Goal: Task Accomplishment & Management: Manage account settings

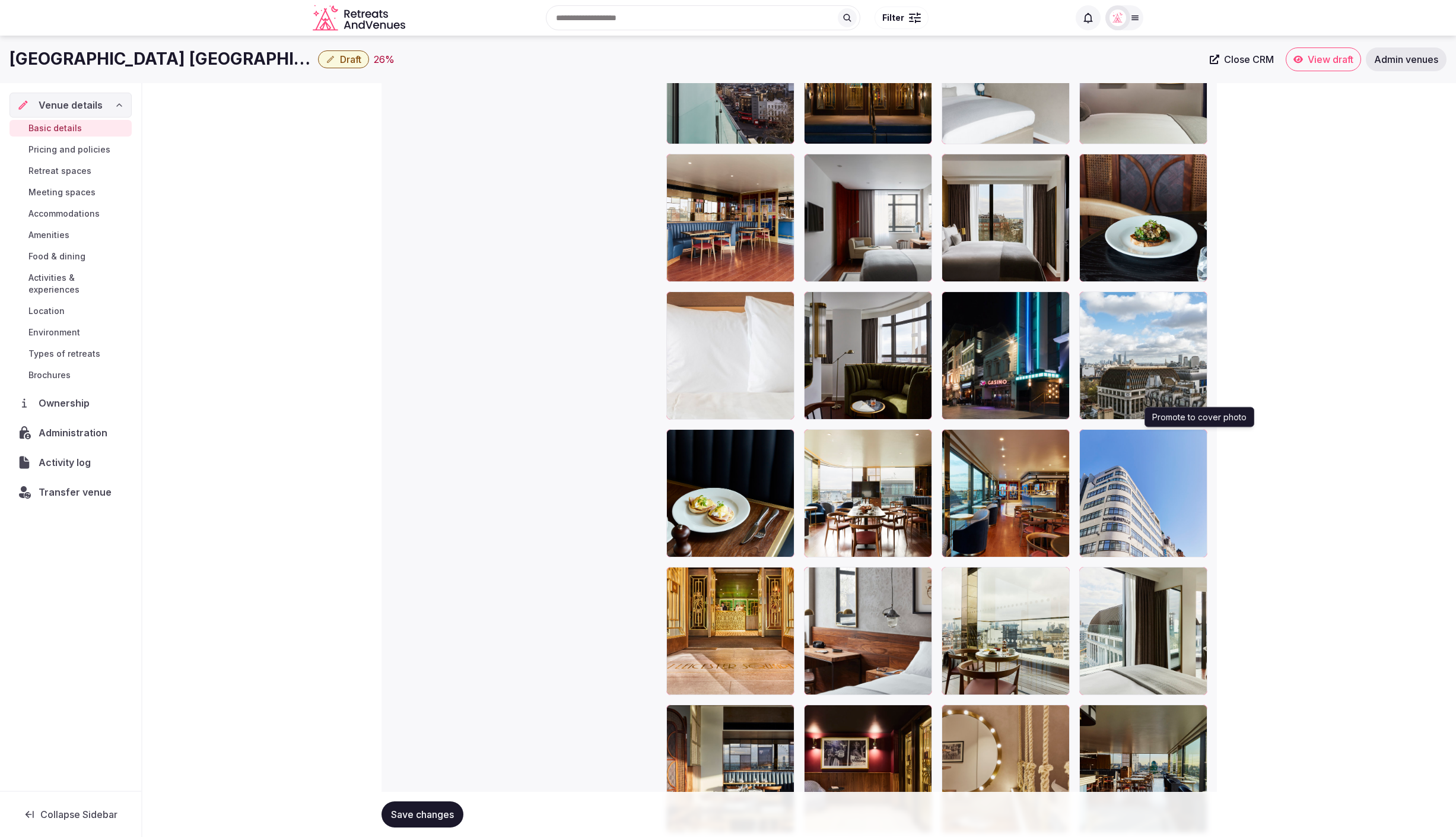
click at [1197, 439] on icon "button" at bounding box center [1196, 441] width 9 height 9
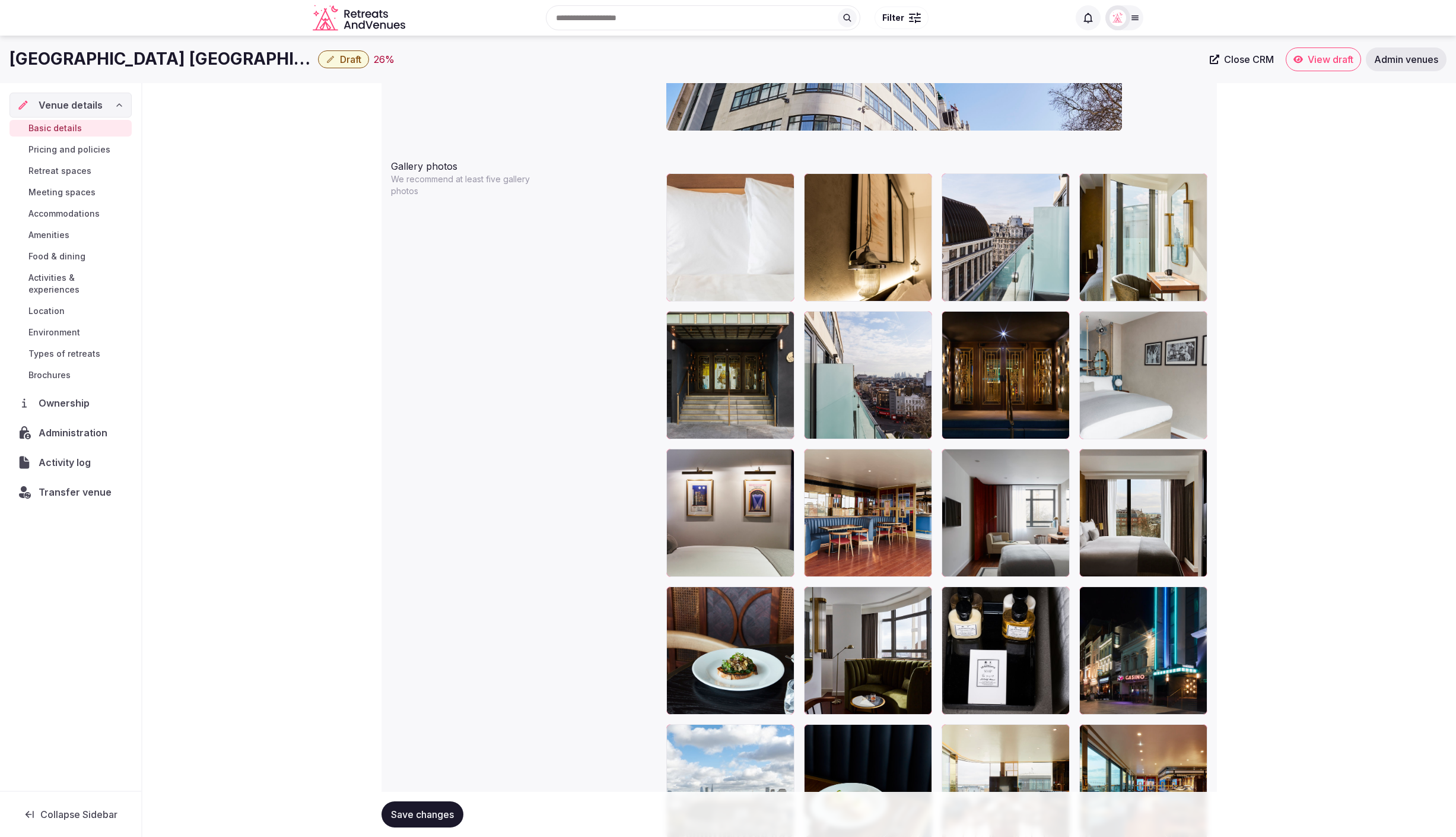
scroll to position [1312, 0]
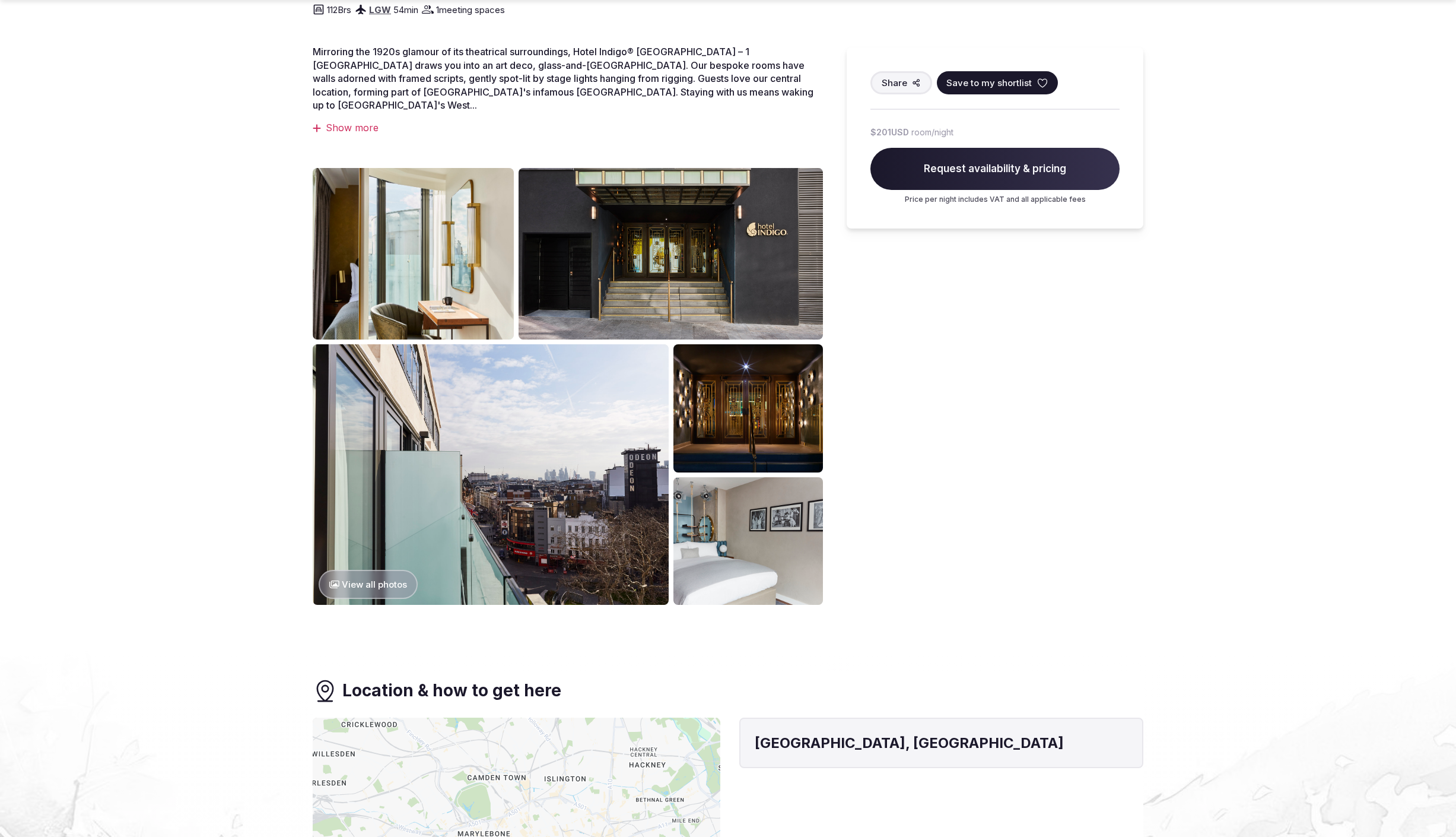
scroll to position [496, 0]
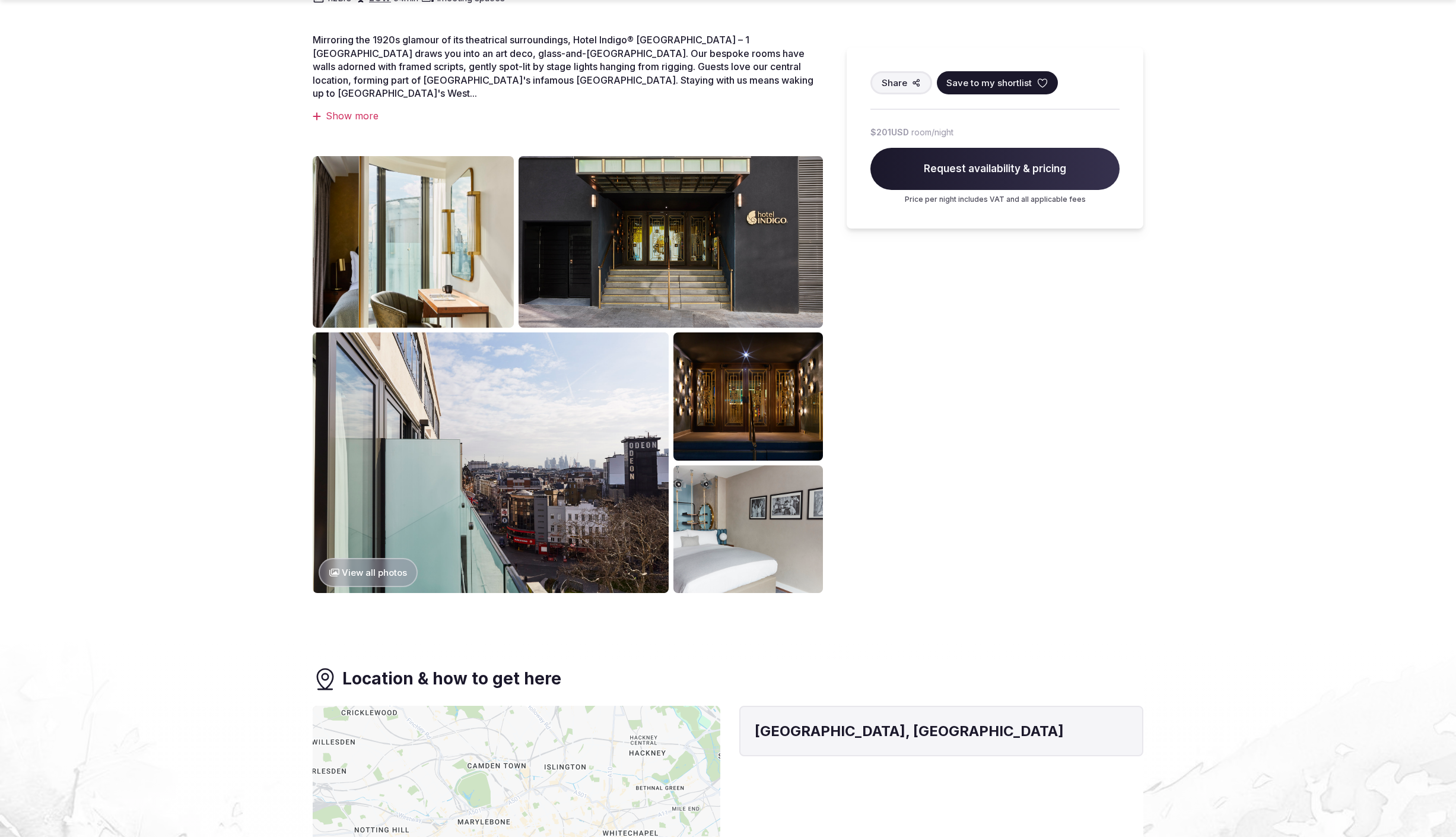
click at [364, 558] on button "View all photos" at bounding box center [368, 573] width 99 height 29
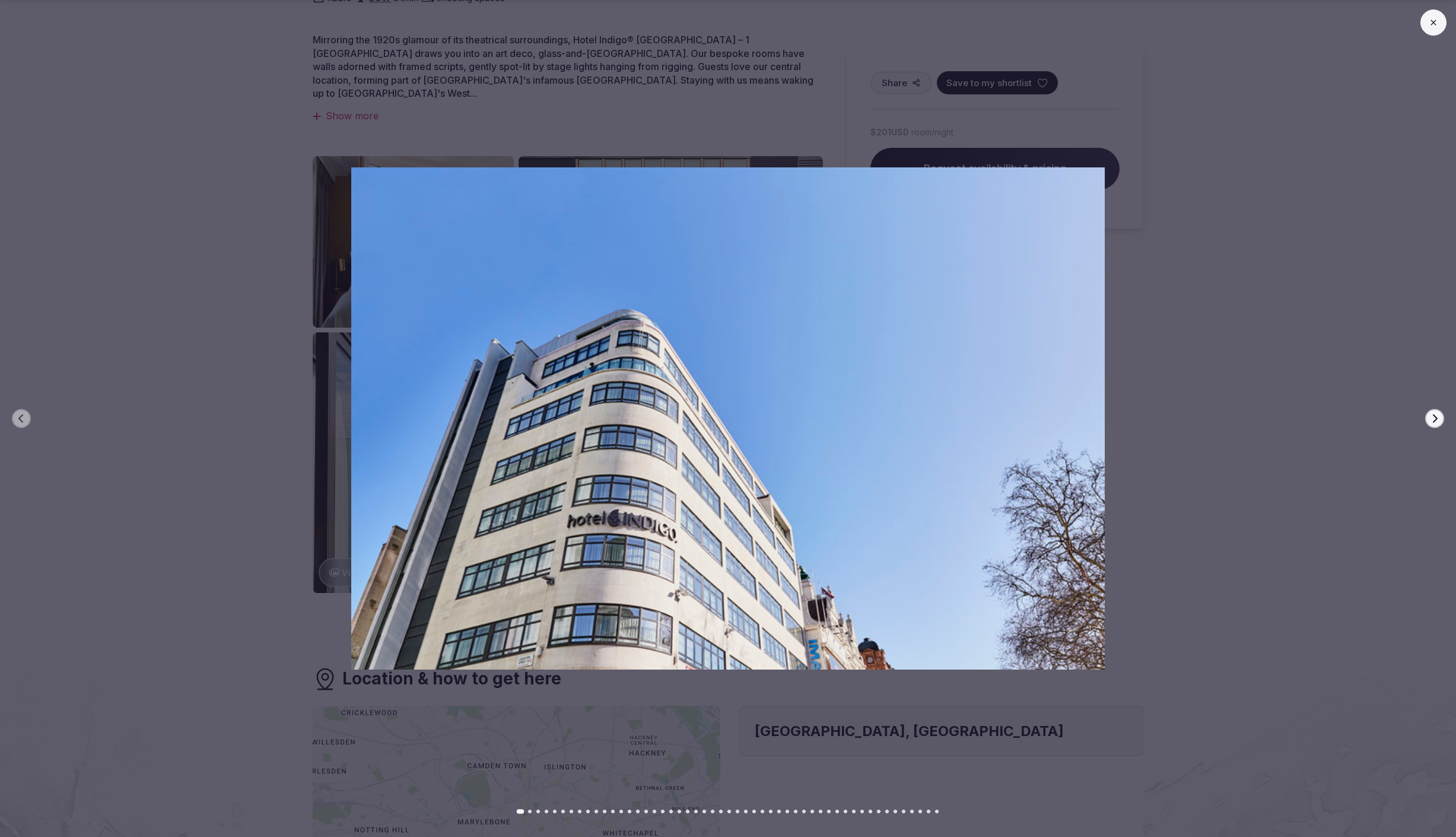
click at [1435, 419] on icon "button" at bounding box center [1435, 418] width 5 height 8
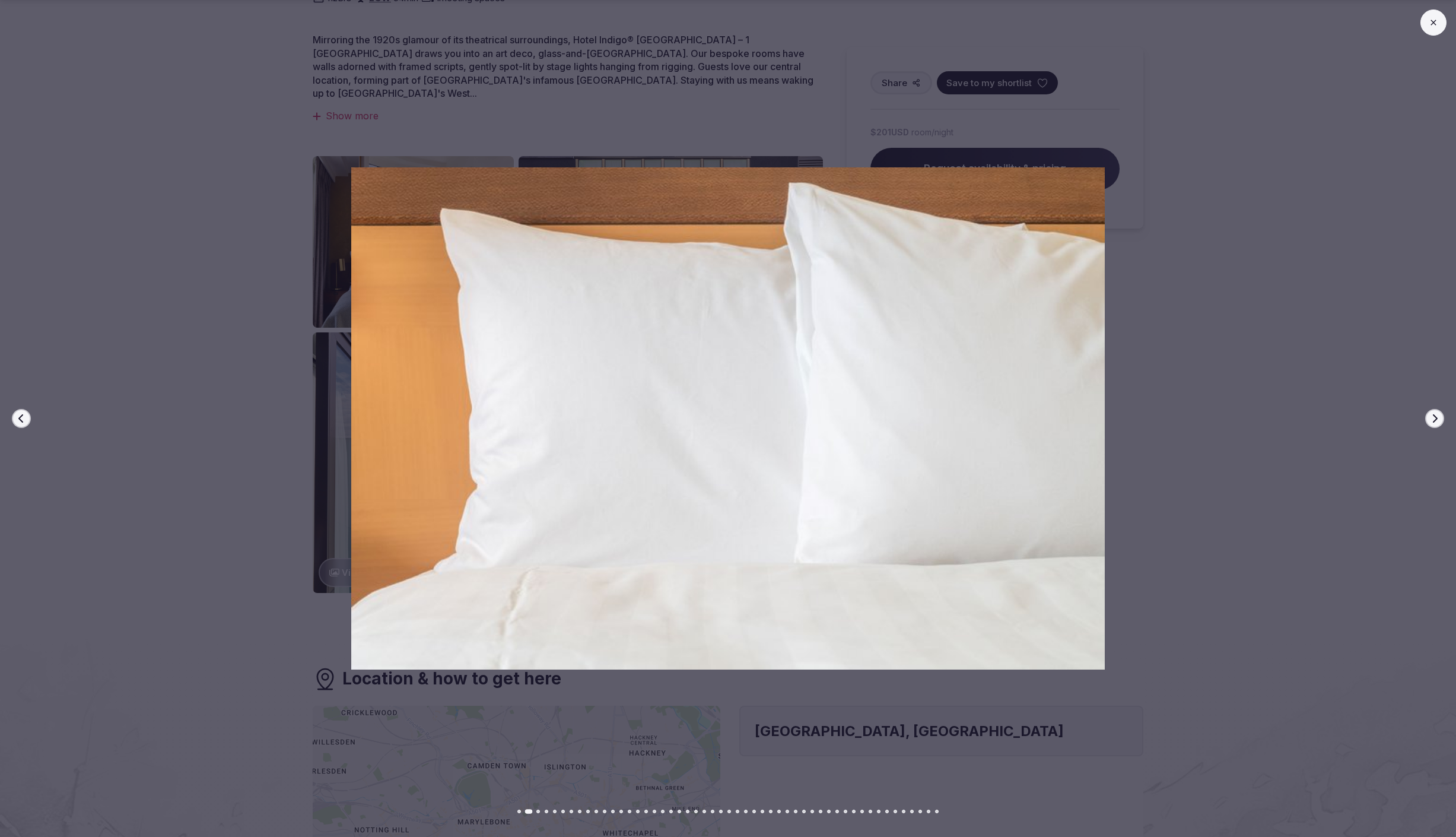
click at [1435, 419] on icon "button" at bounding box center [1435, 418] width 5 height 8
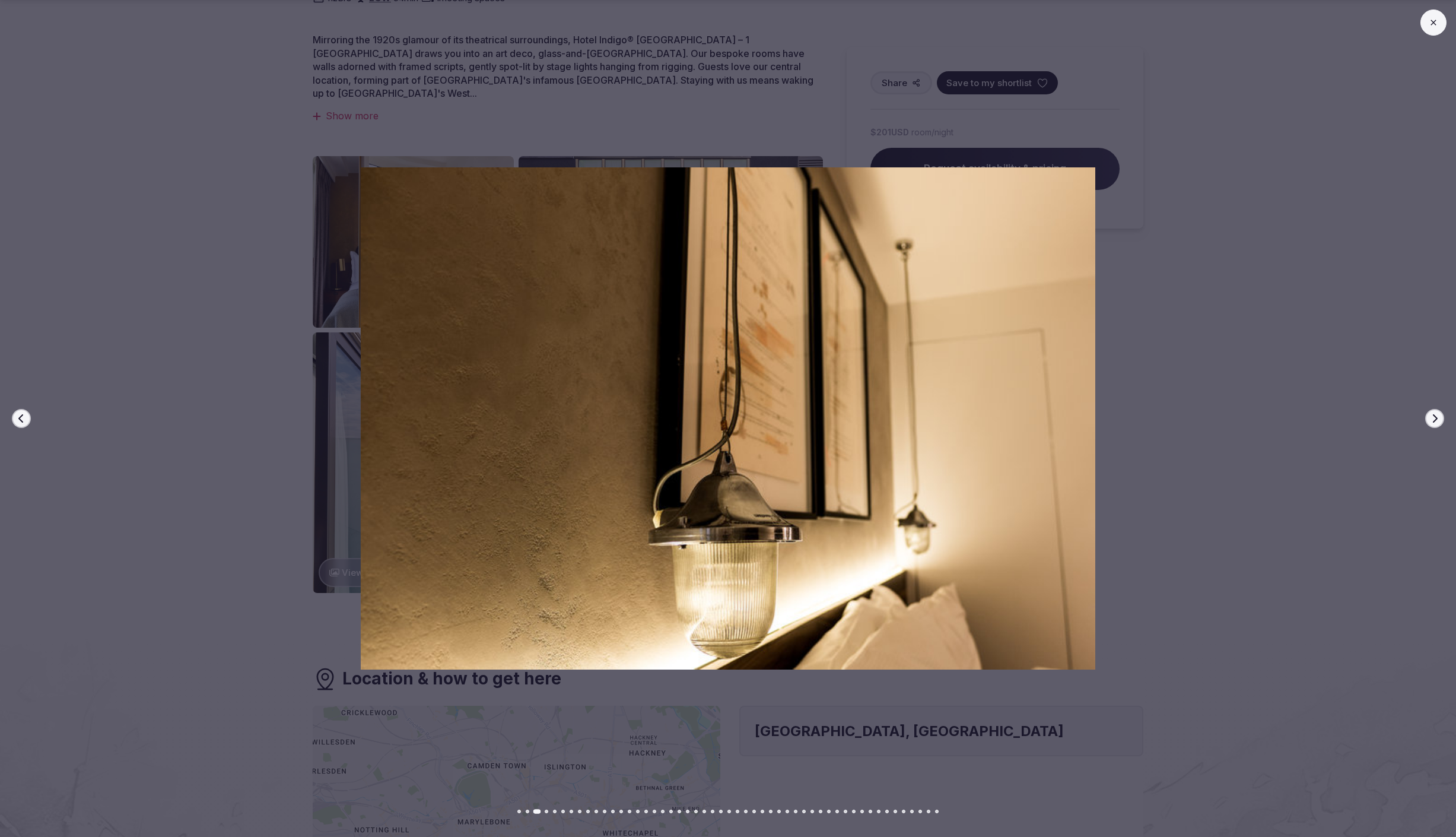
click at [1435, 419] on icon "button" at bounding box center [1435, 418] width 5 height 8
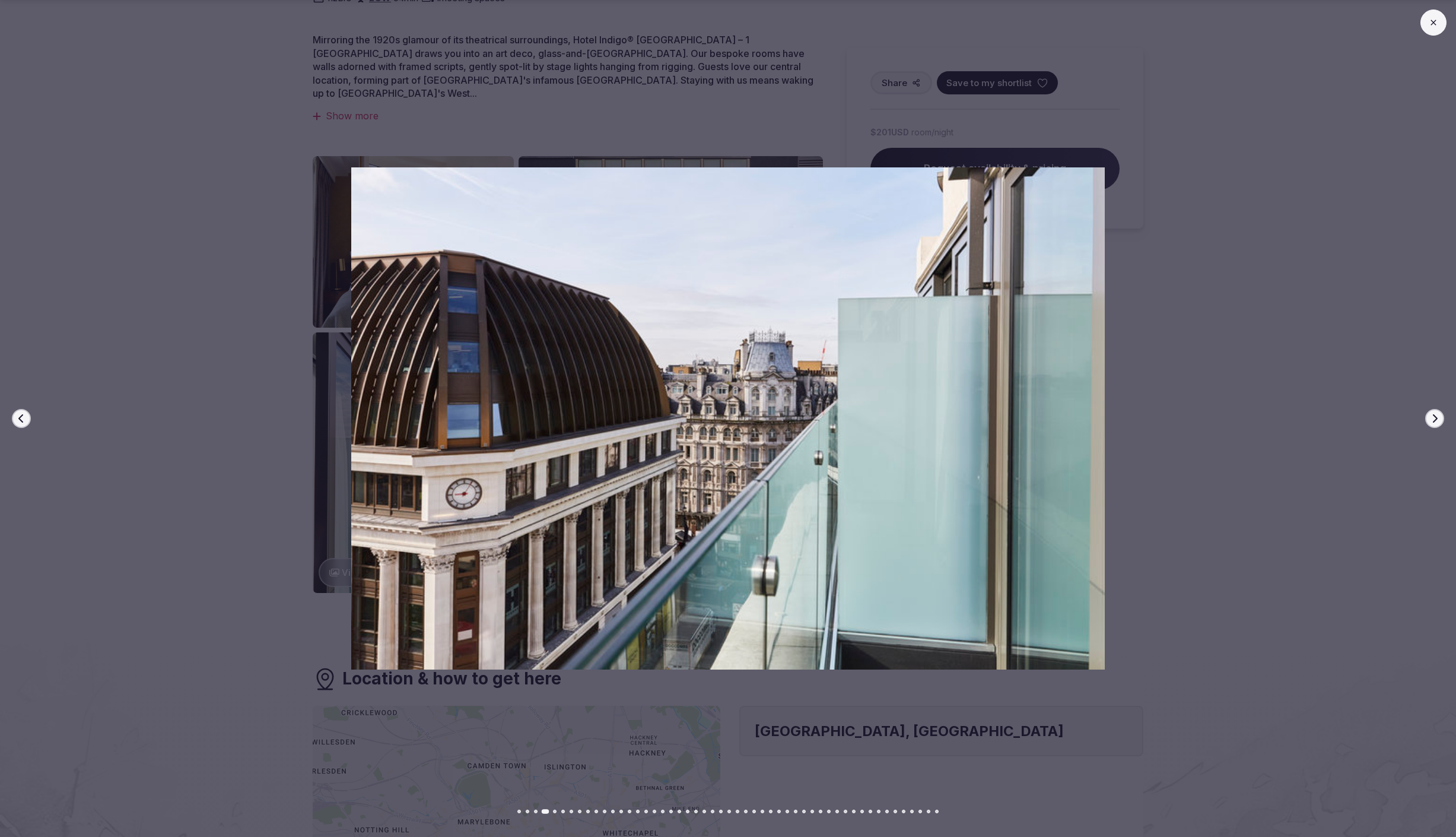
click at [1435, 419] on icon "button" at bounding box center [1435, 418] width 5 height 8
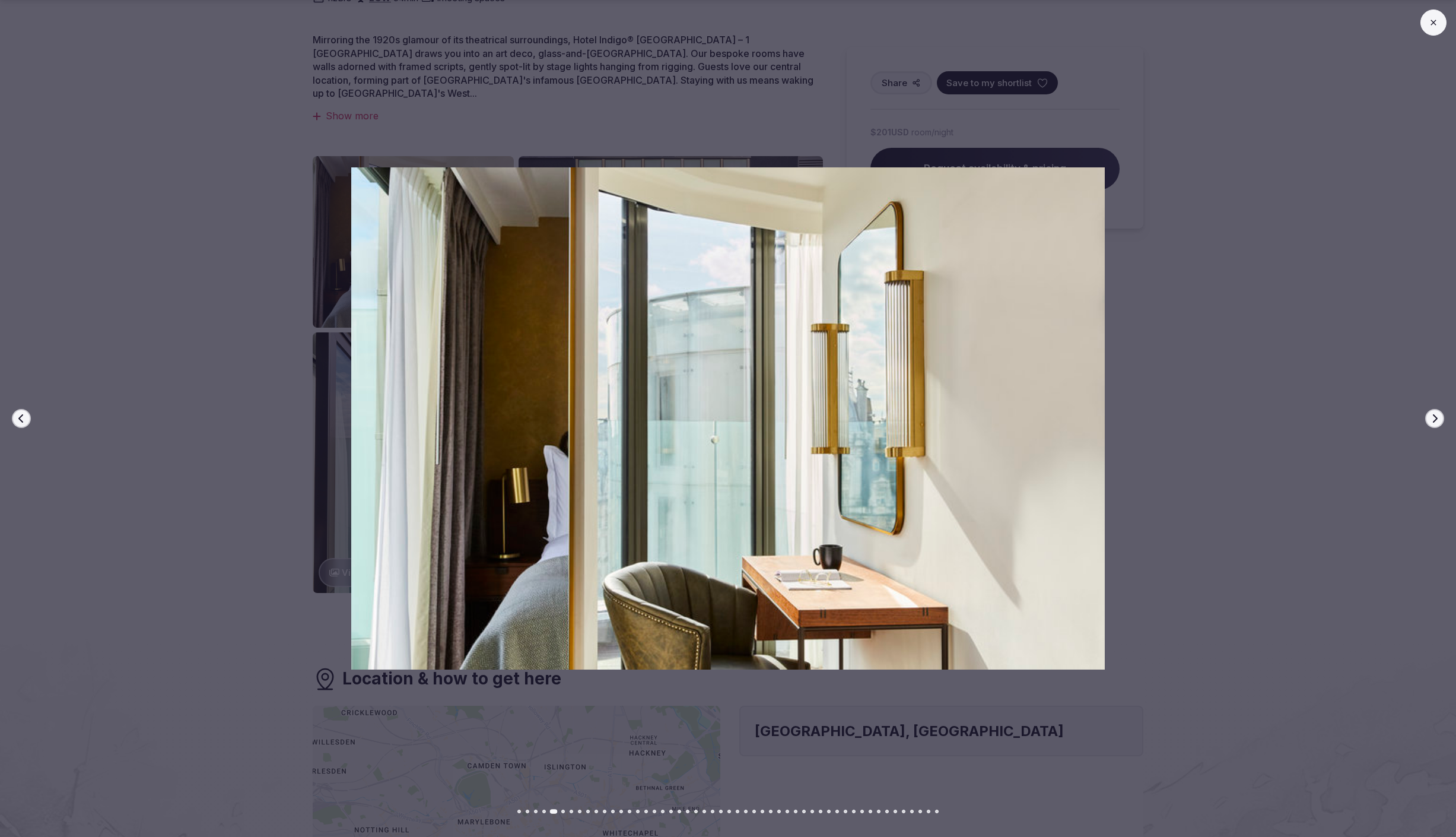
click at [1435, 419] on icon "button" at bounding box center [1435, 418] width 5 height 8
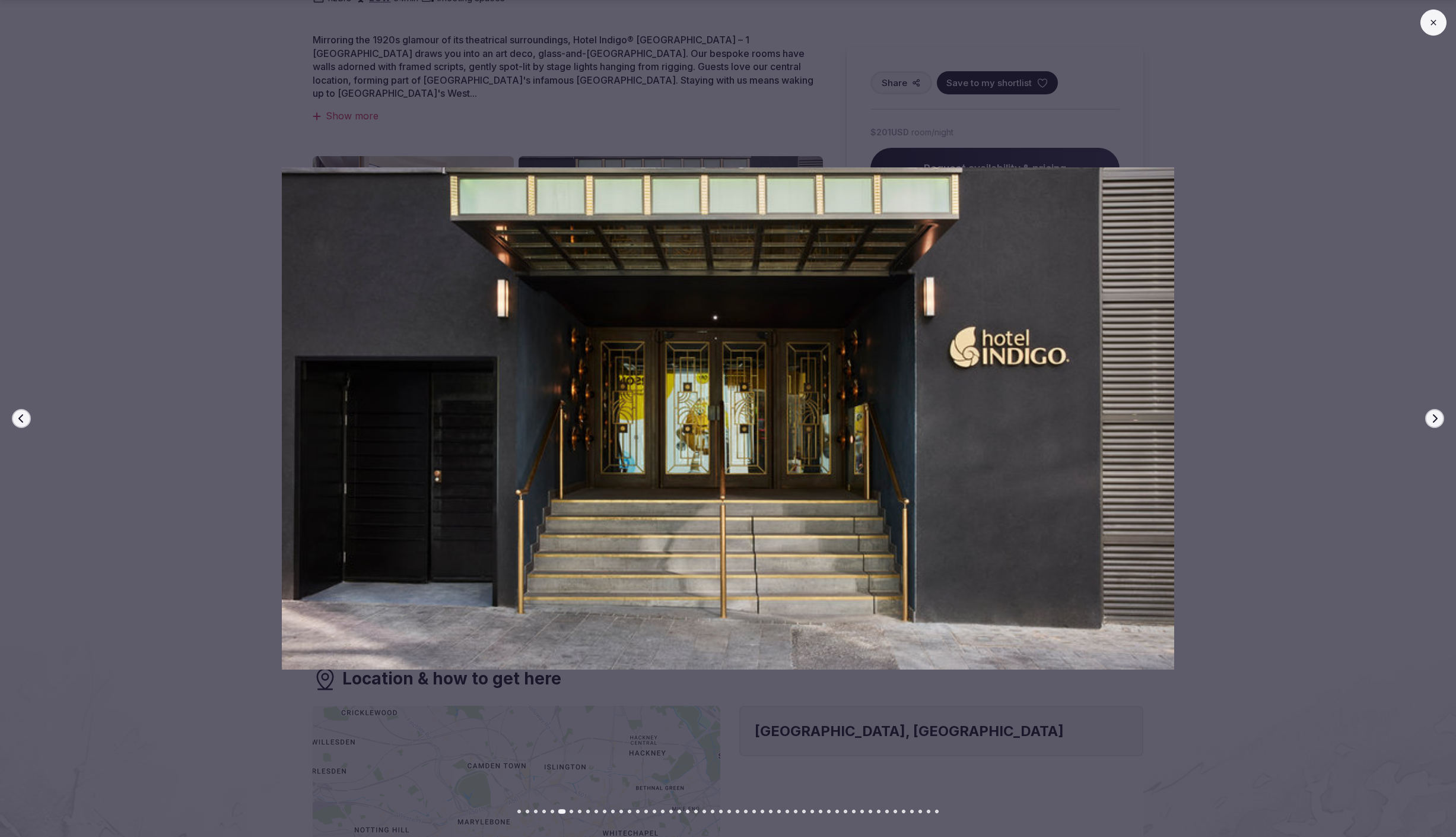
click at [1435, 419] on icon "button" at bounding box center [1435, 418] width 5 height 8
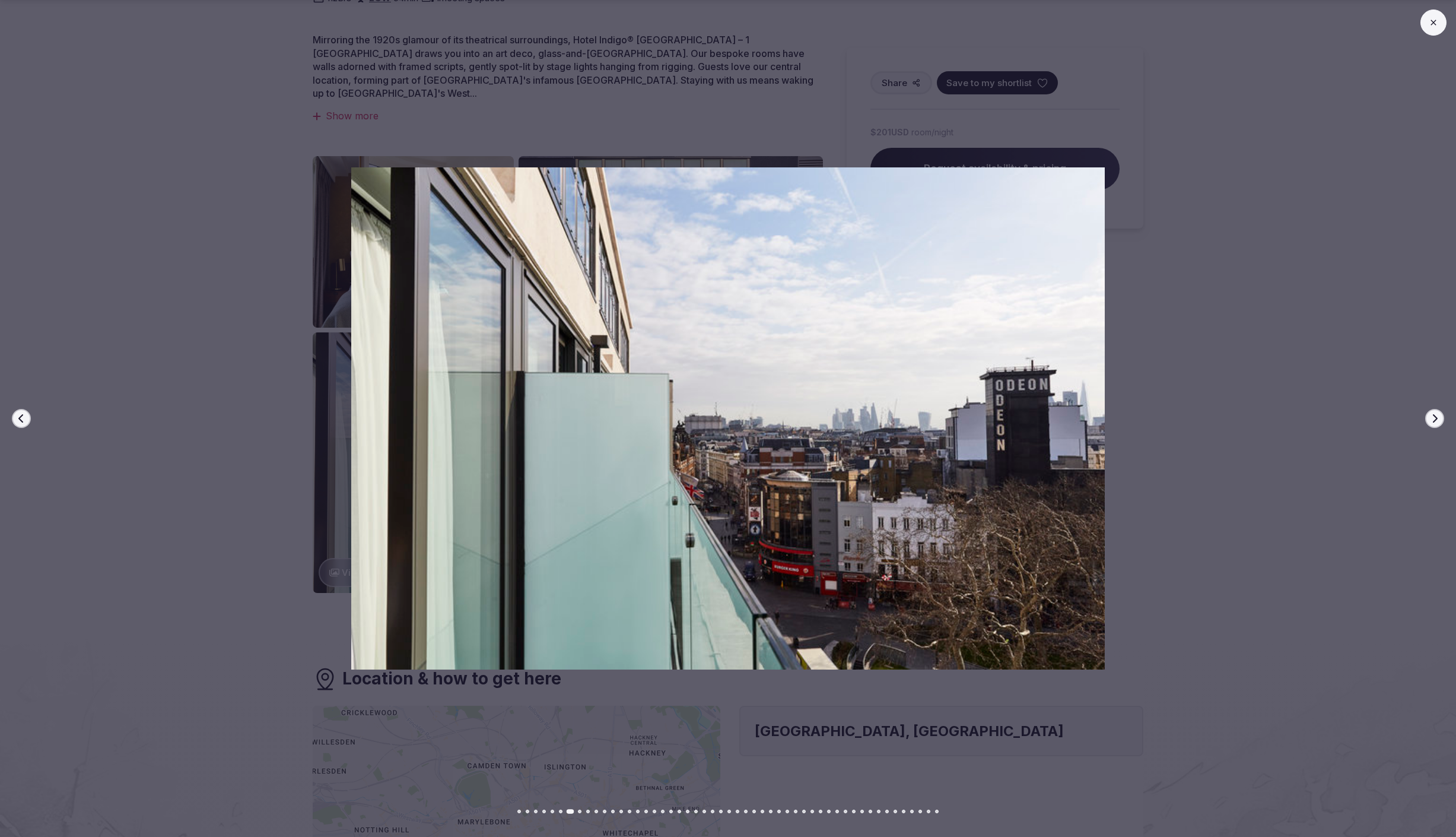
click at [1435, 419] on icon "button" at bounding box center [1435, 418] width 5 height 8
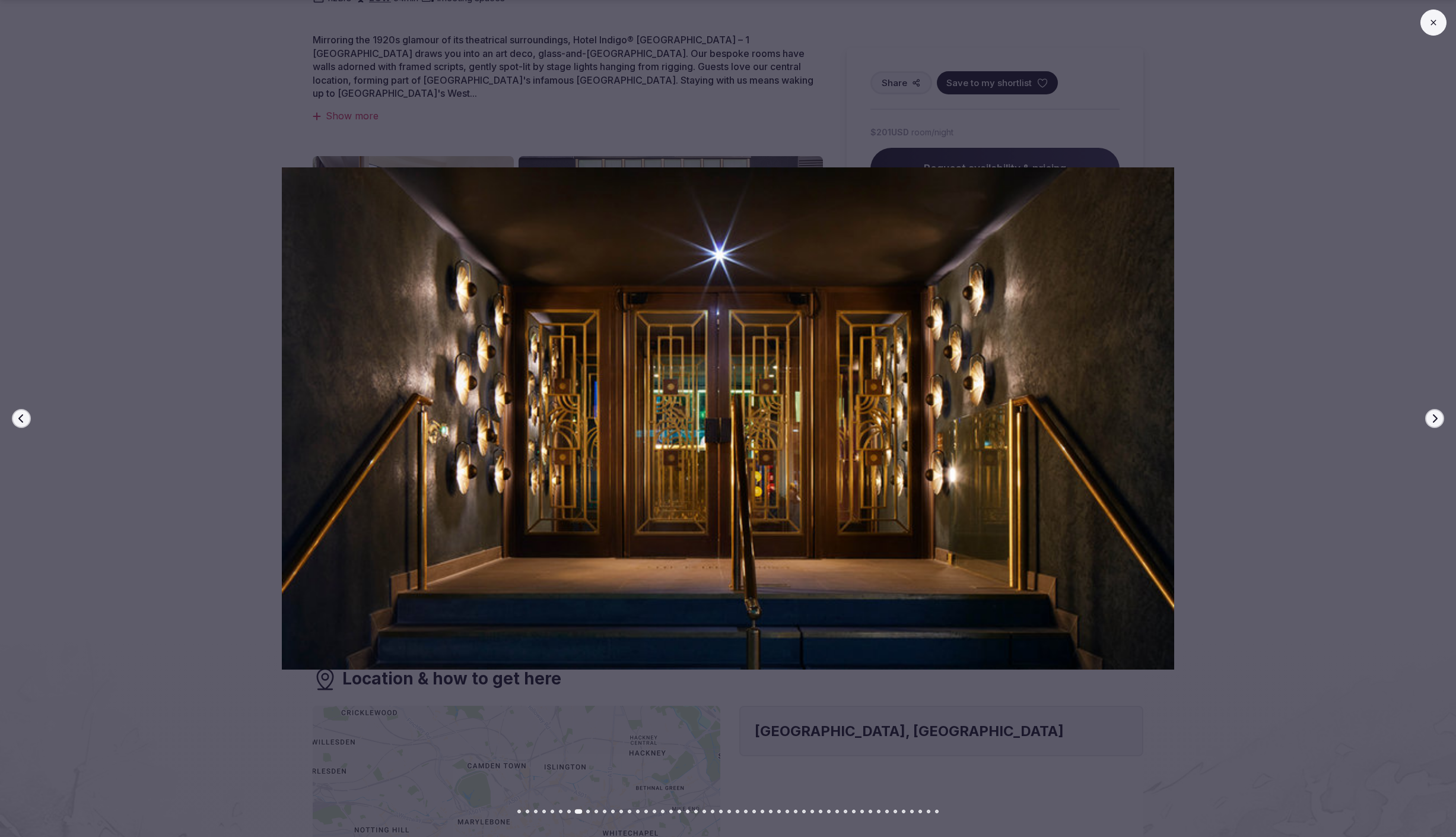
click at [1435, 419] on icon "button" at bounding box center [1435, 418] width 5 height 8
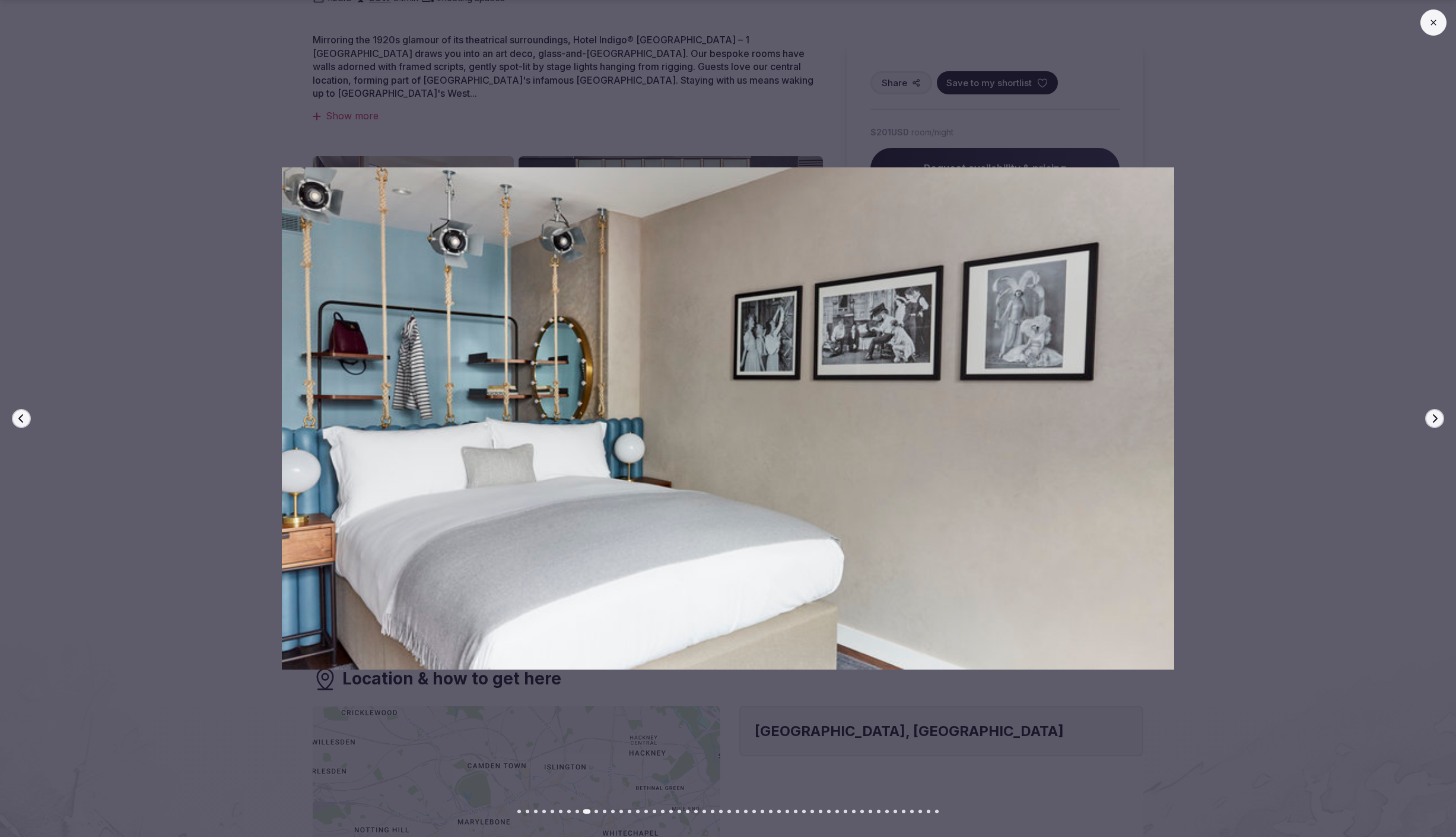
click at [1435, 419] on icon "button" at bounding box center [1435, 418] width 5 height 8
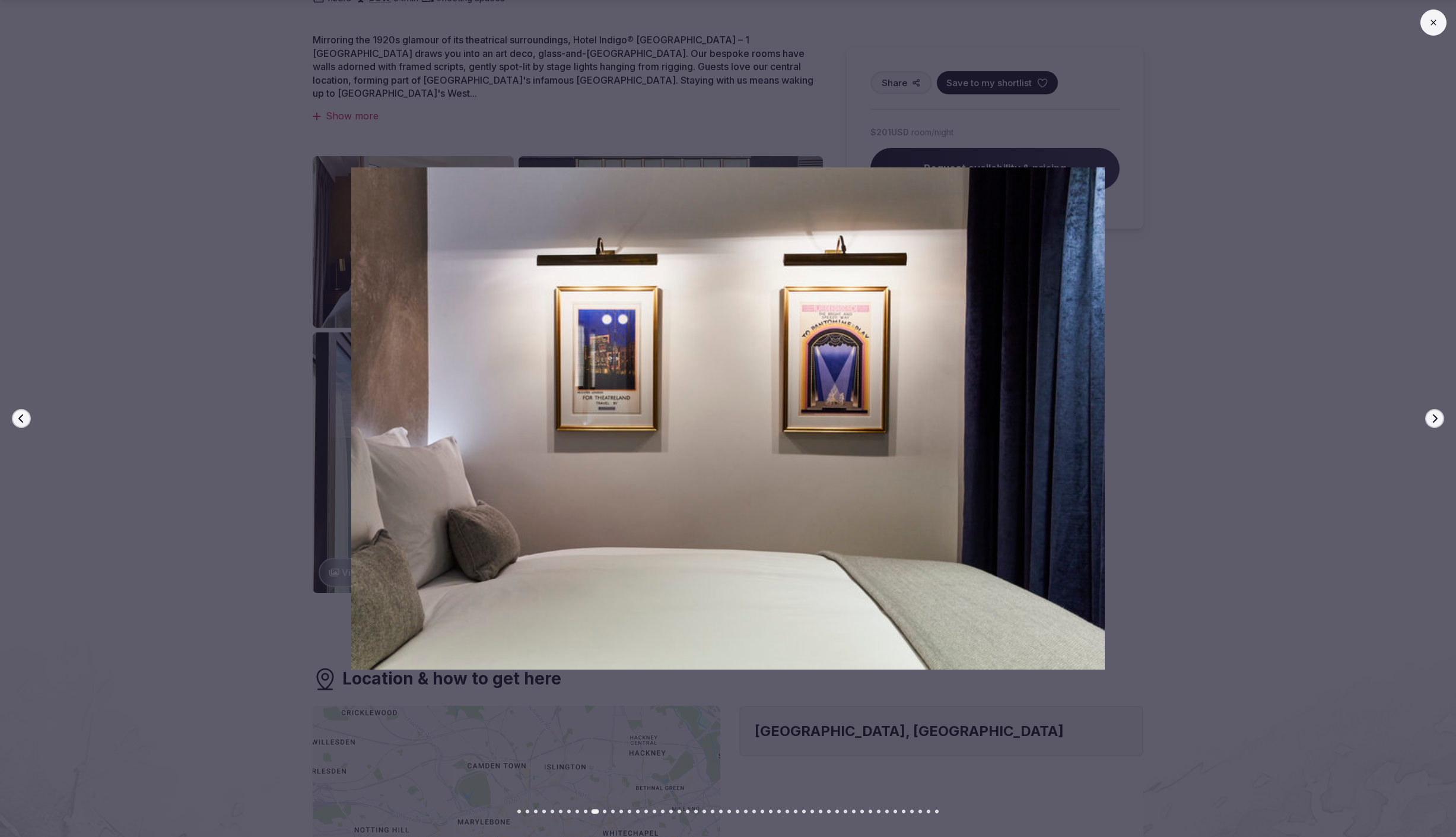
click at [1435, 419] on icon "button" at bounding box center [1435, 418] width 5 height 8
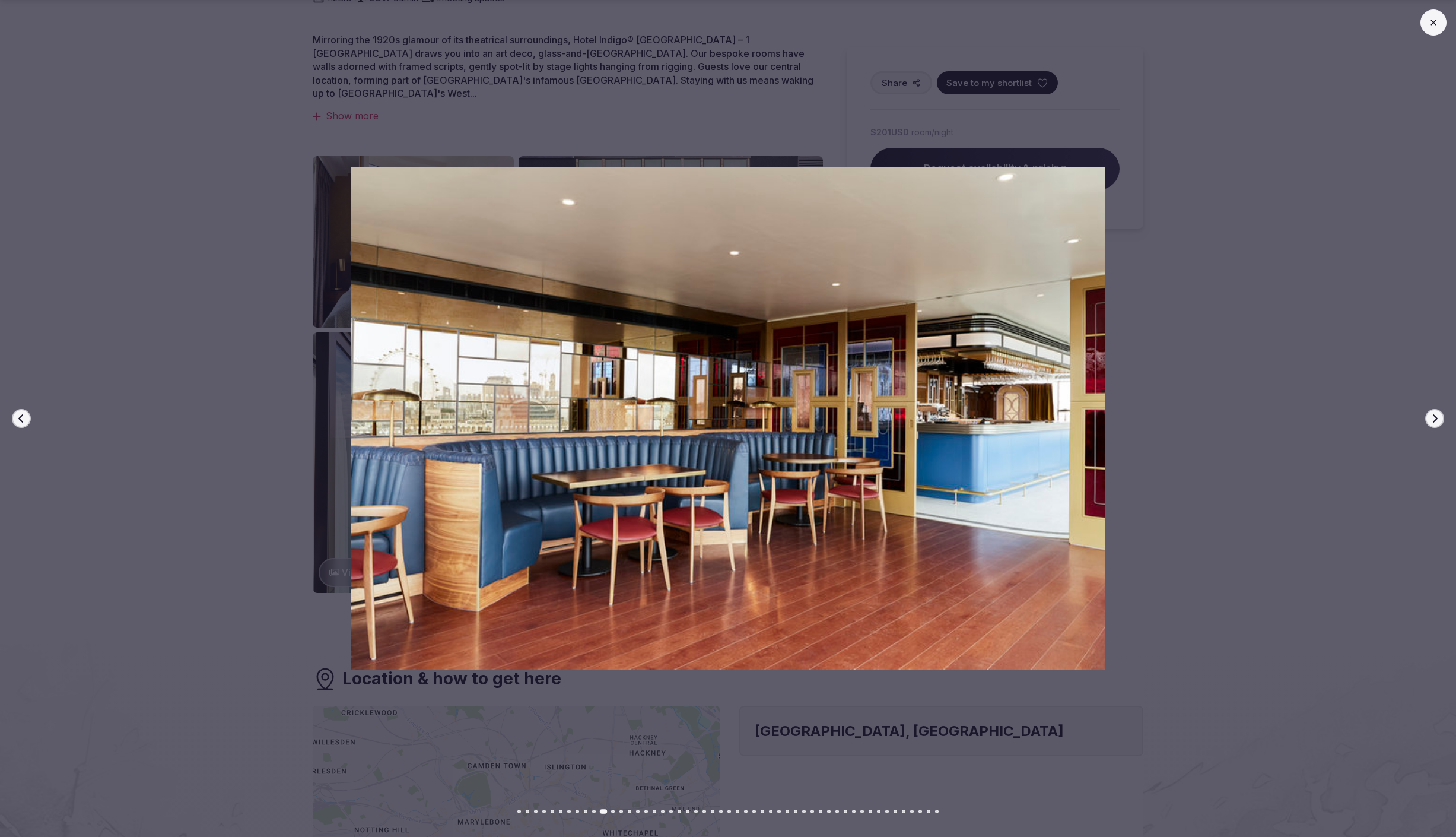
click at [1435, 419] on icon "button" at bounding box center [1435, 418] width 5 height 8
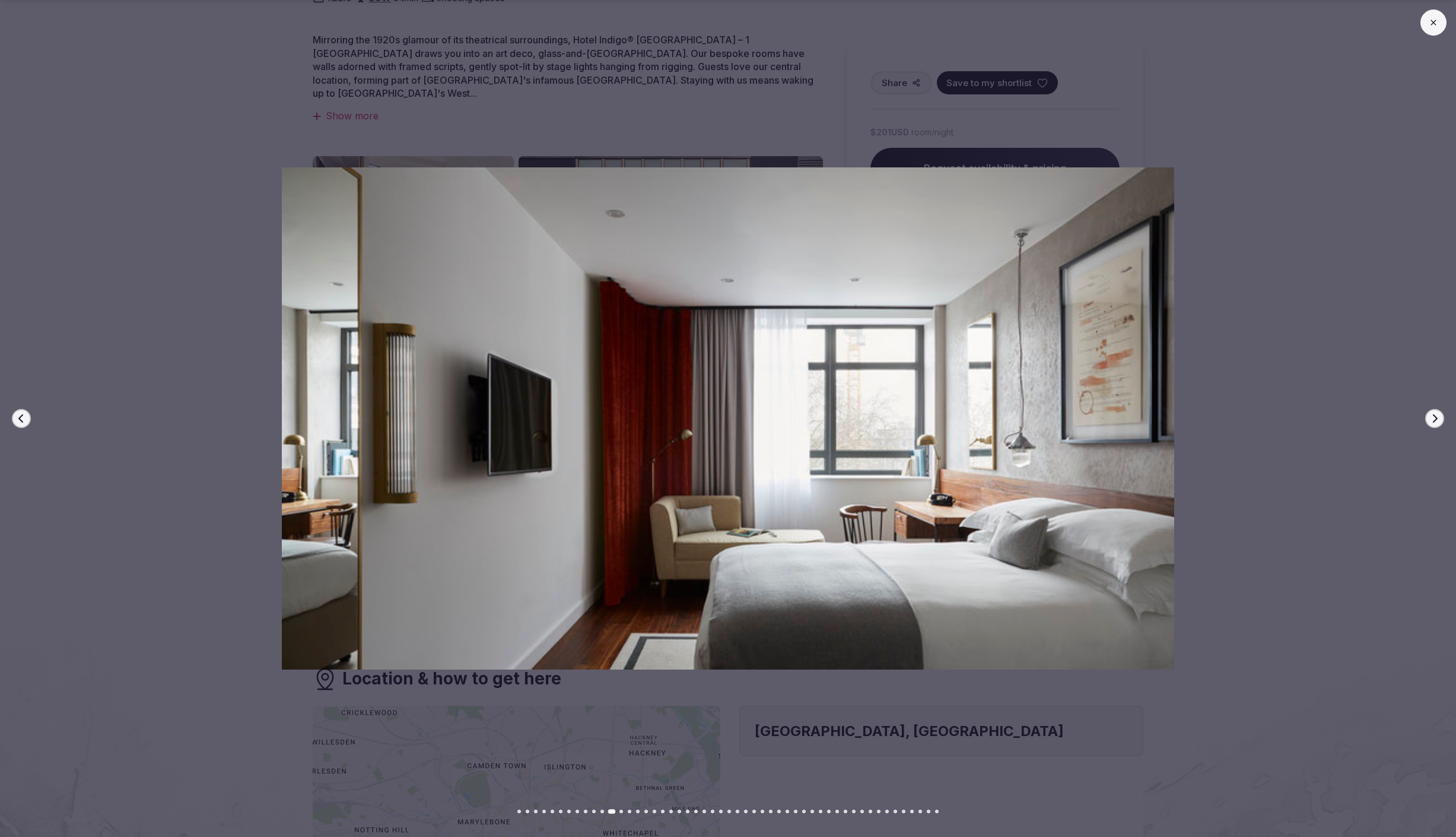
click at [1435, 419] on icon "button" at bounding box center [1435, 418] width 5 height 8
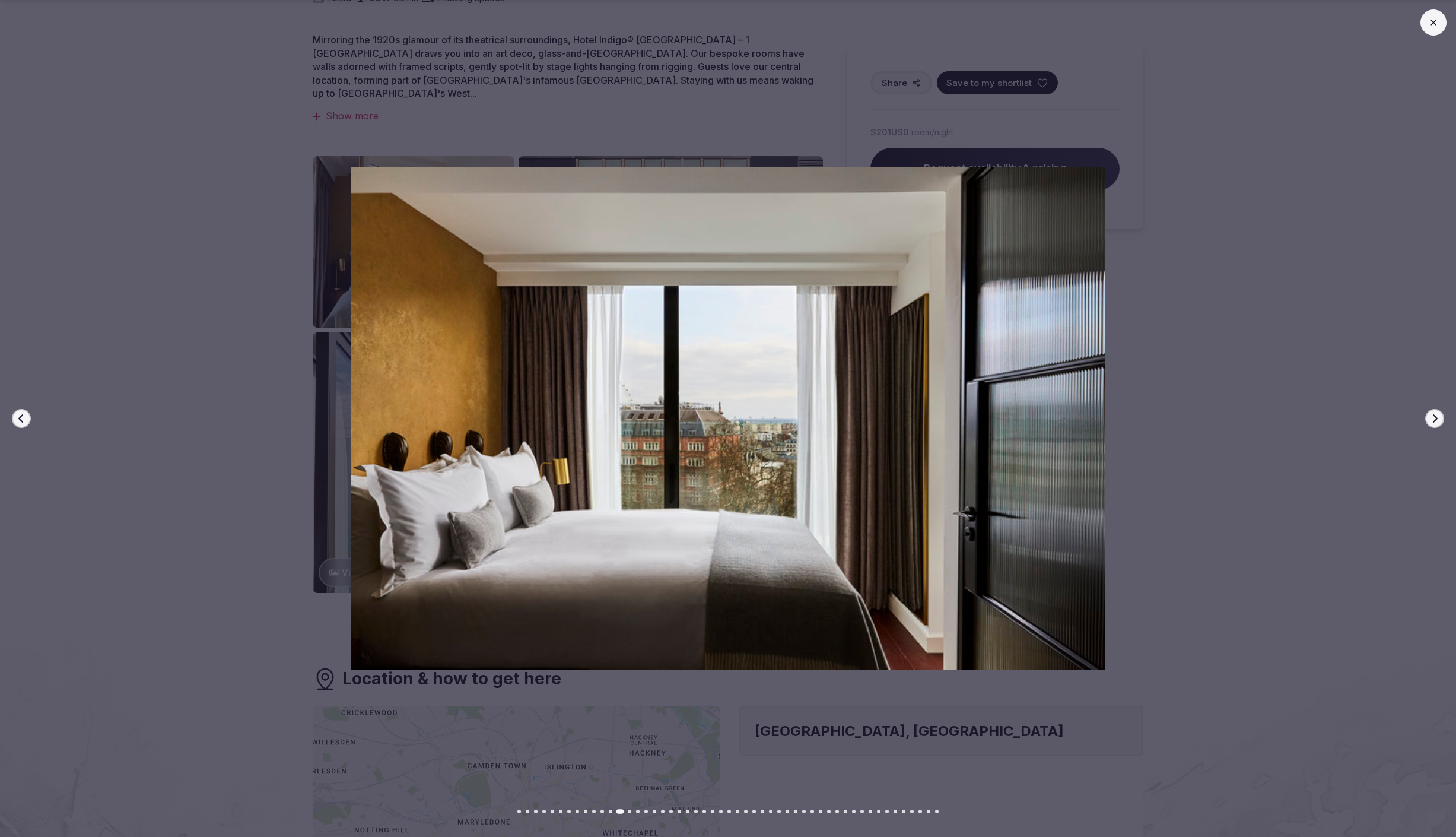
click at [1435, 419] on icon "button" at bounding box center [1435, 418] width 5 height 8
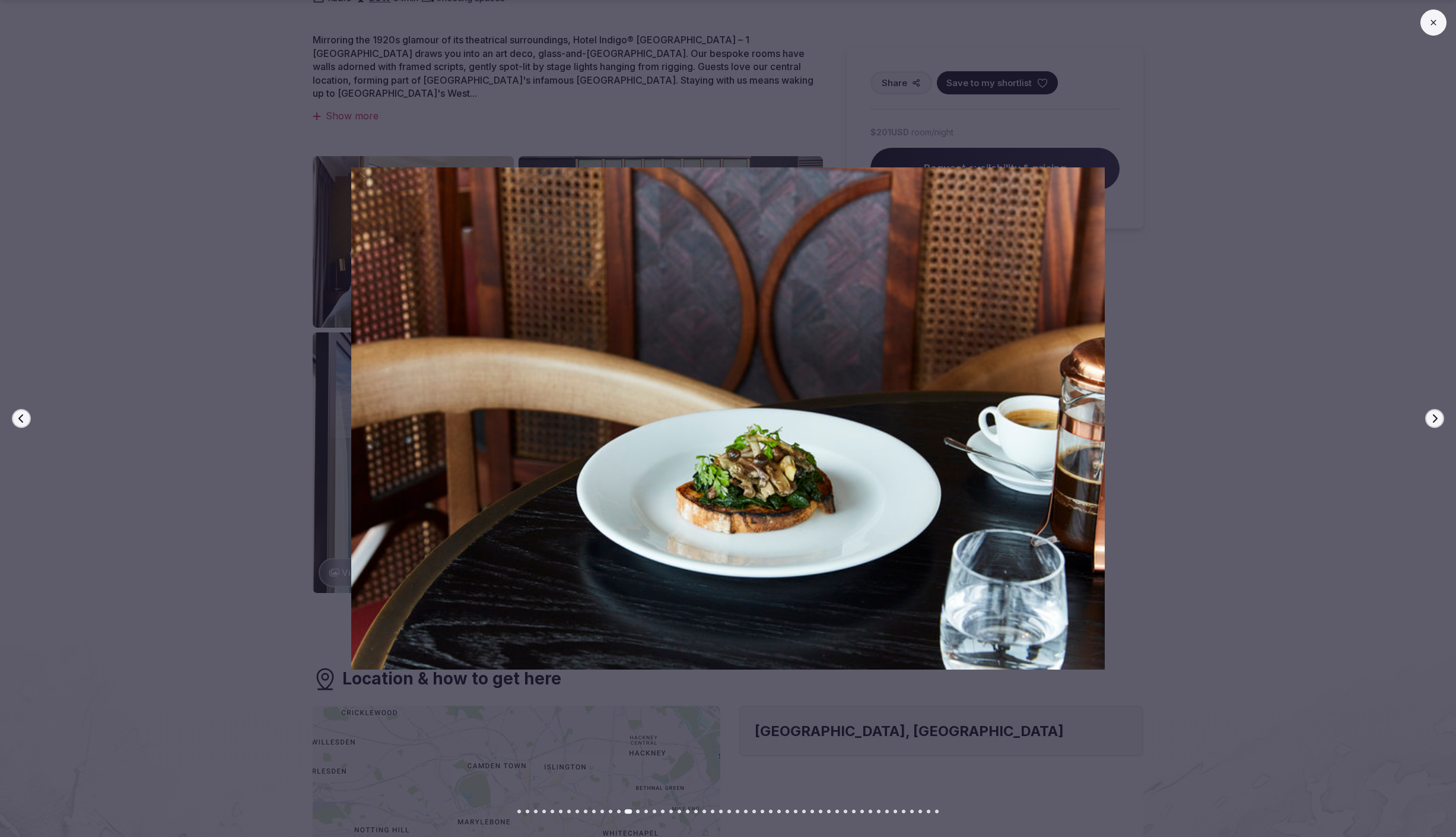
click at [1435, 419] on icon "button" at bounding box center [1435, 418] width 5 height 8
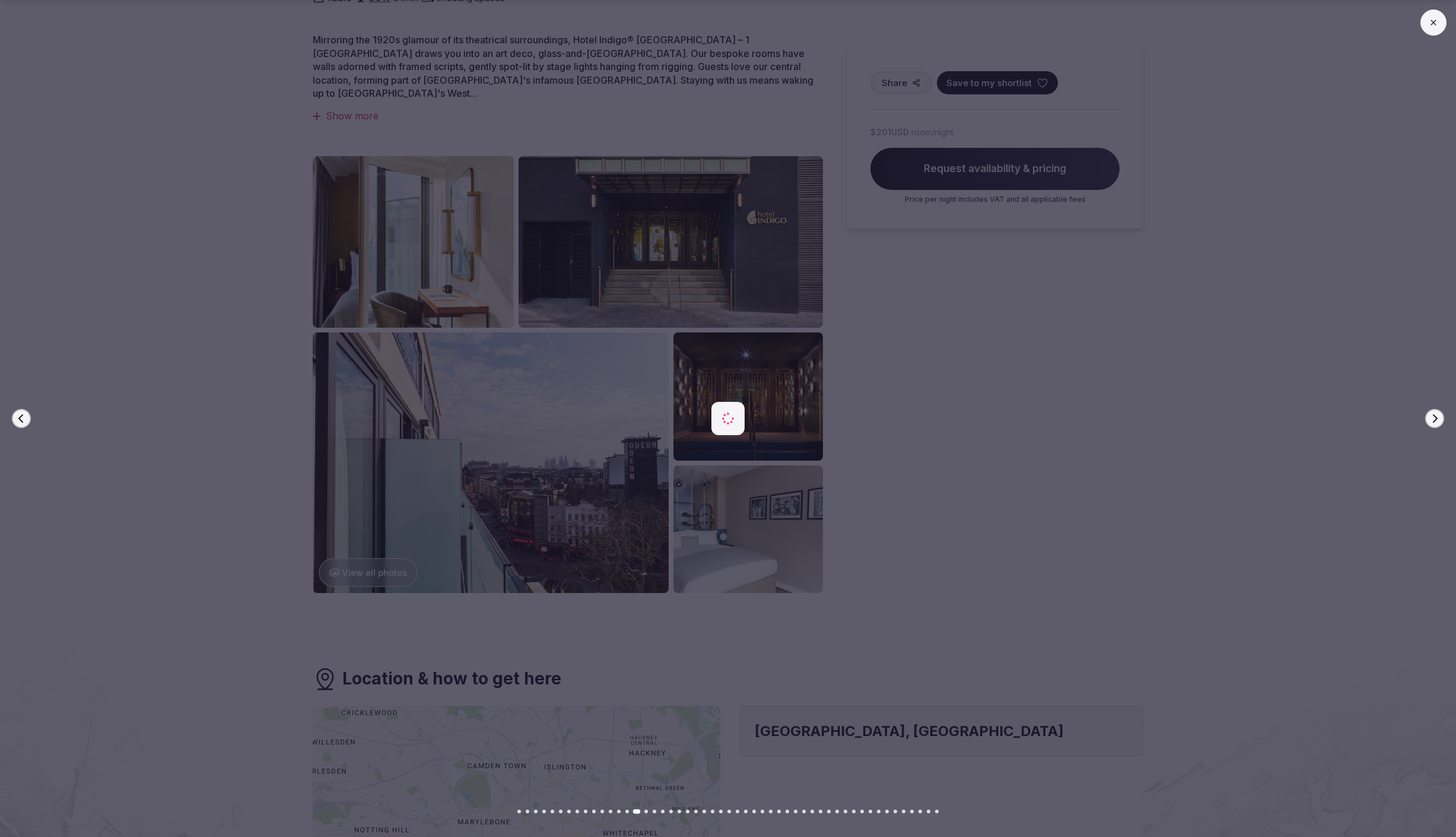
click at [1435, 419] on icon "button" at bounding box center [1435, 418] width 5 height 8
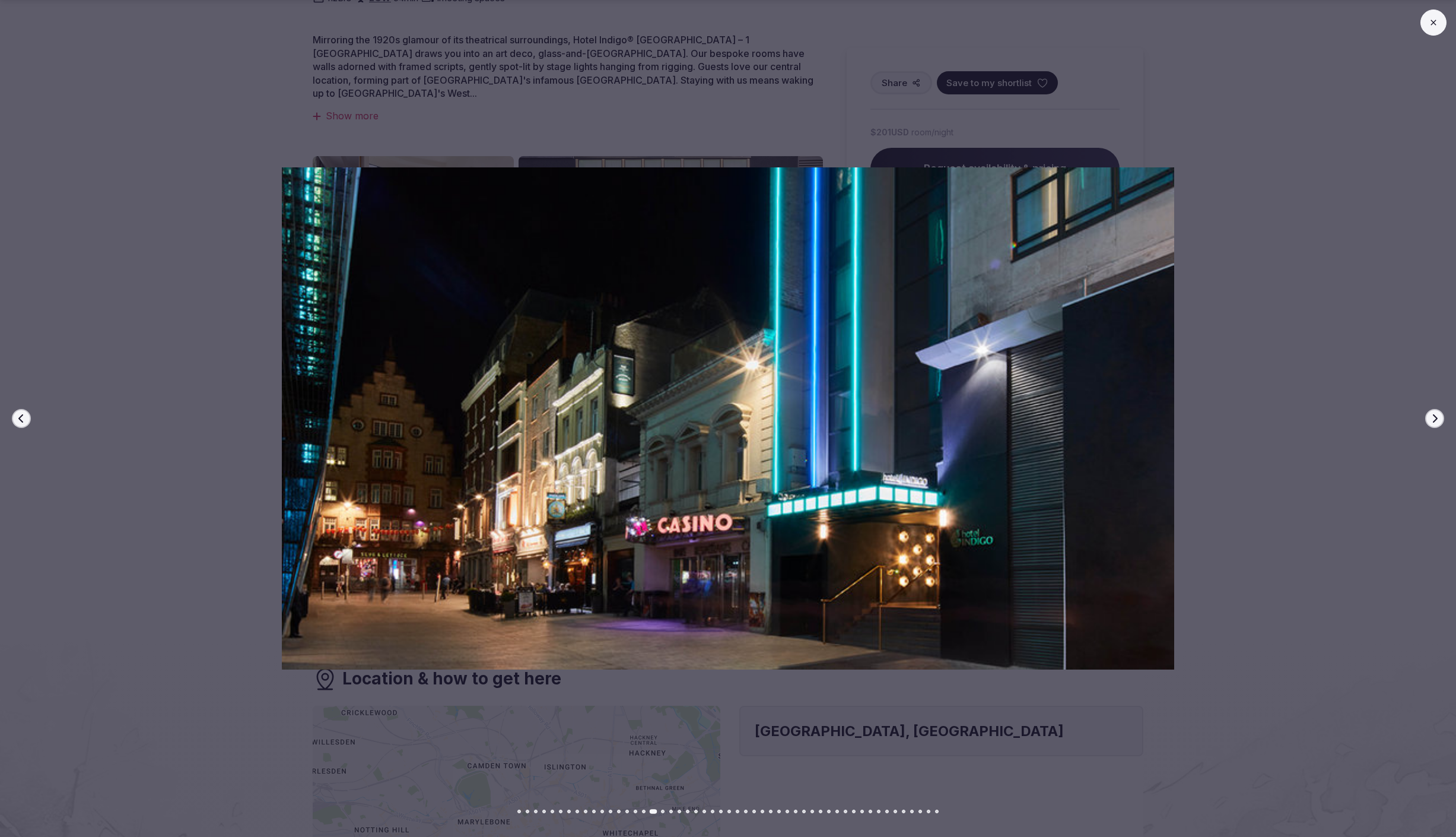
click at [1435, 419] on icon "button" at bounding box center [1435, 418] width 5 height 8
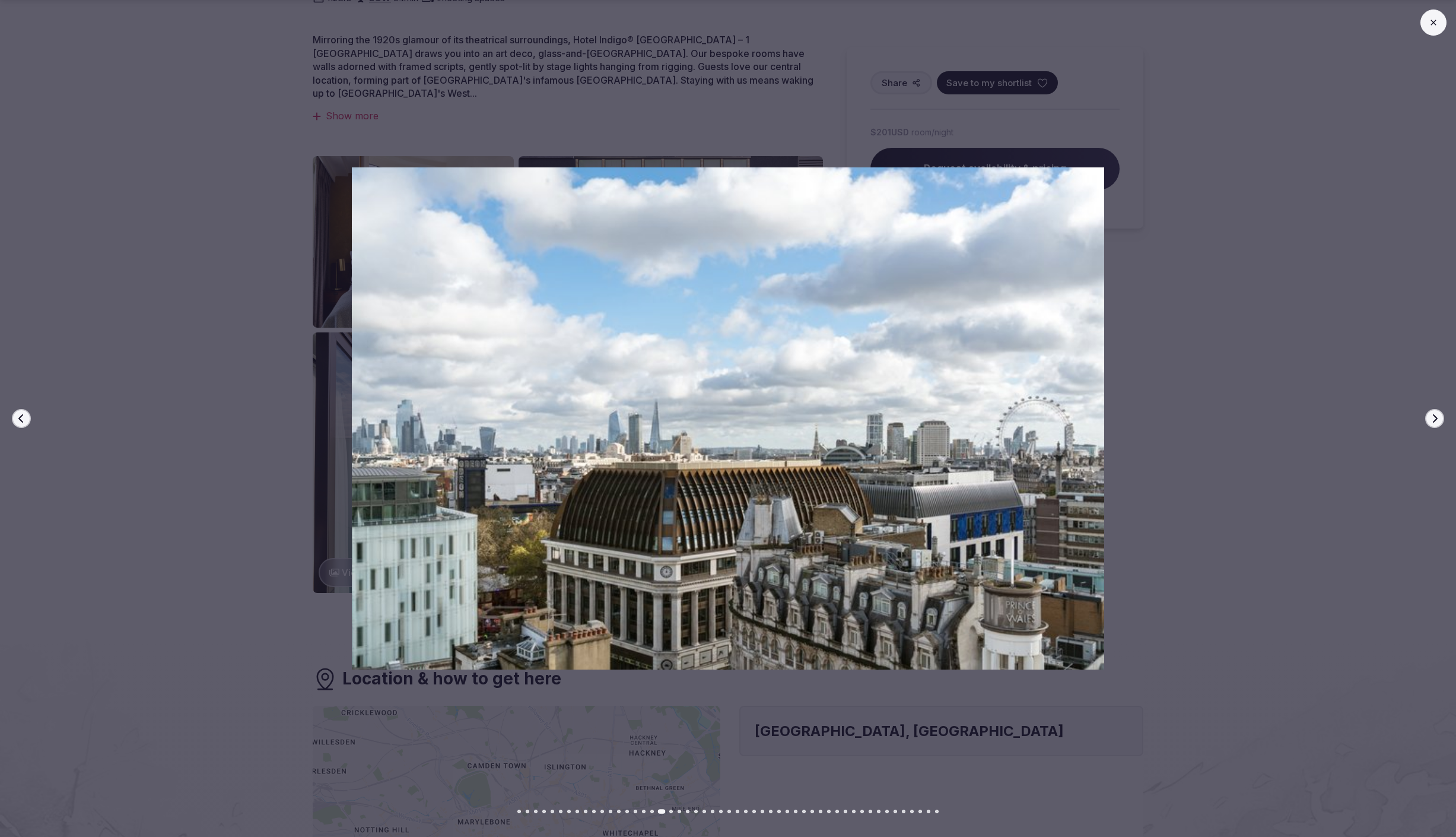
click at [20, 422] on icon "button" at bounding box center [22, 418] width 9 height 9
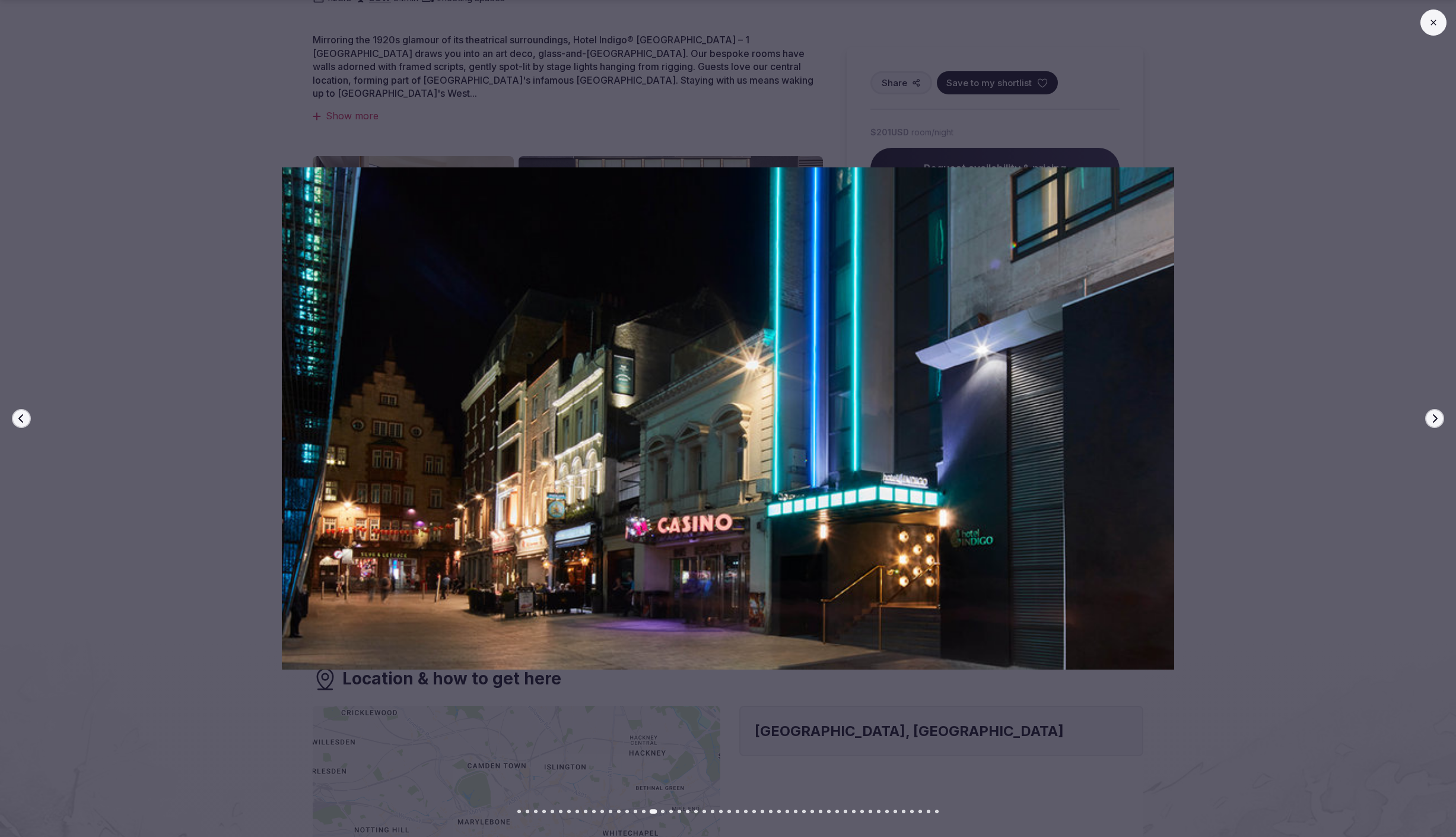
click at [1435, 417] on icon "button" at bounding box center [1435, 418] width 5 height 8
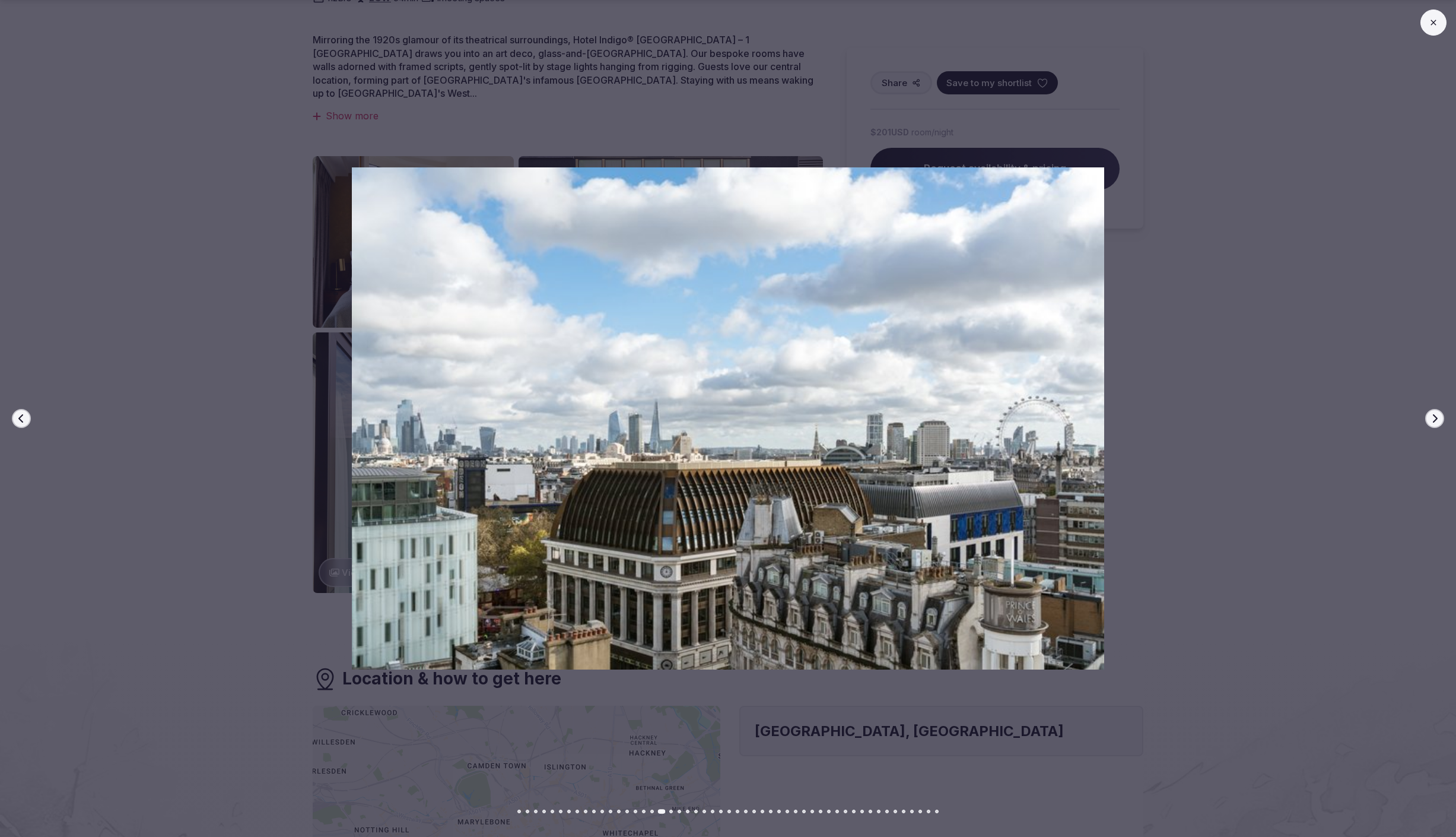
click at [1435, 417] on icon "button" at bounding box center [1435, 418] width 5 height 8
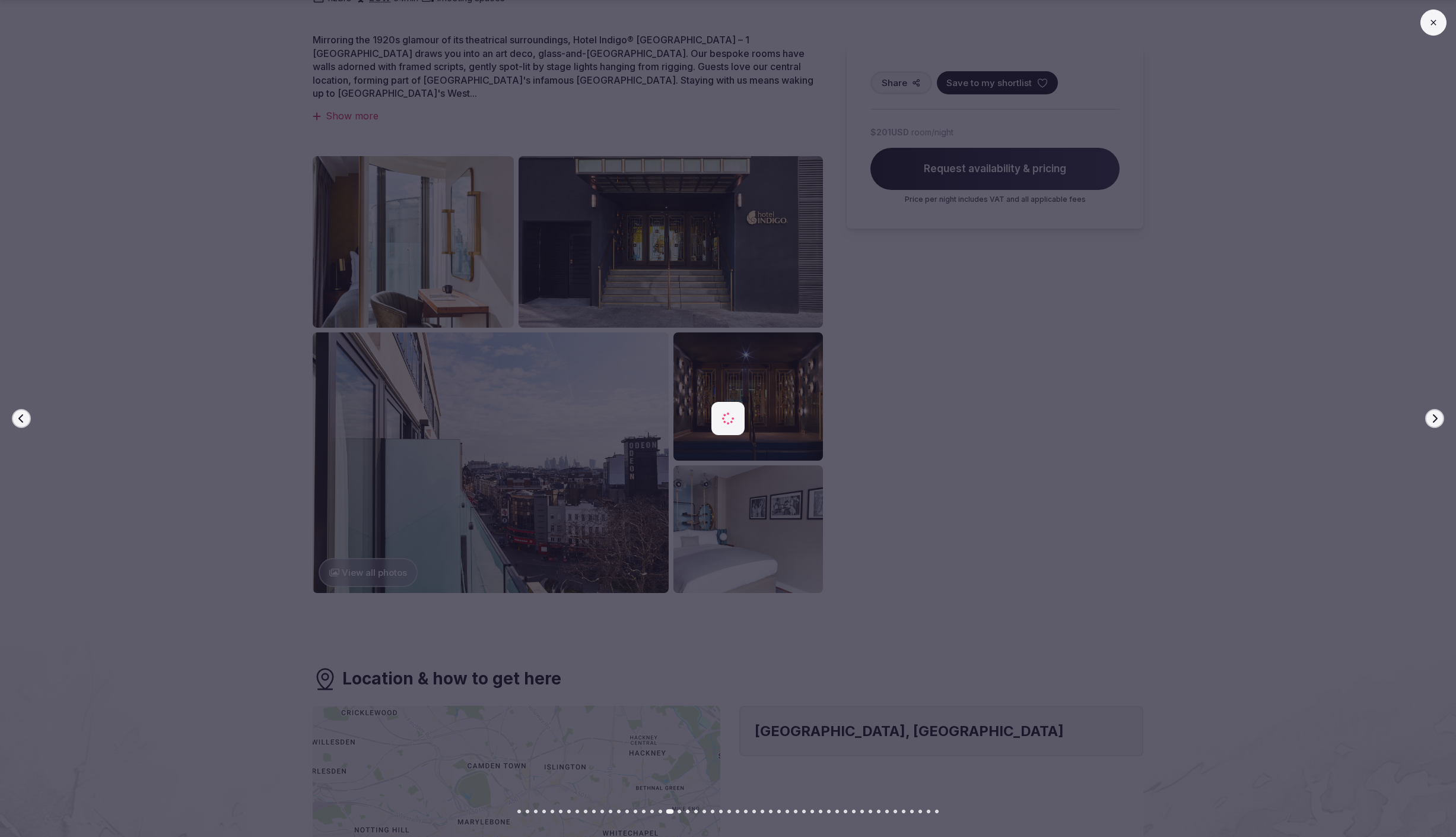
click at [1435, 417] on icon "button" at bounding box center [1435, 418] width 5 height 8
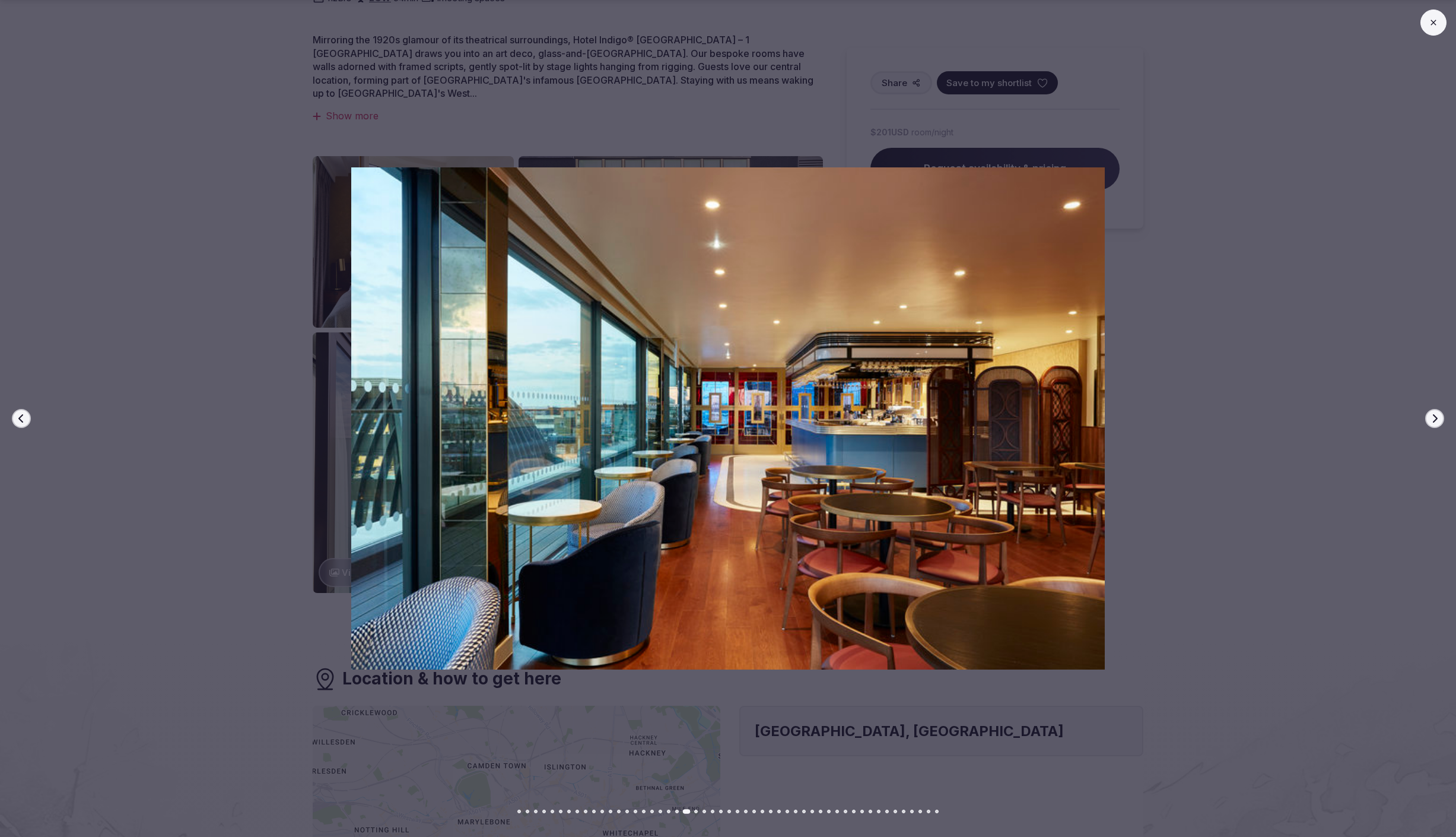
click at [1439, 19] on button at bounding box center [1434, 22] width 26 height 26
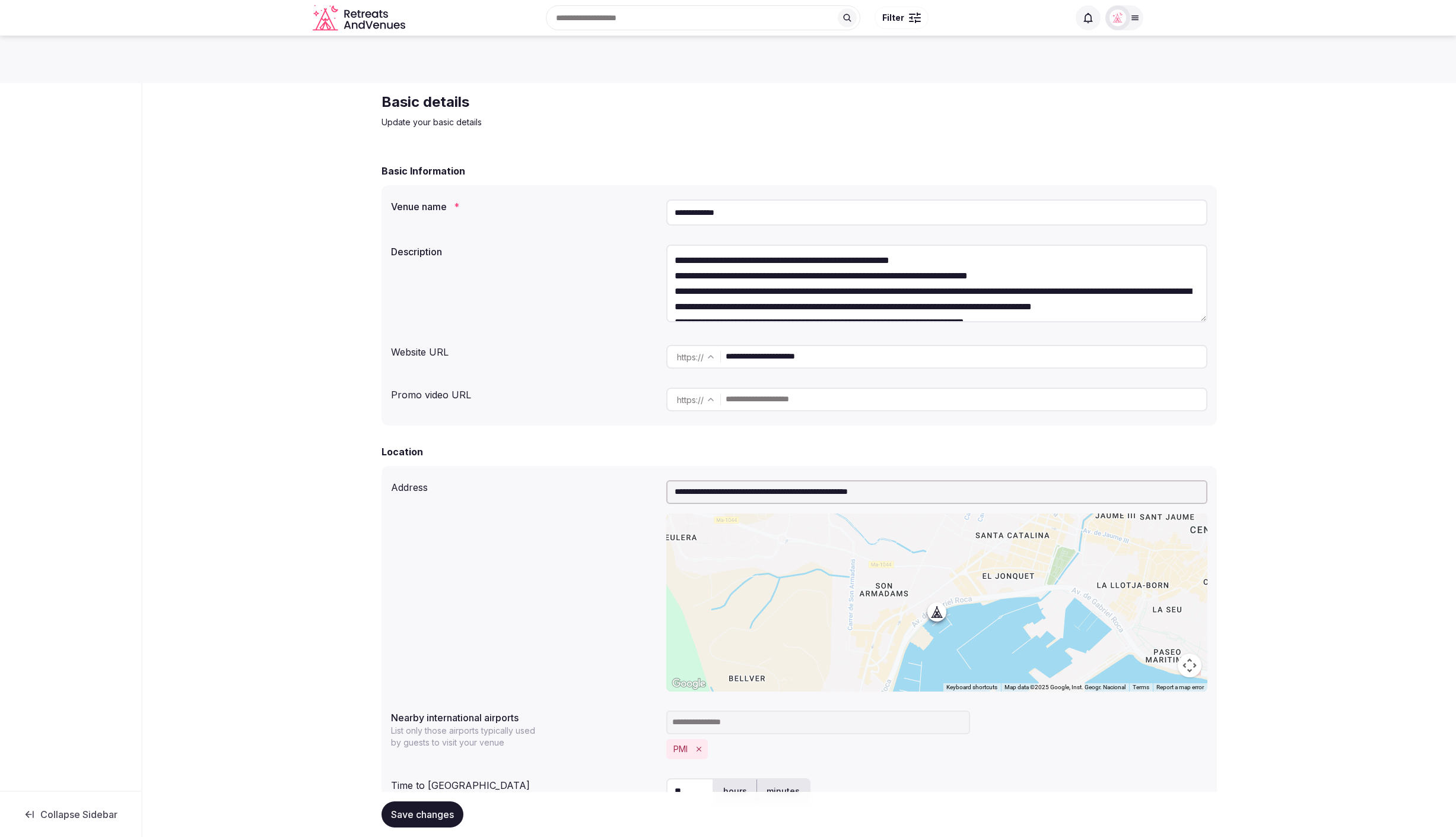
drag, startPoint x: 669, startPoint y: 212, endPoint x: 653, endPoint y: 213, distance: 16.0
click at [653, 213] on div "**********" at bounding box center [800, 212] width 817 height 36
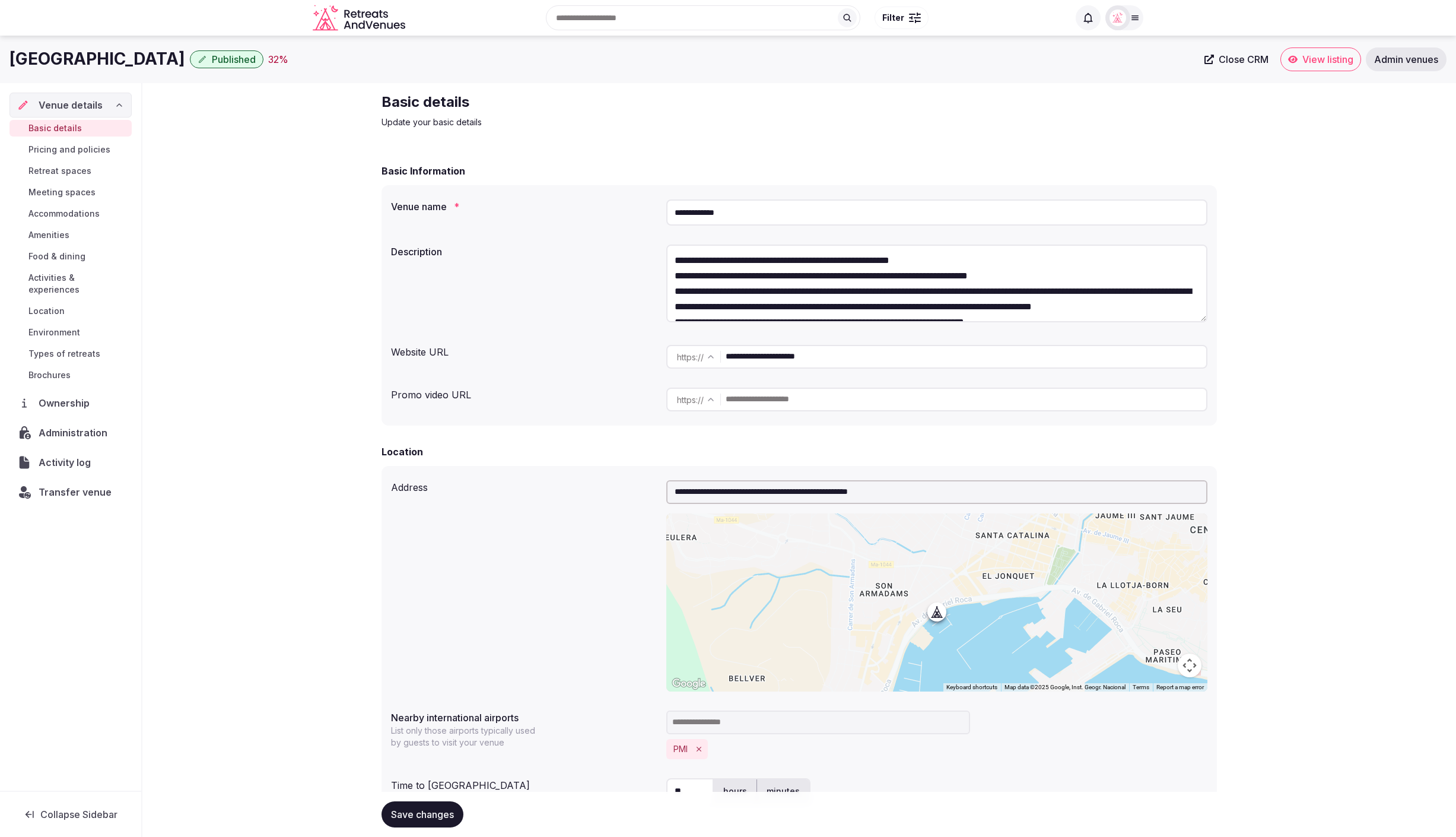
click at [564, 227] on div "**********" at bounding box center [800, 212] width 817 height 36
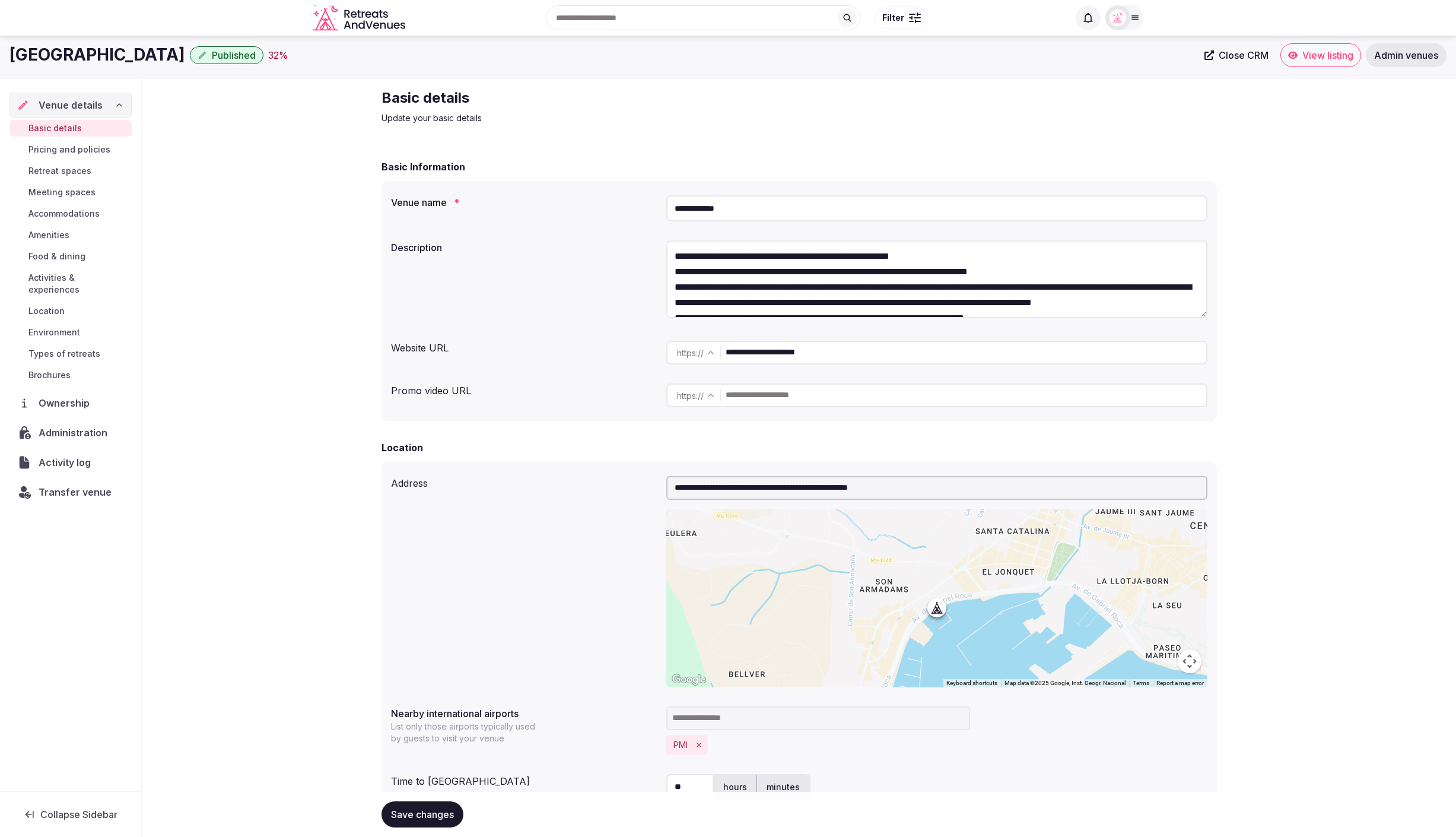
scroll to position [6, 0]
click at [268, 57] on div "32 %" at bounding box center [278, 53] width 20 height 14
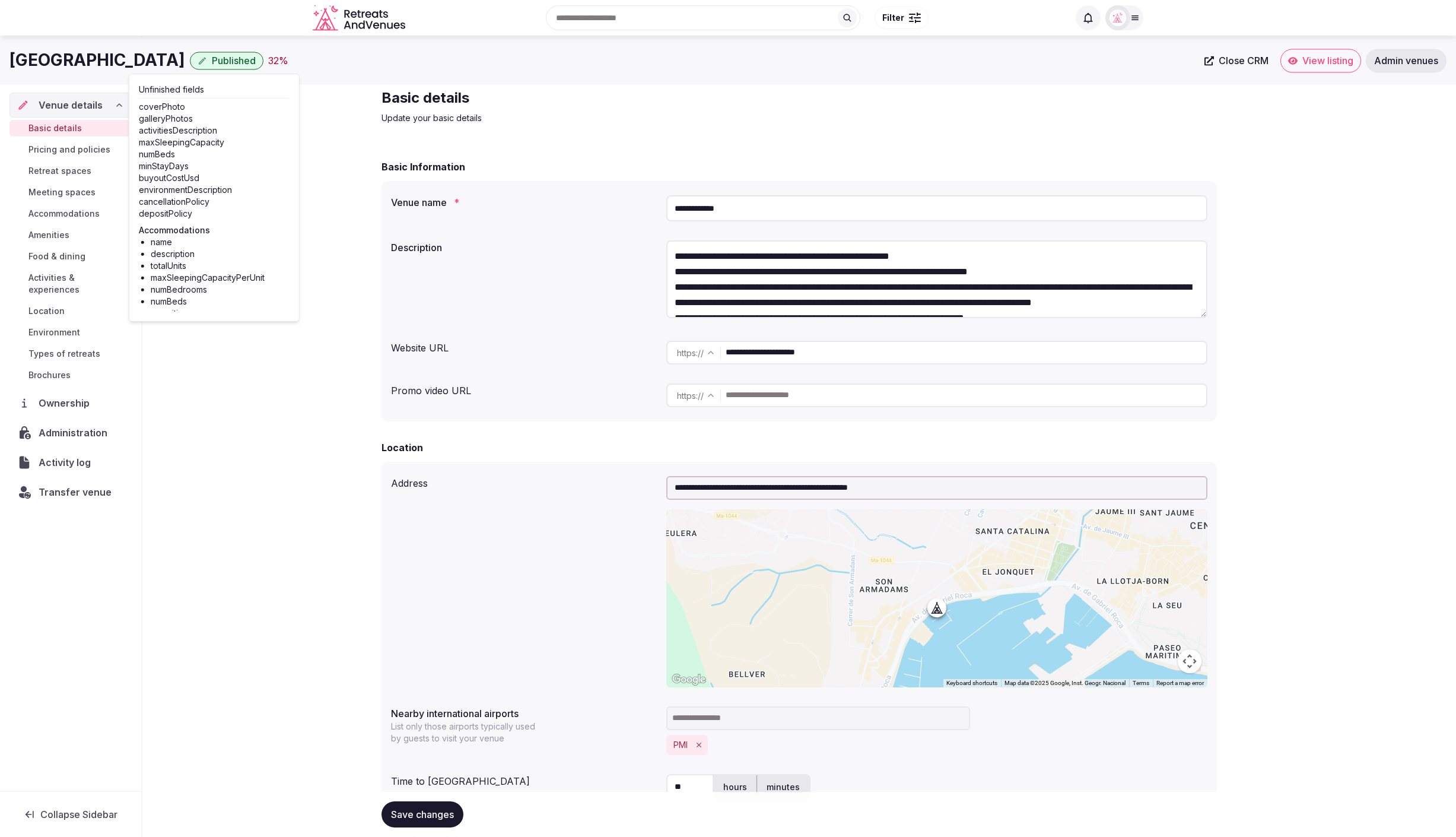
scroll to position [0, 0]
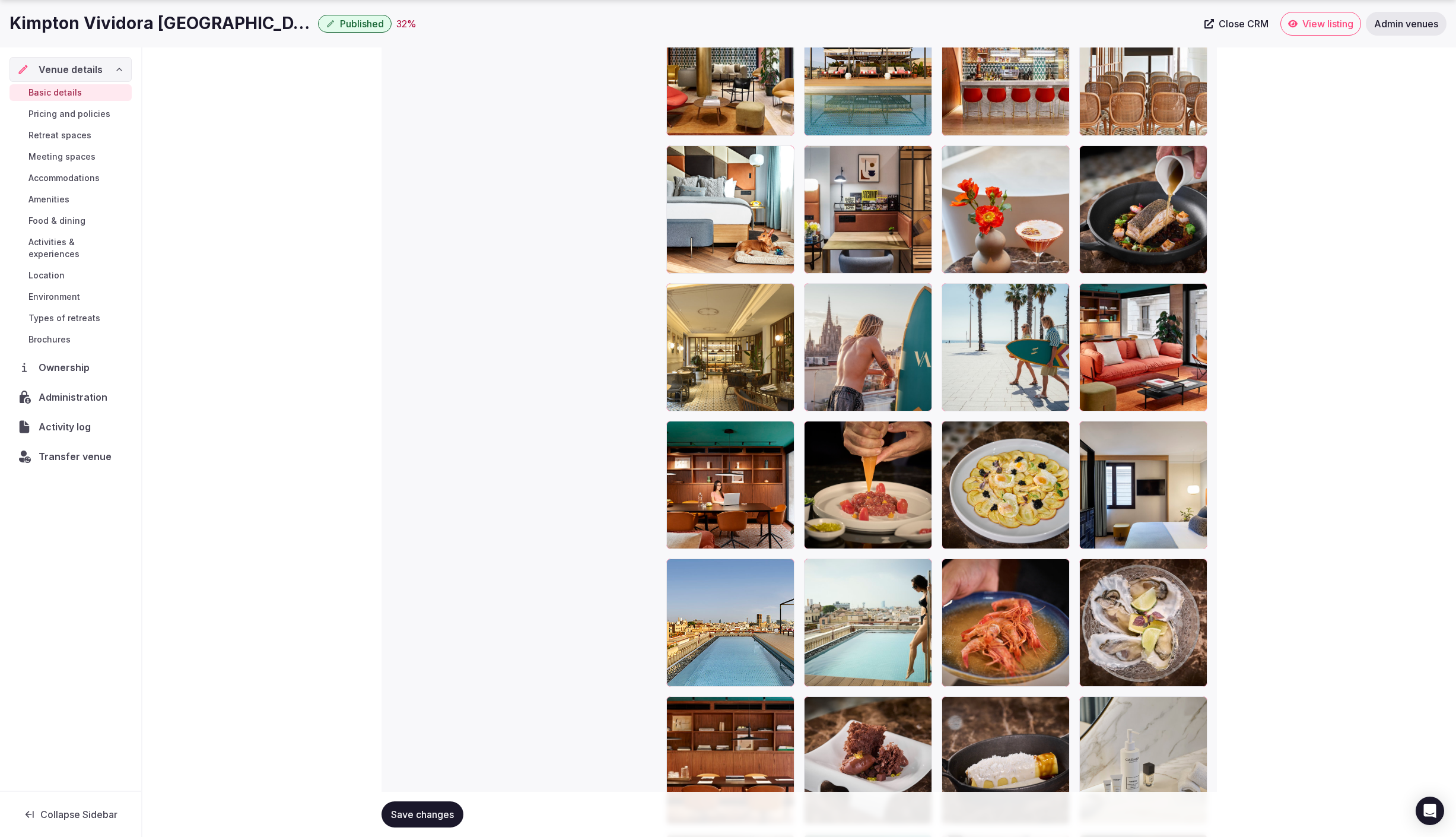
scroll to position [1635, 0]
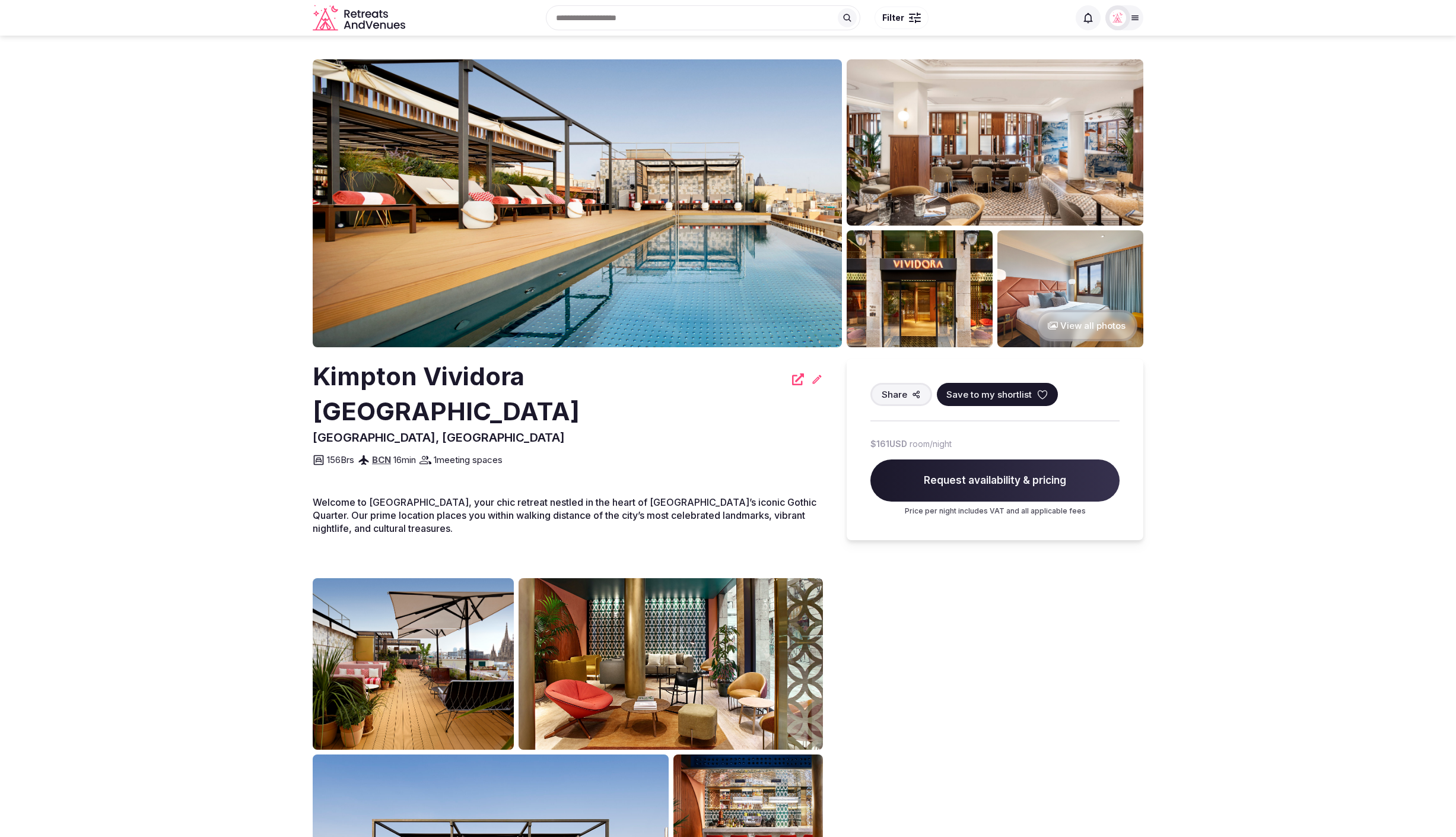
click at [1303, 207] on section "View all photos [PERSON_NAME] Vividora [GEOGRAPHIC_DATA] [GEOGRAPHIC_DATA], [GE…" at bounding box center [728, 558] width 1456 height 1045
click at [1295, 229] on section "View all photos [PERSON_NAME] Vividora [GEOGRAPHIC_DATA] [GEOGRAPHIC_DATA], [GE…" at bounding box center [728, 558] width 1456 height 1045
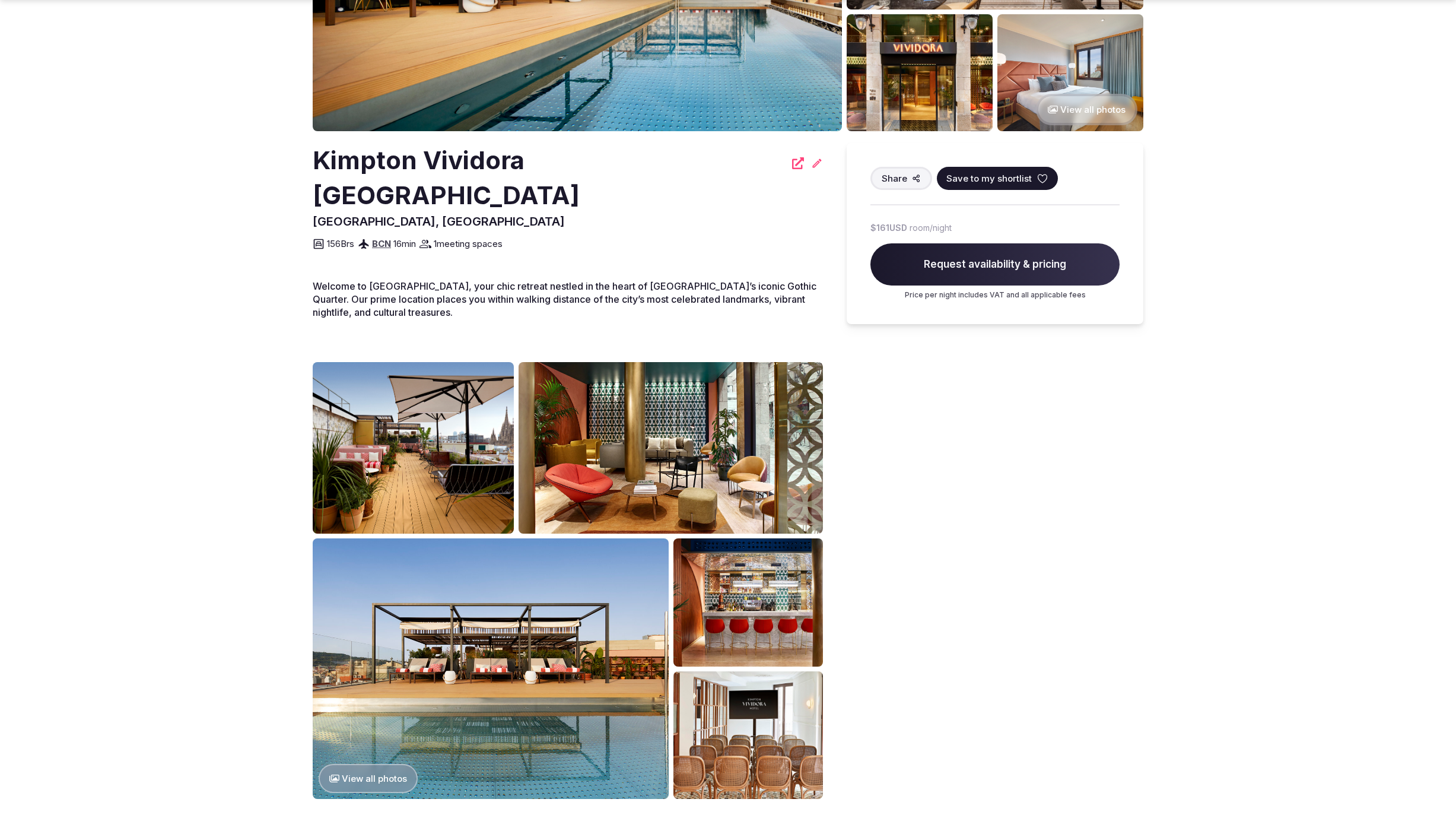
scroll to position [217, 0]
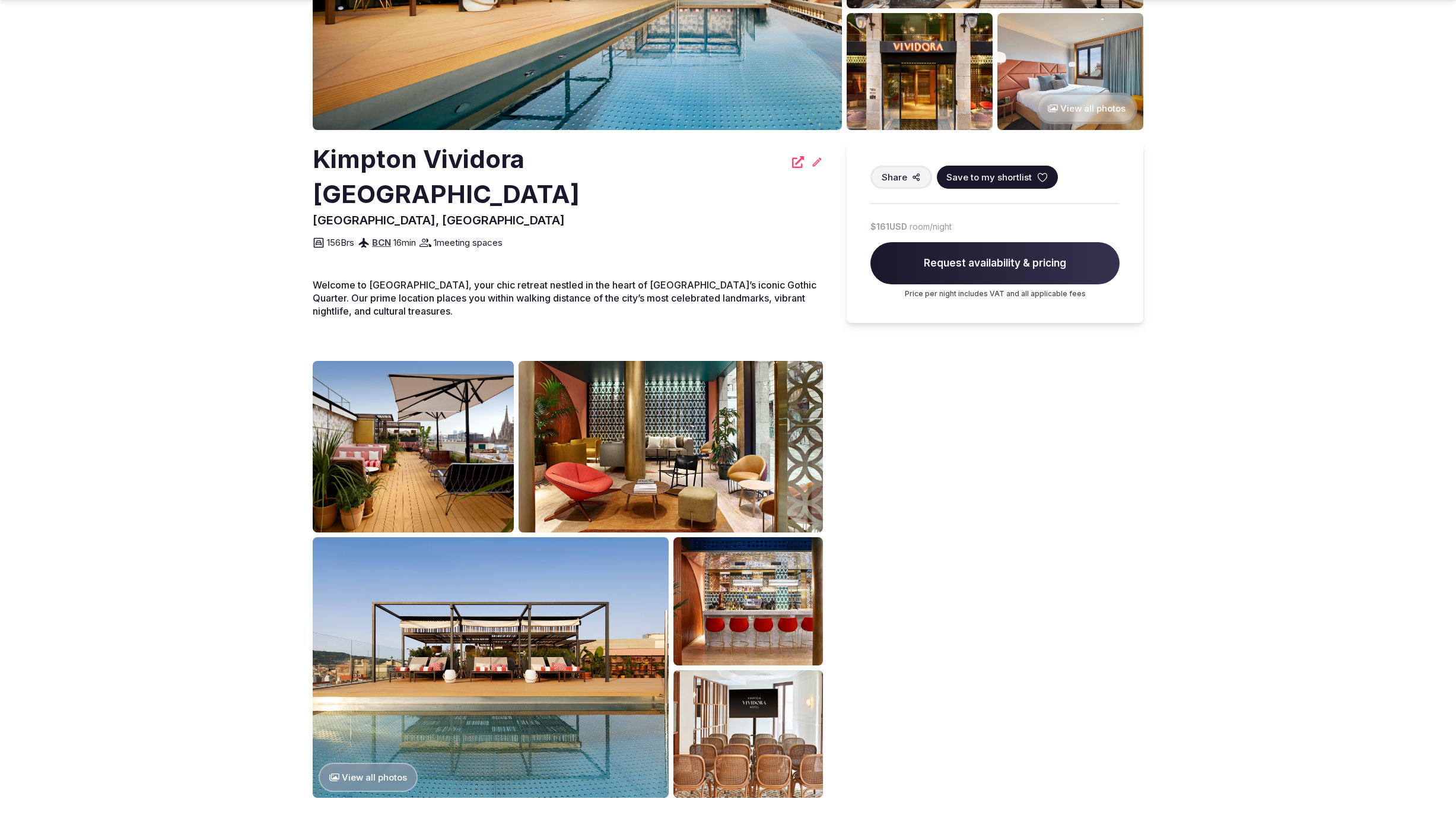
click at [1295, 229] on section "View all photos [PERSON_NAME] Vividora [GEOGRAPHIC_DATA] [GEOGRAPHIC_DATA], [GE…" at bounding box center [728, 341] width 1456 height 1045
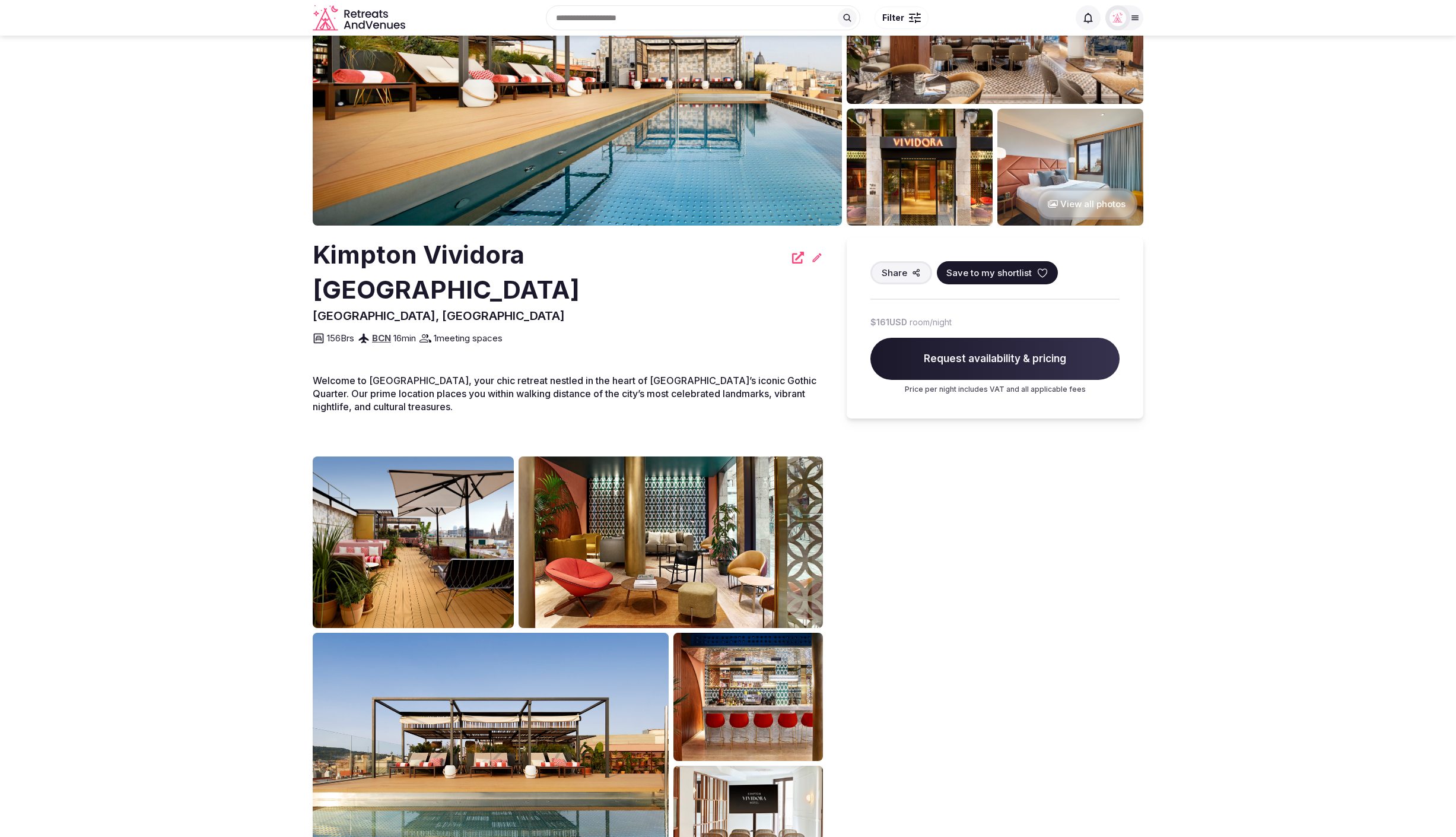
scroll to position [0, 0]
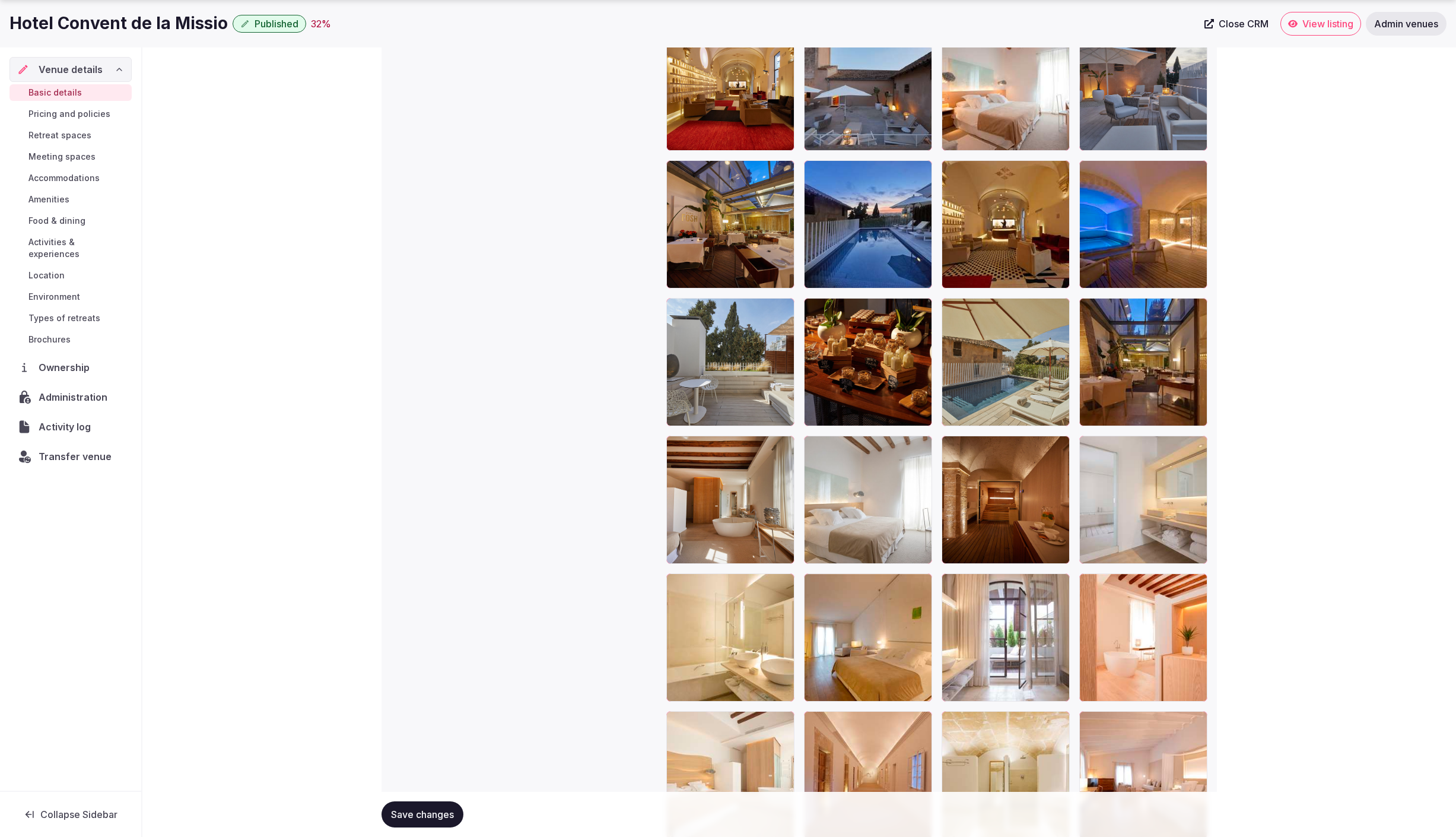
scroll to position [1472, 0]
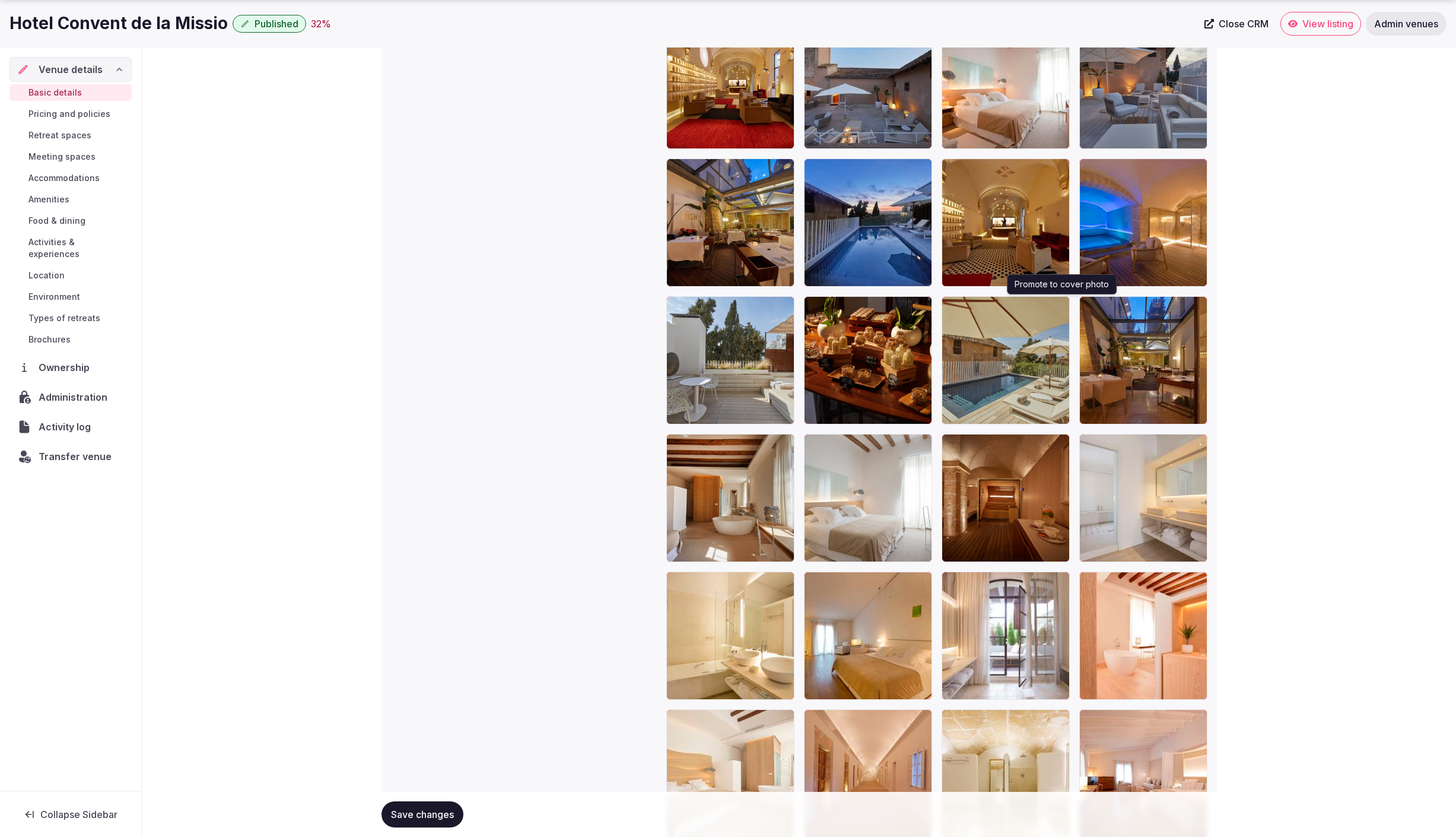
click at [970, 309] on icon "button" at bounding box center [1058, 308] width 9 height 9
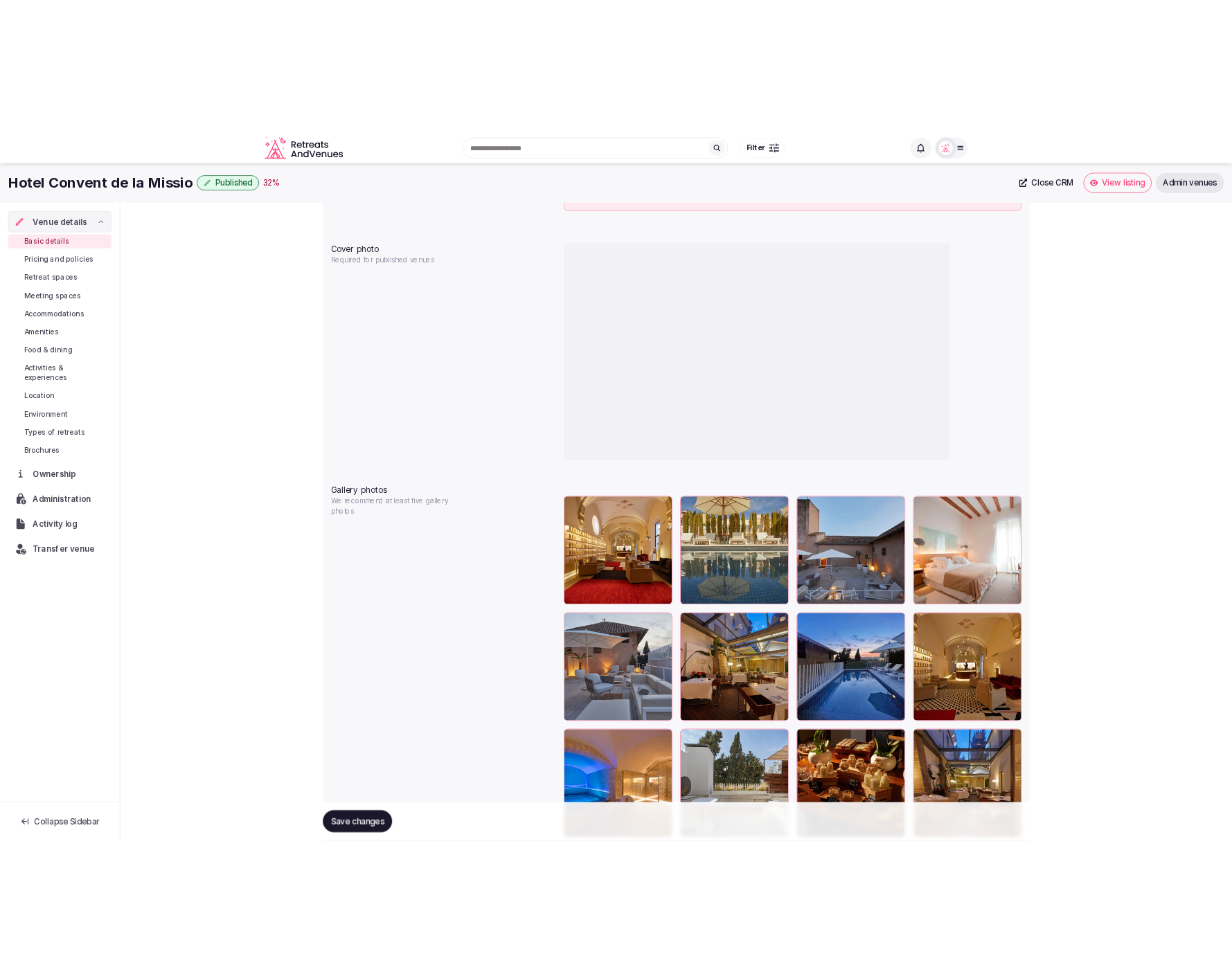
scroll to position [1202, 0]
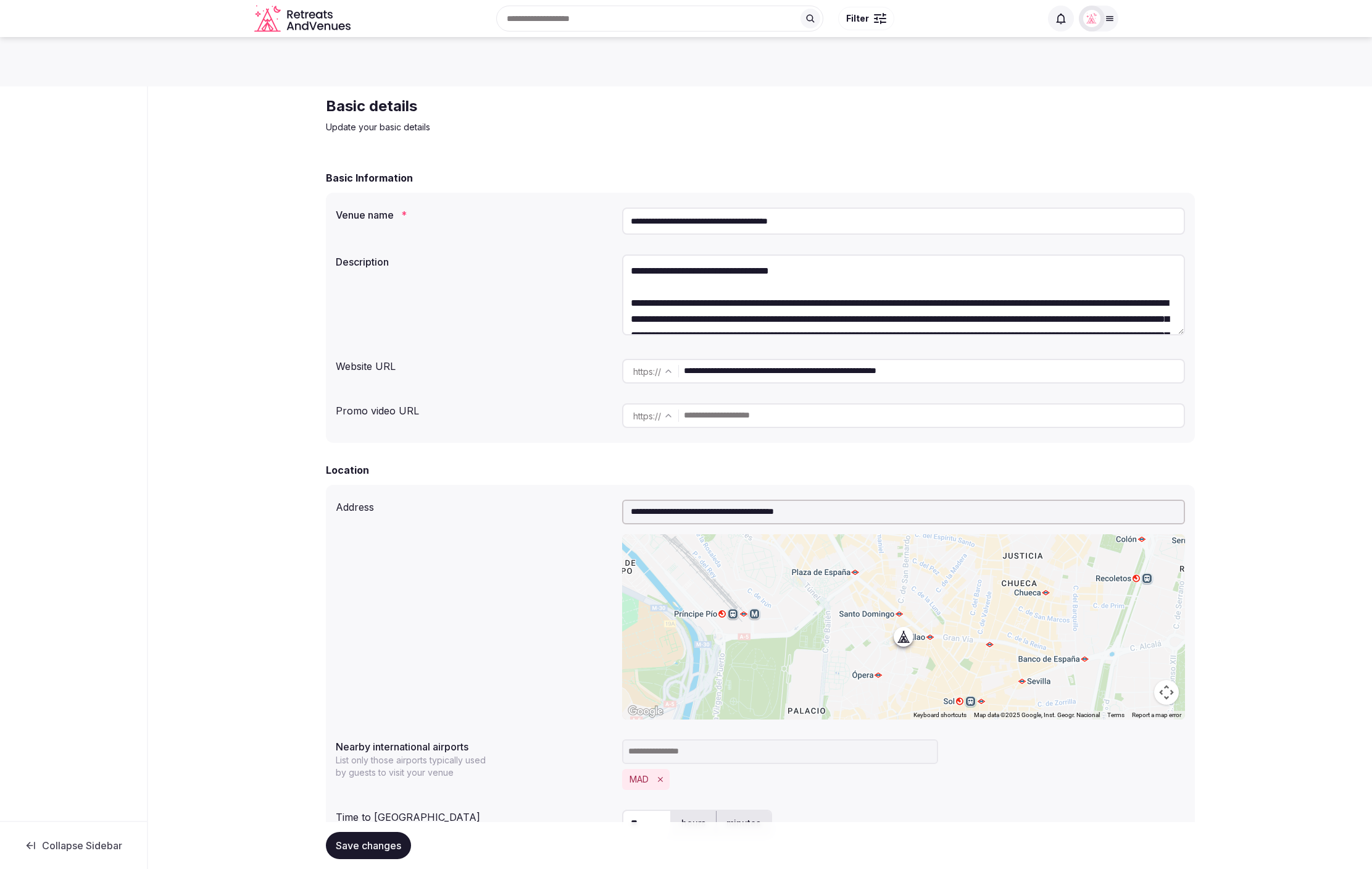
click at [567, 279] on div "**********" at bounding box center [760, 297] width 849 height 95
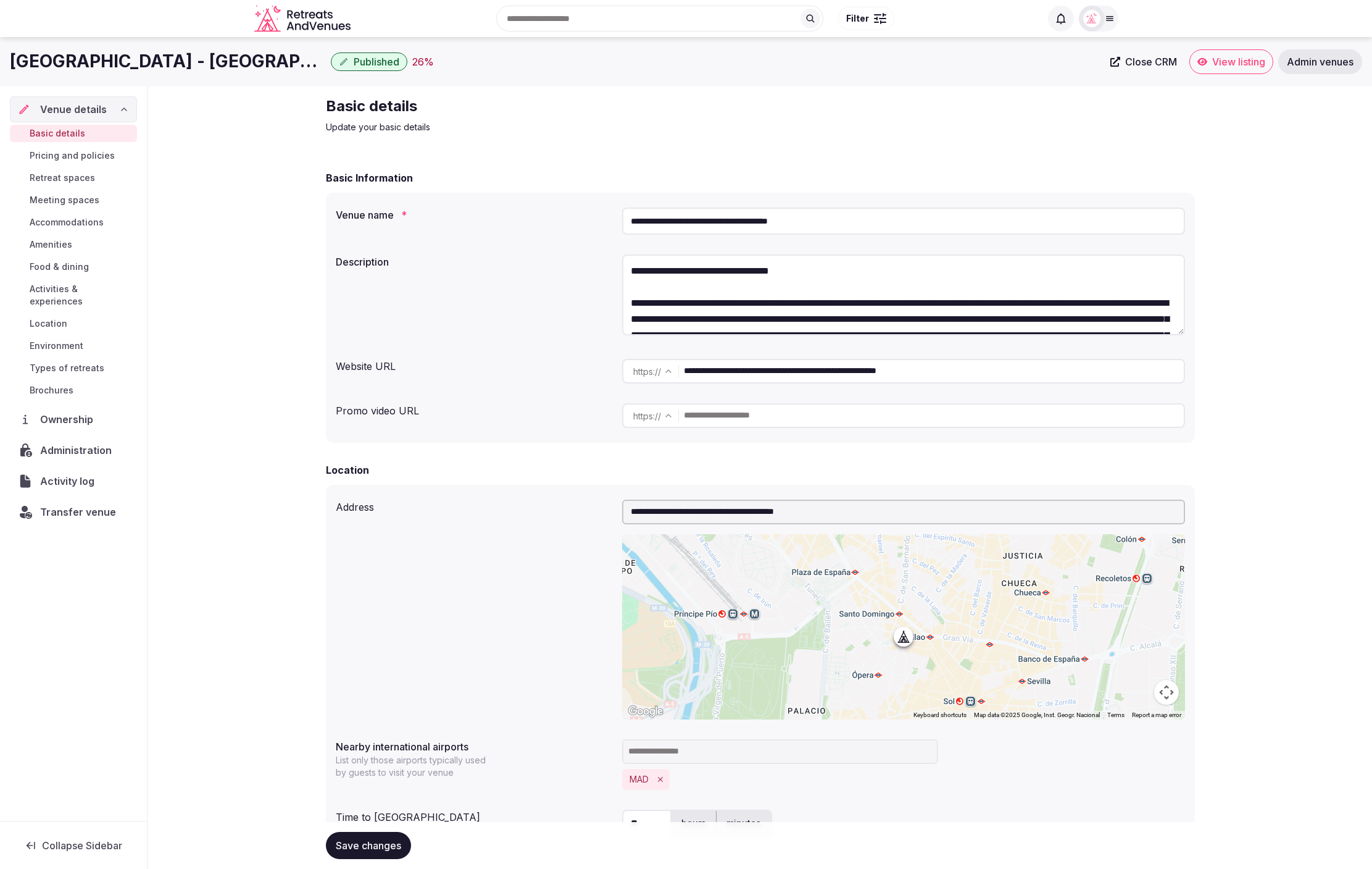
click at [797, 121] on div "Basic details Update your basic details" at bounding box center [760, 115] width 869 height 37
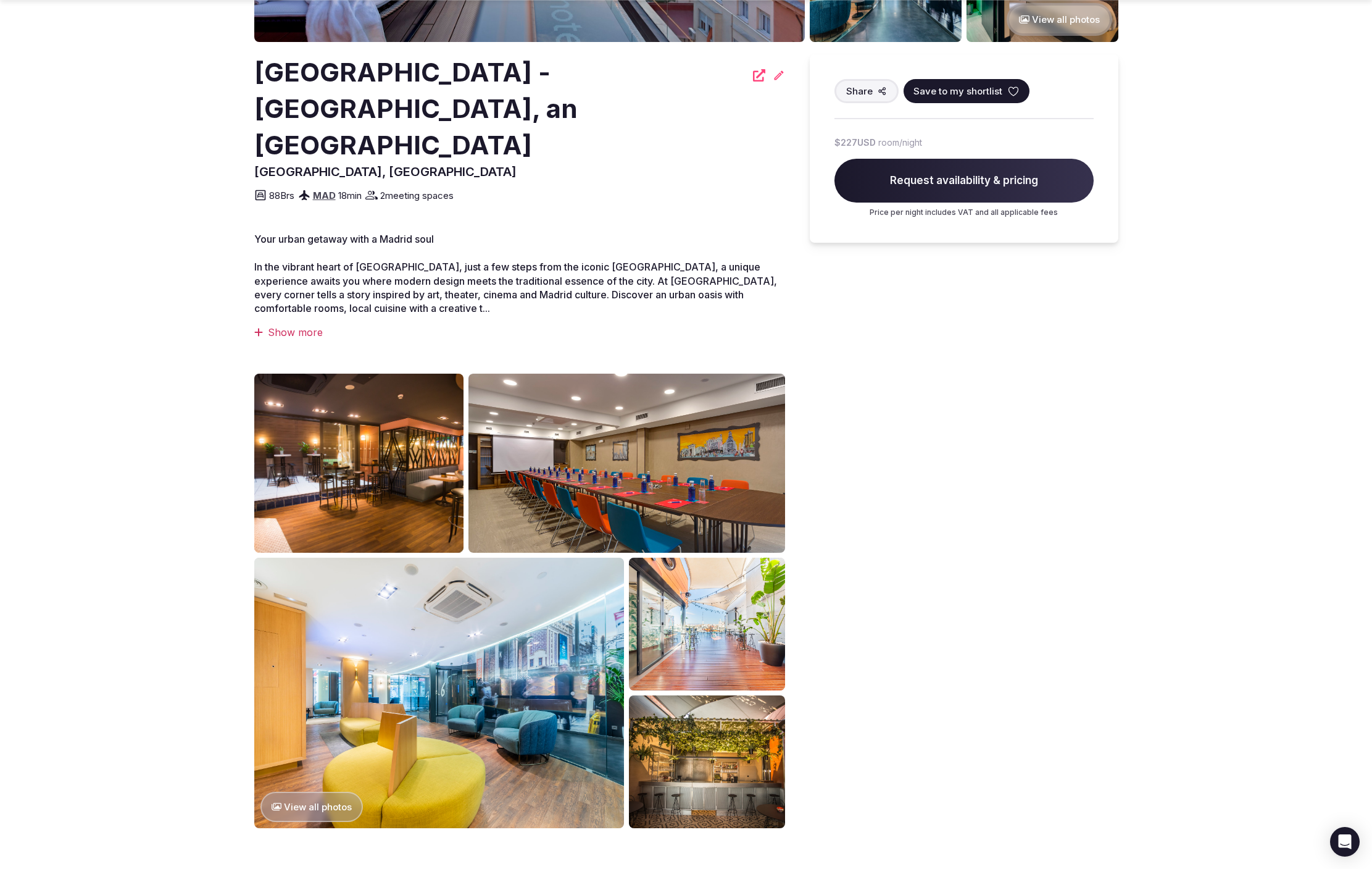
scroll to position [323, 0]
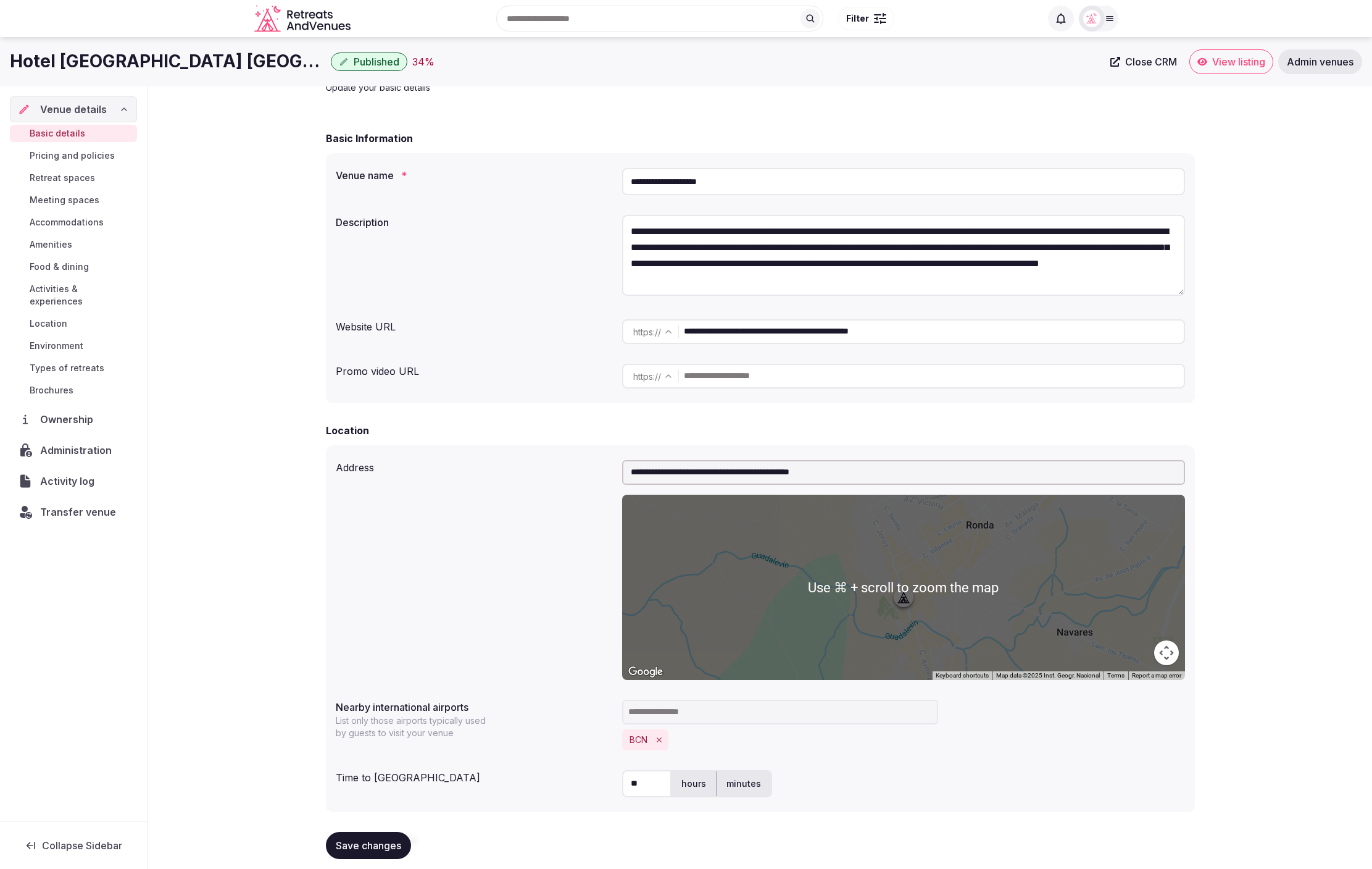
scroll to position [30, 0]
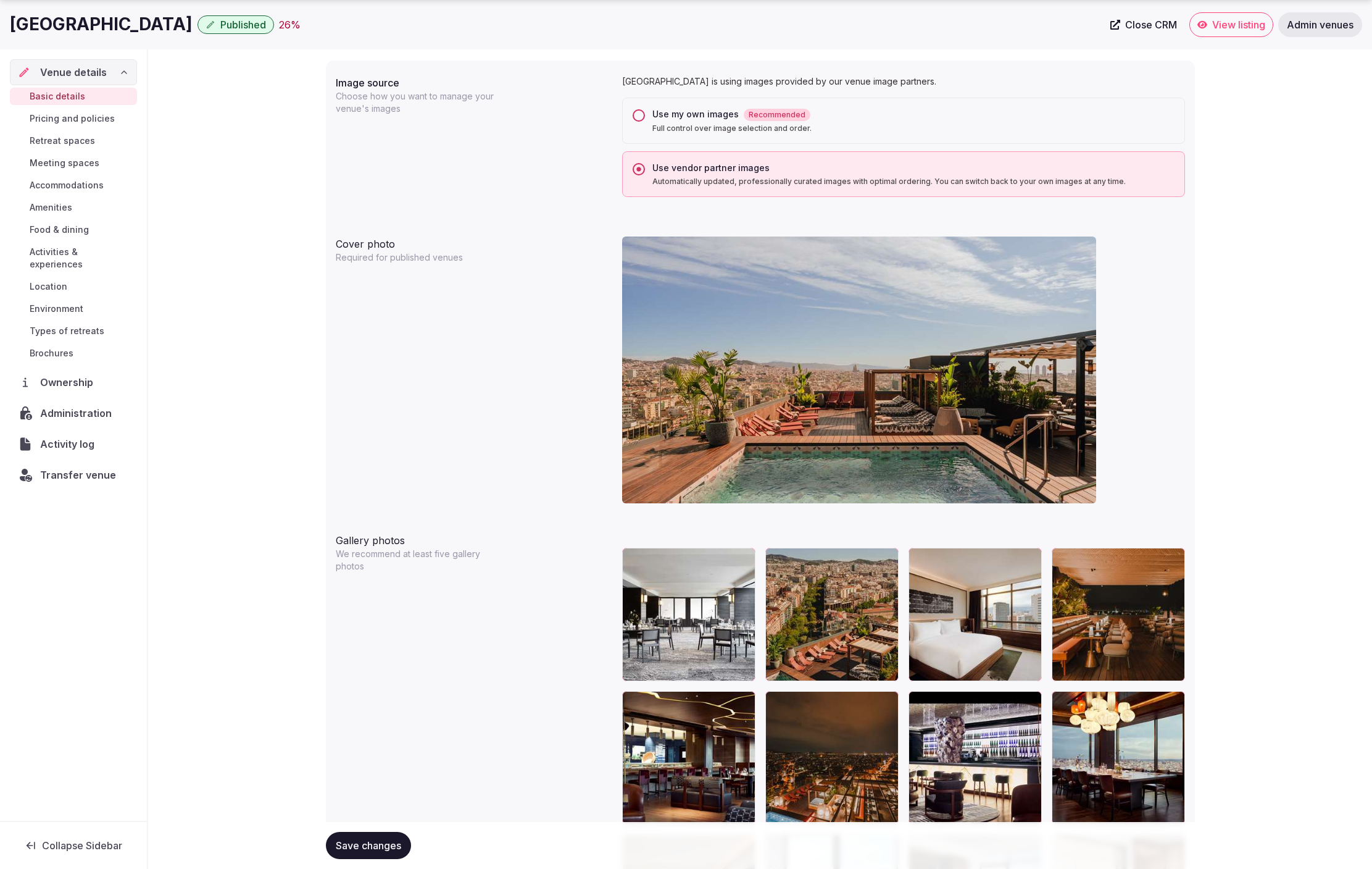
scroll to position [1006, 0]
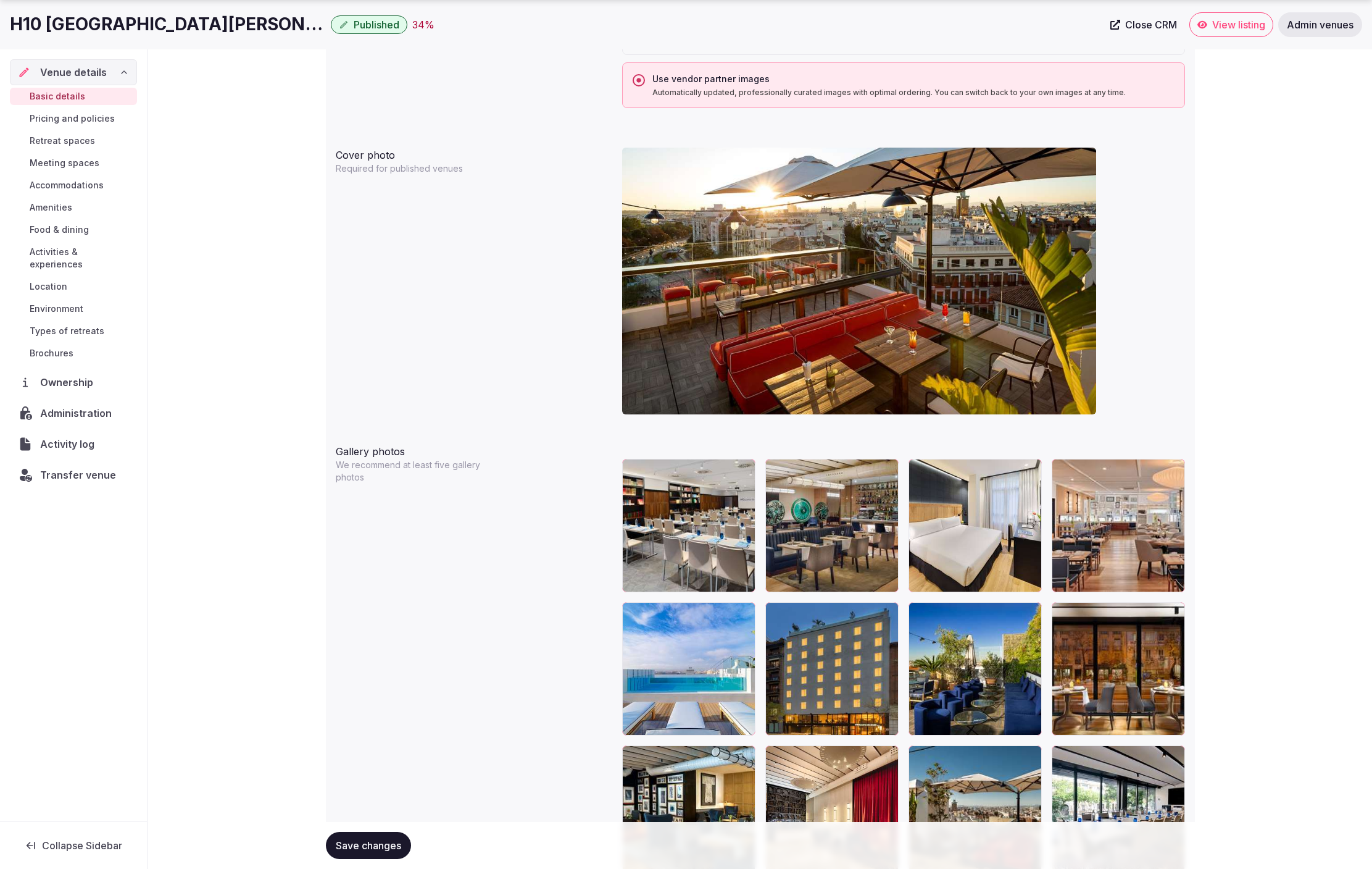
scroll to position [1119, 0]
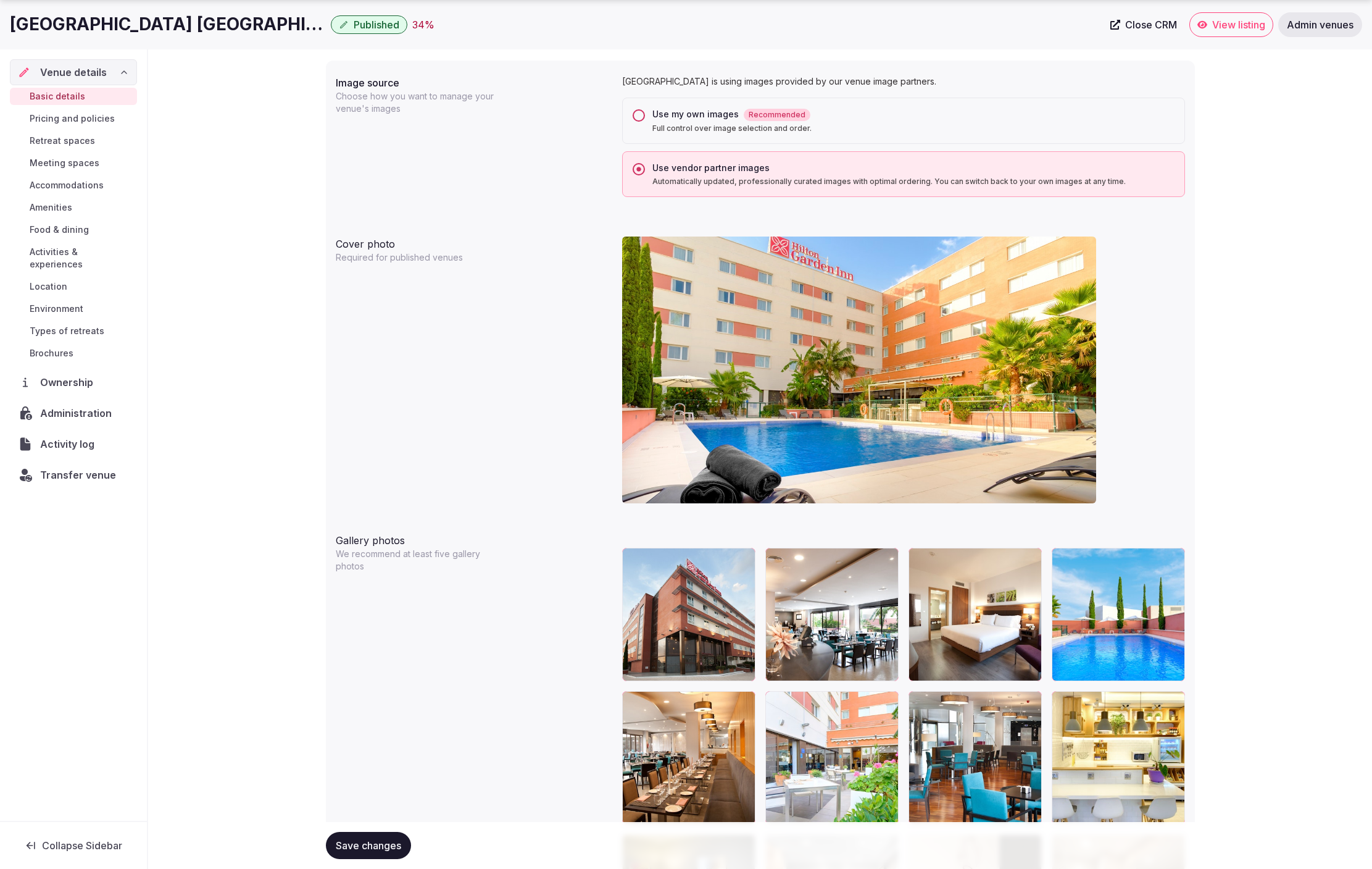
scroll to position [1011, 0]
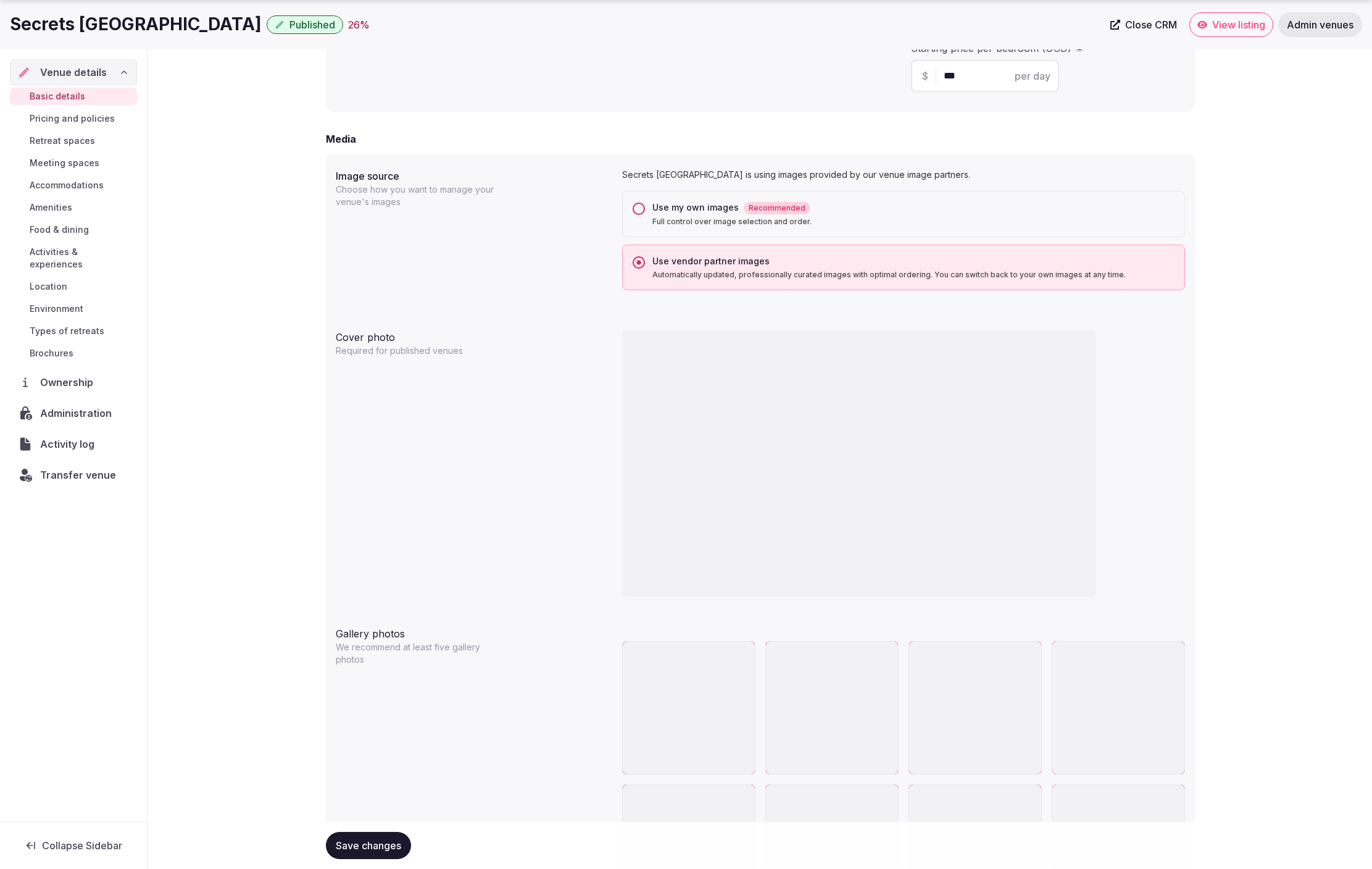
scroll to position [913, 0]
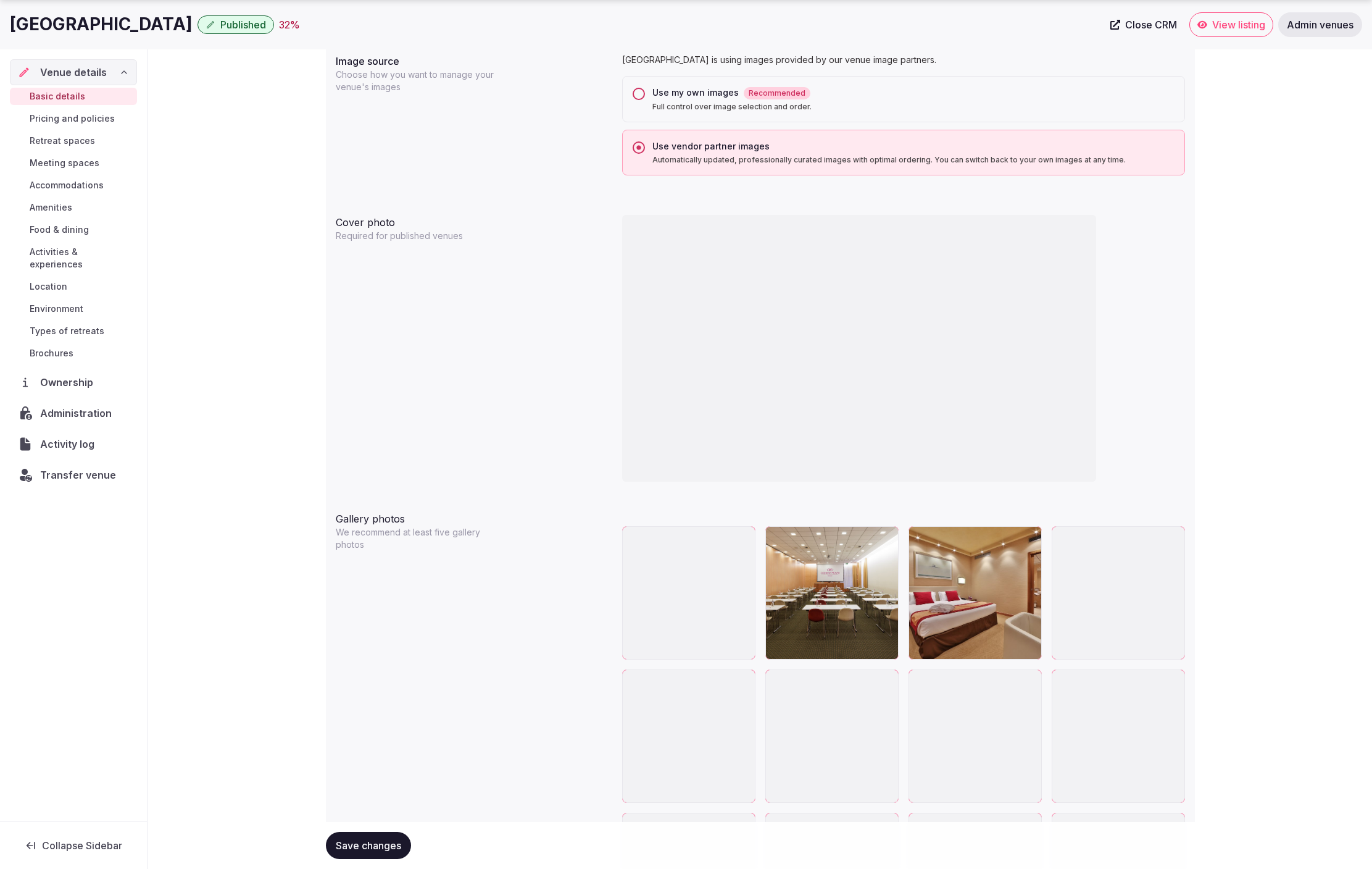
scroll to position [1061, 0]
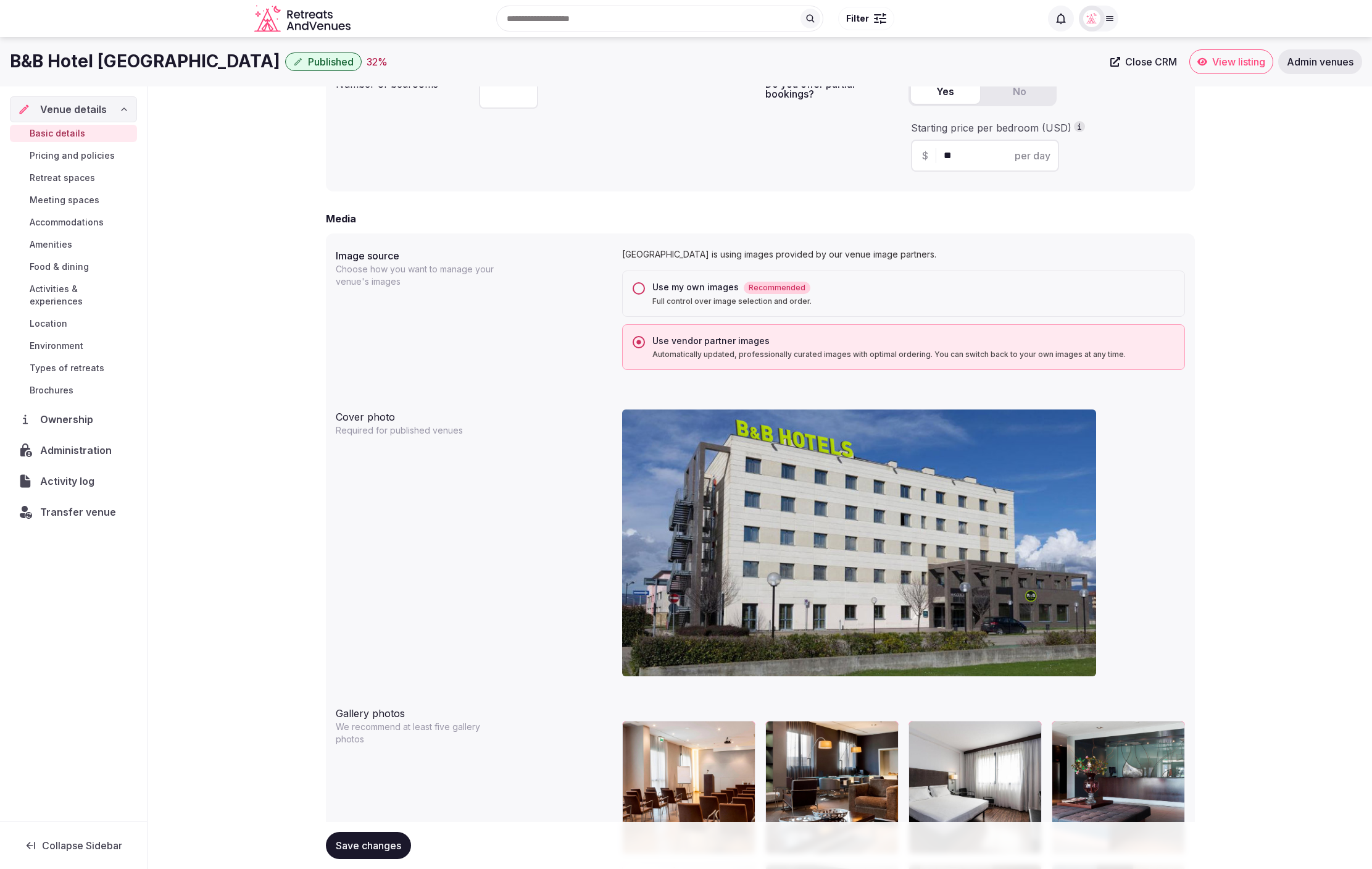
scroll to position [824, 0]
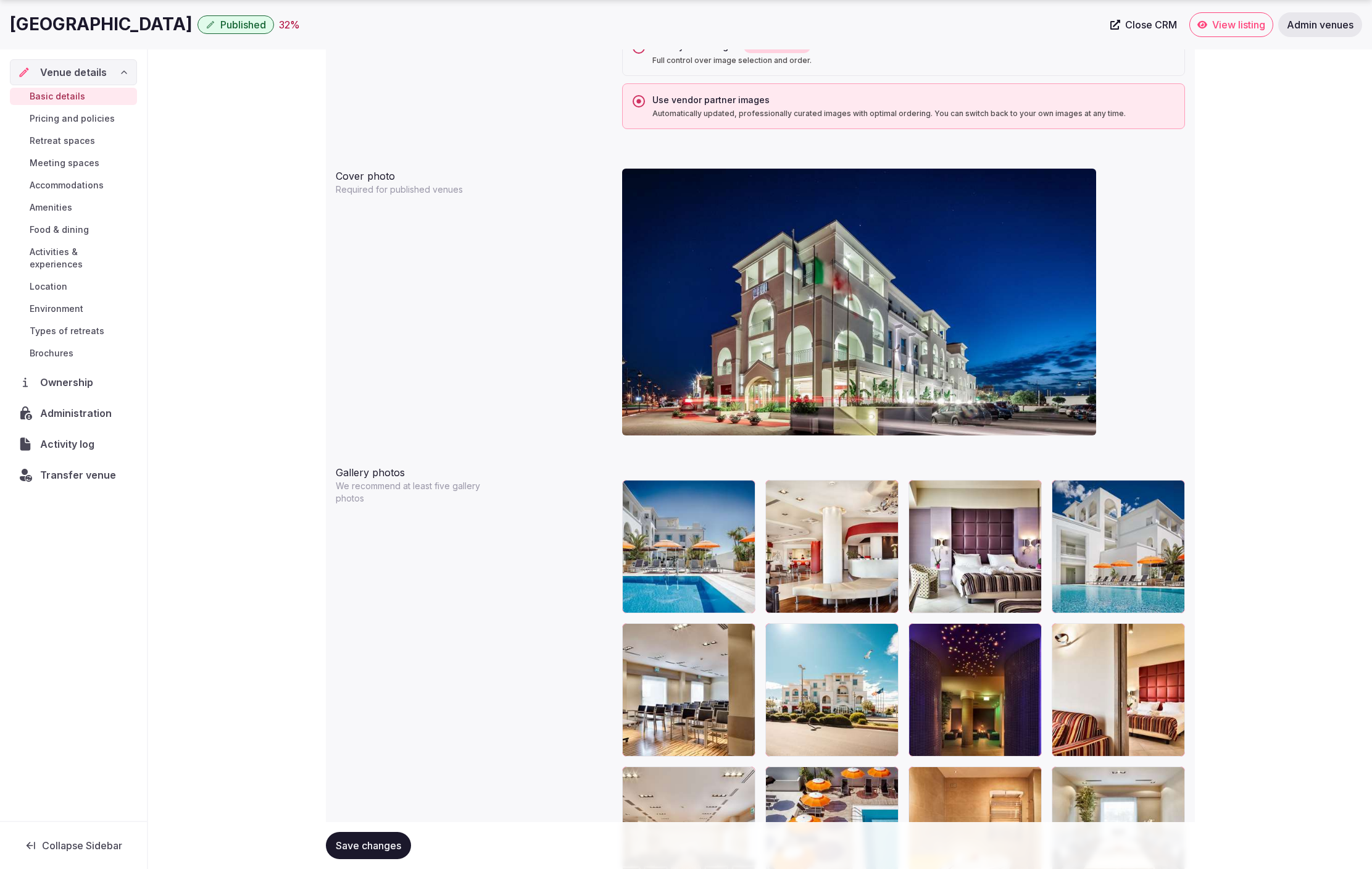
scroll to position [1097, 0]
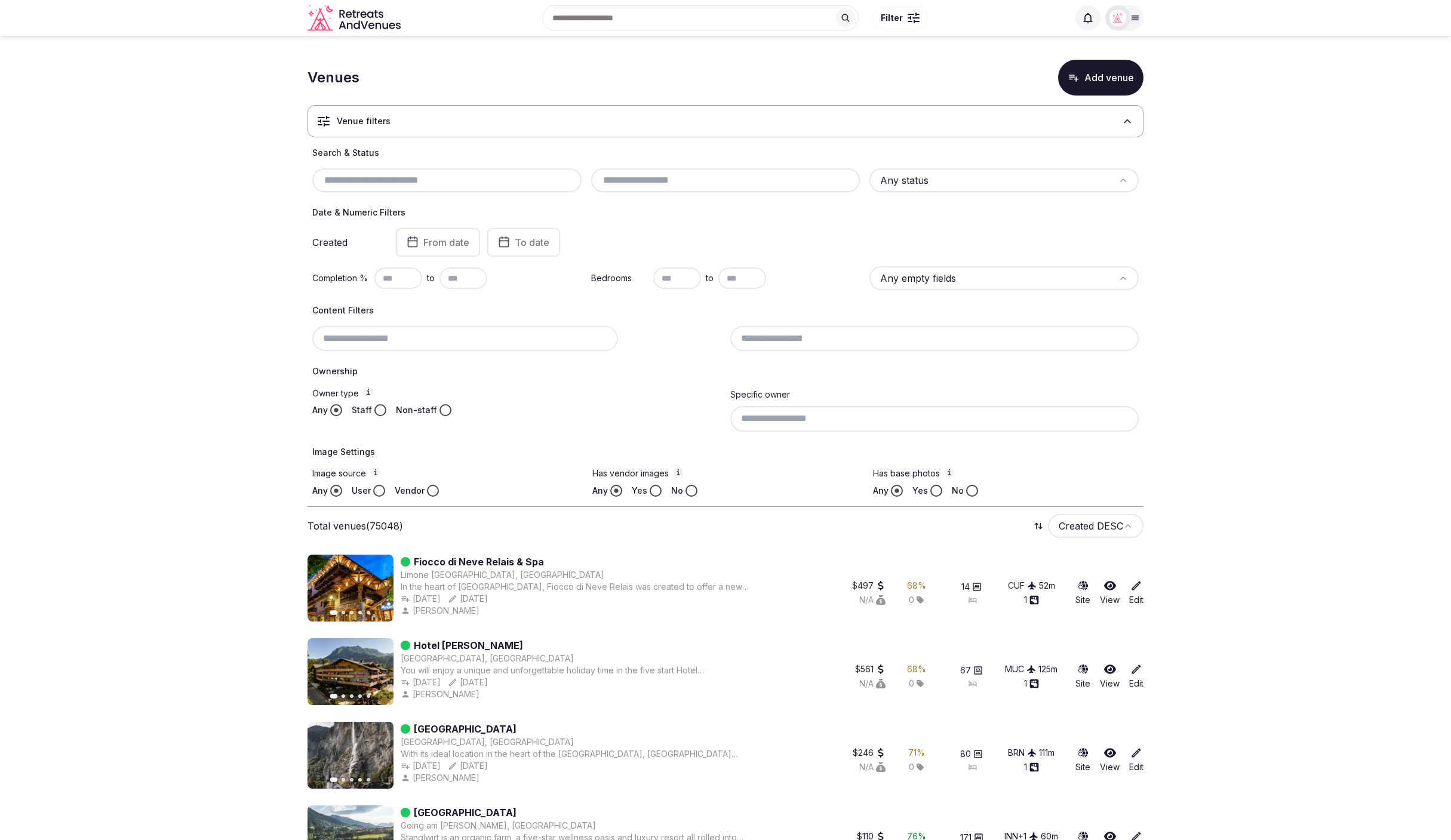
click at [424, 187] on div at bounding box center [447, 180] width 270 height 24
click at [425, 184] on input "text" at bounding box center [447, 180] width 259 height 14
paste input "**********"
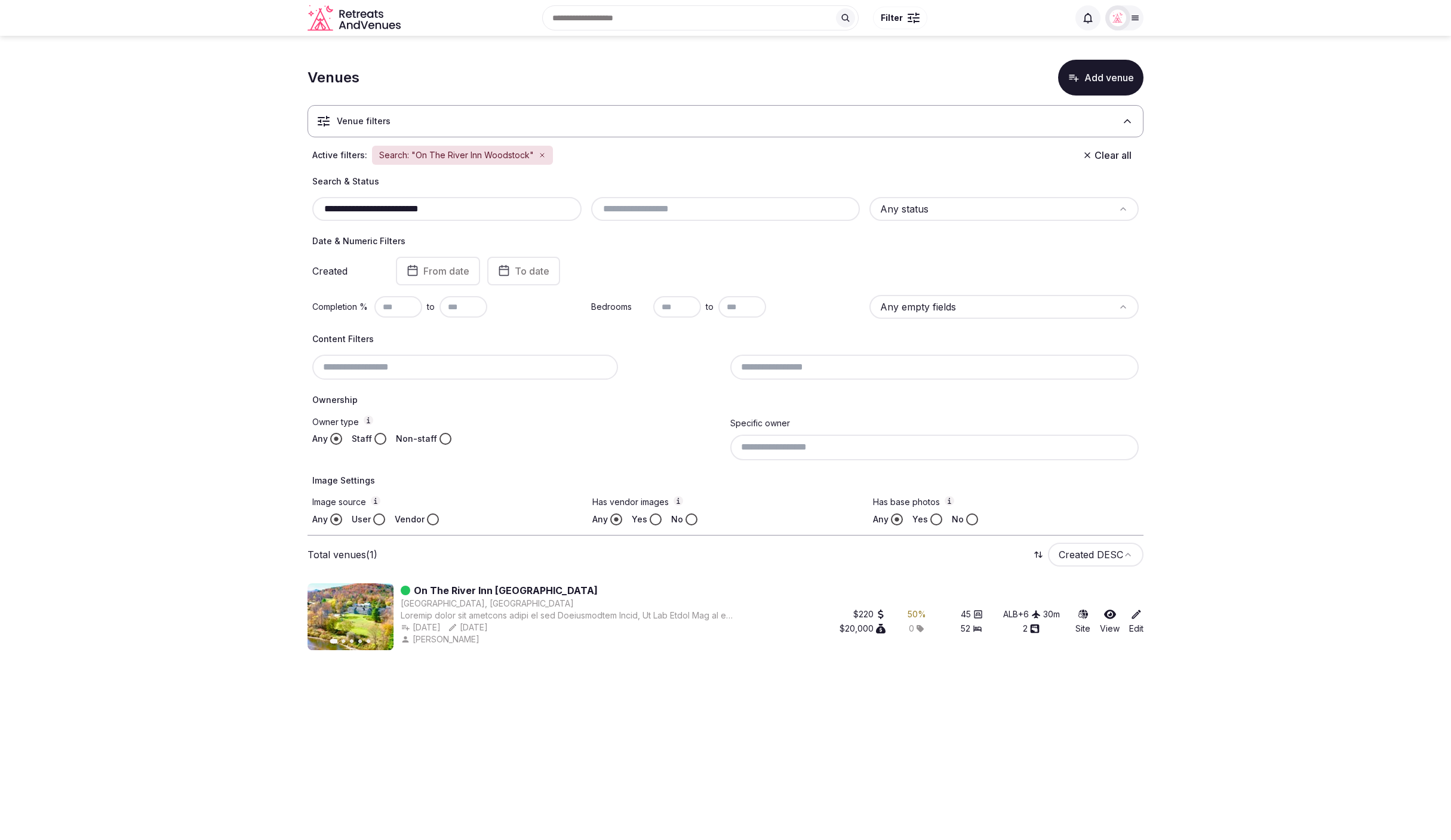
click at [750, 61] on div "Venues Add venue" at bounding box center [726, 78] width 836 height 36
drag, startPoint x: 475, startPoint y: 210, endPoint x: 292, endPoint y: 204, distance: 183.1
click at [291, 205] on section "**********" at bounding box center [726, 352] width 1451 height 633
type input "*"
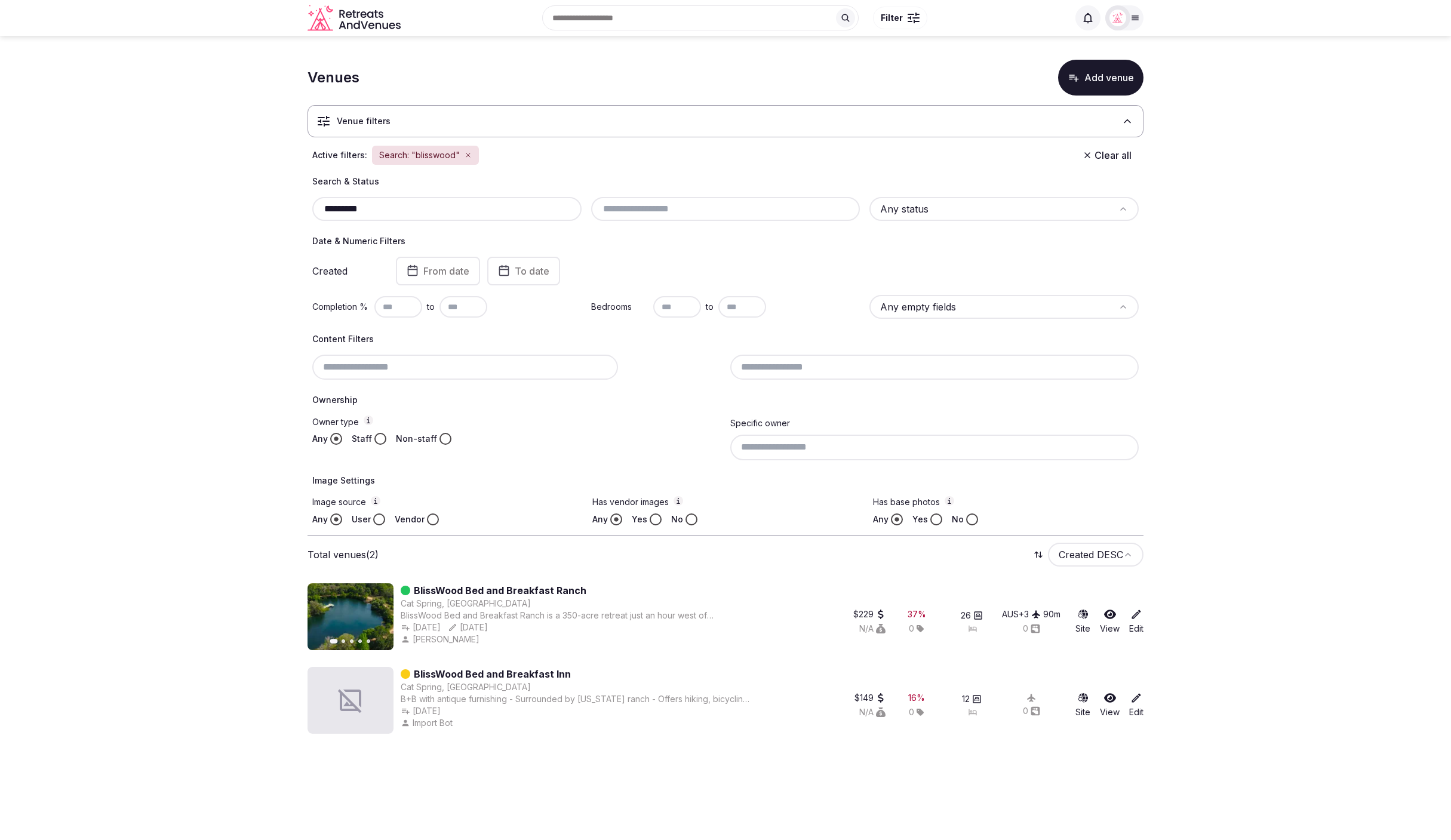
click at [884, 311] on section "Venues Add venue Venue filters Active filters: Search: "blisswood" Clear all Se…" at bounding box center [726, 394] width 1451 height 717
drag, startPoint x: 573, startPoint y: 671, endPoint x: 414, endPoint y: 671, distance: 159.0
click at [414, 539] on div "BlissWood Bed and Breakfast Inn" at bounding box center [576, 674] width 350 height 14
copy link "BlissWood Bed and Breakfast Inn"
click at [131, 539] on section "Venues Add venue Venue filters Active filters: Search: "blisswood" Clear all Se…" at bounding box center [726, 394] width 1451 height 717
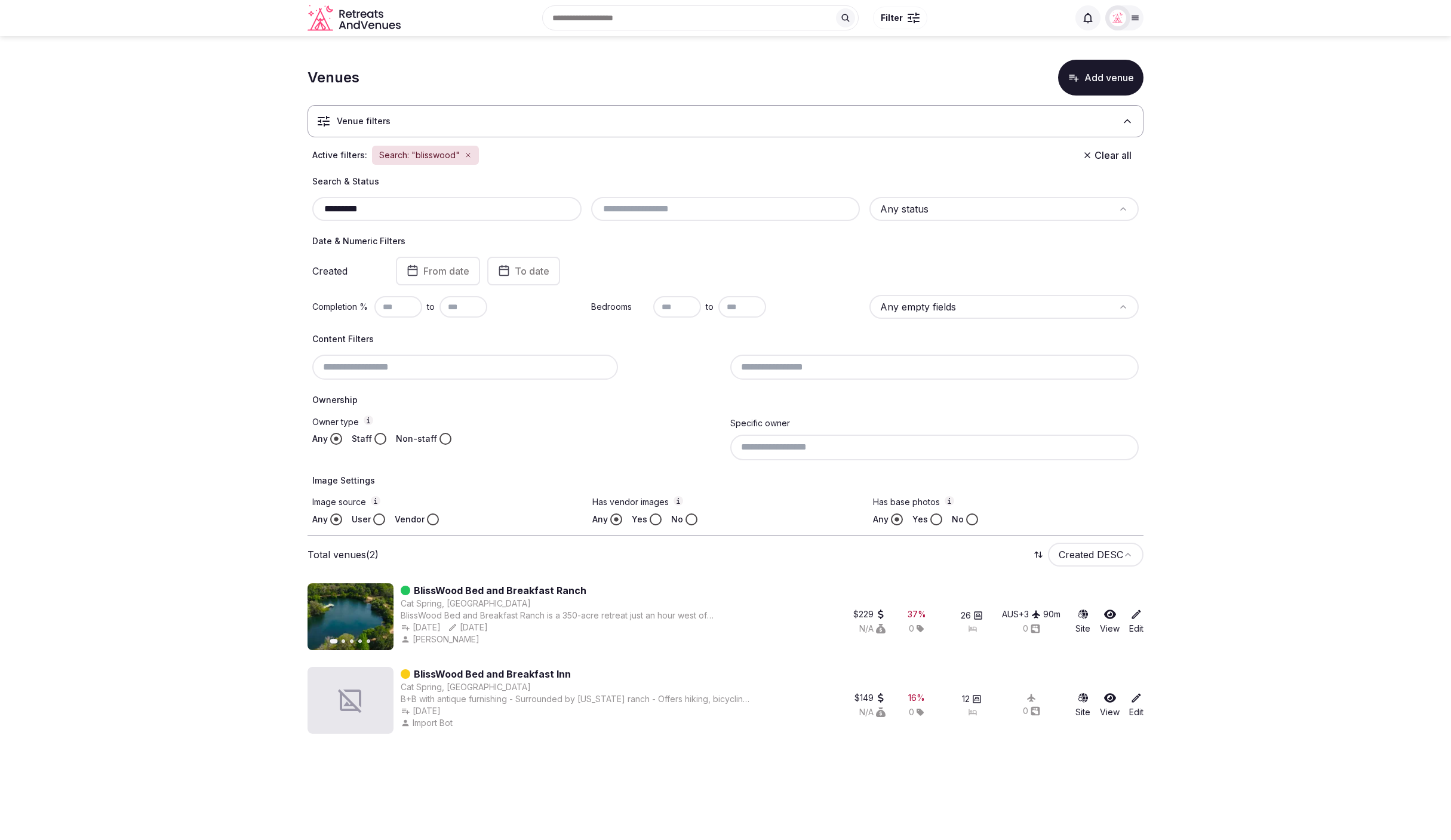
click at [284, 199] on section "Venues Add venue Venue filters Active filters: Search: "blisswood" Clear all Se…" at bounding box center [726, 394] width 1451 height 717
paste input "text"
type input "******"
drag, startPoint x: 380, startPoint y: 210, endPoint x: 296, endPoint y: 205, distance: 84.1
click at [296, 205] on section "Venues Add venue Venue filters Active filters: Search: "Canada" Clear all Searc…" at bounding box center [726, 394] width 1451 height 717
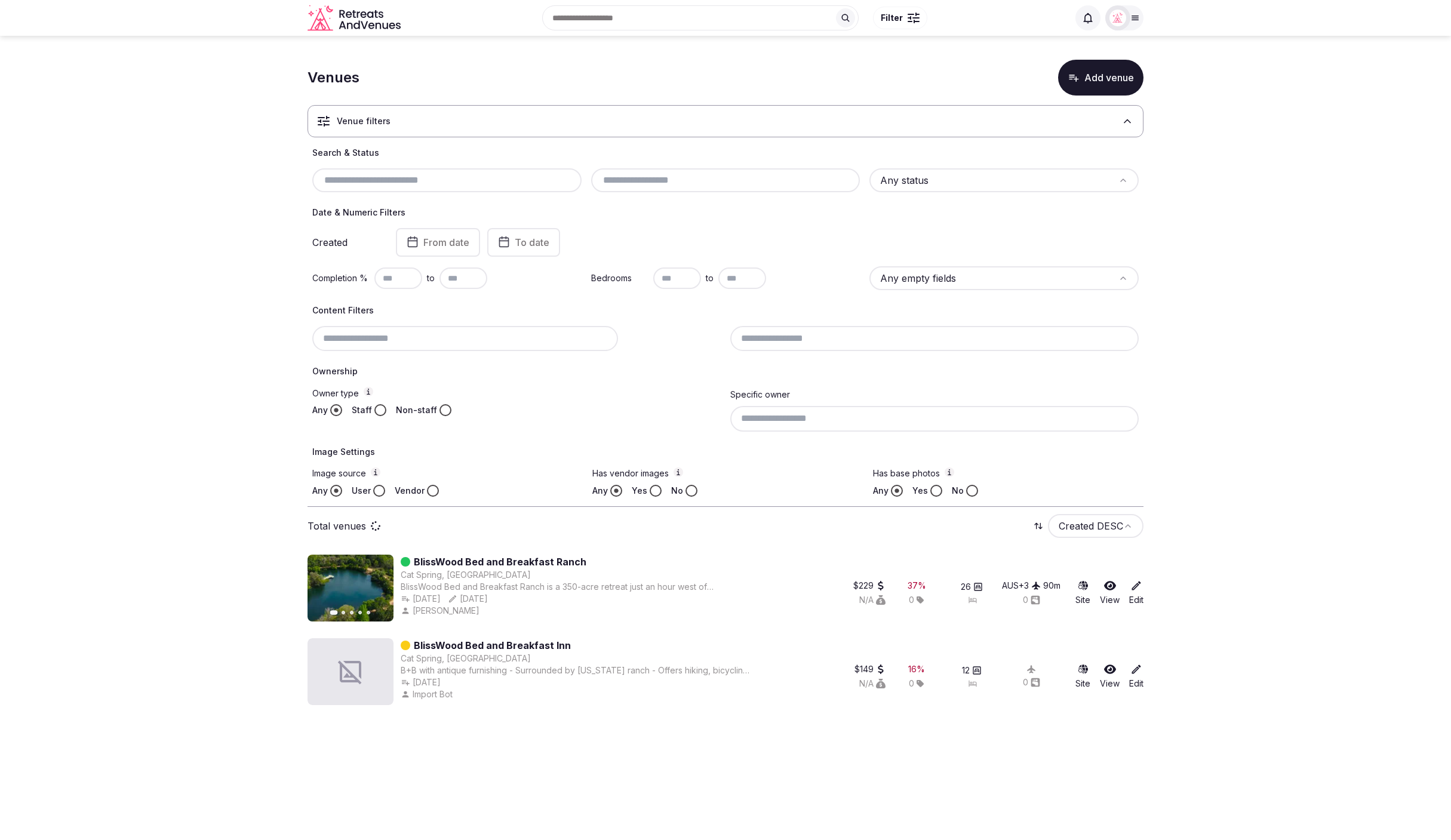
click at [680, 184] on input "text" at bounding box center [726, 180] width 259 height 14
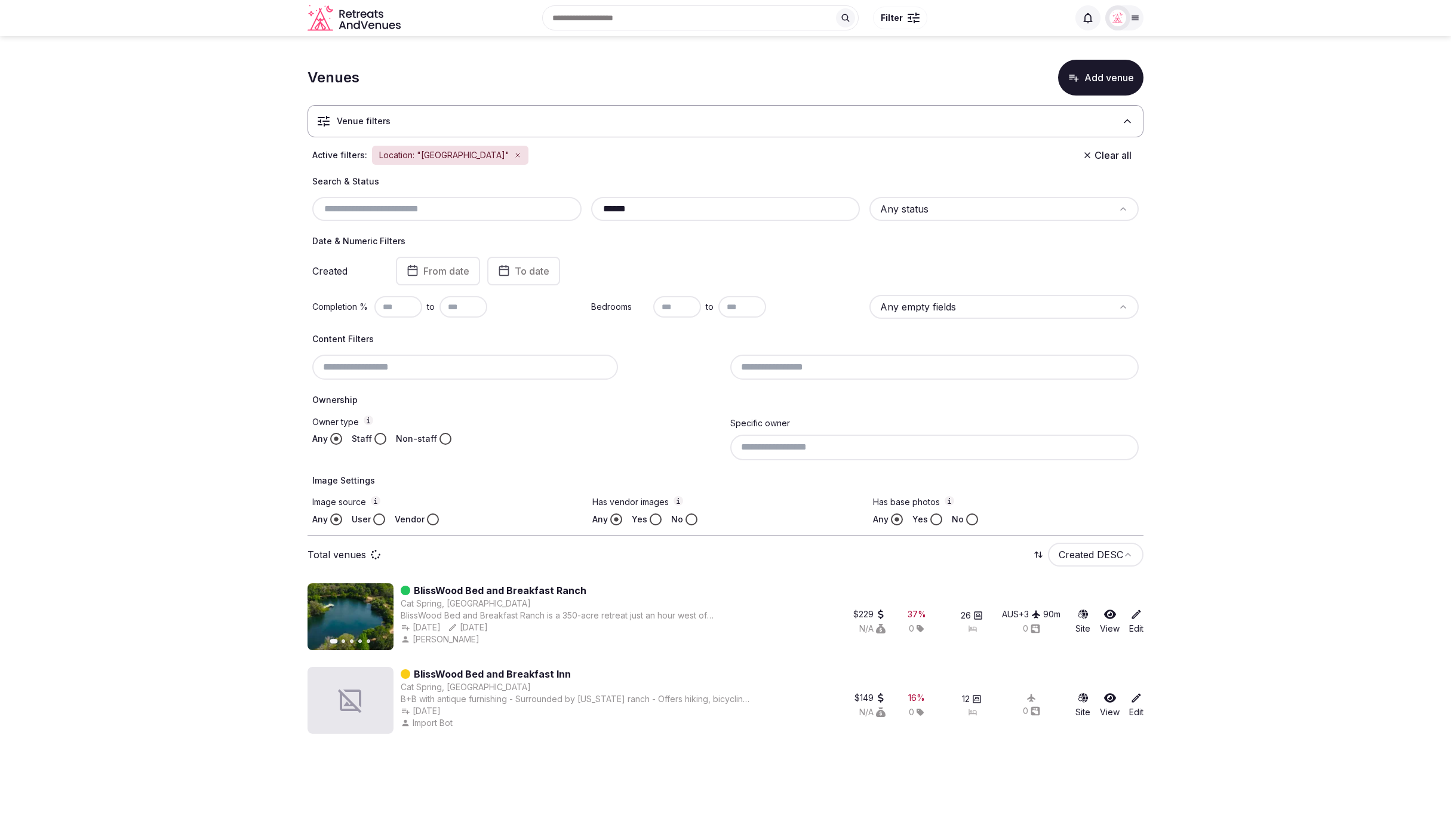
type input "******"
click at [656, 519] on button "Yes" at bounding box center [655, 519] width 12 height 12
click at [427, 518] on button "Vendor" at bounding box center [433, 519] width 12 height 12
click at [378, 439] on button "Staff" at bounding box center [380, 438] width 12 height 12
click at [884, 519] on button "Yes" at bounding box center [936, 519] width 12 height 12
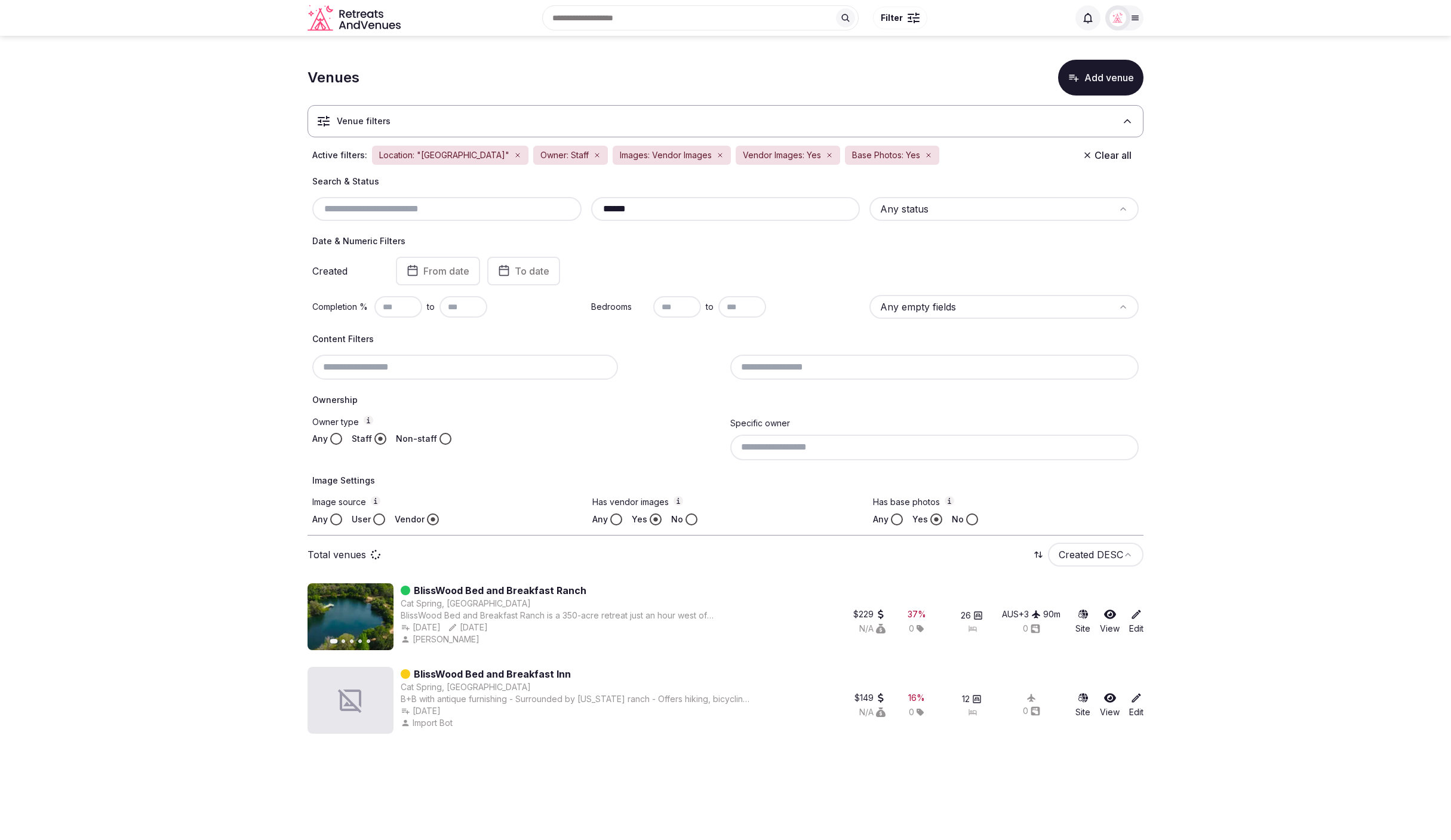
click at [804, 450] on input at bounding box center [934, 447] width 409 height 25
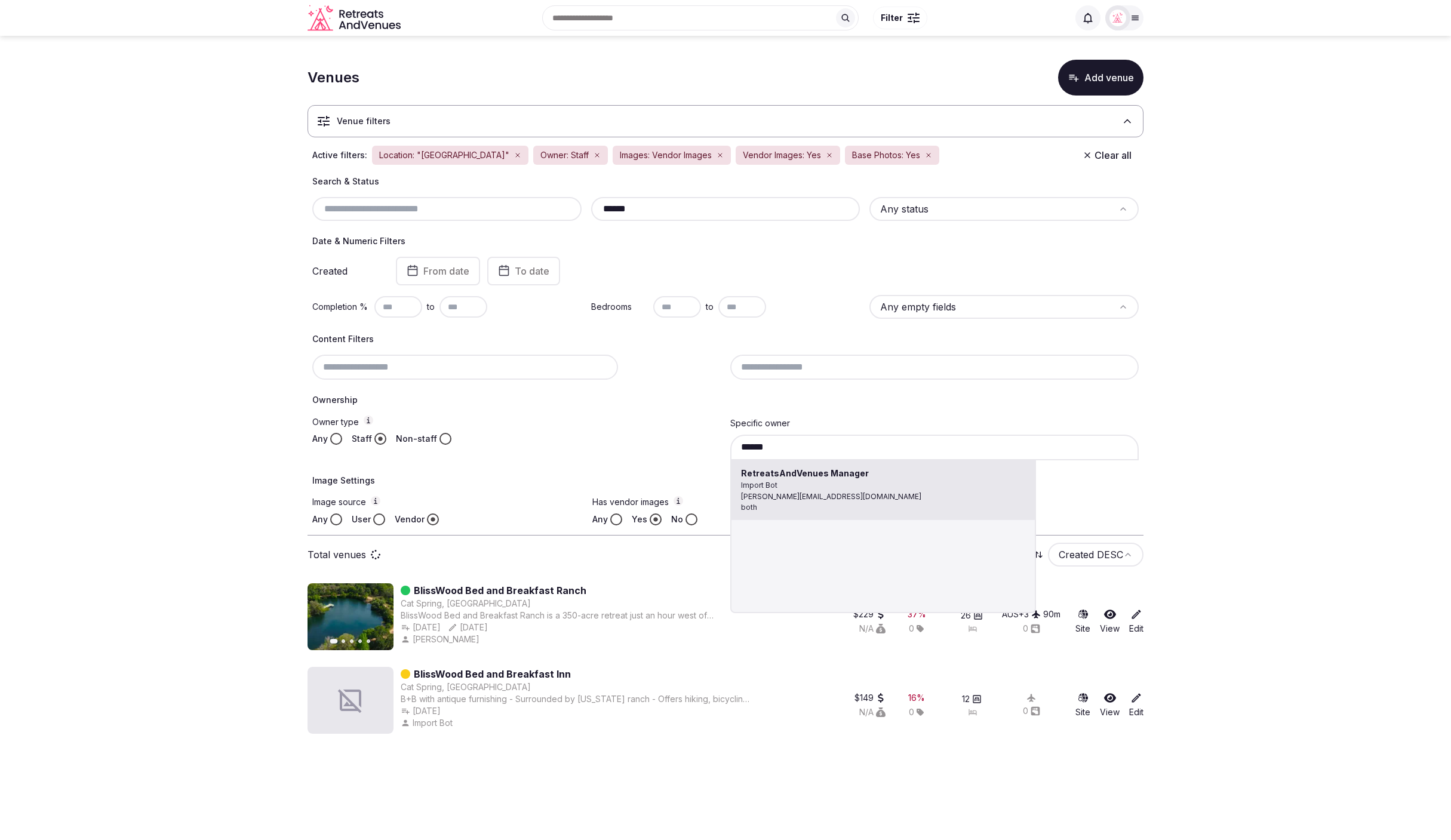
type input "**********"
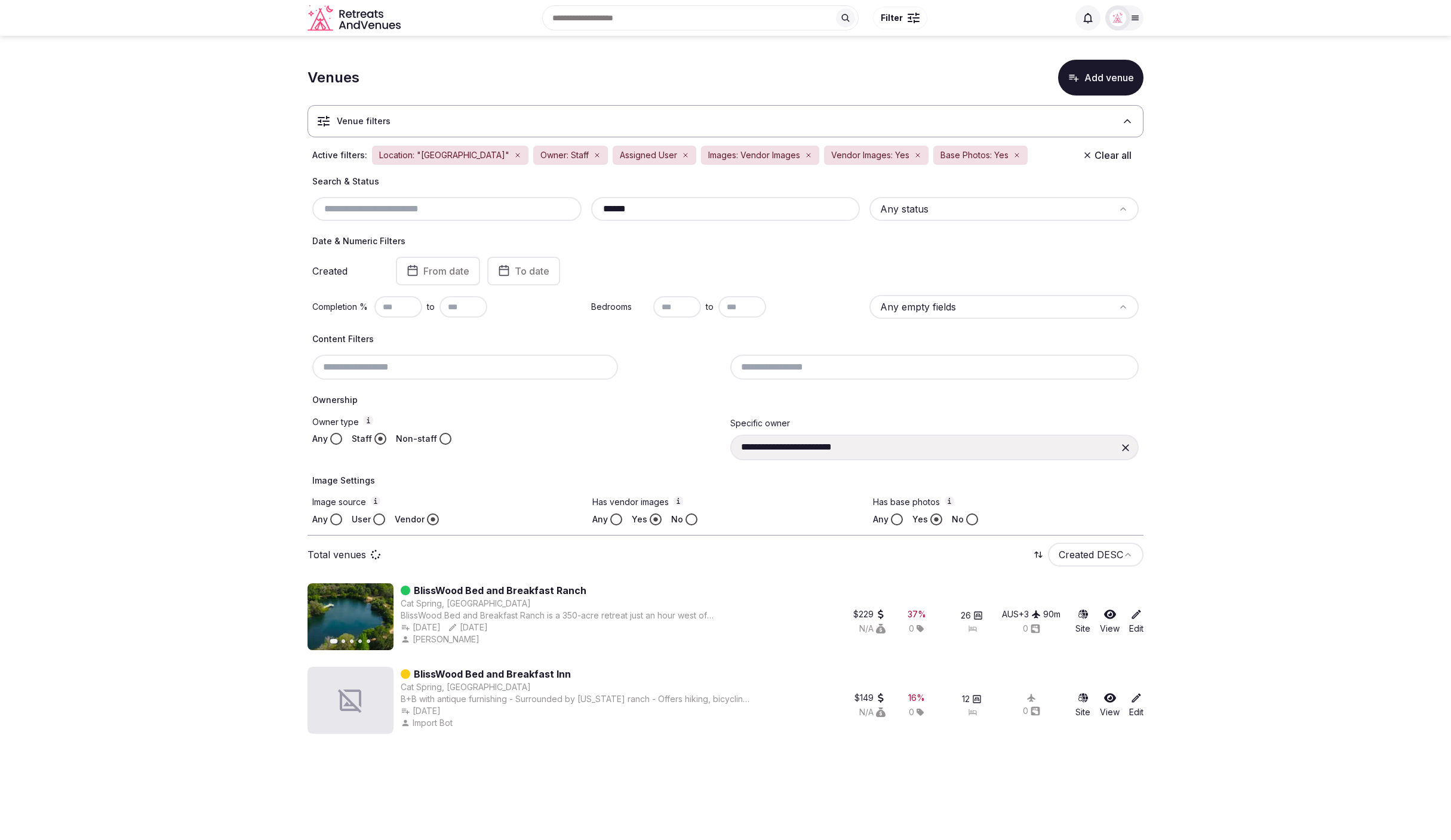
click at [884, 201] on html "**********" at bounding box center [726, 420] width 1451 height 840
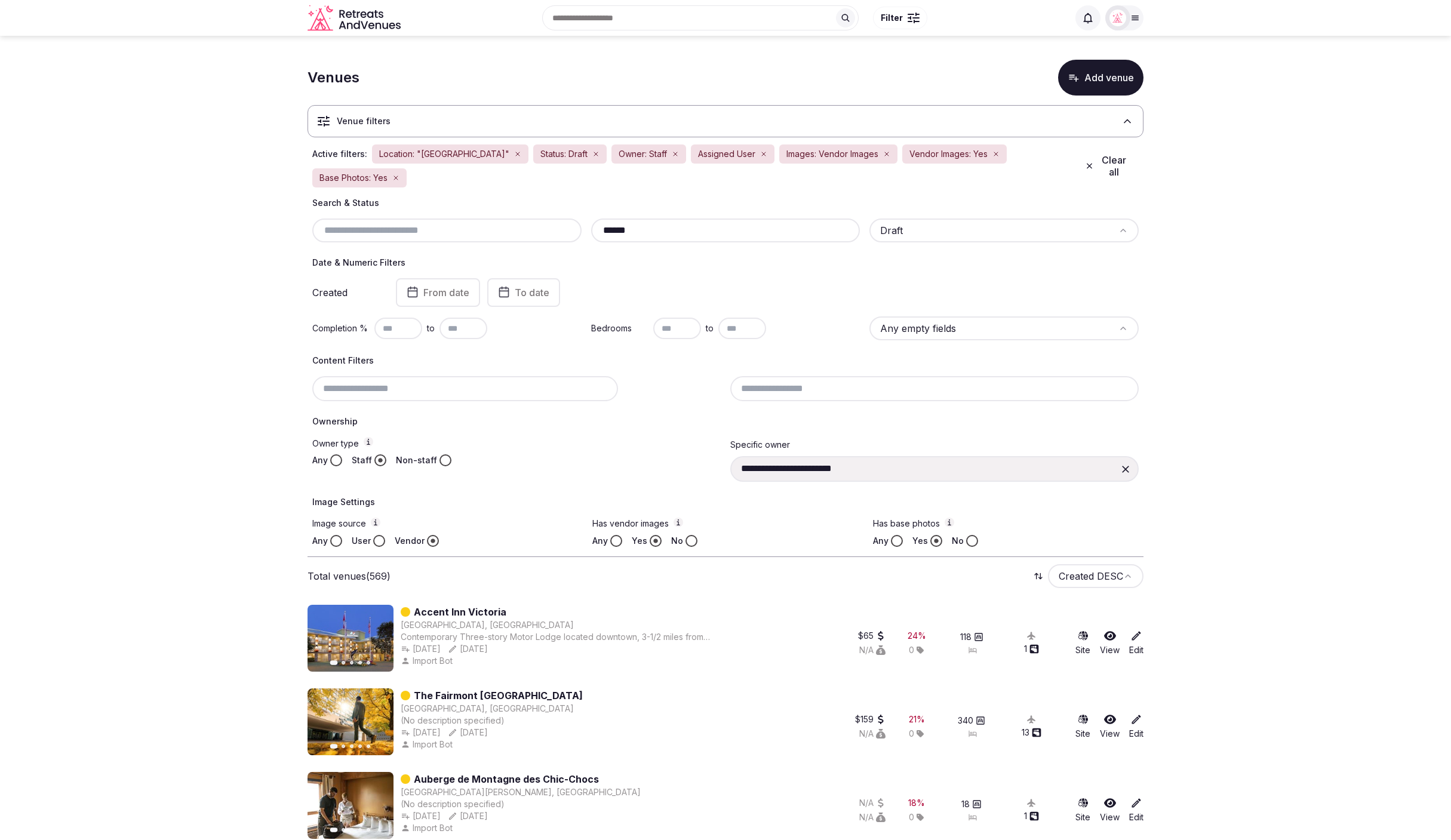
drag, startPoint x: 646, startPoint y: 211, endPoint x: 582, endPoint y: 208, distance: 64.1
click at [582, 218] on div "****** Draft" at bounding box center [726, 230] width 826 height 24
paste input "*"
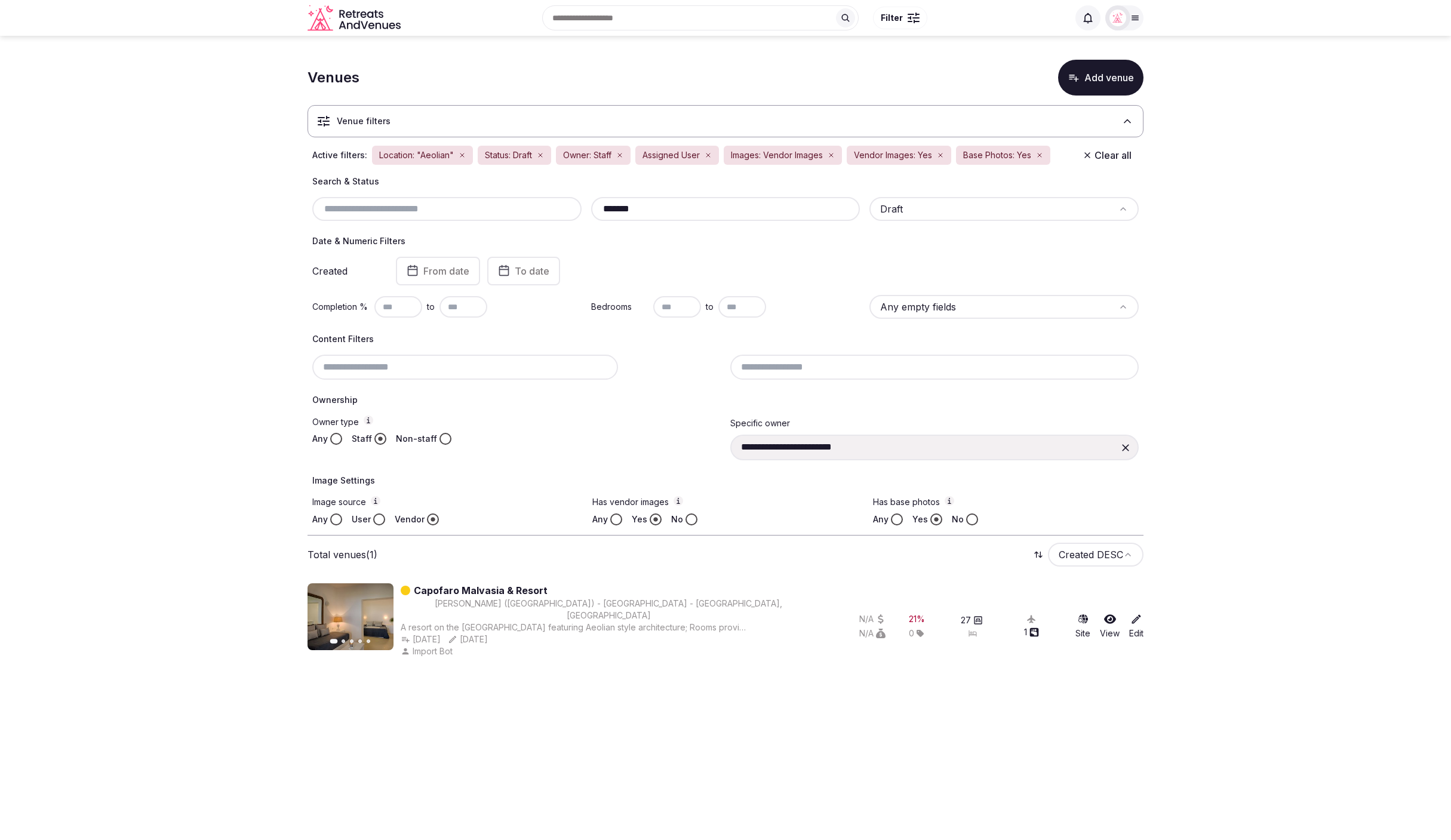
drag, startPoint x: 625, startPoint y: 210, endPoint x: 581, endPoint y: 205, distance: 44.3
click at [581, 205] on div "******* Draft" at bounding box center [726, 209] width 826 height 24
paste input "*******"
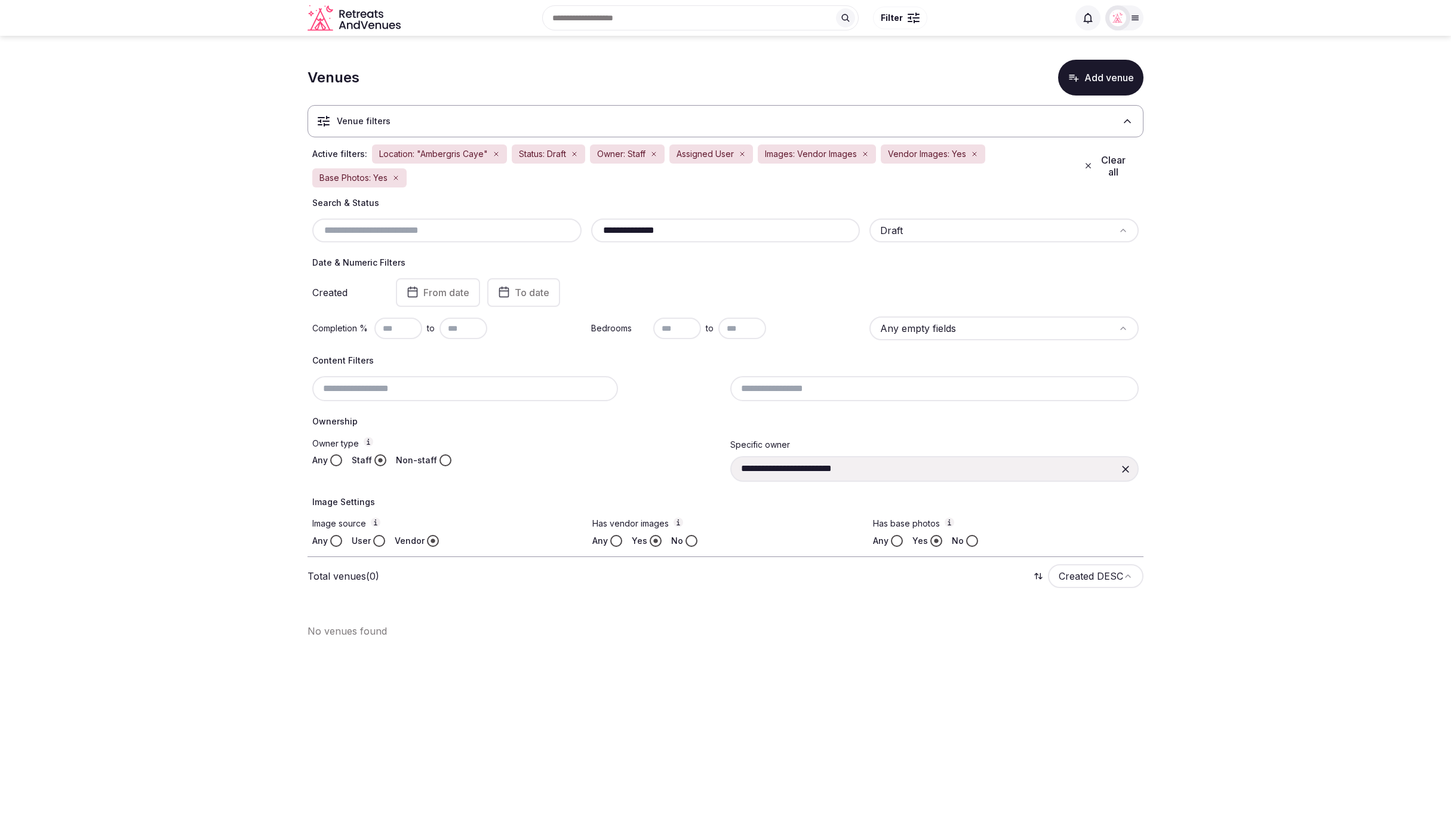
type input "**********"
click at [618, 539] on button "Any" at bounding box center [616, 540] width 12 height 12
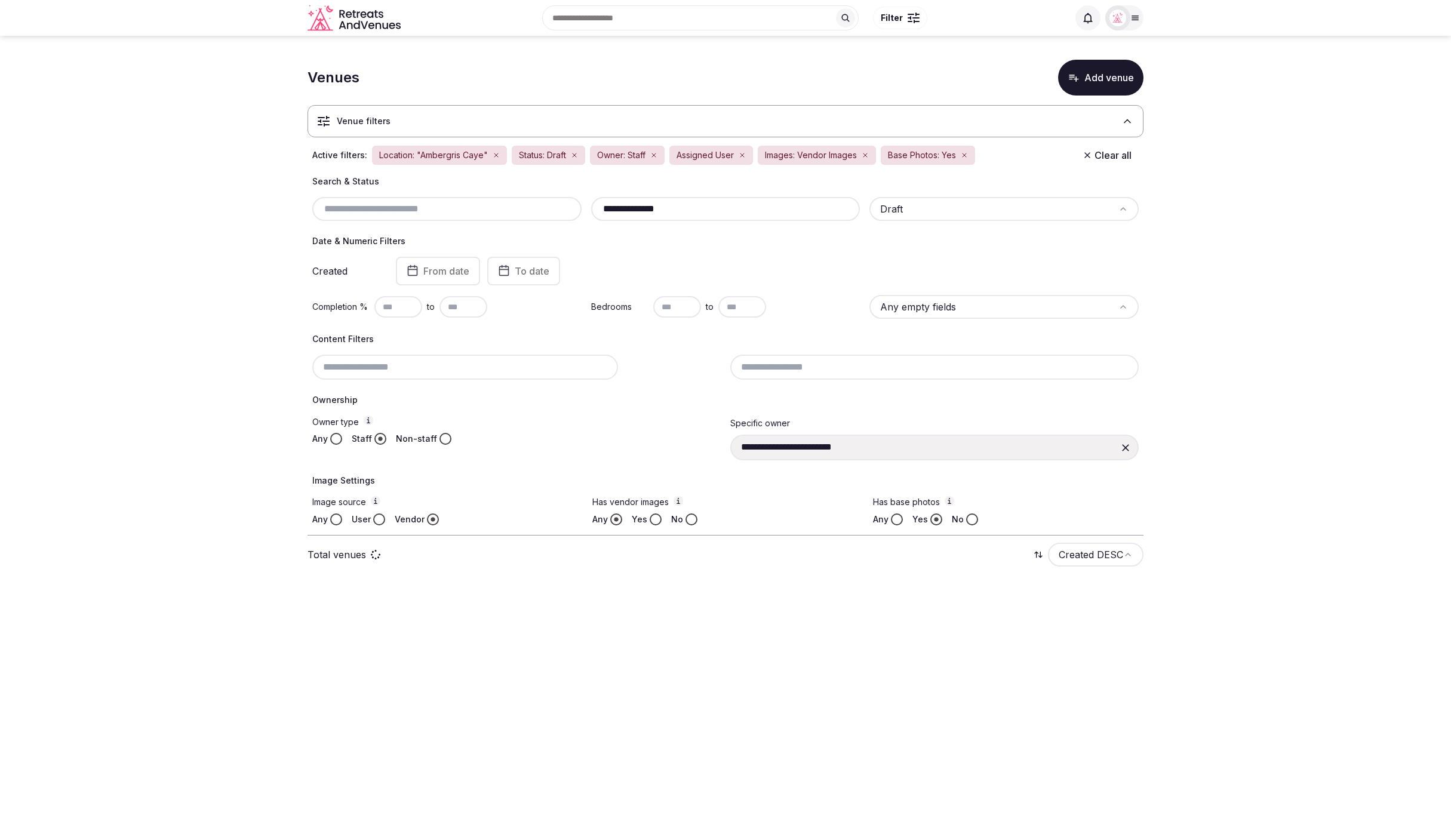
click at [884, 513] on button "Any" at bounding box center [896, 519] width 12 height 12
click at [884, 443] on icon at bounding box center [1125, 447] width 12 height 12
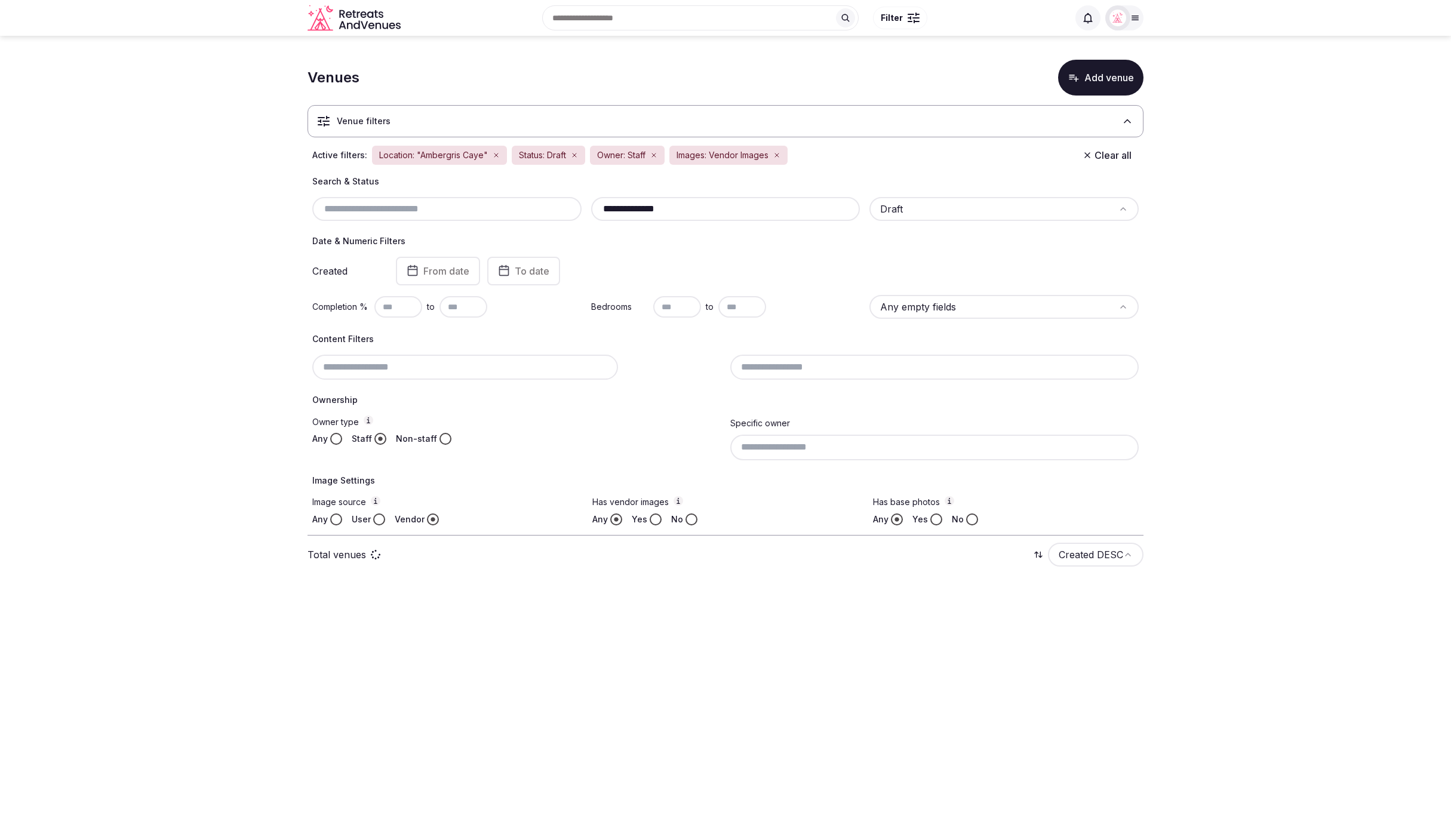
click at [336, 519] on button "Any" at bounding box center [336, 519] width 12 height 12
click at [336, 439] on button "Any" at bounding box center [336, 438] width 12 height 12
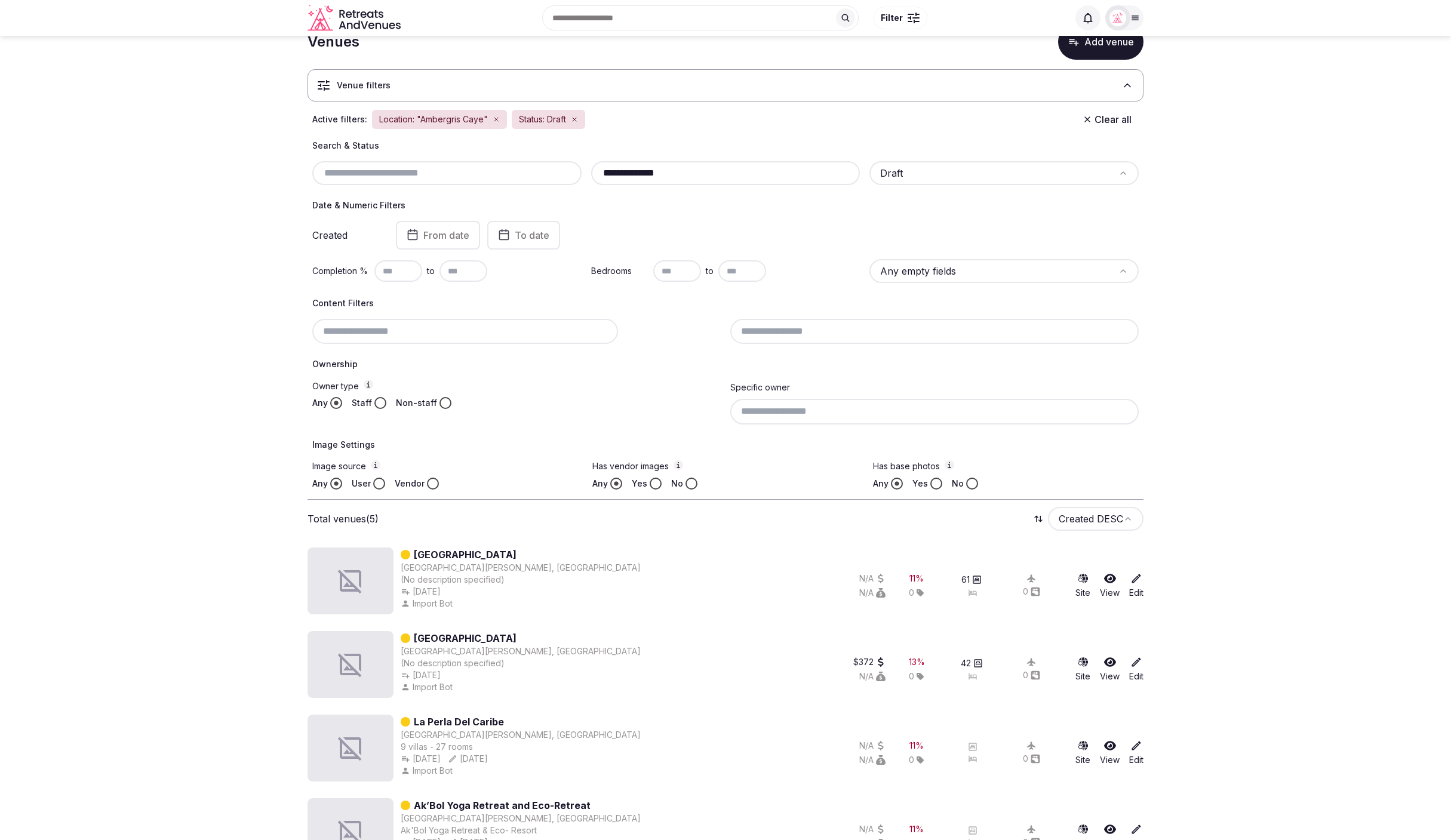
scroll to position [29, 0]
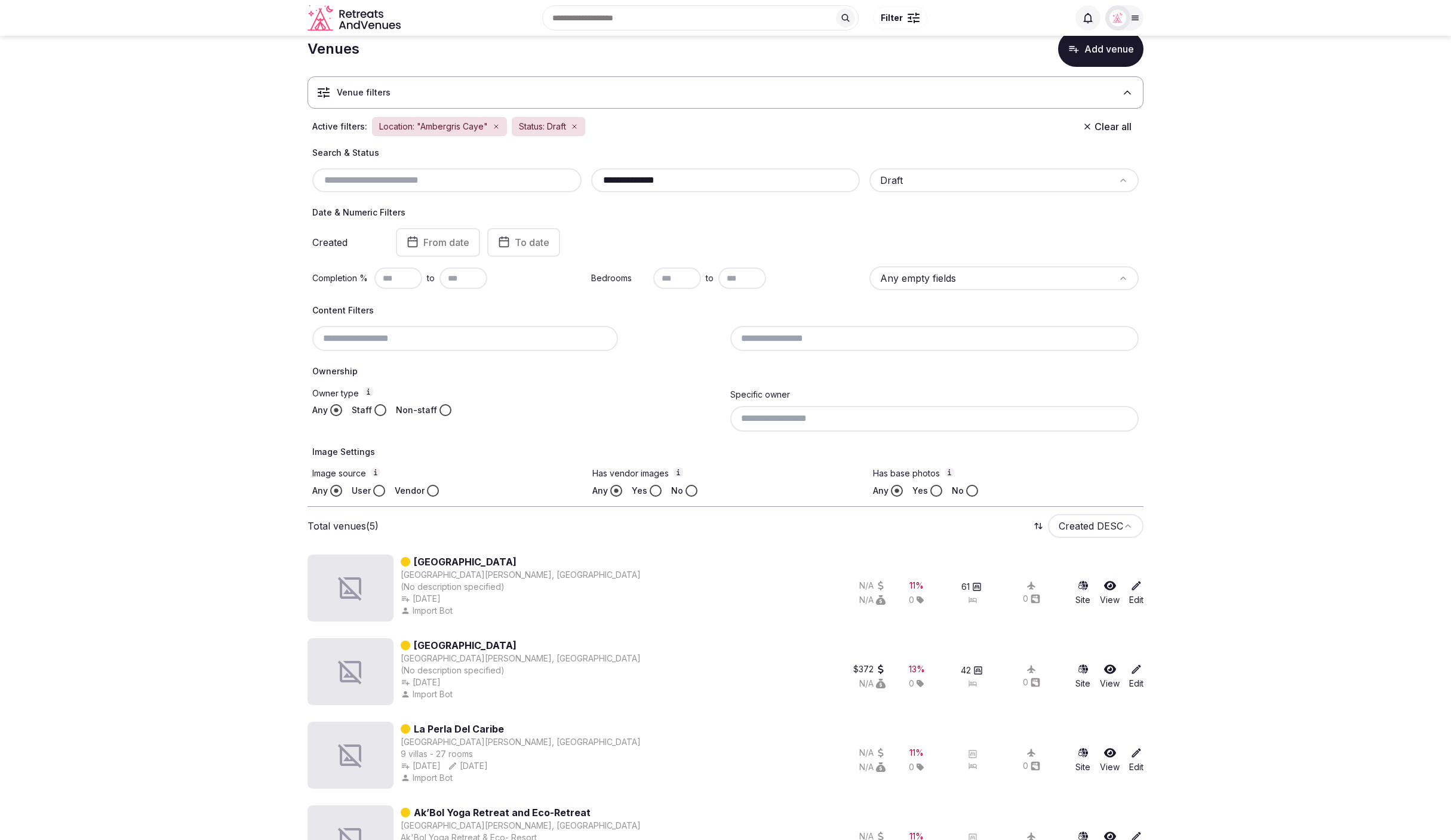
drag, startPoint x: 666, startPoint y: 182, endPoint x: 590, endPoint y: 179, distance: 76.1
click at [591, 179] on div "**********" at bounding box center [726, 180] width 270 height 24
paste input "text"
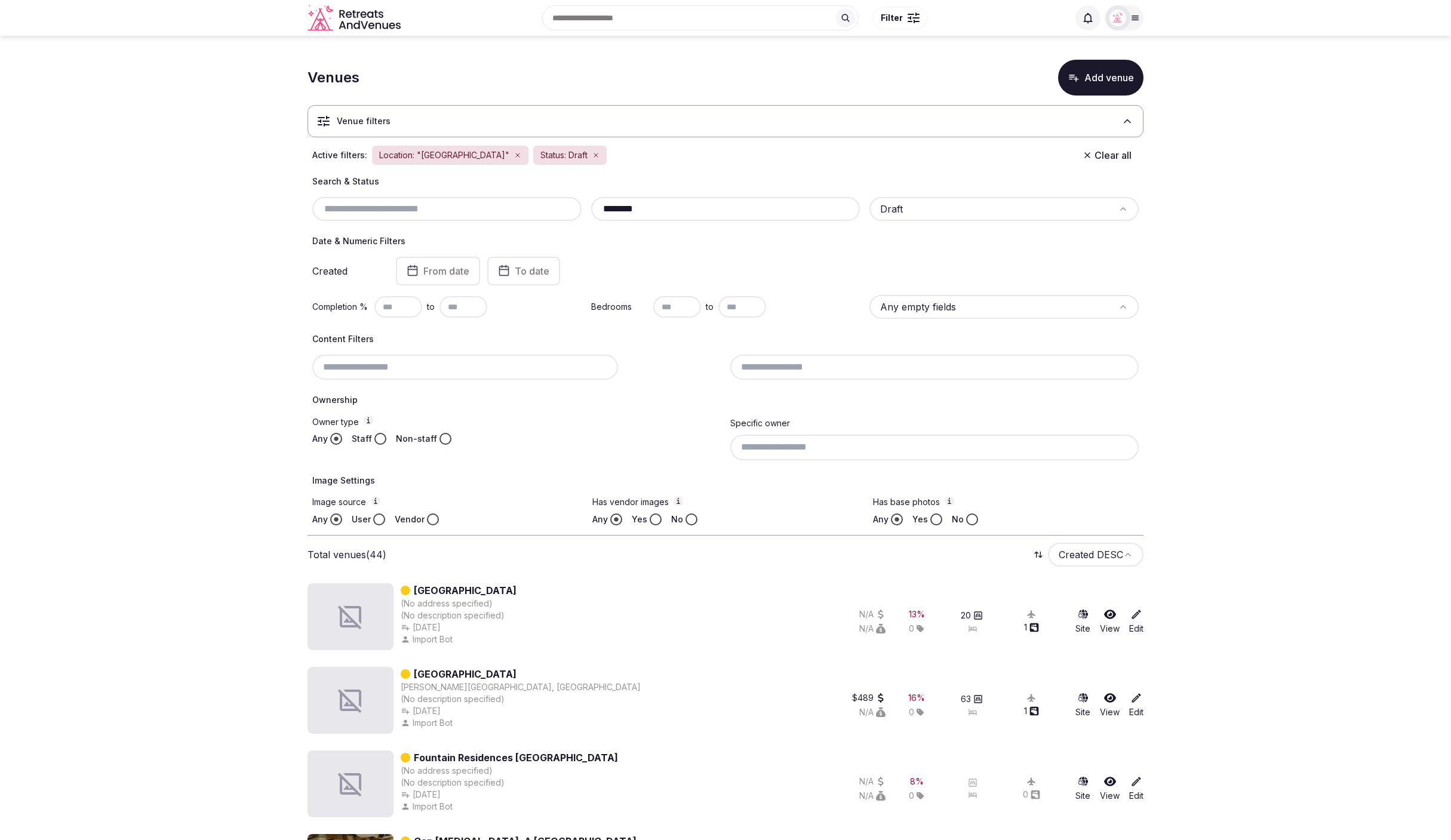
drag, startPoint x: 676, startPoint y: 212, endPoint x: 593, endPoint y: 203, distance: 83.5
click at [582, 208] on div "******** Draft" at bounding box center [726, 209] width 826 height 24
paste input "**"
drag, startPoint x: 586, startPoint y: 208, endPoint x: 616, endPoint y: 207, distance: 30.0
click at [577, 208] on div "**********" at bounding box center [726, 209] width 826 height 24
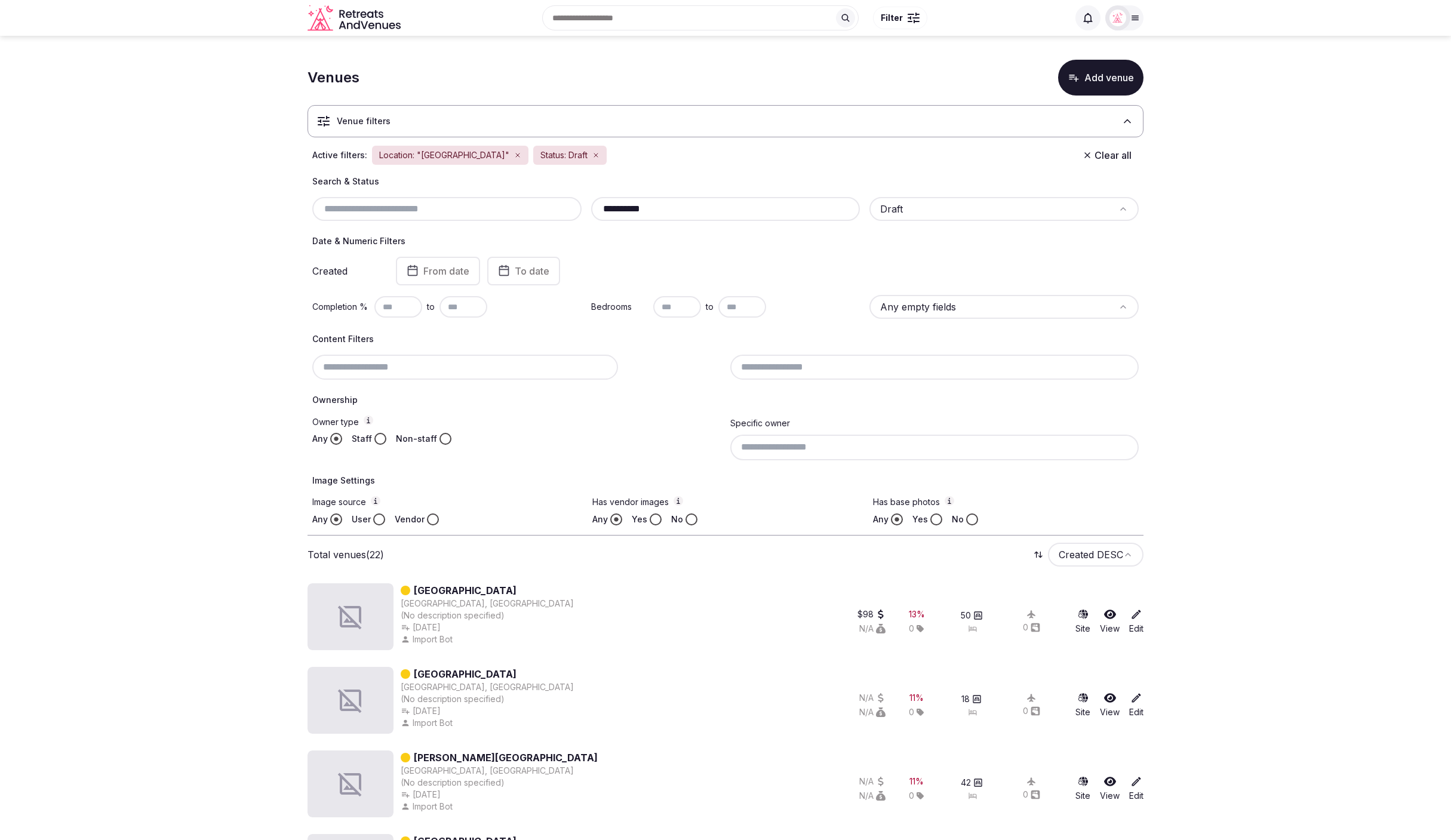
paste input "text"
paste input "**********"
drag, startPoint x: 648, startPoint y: 204, endPoint x: 607, endPoint y: 193, distance: 42.4
click at [596, 203] on input "****" at bounding box center [726, 209] width 259 height 14
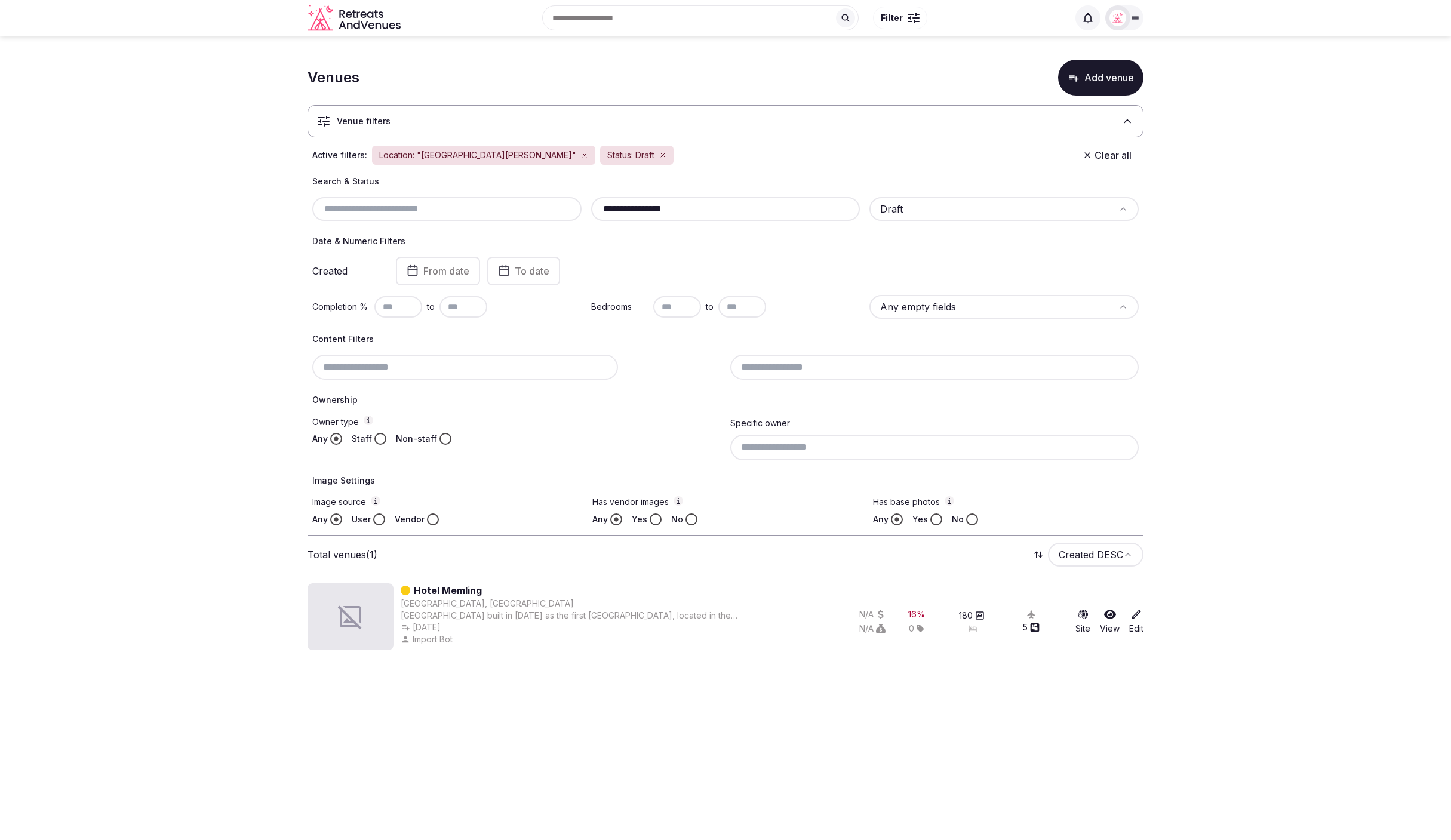
drag, startPoint x: 611, startPoint y: 203, endPoint x: 601, endPoint y: 196, distance: 12.2
click at [587, 203] on div "**********" at bounding box center [726, 209] width 826 height 24
paste input "text"
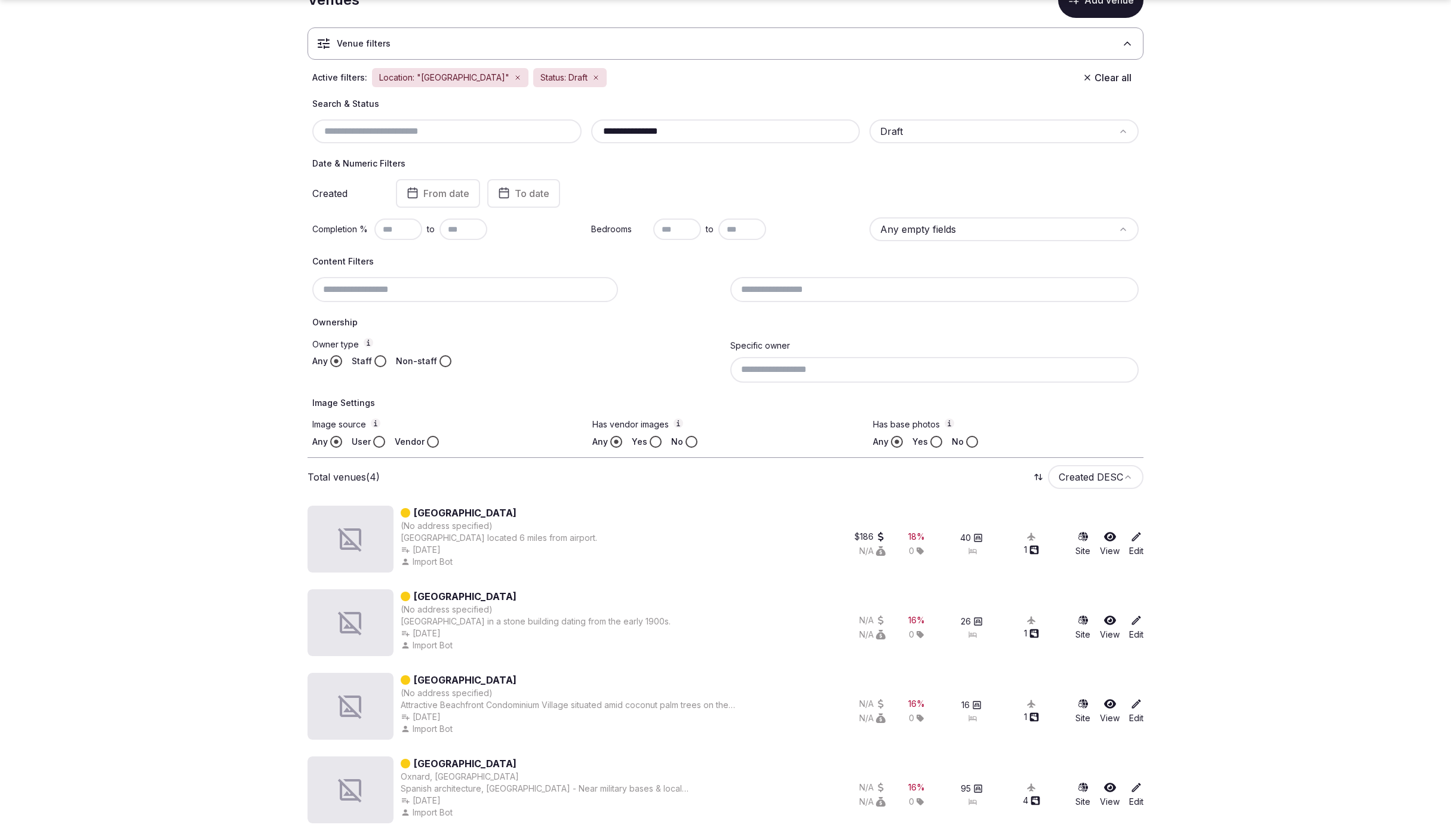
scroll to position [78, 0]
drag, startPoint x: 691, startPoint y: 128, endPoint x: 585, endPoint y: 125, distance: 106.0
click at [585, 125] on div "**********" at bounding box center [726, 130] width 826 height 24
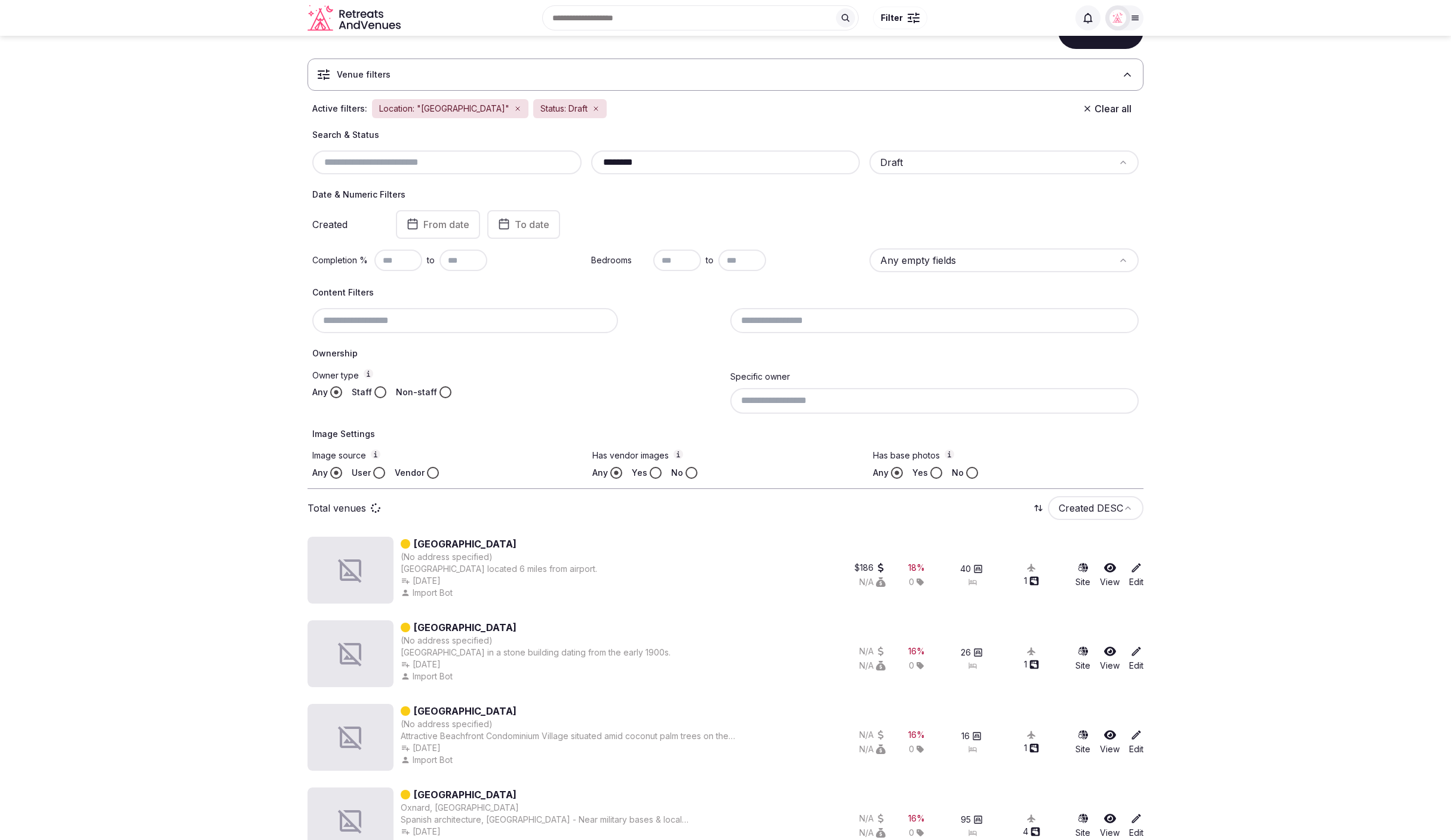
scroll to position [32, 0]
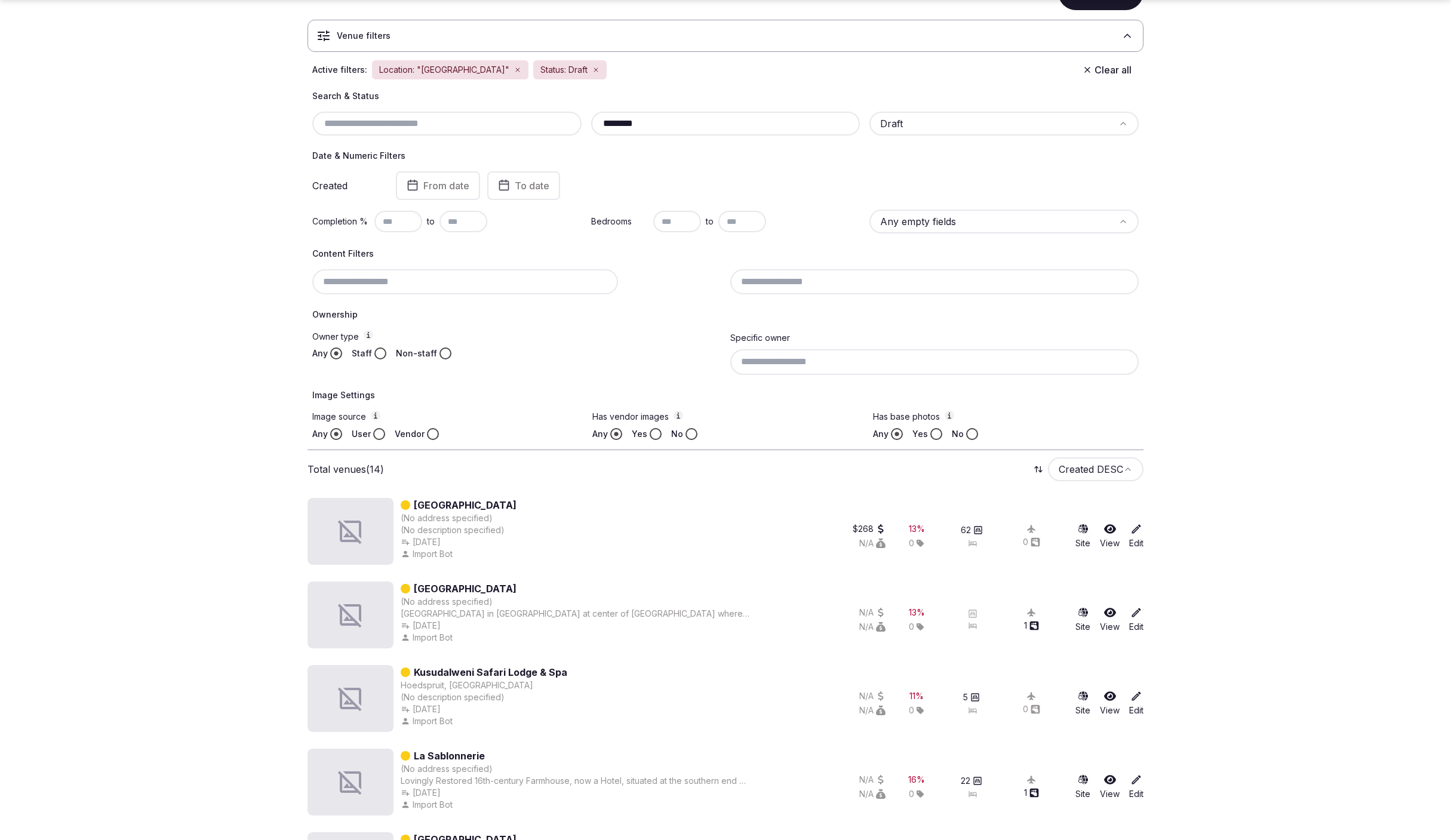
scroll to position [75, 0]
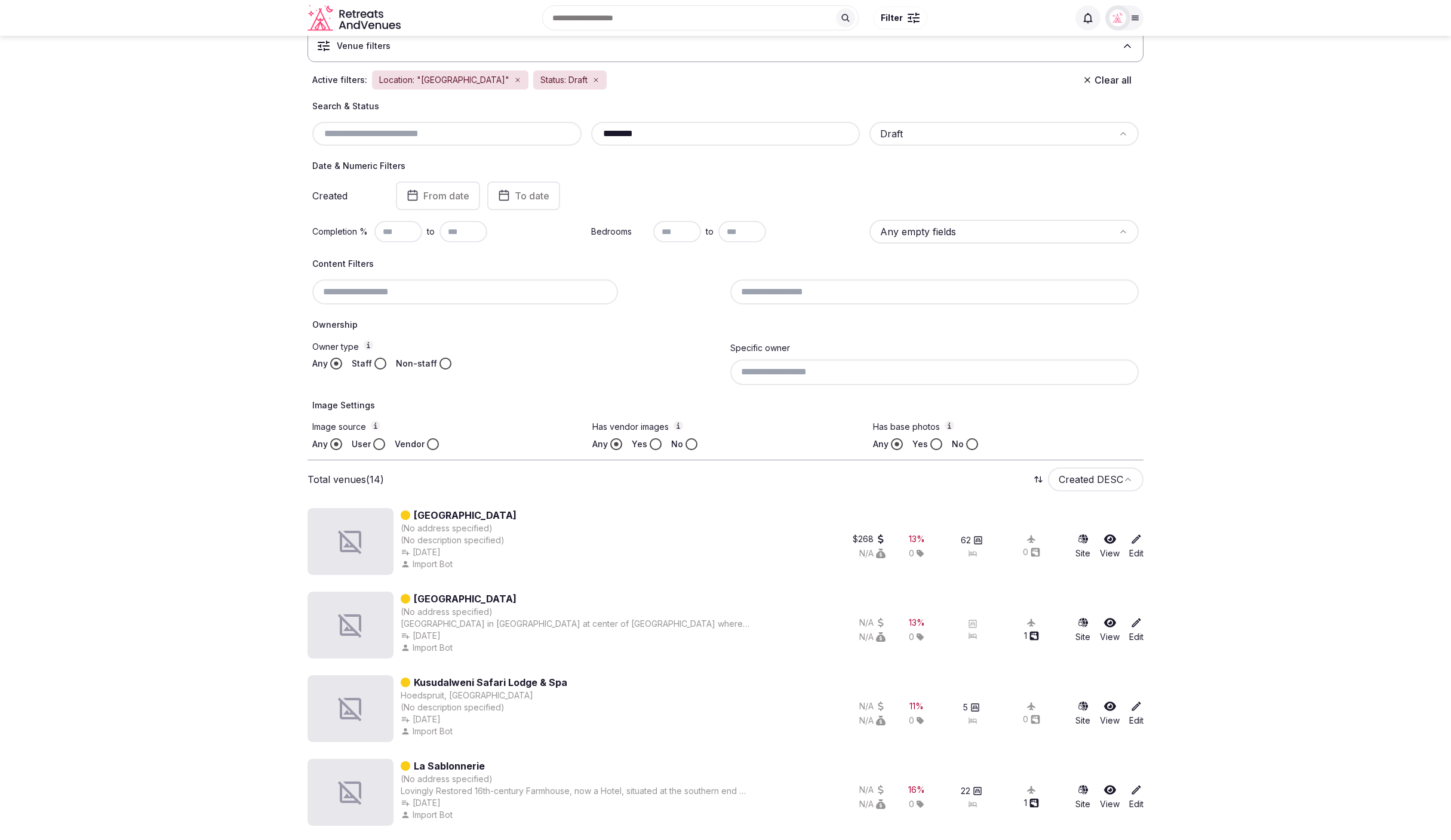
drag, startPoint x: 685, startPoint y: 130, endPoint x: 611, endPoint y: 131, distance: 74.0
click at [573, 129] on div "******** Draft" at bounding box center [726, 134] width 826 height 24
paste input "****"
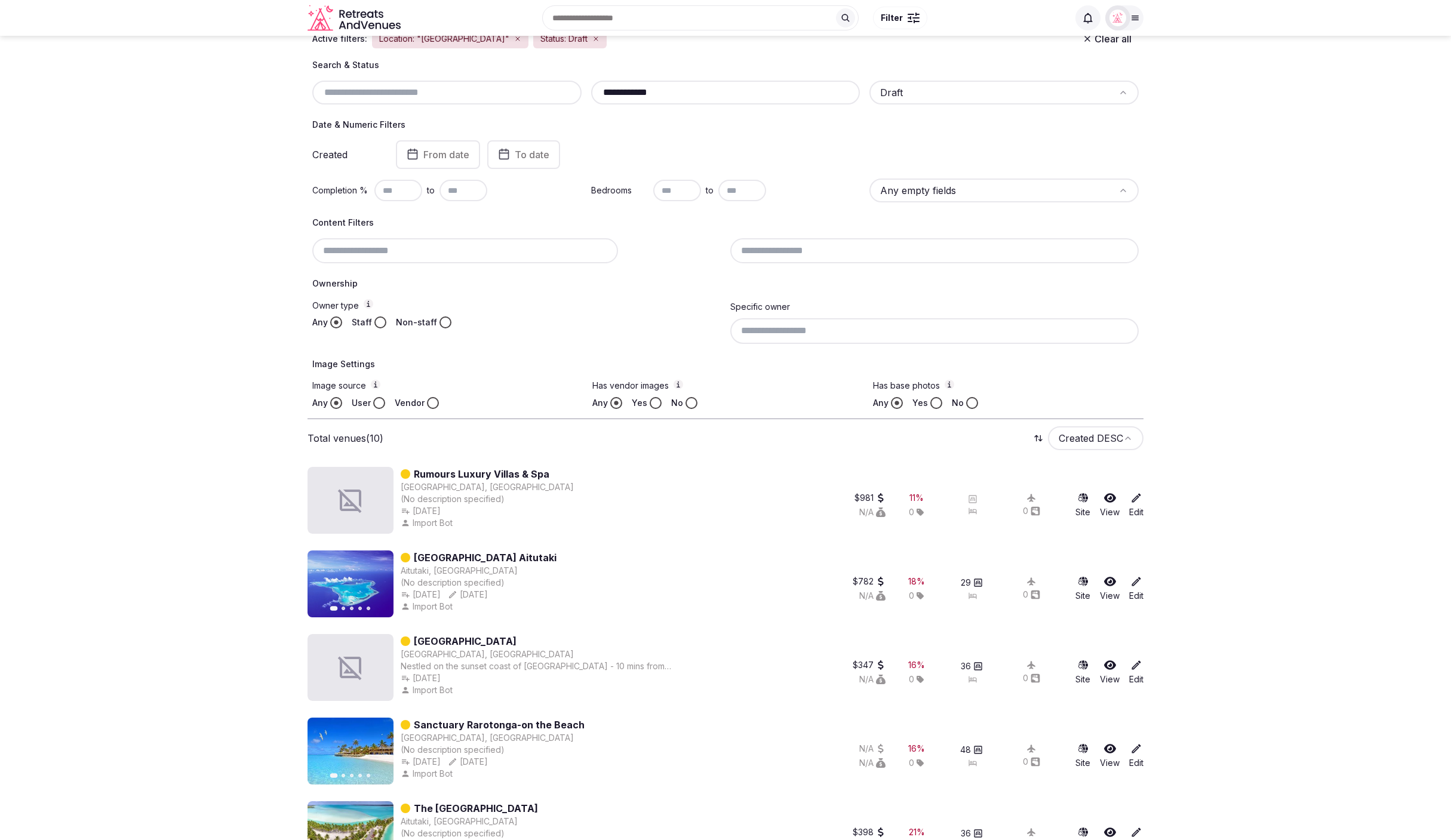
scroll to position [113, 0]
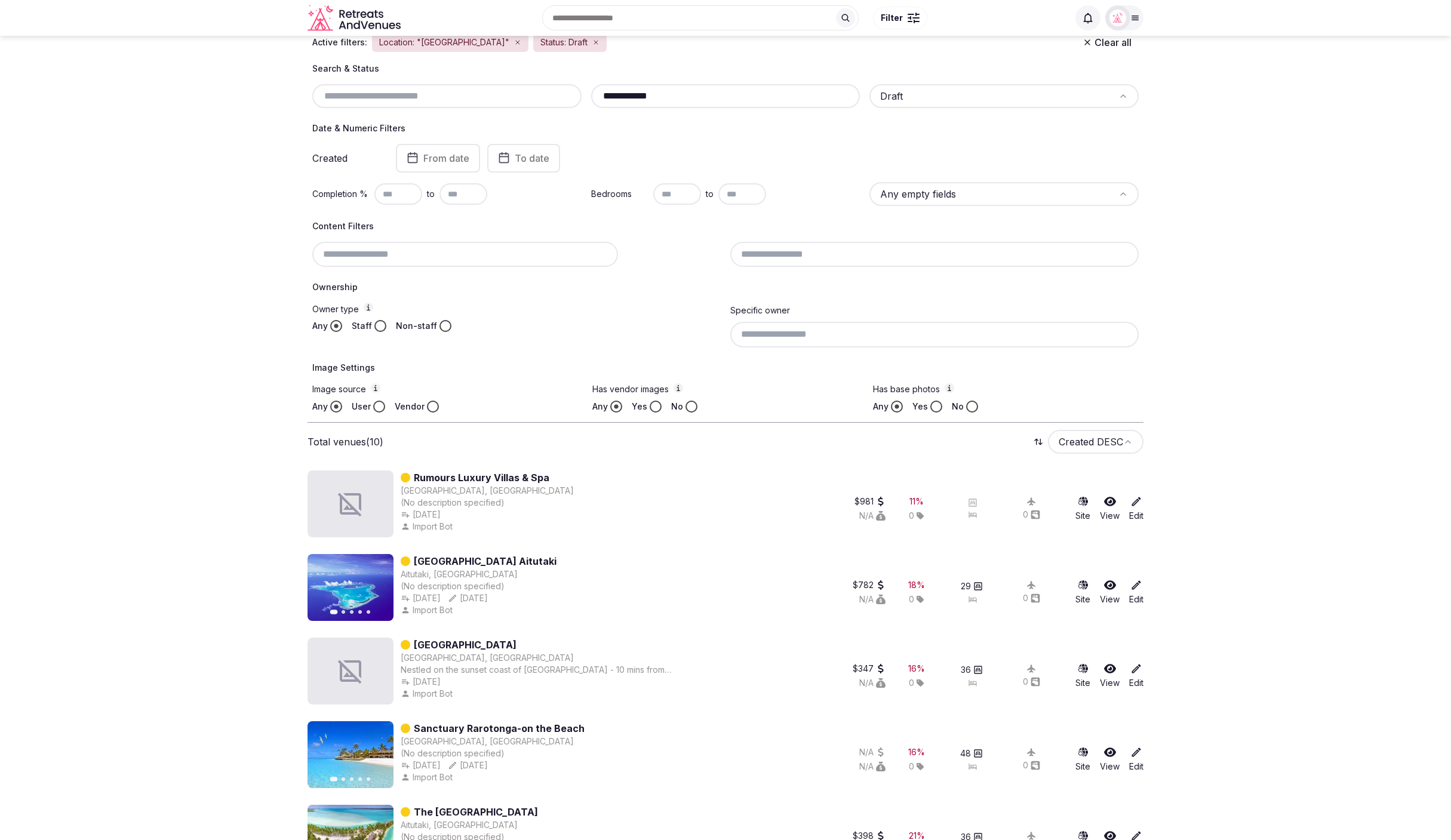
drag, startPoint x: 685, startPoint y: 97, endPoint x: 597, endPoint y: 92, distance: 88.1
click at [596, 92] on input "**********" at bounding box center [726, 96] width 259 height 14
paste input "text"
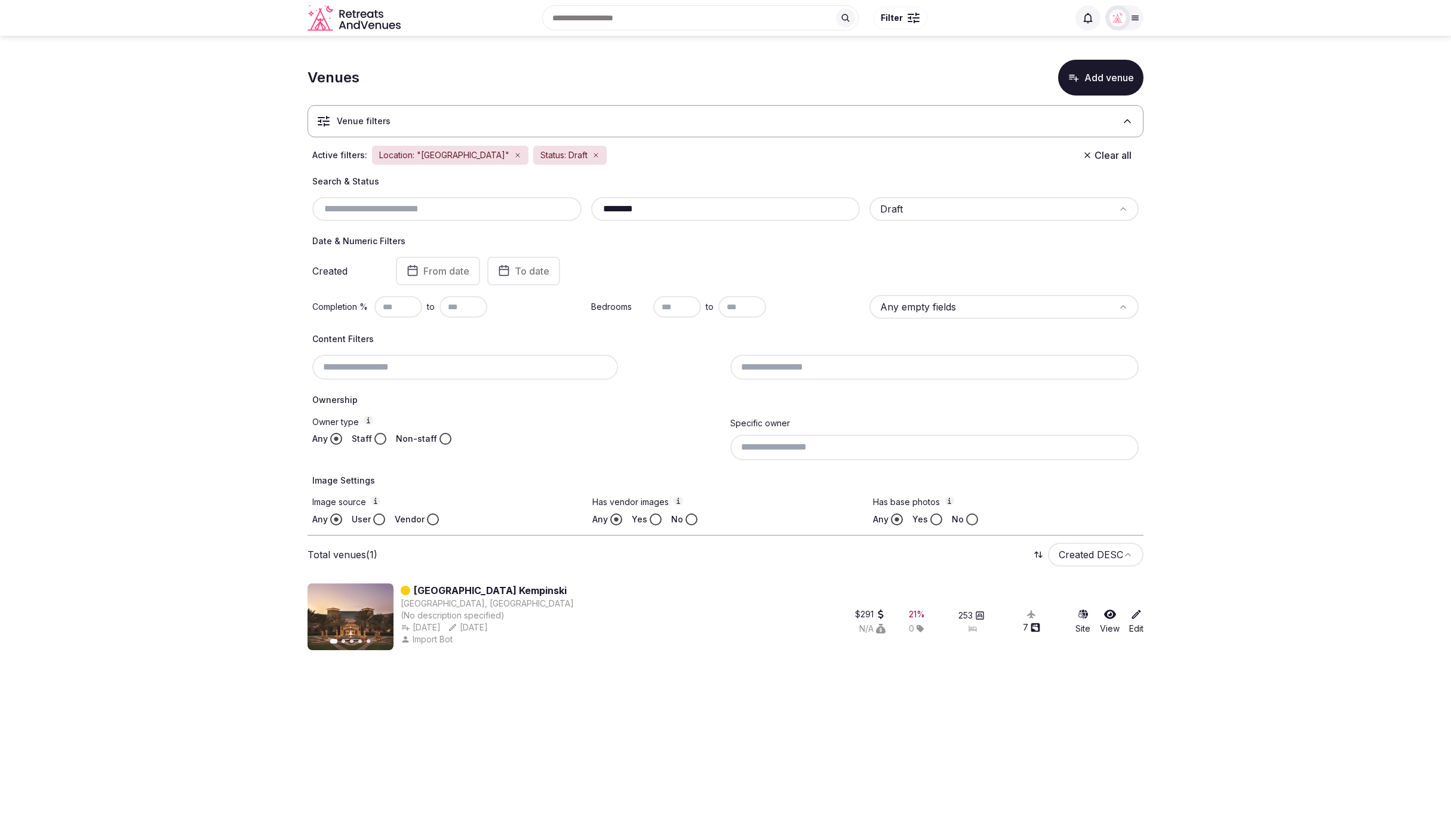
drag, startPoint x: 635, startPoint y: 208, endPoint x: 618, endPoint y: 202, distance: 18.0
click at [589, 205] on div "******** Draft" at bounding box center [726, 209] width 826 height 24
paste input "**"
drag, startPoint x: 661, startPoint y: 208, endPoint x: 590, endPoint y: 205, distance: 71.1
click at [591, 205] on div "**********" at bounding box center [726, 209] width 270 height 24
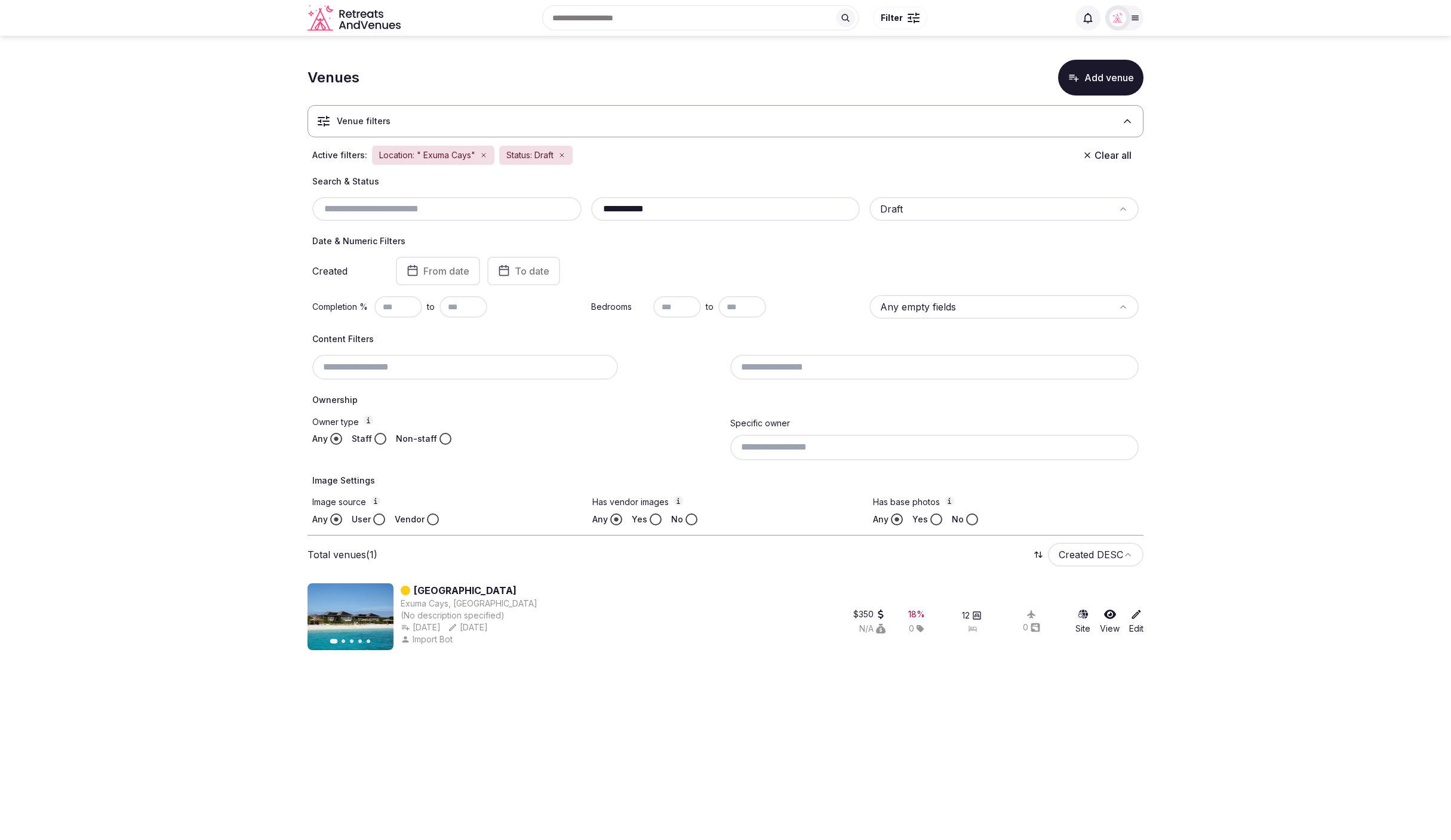
paste input "**"
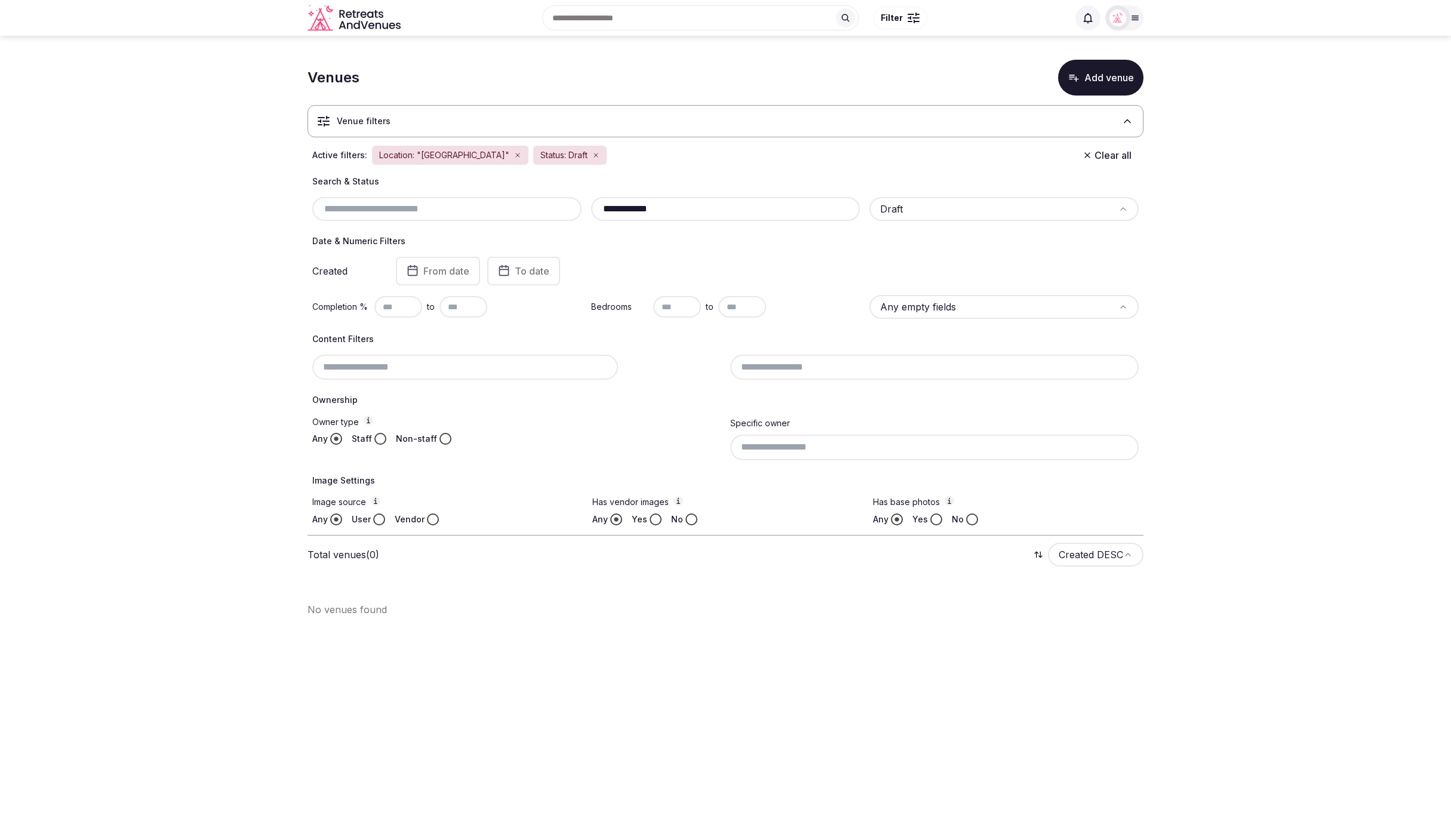
click at [884, 207] on html "**********" at bounding box center [726, 420] width 1451 height 840
drag, startPoint x: 628, startPoint y: 207, endPoint x: 706, endPoint y: 209, distance: 78.0
click at [706, 209] on input "**********" at bounding box center [726, 209] width 259 height 14
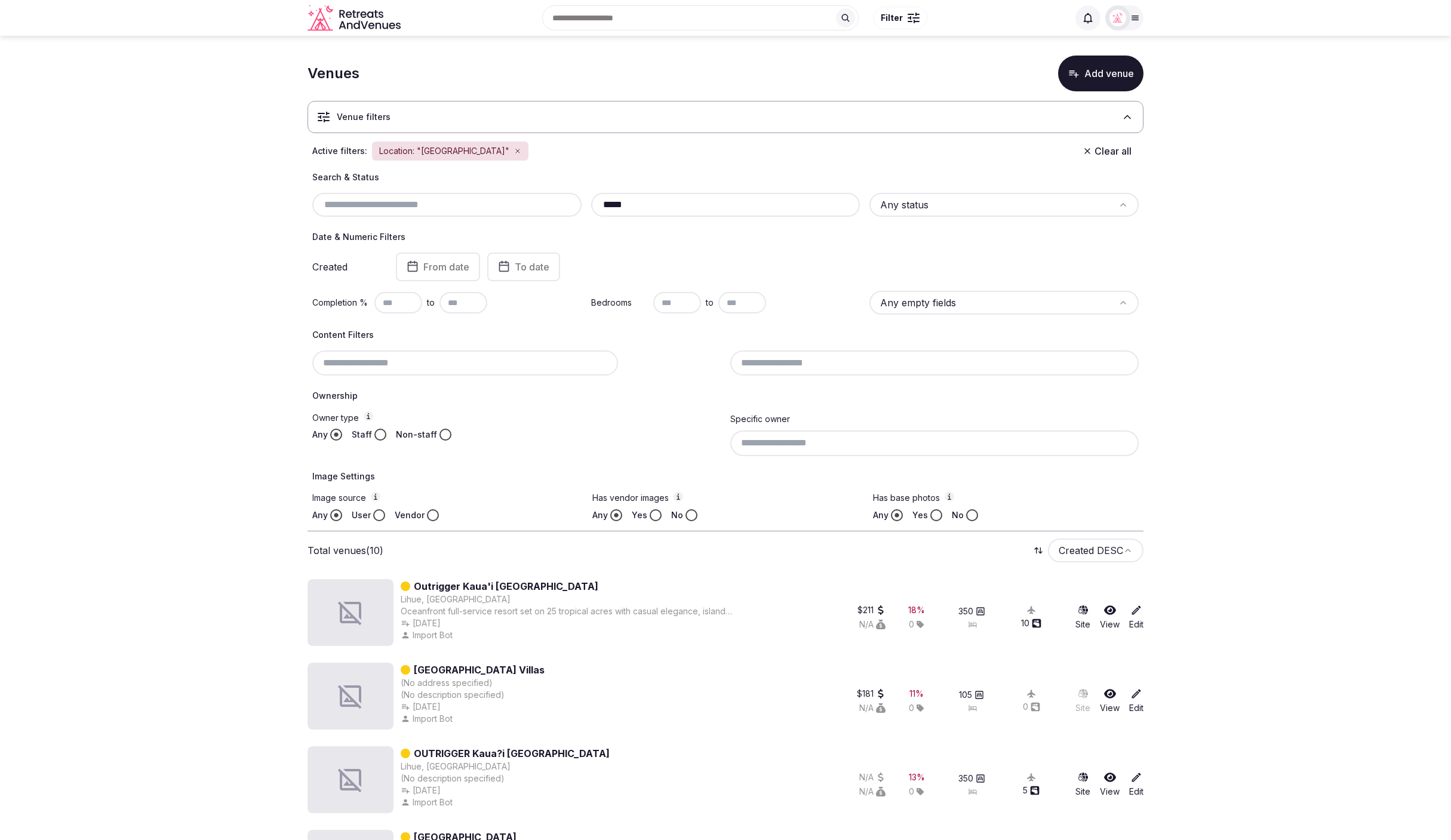
drag, startPoint x: 644, startPoint y: 210, endPoint x: 583, endPoint y: 210, distance: 61.0
click at [583, 210] on div "***** Any status" at bounding box center [726, 204] width 826 height 24
paste input "*********"
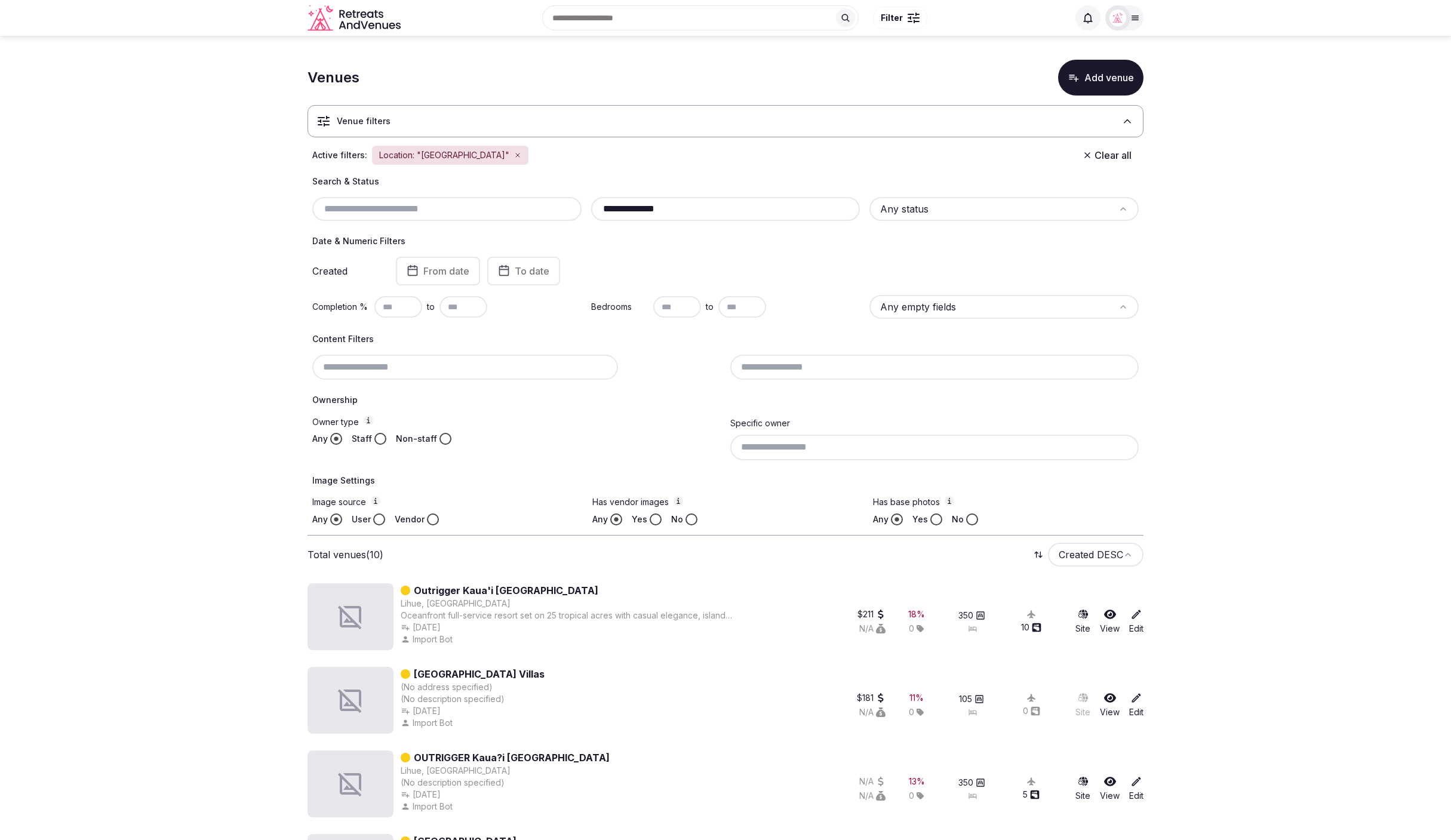
drag, startPoint x: 642, startPoint y: 205, endPoint x: 632, endPoint y: 206, distance: 10.0
click at [632, 206] on input "**********" at bounding box center [726, 209] width 259 height 14
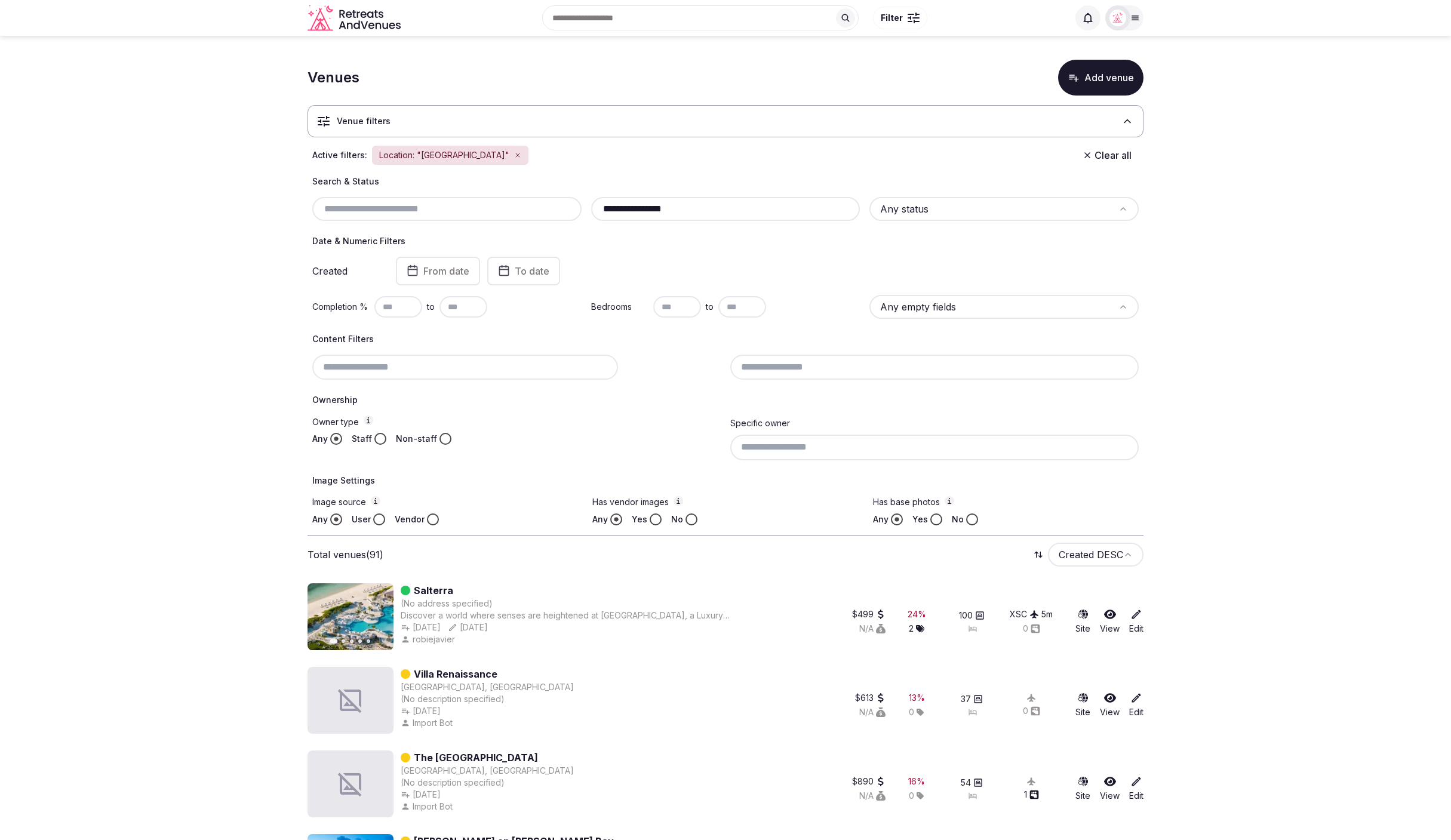
drag, startPoint x: 701, startPoint y: 210, endPoint x: 580, endPoint y: 204, distance: 121.1
click at [580, 204] on div "**********" at bounding box center [726, 209] width 826 height 24
paste input "text"
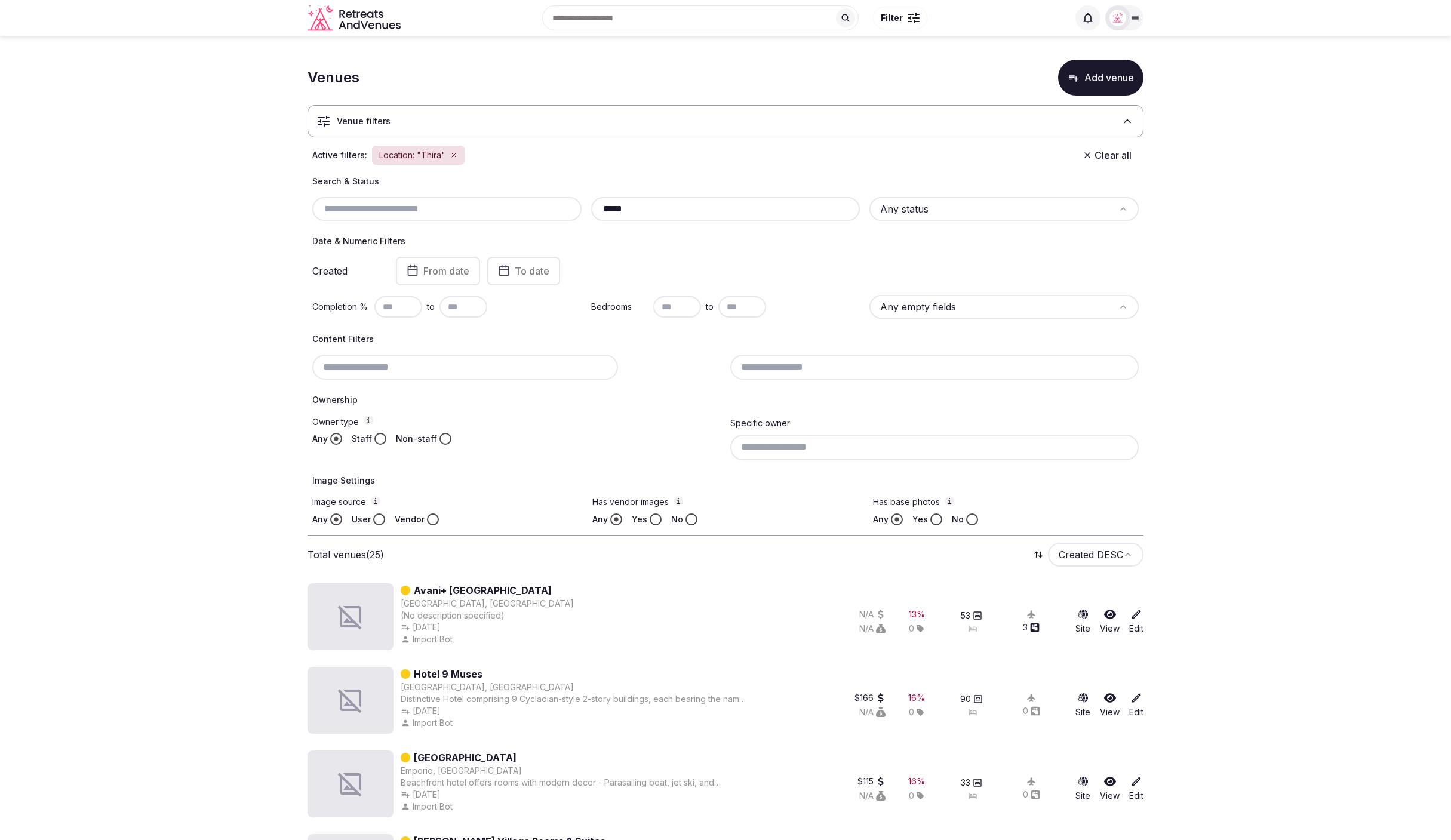
drag, startPoint x: 710, startPoint y: 210, endPoint x: 805, endPoint y: 203, distance: 95.3
click at [577, 200] on div "***** Any status" at bounding box center [726, 209] width 826 height 24
paste input "**********"
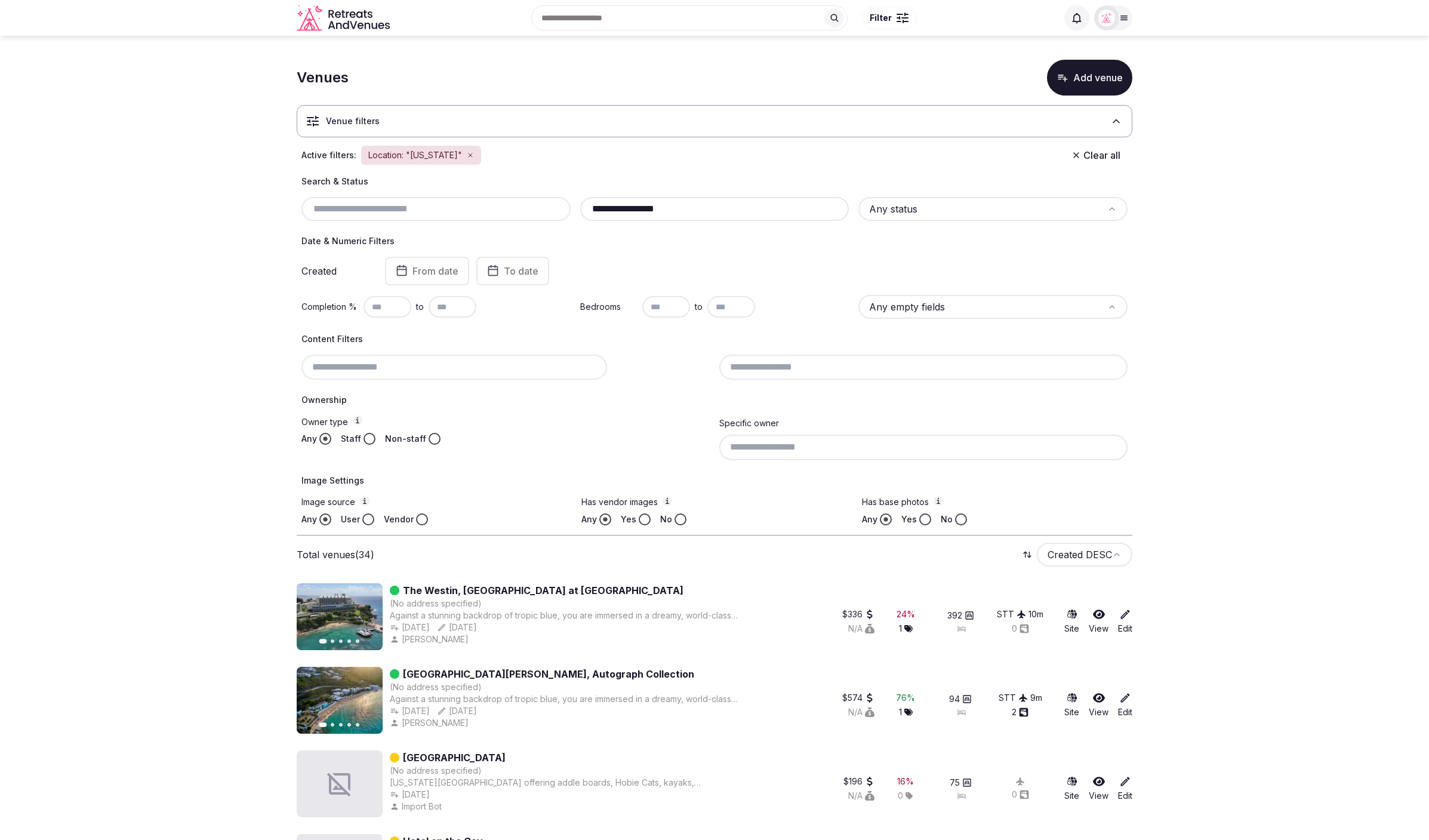
drag, startPoint x: 573, startPoint y: 207, endPoint x: 683, endPoint y: 200, distance: 110.2
click at [654, 200] on div "**********" at bounding box center [714, 209] width 269 height 24
drag, startPoint x: 665, startPoint y: 200, endPoint x: 677, endPoint y: 208, distance: 14.4
click at [666, 209] on div "**********" at bounding box center [714, 209] width 269 height 24
drag, startPoint x: 677, startPoint y: 208, endPoint x: 565, endPoint y: 209, distance: 112.0
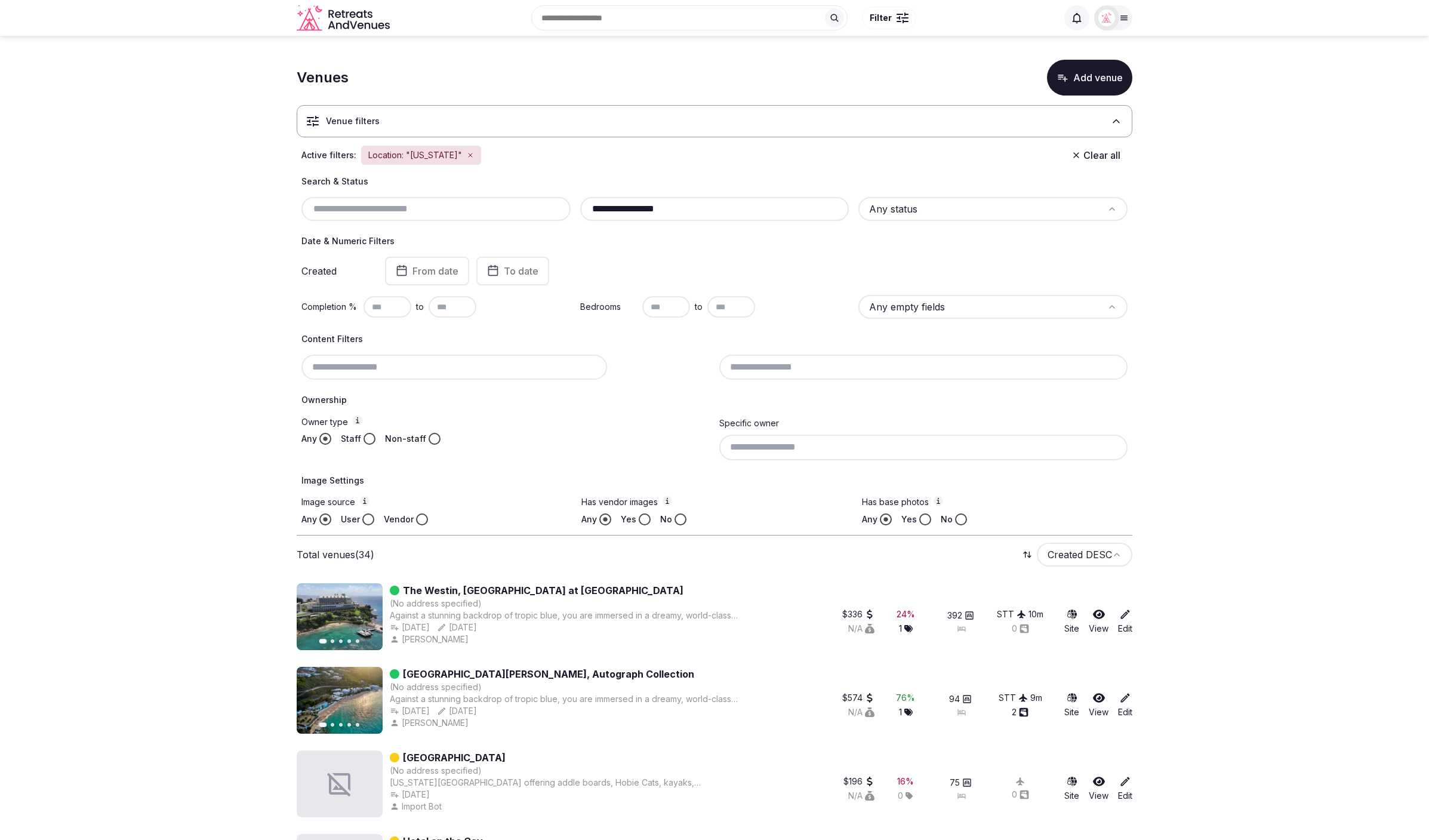
click at [565, 209] on div "**********" at bounding box center [714, 209] width 826 height 24
paste input "**********"
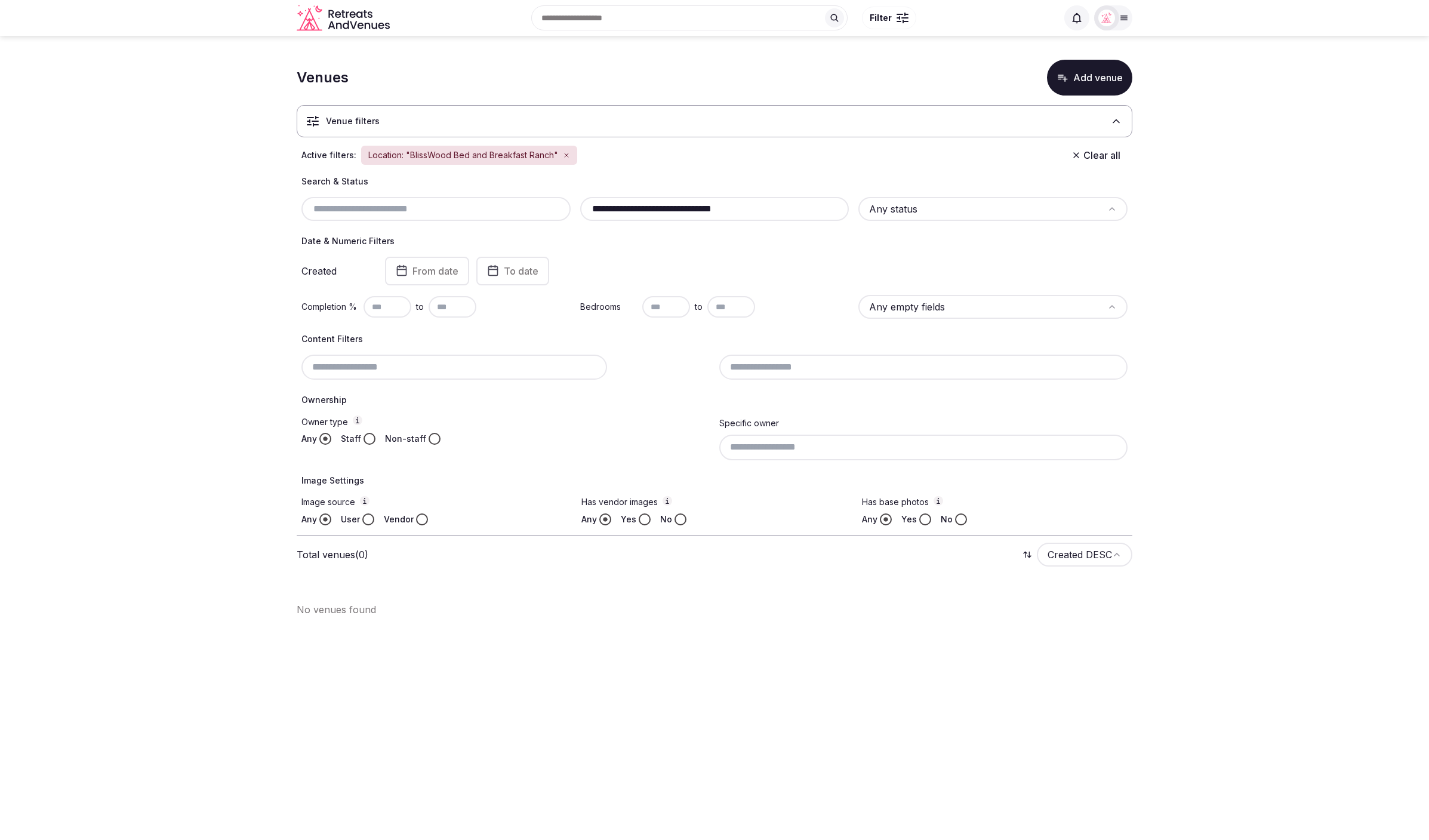
type input "**********"
click at [425, 209] on input "text" at bounding box center [436, 209] width 259 height 14
paste input "**********"
type input "**********"
drag, startPoint x: 721, startPoint y: 210, endPoint x: 582, endPoint y: 210, distance: 139.0
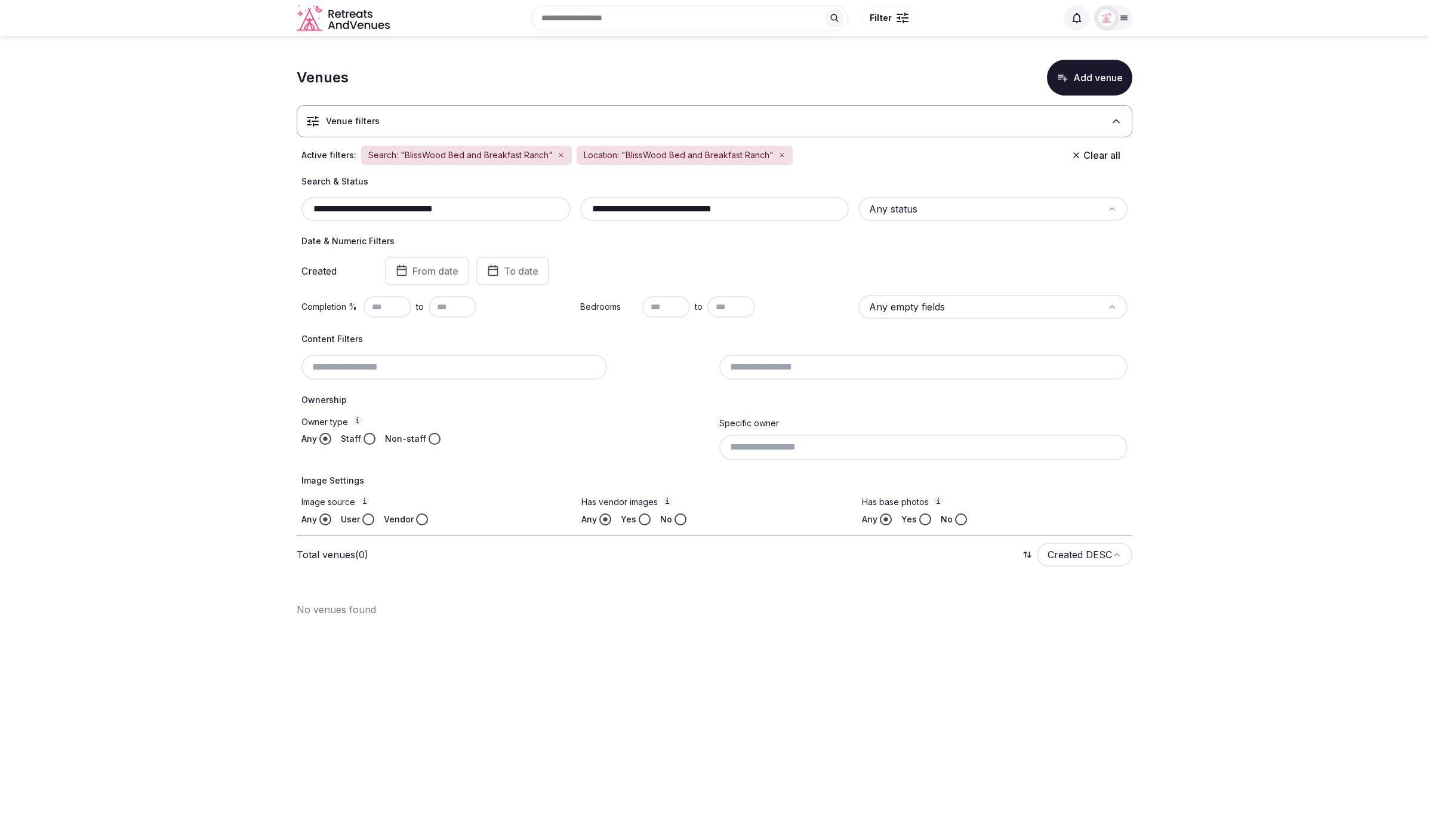
click at [582, 210] on div "**********" at bounding box center [714, 209] width 269 height 24
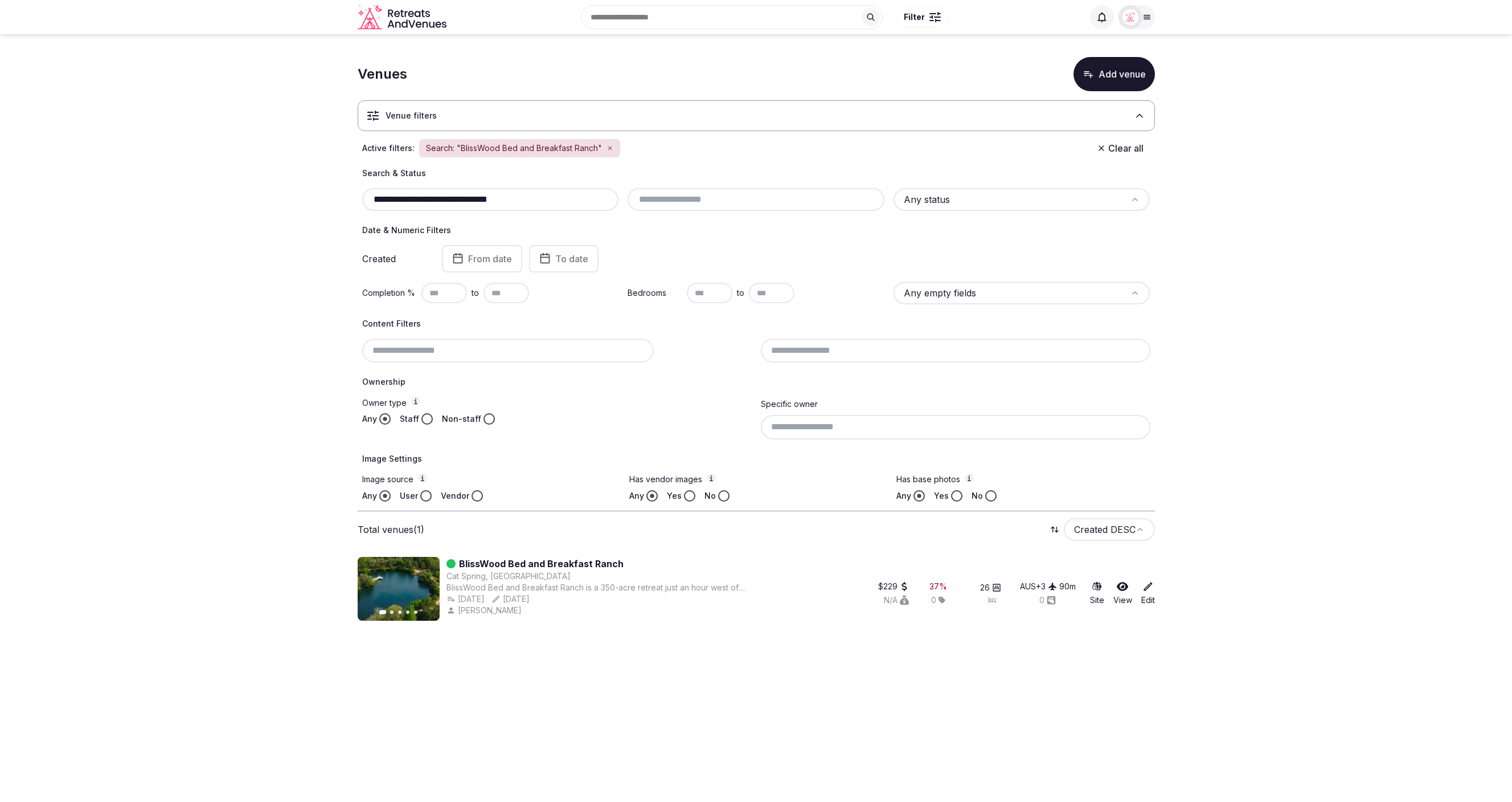
drag, startPoint x: 459, startPoint y: 199, endPoint x: 367, endPoint y: 197, distance: 92.0
click at [367, 197] on input "**********" at bounding box center [490, 199] width 247 height 13
paste input "text"
type input "**********"
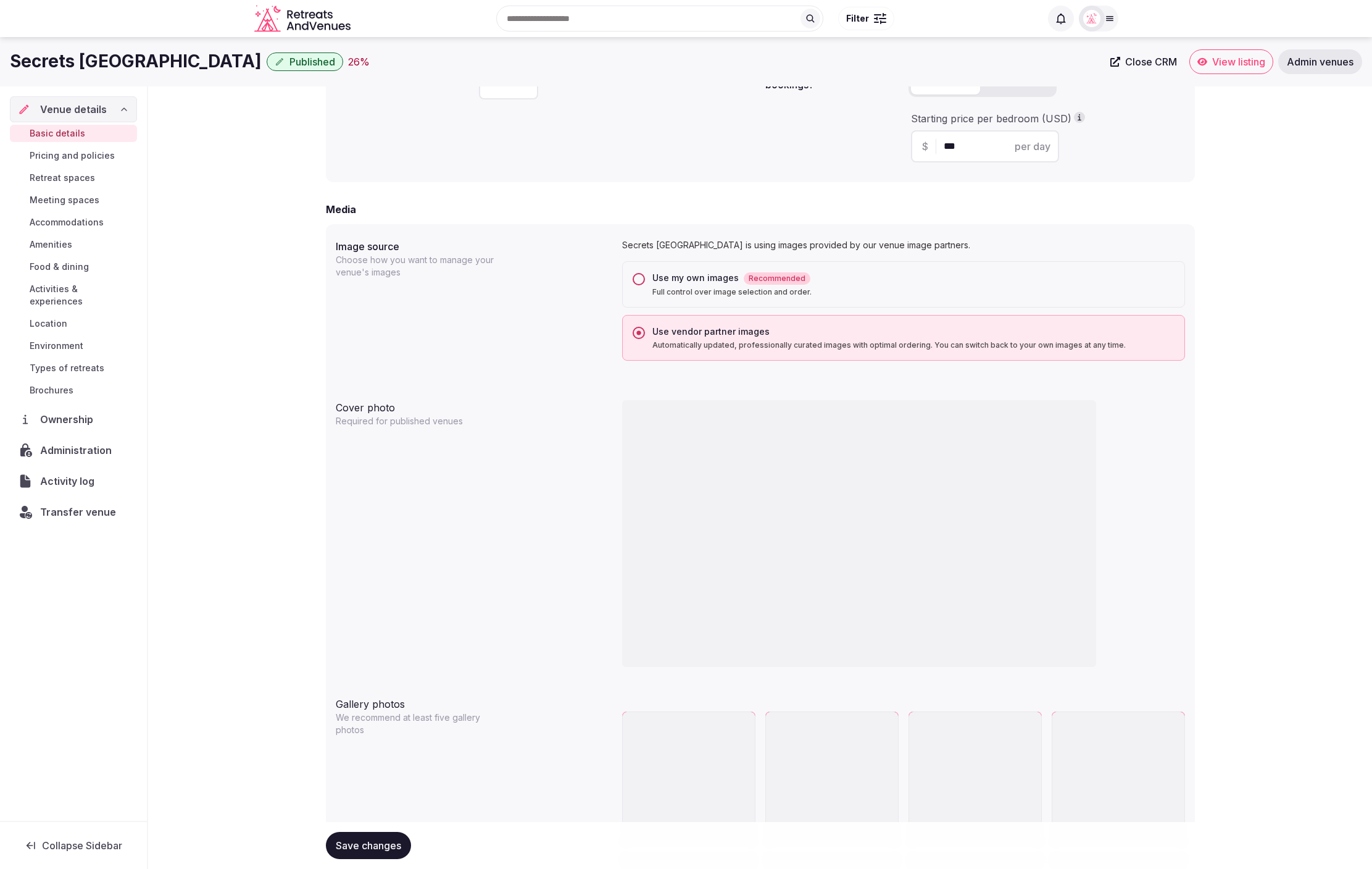
scroll to position [839, 0]
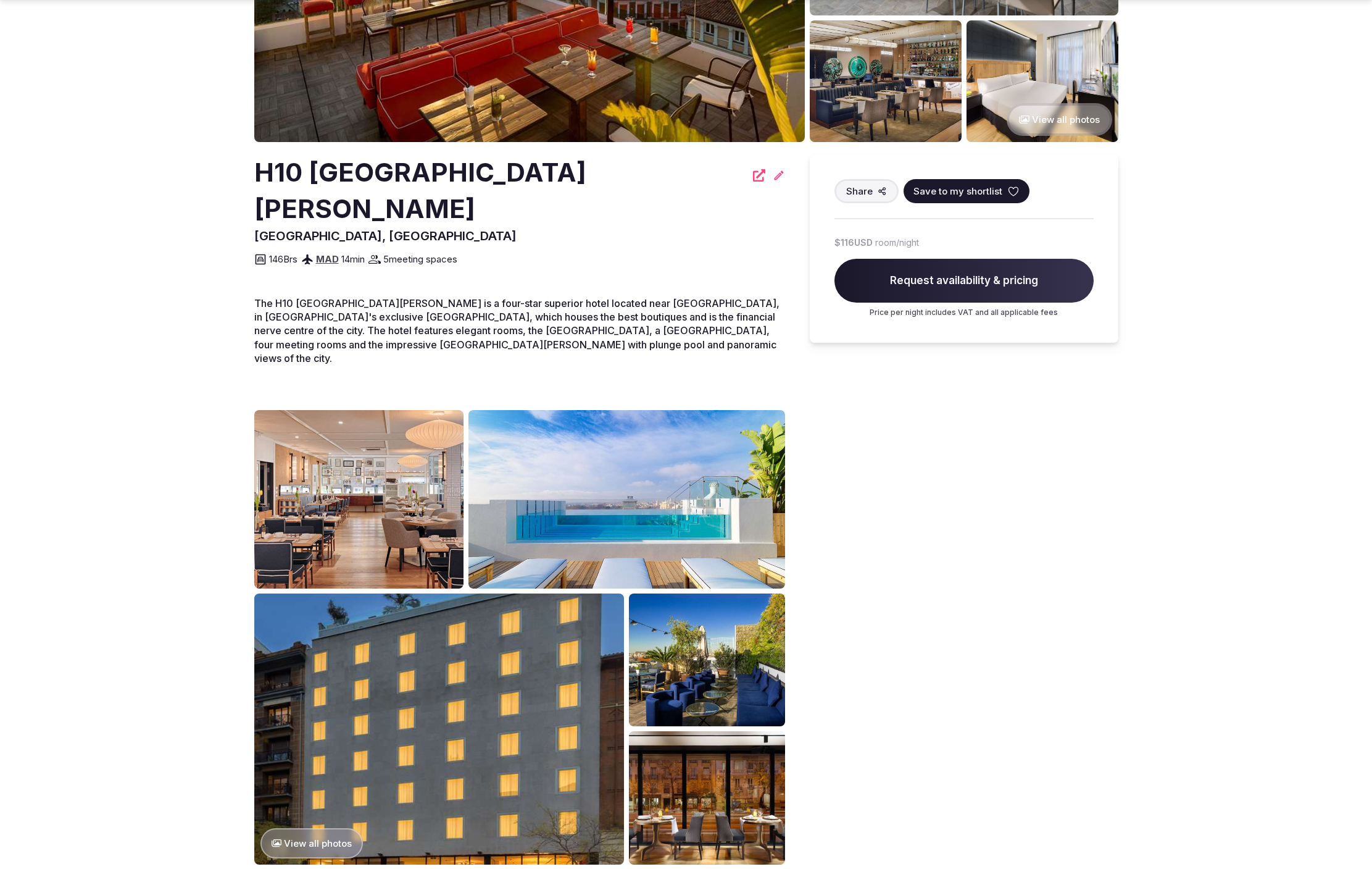
scroll to position [249, 0]
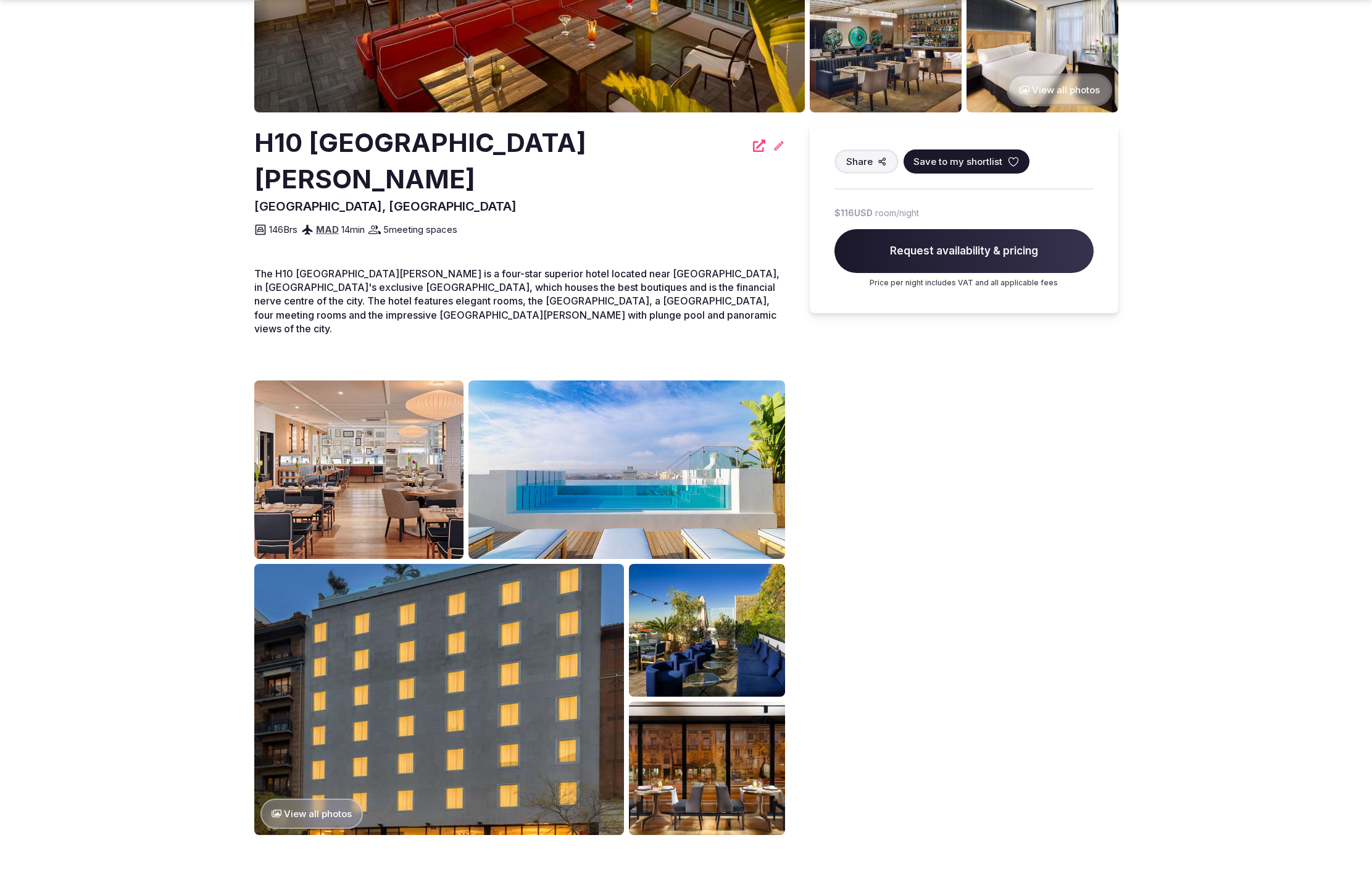
click at [510, 642] on img at bounding box center [439, 699] width 370 height 271
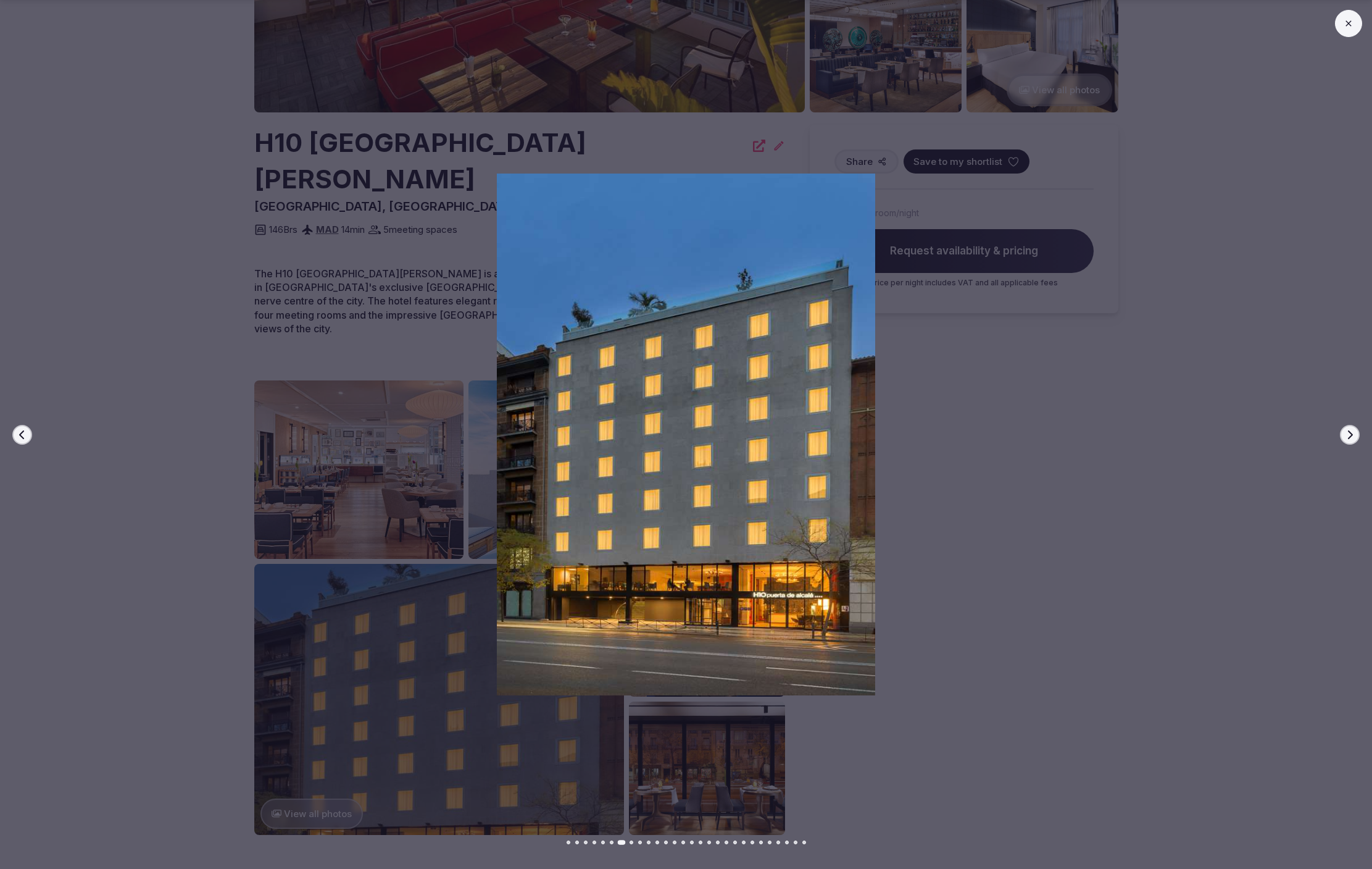
click at [1224, 618] on div at bounding box center [681, 434] width 1382 height 521
click at [1348, 23] on icon at bounding box center [1348, 22] width 6 height 6
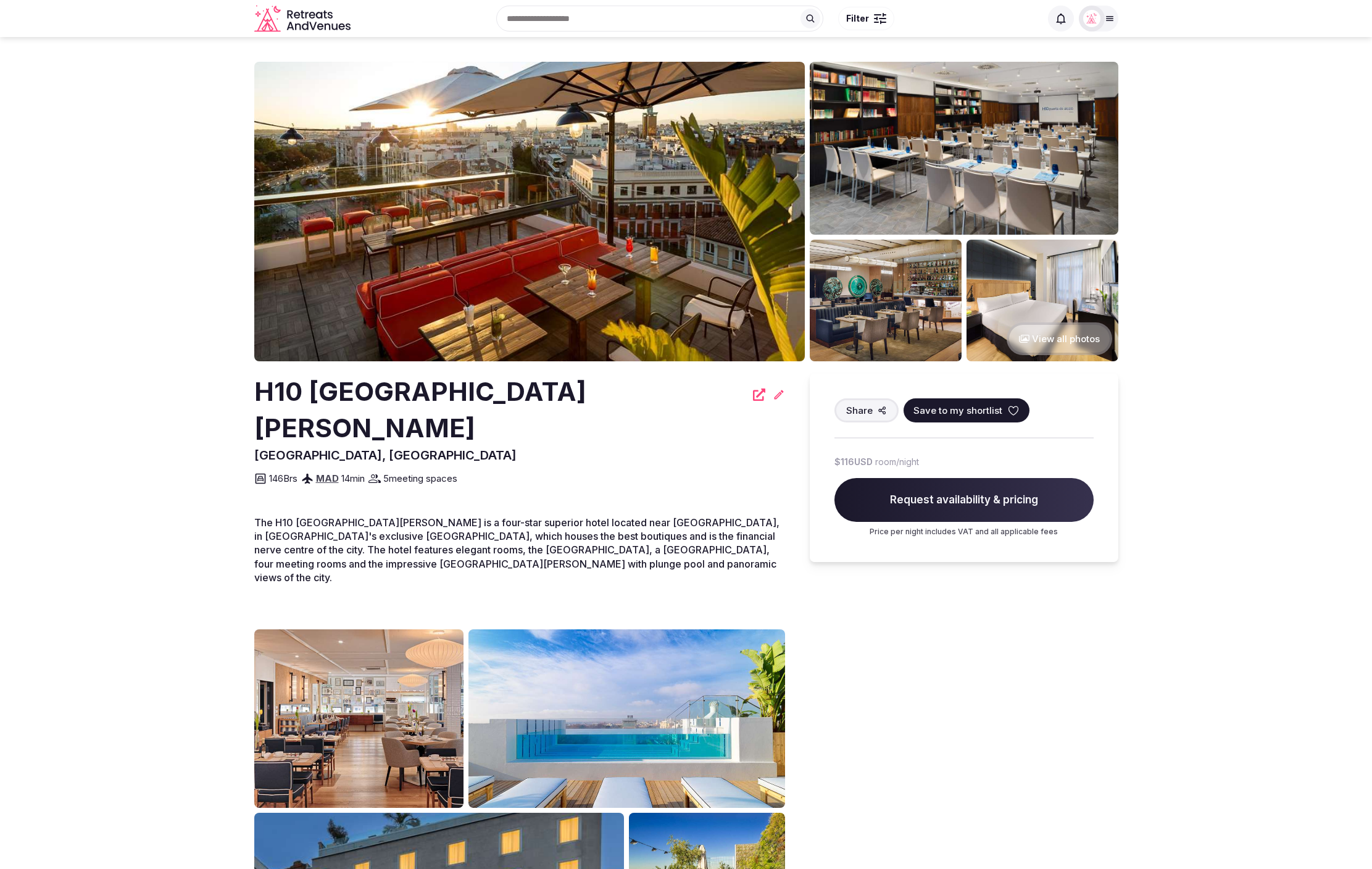
scroll to position [4, 0]
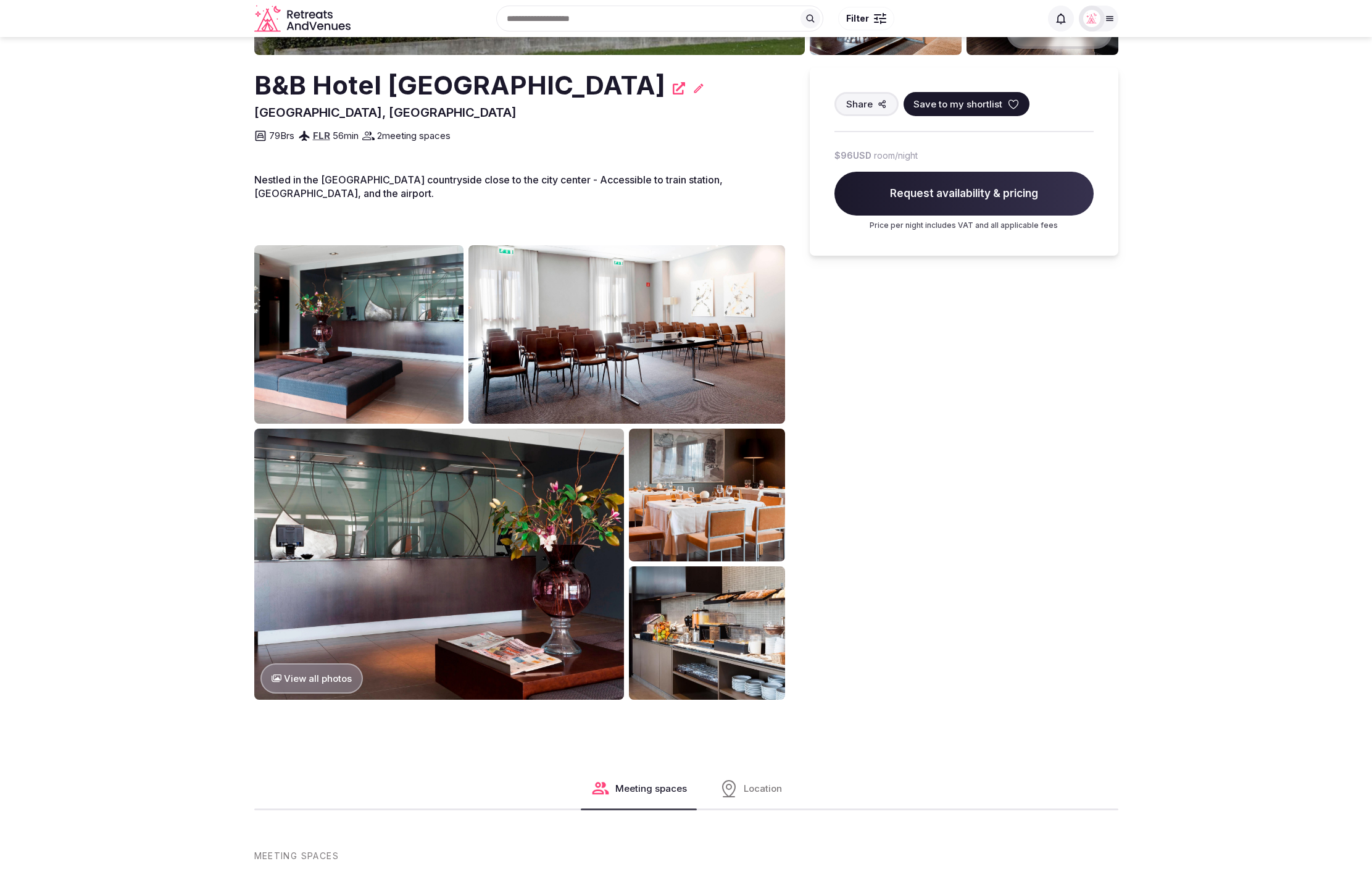
scroll to position [303, 0]
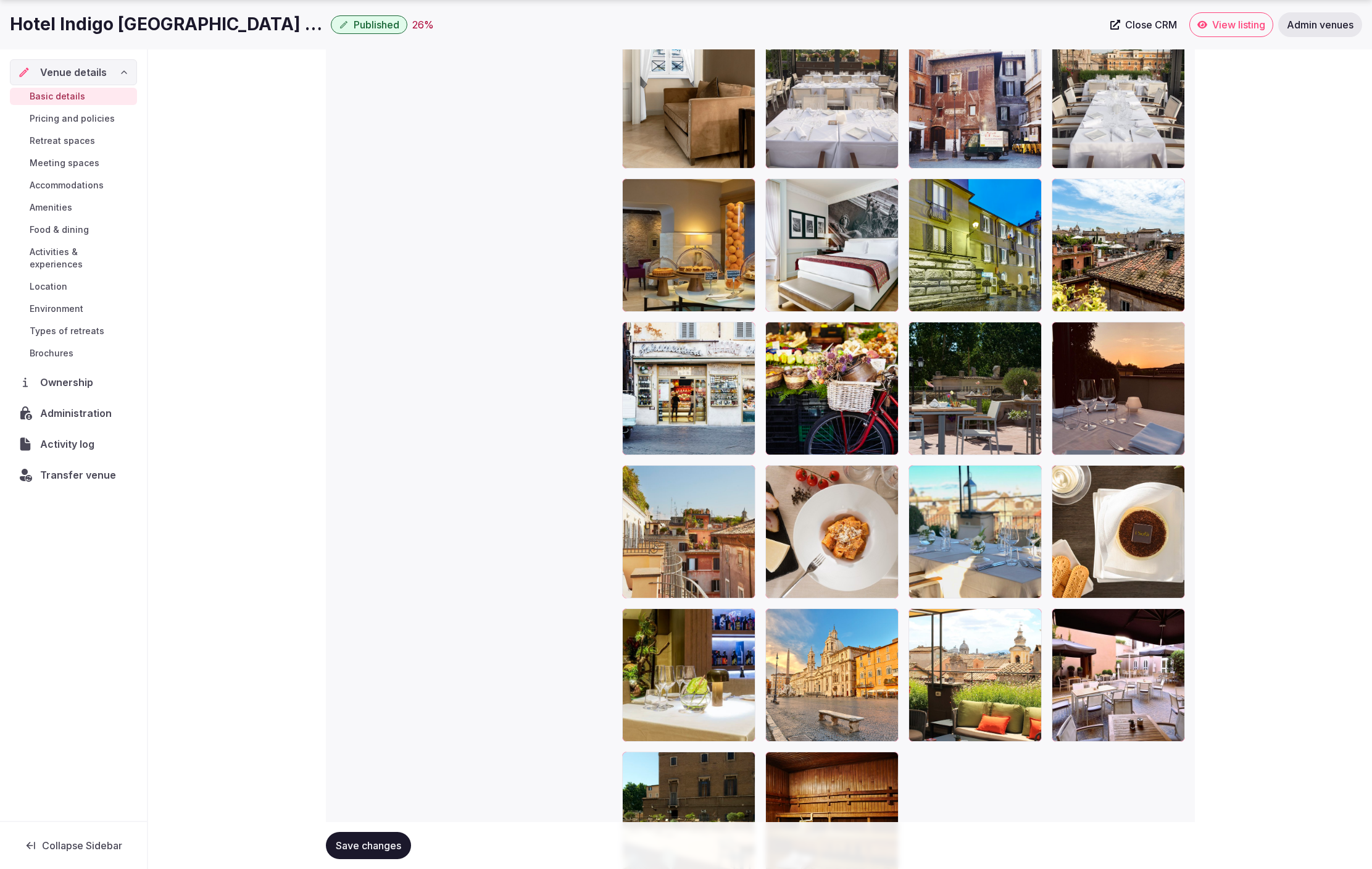
scroll to position [2523, 0]
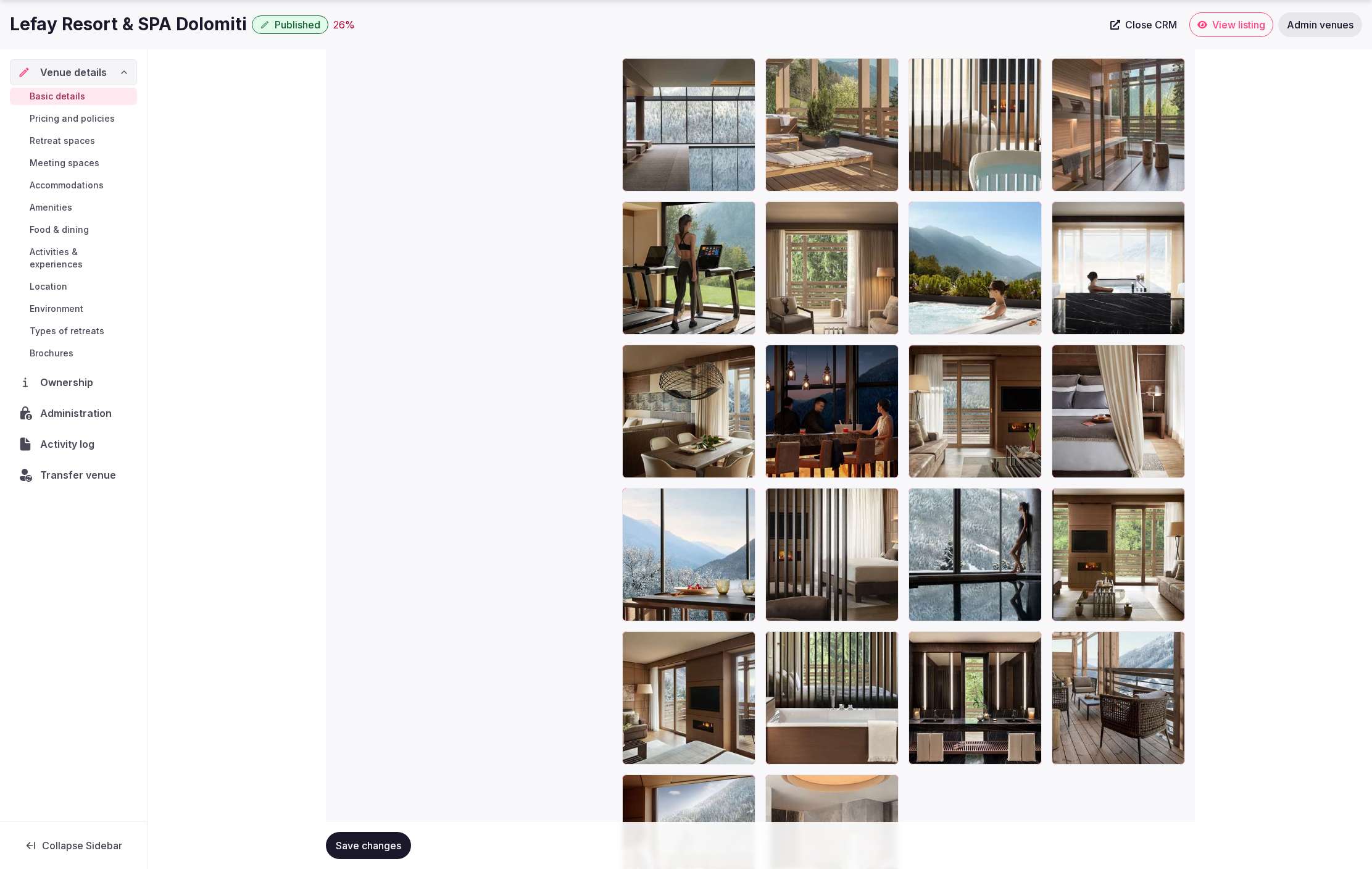
scroll to position [2195, 0]
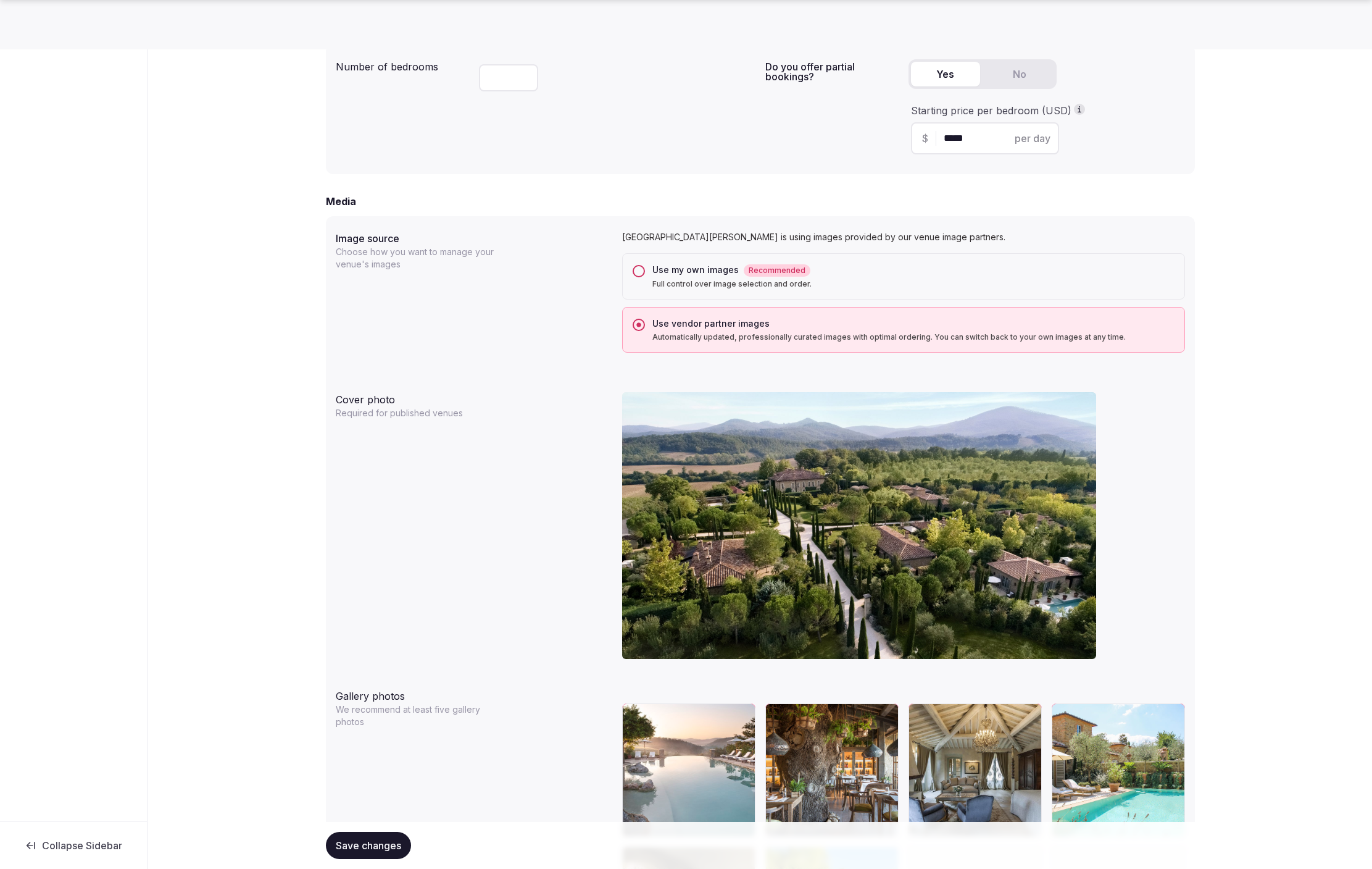
scroll to position [861, 0]
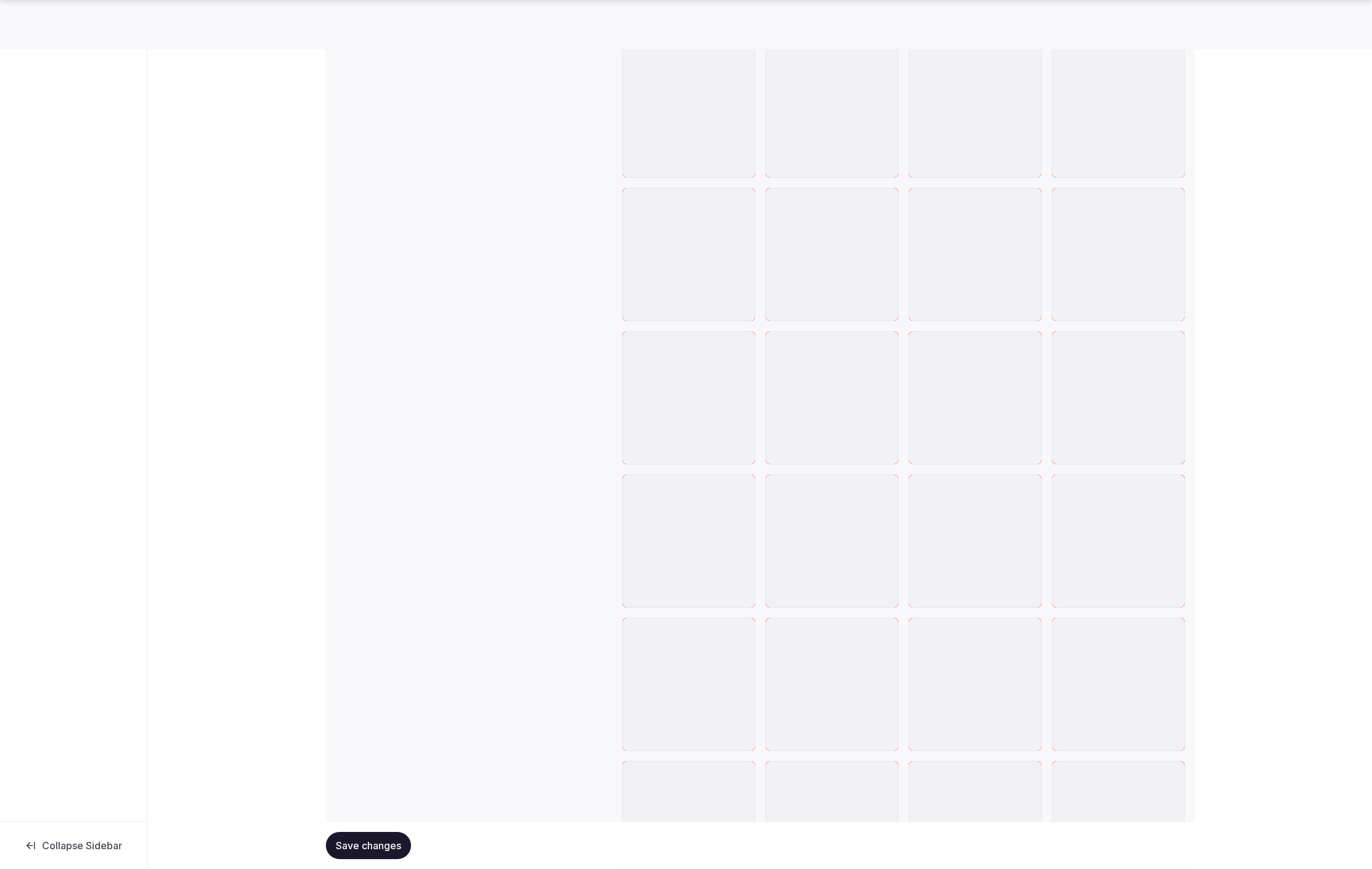
scroll to position [1658, 0]
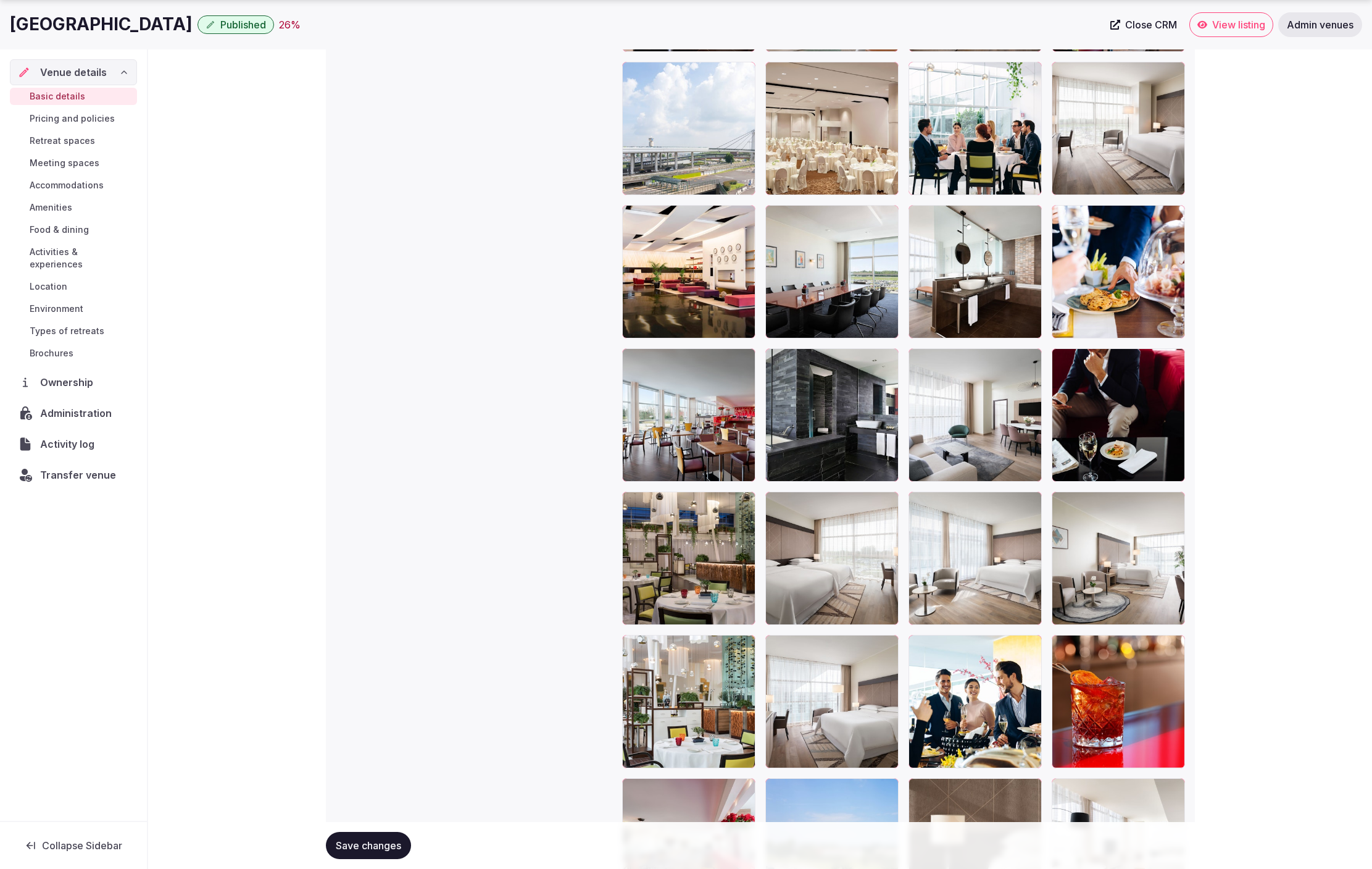
scroll to position [2065, 0]
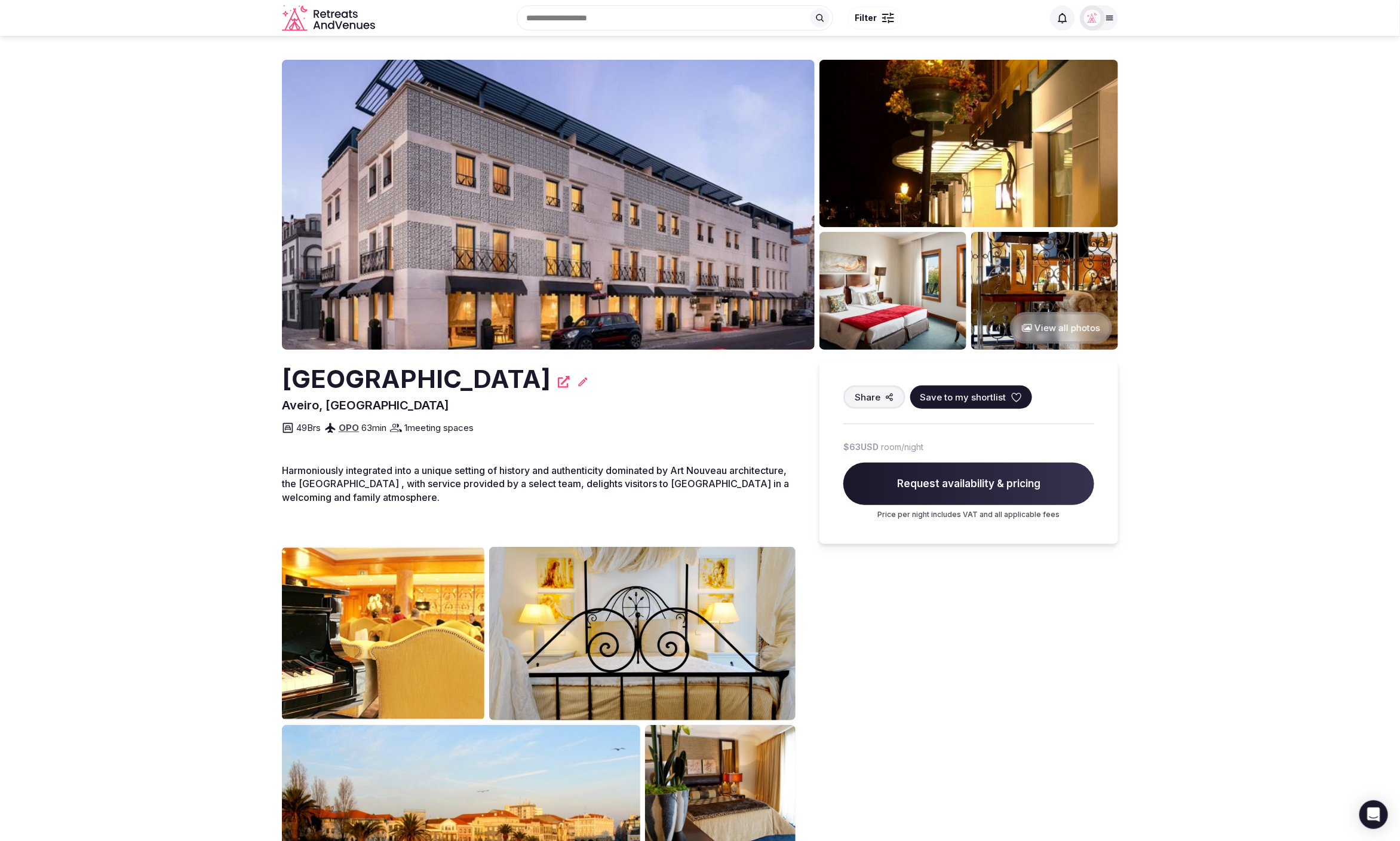
click at [605, 253] on img at bounding box center [549, 204] width 533 height 290
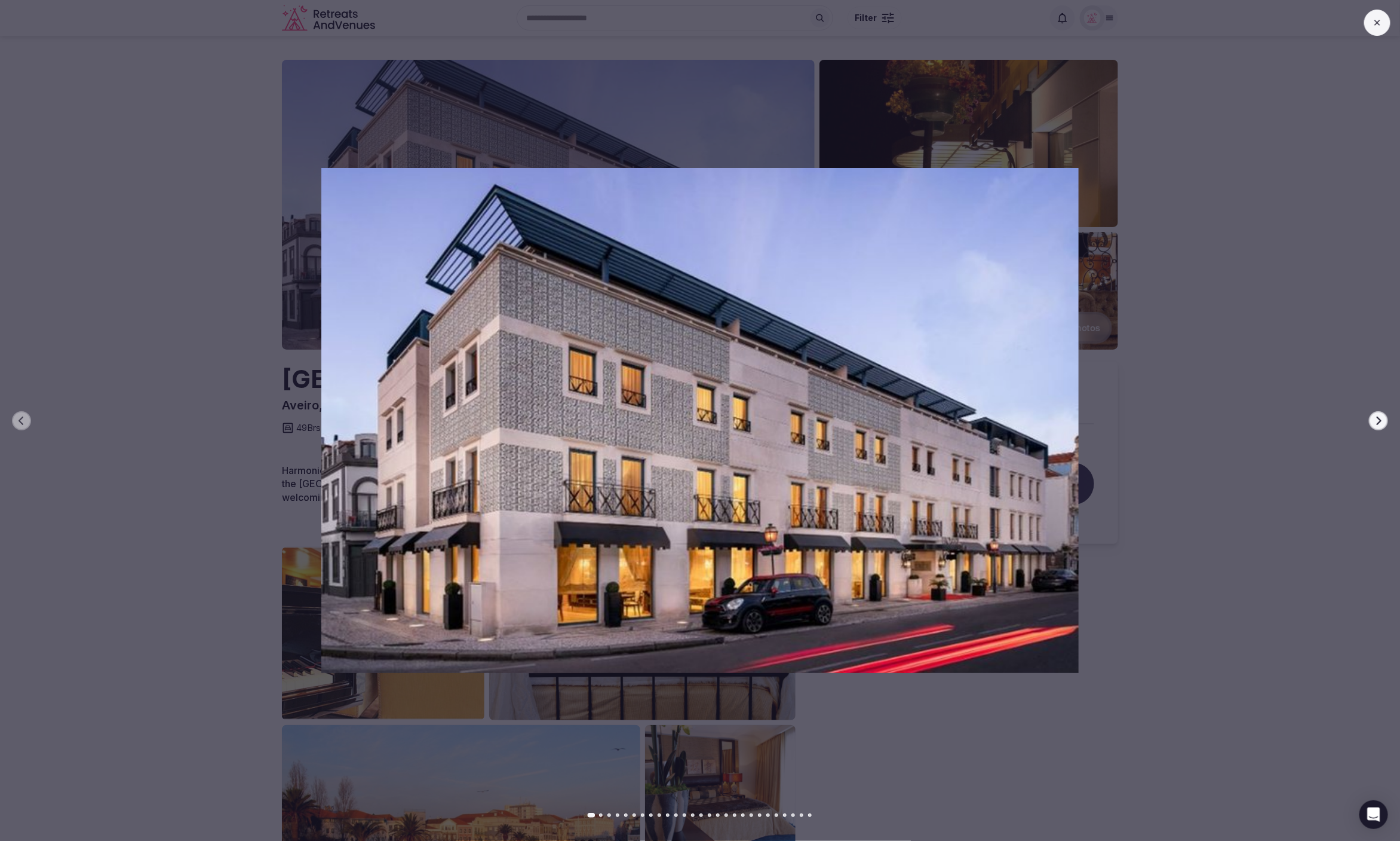
click at [1375, 23] on icon at bounding box center [1377, 23] width 9 height 9
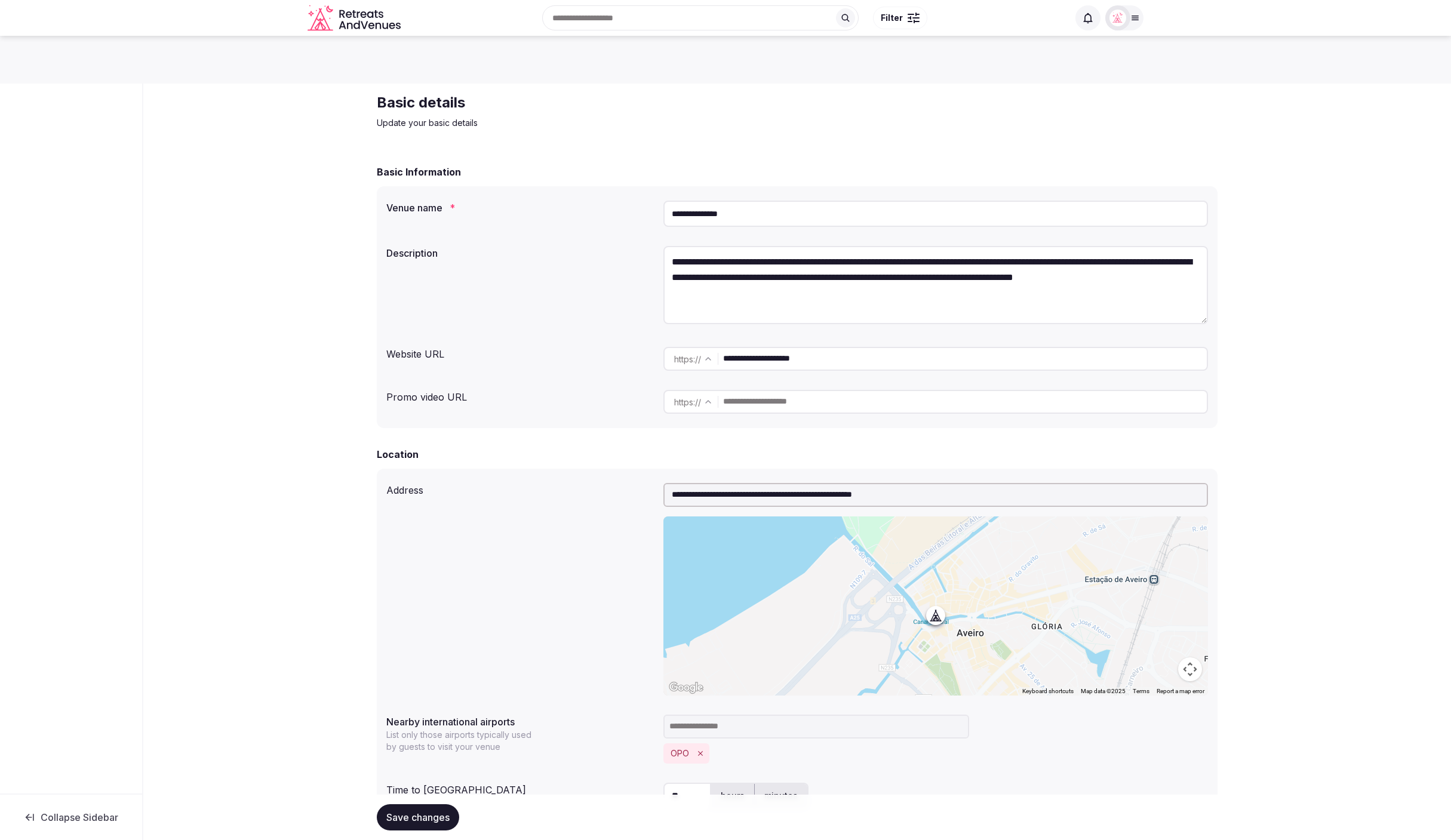
drag, startPoint x: 753, startPoint y: 210, endPoint x: 647, endPoint y: 215, distance: 106.1
click at [647, 215] on div "**********" at bounding box center [797, 213] width 822 height 36
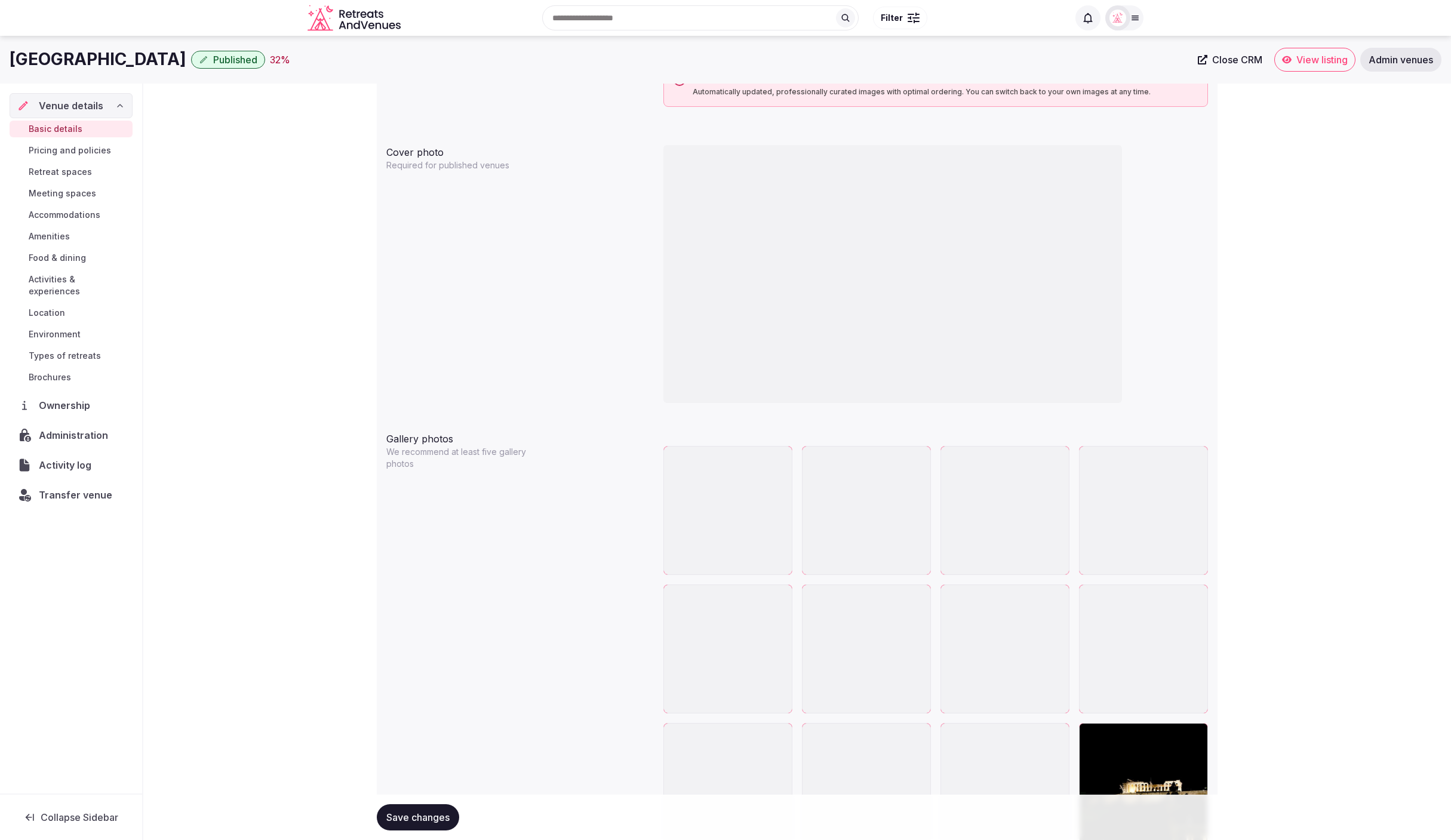
scroll to position [1042, 0]
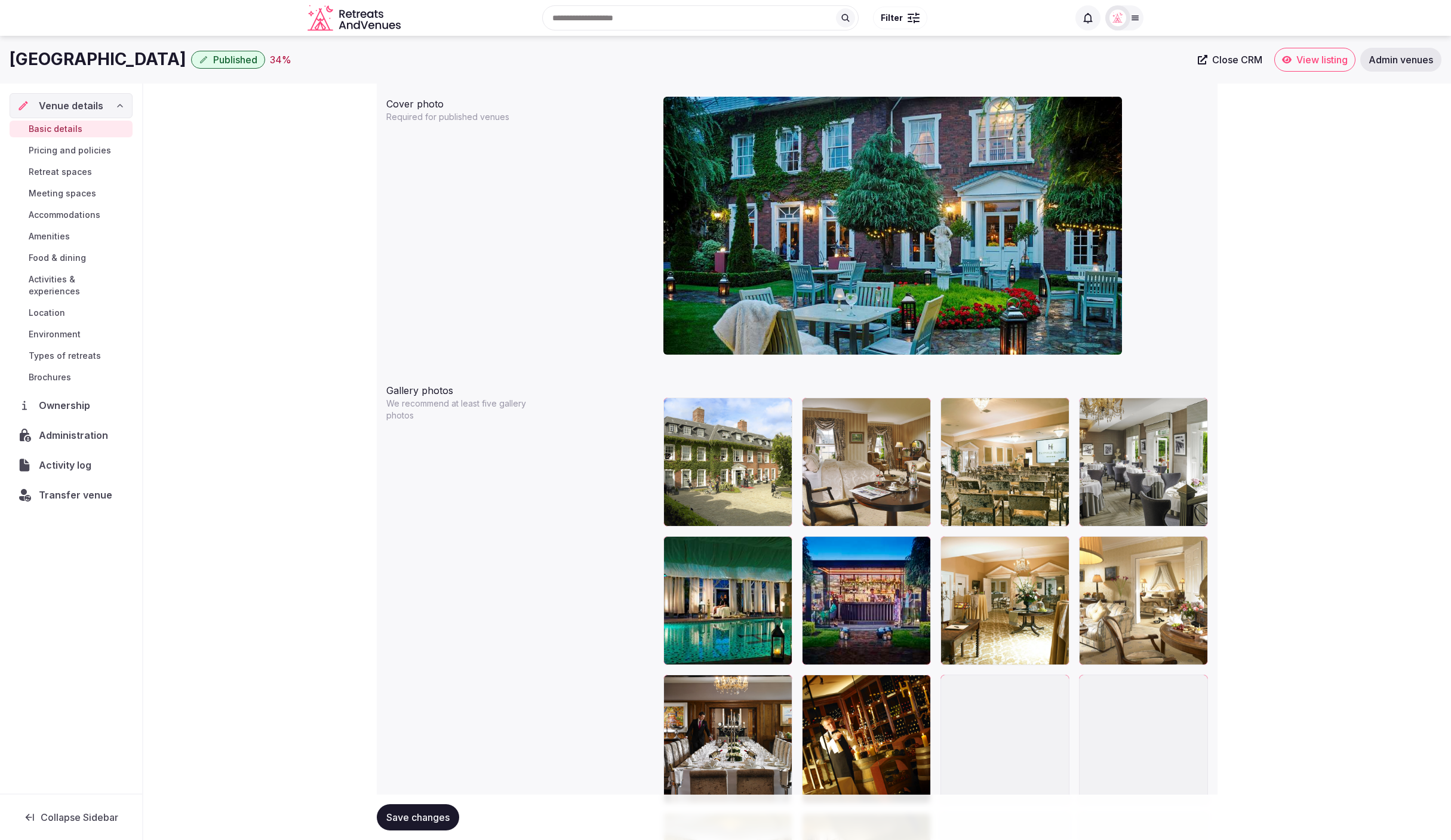
scroll to position [1098, 0]
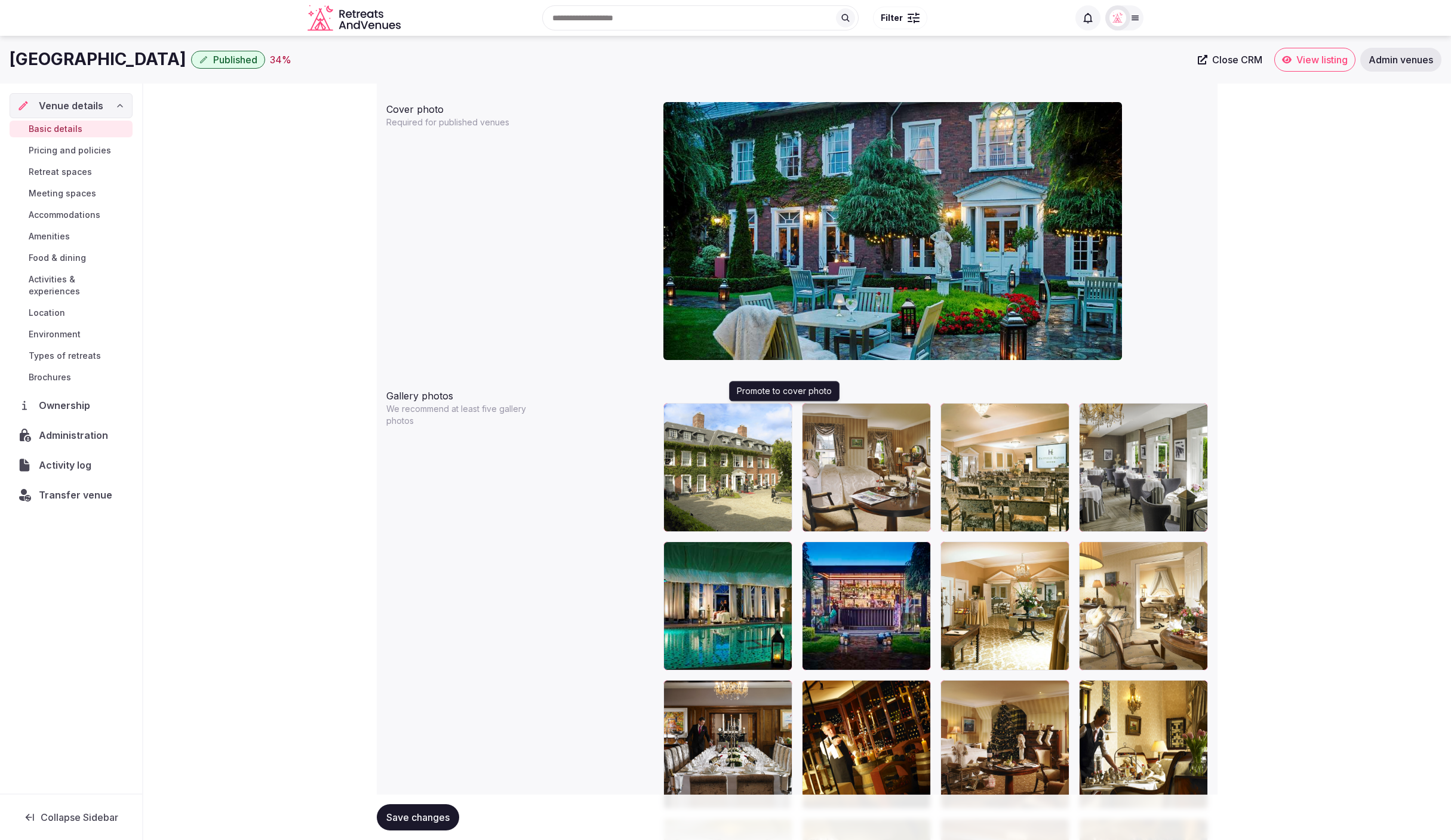
click at [781, 416] on button "button" at bounding box center [780, 415] width 14 height 14
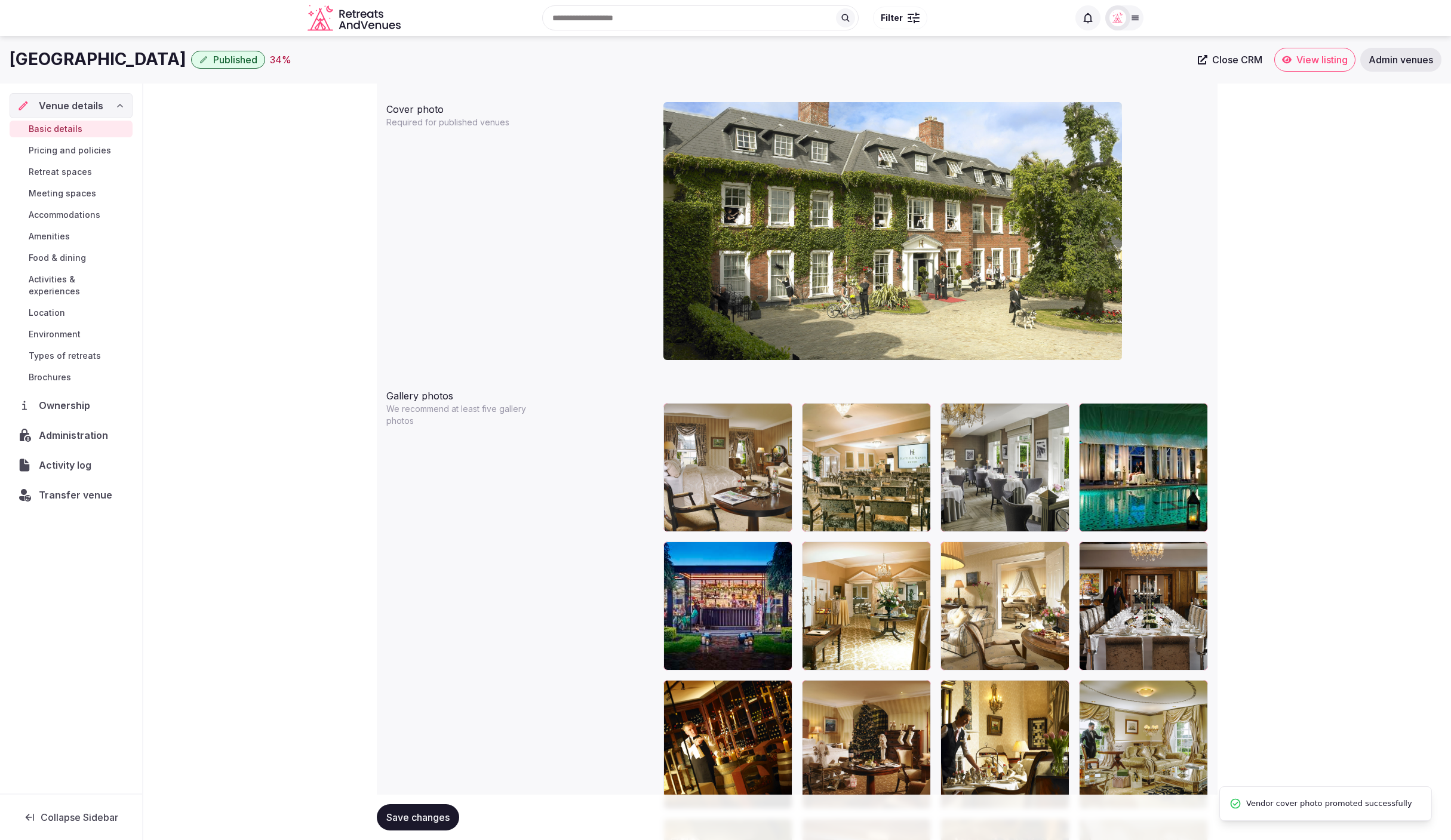
click at [1334, 458] on div "**********" at bounding box center [796, 564] width 1307 height 3157
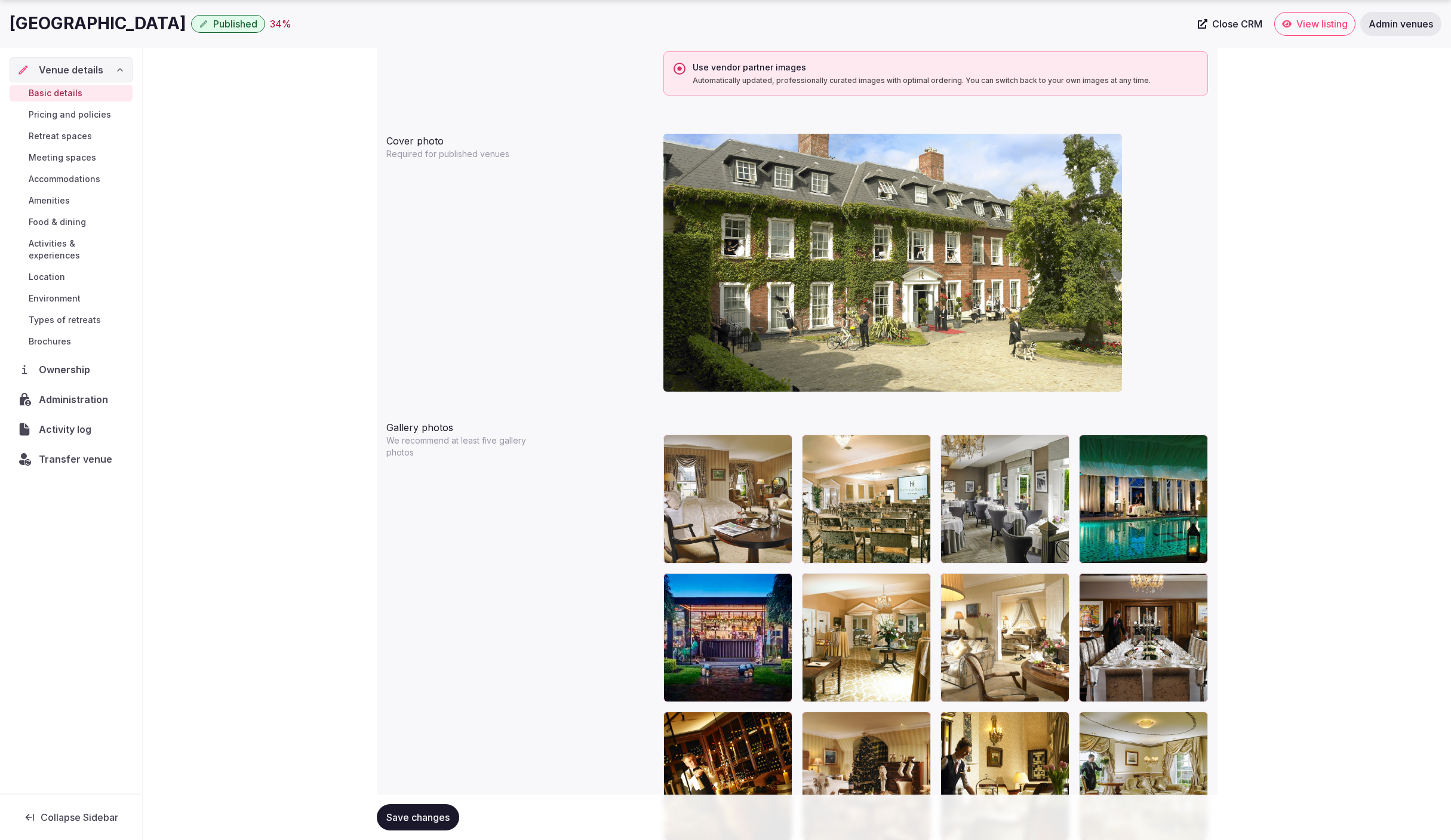
scroll to position [1080, 0]
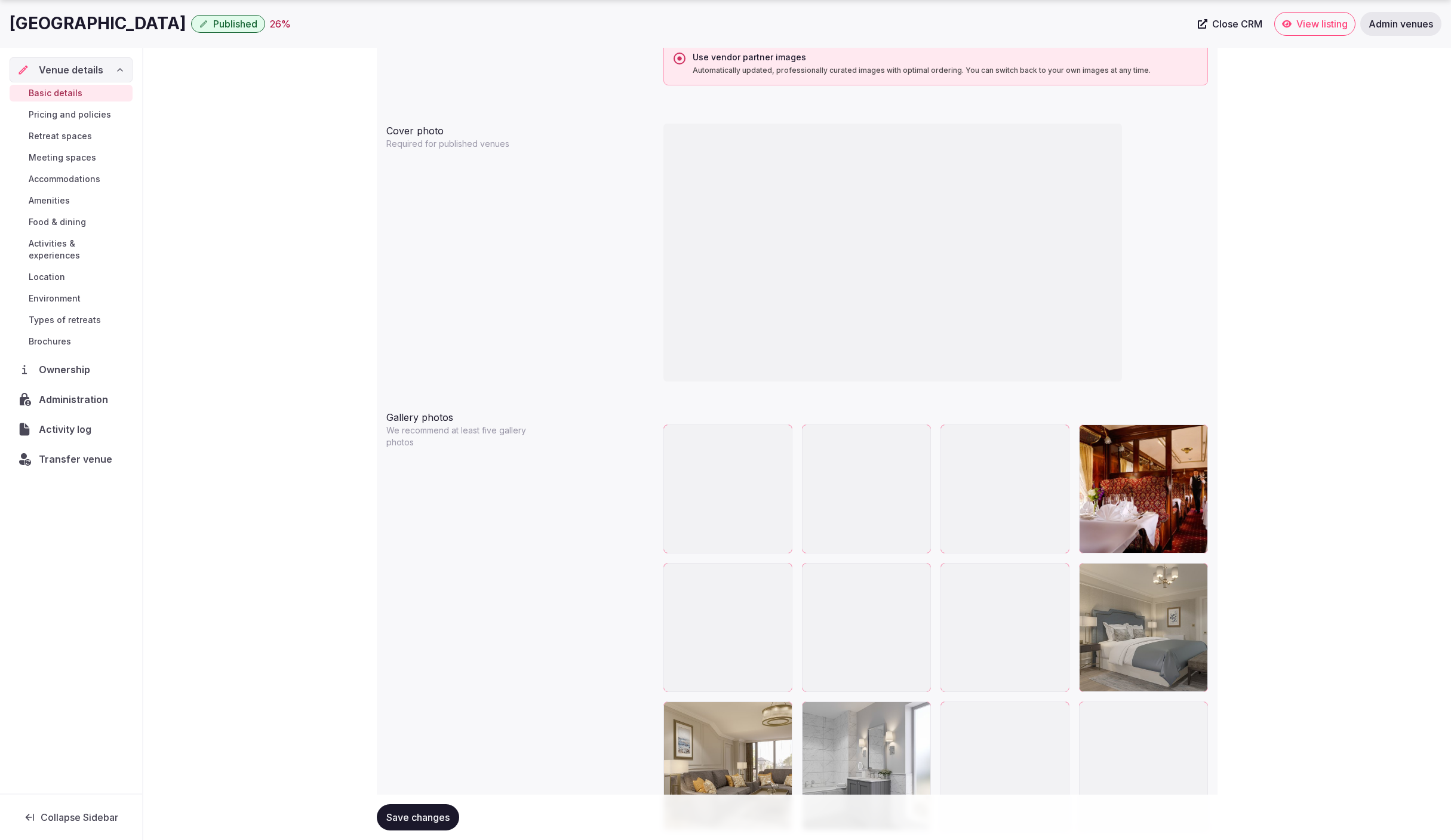
scroll to position [1217, 0]
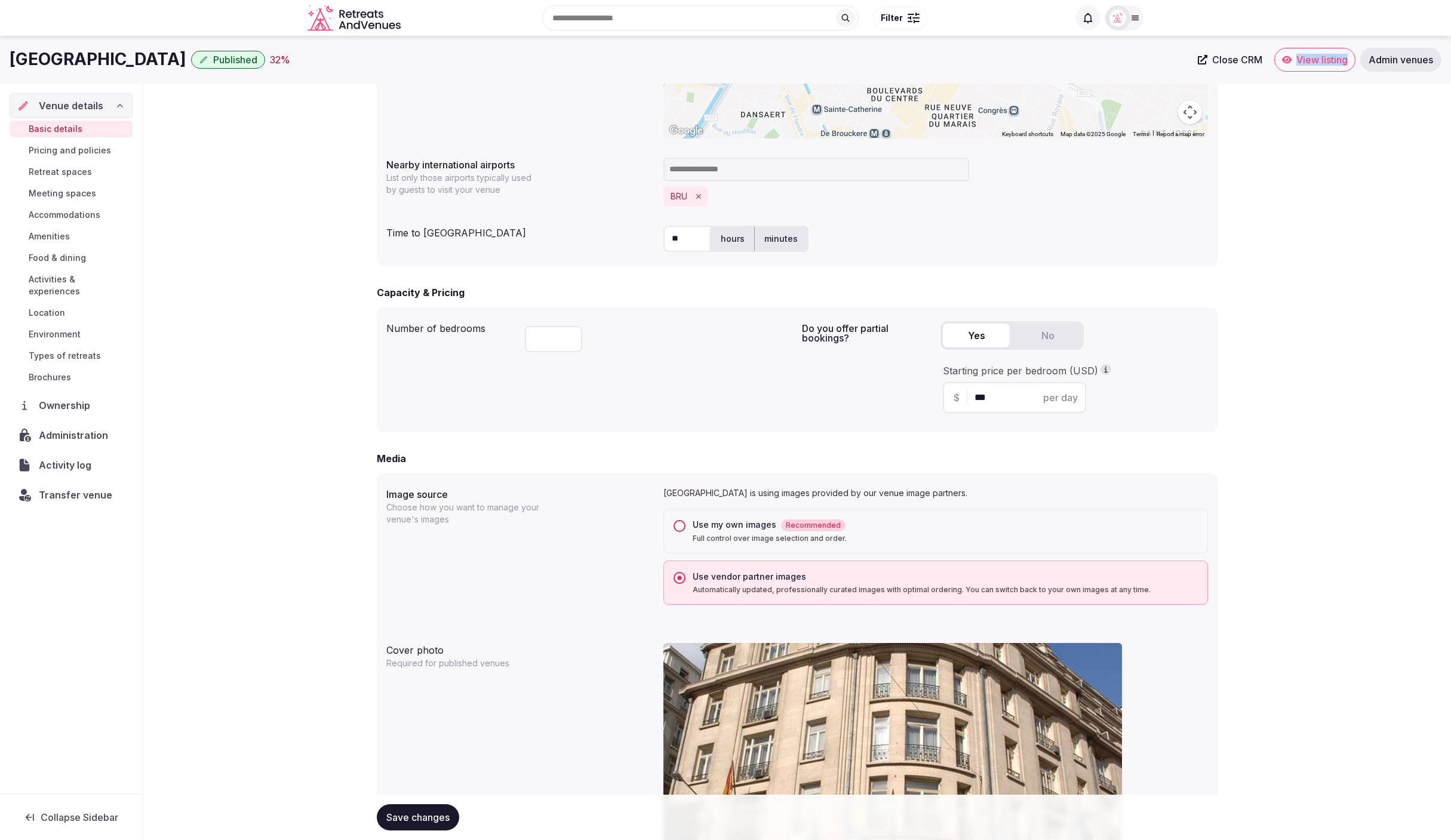
scroll to position [540, 0]
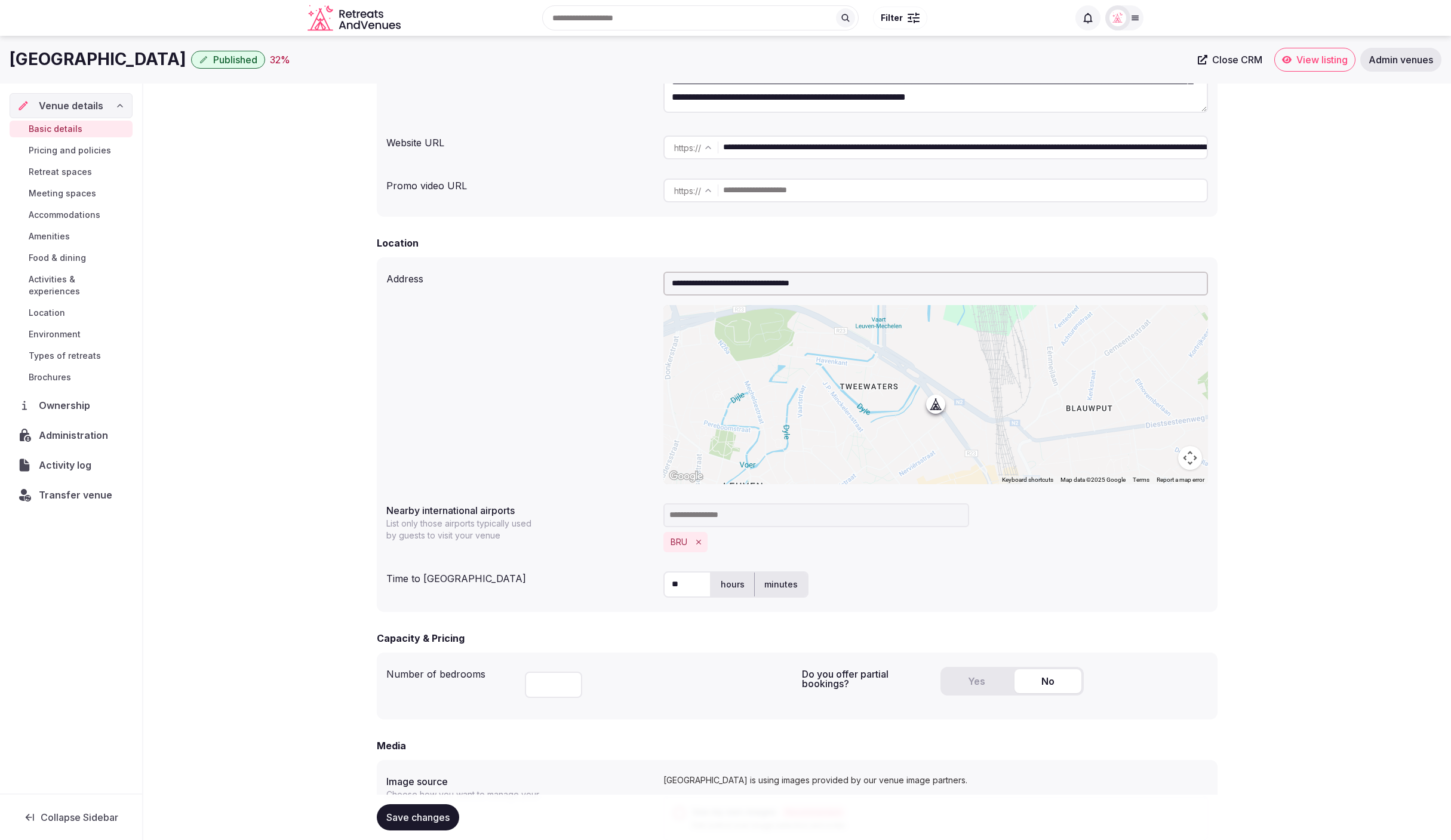
scroll to position [179, 0]
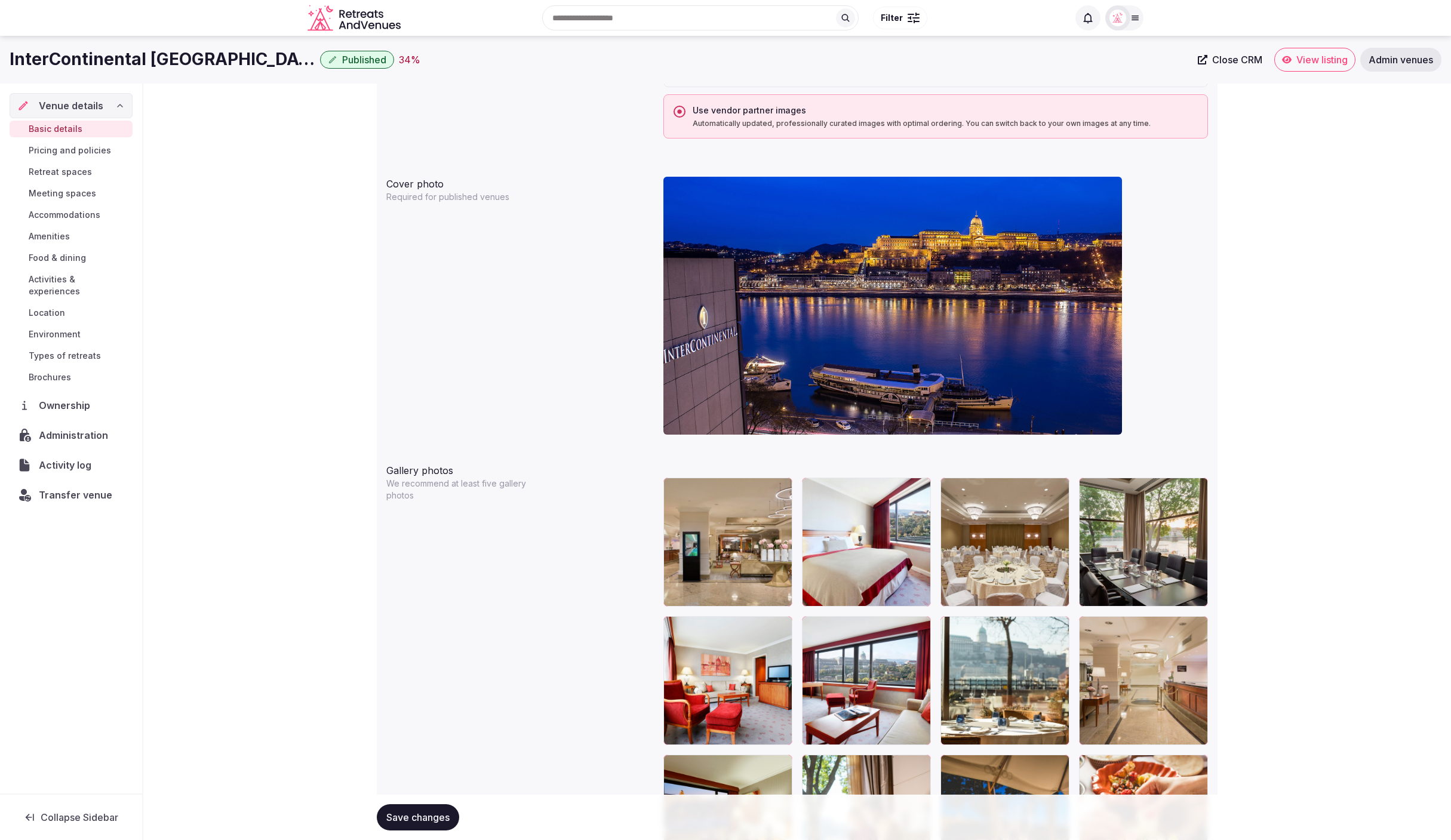
scroll to position [984, 0]
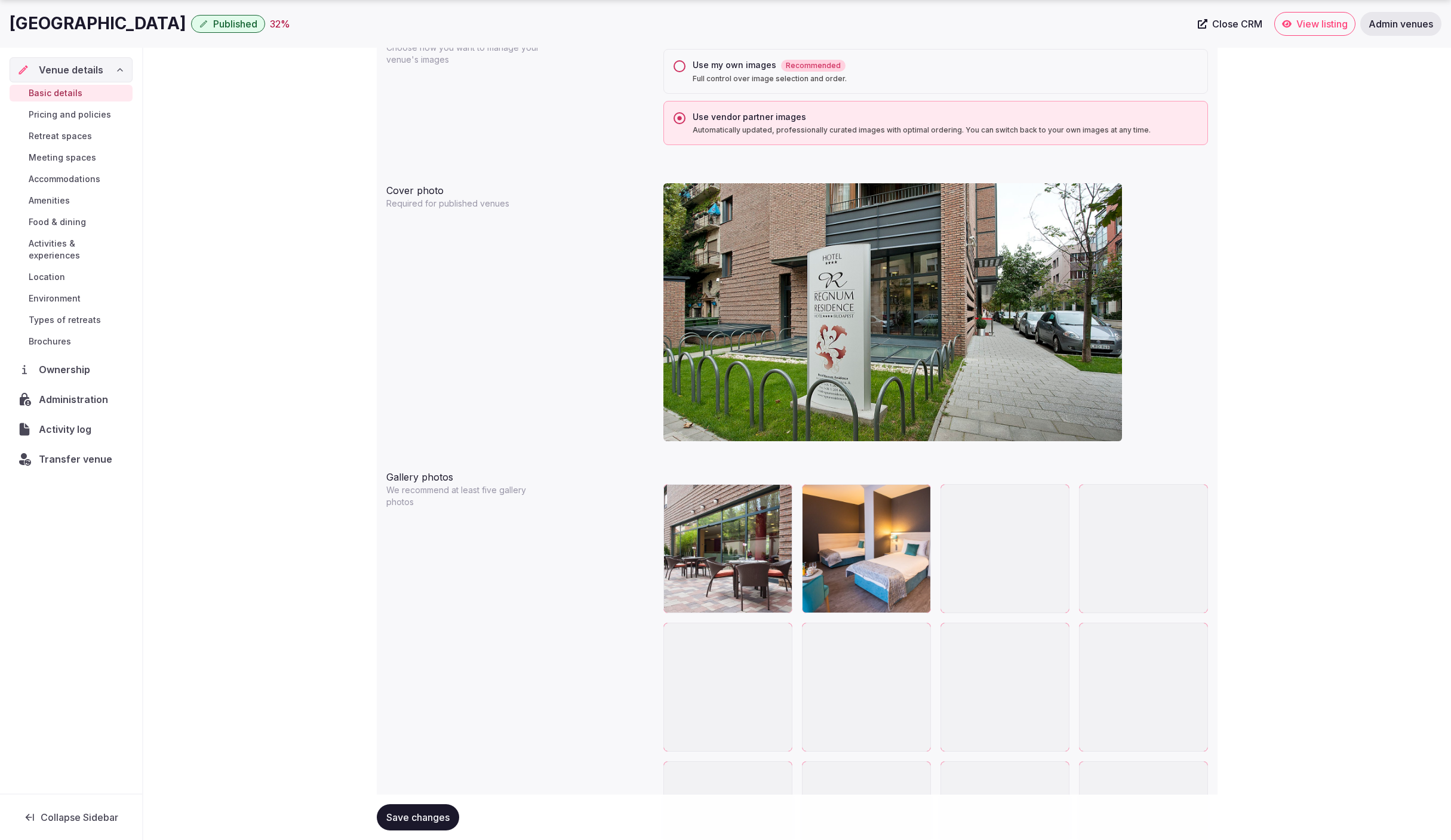
scroll to position [1085, 0]
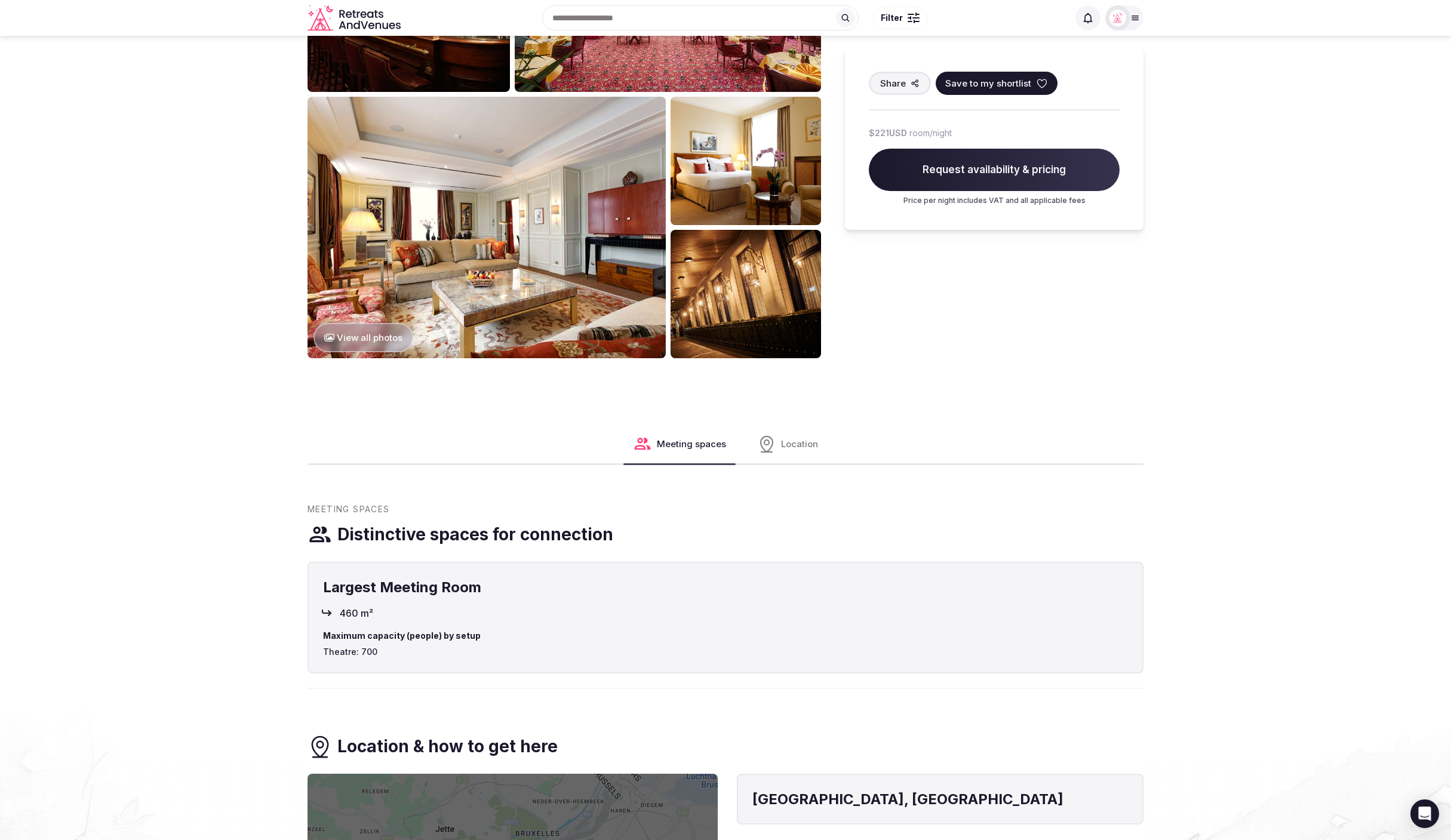
scroll to position [607, 0]
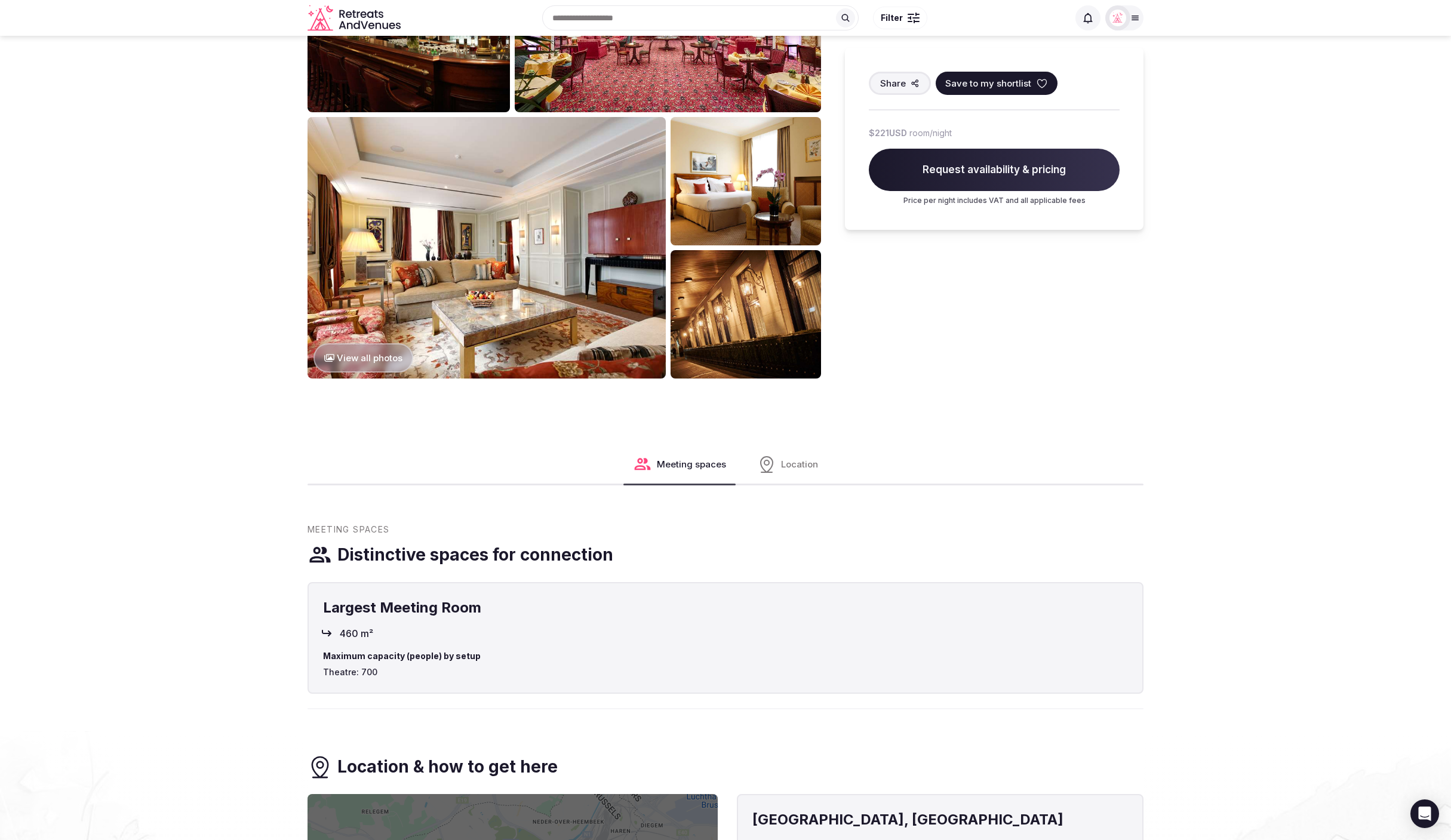
click at [716, 309] on img at bounding box center [746, 314] width 151 height 128
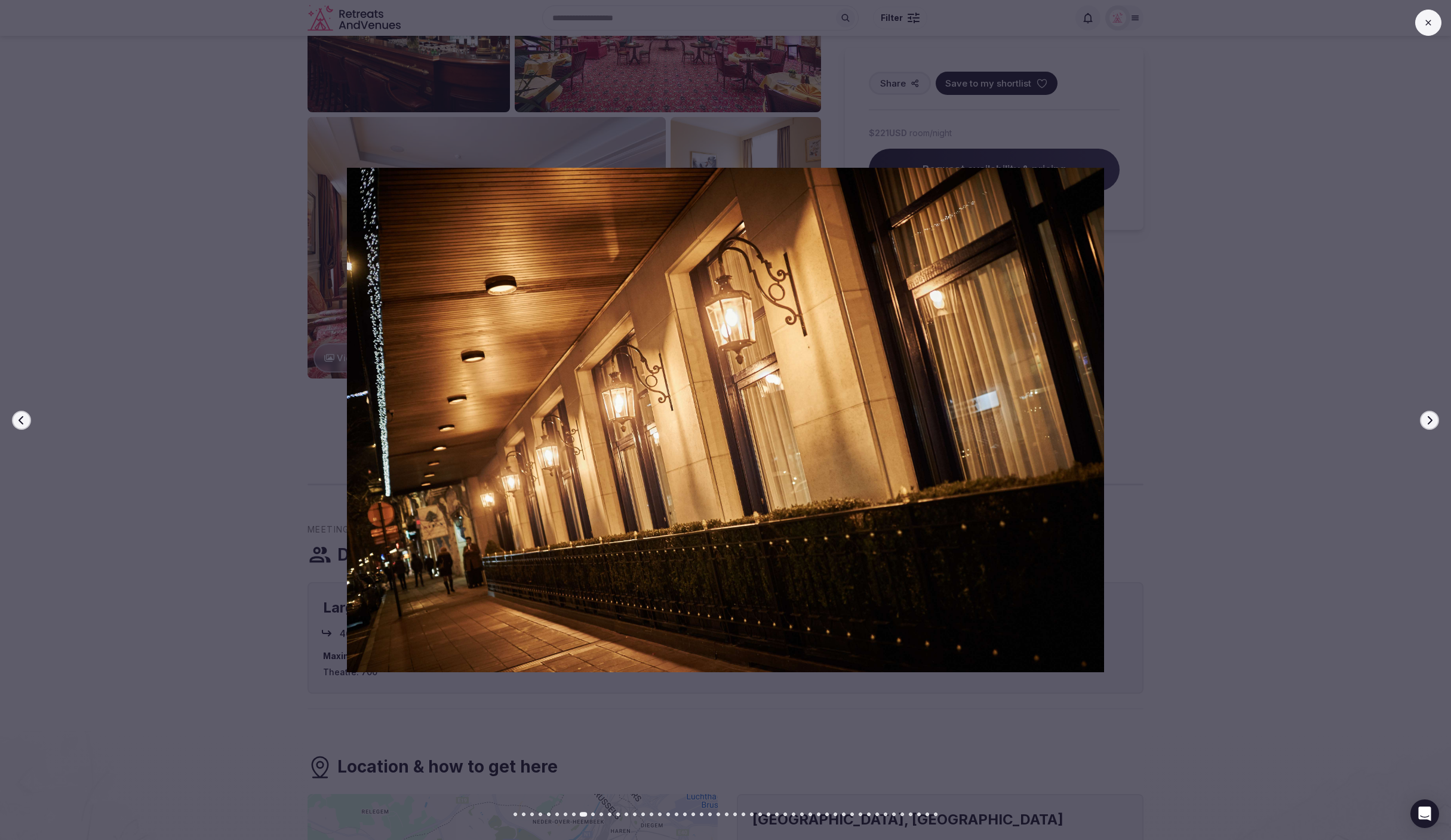
click at [1432, 422] on icon "button" at bounding box center [1429, 420] width 9 height 9
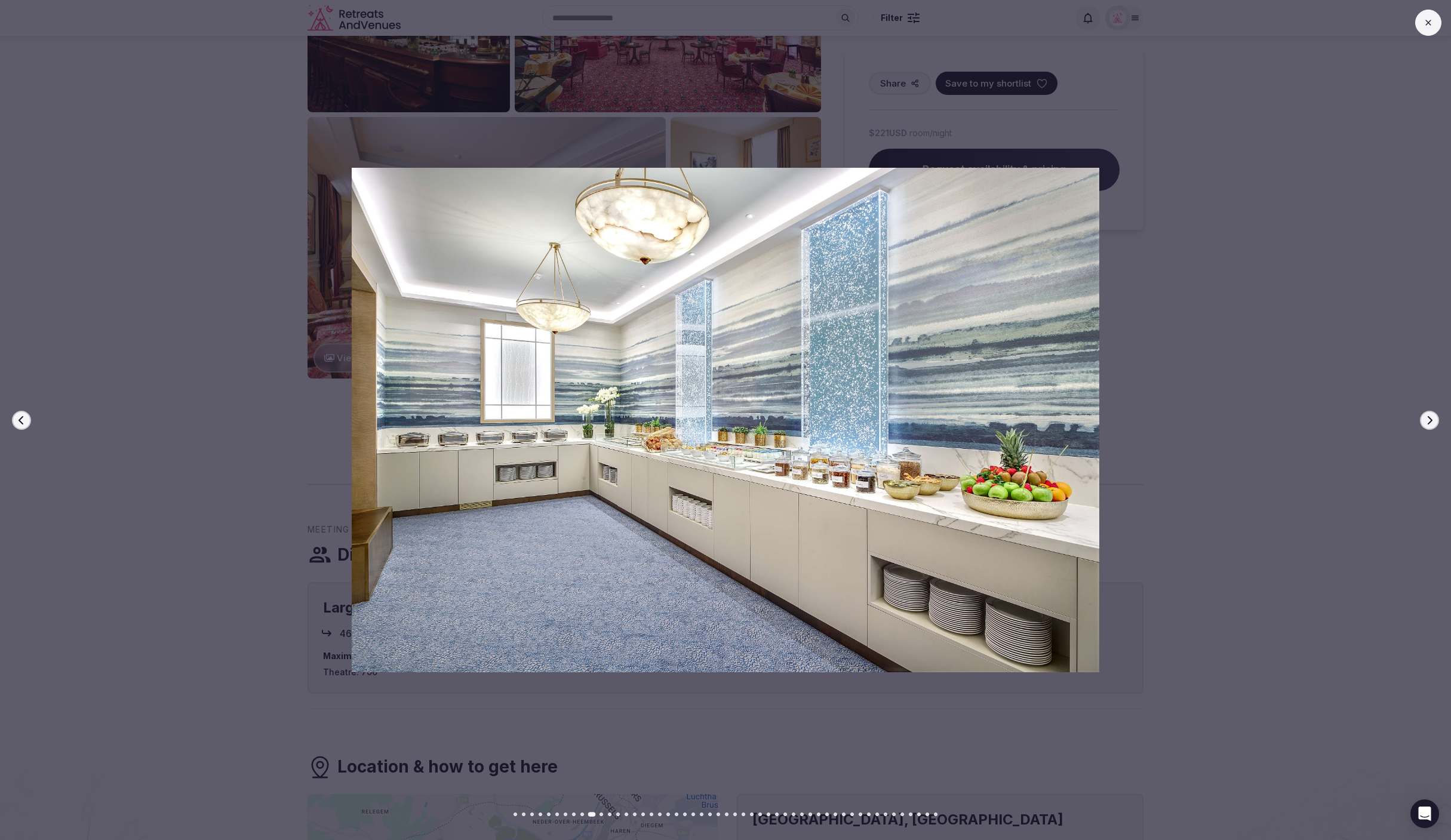
click at [1432, 422] on icon "button" at bounding box center [1429, 420] width 9 height 9
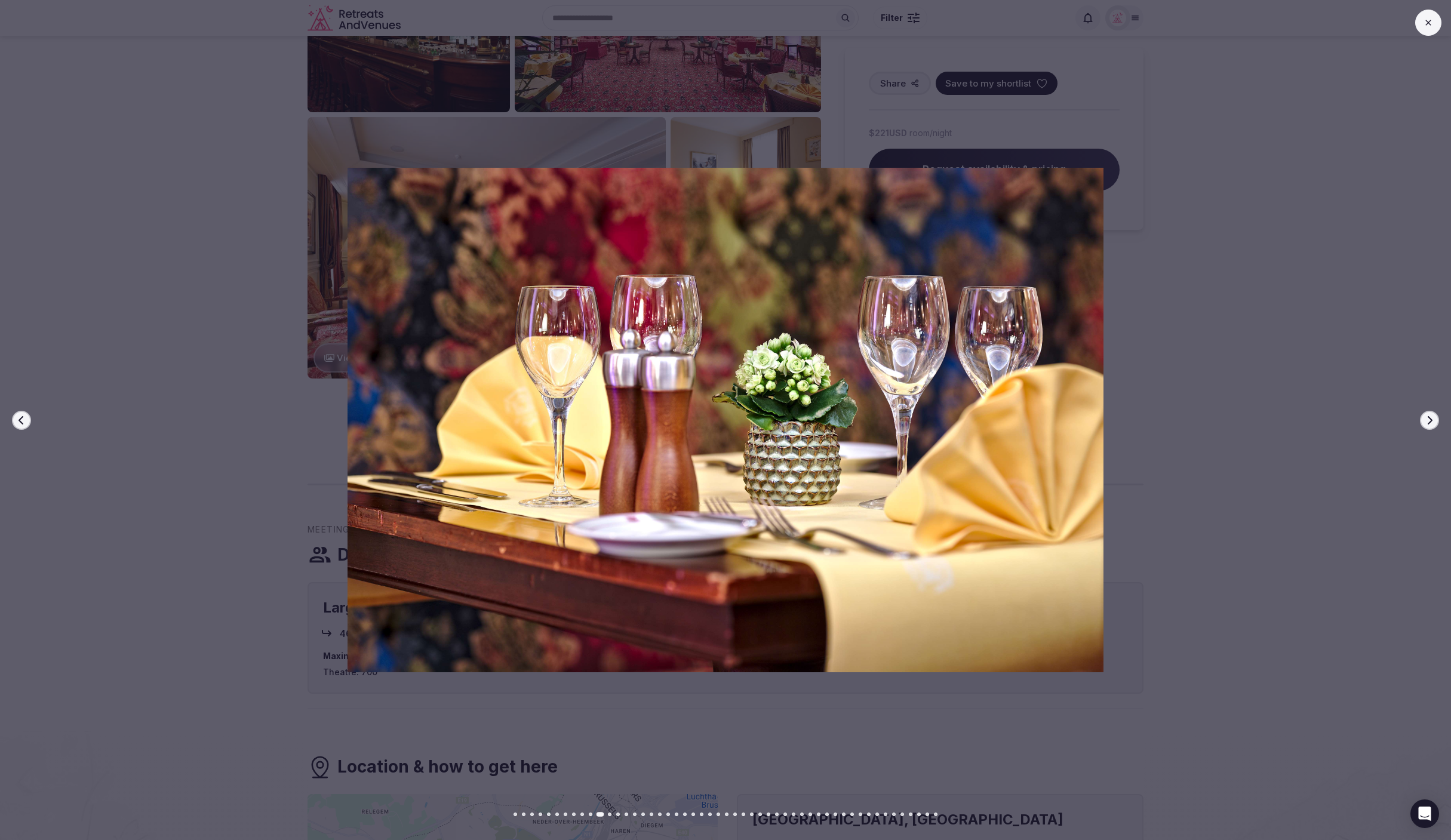
click at [1432, 422] on icon "button" at bounding box center [1429, 420] width 9 height 9
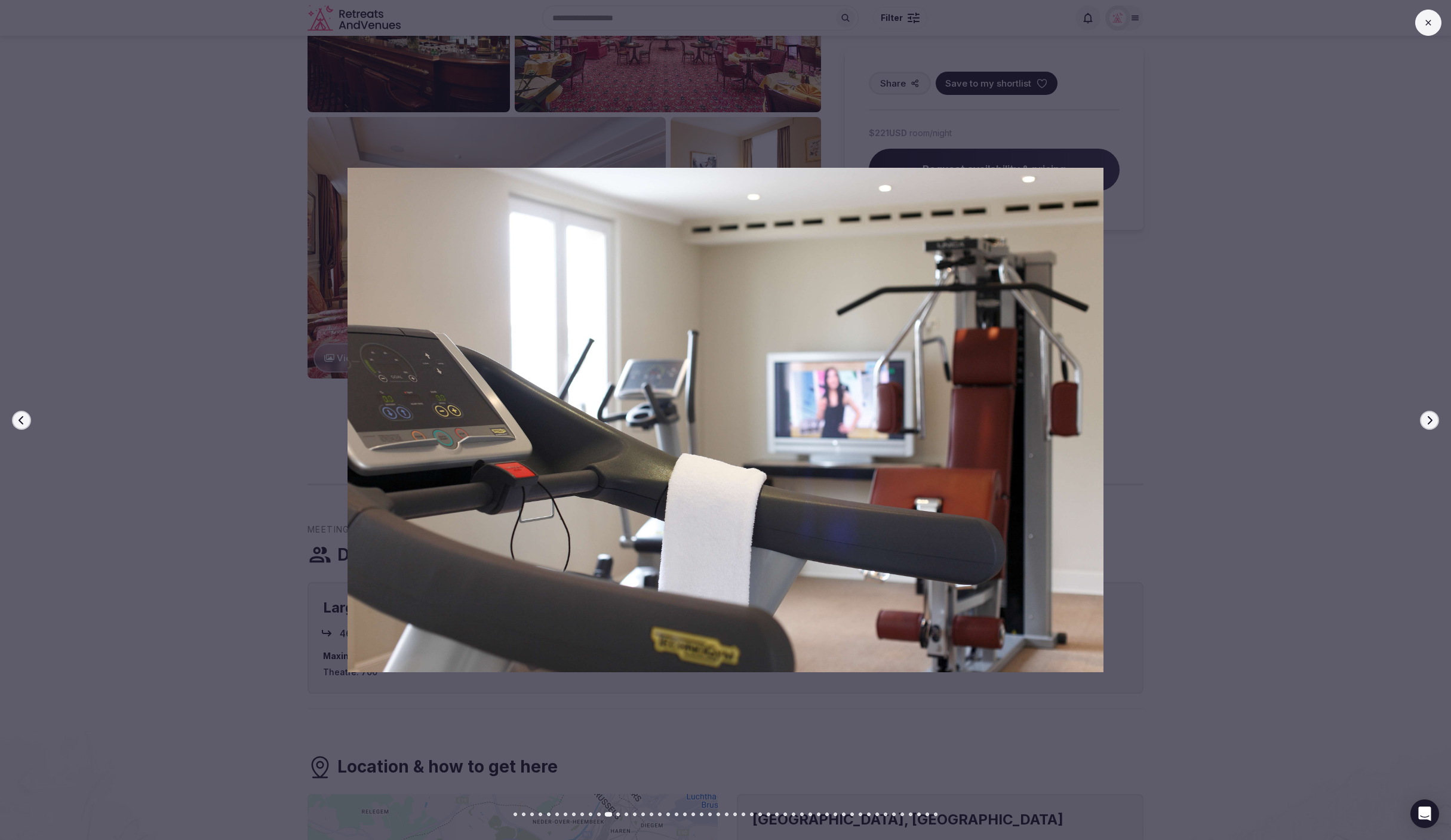
click at [1432, 422] on icon "button" at bounding box center [1429, 420] width 9 height 9
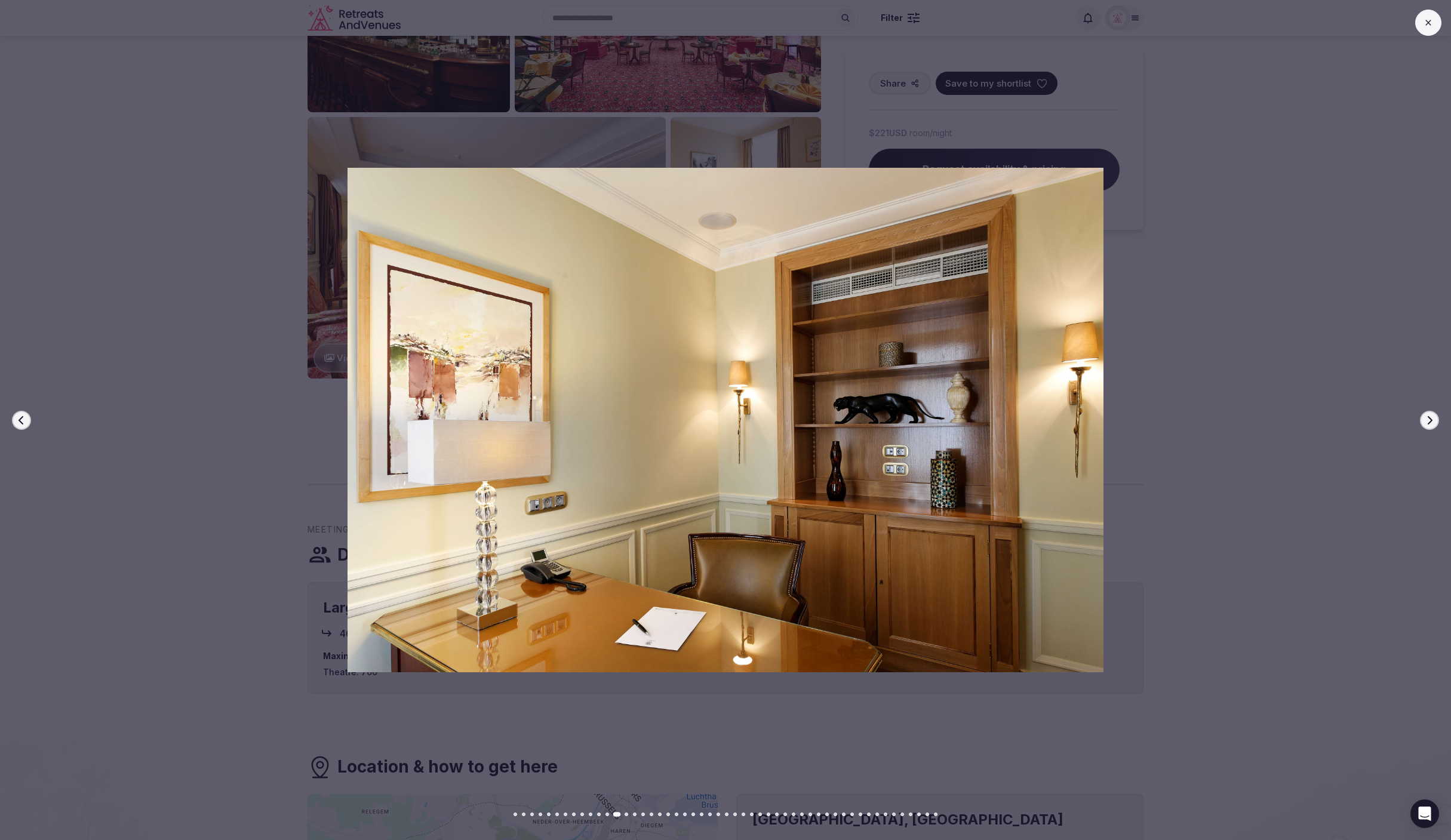
click at [1432, 422] on icon "button" at bounding box center [1429, 420] width 9 height 9
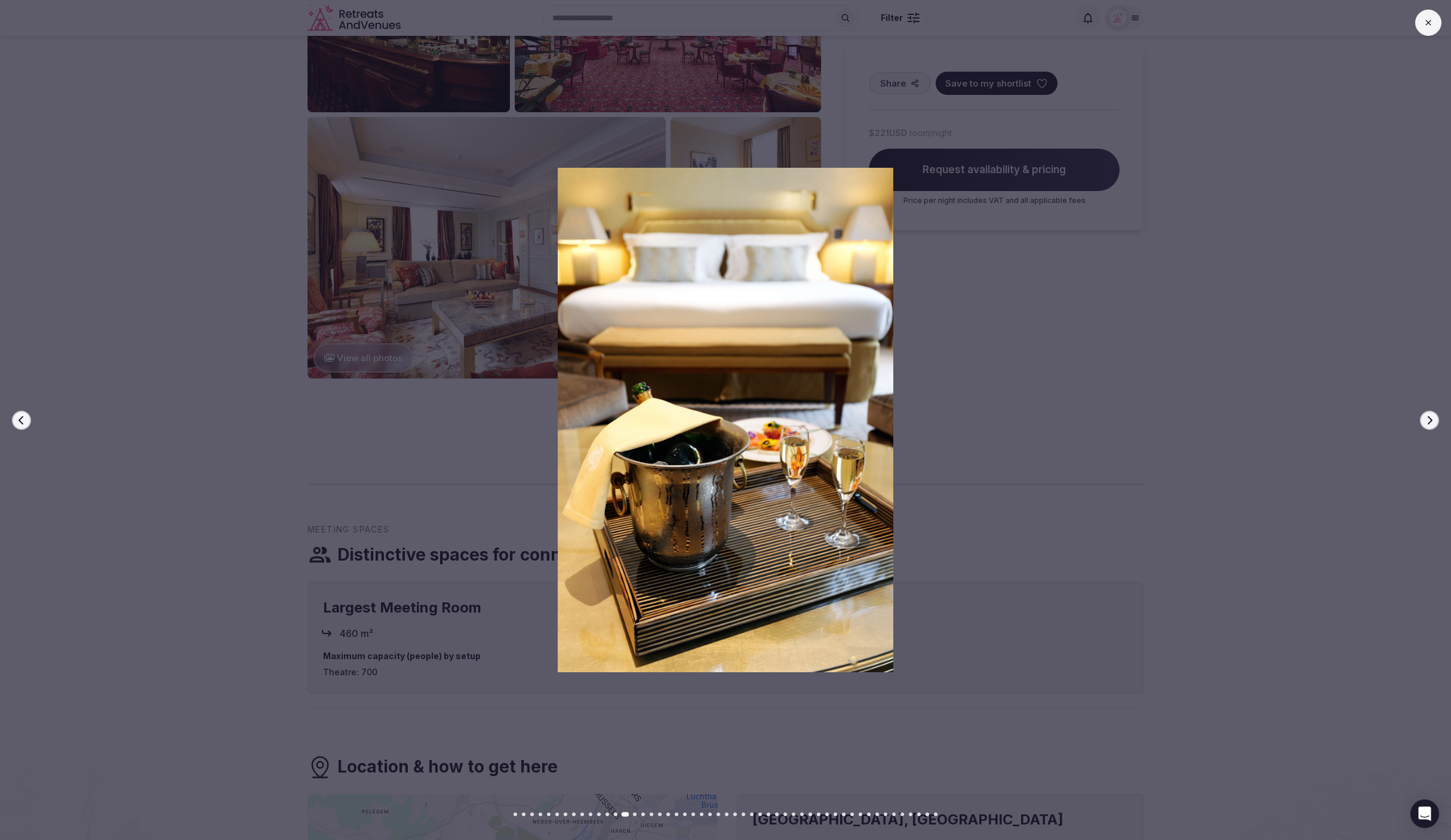
click at [1432, 422] on icon "button" at bounding box center [1429, 420] width 9 height 9
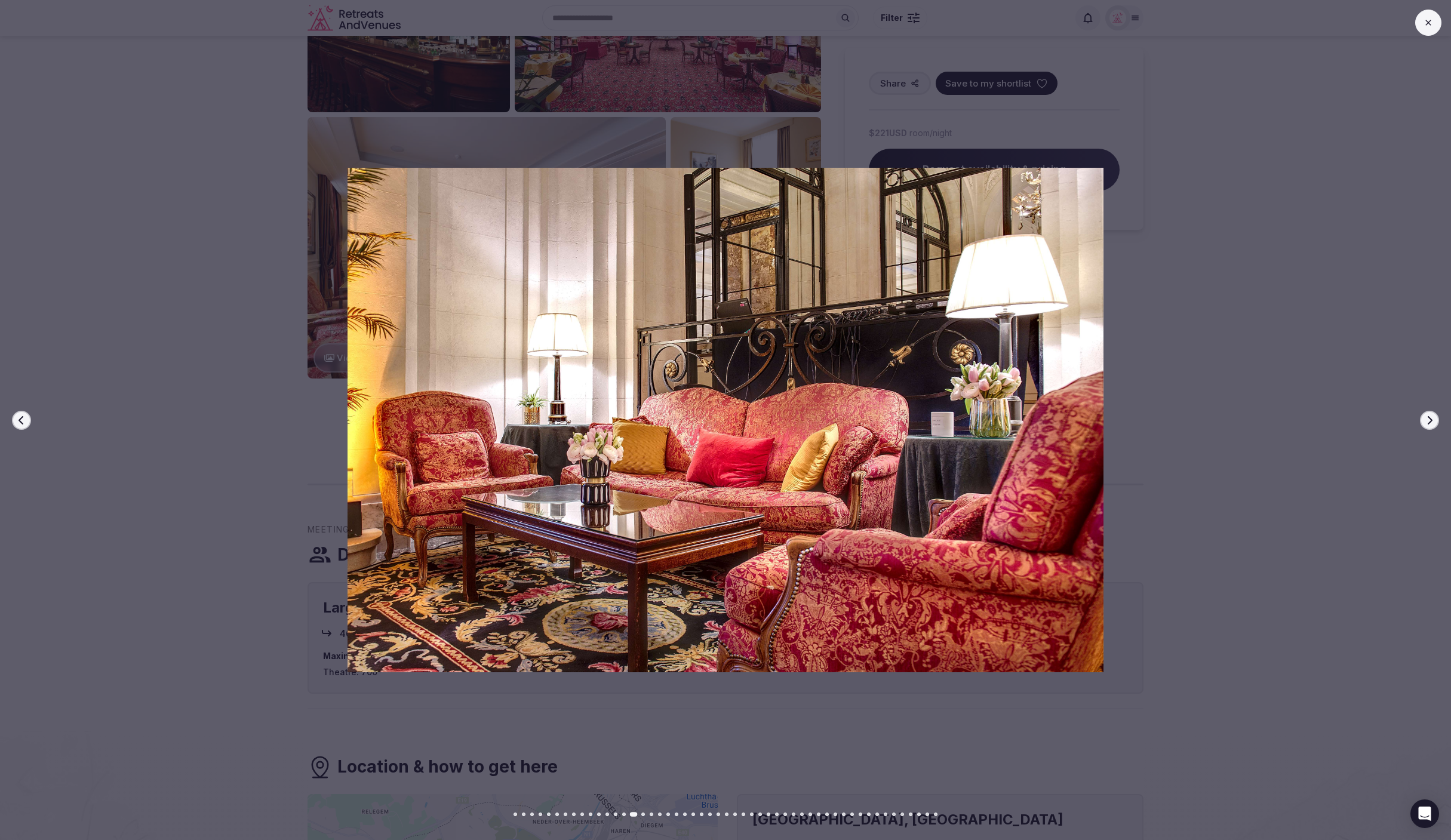
click at [1432, 422] on icon "button" at bounding box center [1429, 420] width 9 height 9
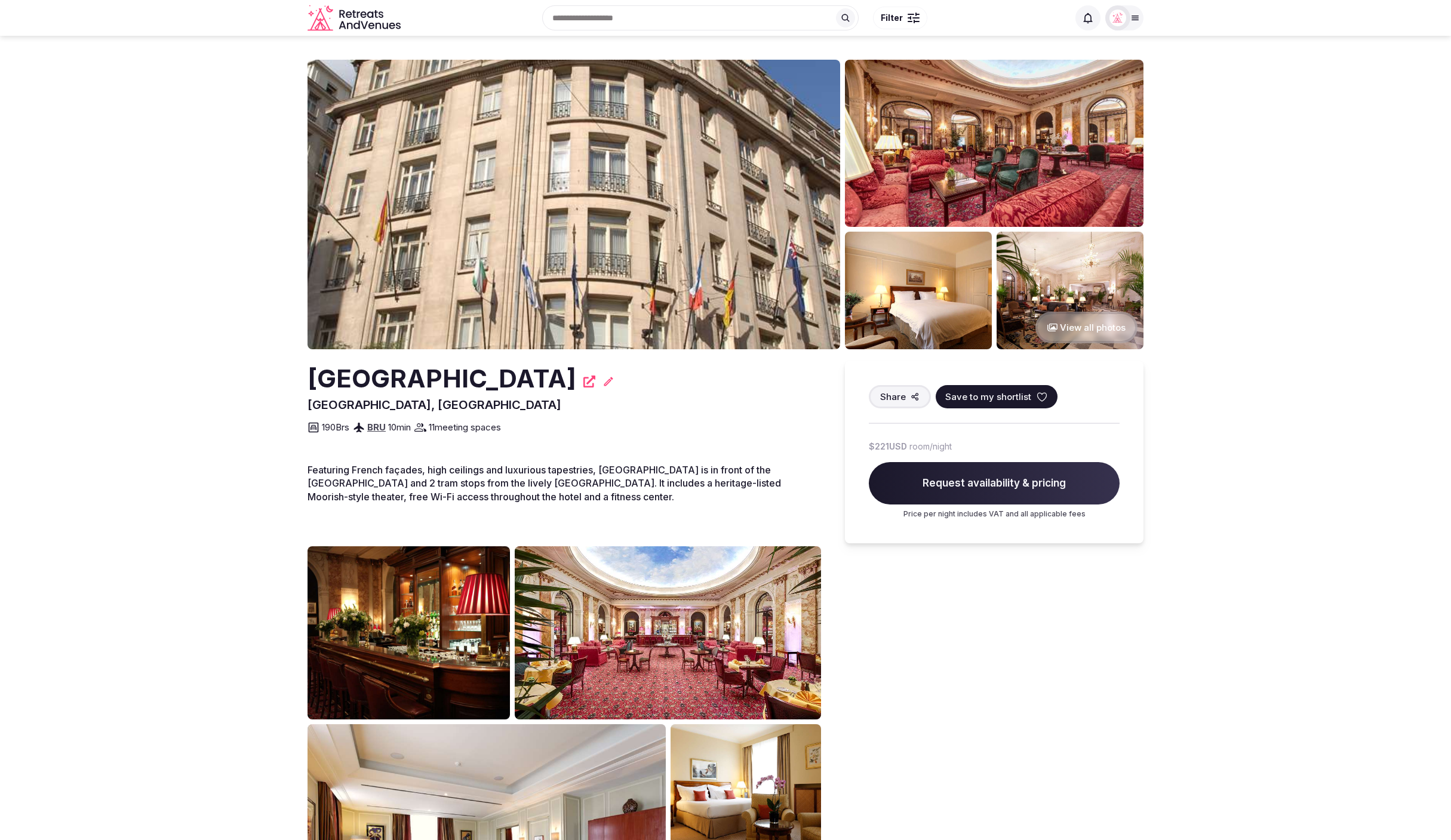
click at [685, 299] on img at bounding box center [574, 204] width 533 height 290
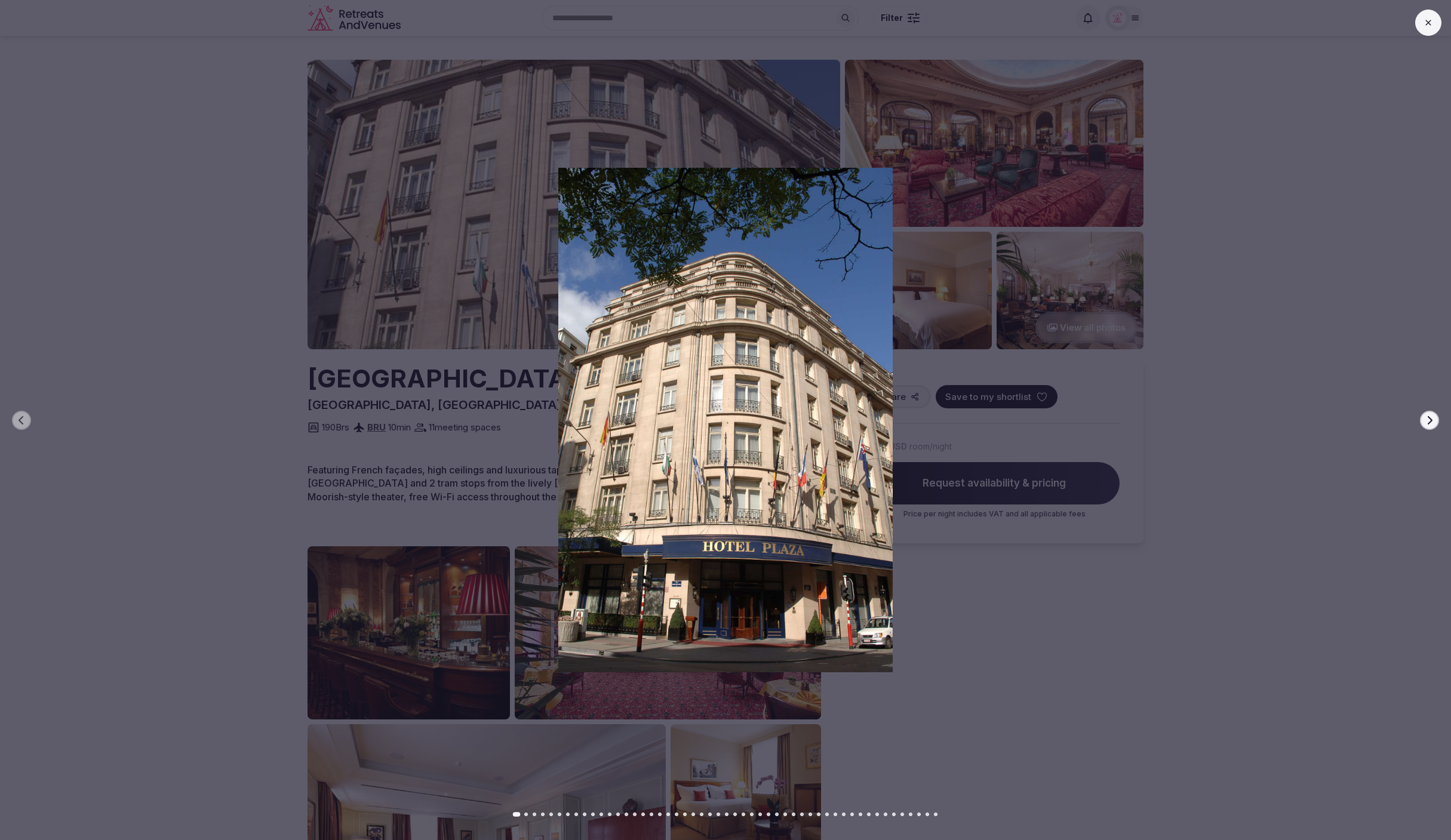
click at [1428, 422] on icon "button" at bounding box center [1429, 420] width 9 height 9
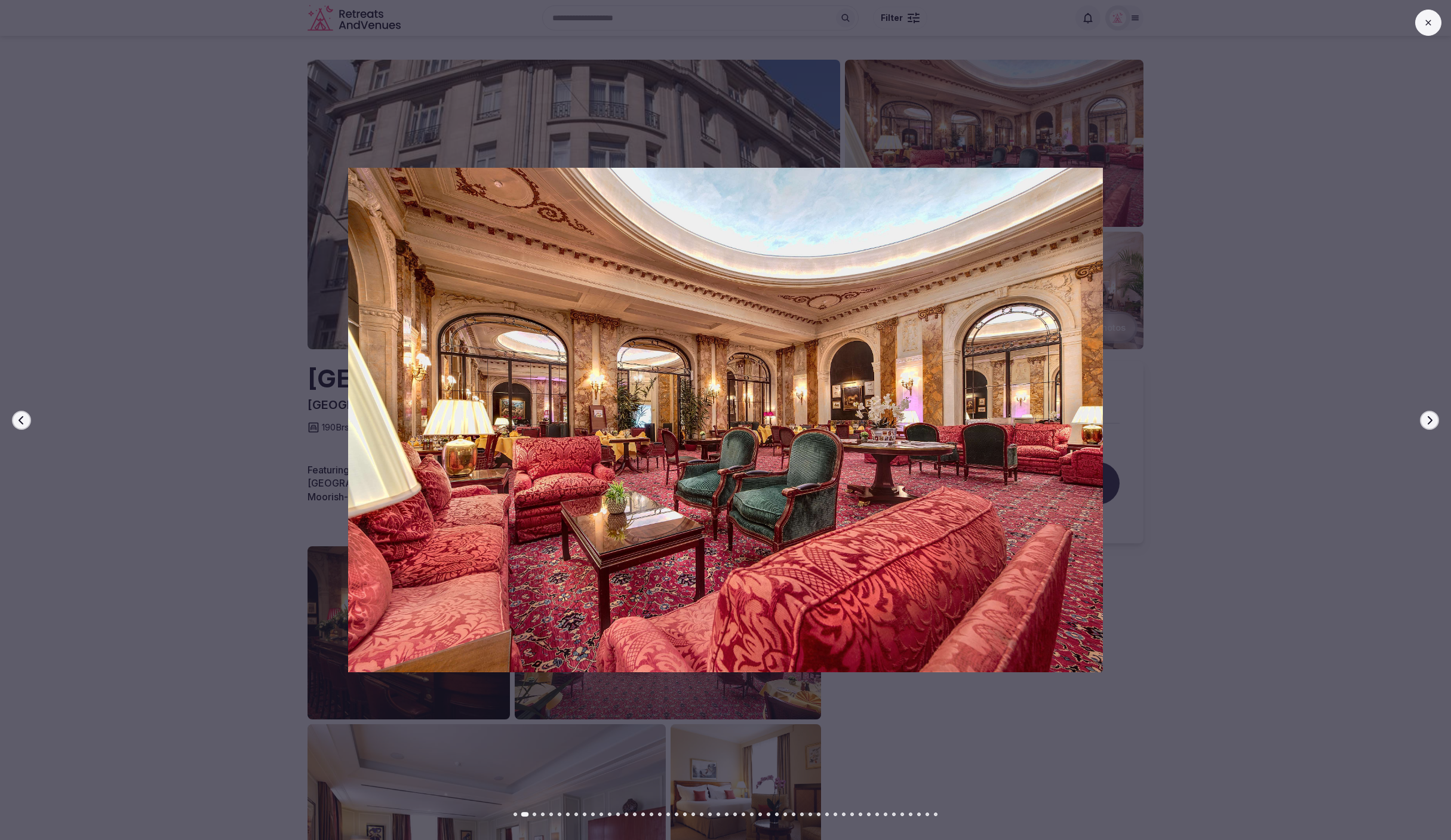
click at [1428, 422] on icon "button" at bounding box center [1429, 420] width 9 height 9
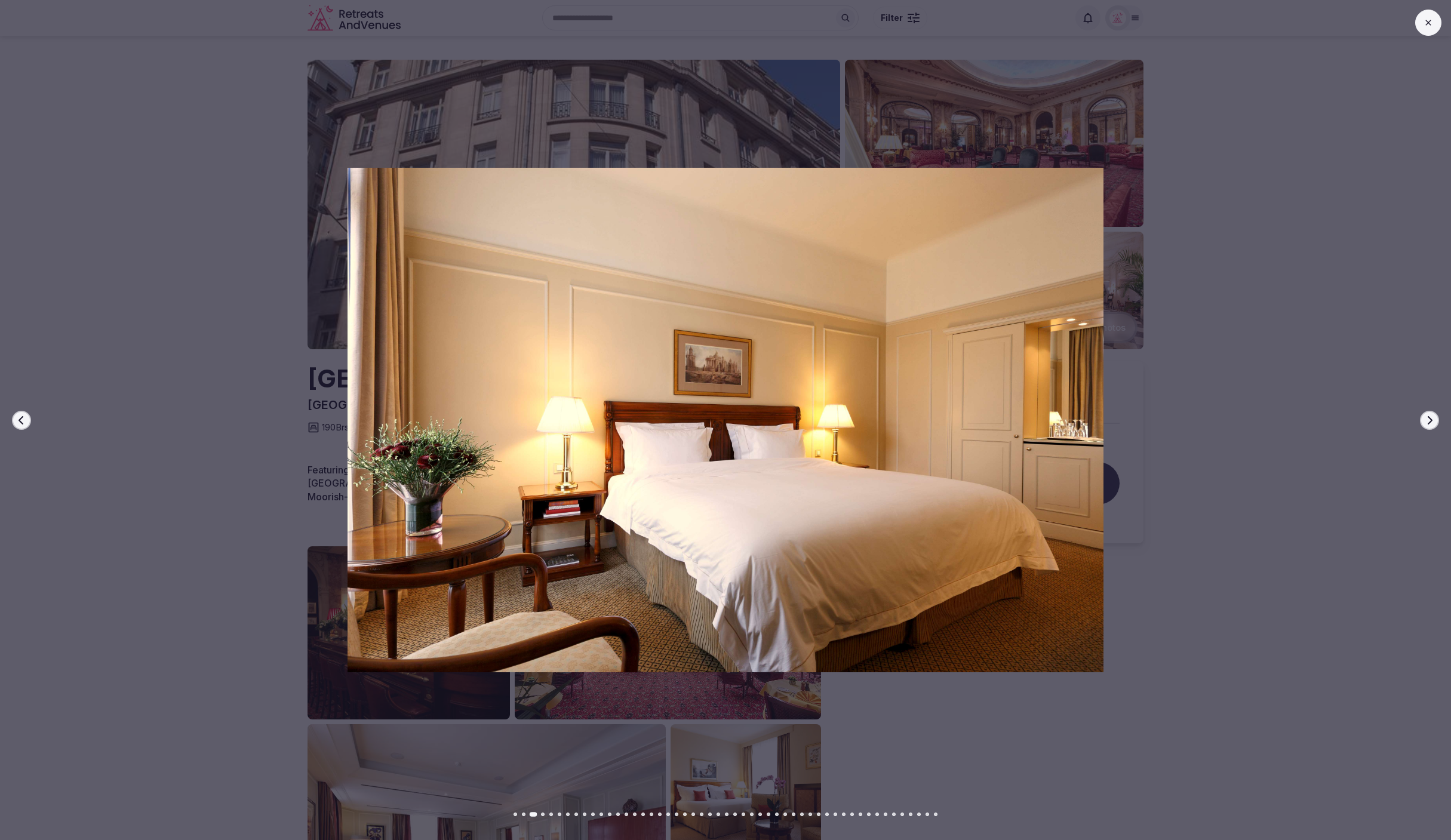
click at [1428, 422] on icon "button" at bounding box center [1429, 420] width 9 height 9
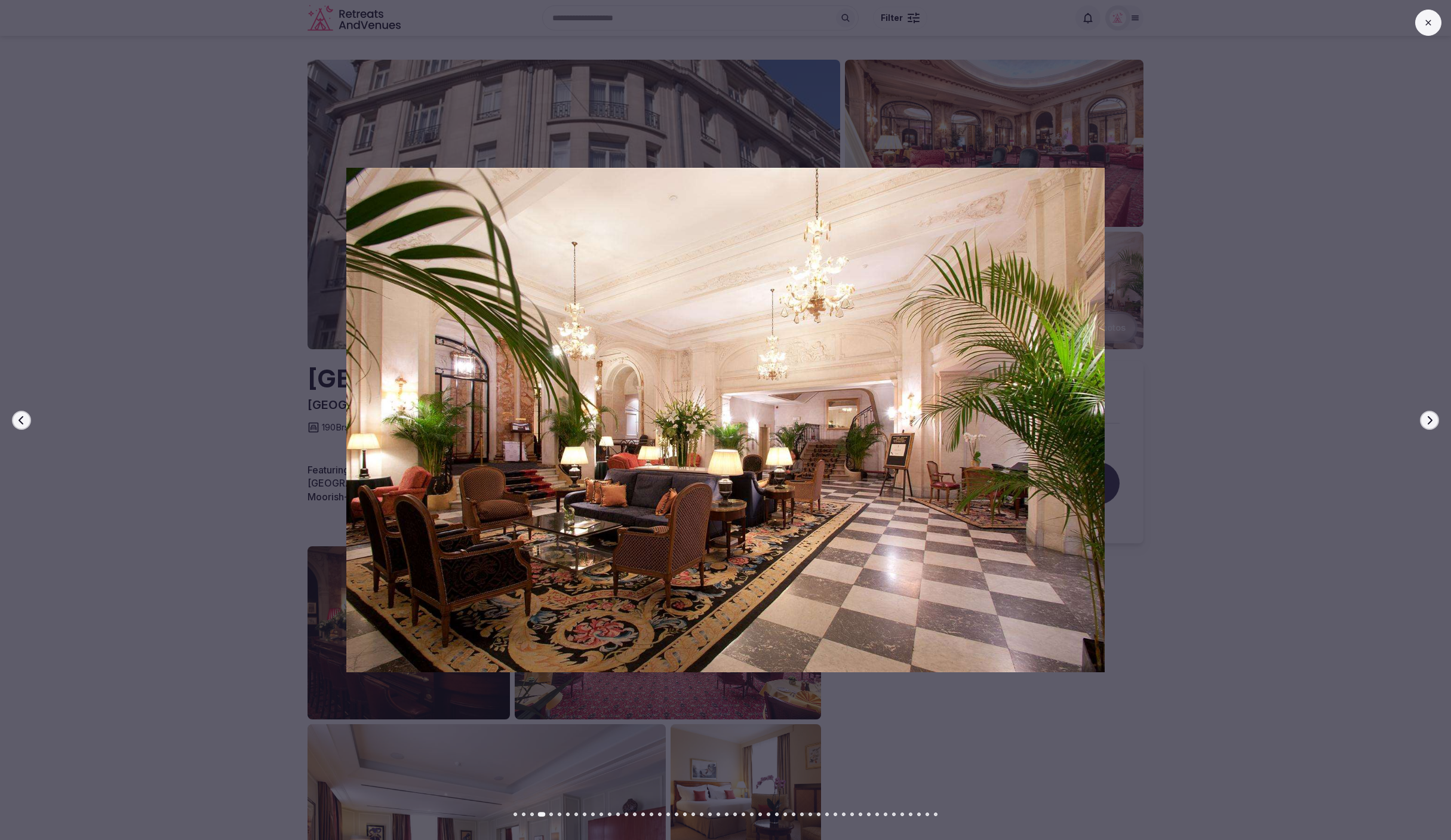
click at [1428, 422] on icon "button" at bounding box center [1429, 420] width 9 height 9
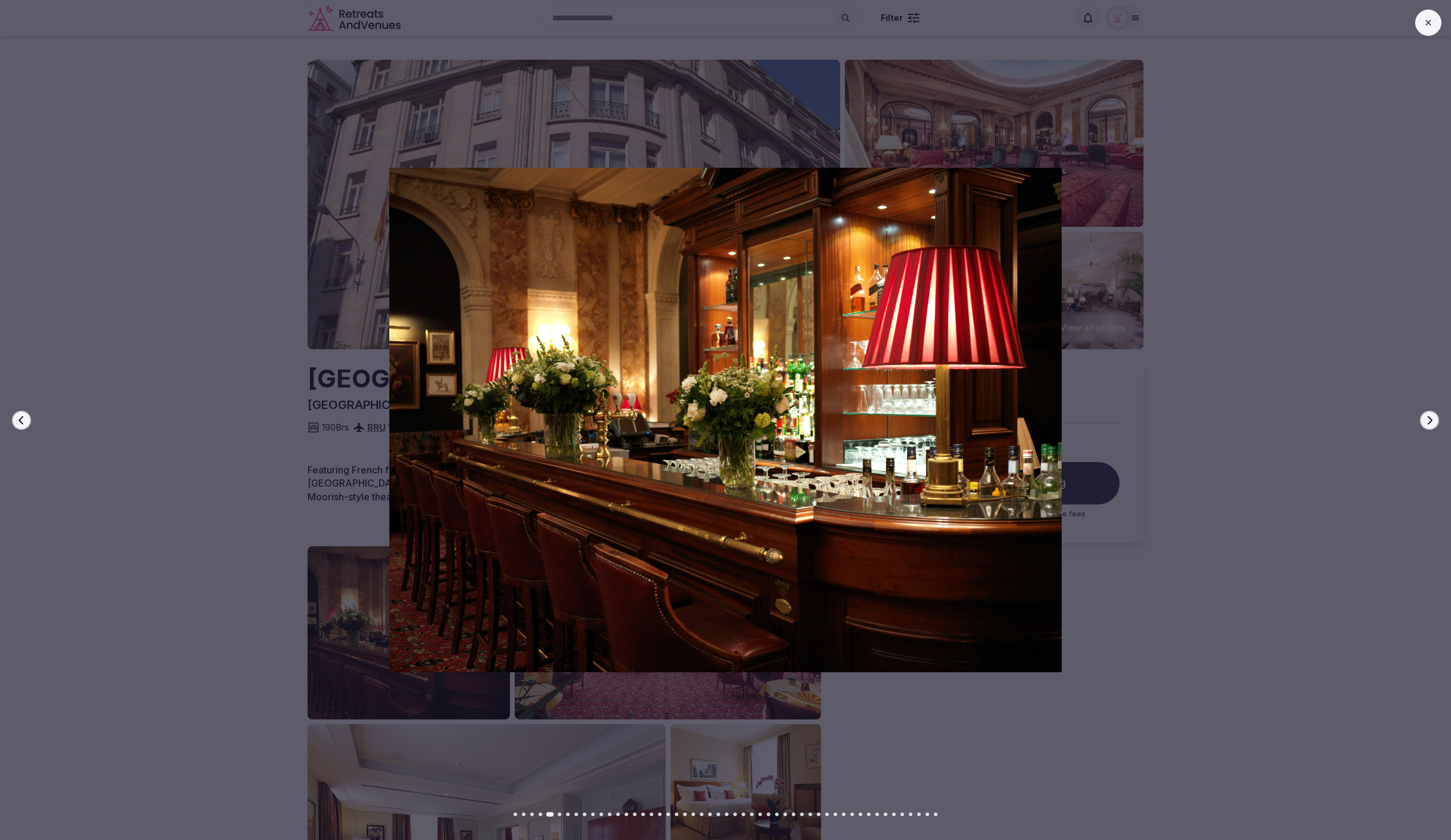
click at [1428, 422] on icon "button" at bounding box center [1429, 420] width 9 height 9
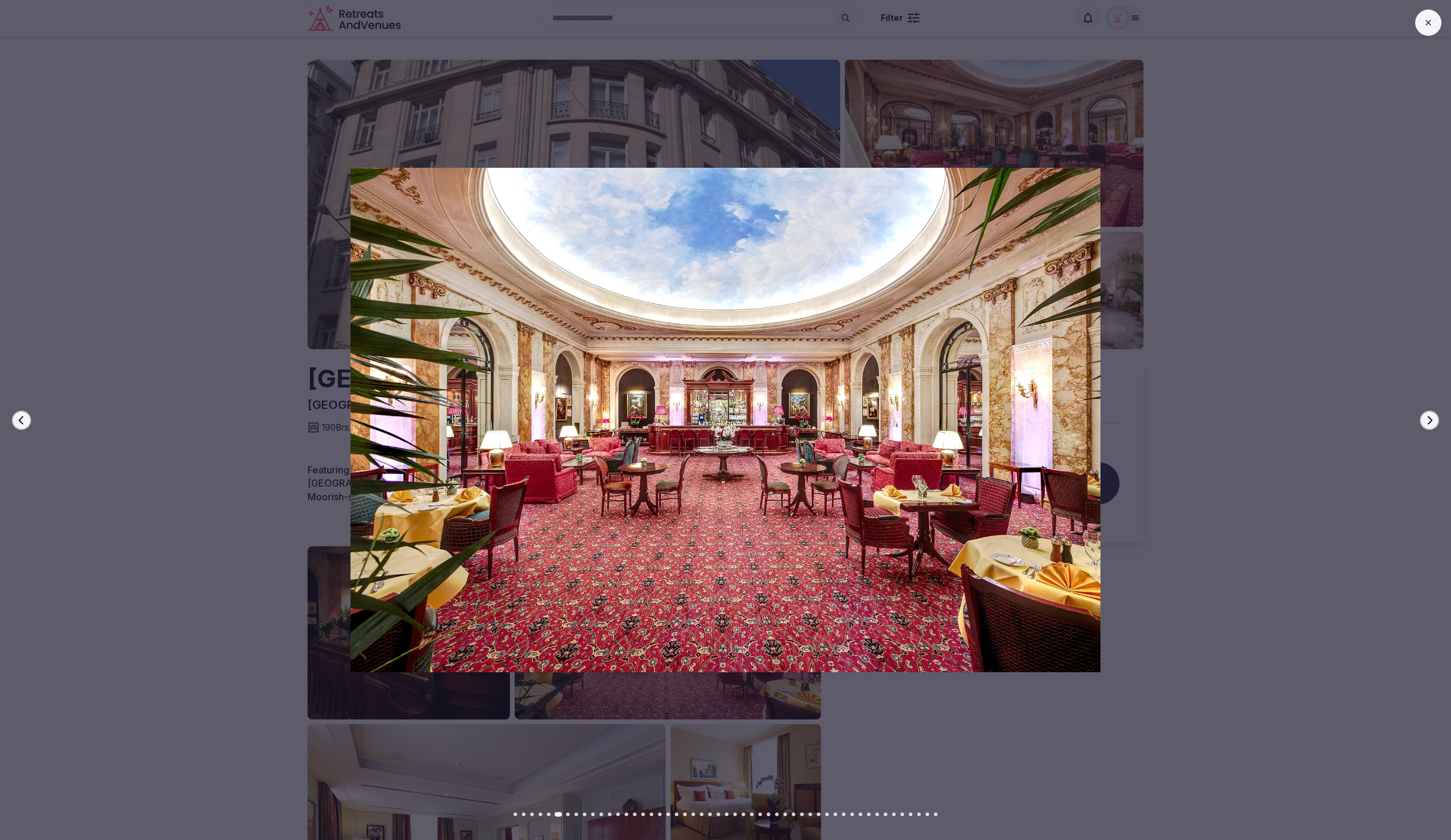
click at [1428, 422] on icon "button" at bounding box center [1429, 420] width 9 height 9
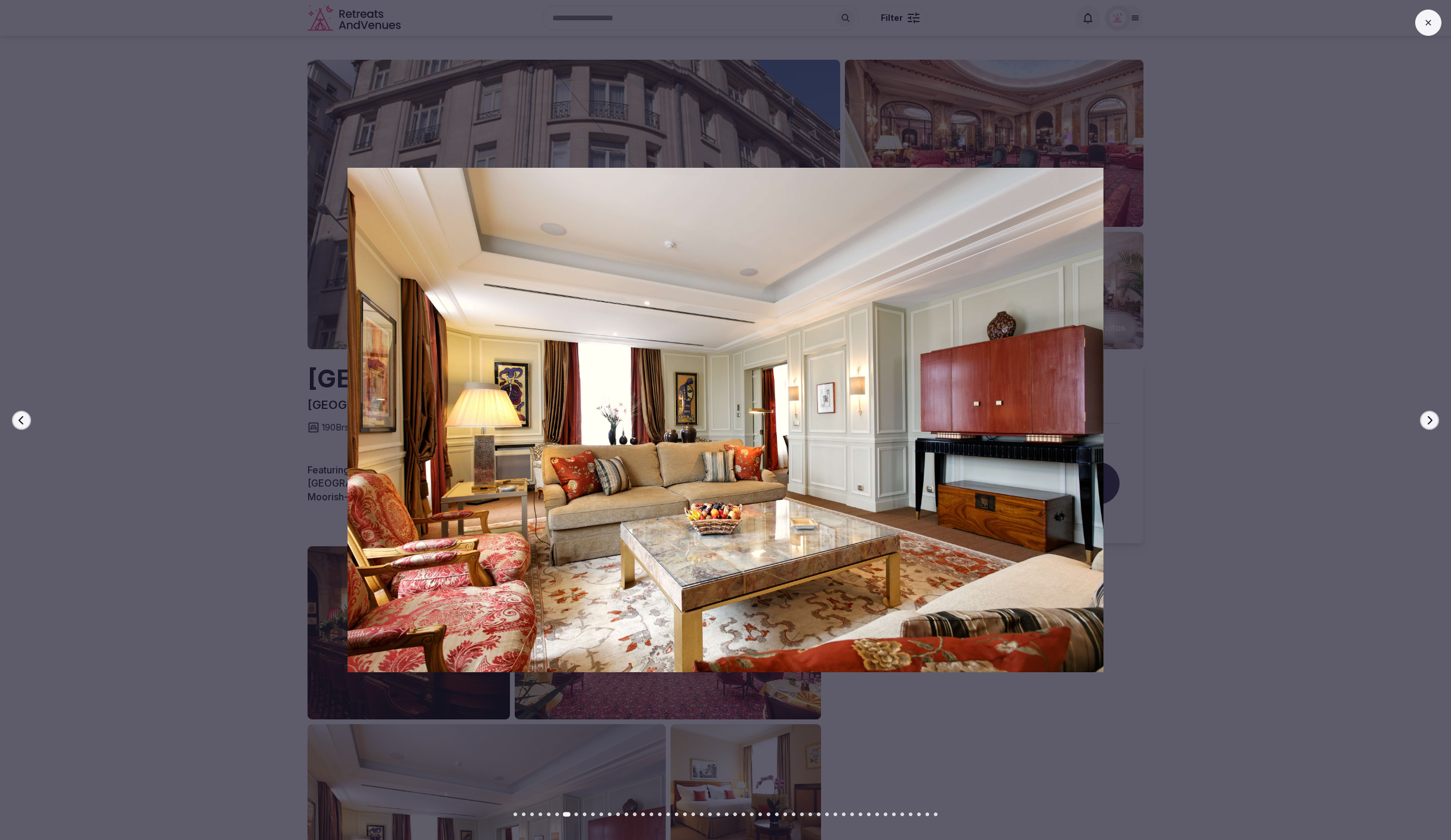
click at [1428, 422] on icon "button" at bounding box center [1429, 420] width 9 height 9
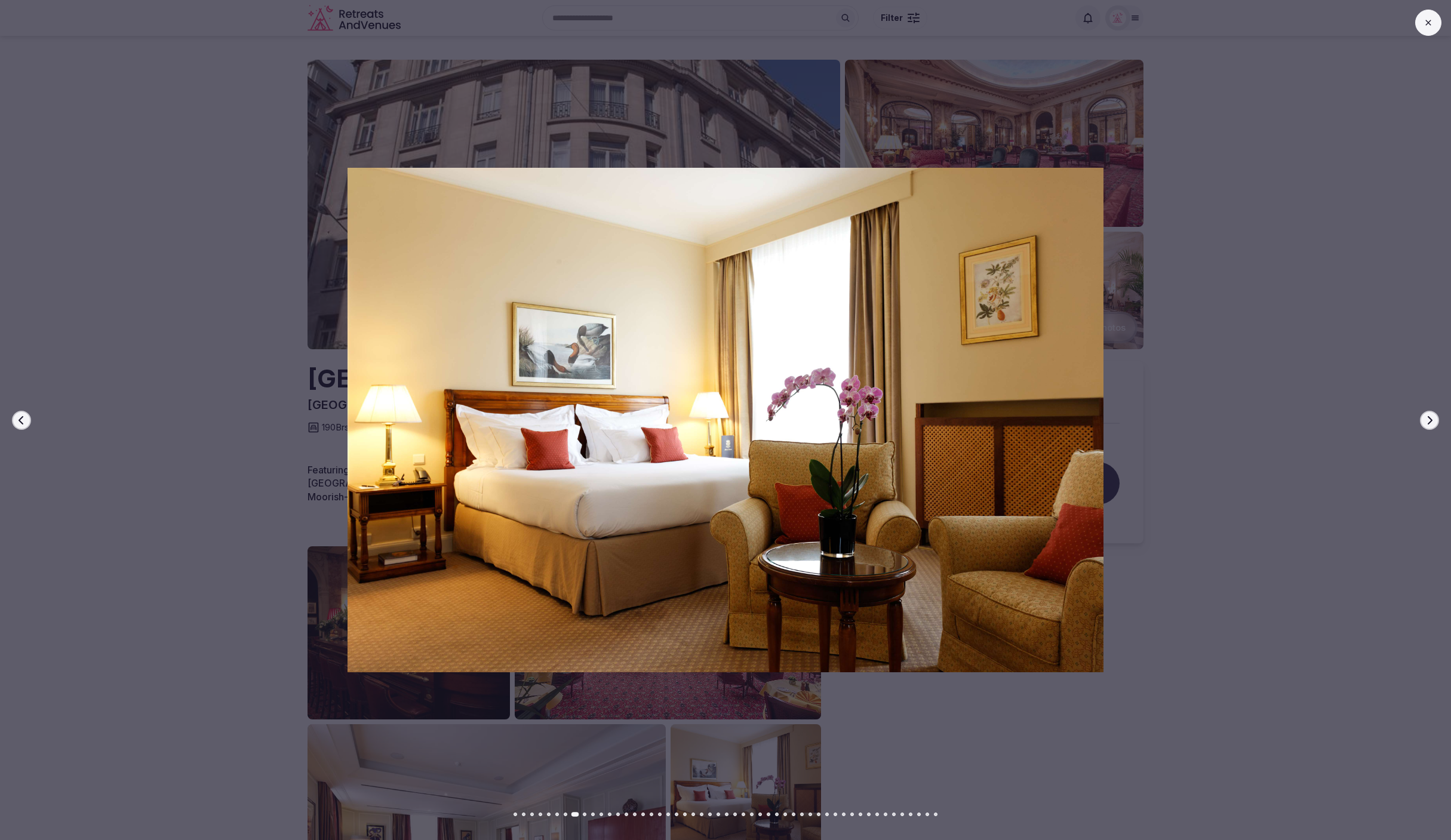
click at [1428, 422] on icon "button" at bounding box center [1429, 420] width 9 height 9
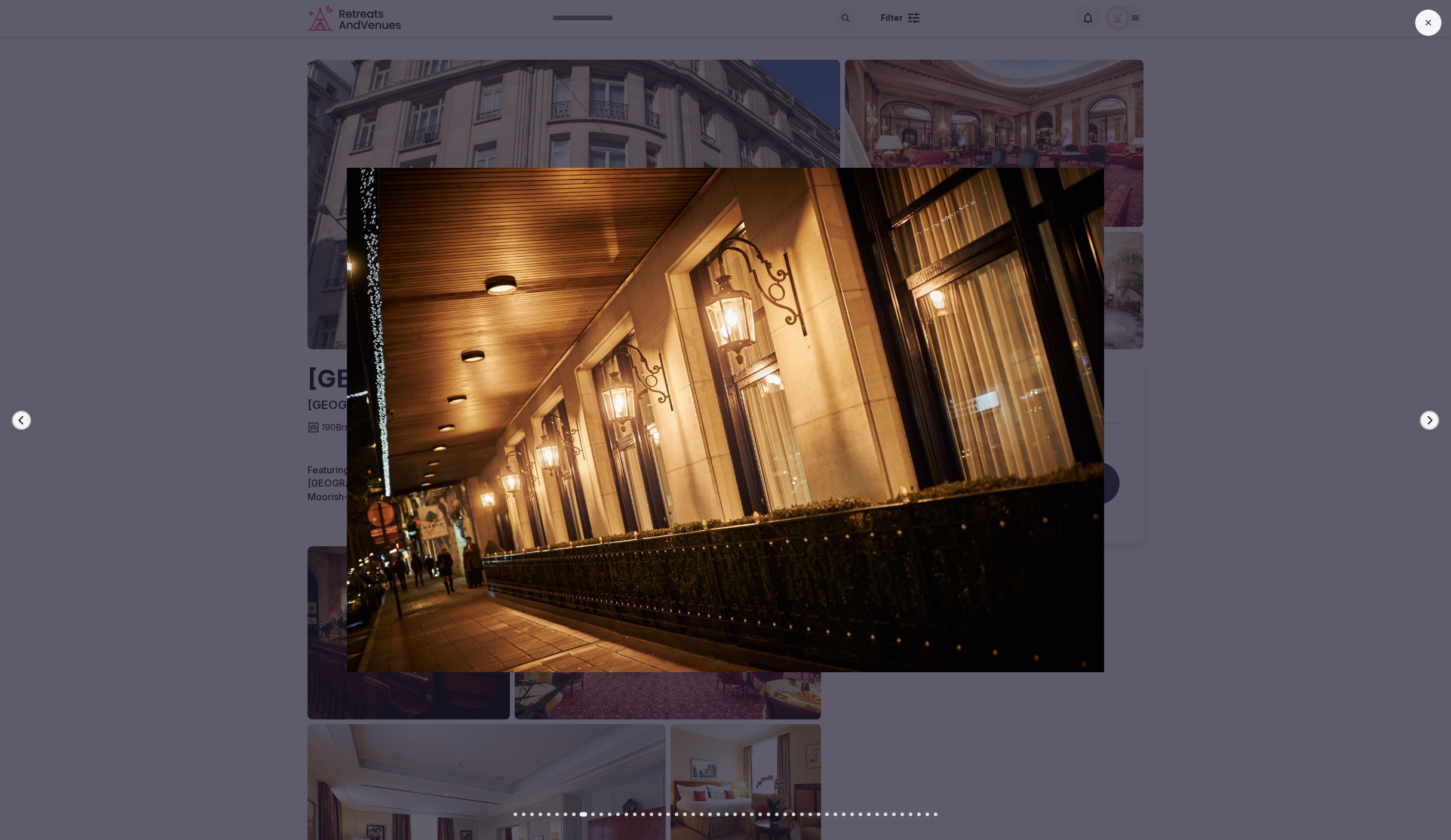
click at [1428, 422] on icon "button" at bounding box center [1429, 420] width 9 height 9
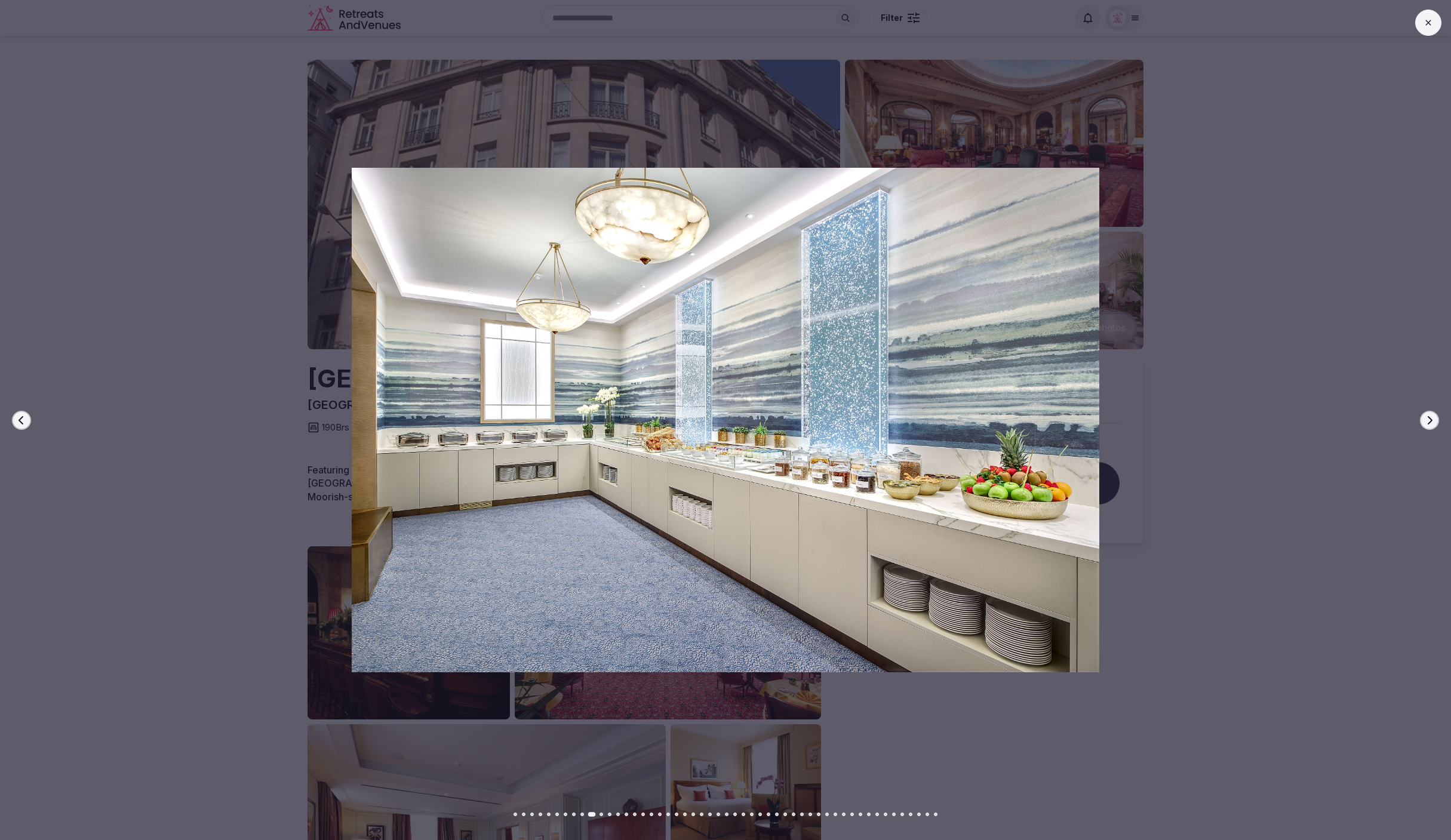
click at [1428, 422] on icon "button" at bounding box center [1429, 420] width 9 height 9
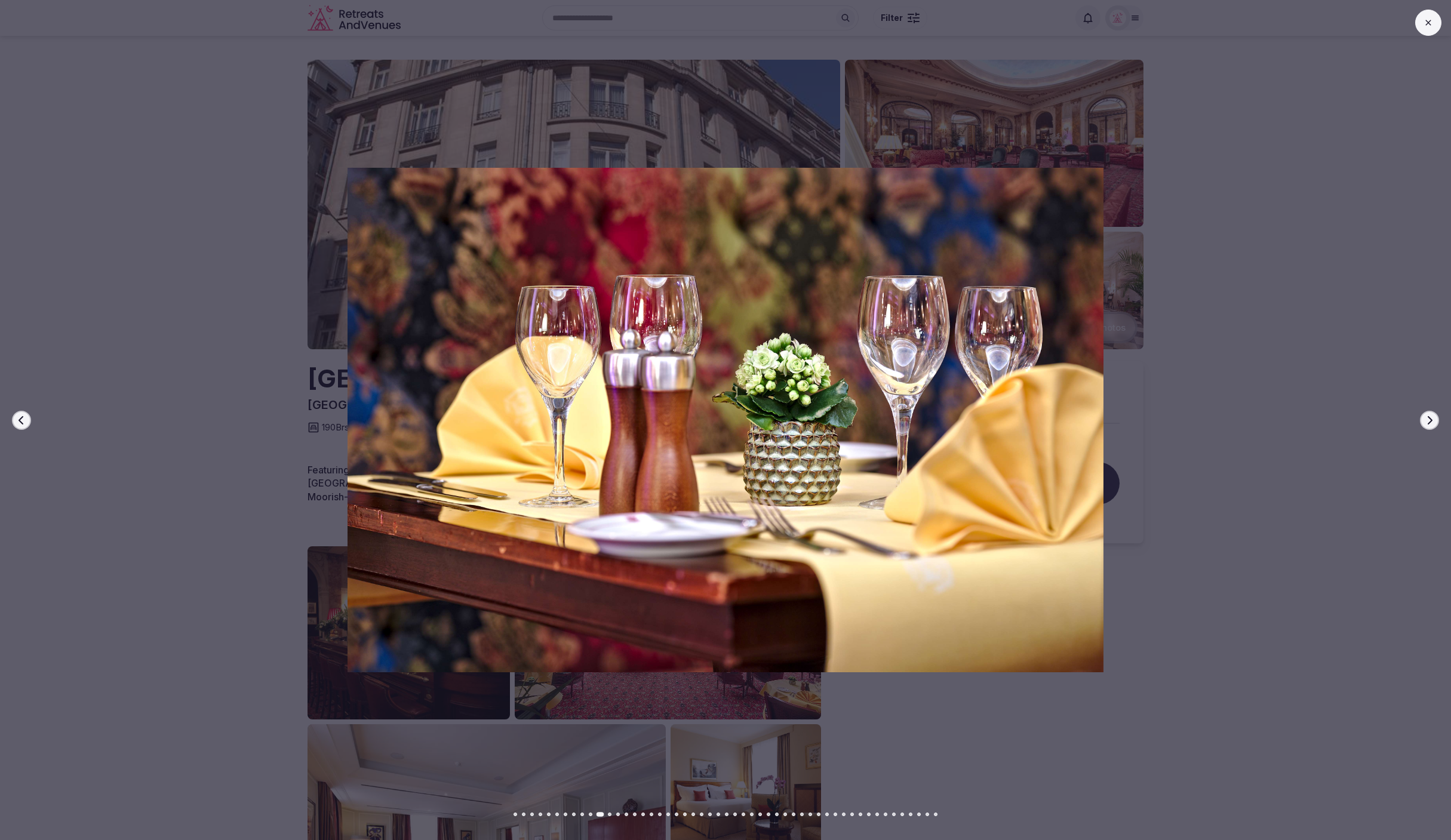
click at [1428, 422] on icon "button" at bounding box center [1429, 420] width 9 height 9
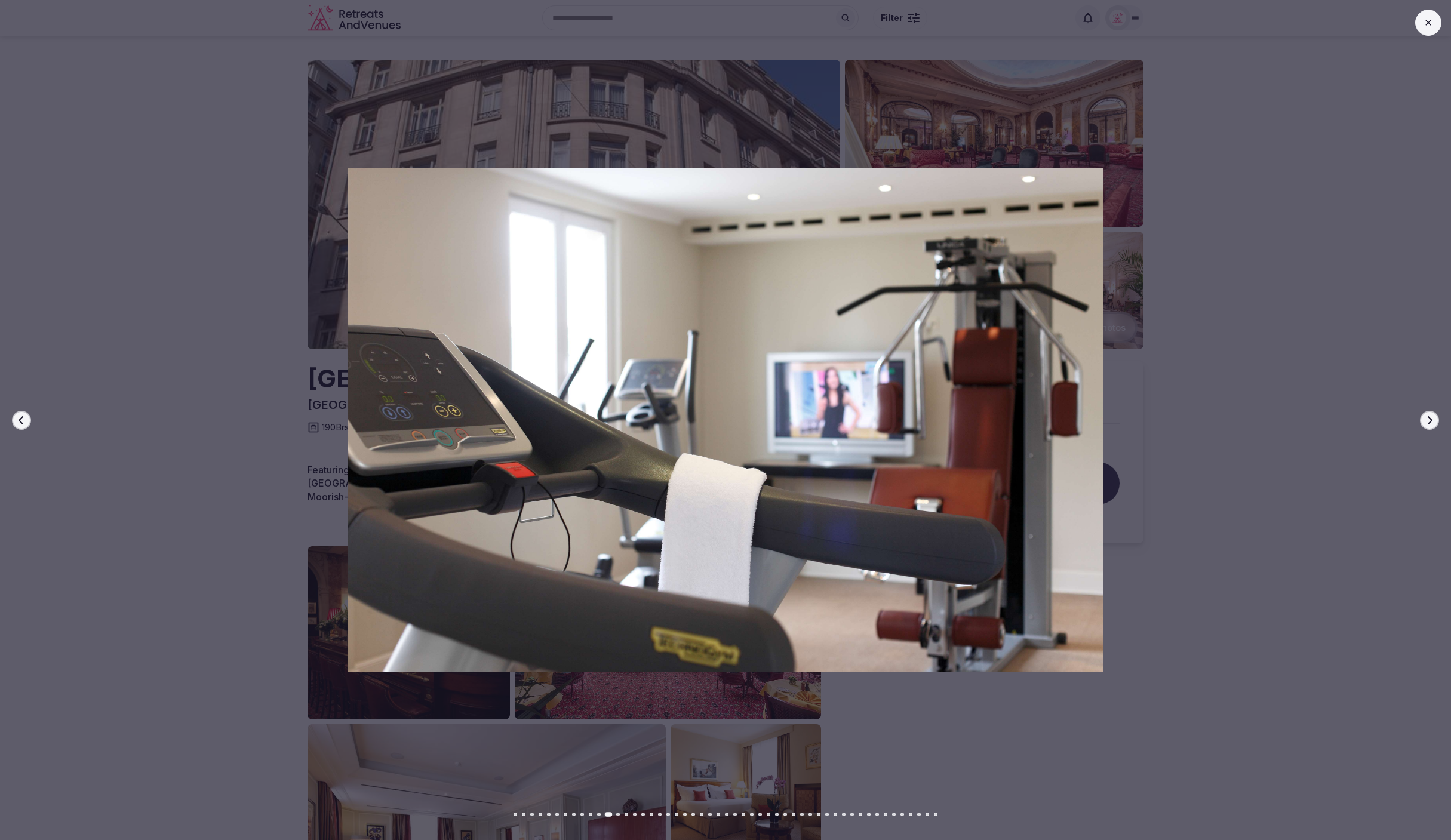
click at [1428, 422] on icon "button" at bounding box center [1429, 420] width 9 height 9
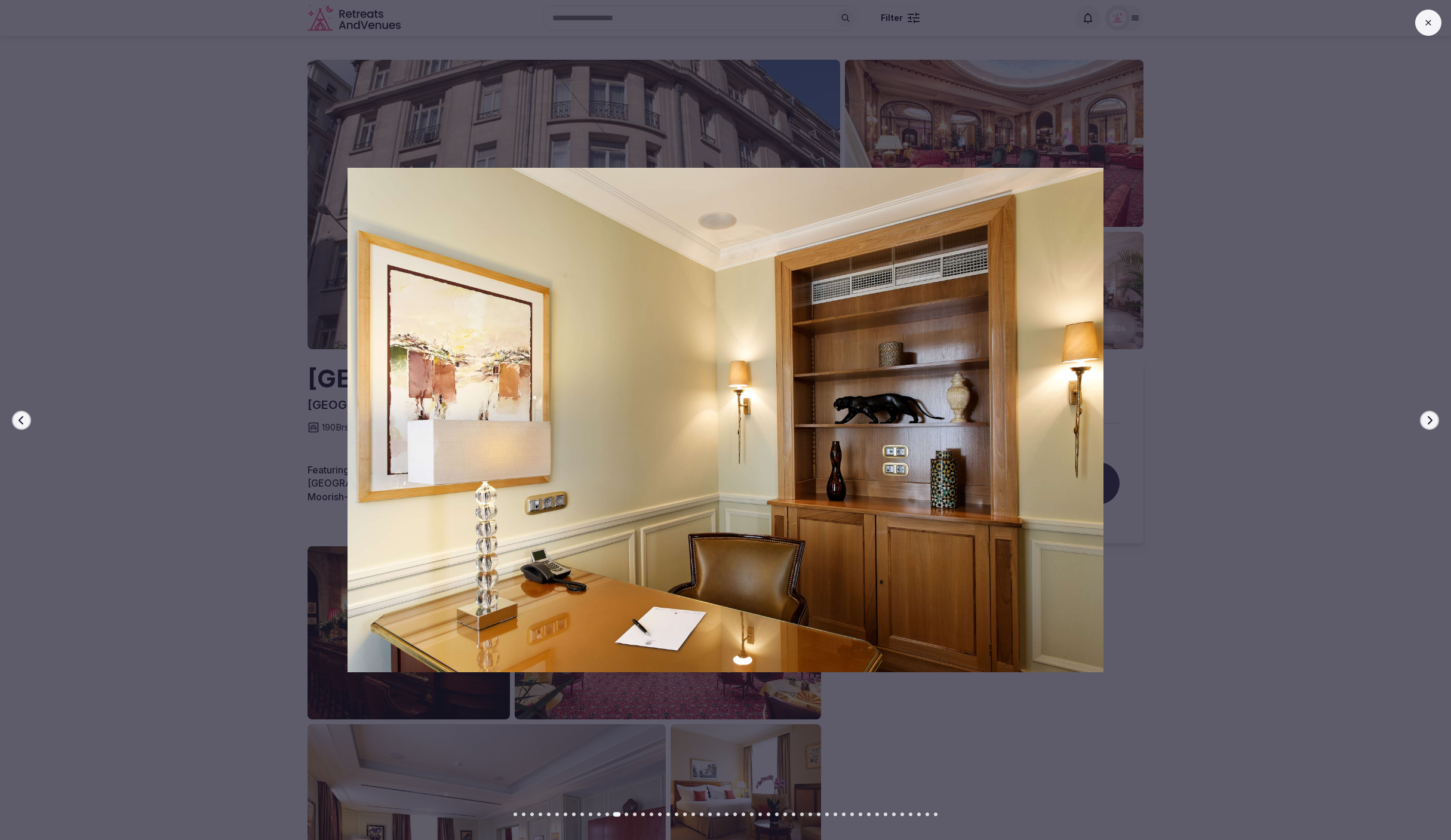
click at [1428, 422] on icon "button" at bounding box center [1429, 420] width 9 height 9
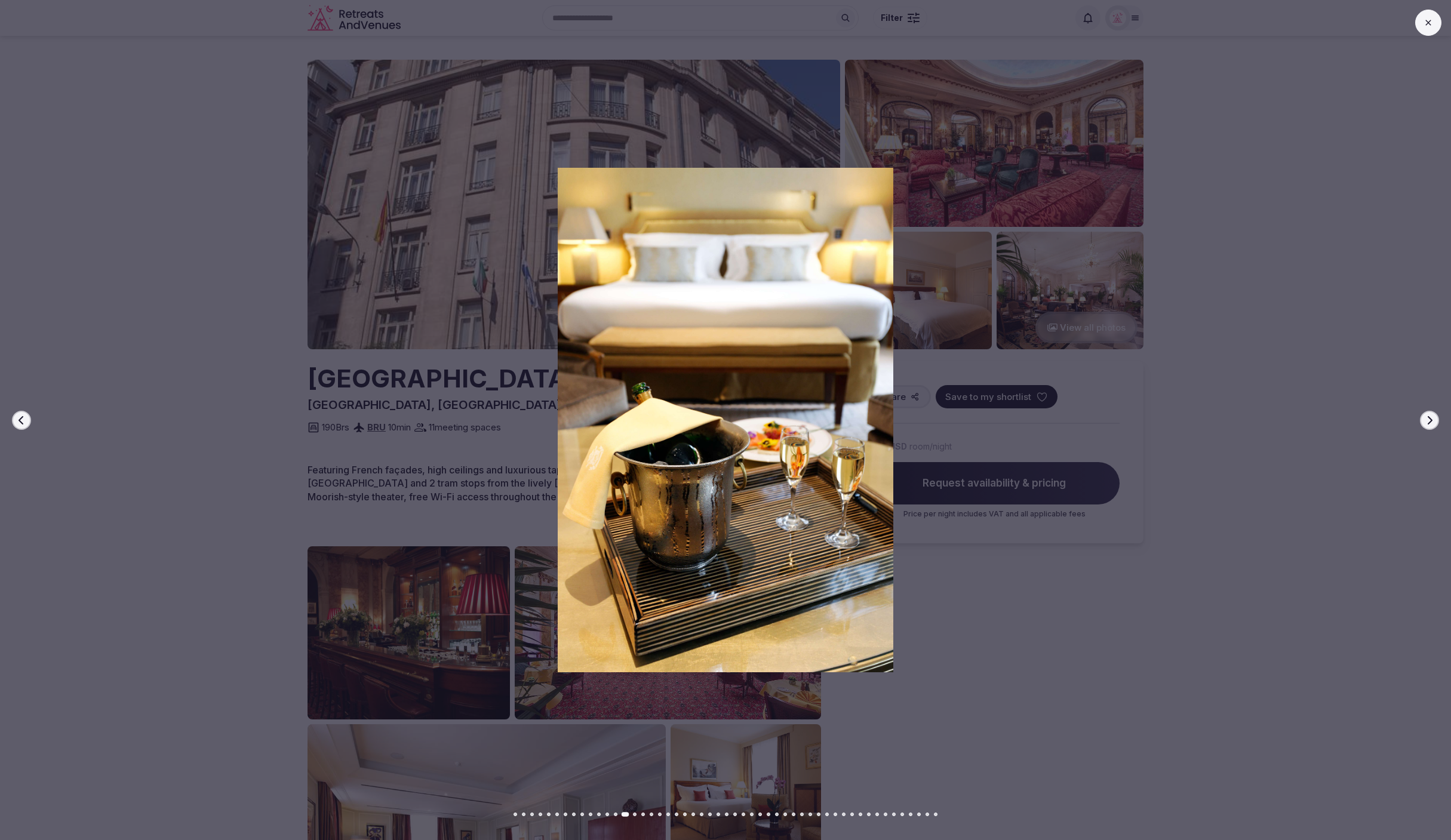
click at [1428, 422] on icon "button" at bounding box center [1429, 420] width 9 height 9
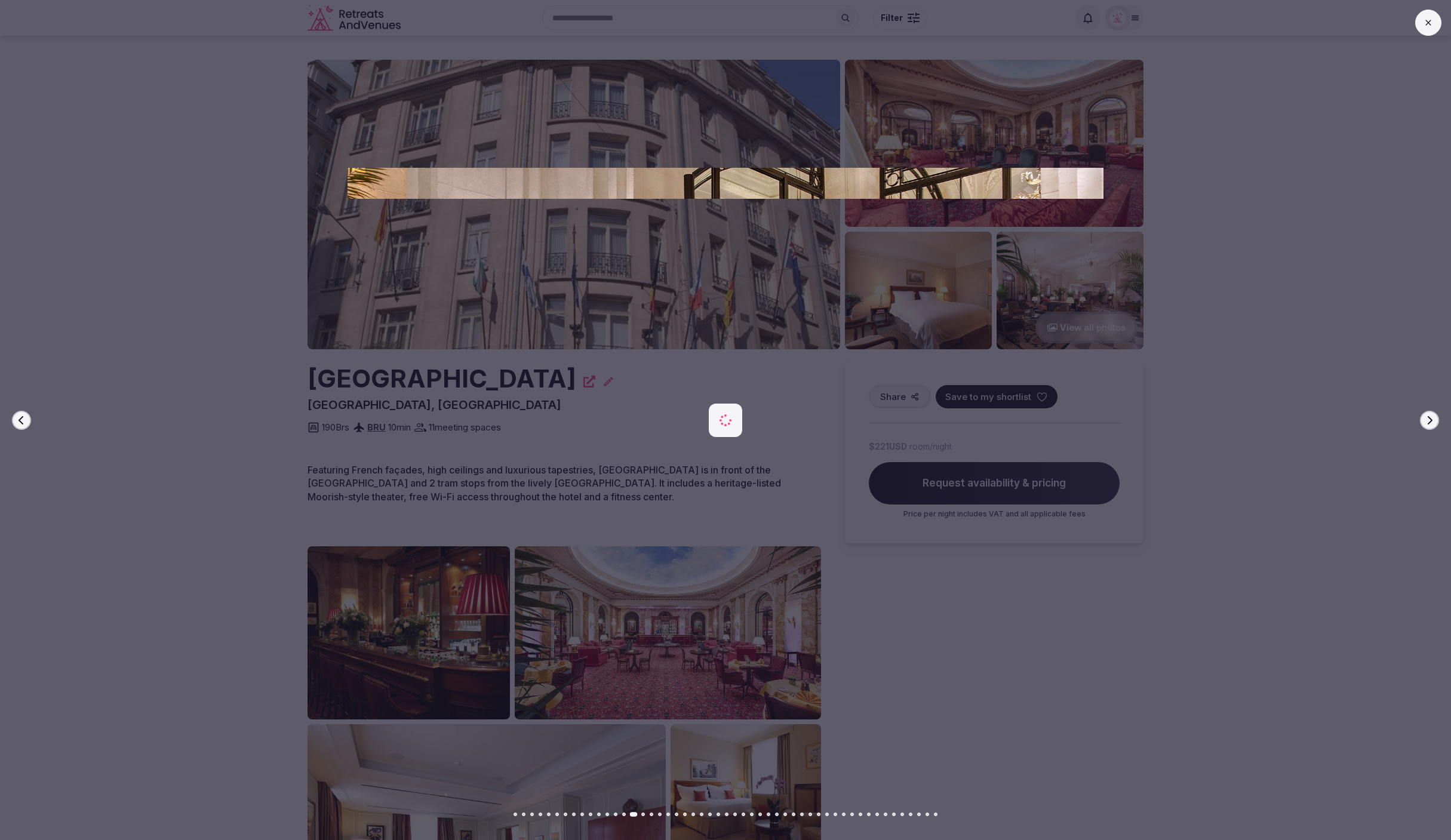
click at [1426, 421] on icon "button" at bounding box center [1429, 420] width 9 height 9
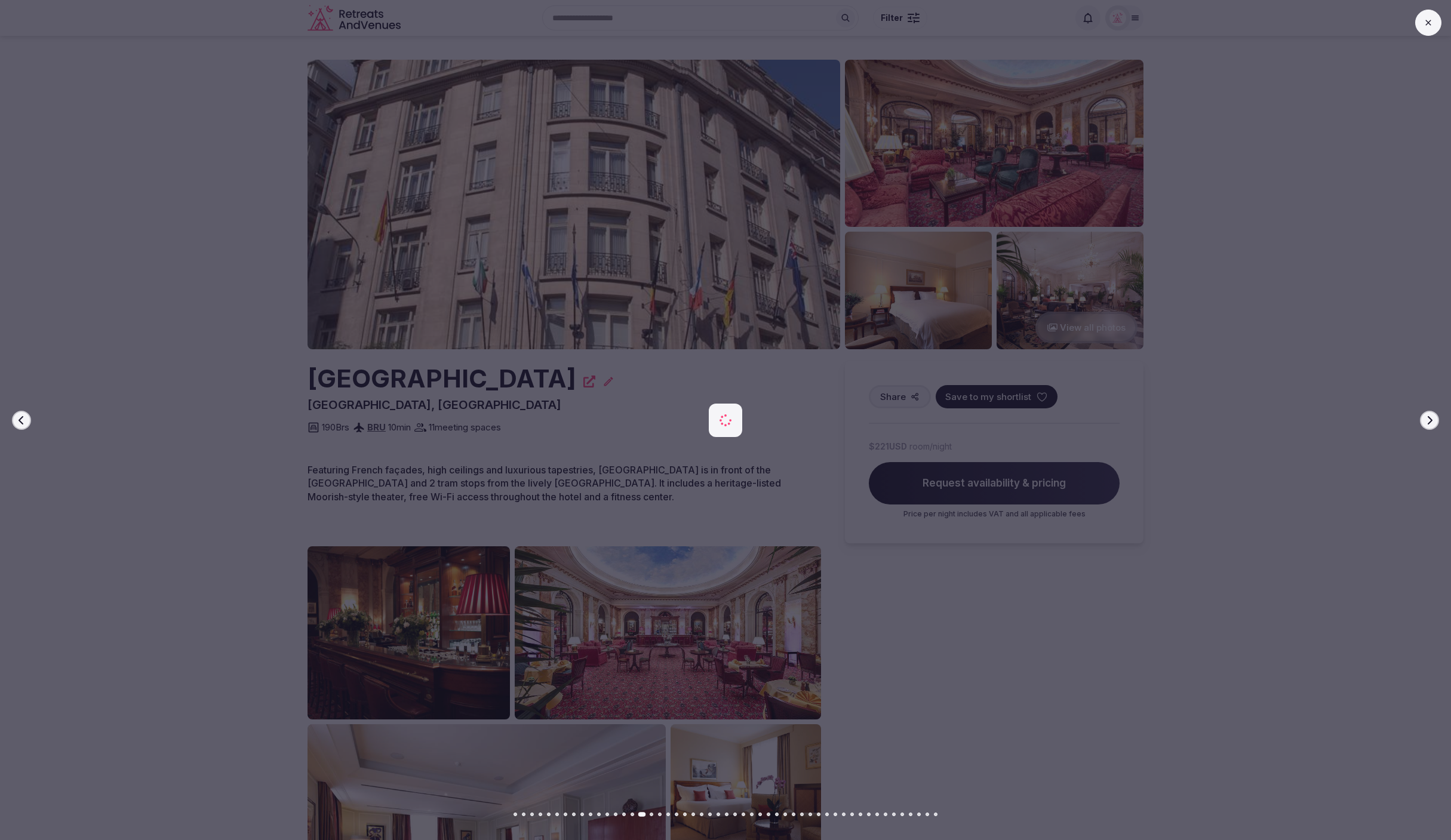
click at [1426, 421] on icon "button" at bounding box center [1429, 420] width 9 height 9
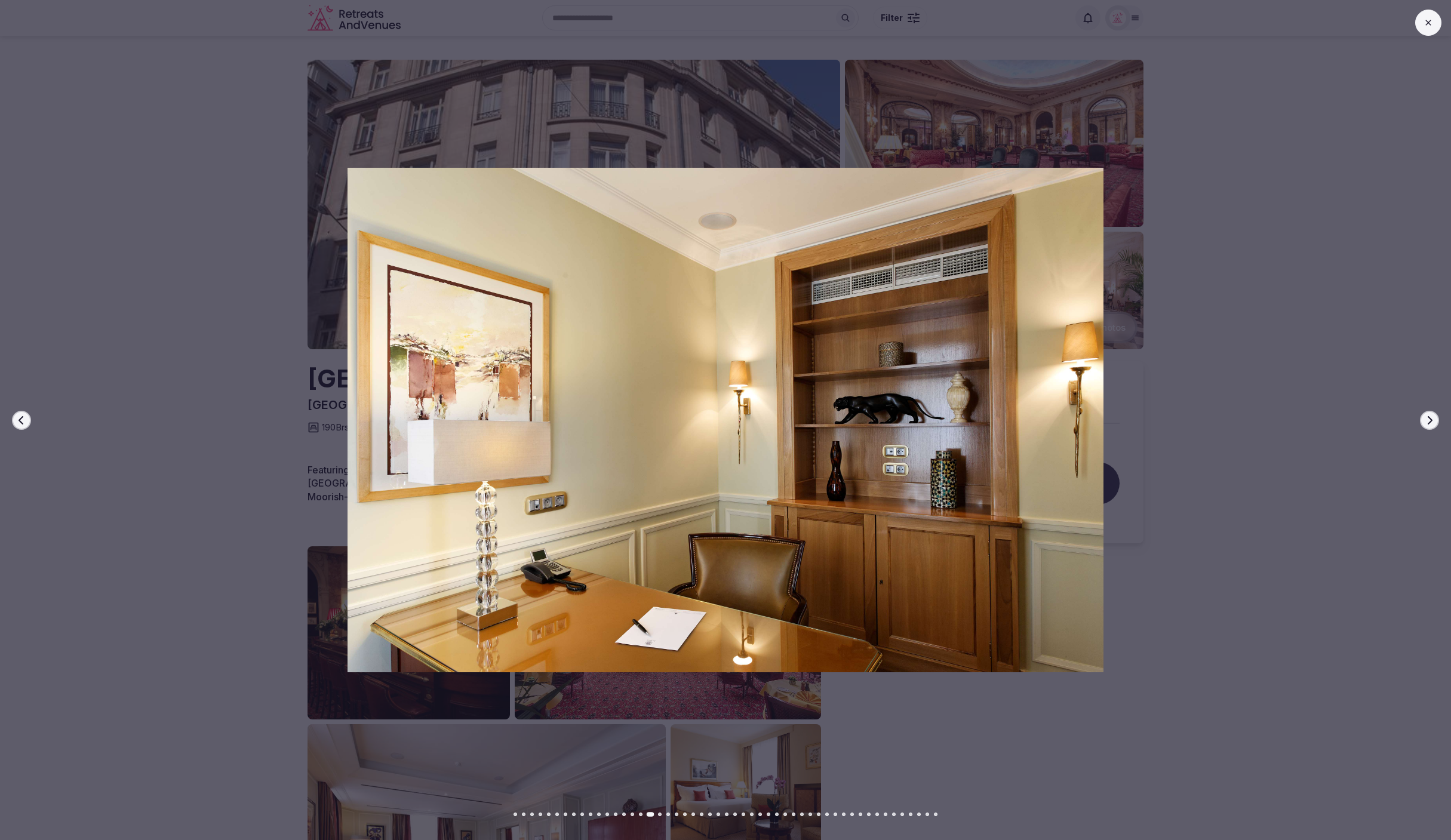
click at [1426, 421] on icon "button" at bounding box center [1429, 420] width 9 height 9
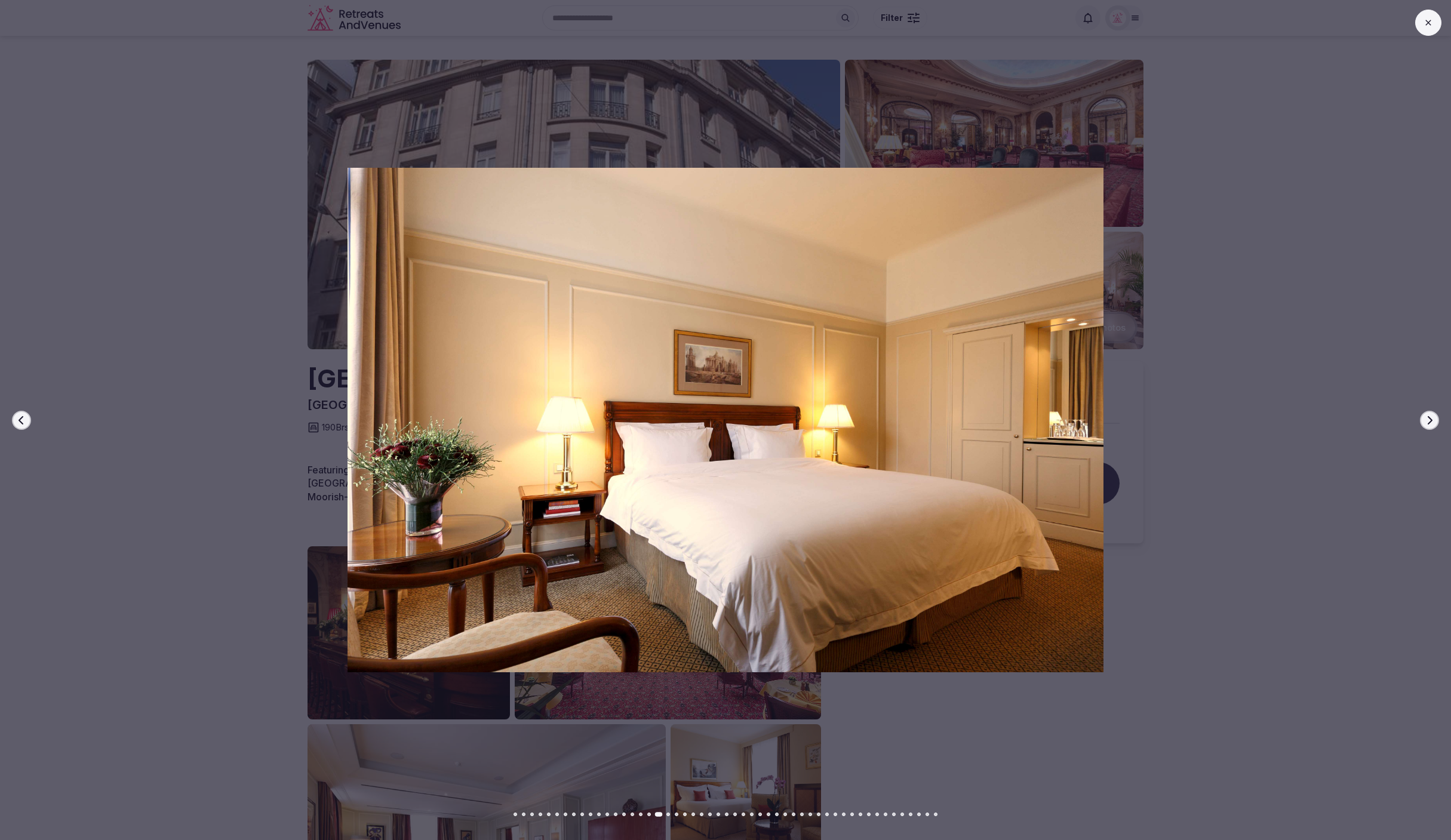
click at [1426, 421] on icon "button" at bounding box center [1429, 420] width 9 height 9
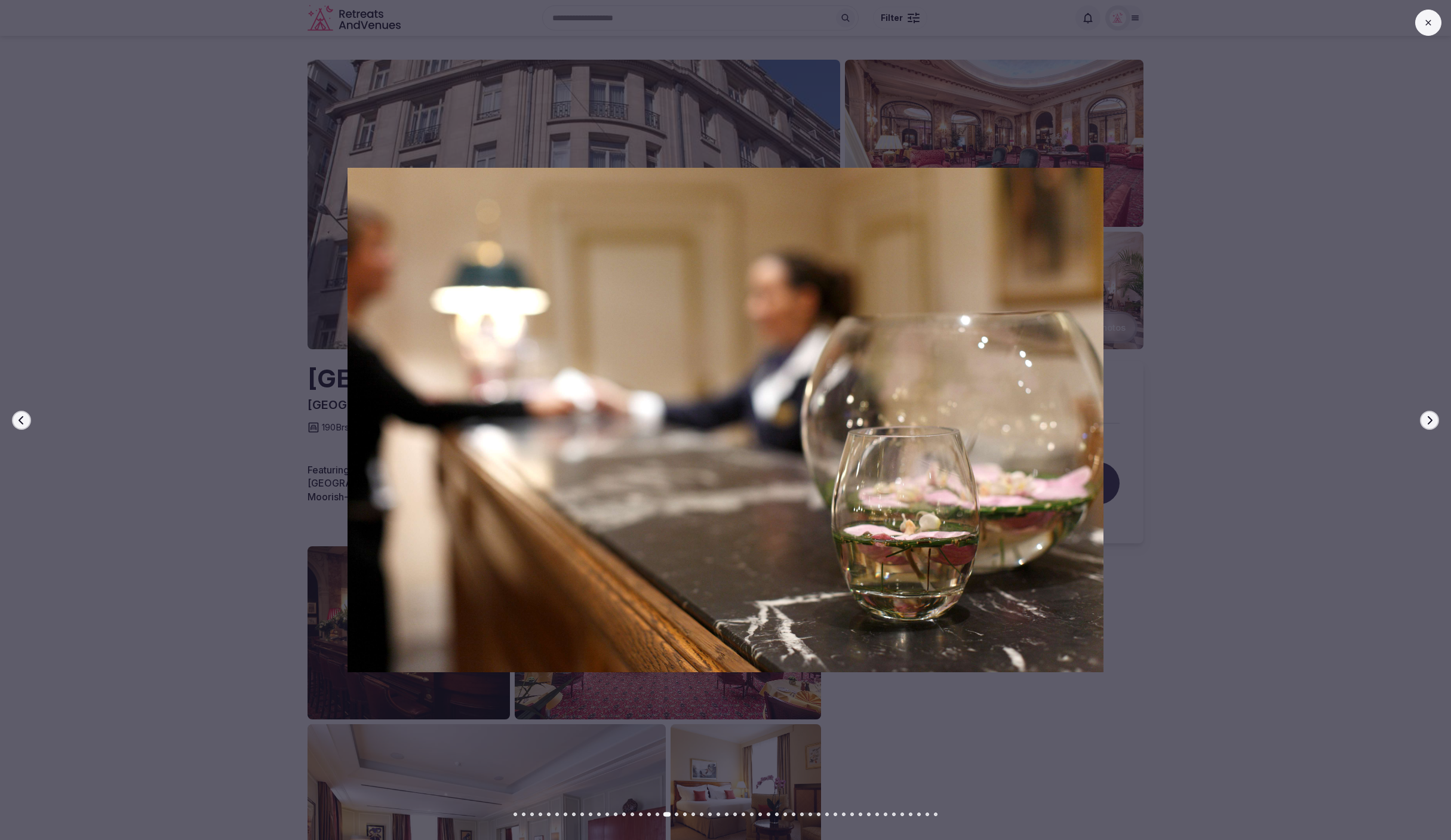
click at [1426, 421] on icon "button" at bounding box center [1429, 420] width 9 height 9
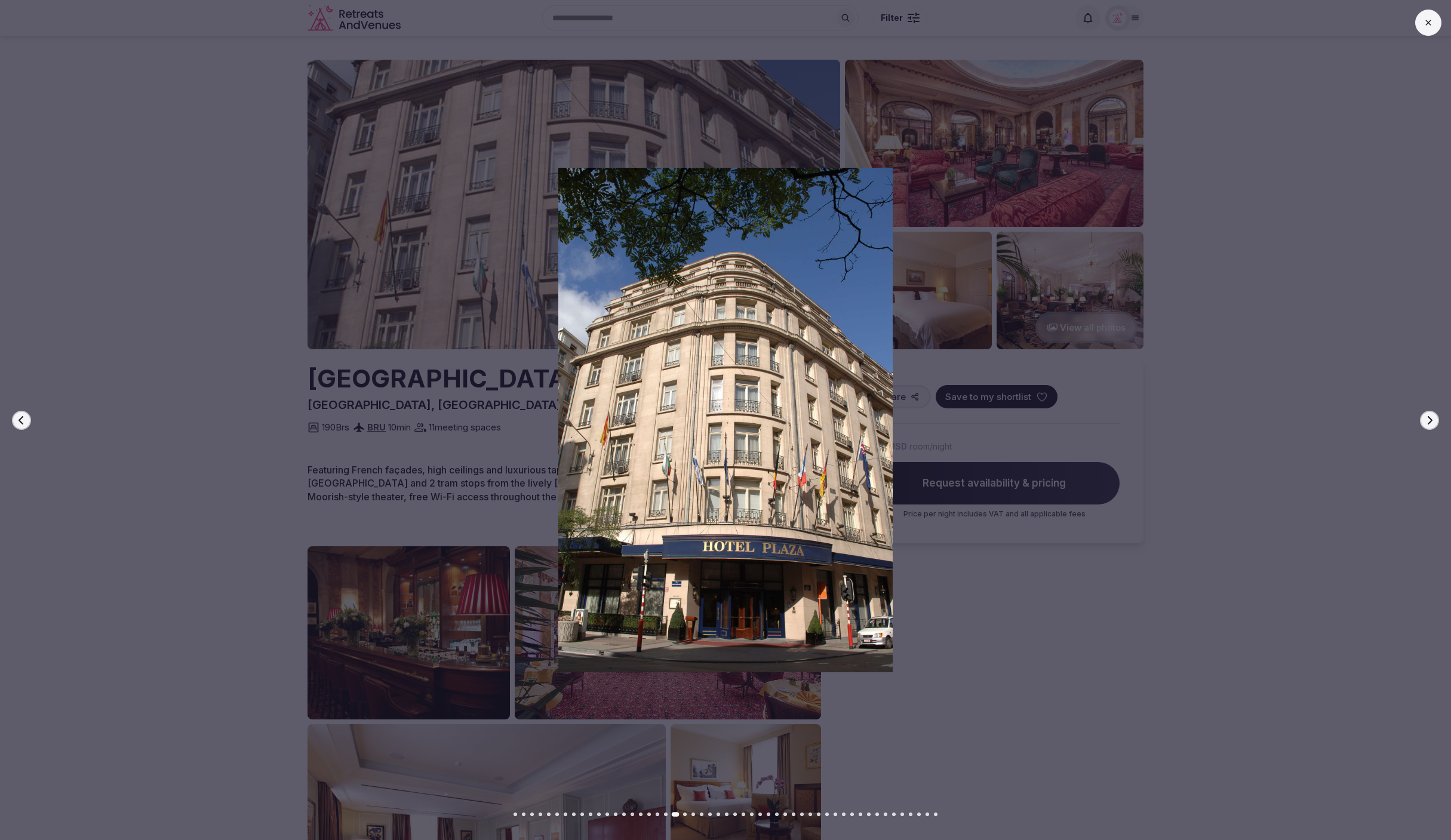
click at [1421, 27] on button at bounding box center [1428, 23] width 26 height 26
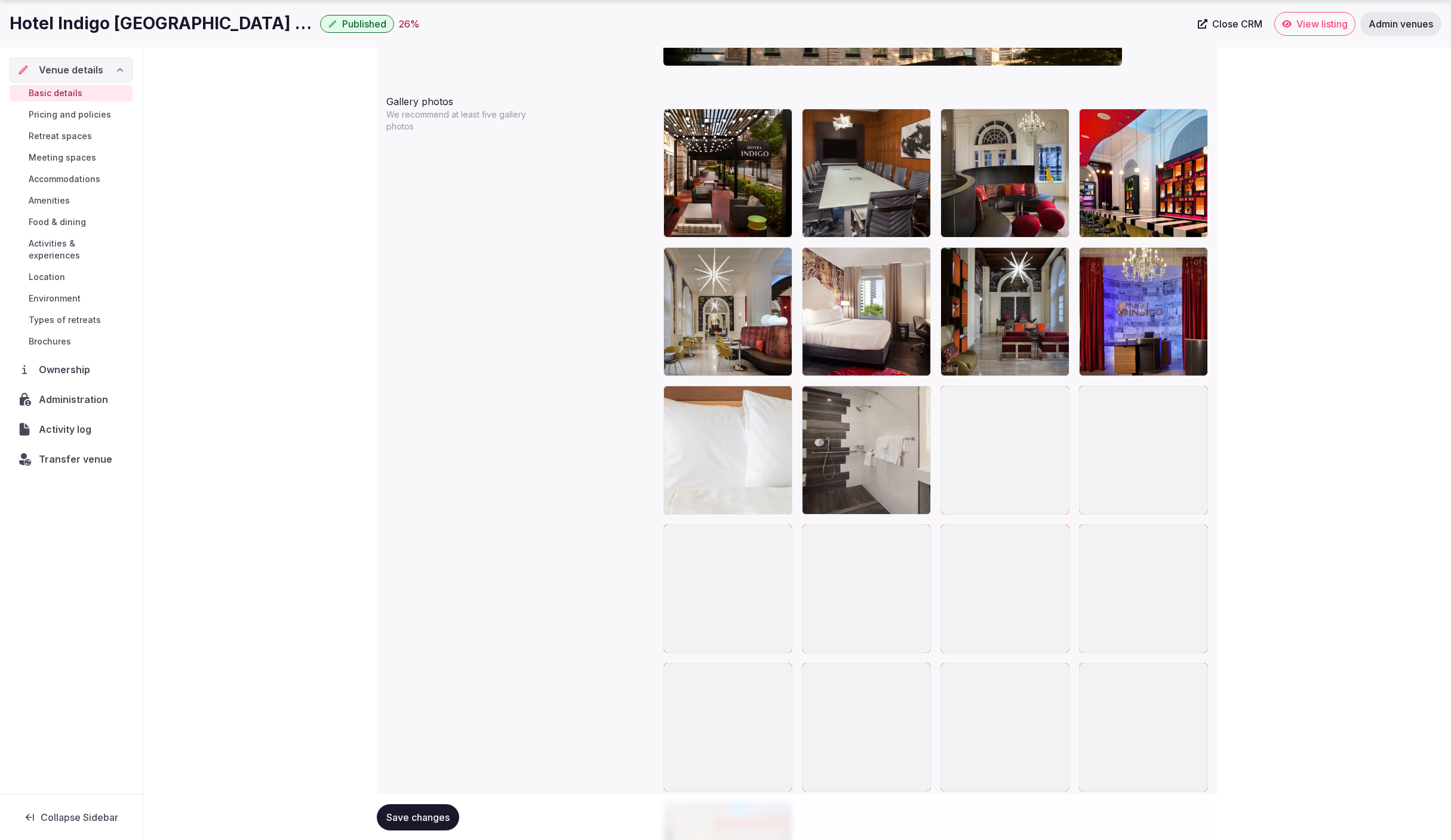
scroll to position [1395, 0]
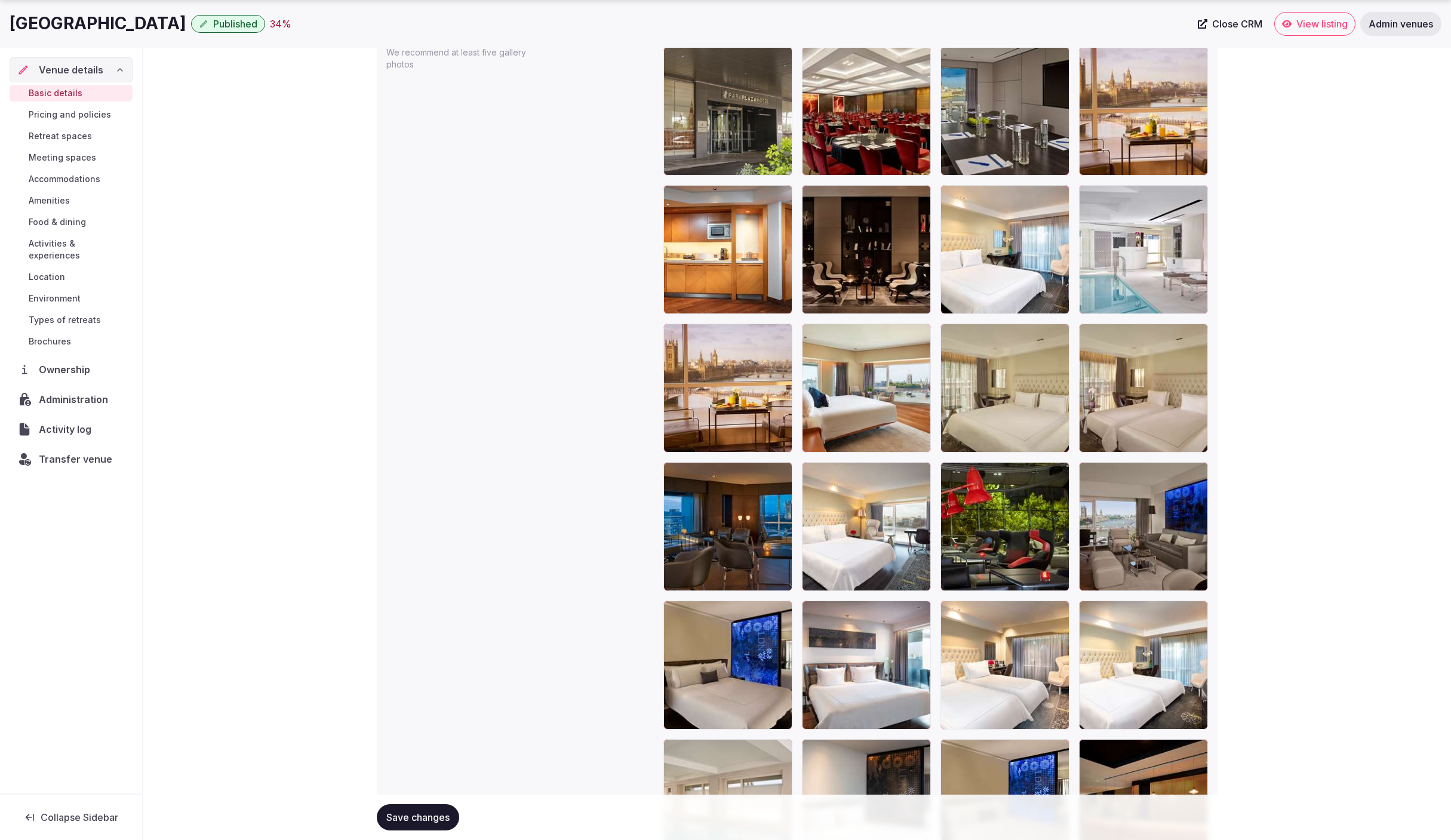
scroll to position [1461, 0]
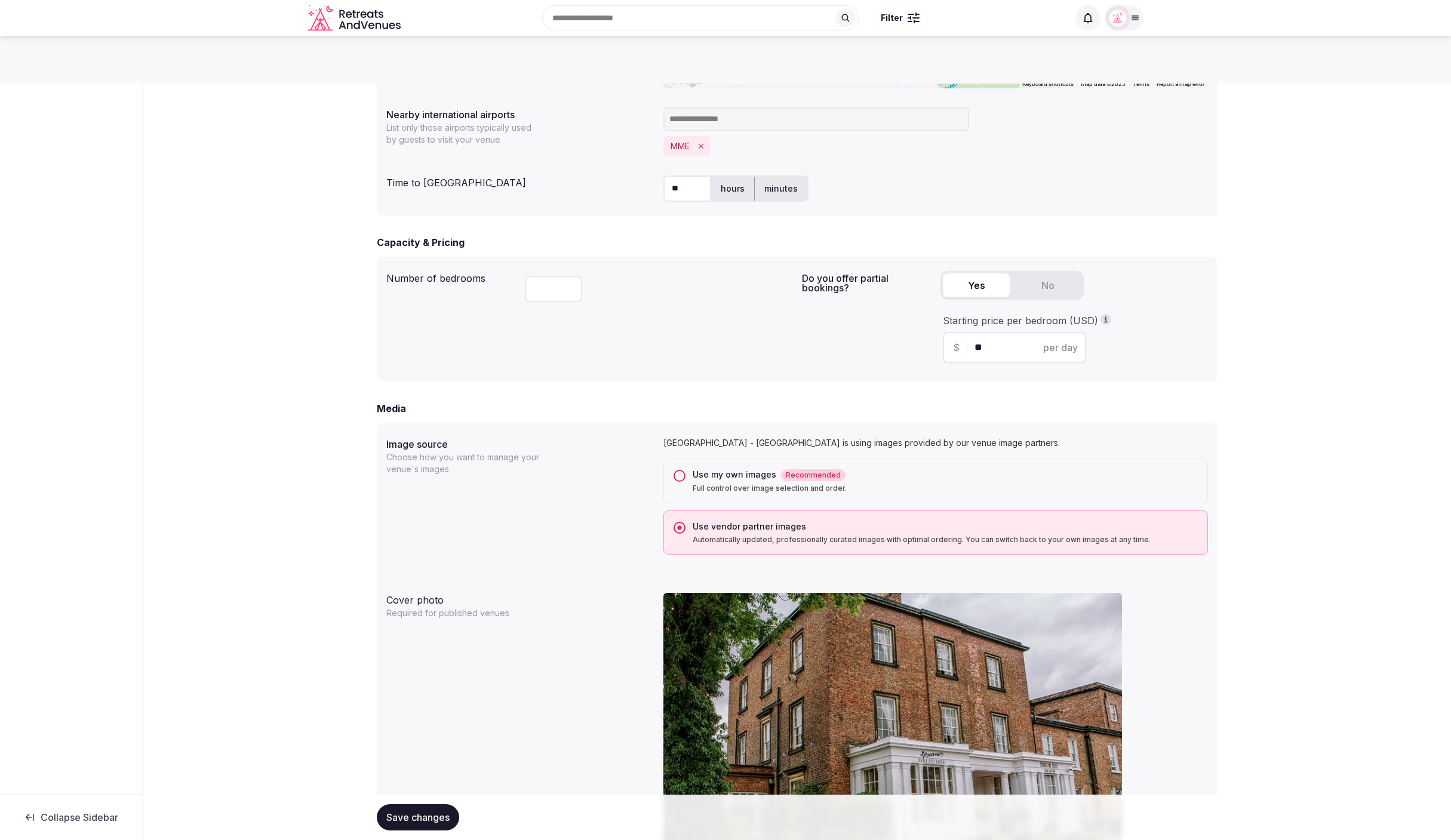
scroll to position [561, 0]
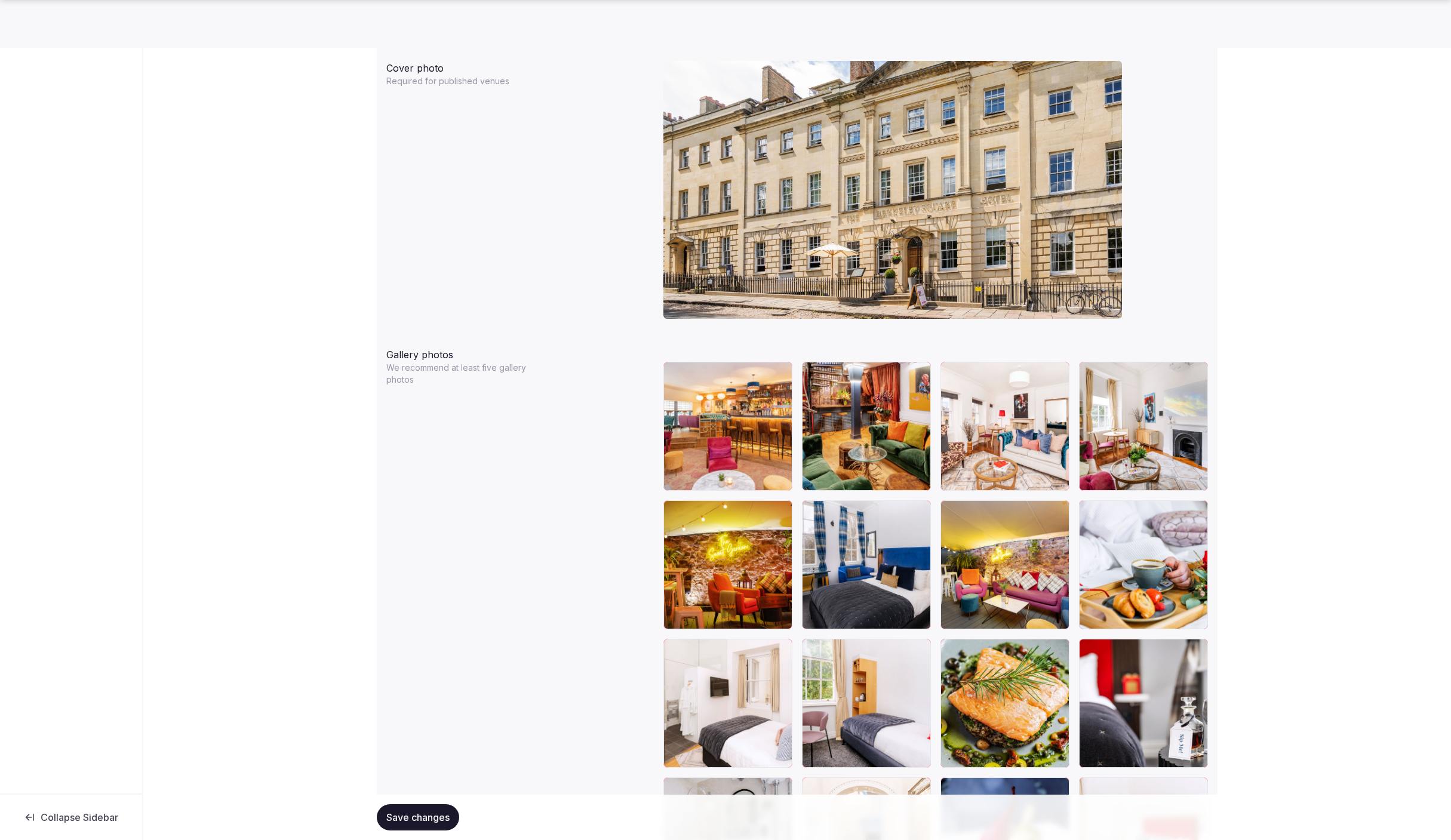
scroll to position [1155, 0]
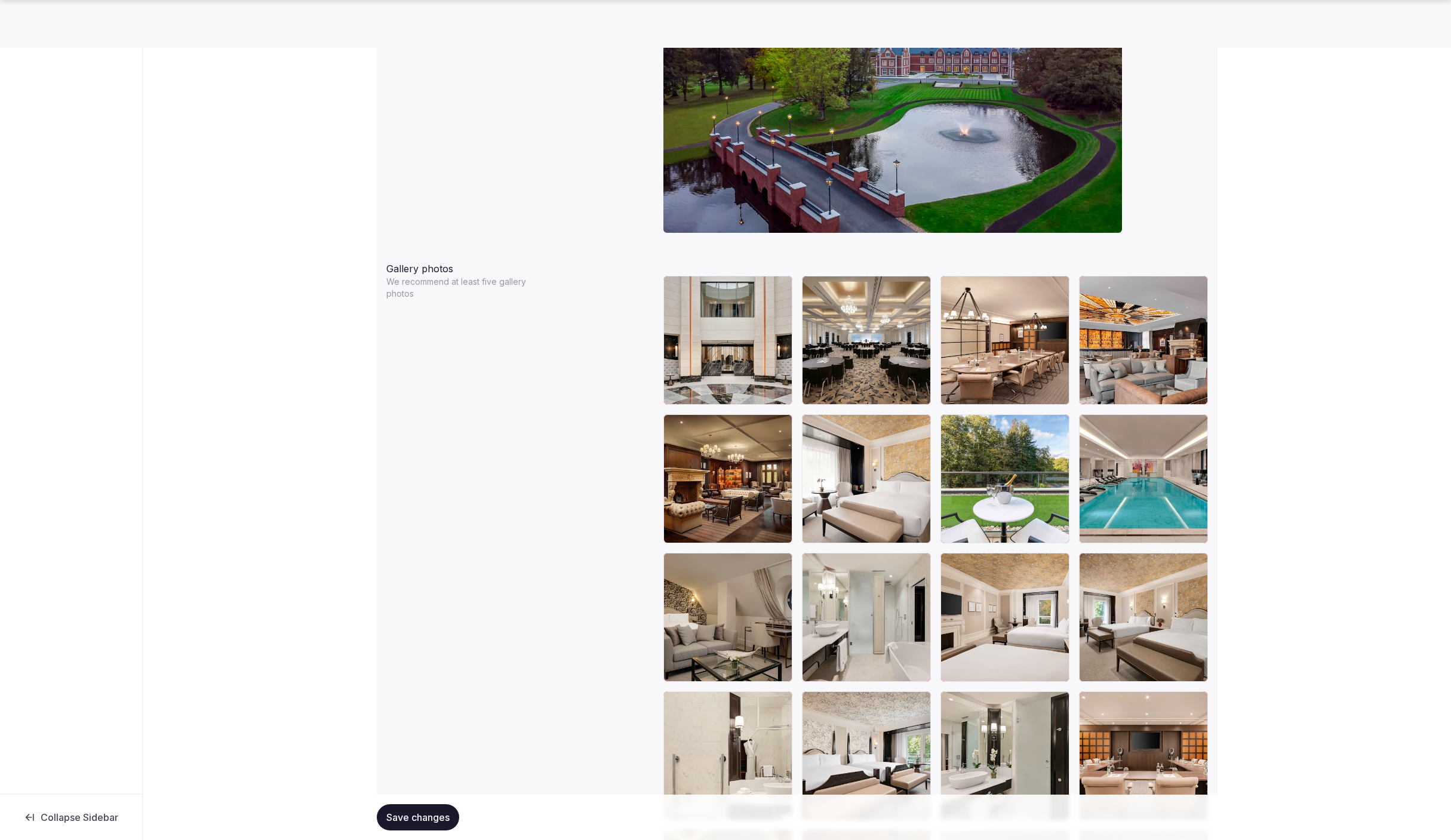
scroll to position [1234, 0]
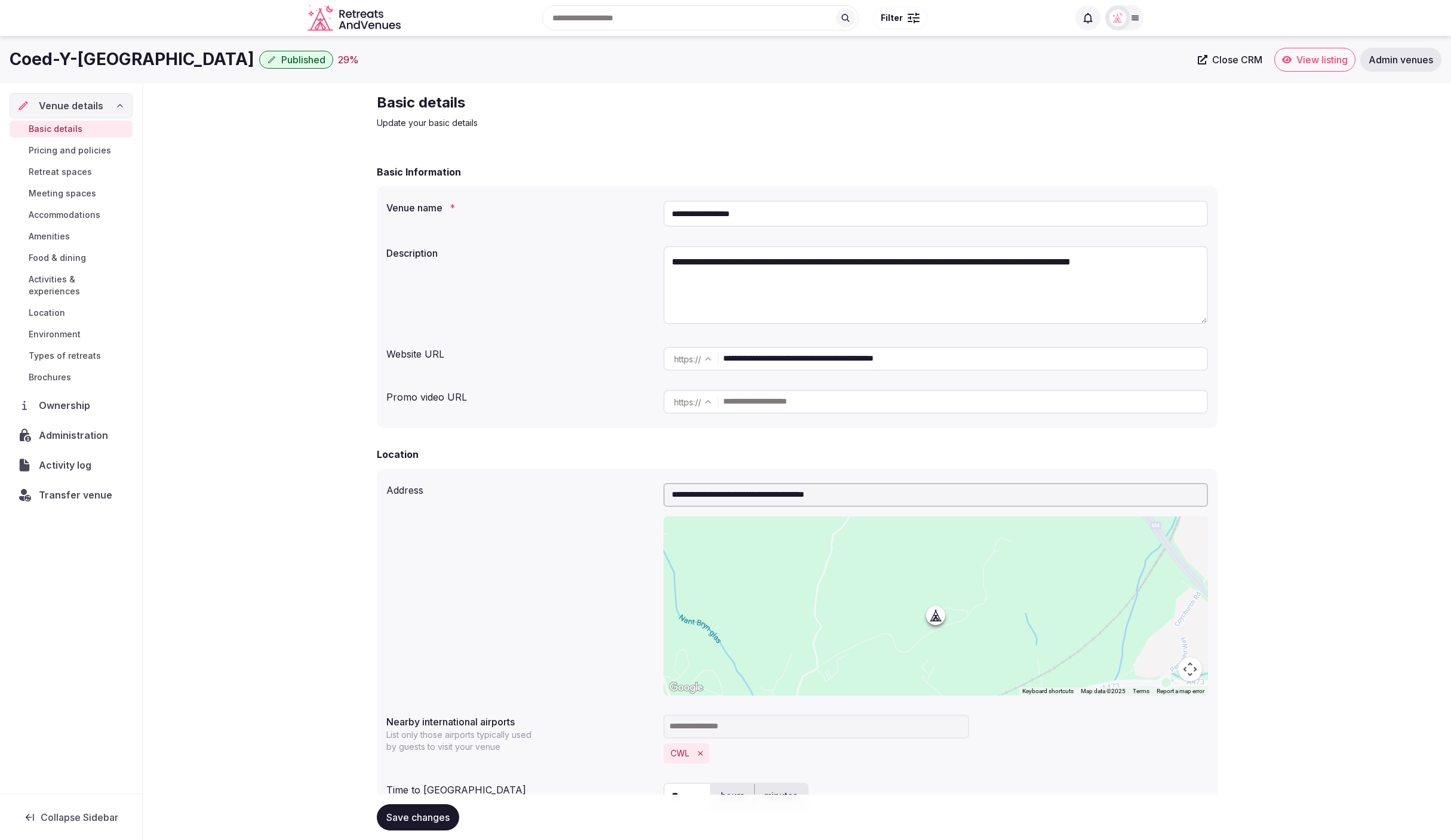
click at [666, 177] on div "Basic Information" at bounding box center [797, 172] width 840 height 14
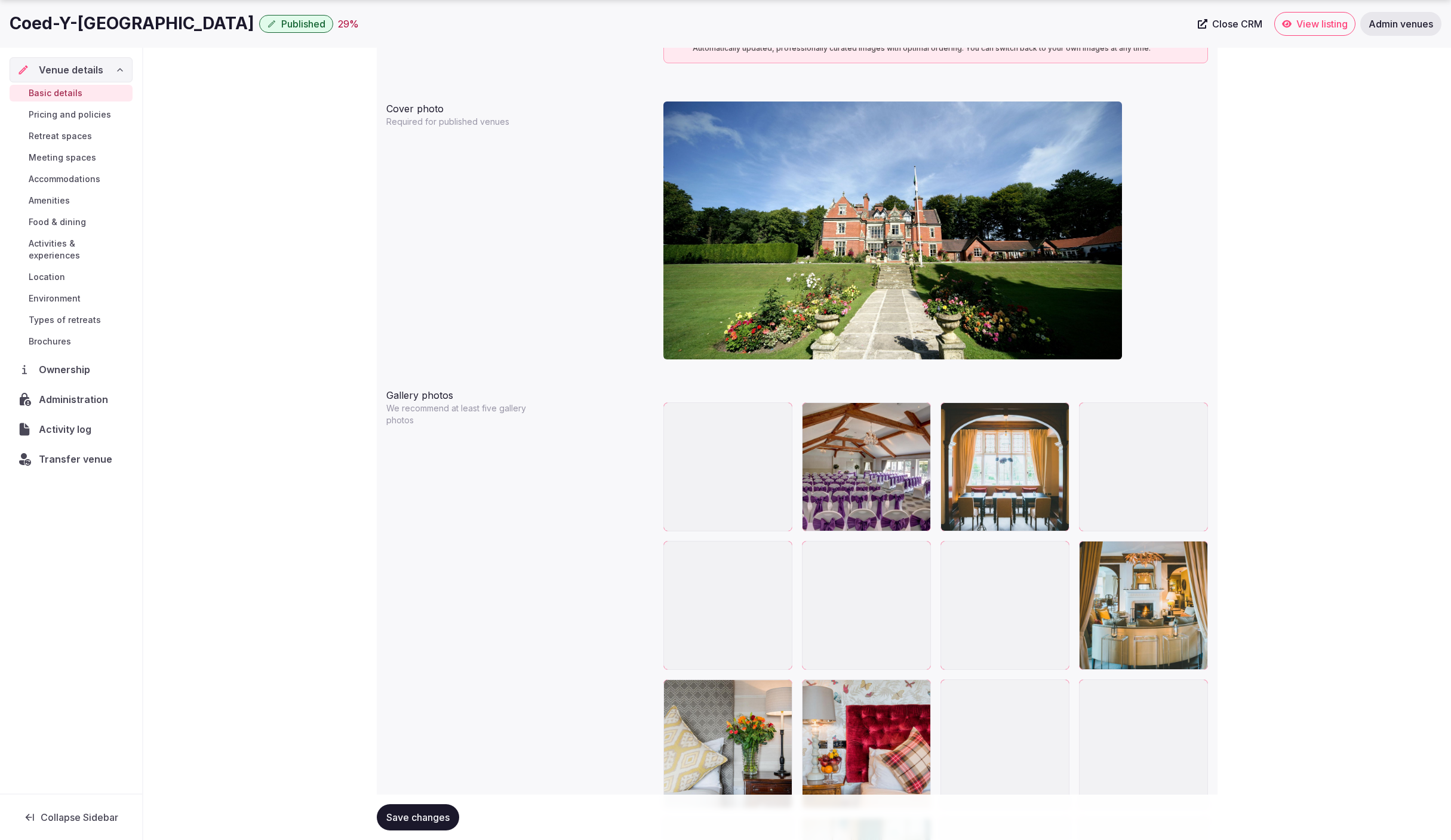
scroll to position [1101, 0]
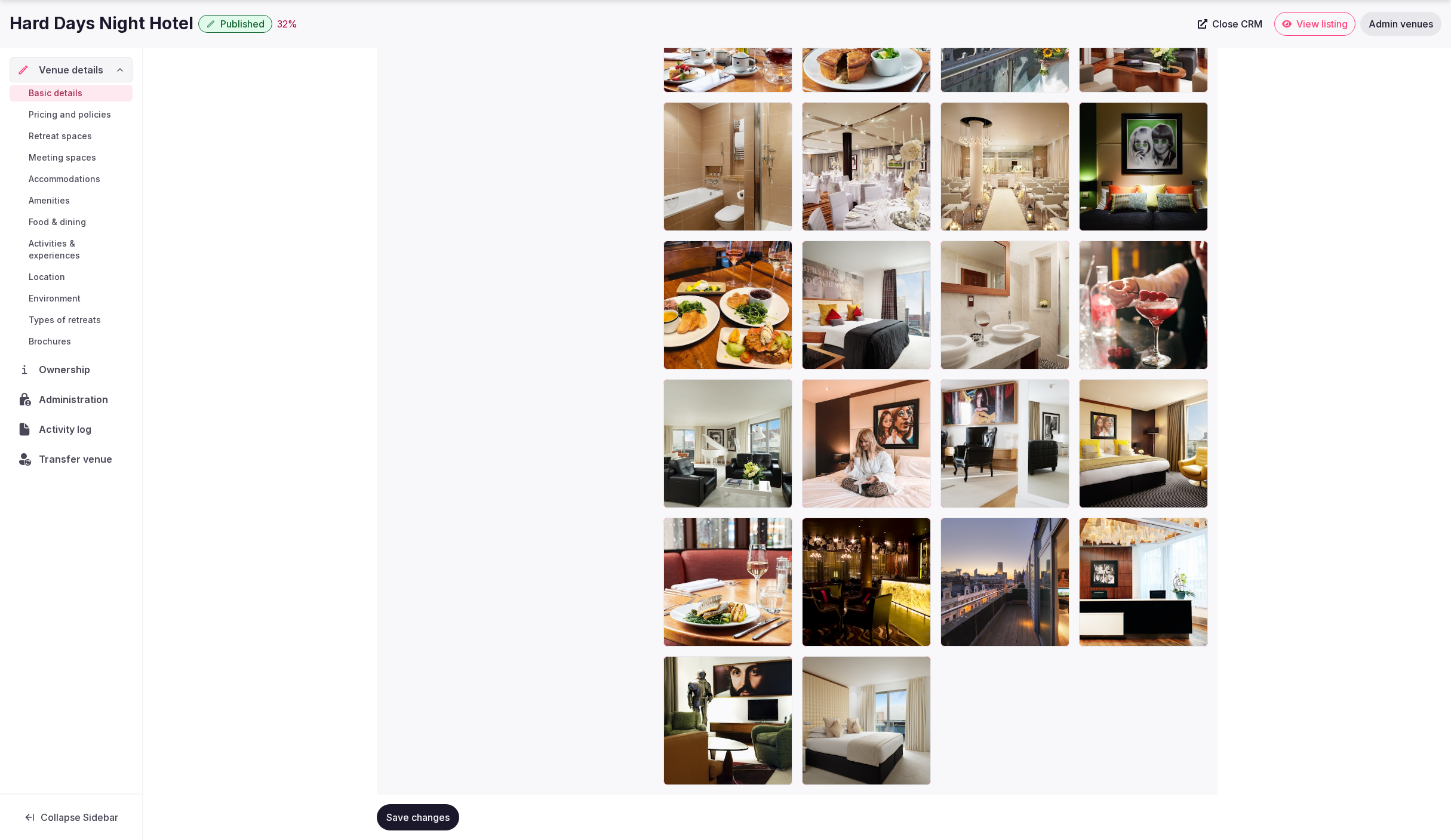
scroll to position [1984, 0]
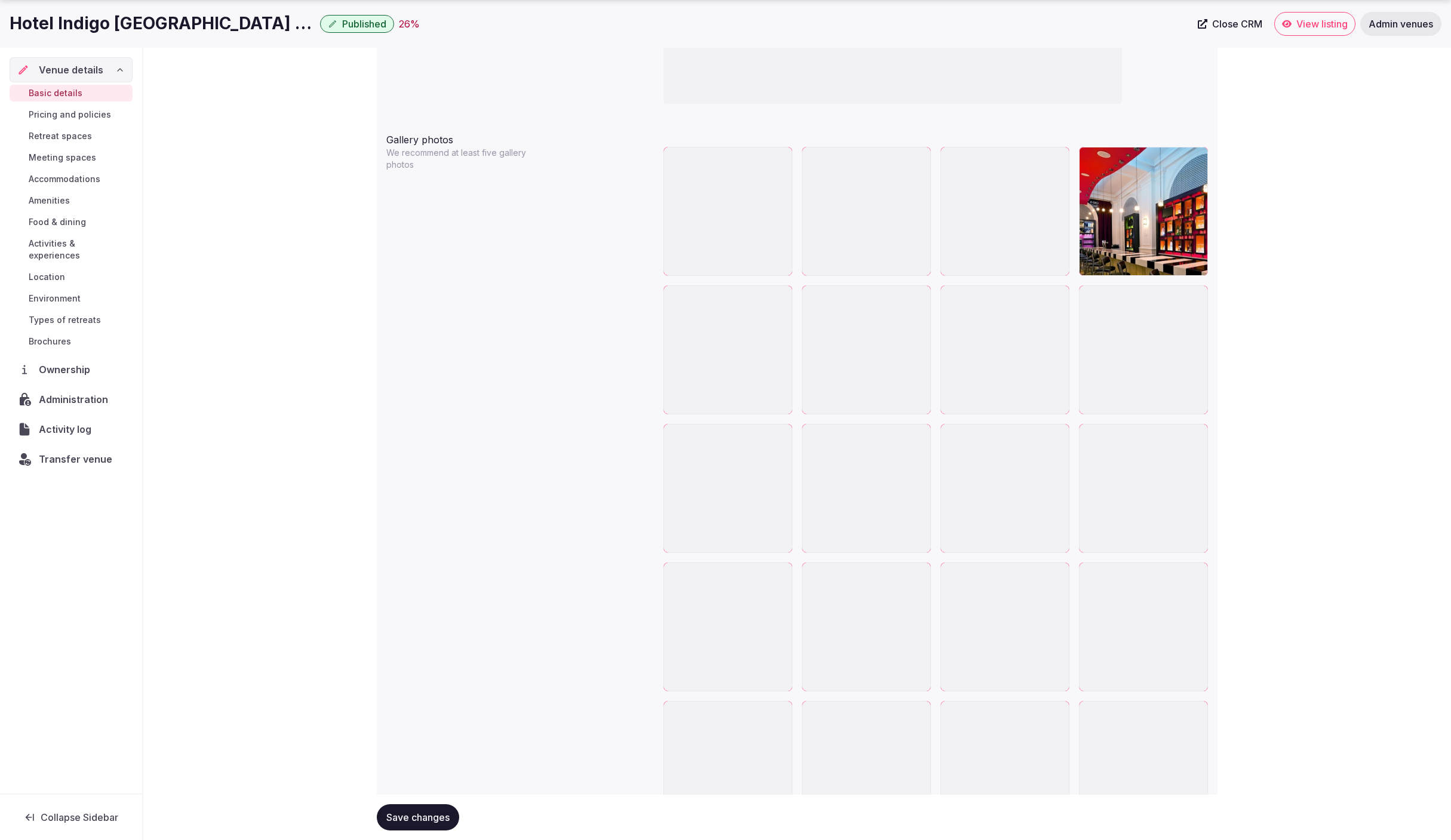
scroll to position [1355, 0]
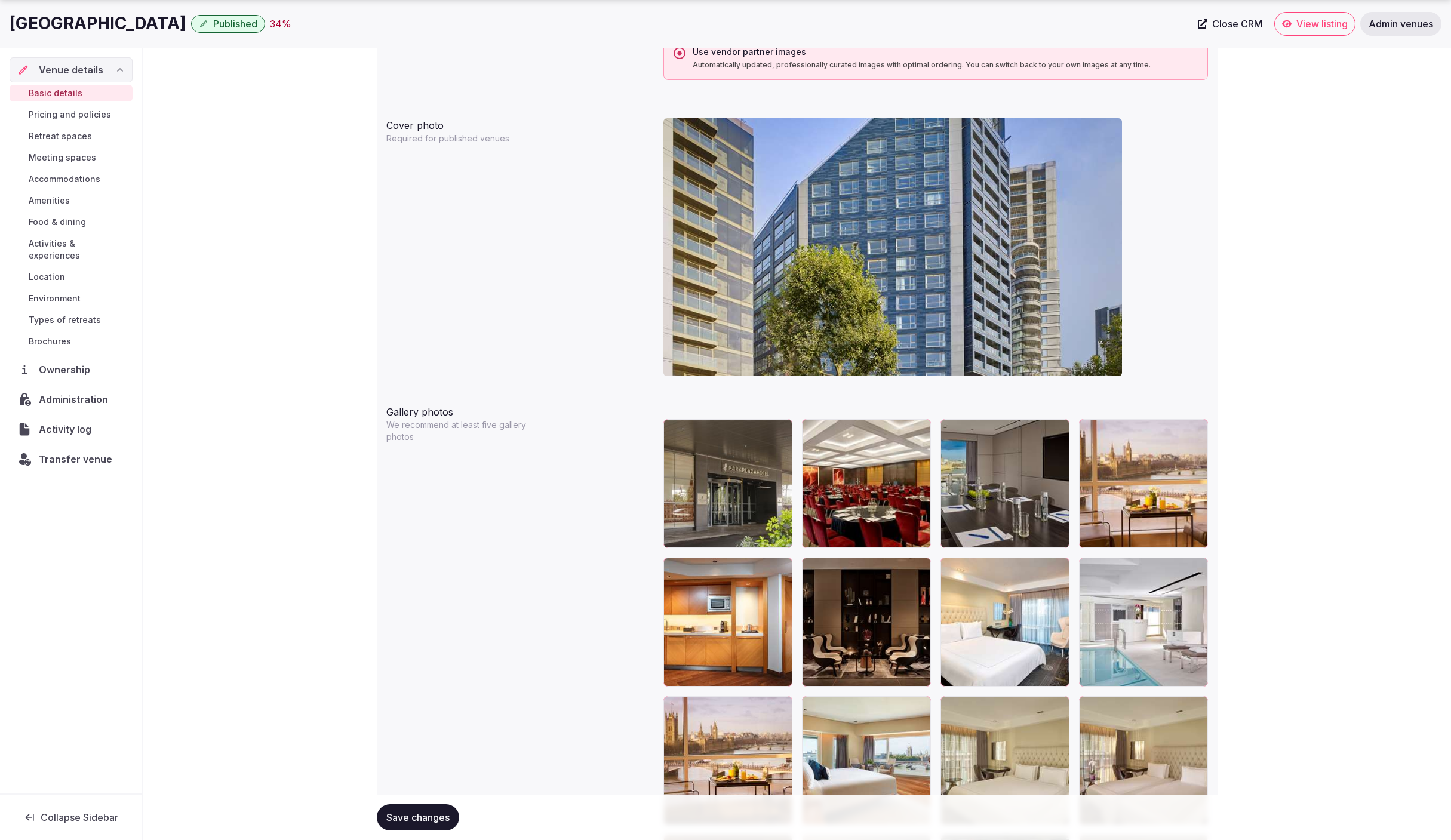
scroll to position [1102, 0]
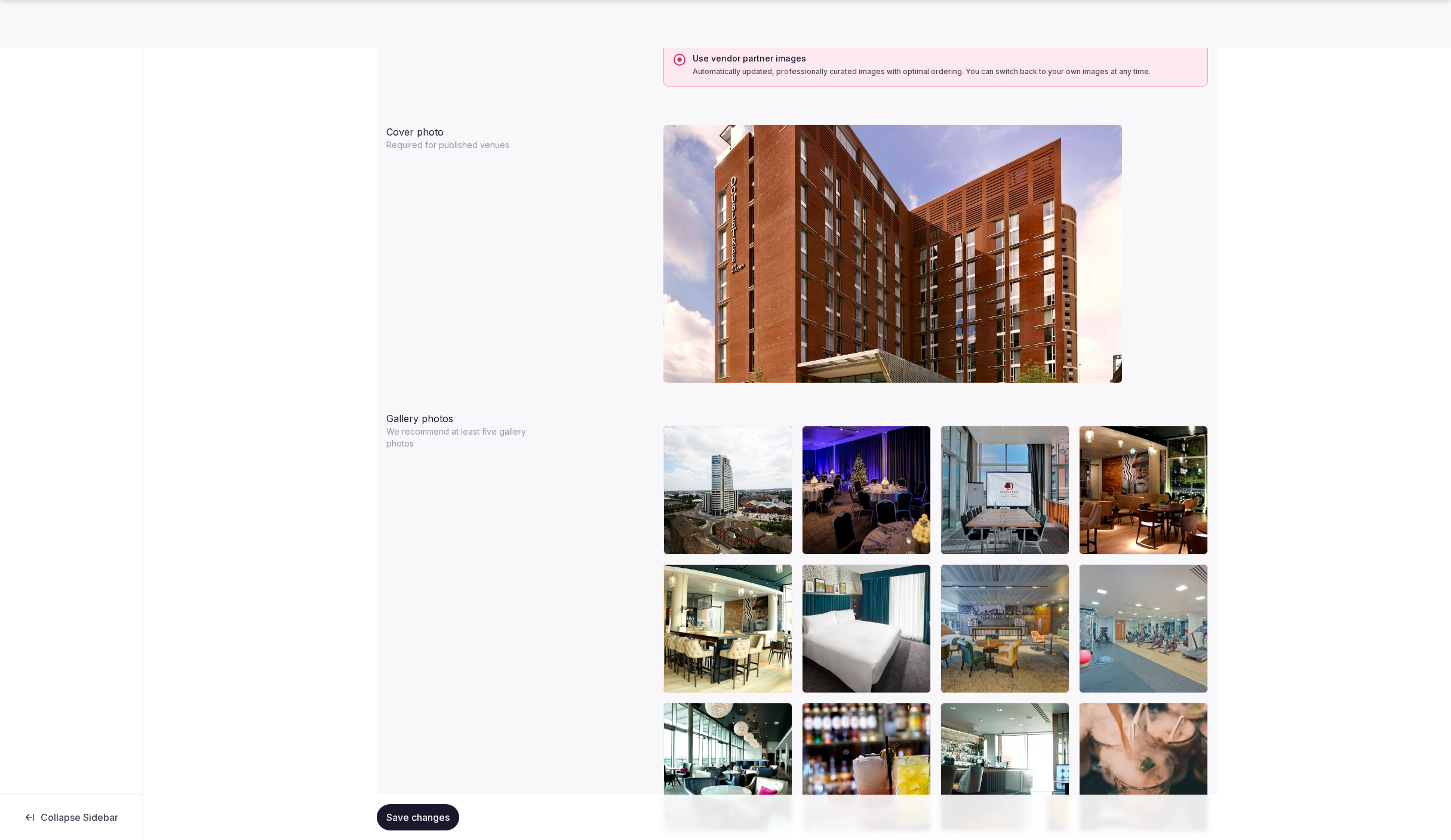
scroll to position [1084, 0]
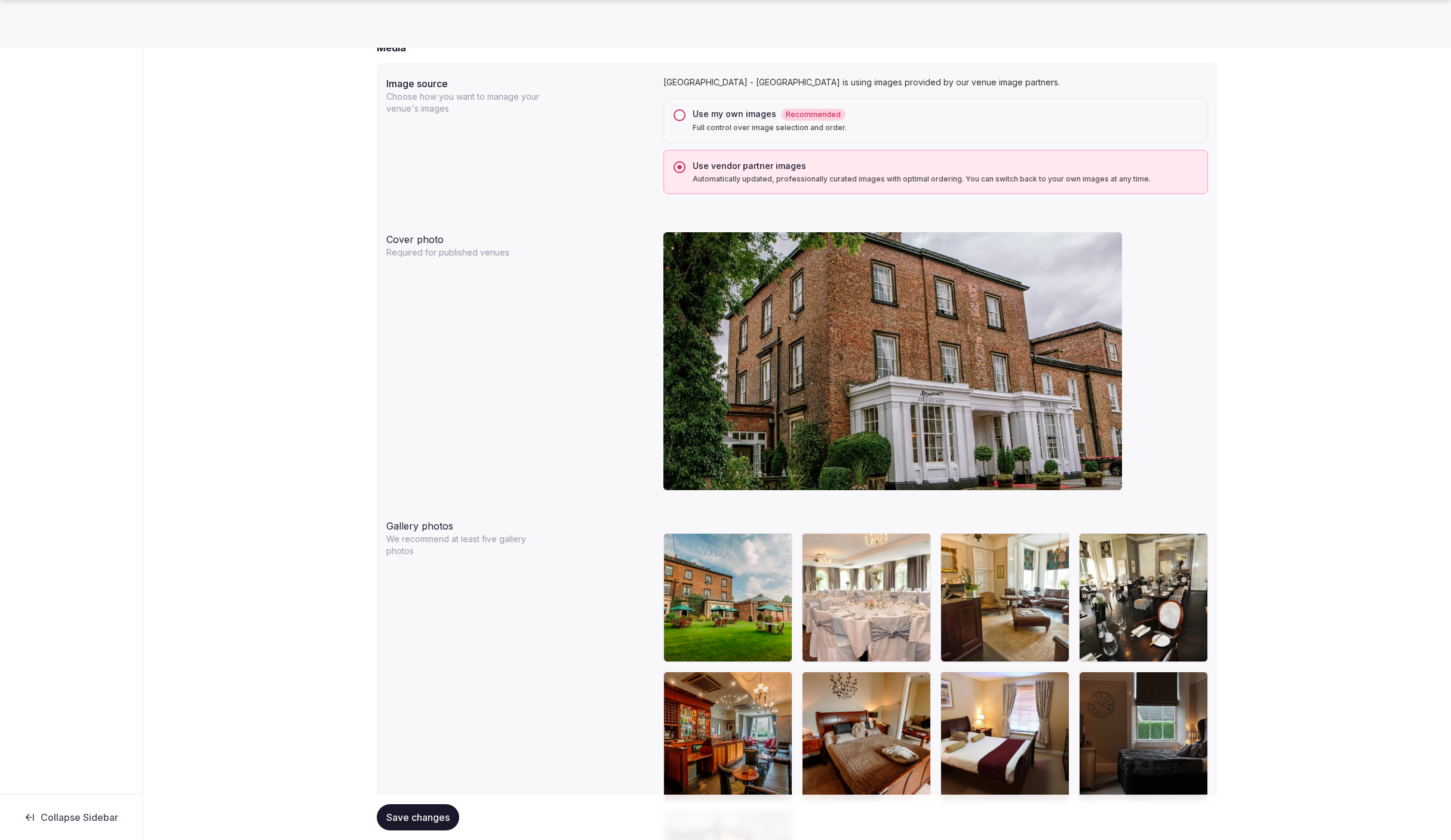
scroll to position [1153, 0]
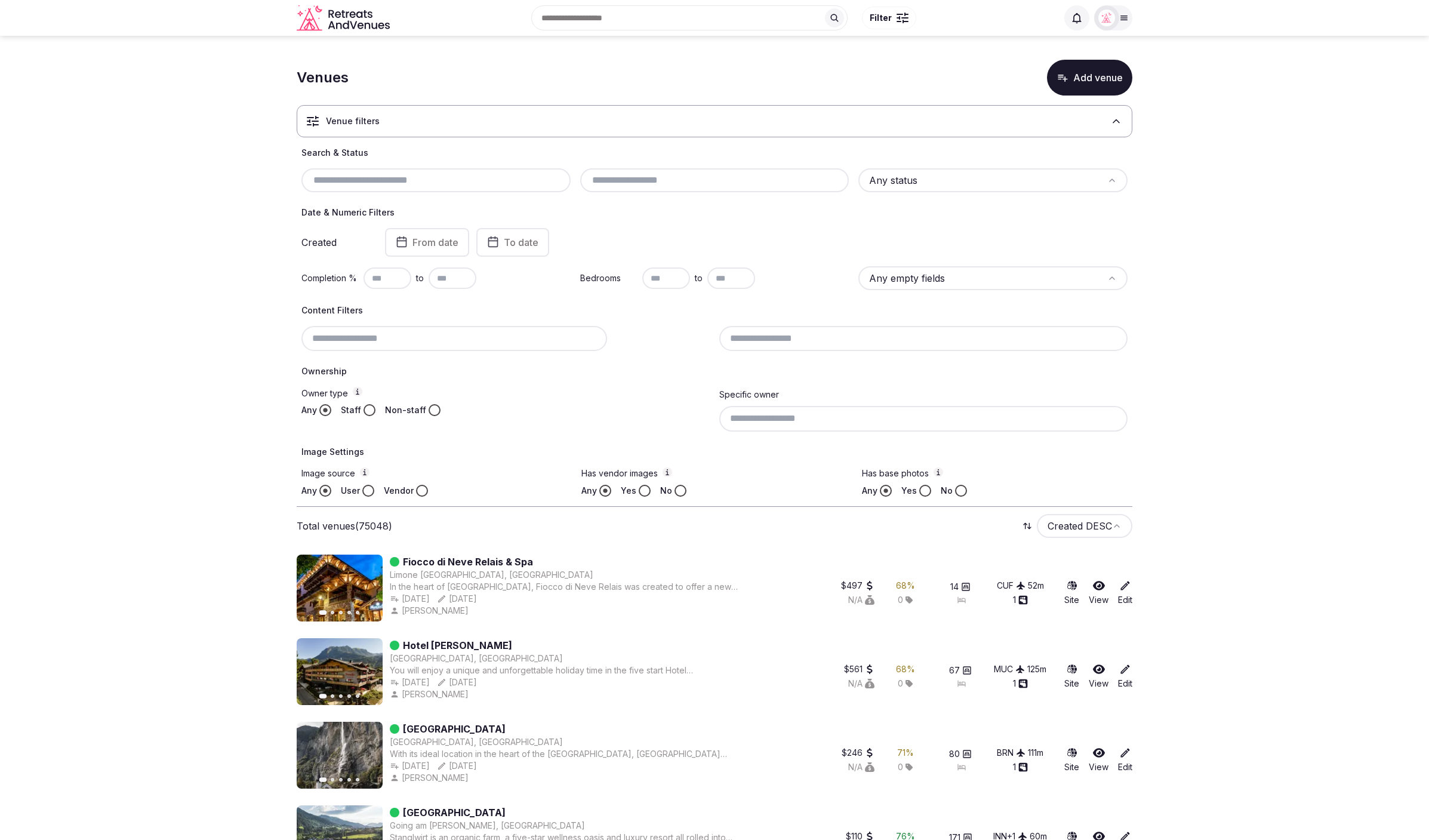
drag, startPoint x: 1248, startPoint y: 168, endPoint x: 1256, endPoint y: 41, distance: 127.3
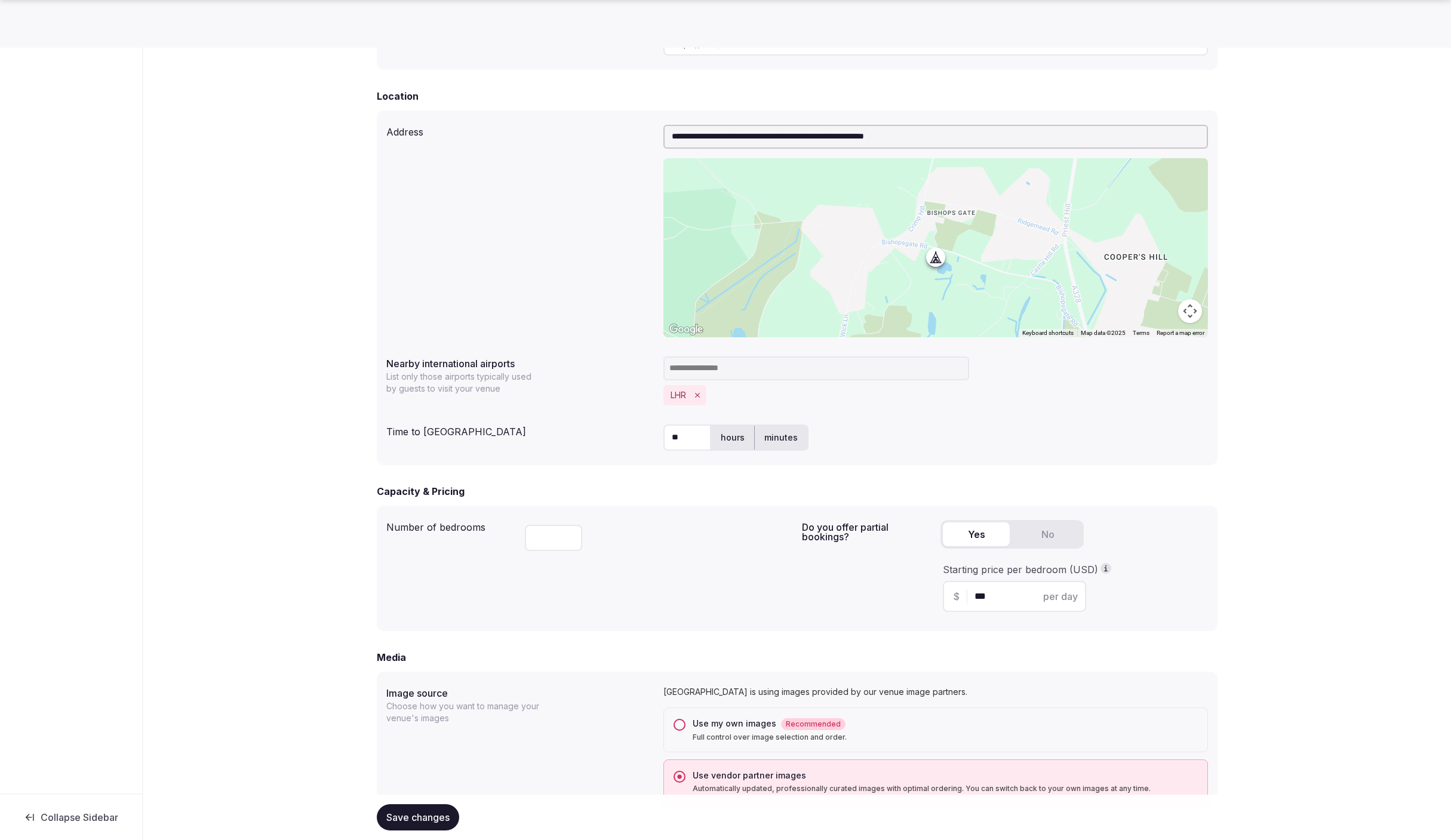
scroll to position [456, 0]
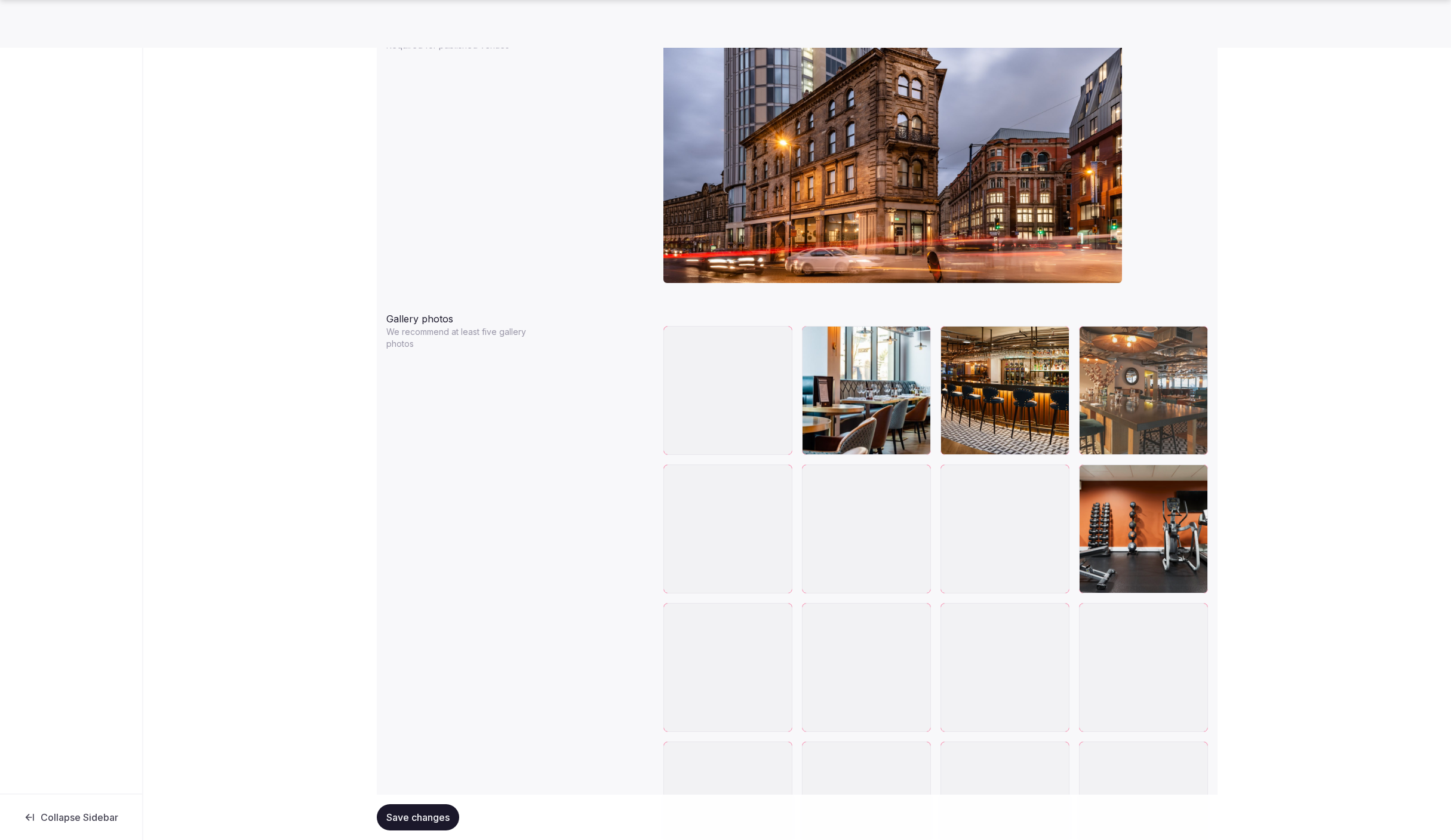
scroll to position [1221, 0]
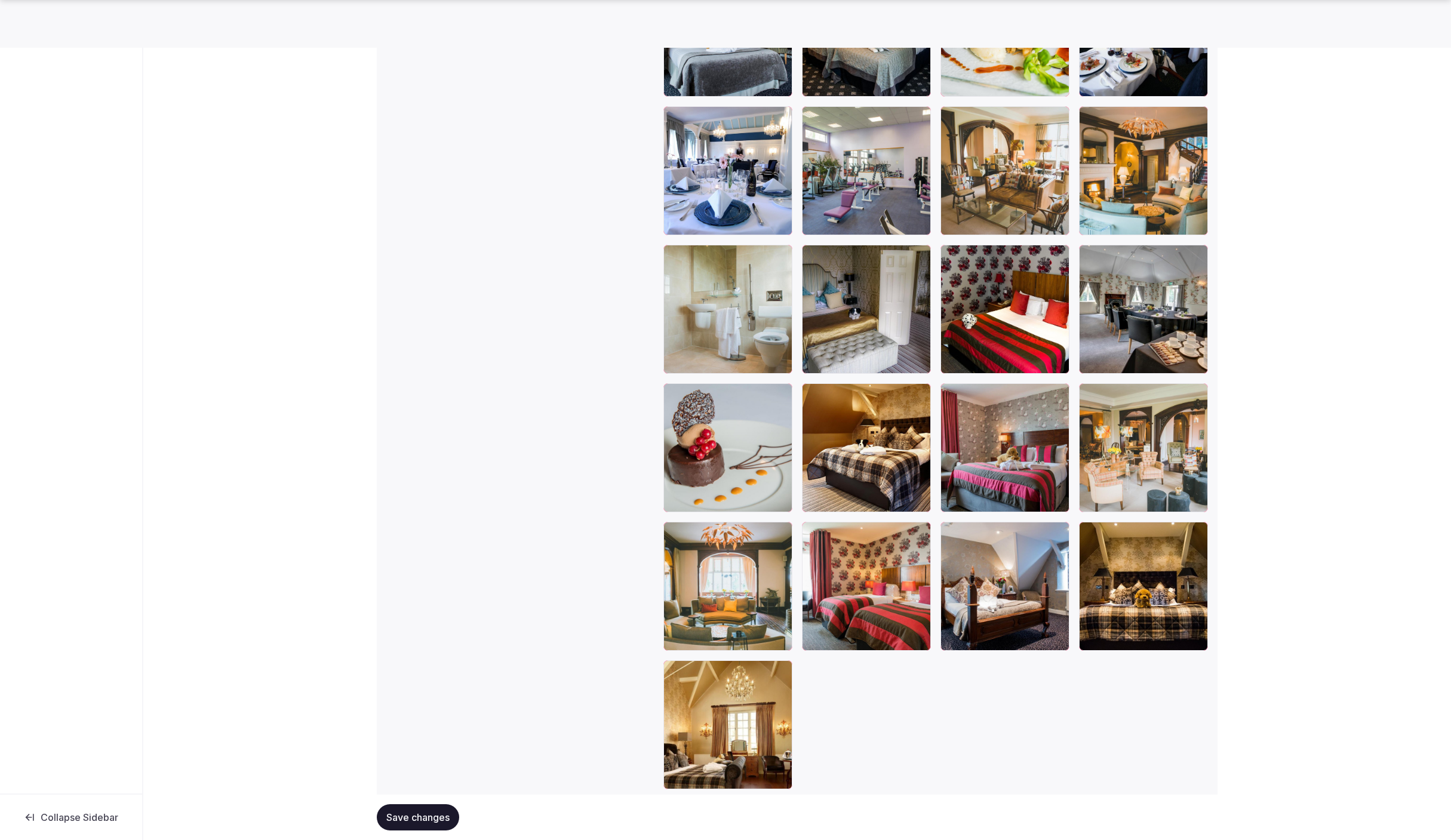
scroll to position [2122, 0]
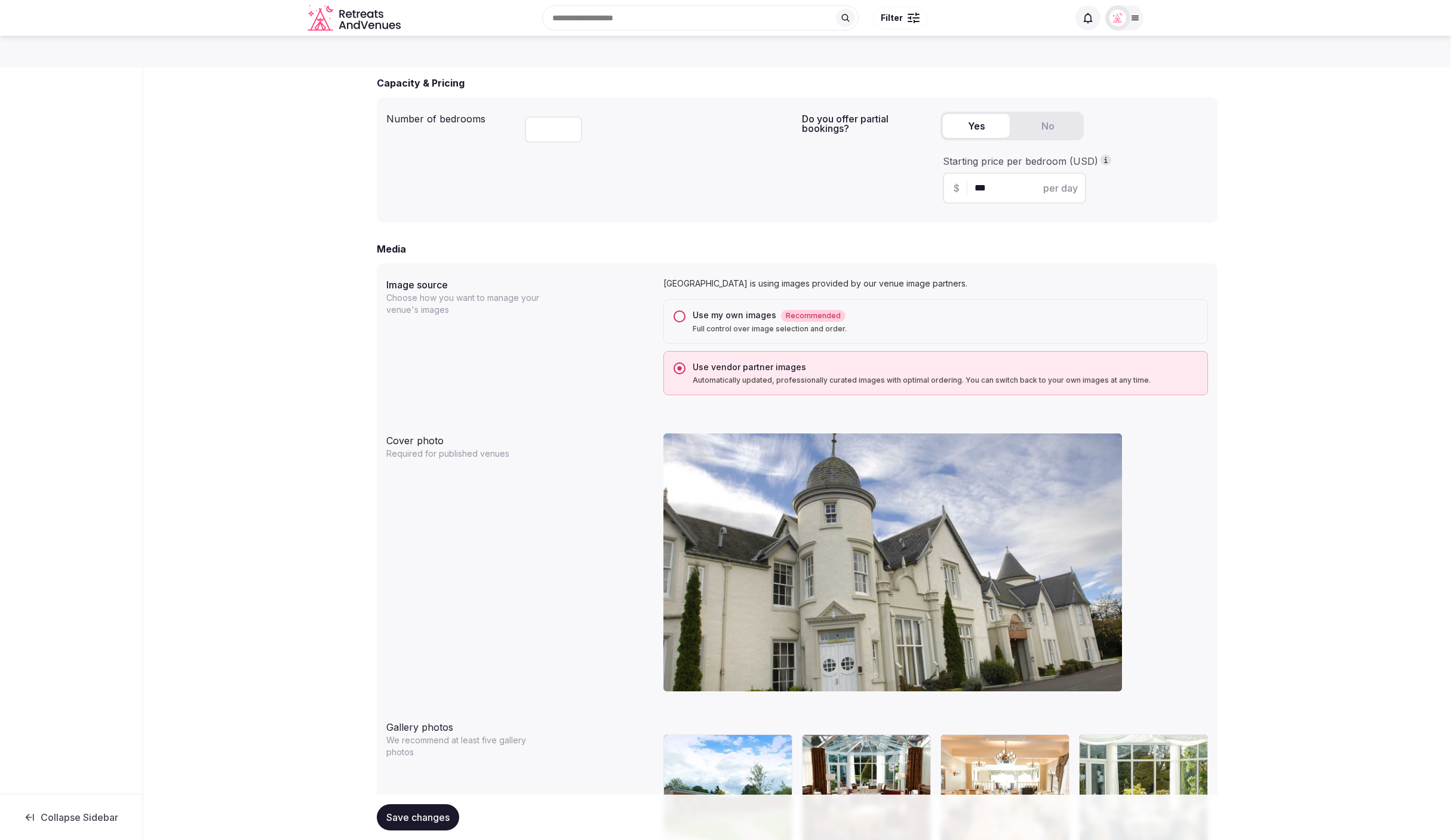
scroll to position [758, 0]
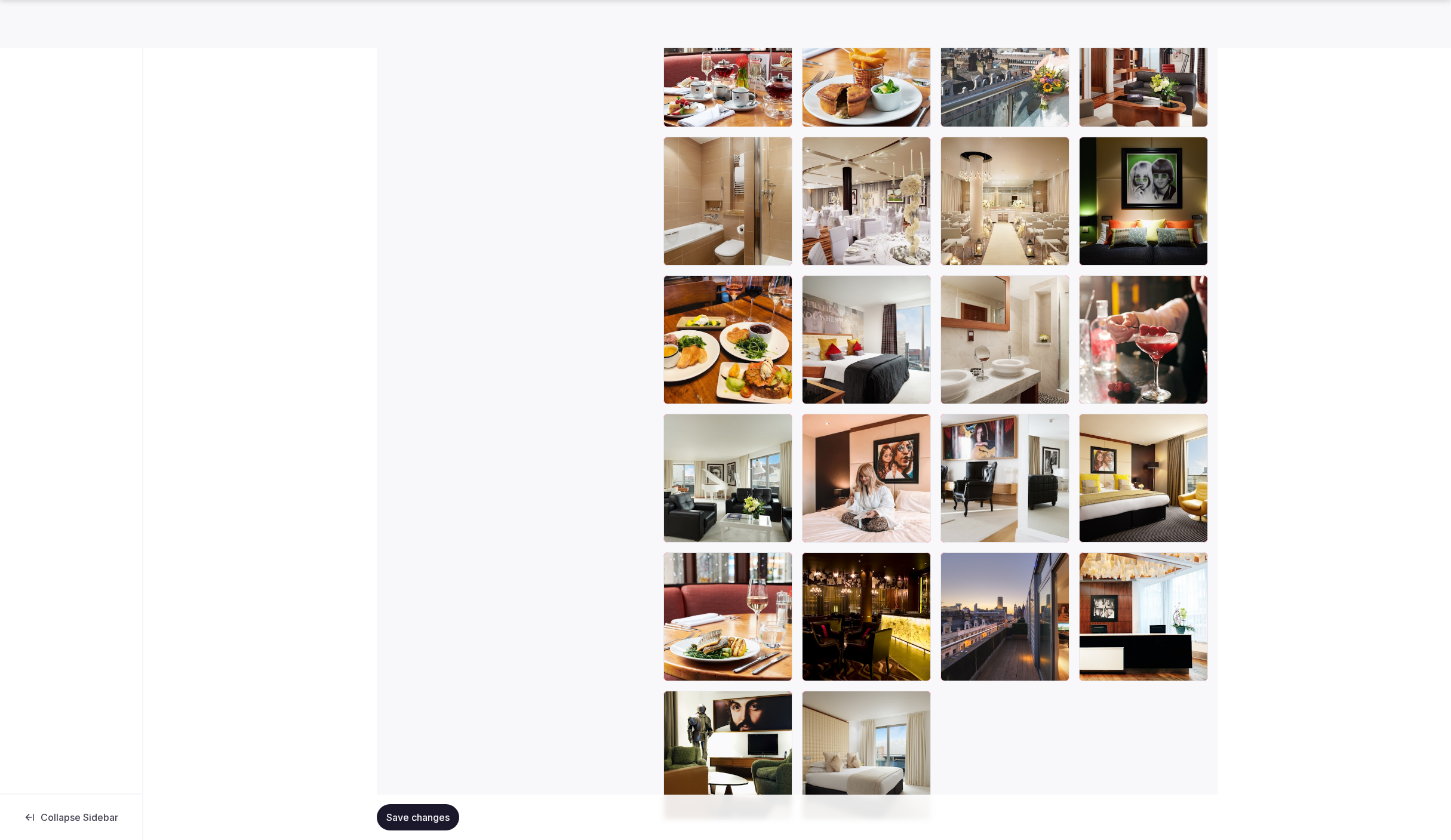
scroll to position [1984, 0]
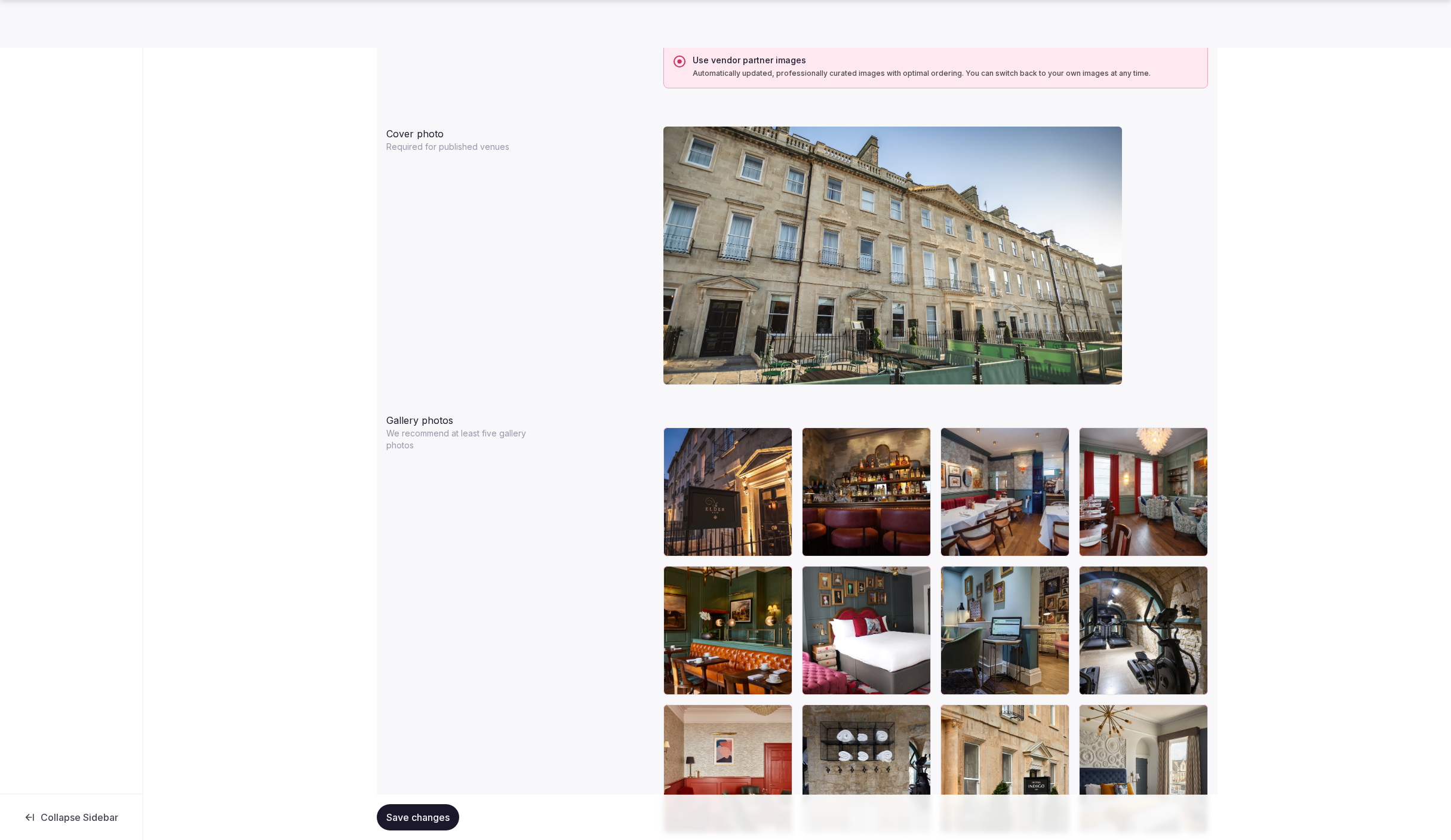
scroll to position [1121, 0]
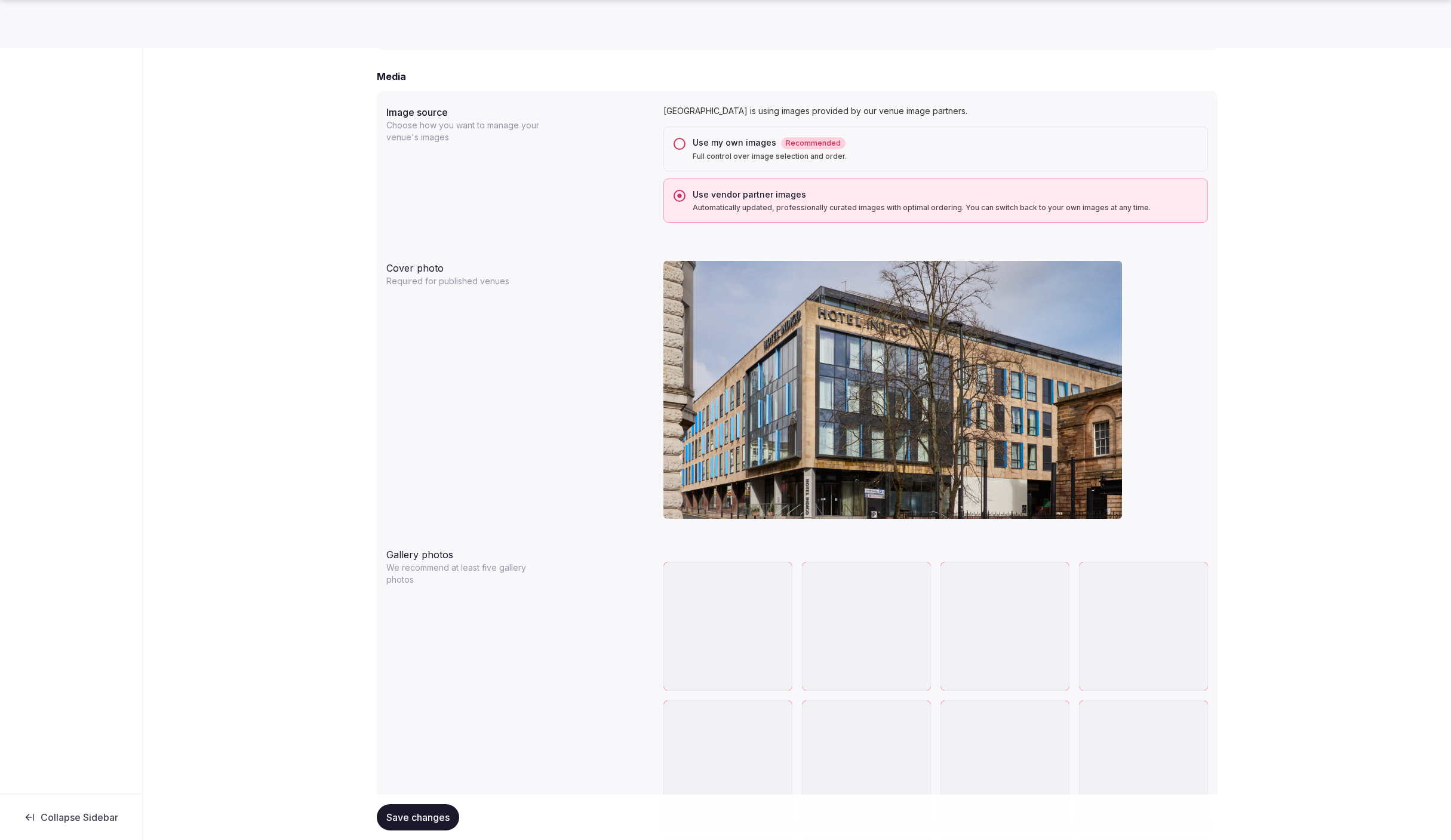
scroll to position [1060, 0]
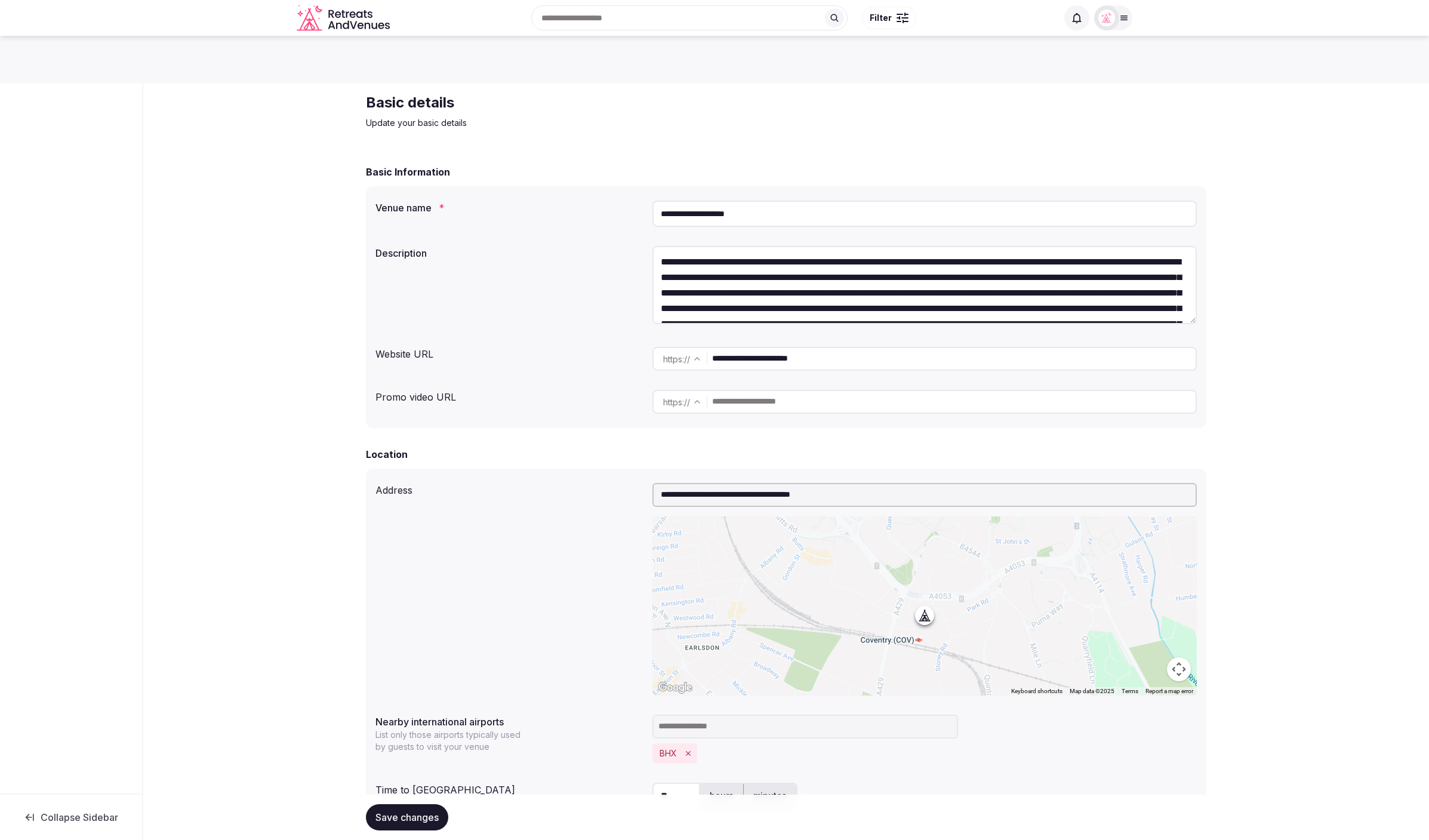
drag, startPoint x: 796, startPoint y: 210, endPoint x: 652, endPoint y: 210, distance: 144.0
click at [659, 210] on input "**********" at bounding box center [924, 213] width 544 height 26
click at [532, 106] on h2 "Basic details" at bounding box center [566, 102] width 402 height 19
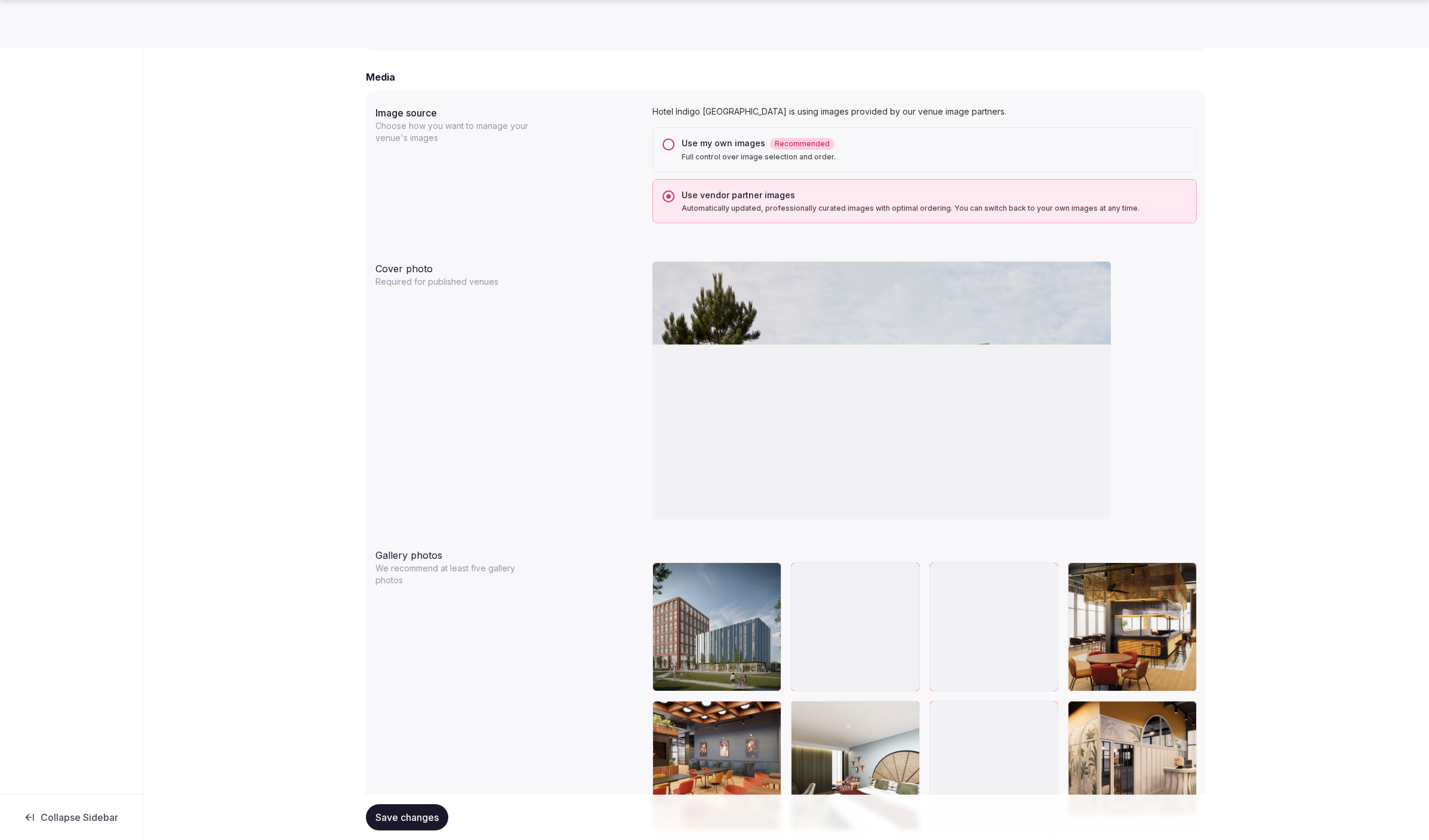
scroll to position [978, 0]
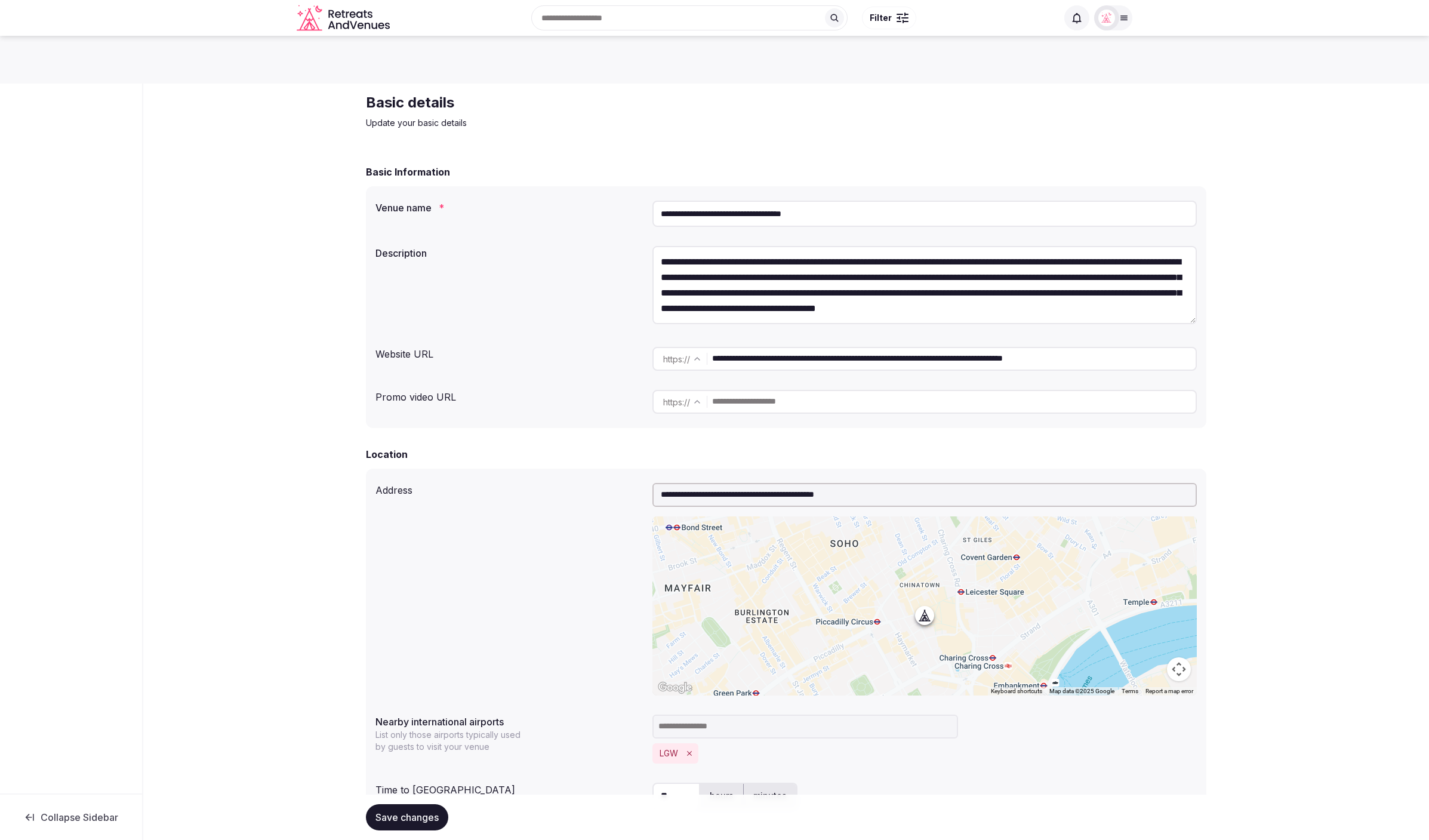
drag, startPoint x: 849, startPoint y: 213, endPoint x: 648, endPoint y: 208, distance: 201.1
click at [648, 208] on div "**********" at bounding box center [787, 213] width 822 height 36
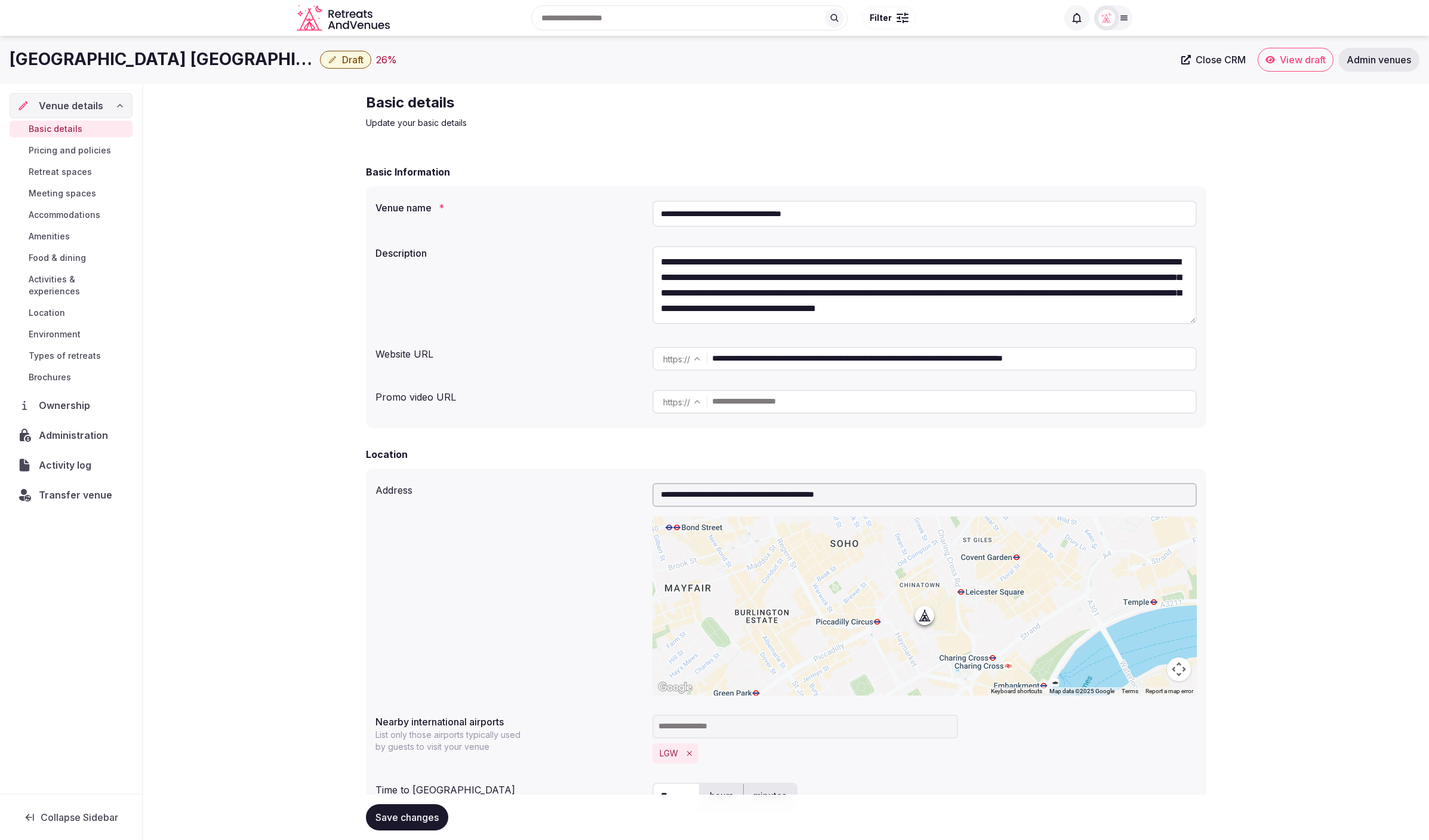
paste input "*******"
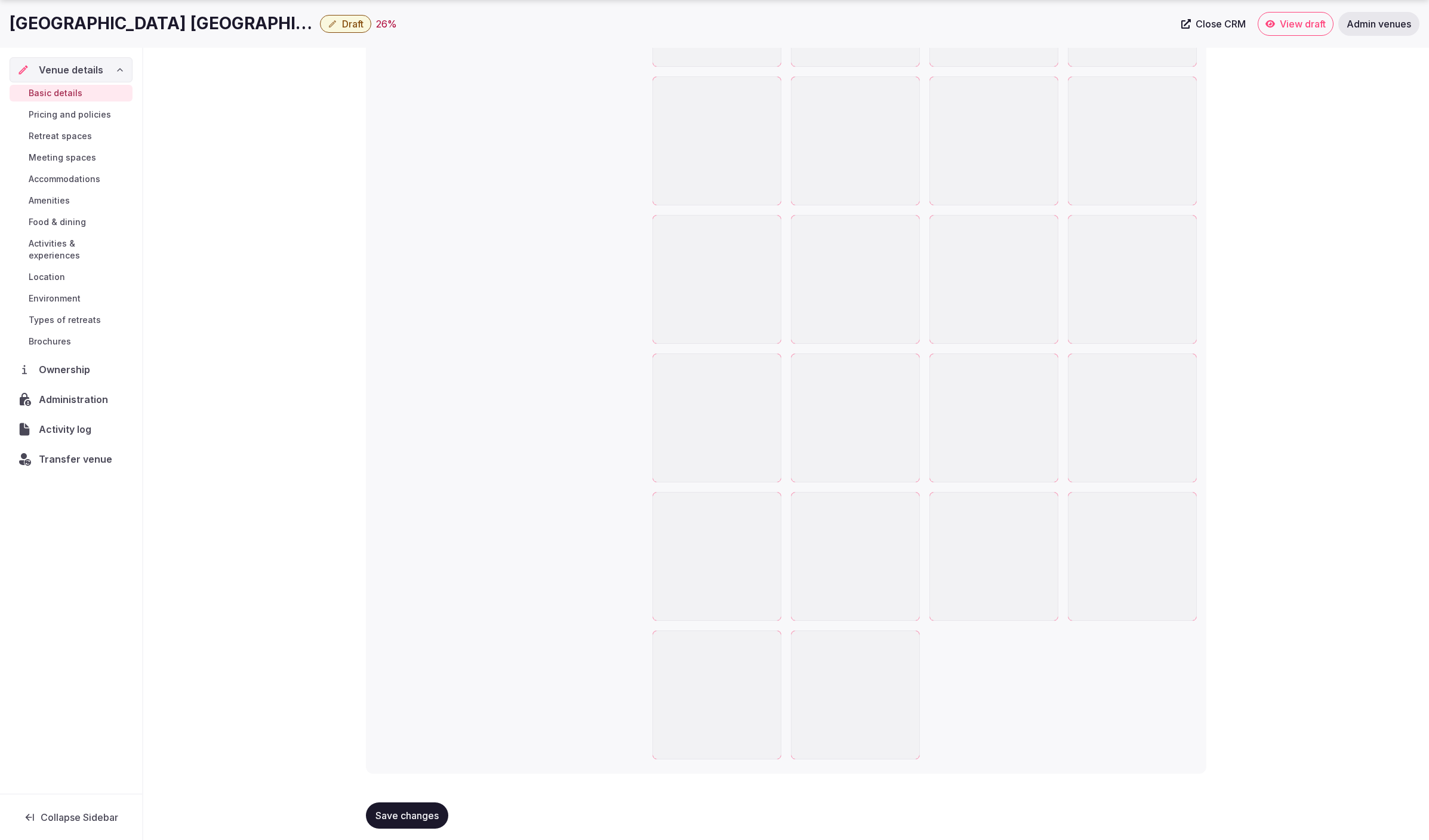
scroll to position [2537, 0]
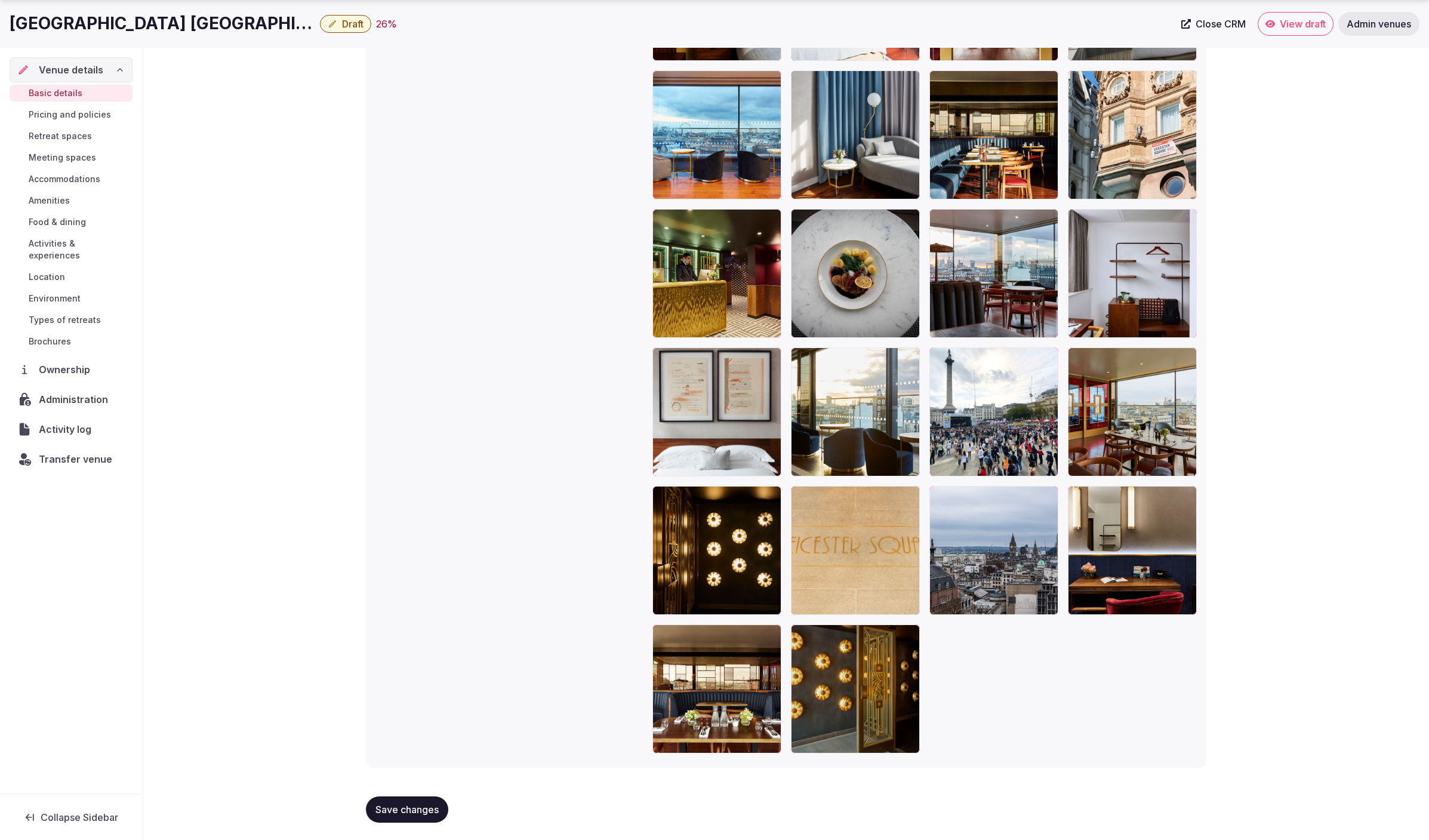
type input "**********"
click at [396, 804] on span "Save changes" at bounding box center [407, 809] width 63 height 12
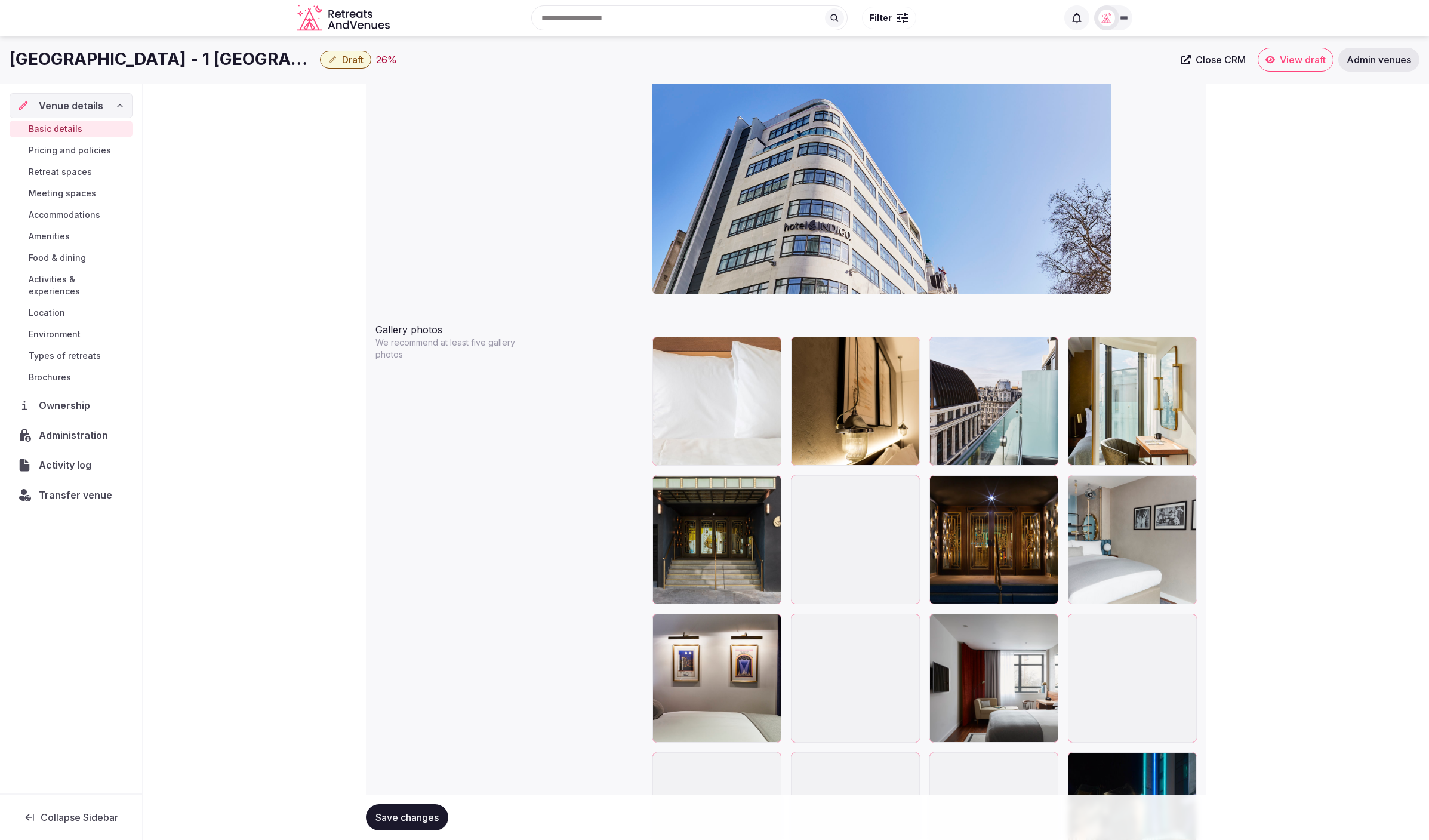
scroll to position [1159, 0]
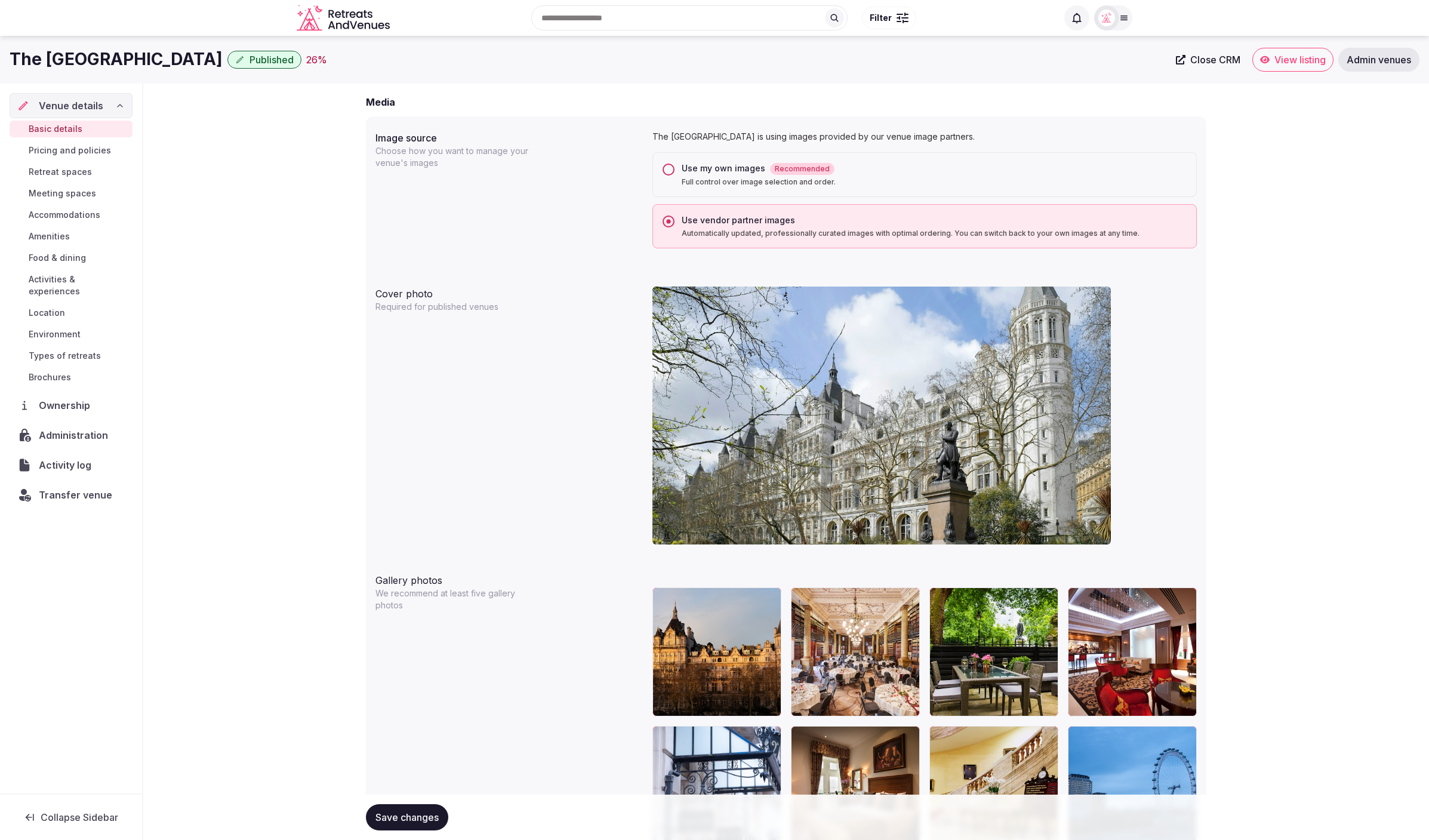
scroll to position [906, 0]
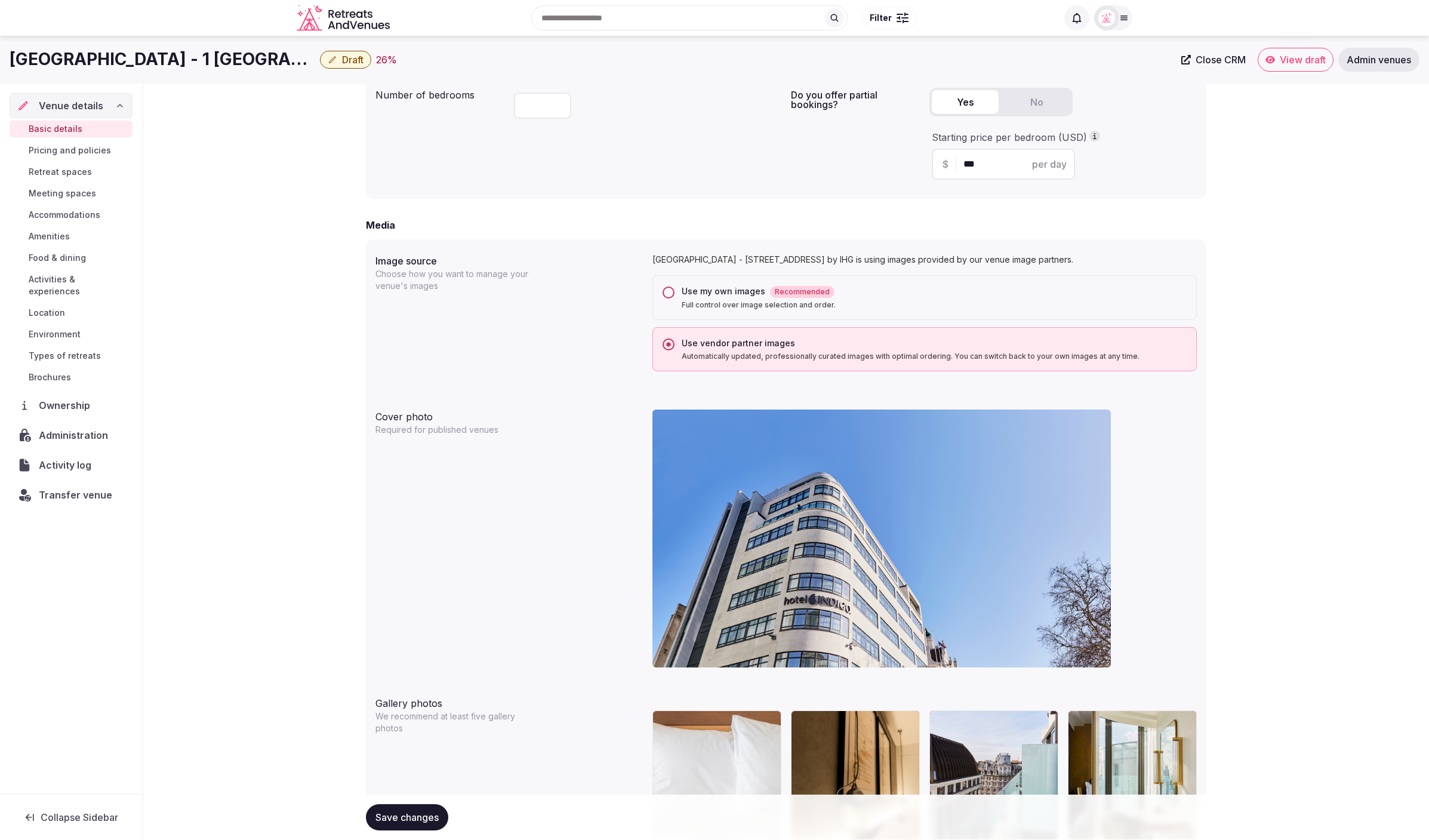
scroll to position [788, 0]
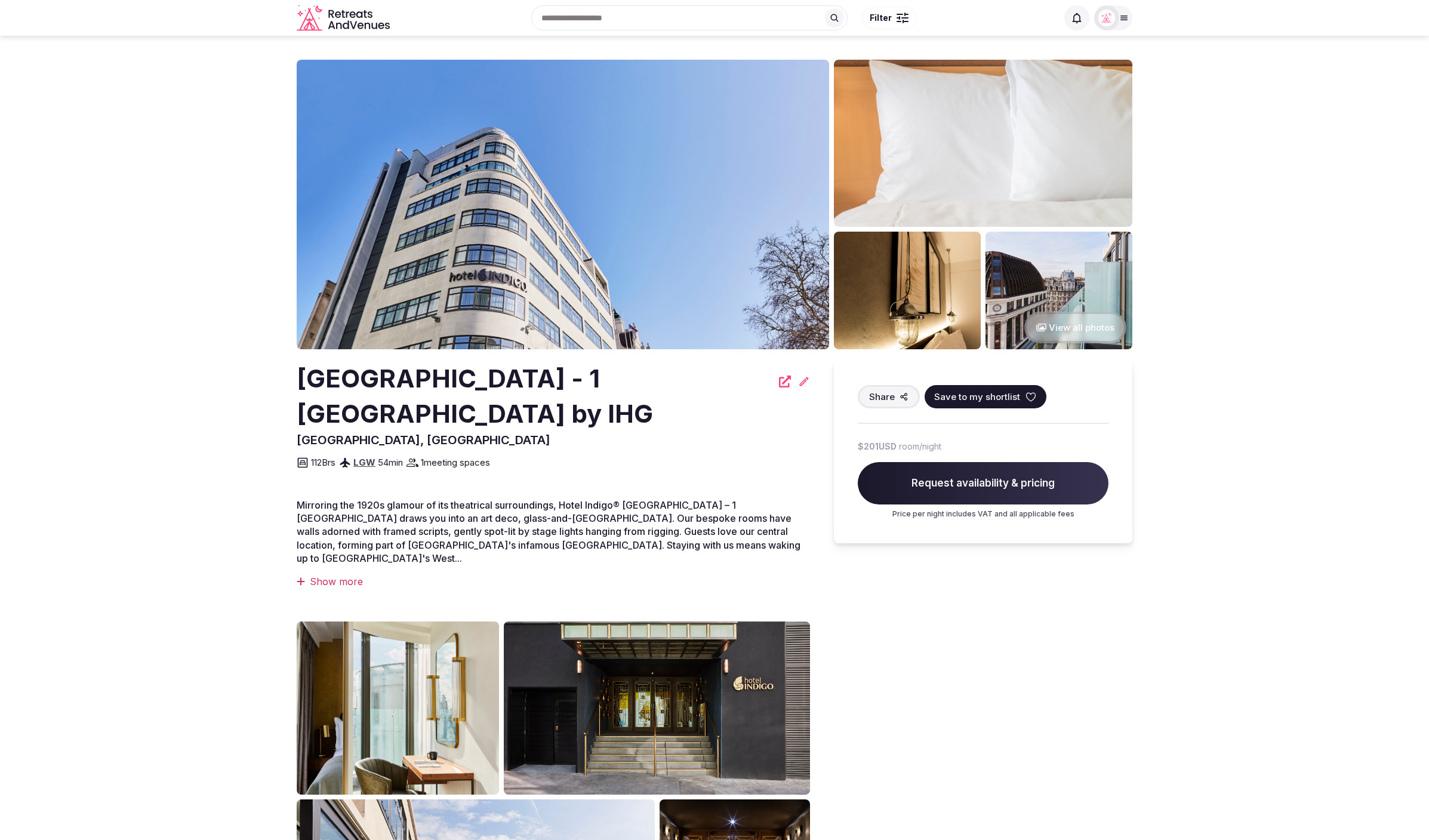
click at [453, 175] on img at bounding box center [563, 204] width 533 height 290
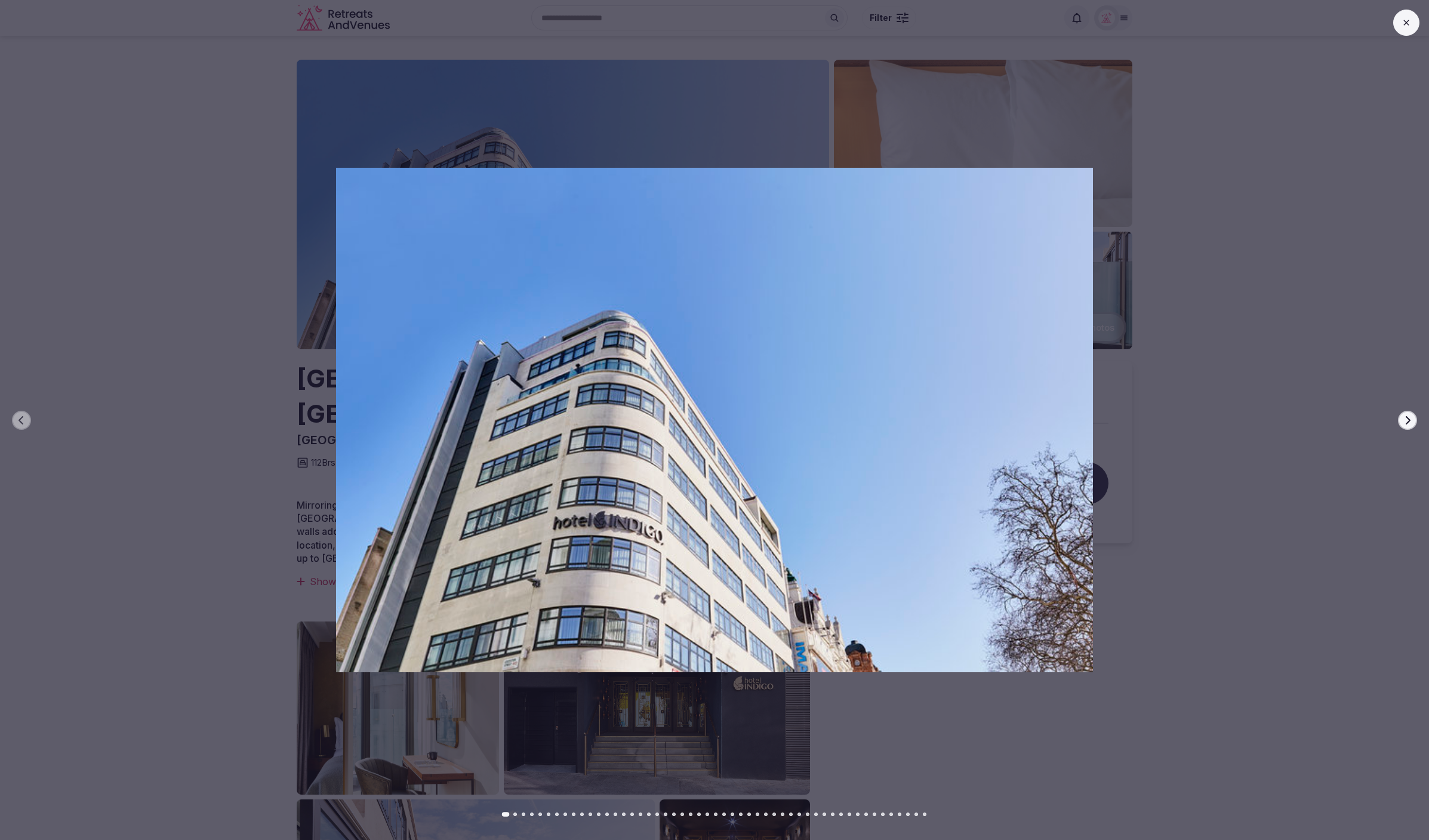
click at [1400, 30] on button at bounding box center [1406, 23] width 26 height 26
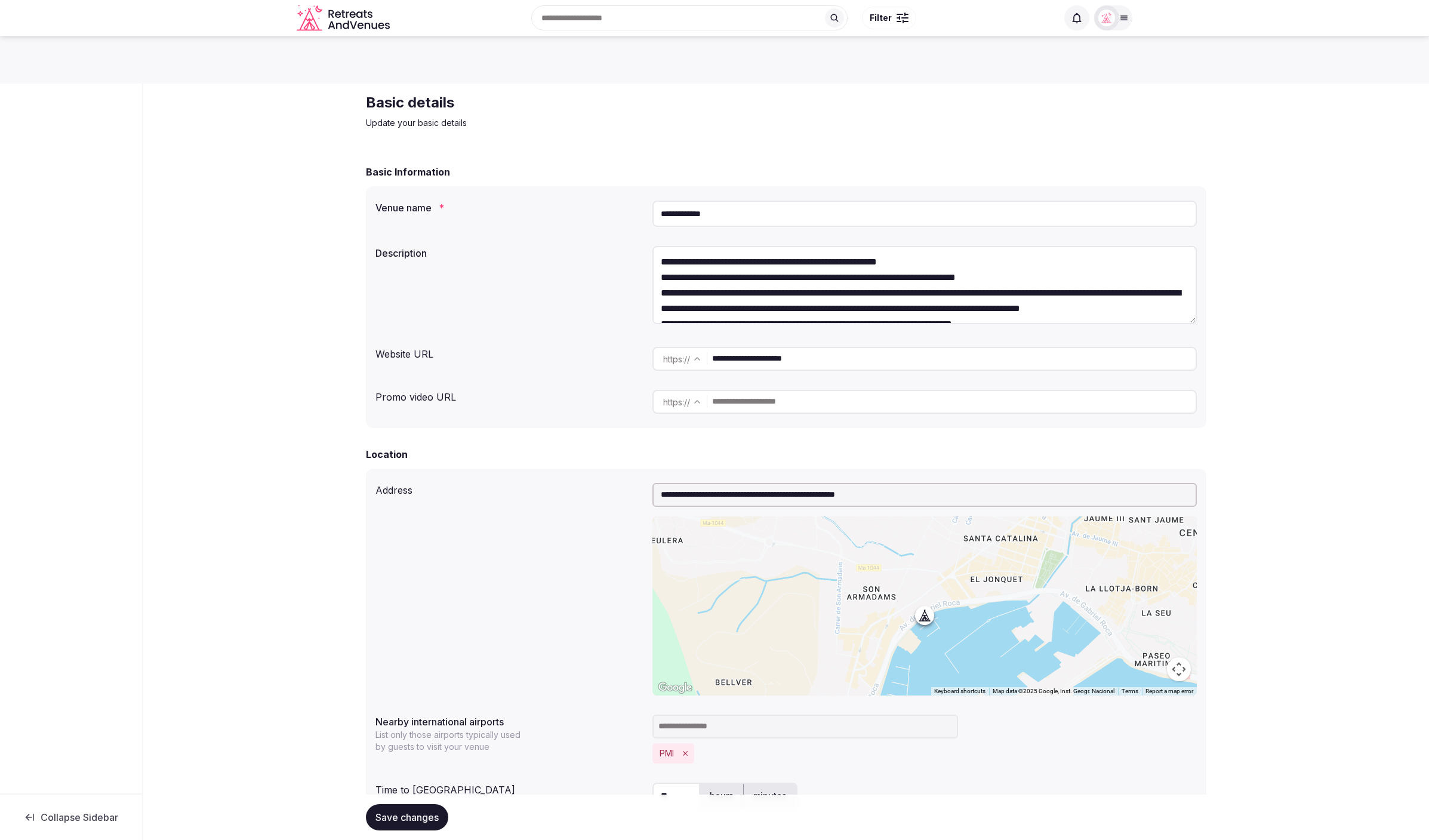
drag, startPoint x: 755, startPoint y: 213, endPoint x: 644, endPoint y: 209, distance: 111.1
click at [645, 210] on div "**********" at bounding box center [787, 213] width 822 height 36
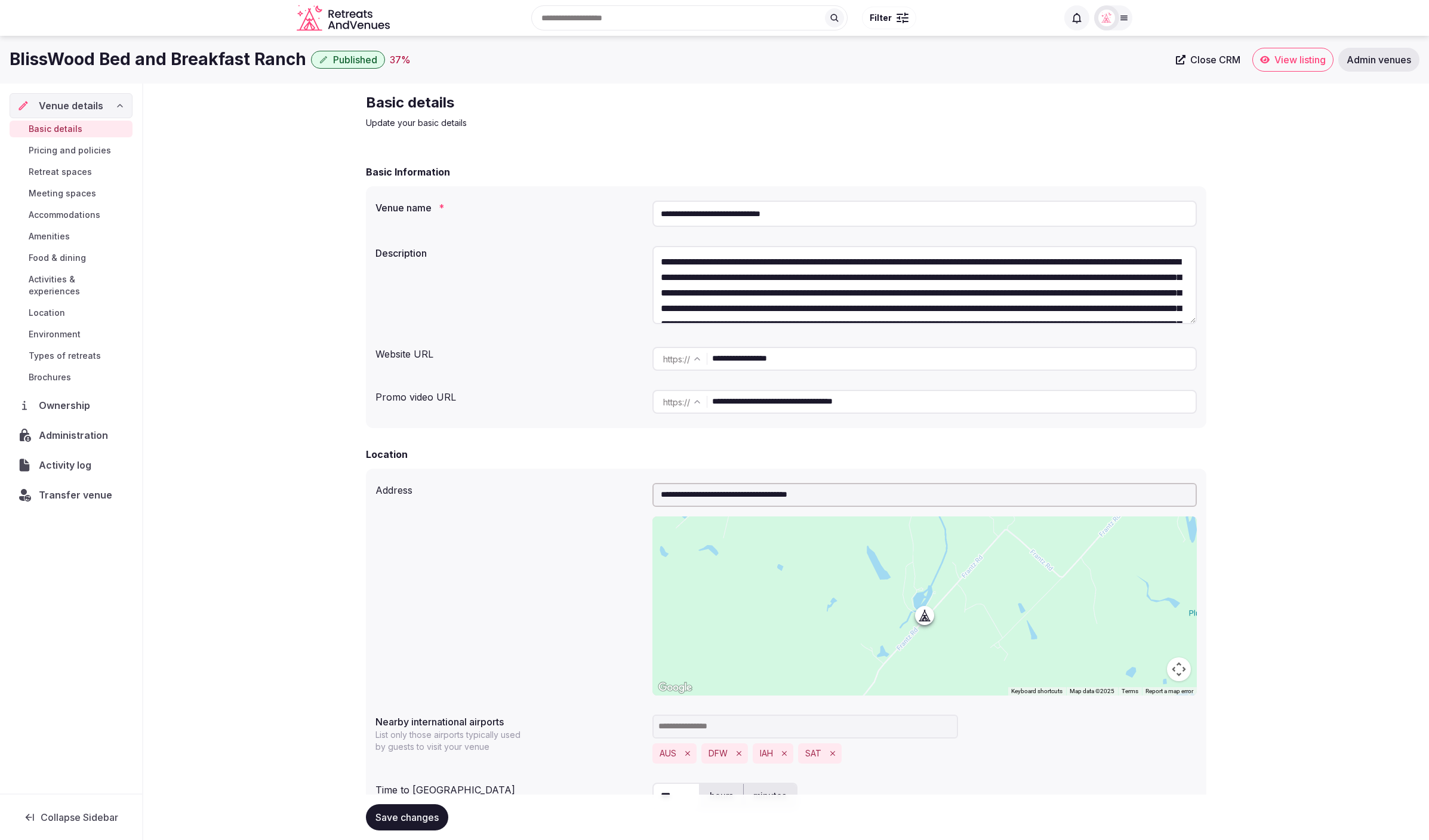
click at [326, 64] on button "Published" at bounding box center [347, 59] width 74 height 18
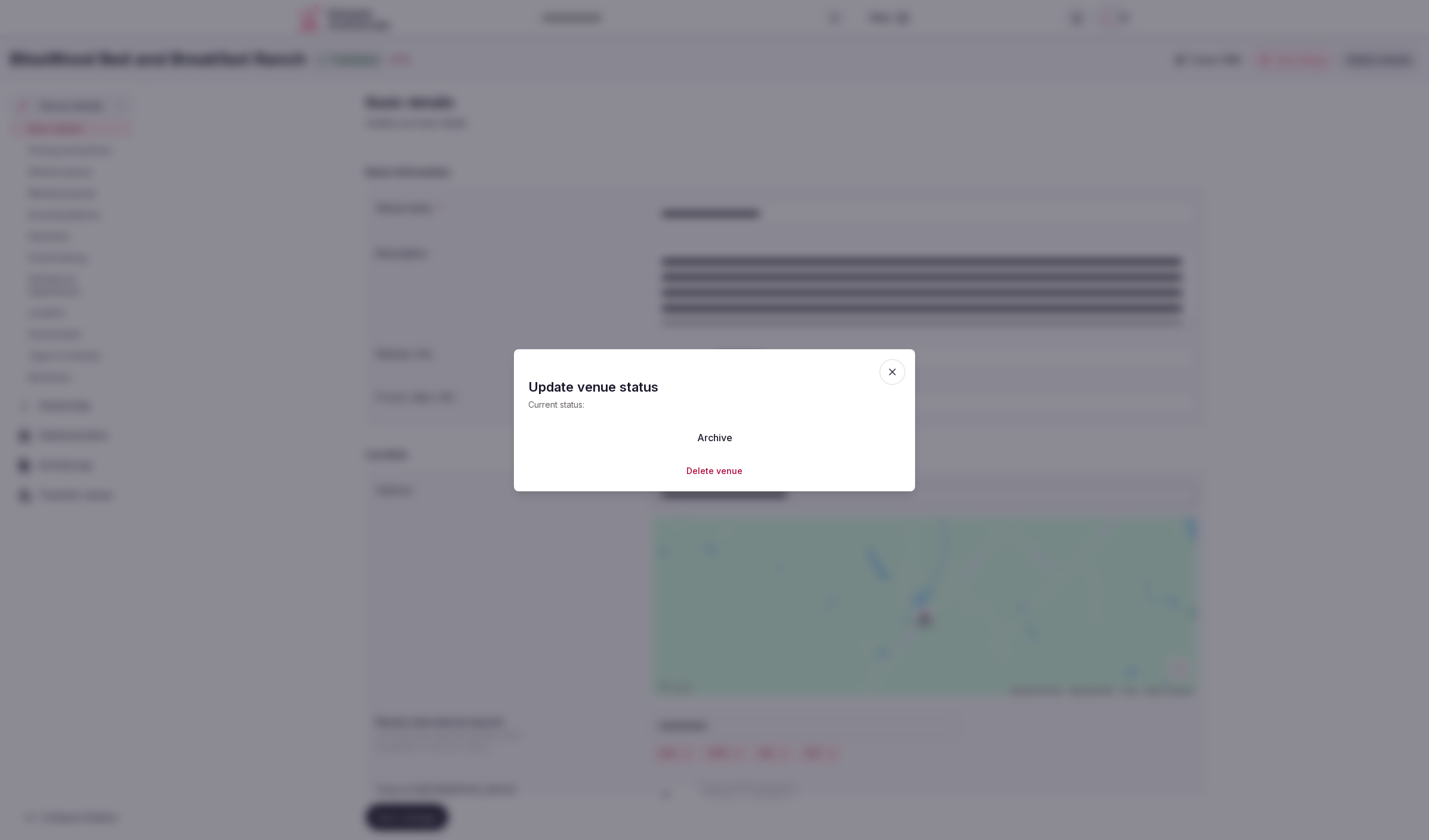
drag, startPoint x: 895, startPoint y: 368, endPoint x: 720, endPoint y: 224, distance: 226.6
click at [893, 366] on icon "button" at bounding box center [892, 371] width 12 height 12
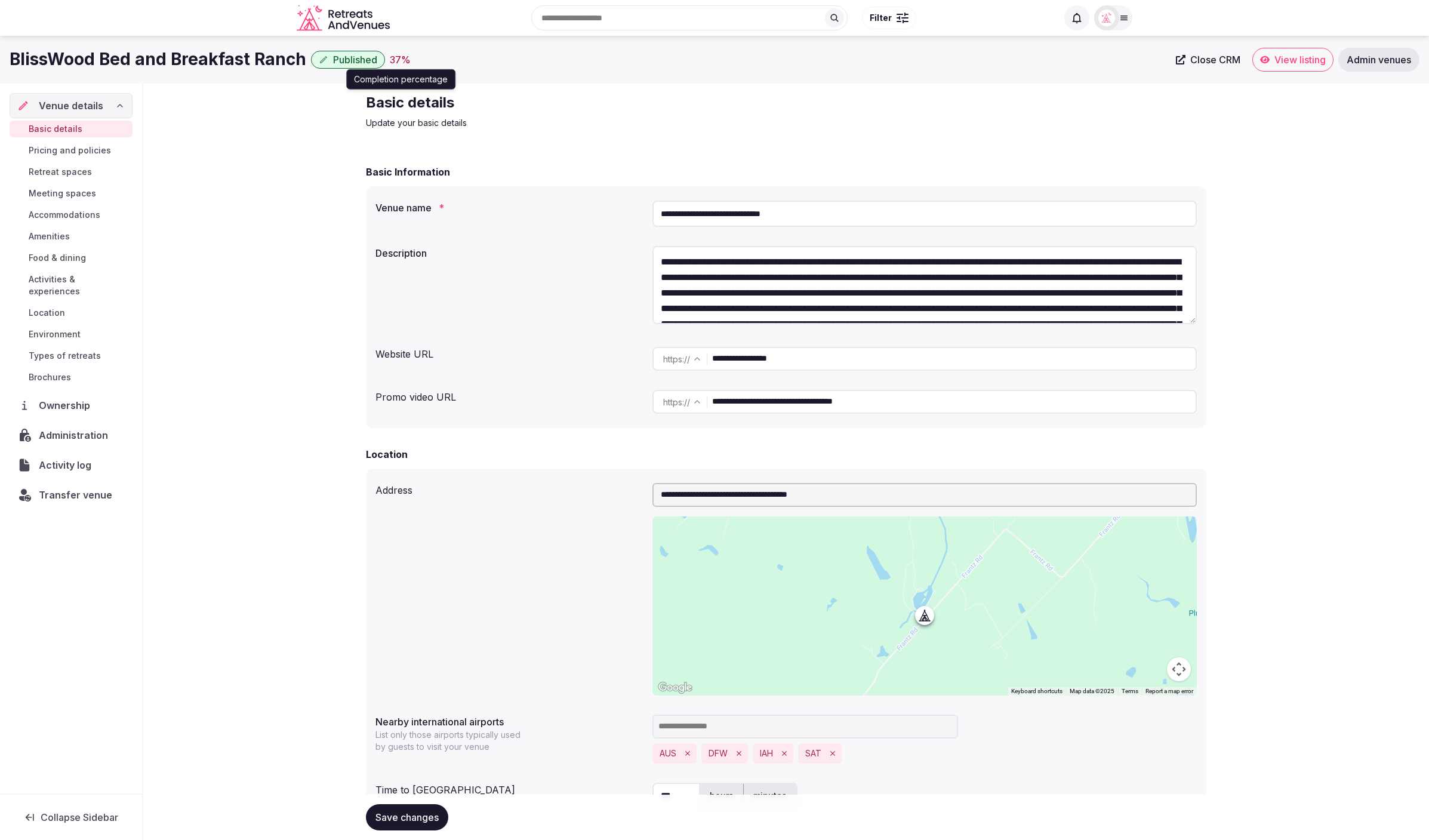
click at [396, 63] on div "37 %" at bounding box center [400, 60] width 21 height 14
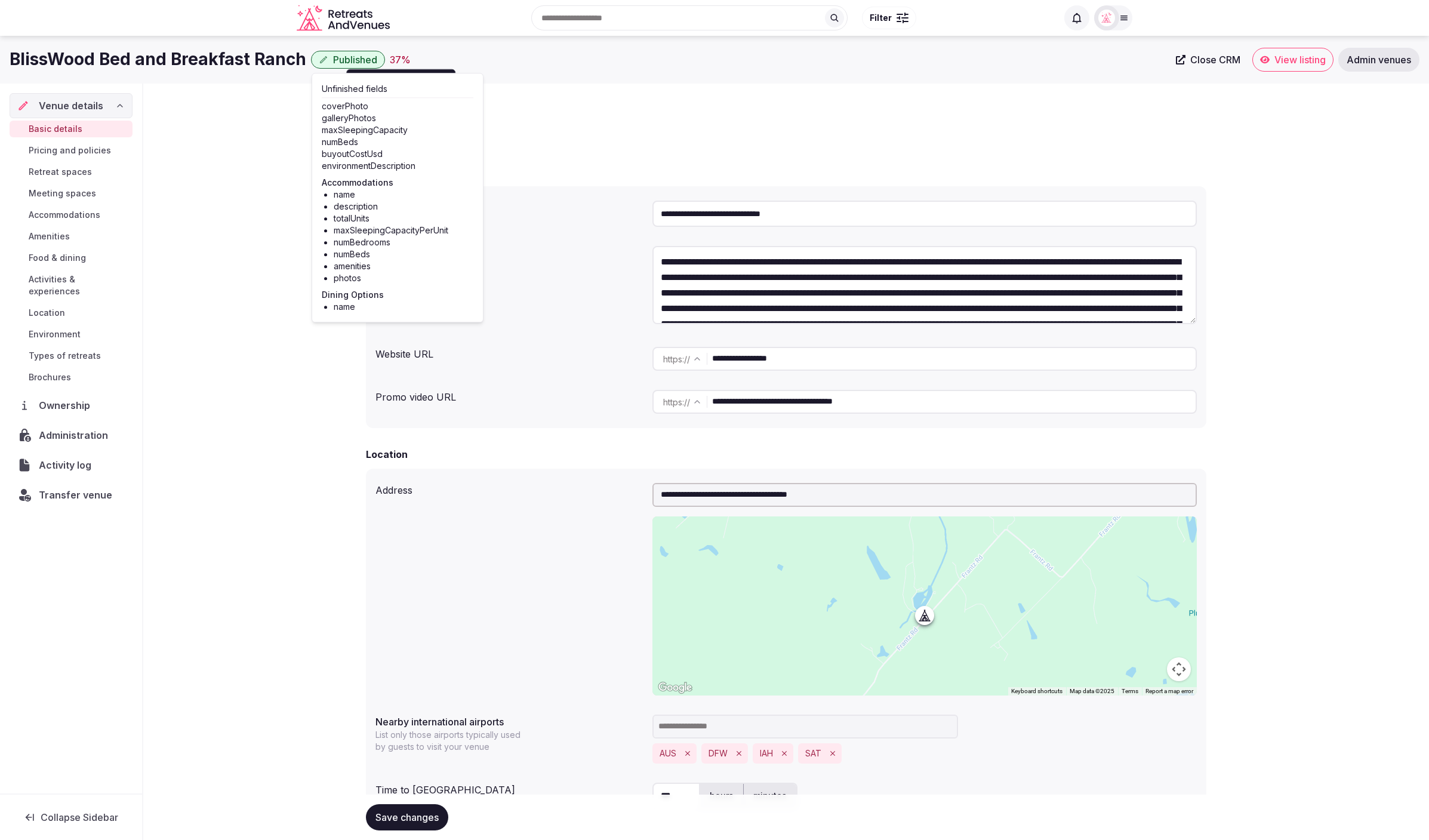
click at [53, 213] on span "Accommodations" at bounding box center [64, 214] width 71 height 12
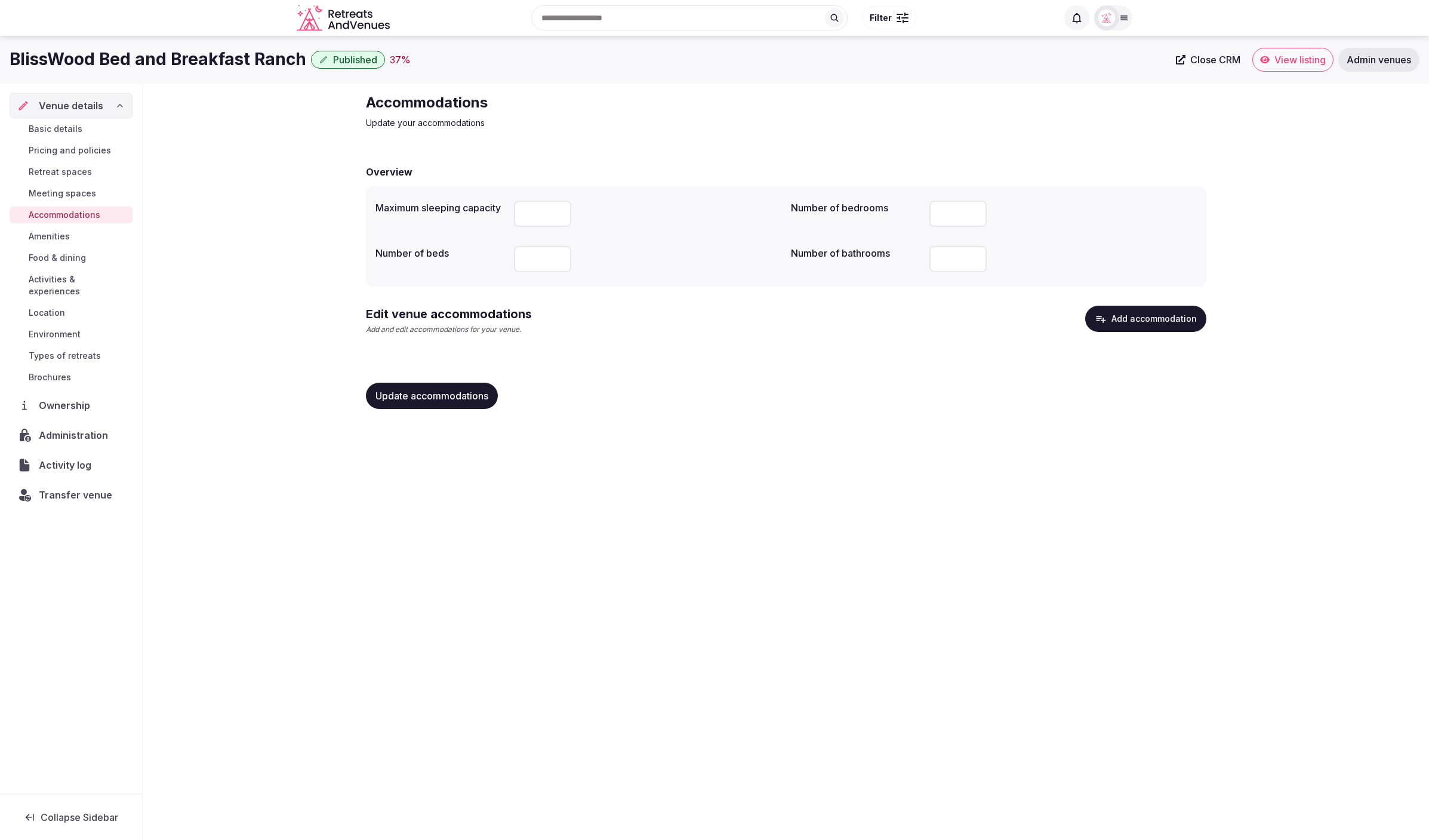
click at [68, 189] on span "Meeting spaces" at bounding box center [62, 193] width 68 height 12
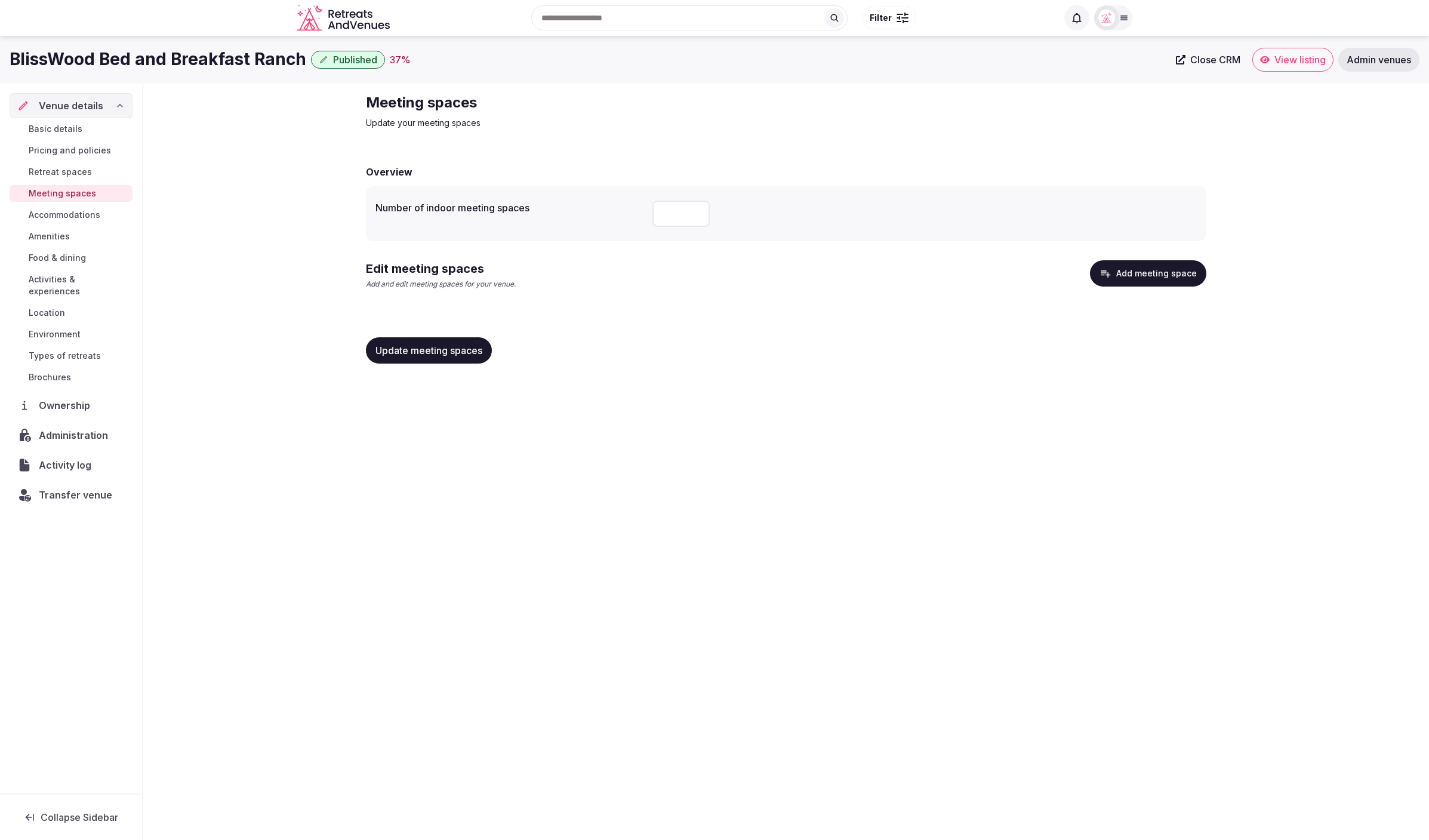
click at [38, 216] on span "Accommodations" at bounding box center [64, 214] width 71 height 12
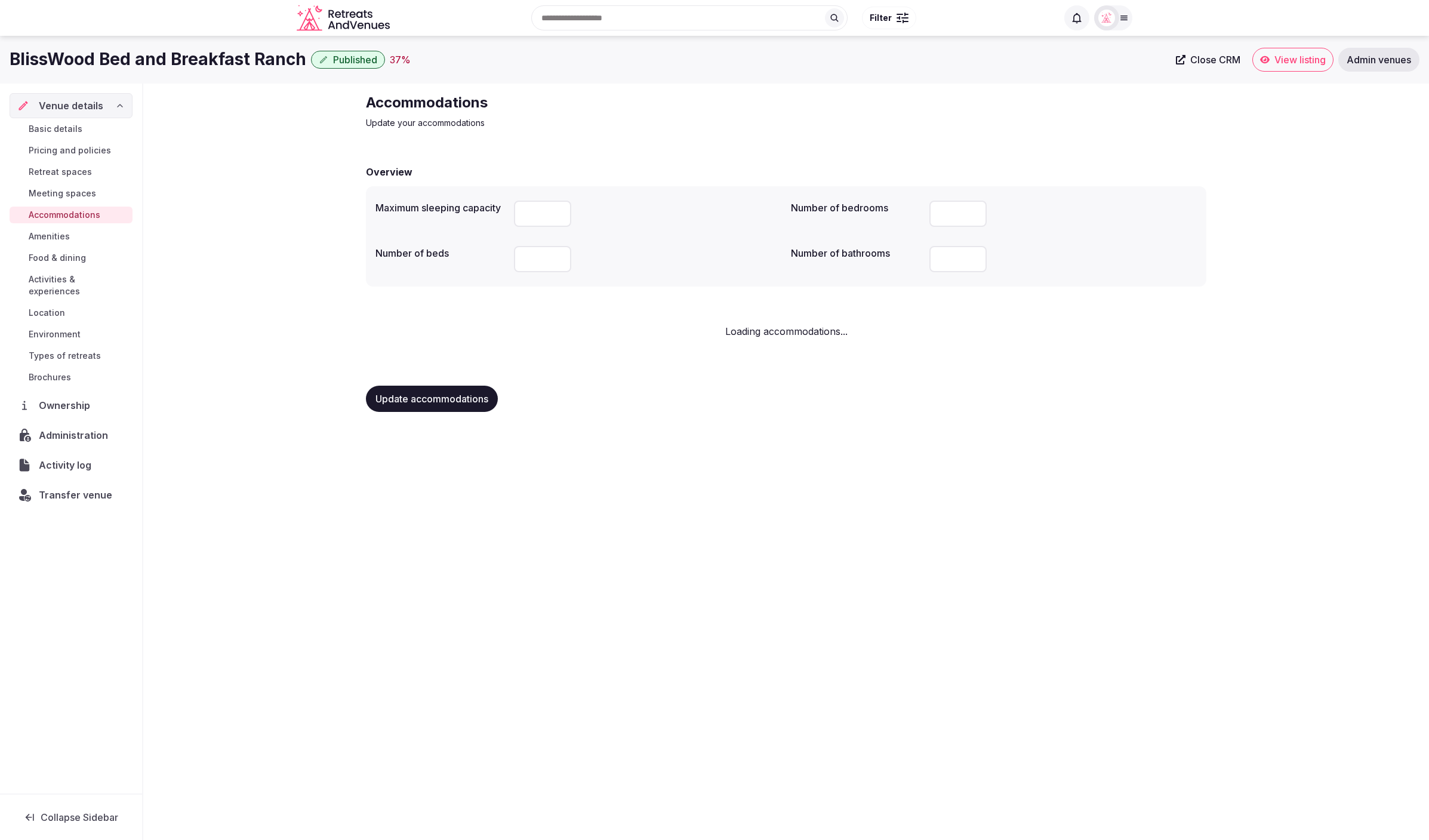
click at [49, 260] on span "Food & dining" at bounding box center [57, 257] width 57 height 12
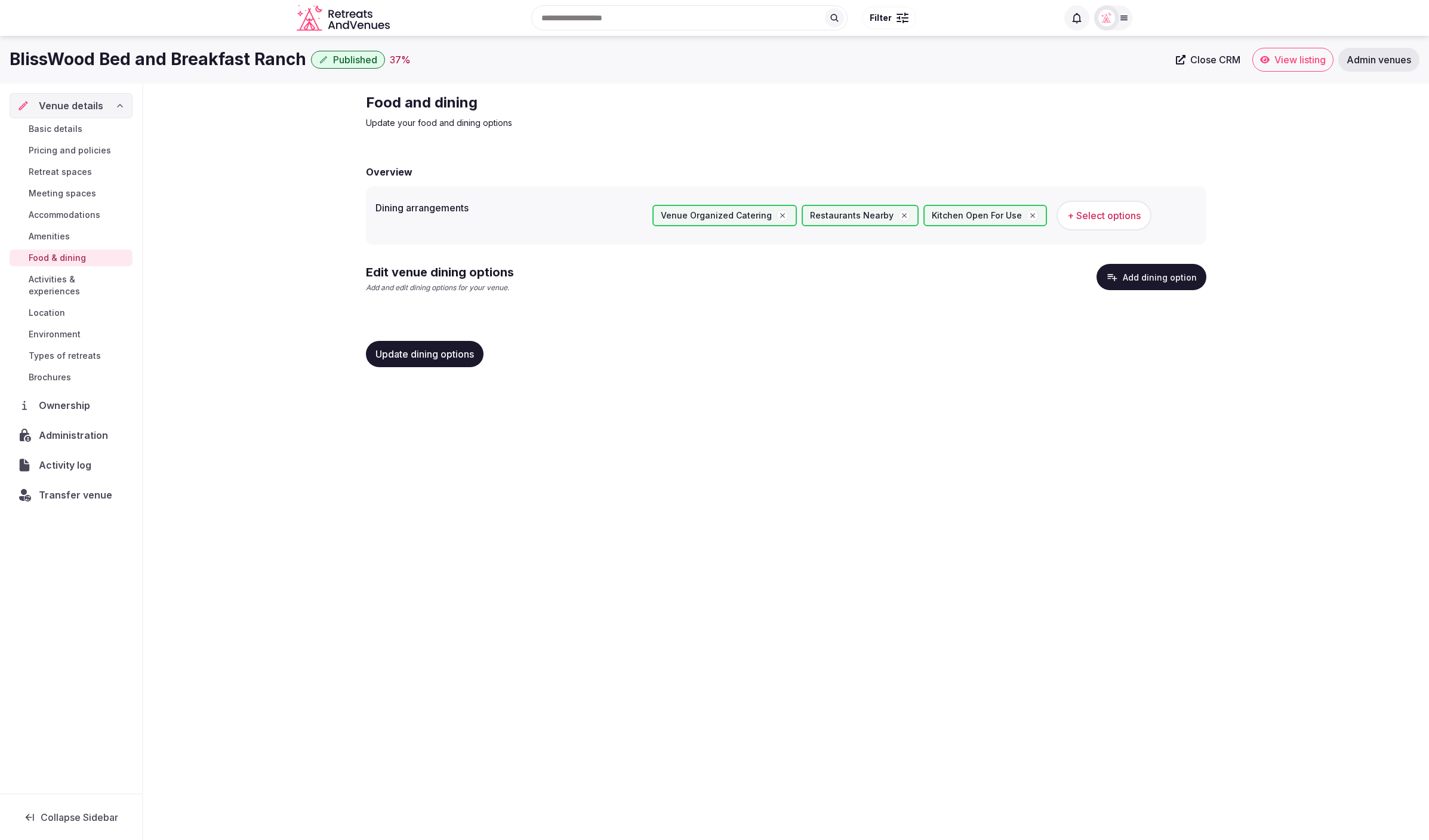
click at [78, 282] on span "Activities & experiences" at bounding box center [78, 285] width 99 height 24
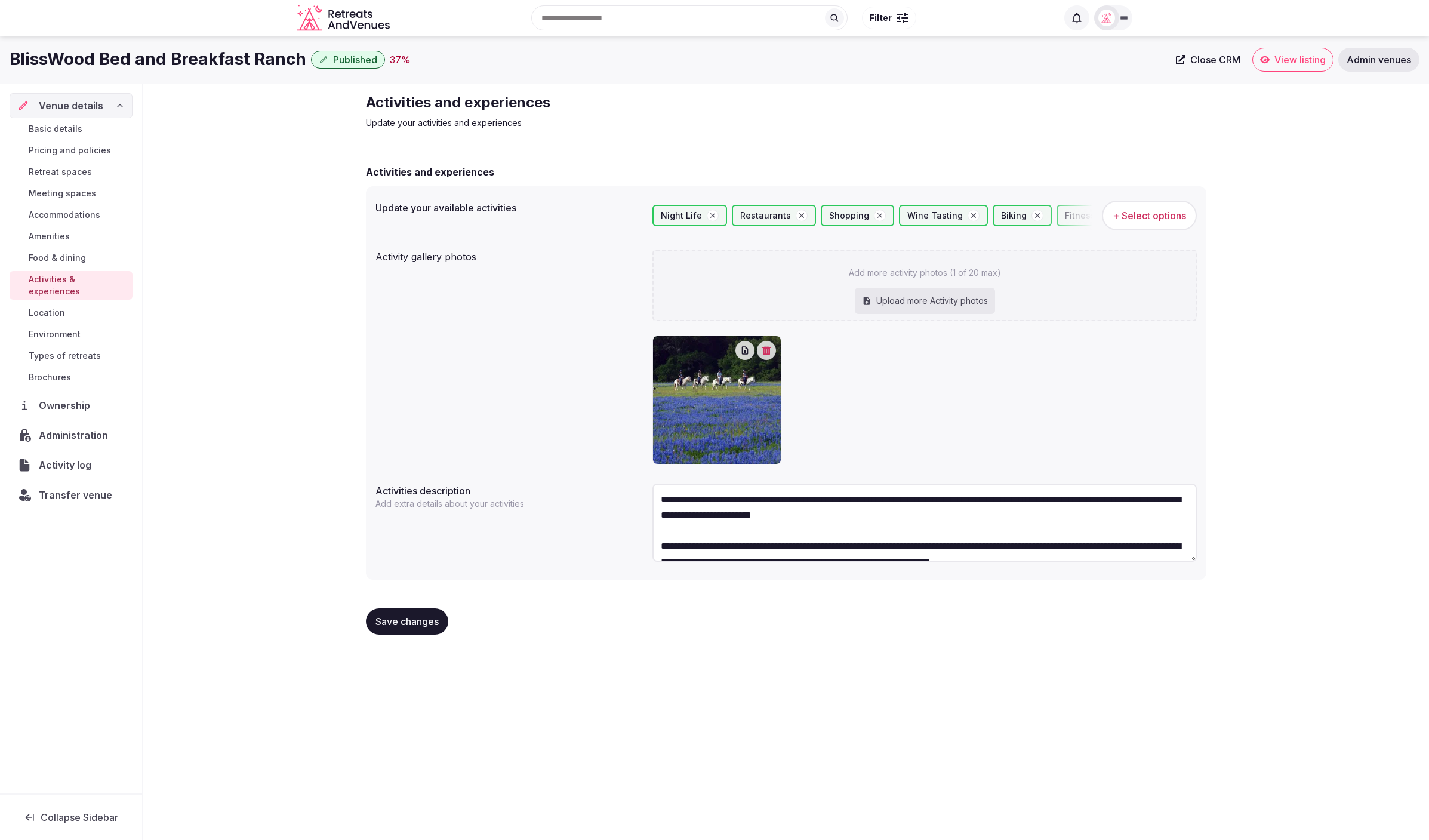
click at [53, 307] on span "Location" at bounding box center [47, 312] width 37 height 12
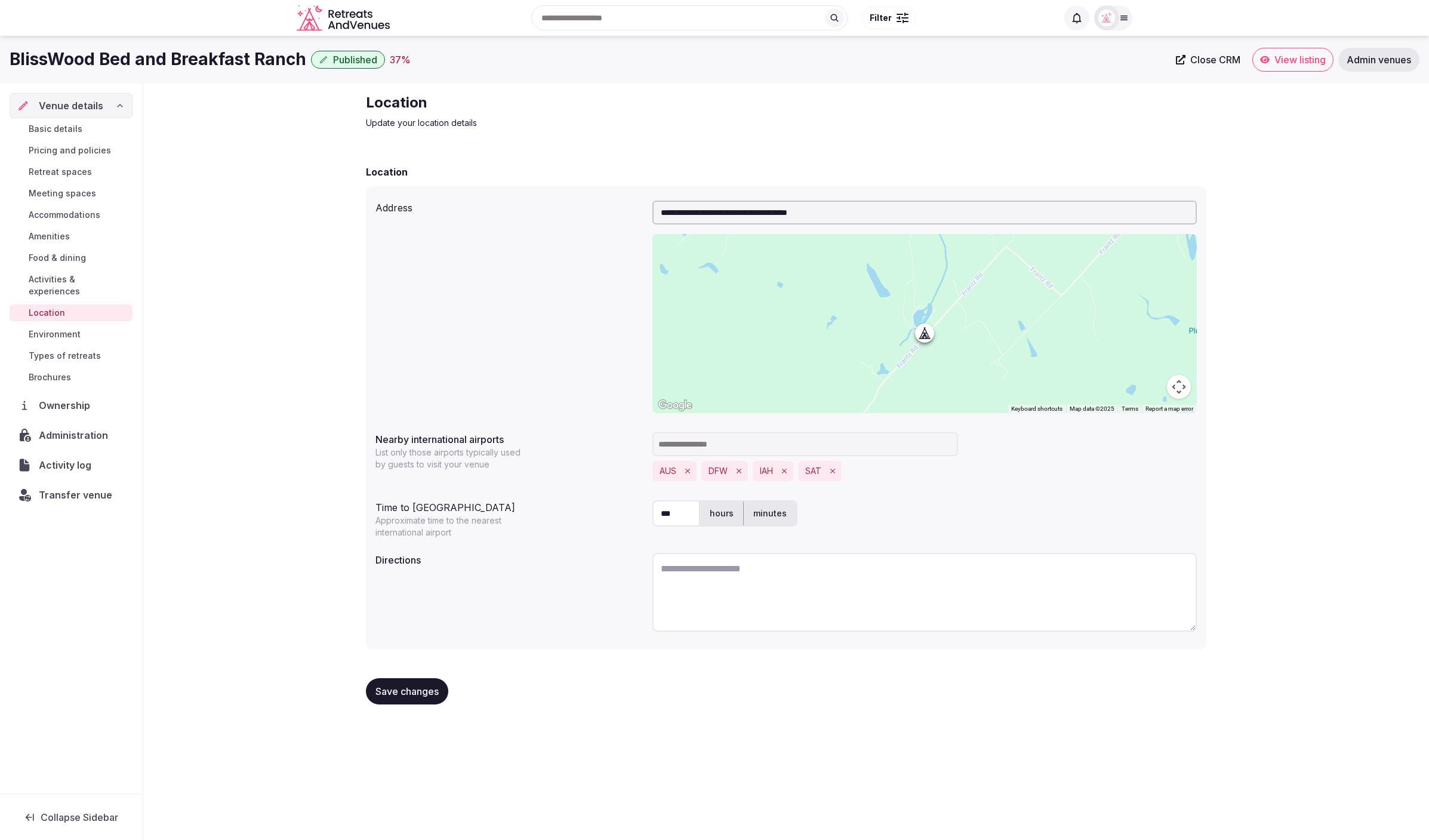
click at [78, 148] on span "Pricing and policies" at bounding box center [70, 150] width 82 height 12
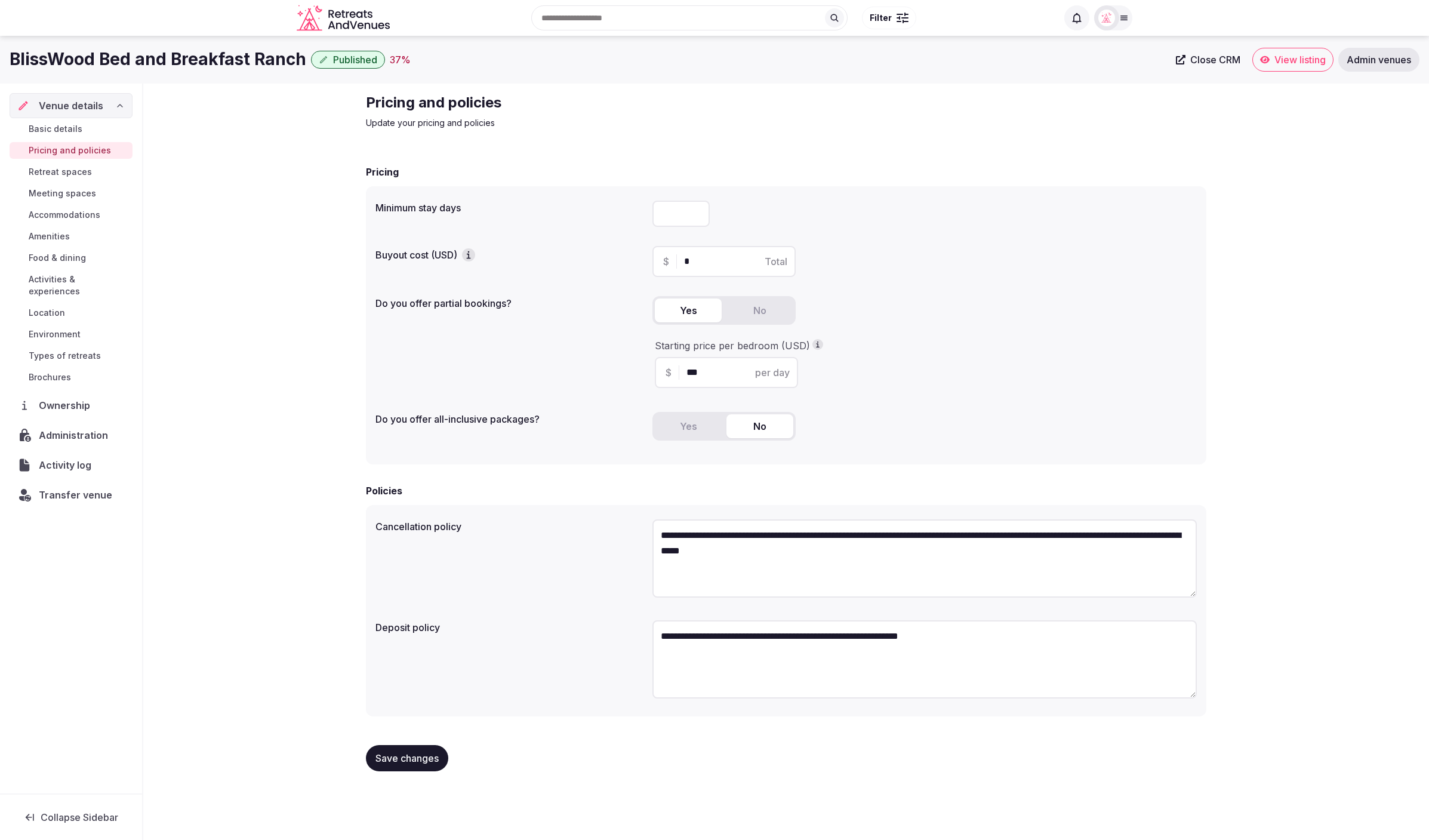
click at [68, 171] on span "Retreat spaces" at bounding box center [60, 172] width 63 height 12
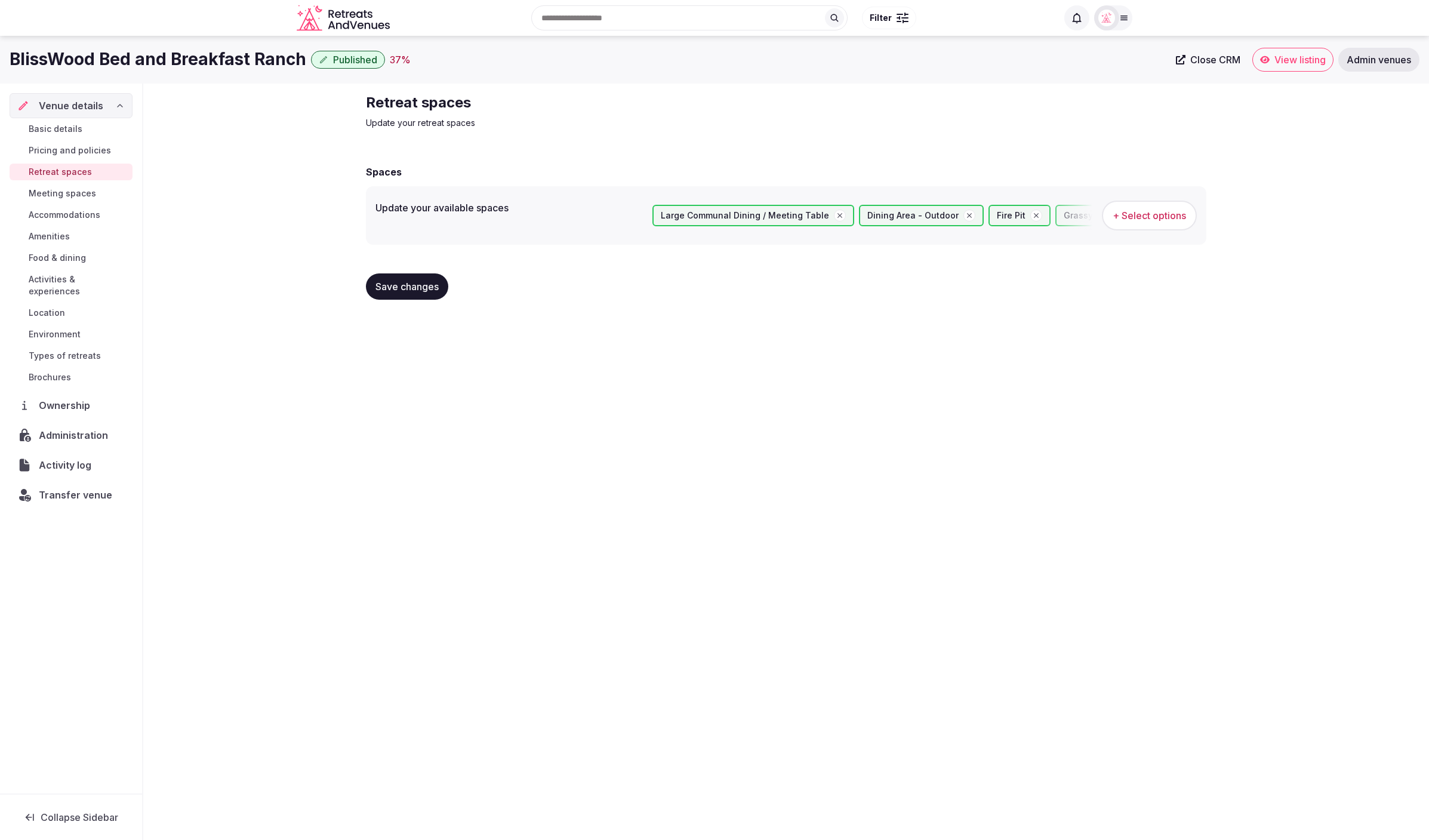
click at [60, 193] on span "Meeting spaces" at bounding box center [62, 193] width 68 height 12
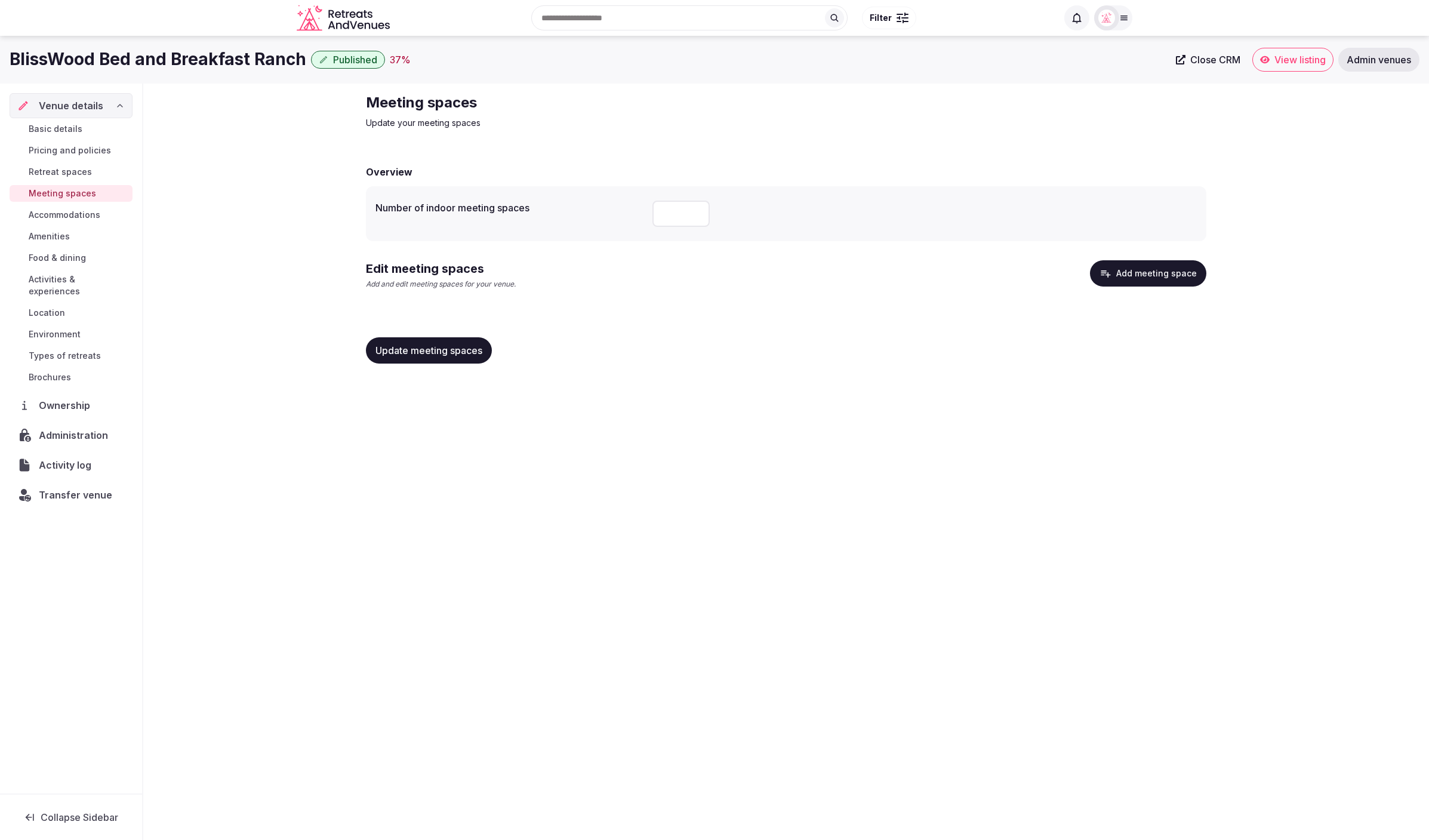
click at [54, 328] on span "Environment" at bounding box center [54, 334] width 52 height 12
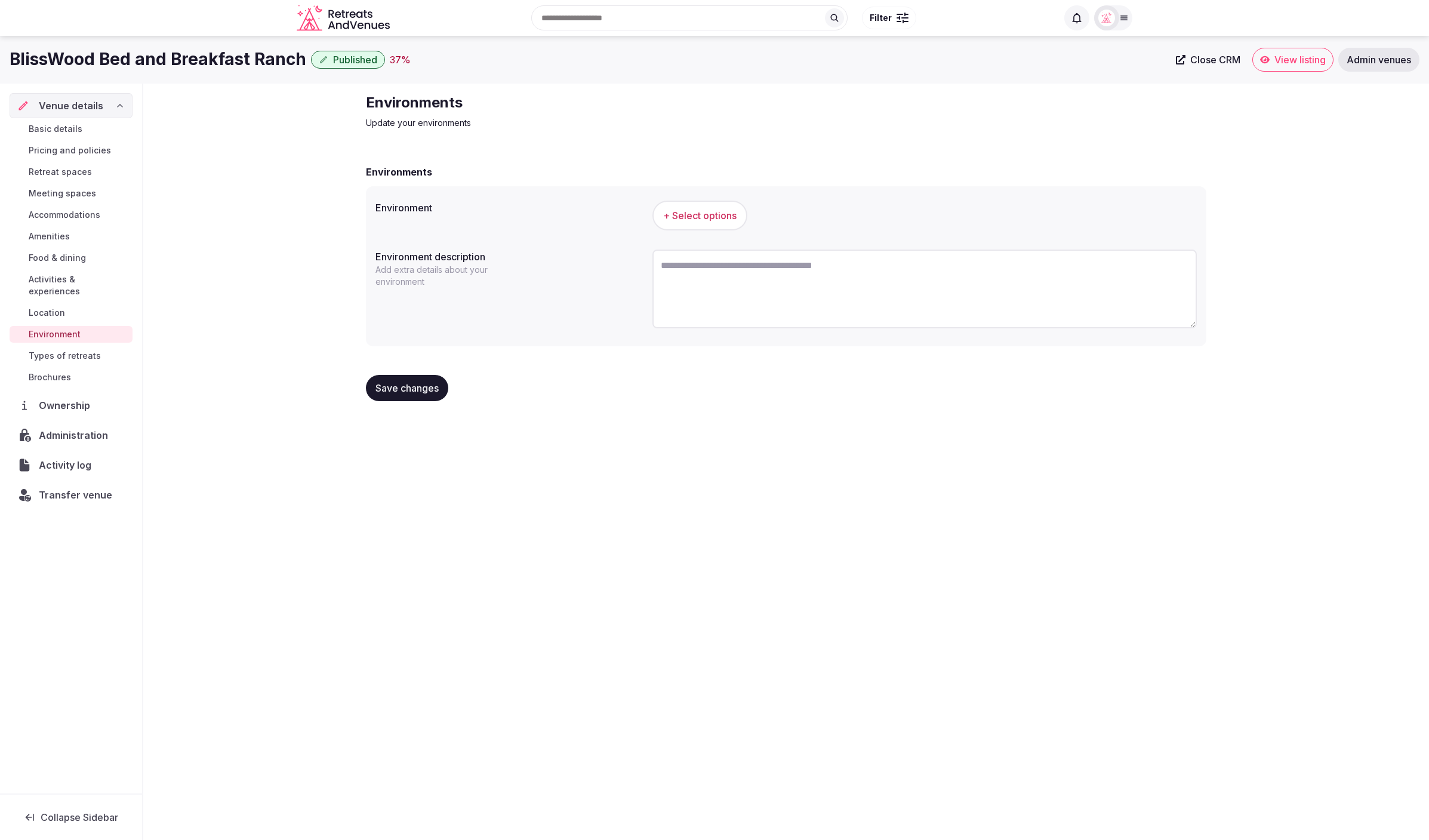
click at [61, 307] on span "Location" at bounding box center [47, 312] width 37 height 12
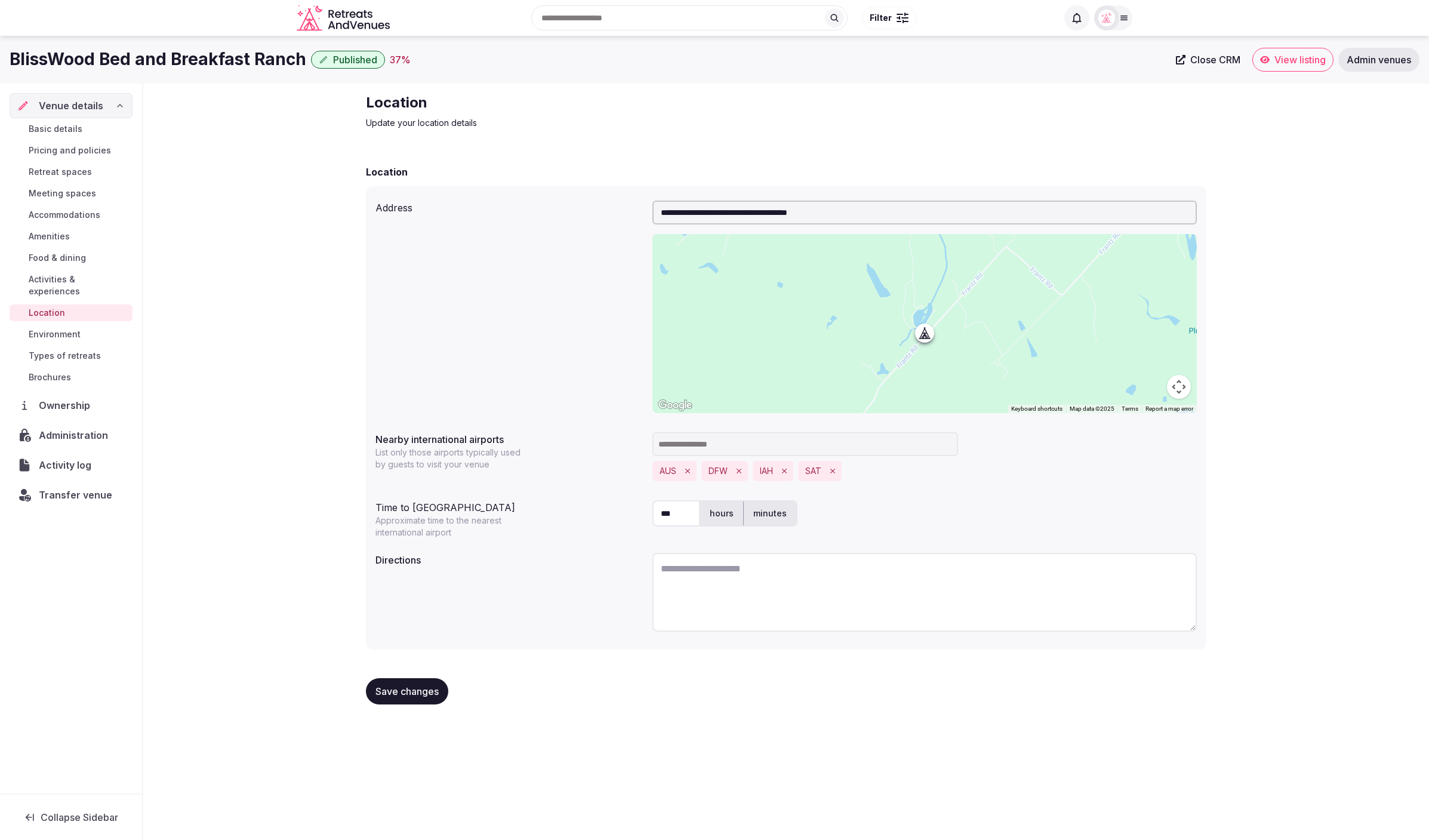
click at [44, 328] on span "Environment" at bounding box center [54, 334] width 52 height 12
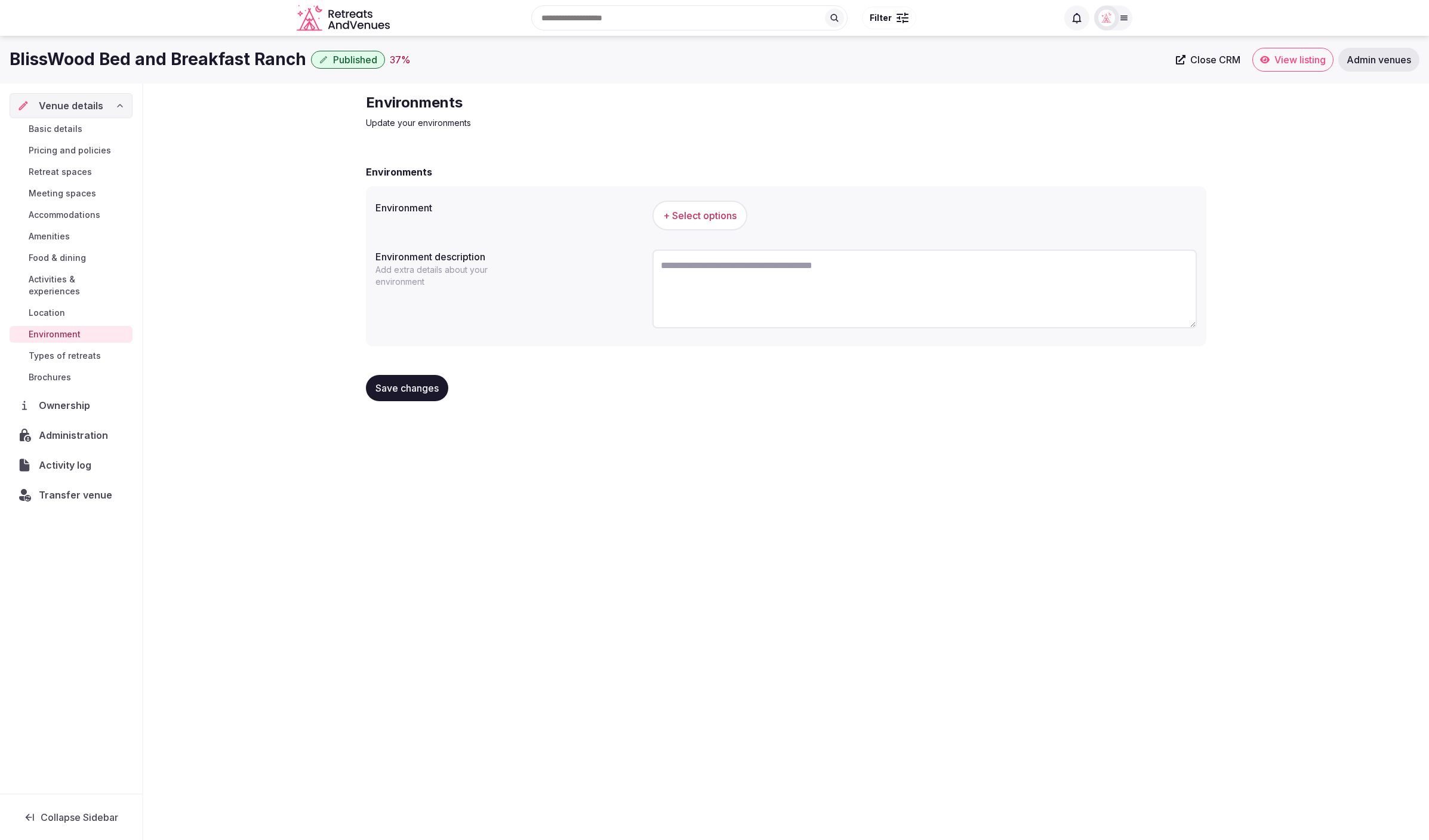
click at [66, 349] on span "Types of retreats" at bounding box center [64, 355] width 72 height 12
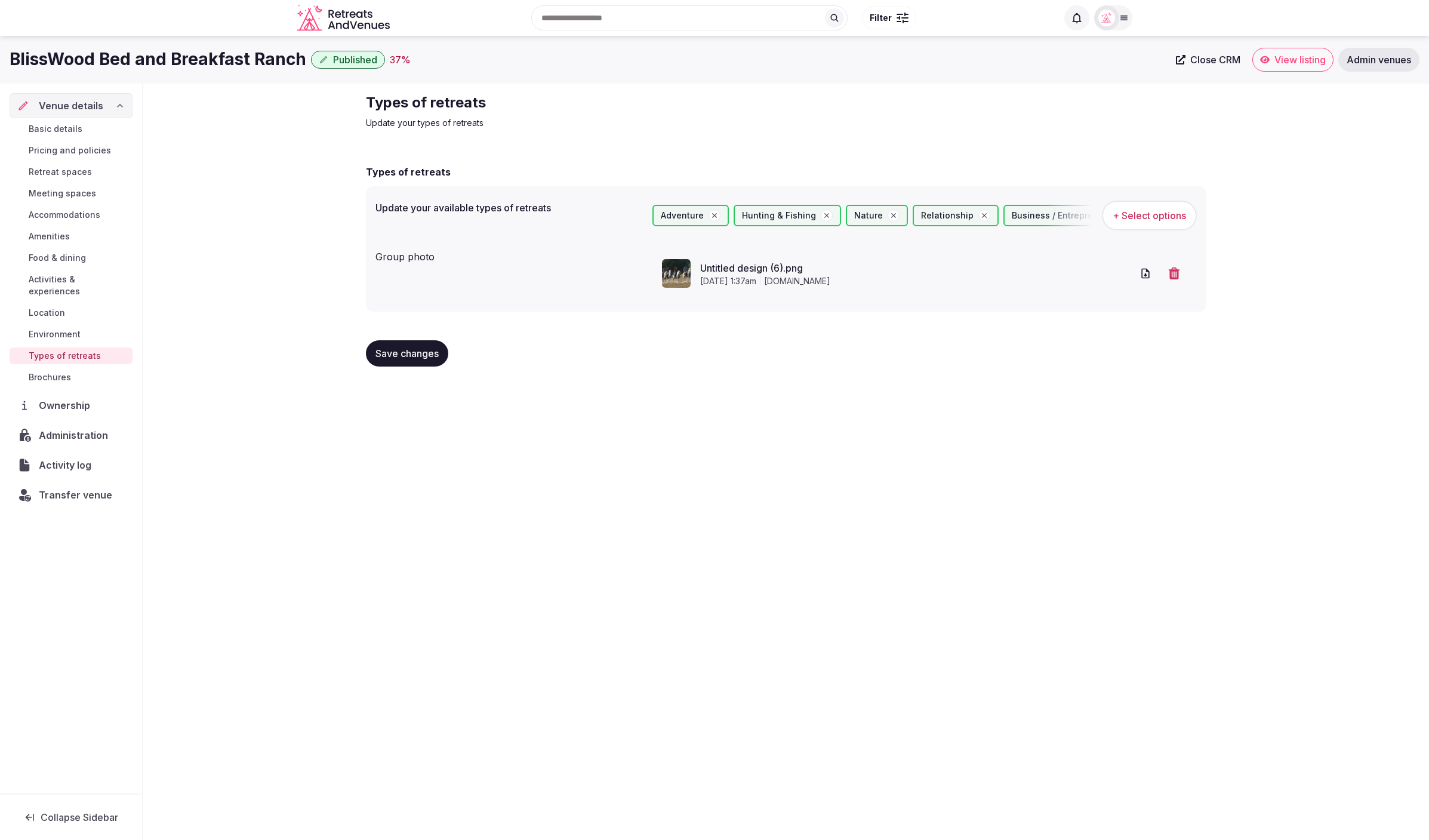
click at [731, 503] on div "BlissWood Bed and Breakfast Ranch Published 37 % Close CRM View listing Admin v…" at bounding box center [714, 434] width 1429 height 797
click at [51, 259] on span "Food & dining" at bounding box center [57, 257] width 57 height 12
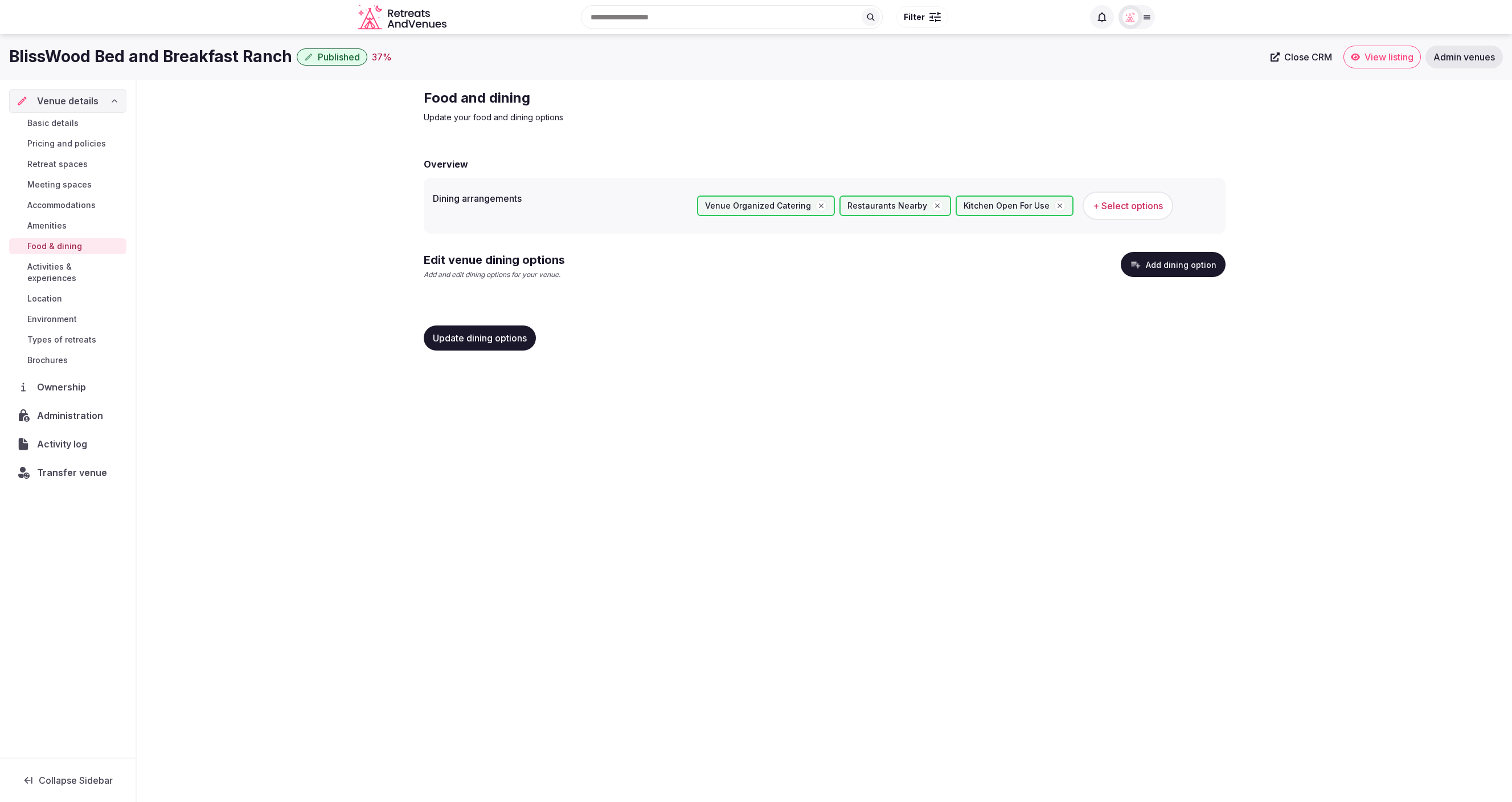
click at [210, 105] on div "Food and dining Update your food and dining options Overview Dining arrangement…" at bounding box center [824, 225] width 1375 height 289
click at [230, 188] on div "Food and dining Update your food and dining options Overview Dining arrangement…" at bounding box center [824, 225] width 1375 height 289
click at [302, 179] on div "Food and dining Update your food and dining options Overview Dining arrangement…" at bounding box center [824, 225] width 1375 height 289
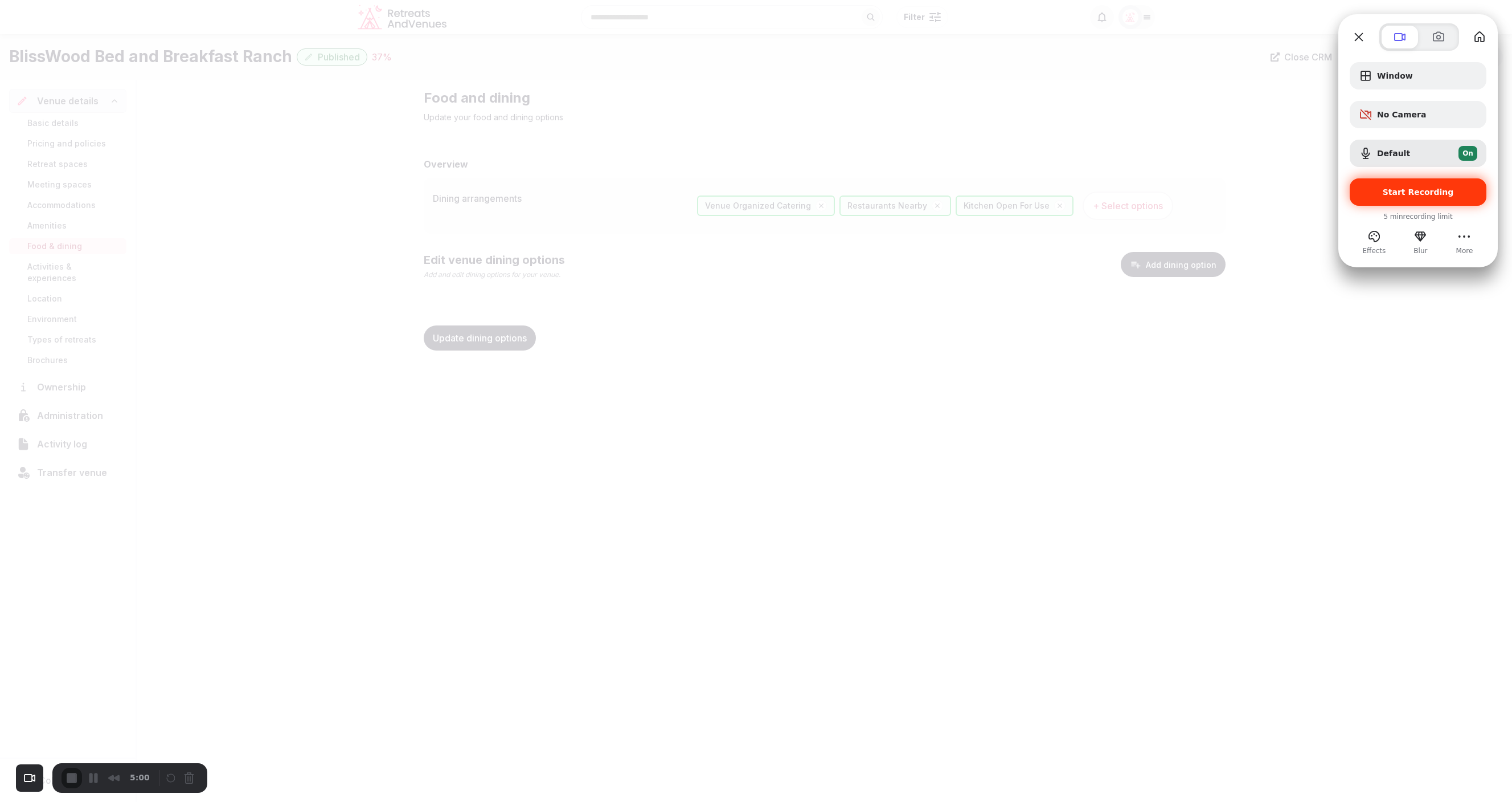
click at [1362, 190] on span "Start Recording" at bounding box center [1418, 192] width 71 height 9
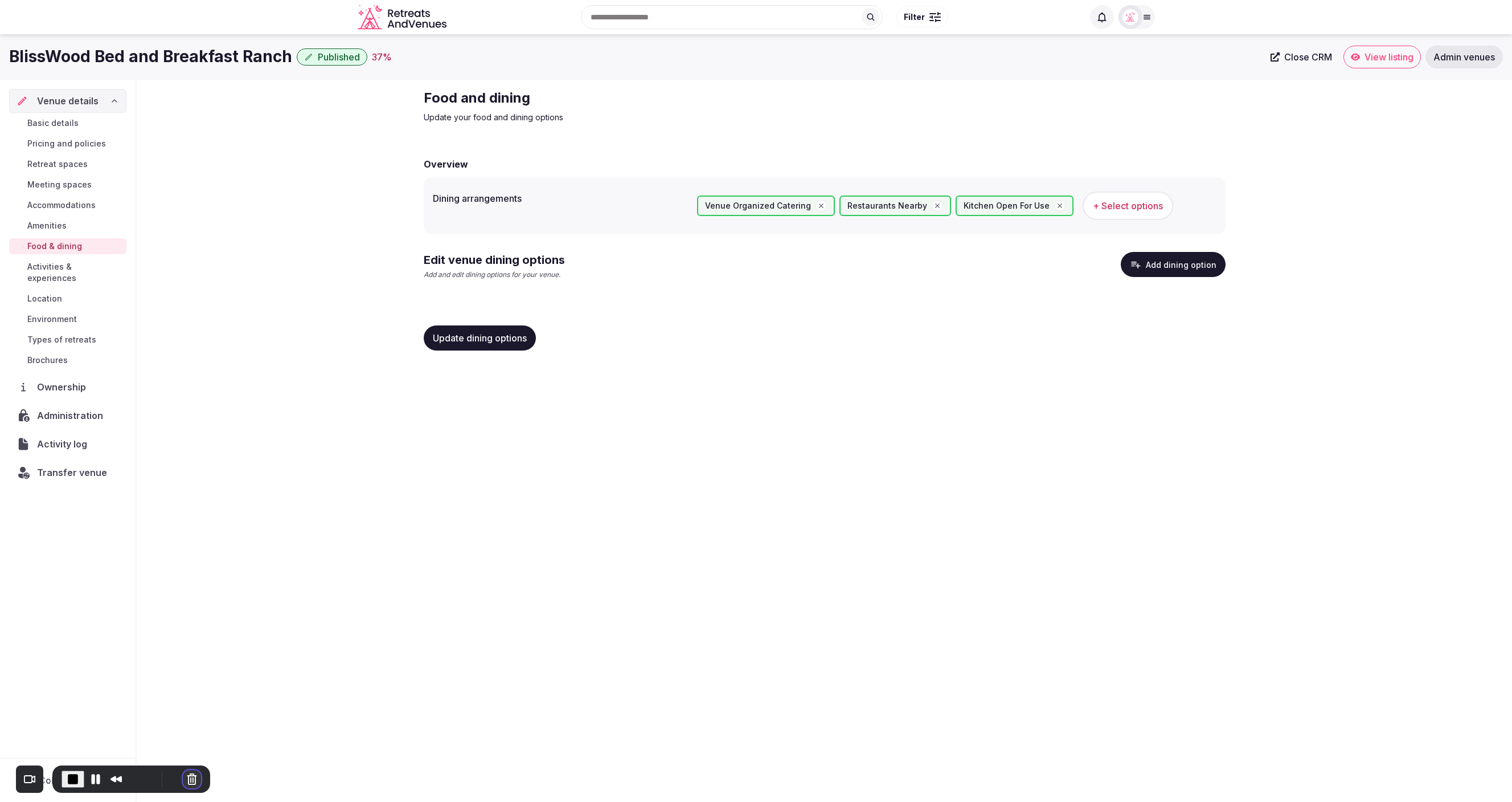
click at [186, 786] on button "Cancel Recording" at bounding box center [192, 779] width 19 height 19
click at [189, 801] on div "Are you sure you want to cancel your recording? Your current video progress wil…" at bounding box center [756, 802] width 1512 height 0
click at [186, 778] on button "Cancel Recording" at bounding box center [192, 779] width 19 height 19
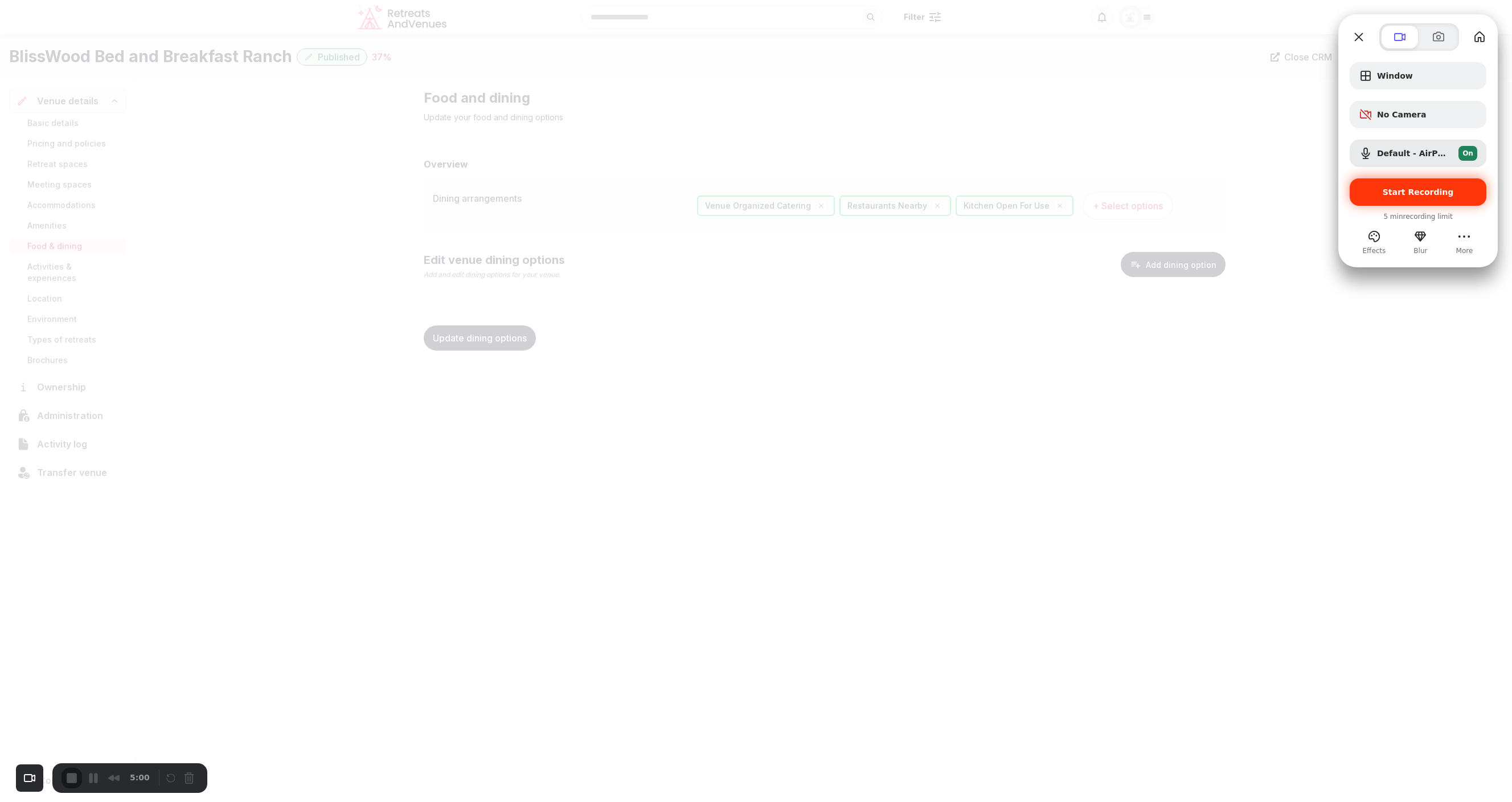
click at [1362, 190] on span "Start Recording" at bounding box center [1418, 192] width 71 height 9
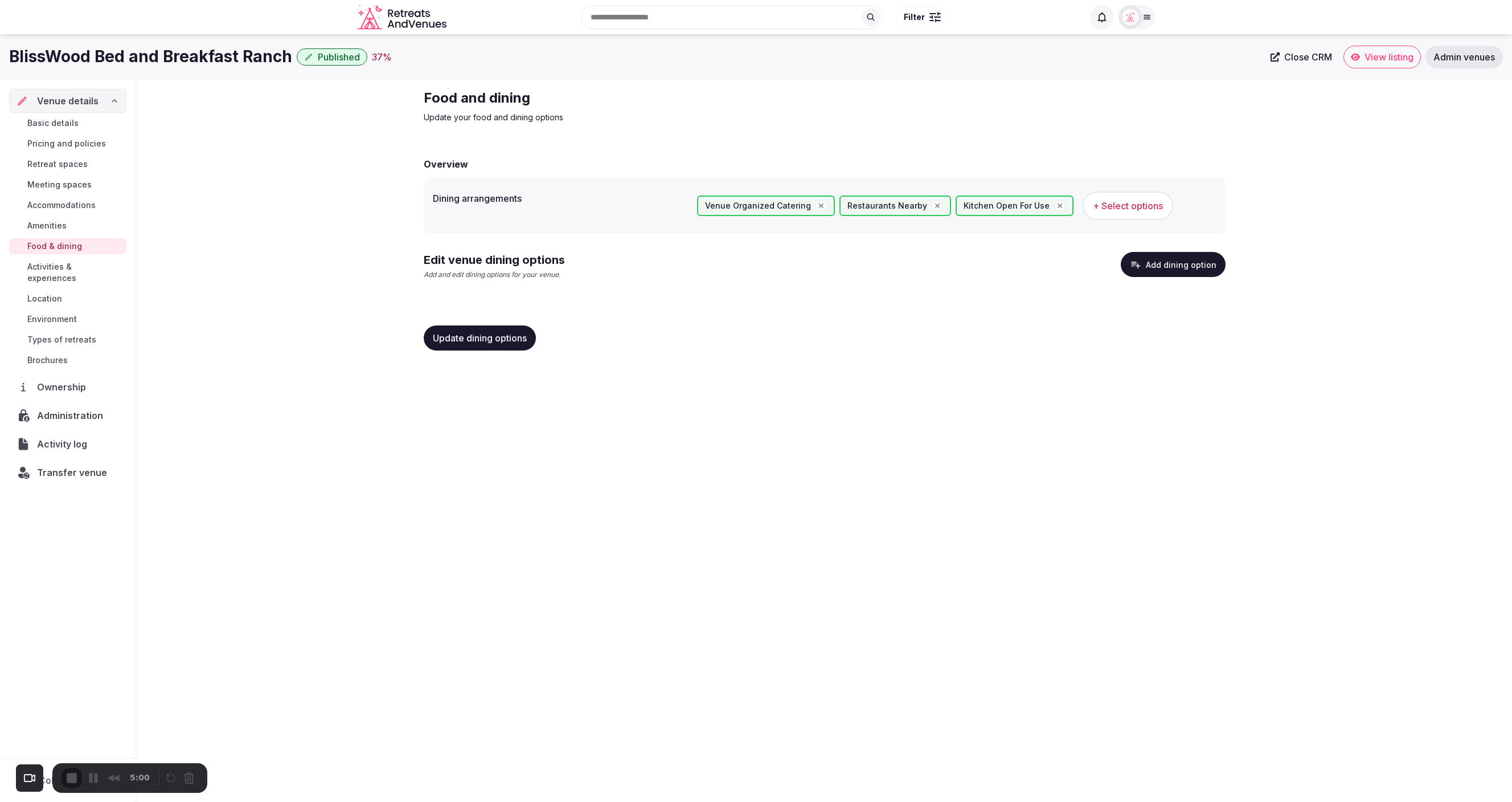
click at [45, 334] on span "Types of retreats" at bounding box center [61, 339] width 69 height 11
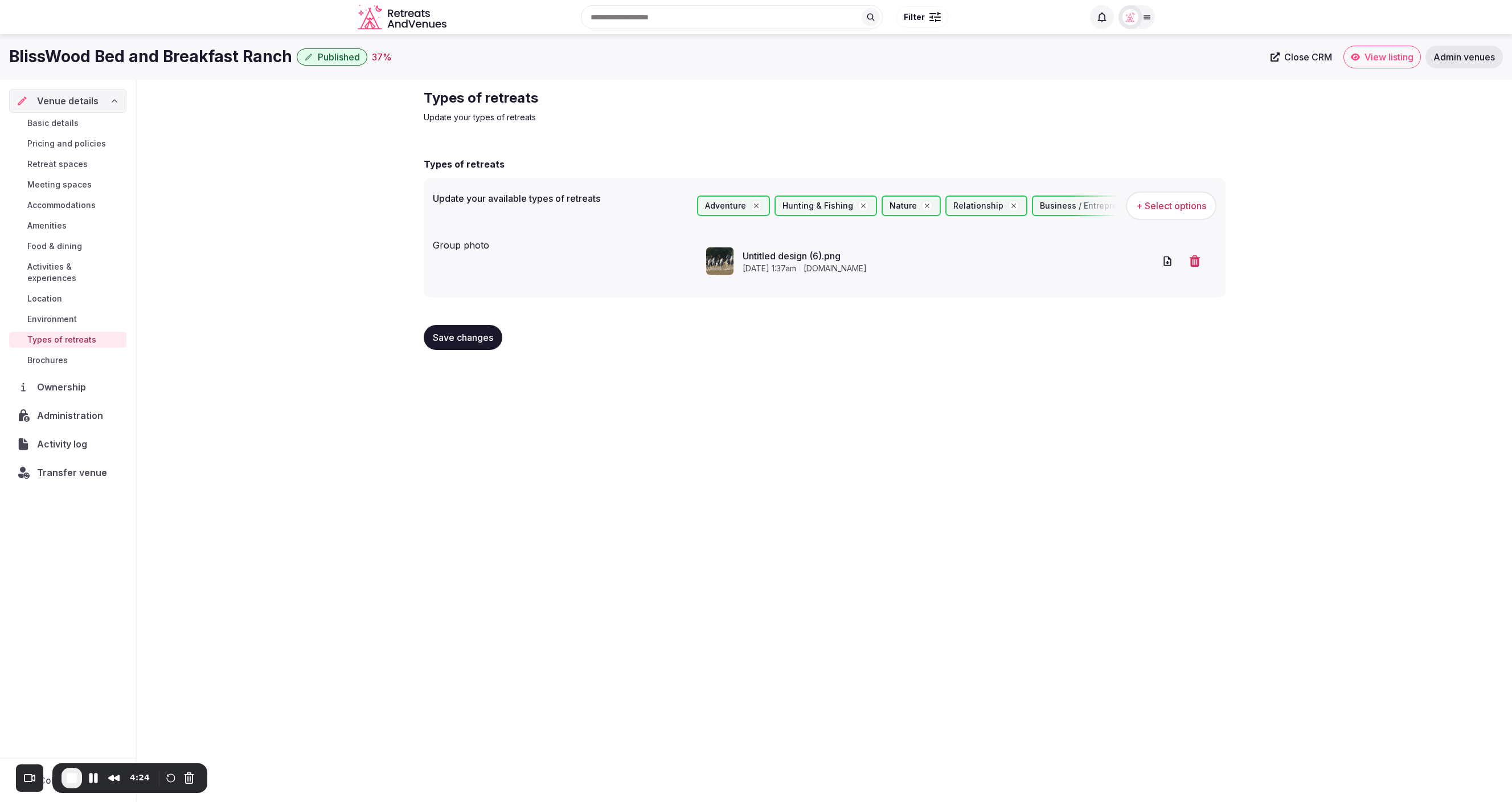
click at [979, 462] on div "BlissWood Bed and Breakfast Ranch Published 37 % Close CRM View listing Admin v…" at bounding box center [756, 414] width 1512 height 760
click at [56, 248] on span "Food & dining" at bounding box center [55, 245] width 55 height 11
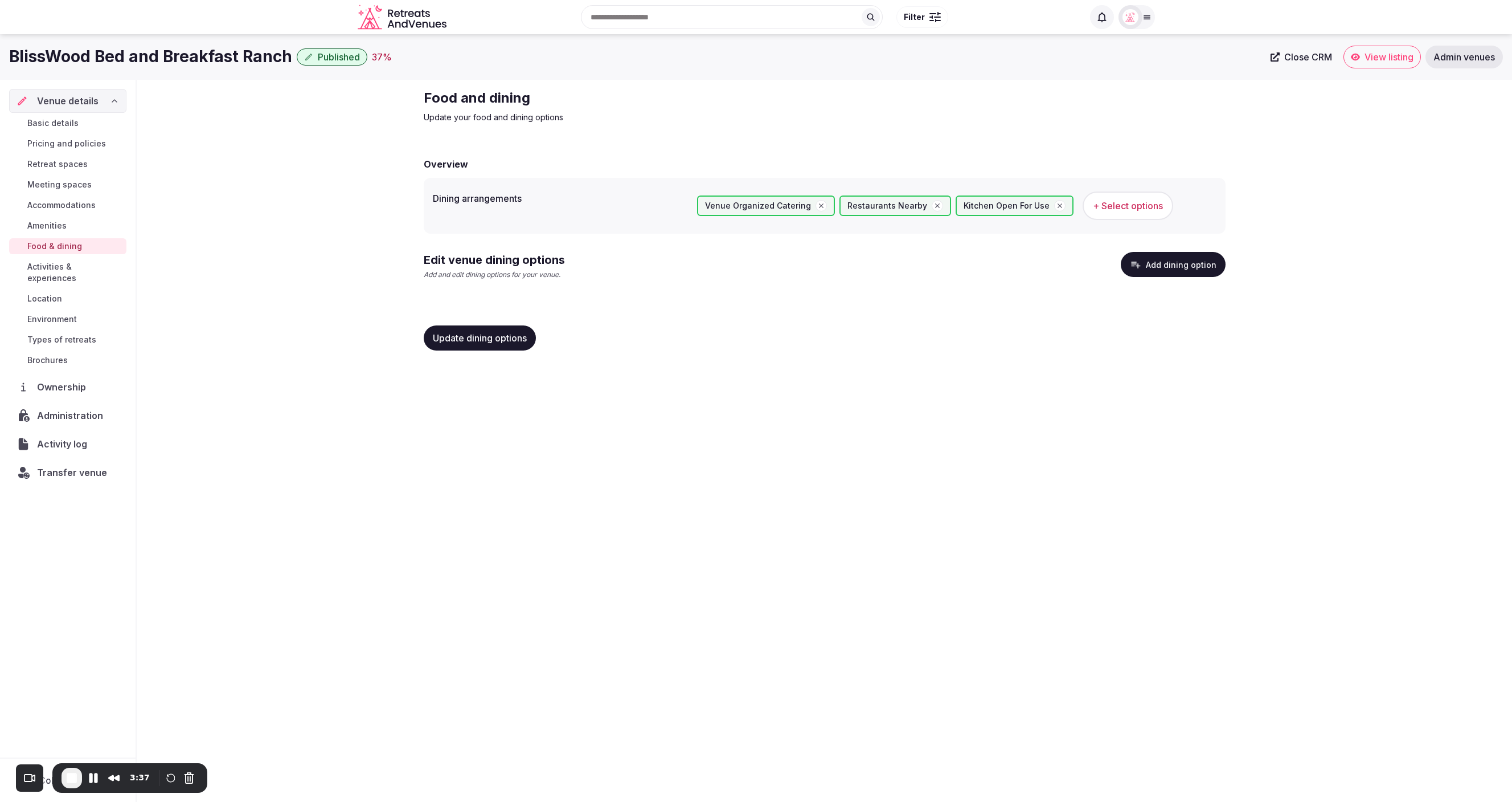
click at [264, 231] on div "Food and dining Update your food and dining options Overview Dining arrangement…" at bounding box center [824, 225] width 1375 height 289
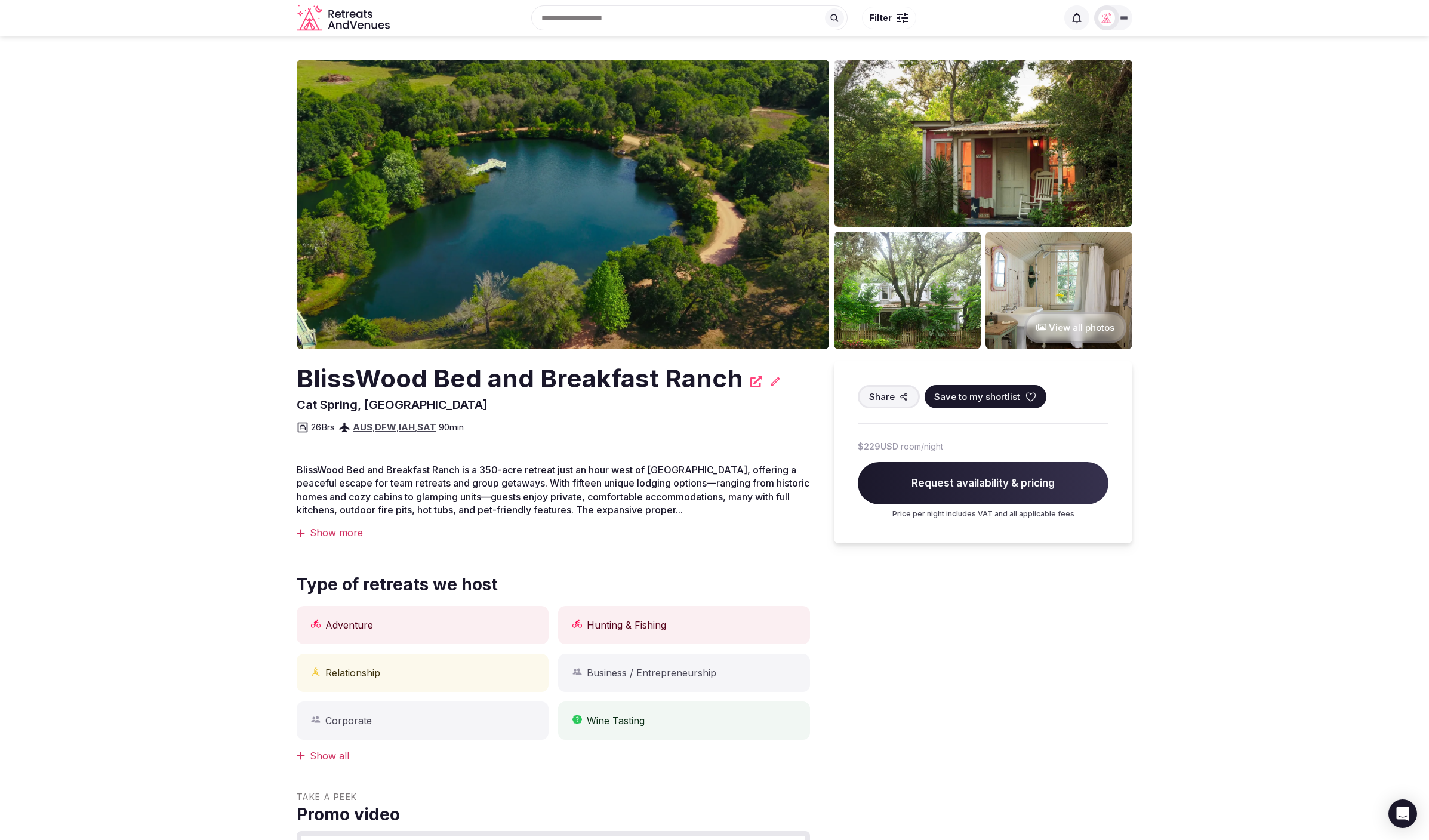
click at [1073, 326] on button "View all photos" at bounding box center [1075, 327] width 102 height 32
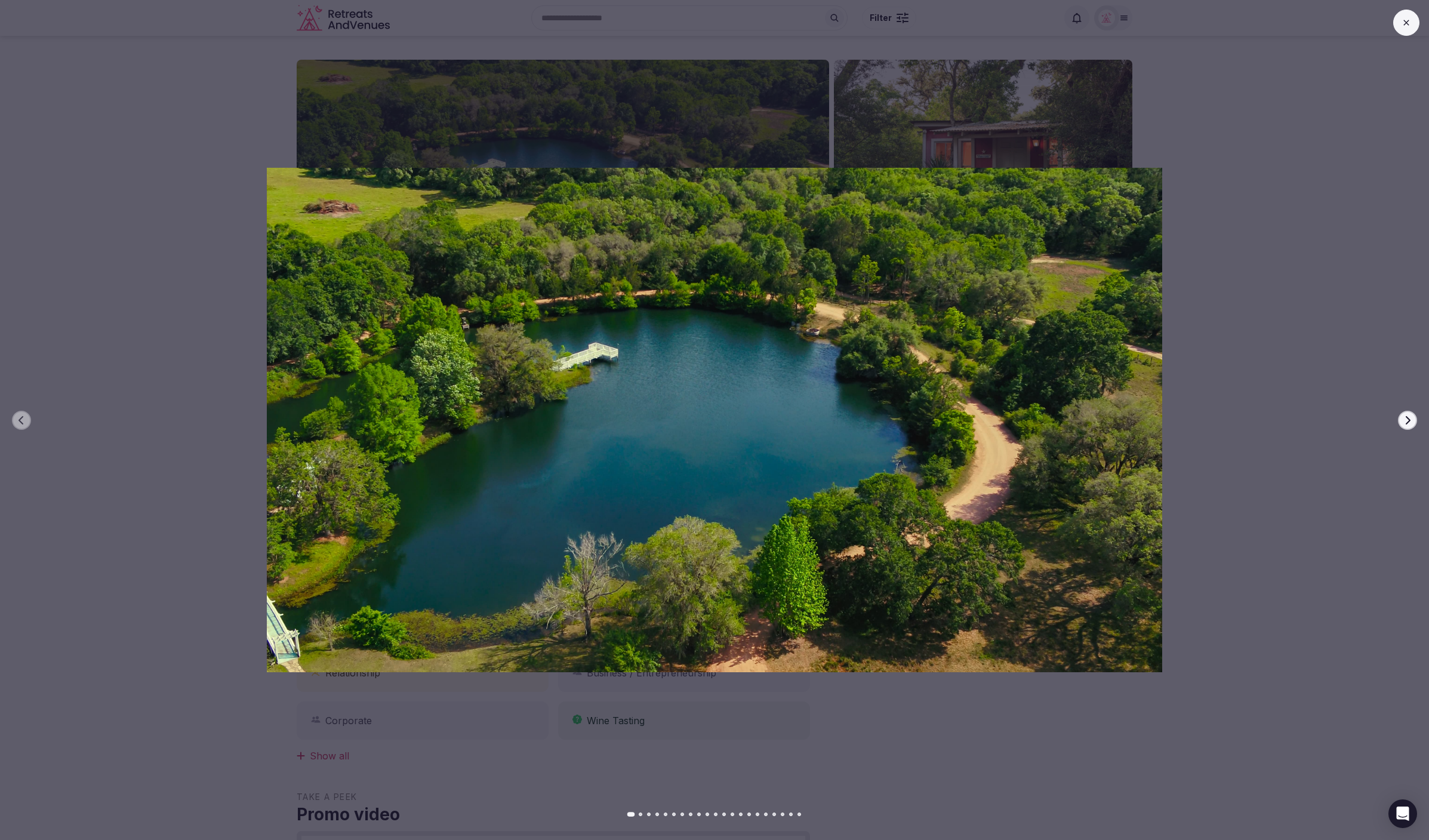
click at [1413, 417] on button "Next slide" at bounding box center [1407, 420] width 19 height 19
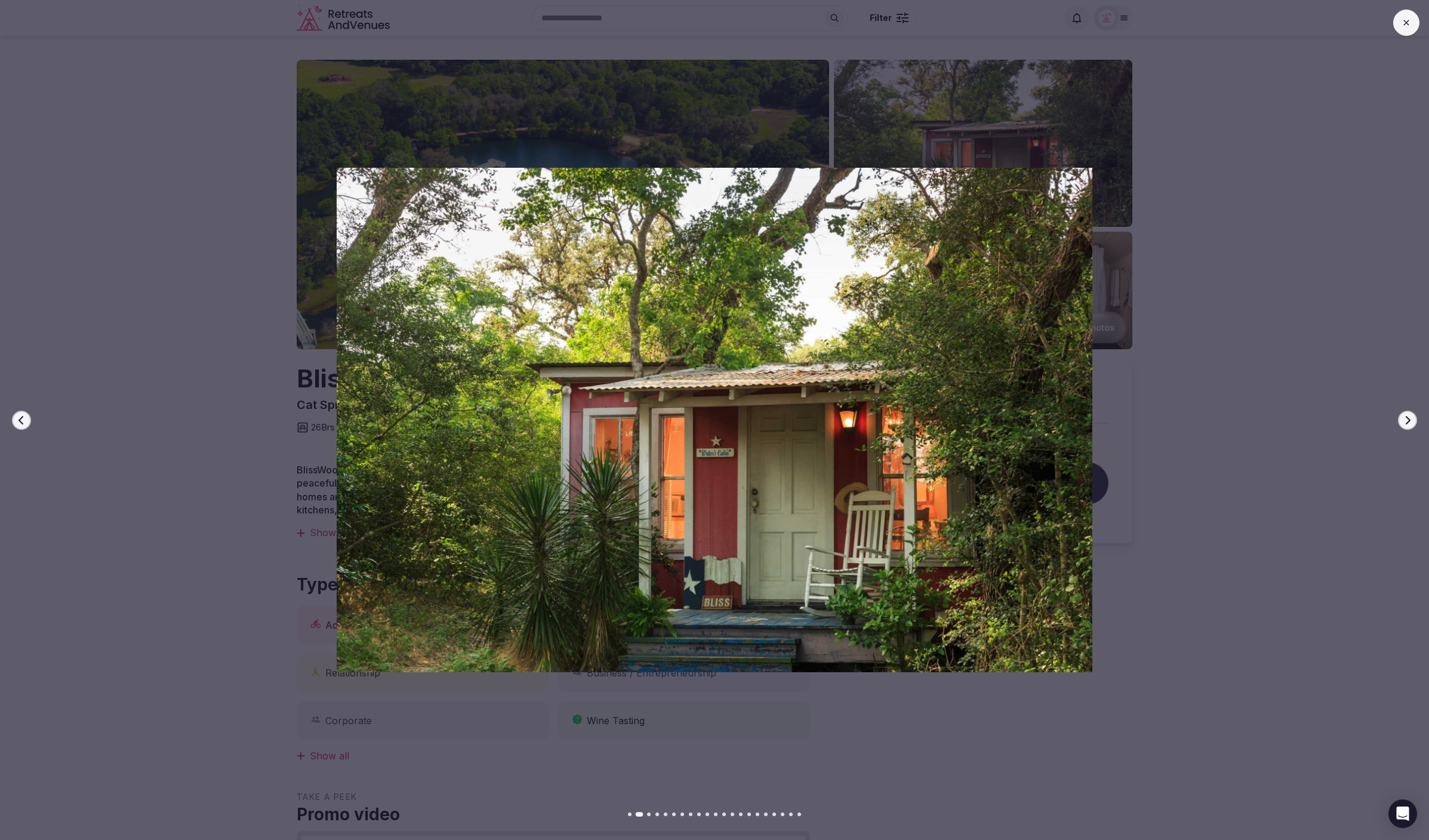
click at [1413, 417] on button "Next slide" at bounding box center [1407, 420] width 19 height 19
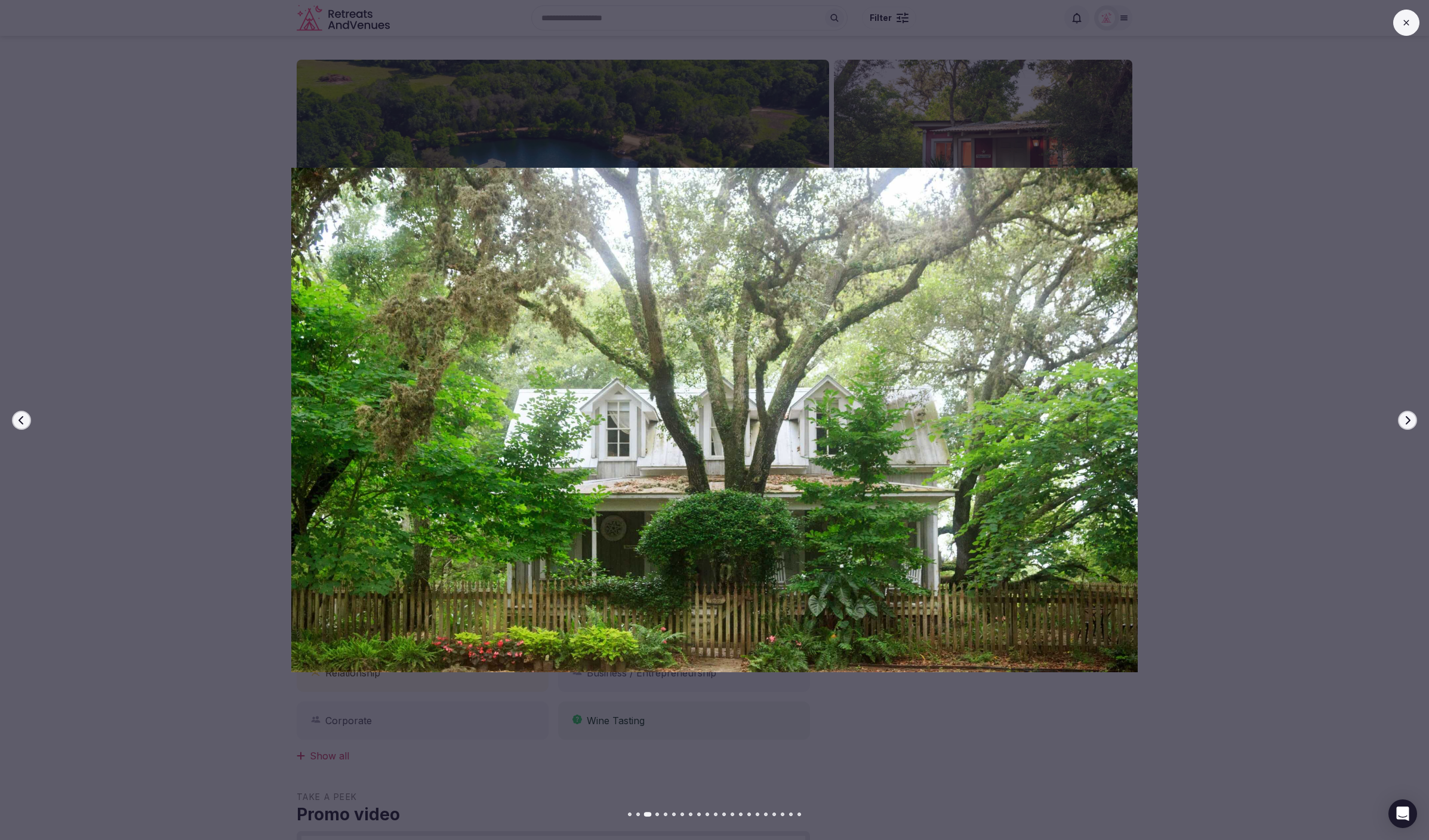
click at [1413, 417] on button "Next slide" at bounding box center [1407, 420] width 19 height 19
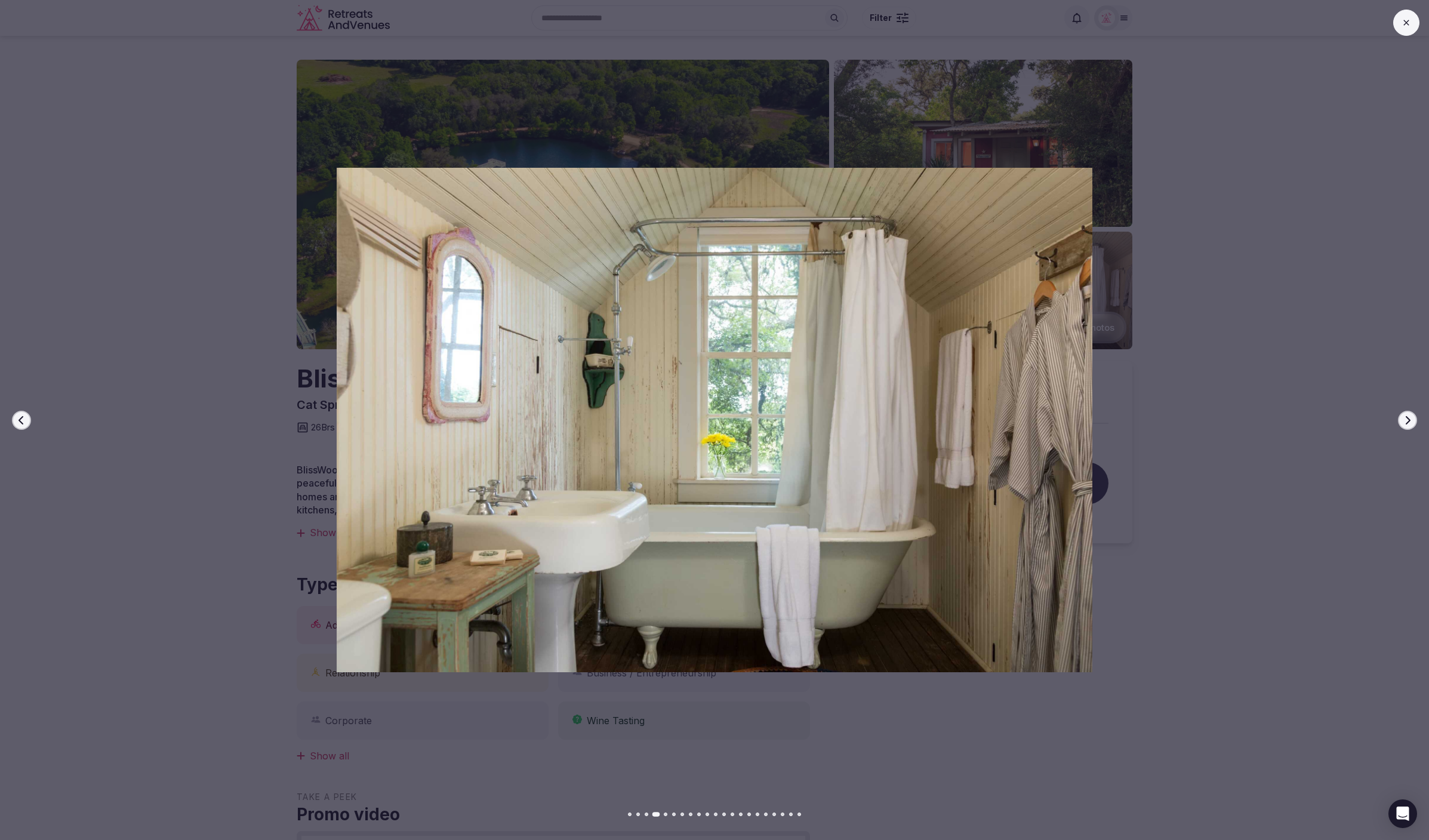
click at [1413, 417] on button "Next slide" at bounding box center [1407, 420] width 19 height 19
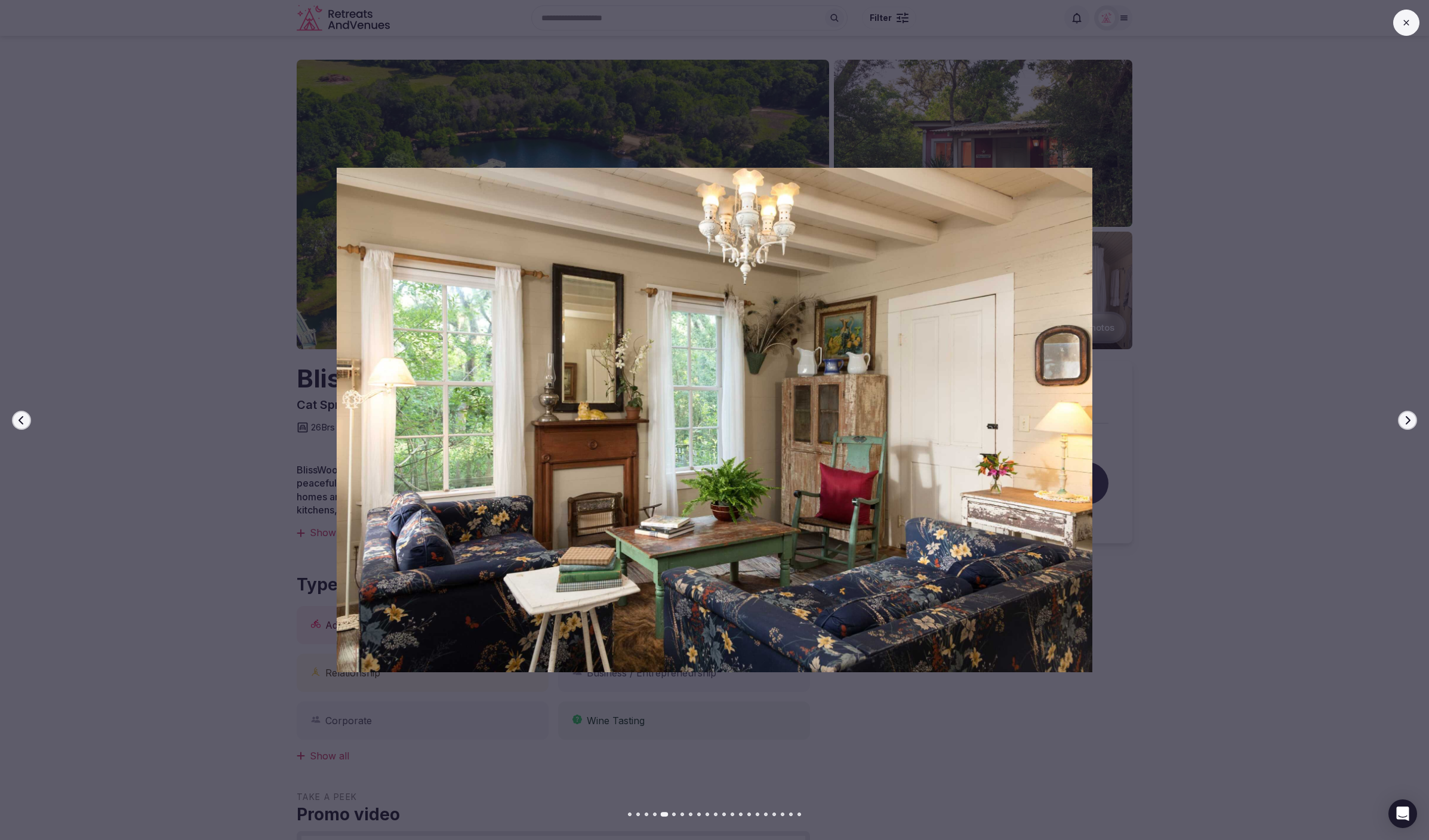
click at [1413, 417] on button "Next slide" at bounding box center [1407, 420] width 19 height 19
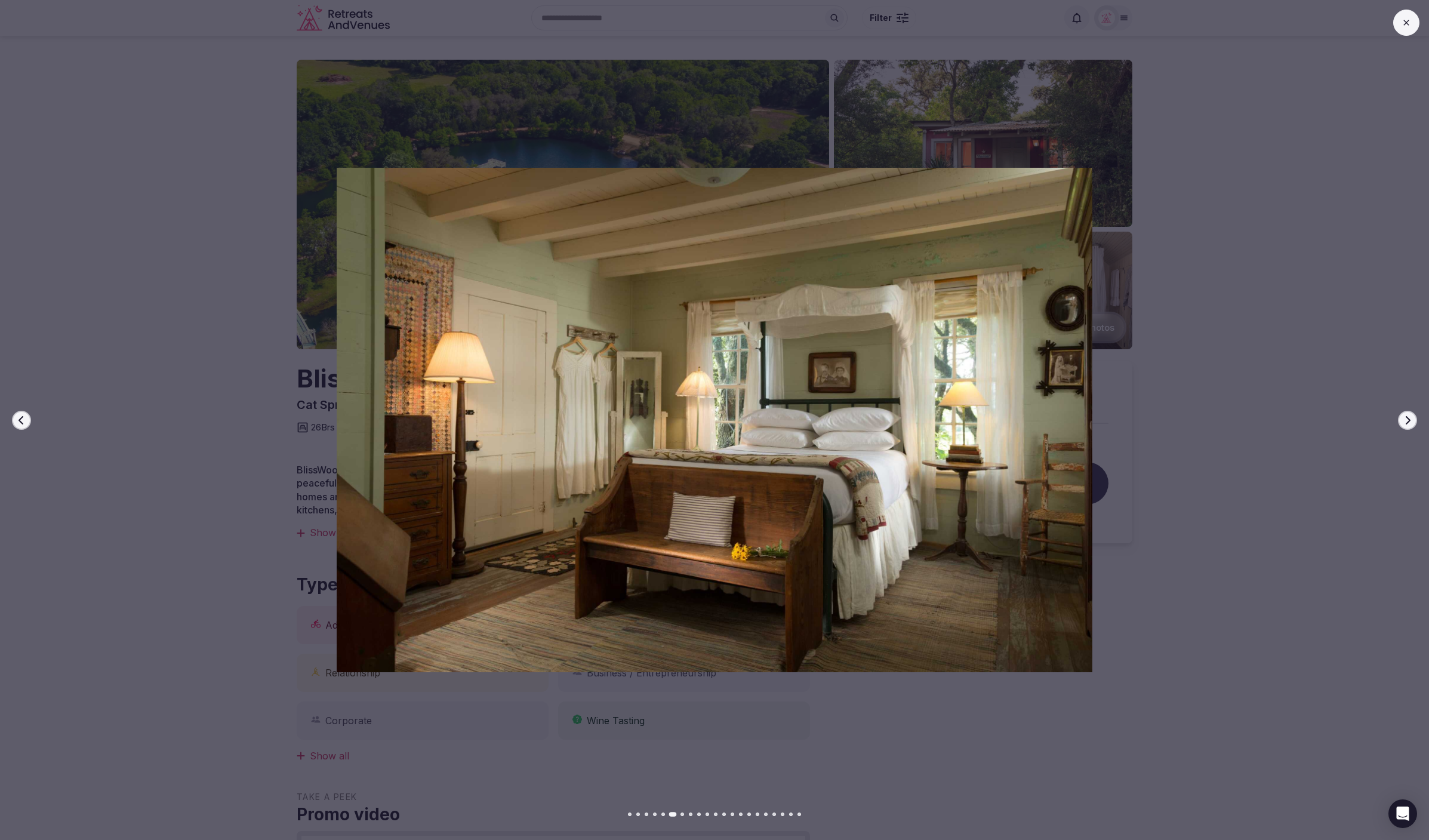
click at [1413, 417] on button "Next slide" at bounding box center [1407, 420] width 19 height 19
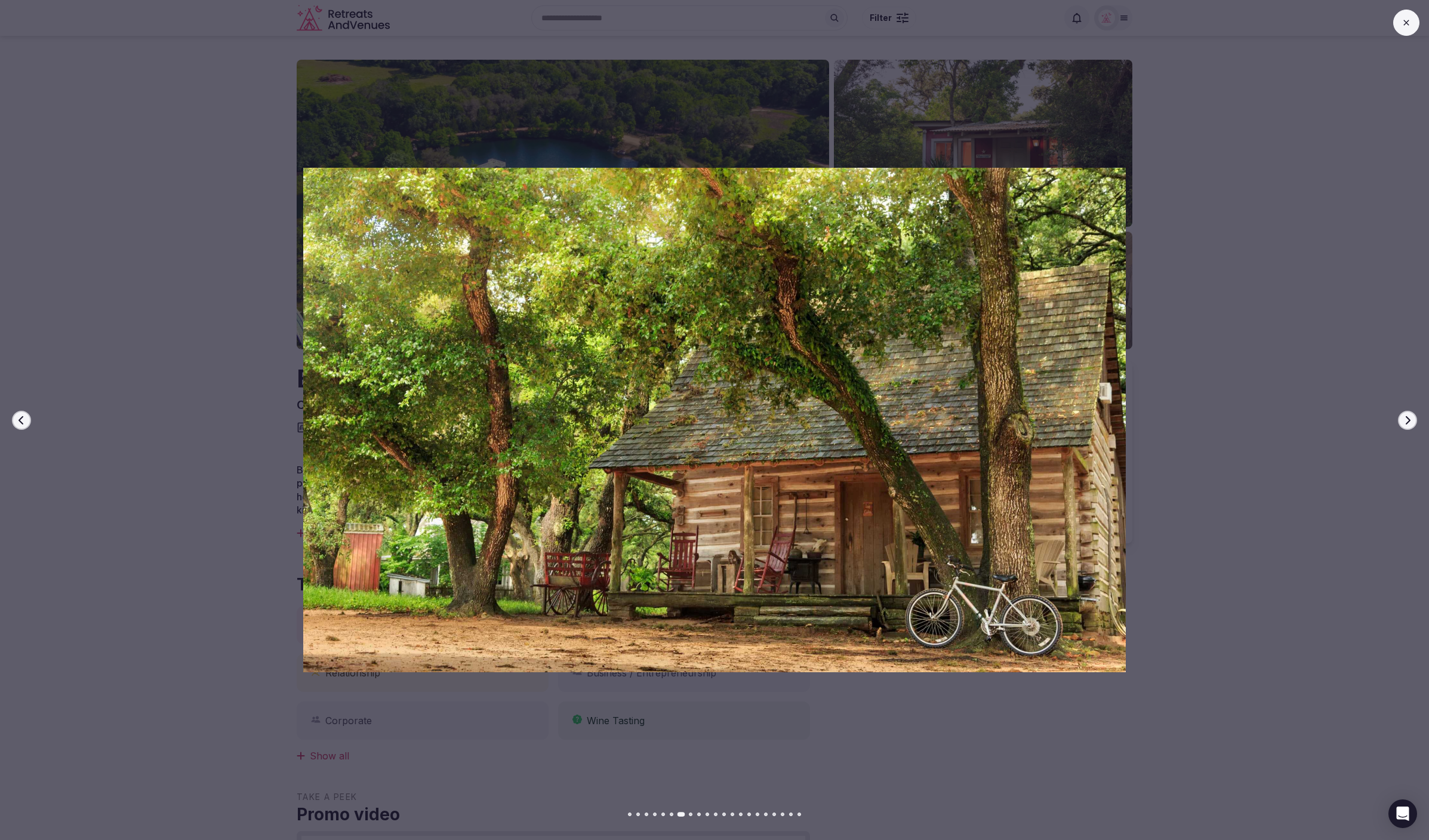
click at [1413, 417] on button "Next slide" at bounding box center [1407, 420] width 19 height 19
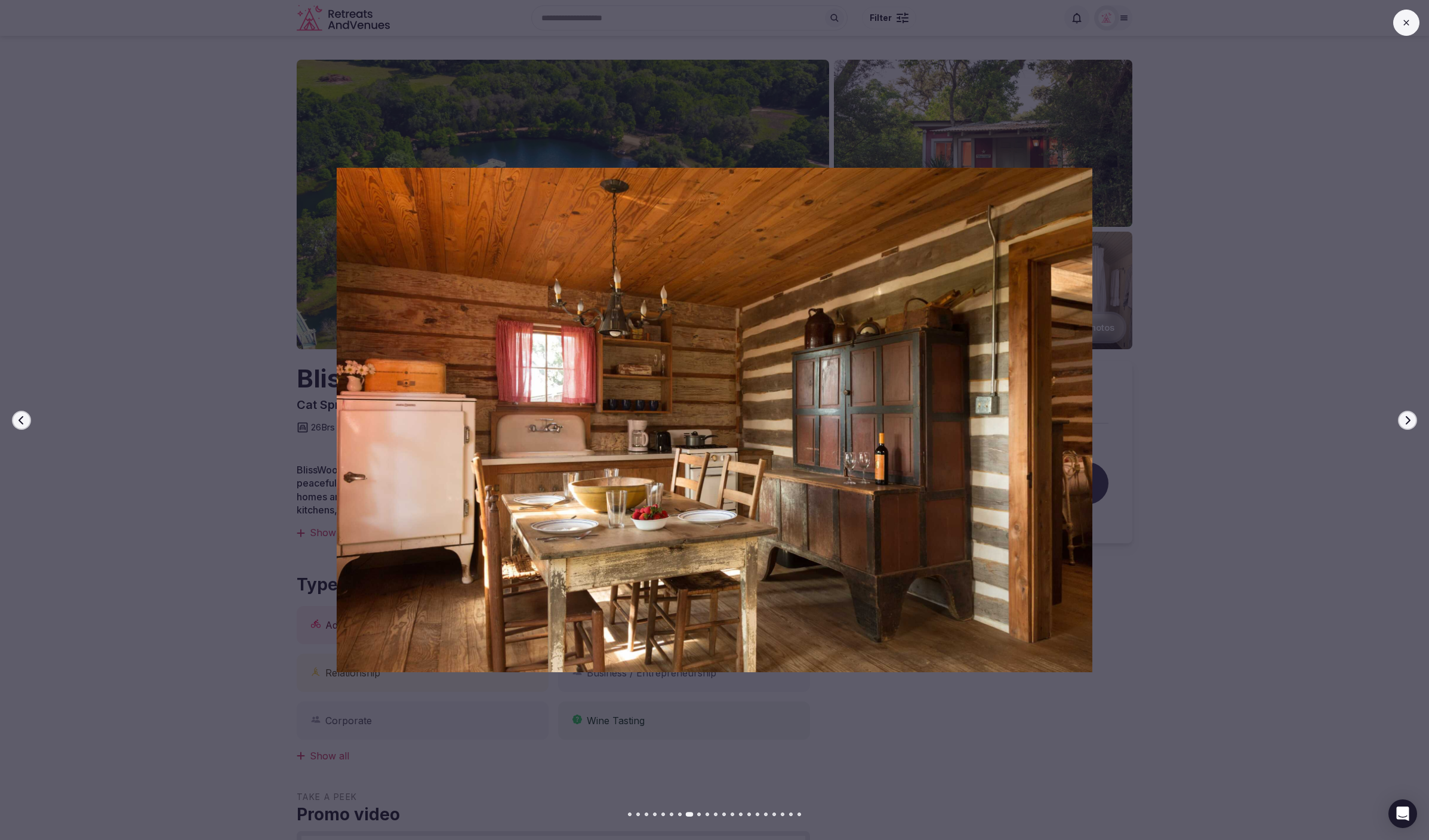
click at [1406, 24] on icon at bounding box center [1406, 23] width 9 height 9
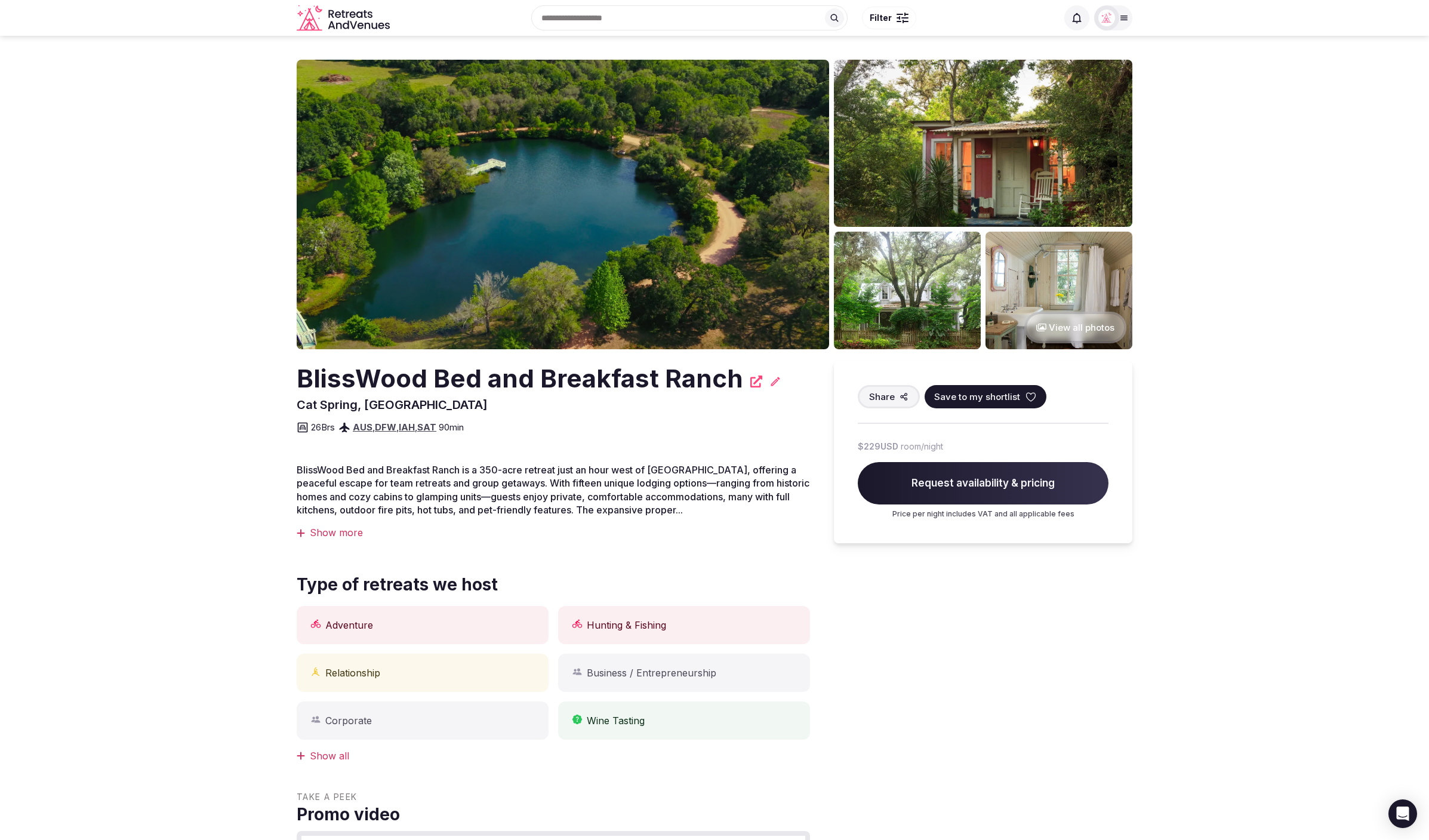
click at [1081, 324] on button "View all photos" at bounding box center [1075, 327] width 102 height 32
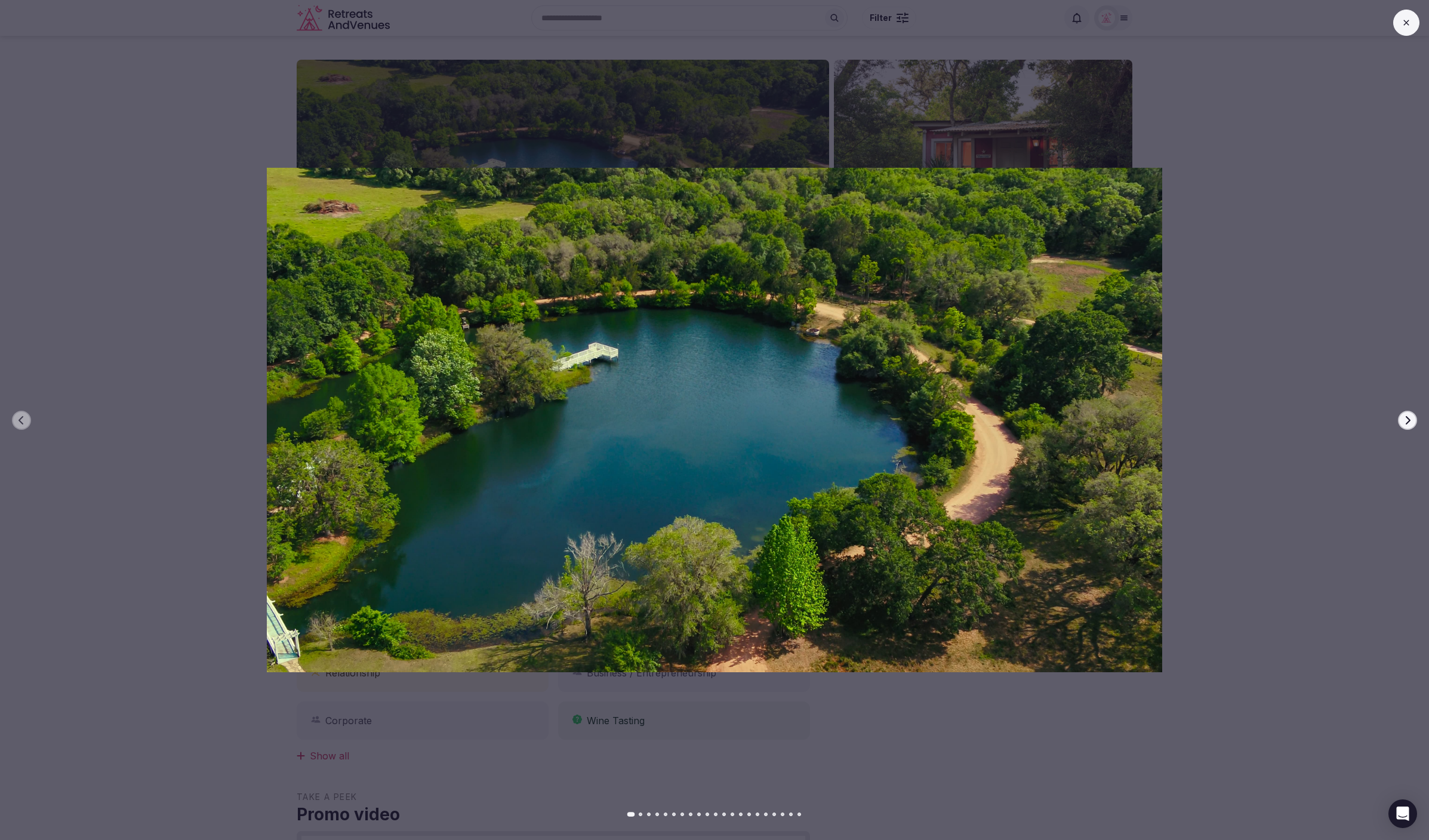
click at [1408, 419] on icon "button" at bounding box center [1407, 420] width 9 height 9
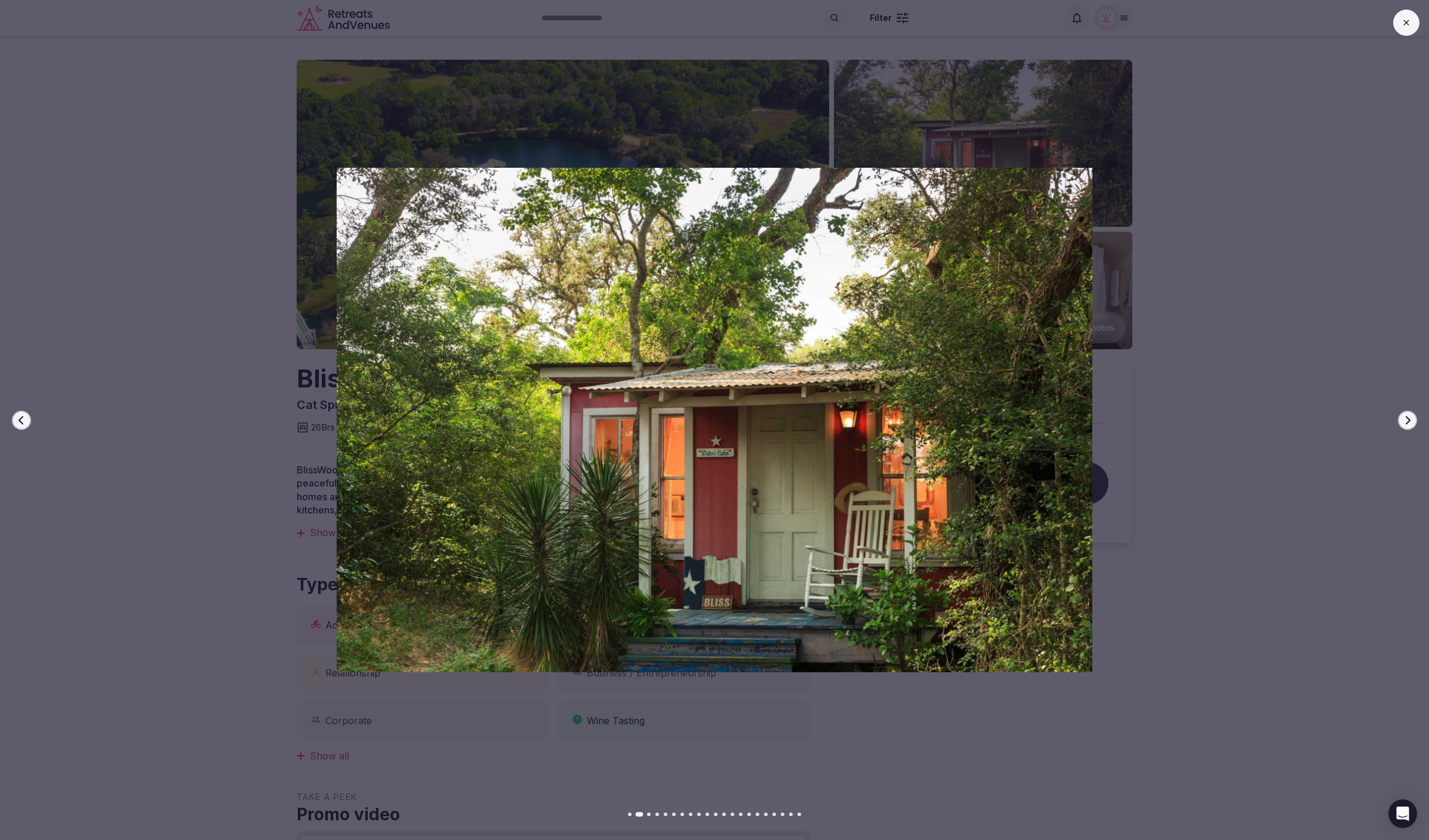
click at [1408, 419] on icon "button" at bounding box center [1407, 420] width 9 height 9
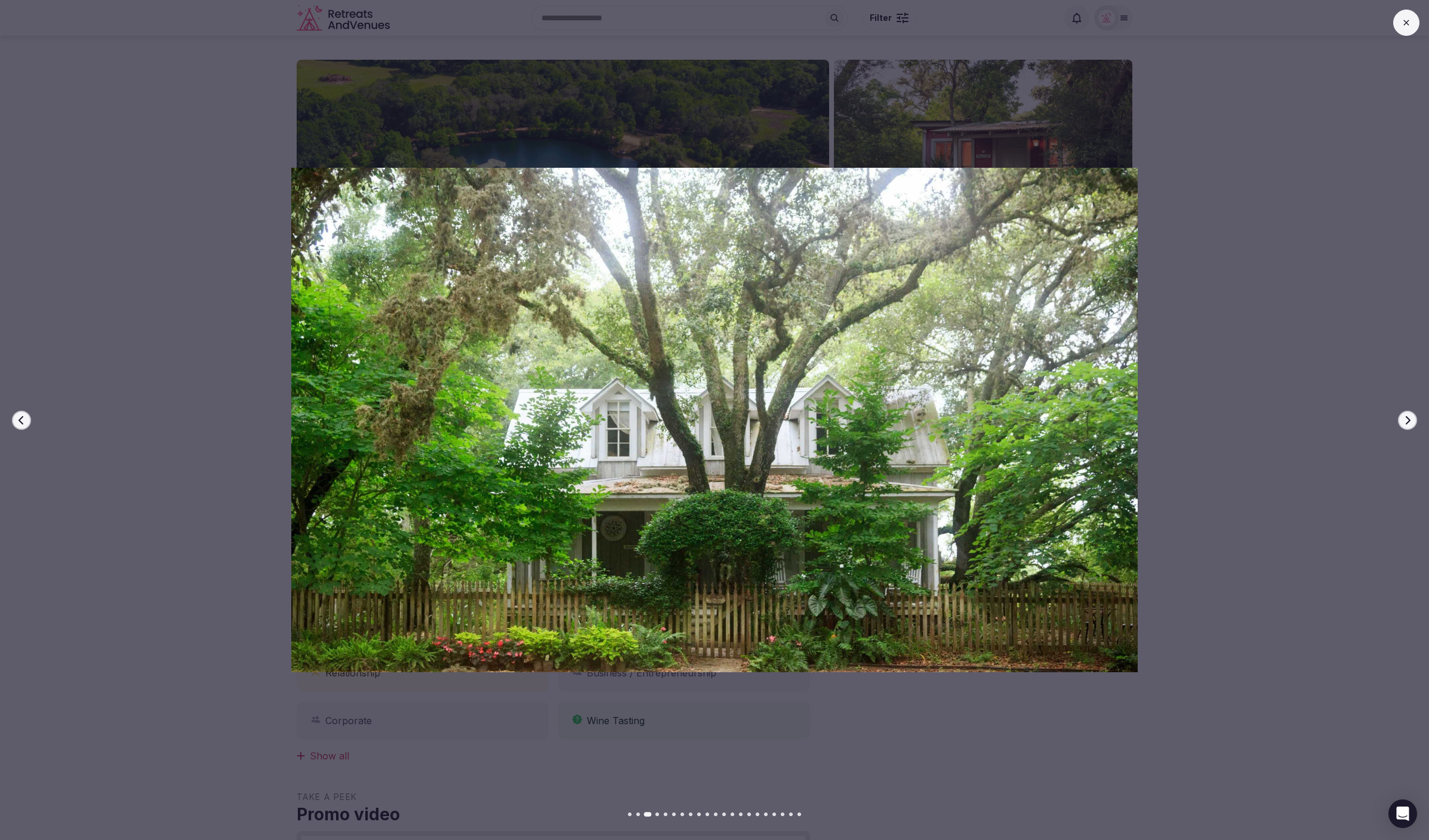
click at [1408, 419] on icon "button" at bounding box center [1407, 420] width 9 height 9
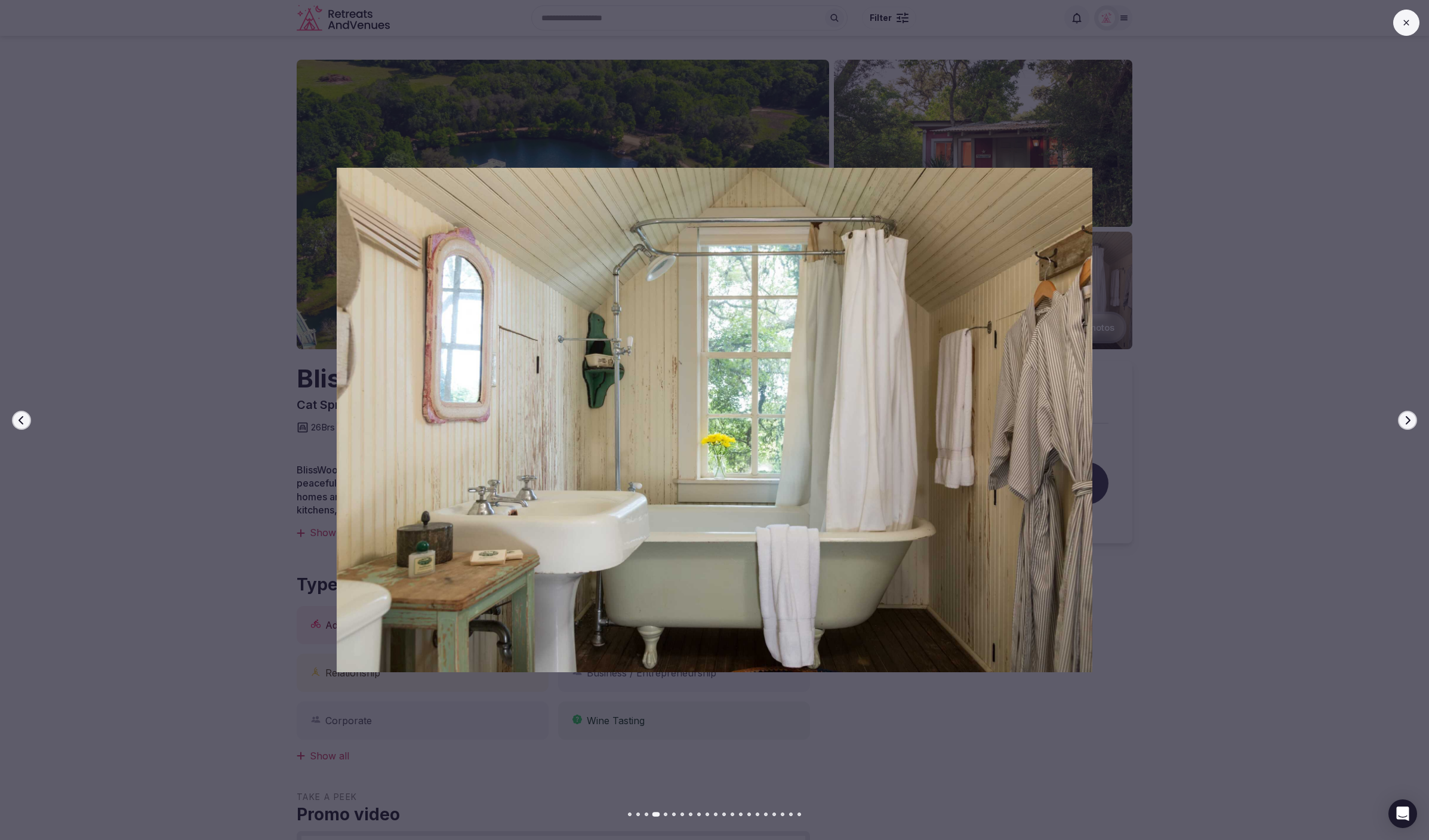
click at [1408, 419] on icon "button" at bounding box center [1407, 420] width 9 height 9
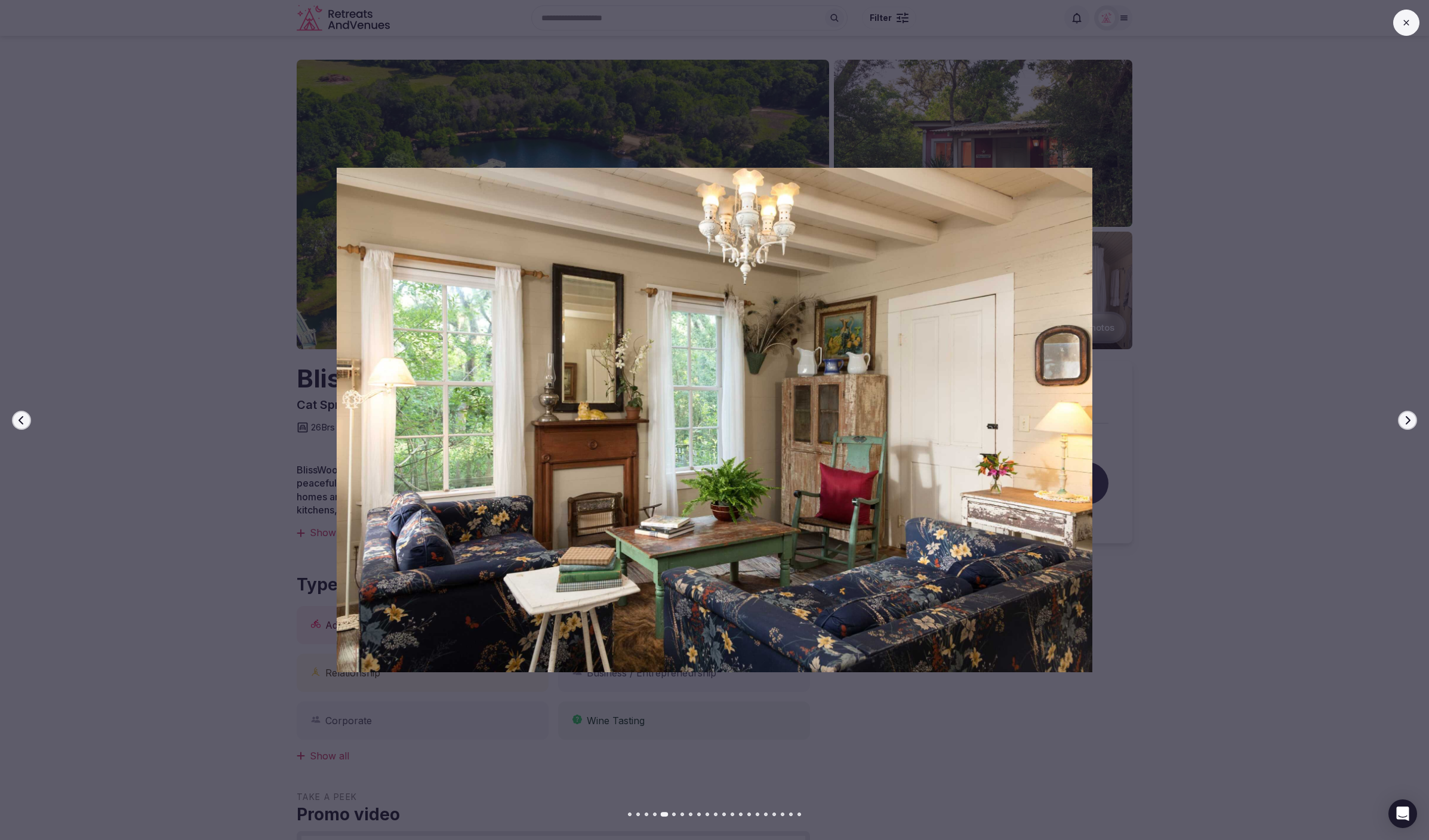
click at [1408, 419] on icon "button" at bounding box center [1407, 420] width 9 height 9
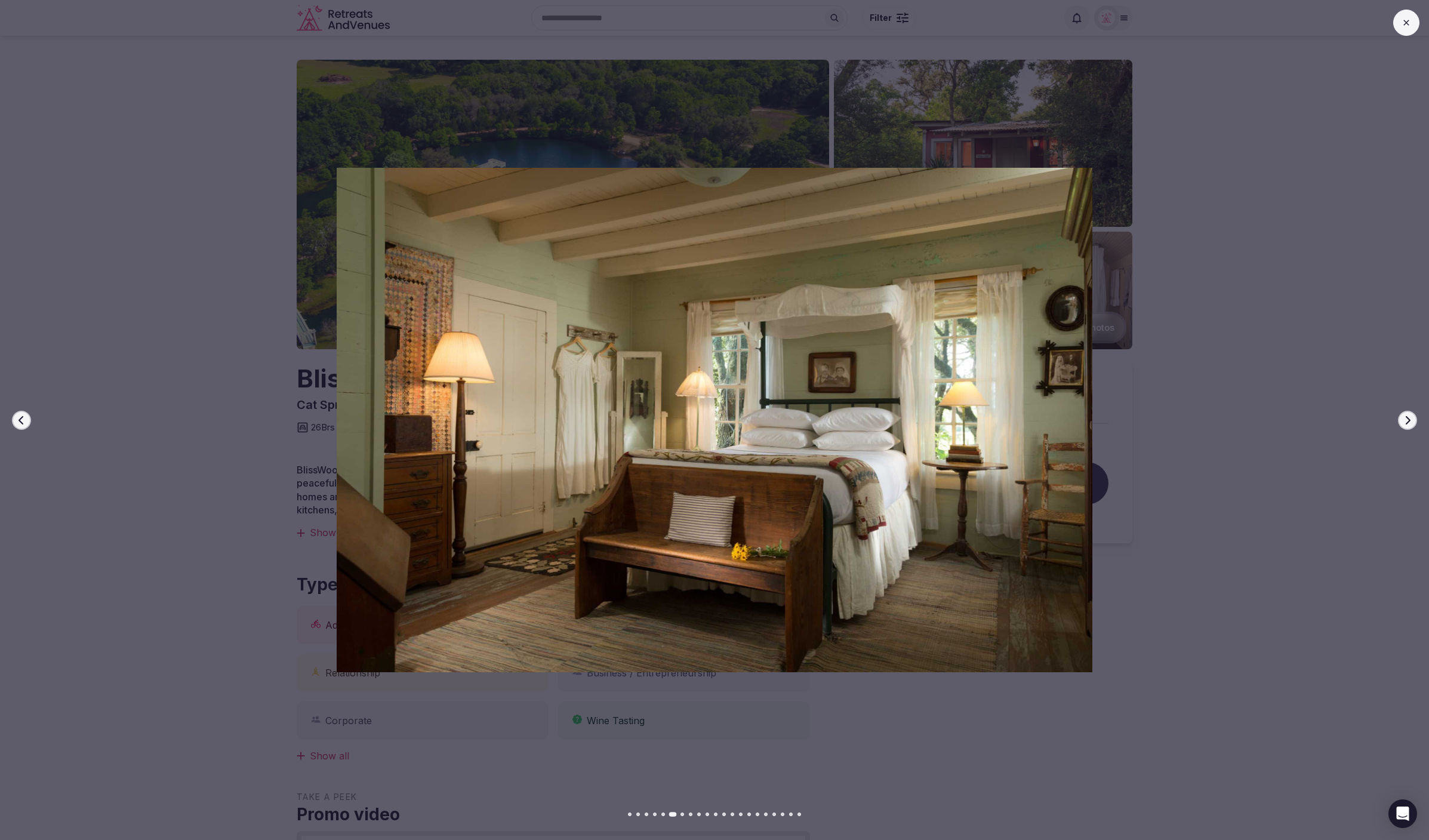
click at [1408, 419] on icon "button" at bounding box center [1407, 420] width 9 height 9
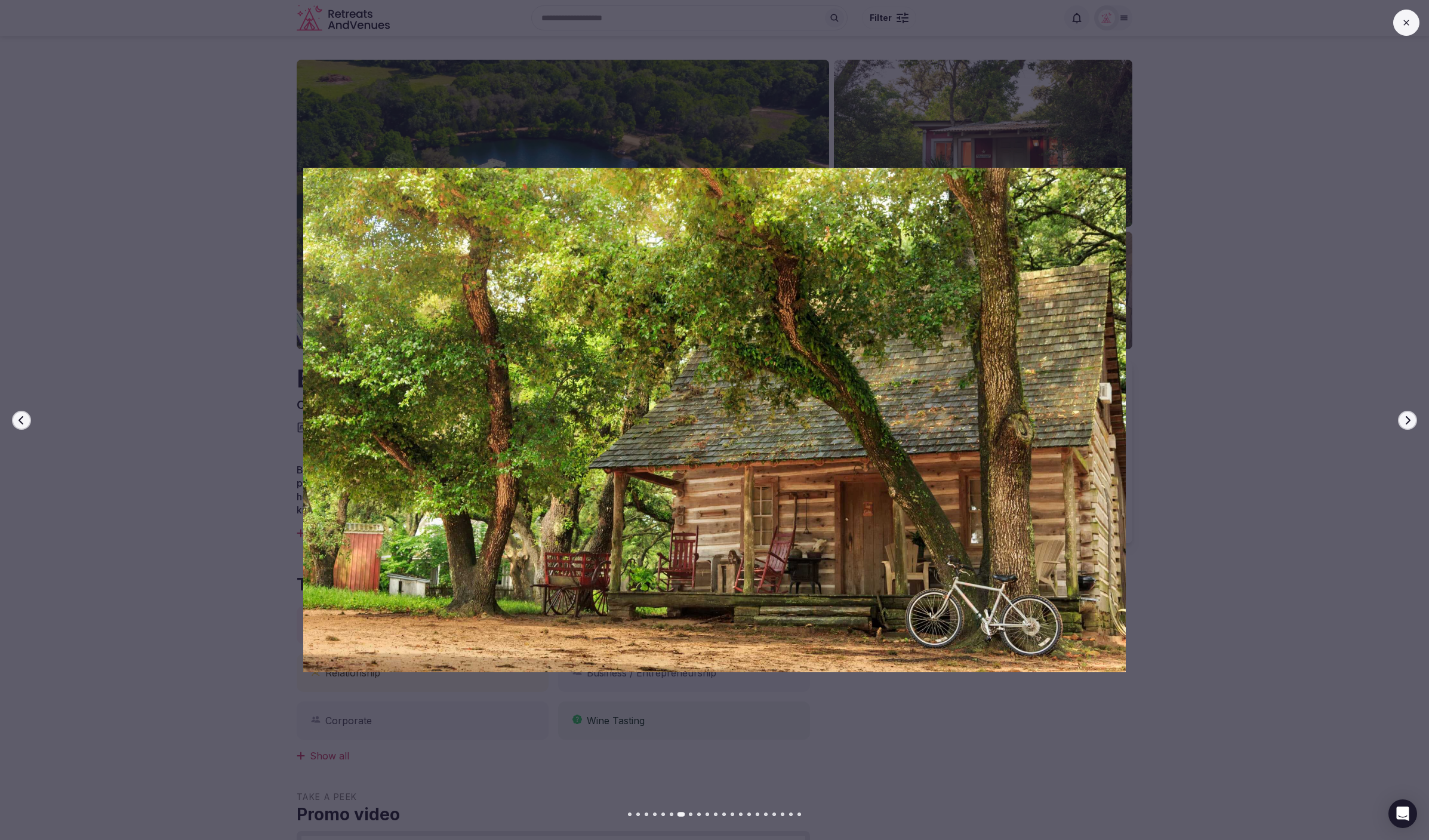
click at [1408, 419] on icon "button" at bounding box center [1407, 420] width 9 height 9
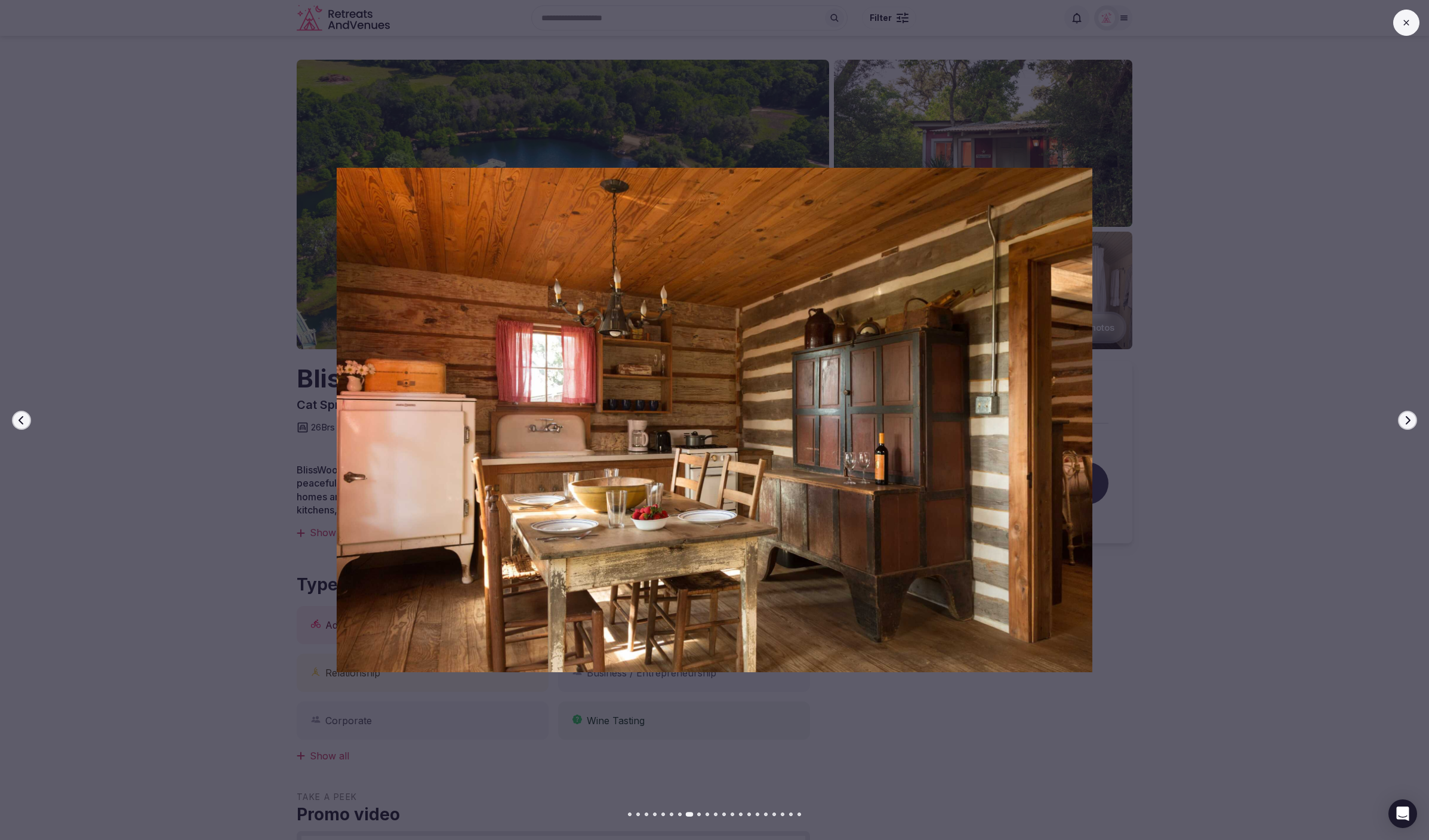
click at [1408, 419] on icon "button" at bounding box center [1407, 420] width 9 height 9
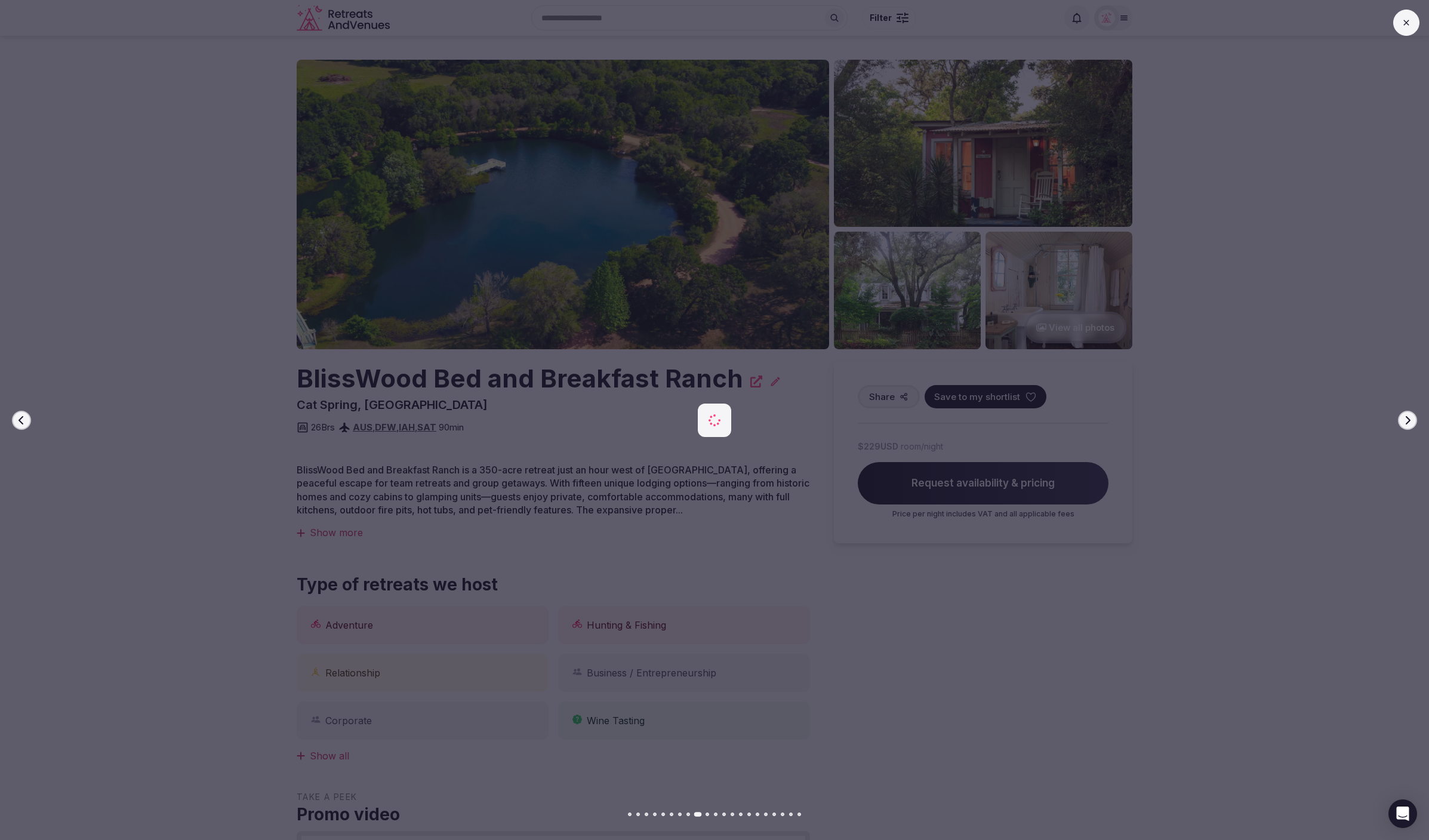
click at [1408, 419] on icon "button" at bounding box center [1407, 420] width 9 height 9
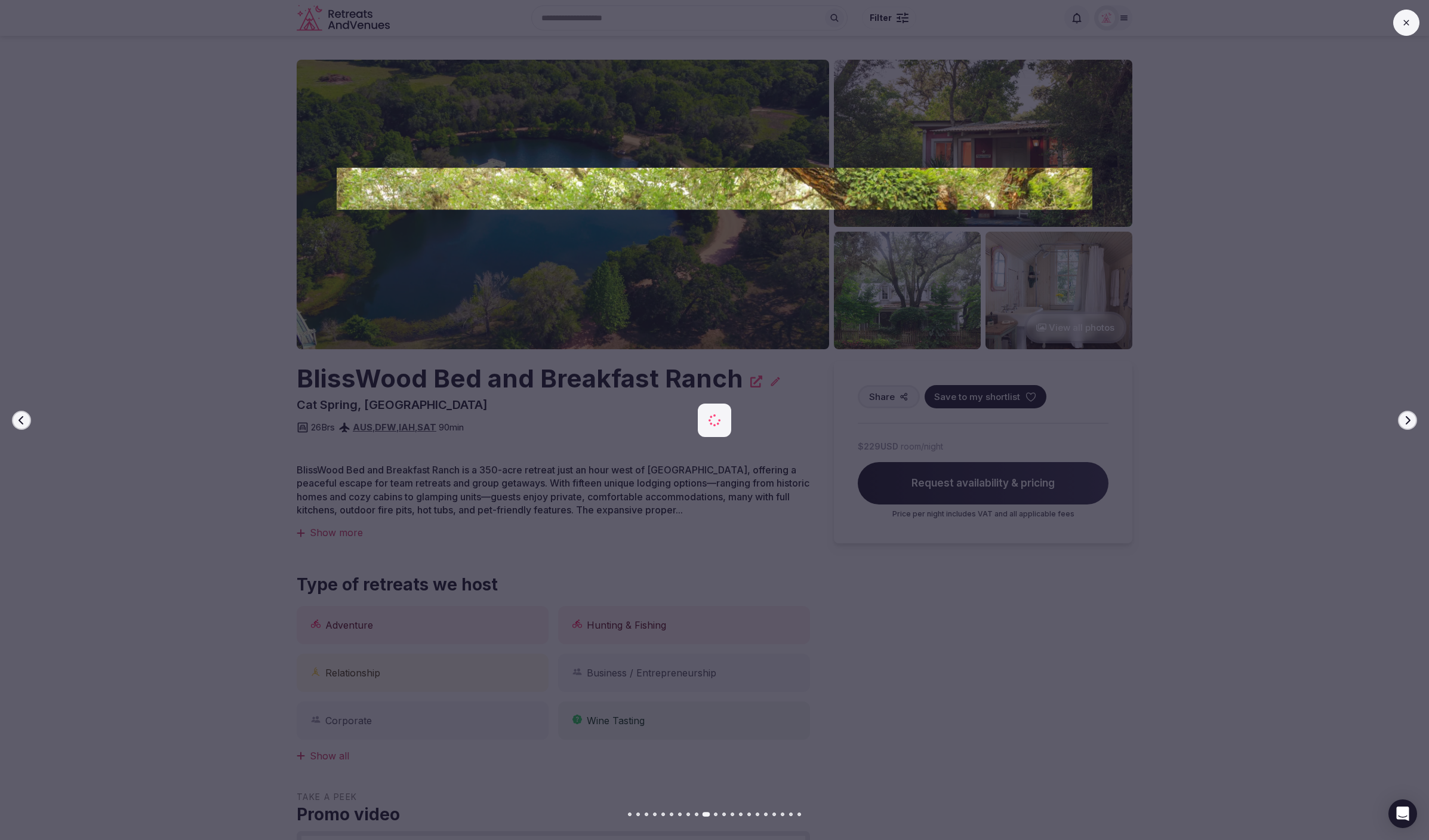
click at [1408, 419] on icon "button" at bounding box center [1407, 420] width 9 height 9
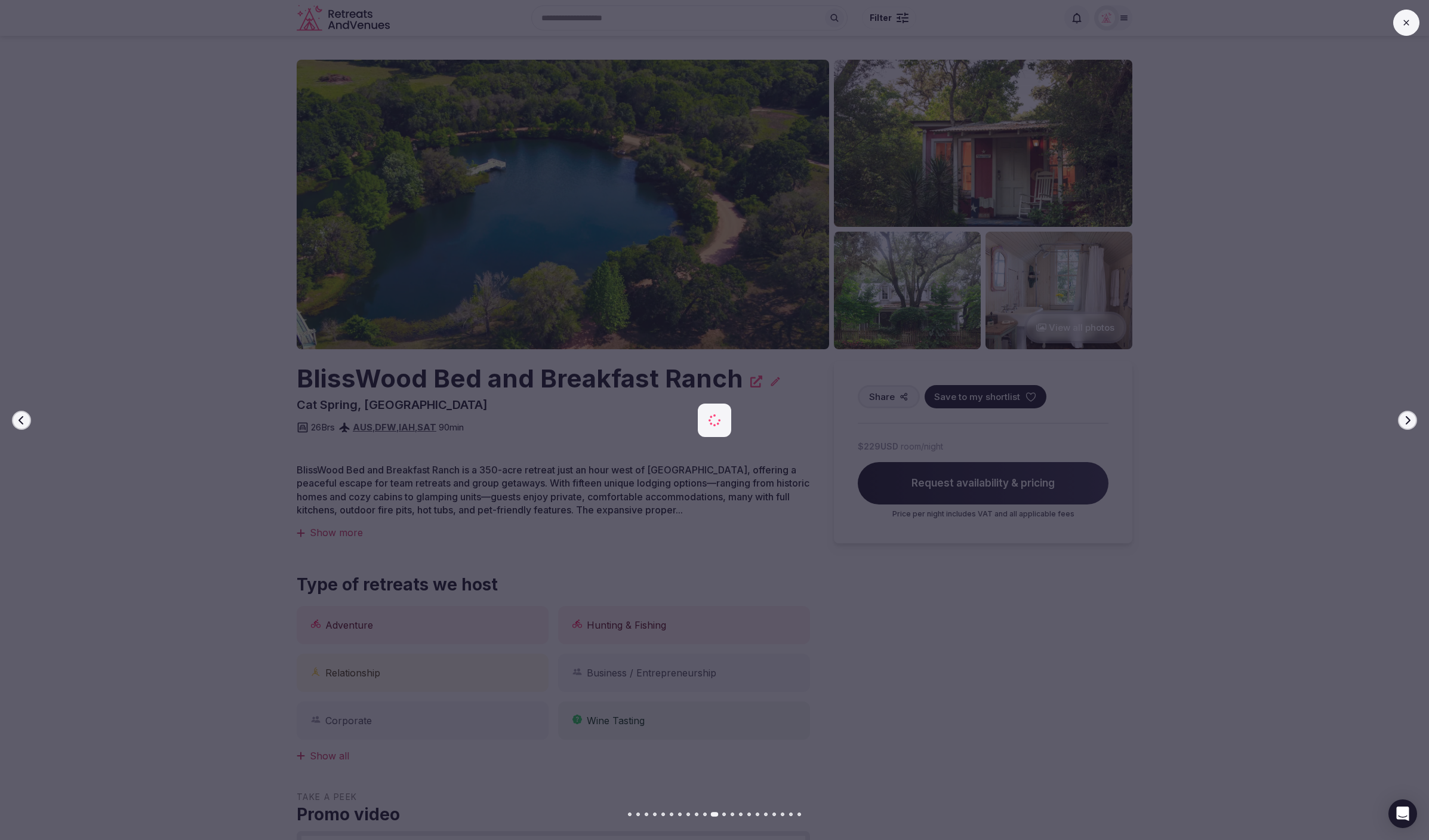
click at [1408, 419] on icon "button" at bounding box center [1407, 420] width 9 height 9
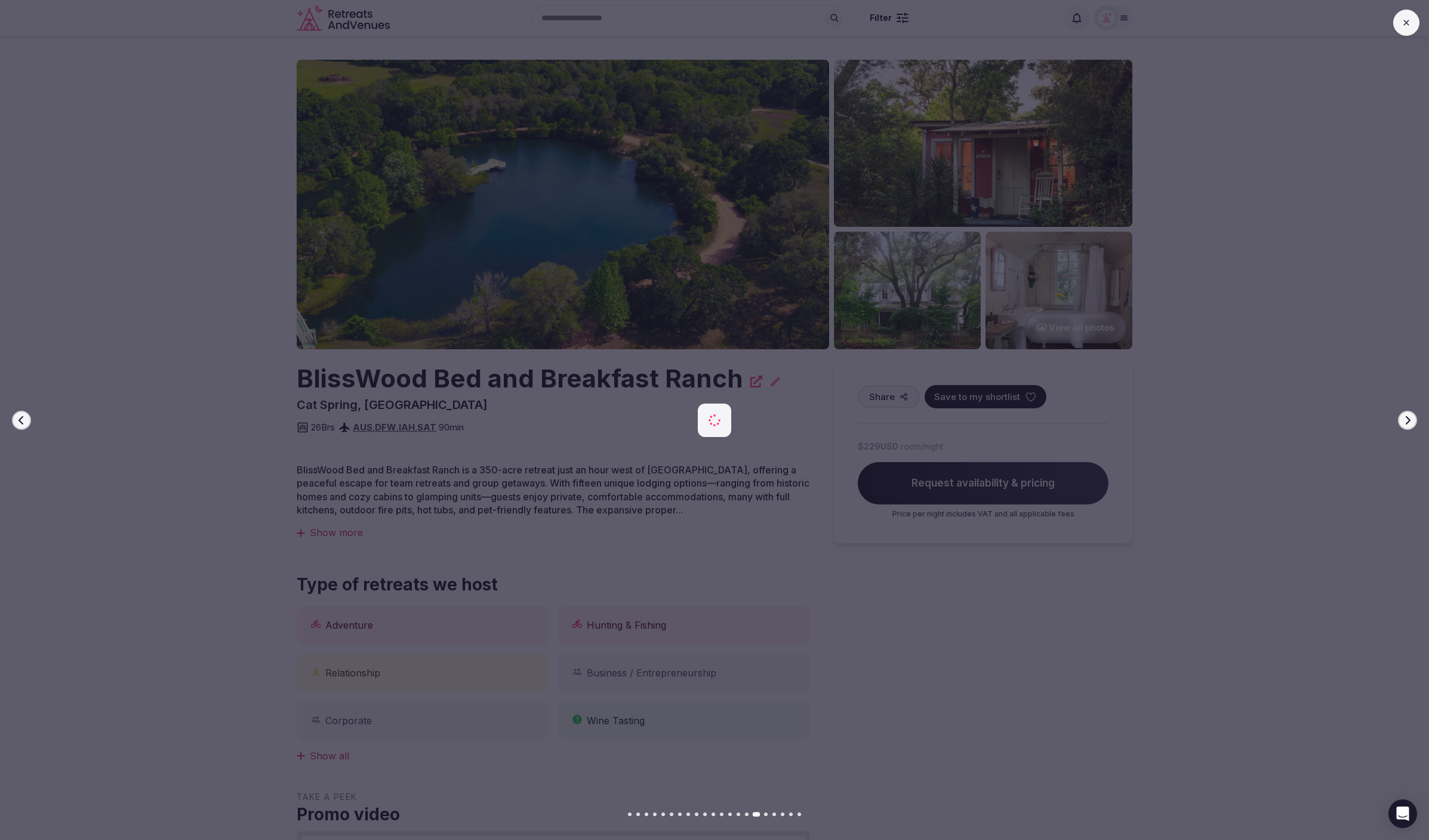
click at [1408, 419] on icon "button" at bounding box center [1407, 420] width 9 height 9
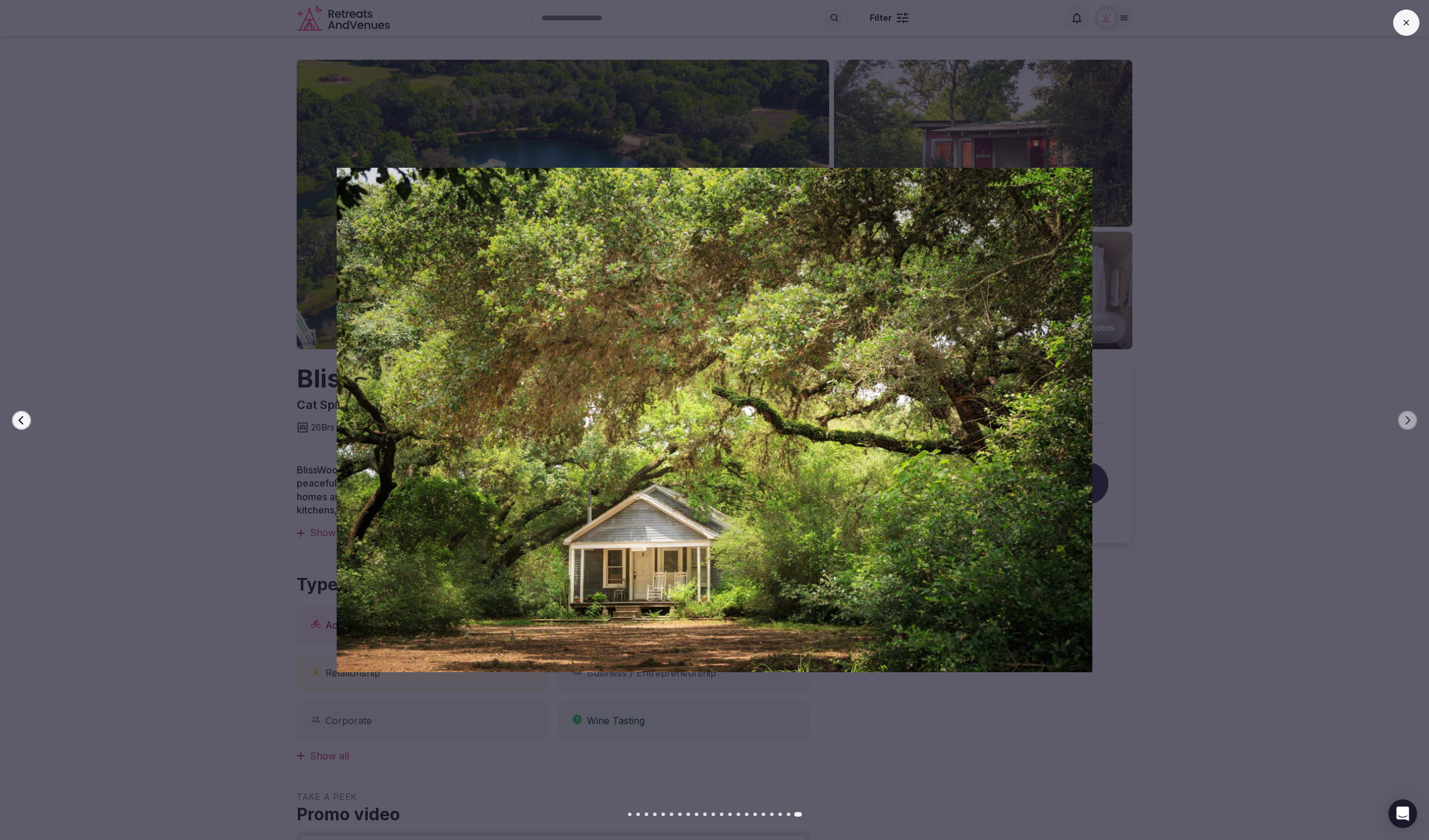
click at [1409, 25] on icon at bounding box center [1406, 23] width 9 height 9
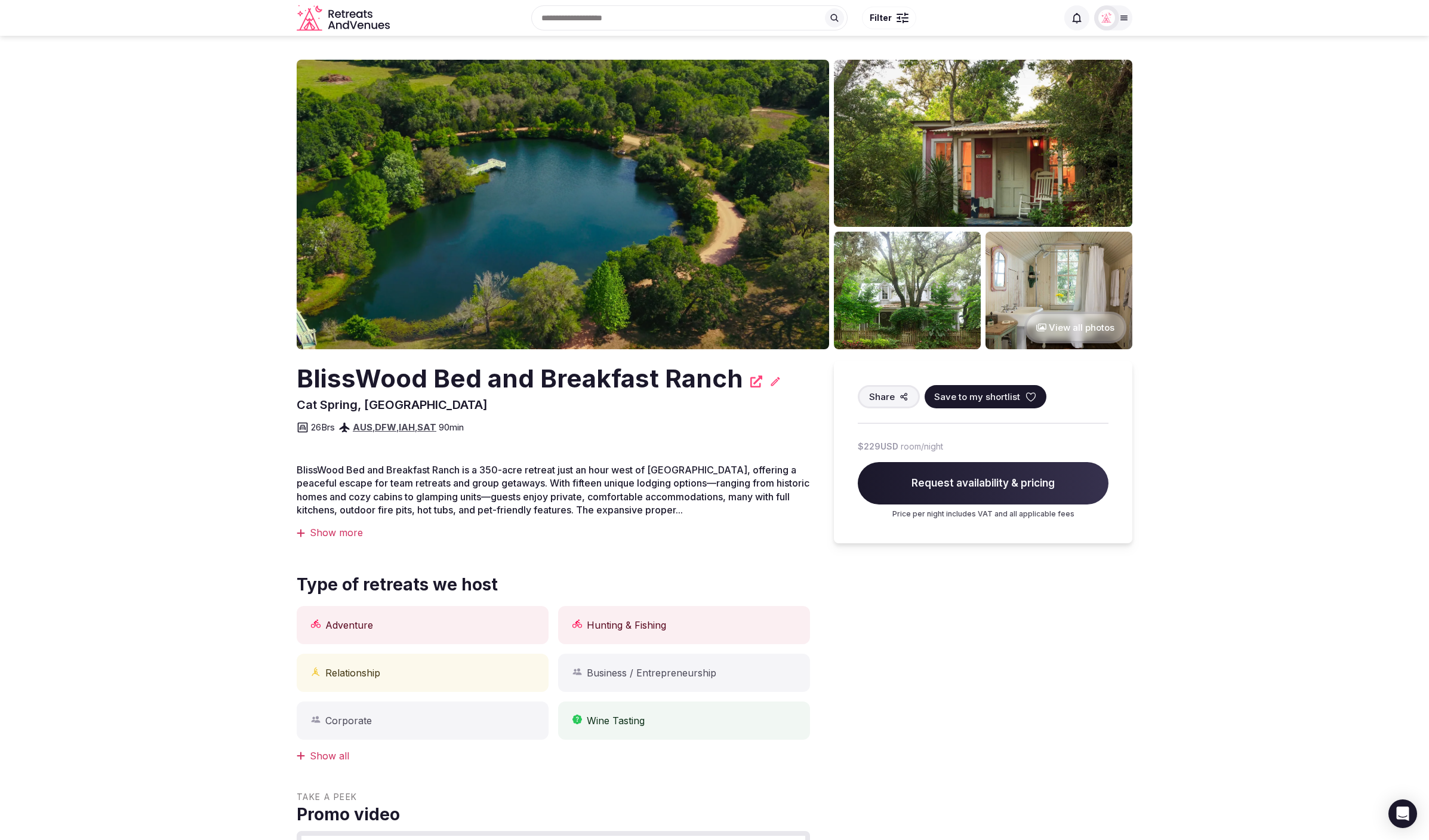
drag, startPoint x: 1285, startPoint y: 354, endPoint x: 1278, endPoint y: 363, distance: 11.4
click at [1285, 353] on section "View all photos BlissWood Bed and Breakfast Ranch Cat Spring, United States Sha…" at bounding box center [714, 849] width 1429 height 1628
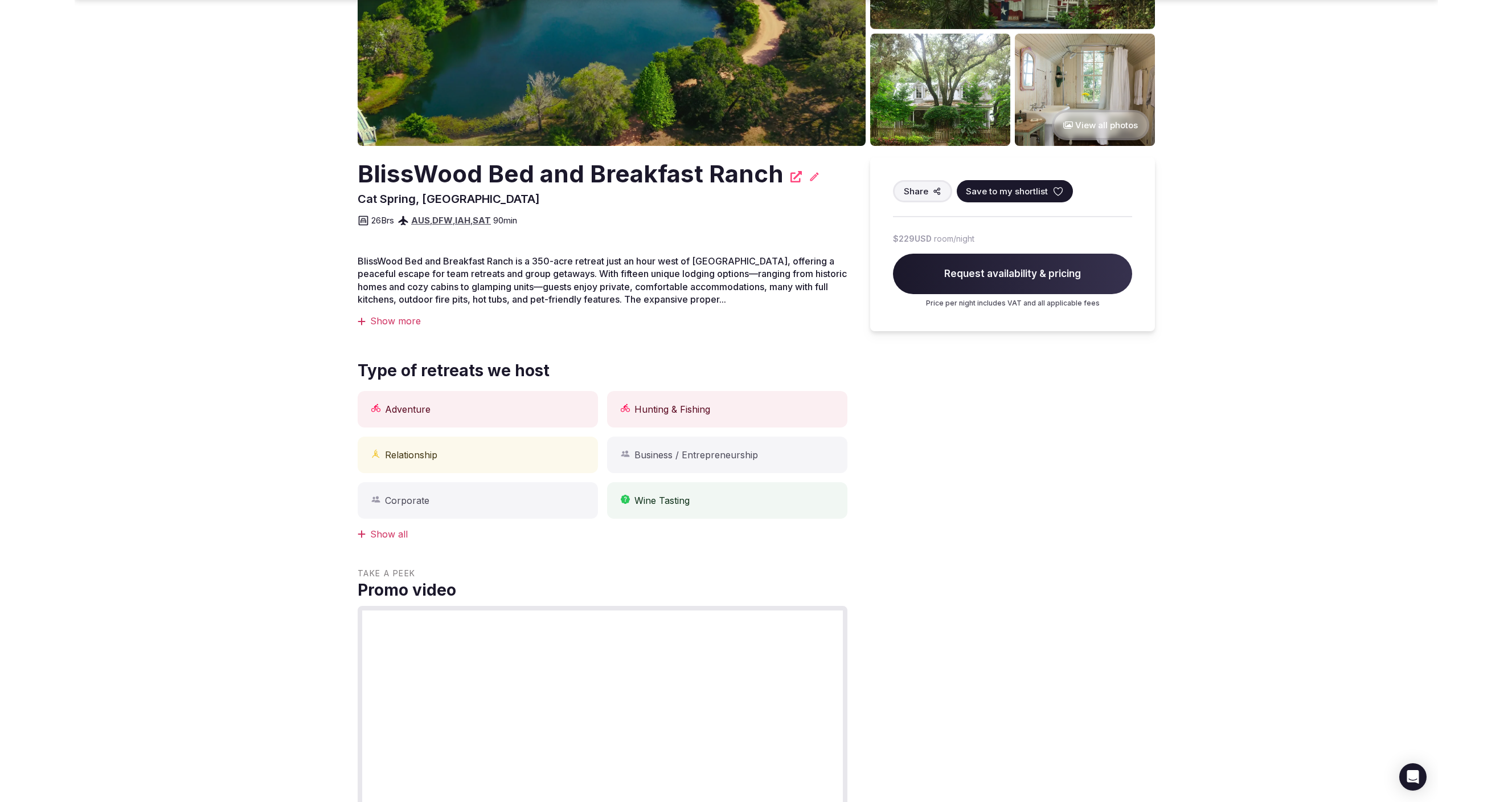
scroll to position [213, 0]
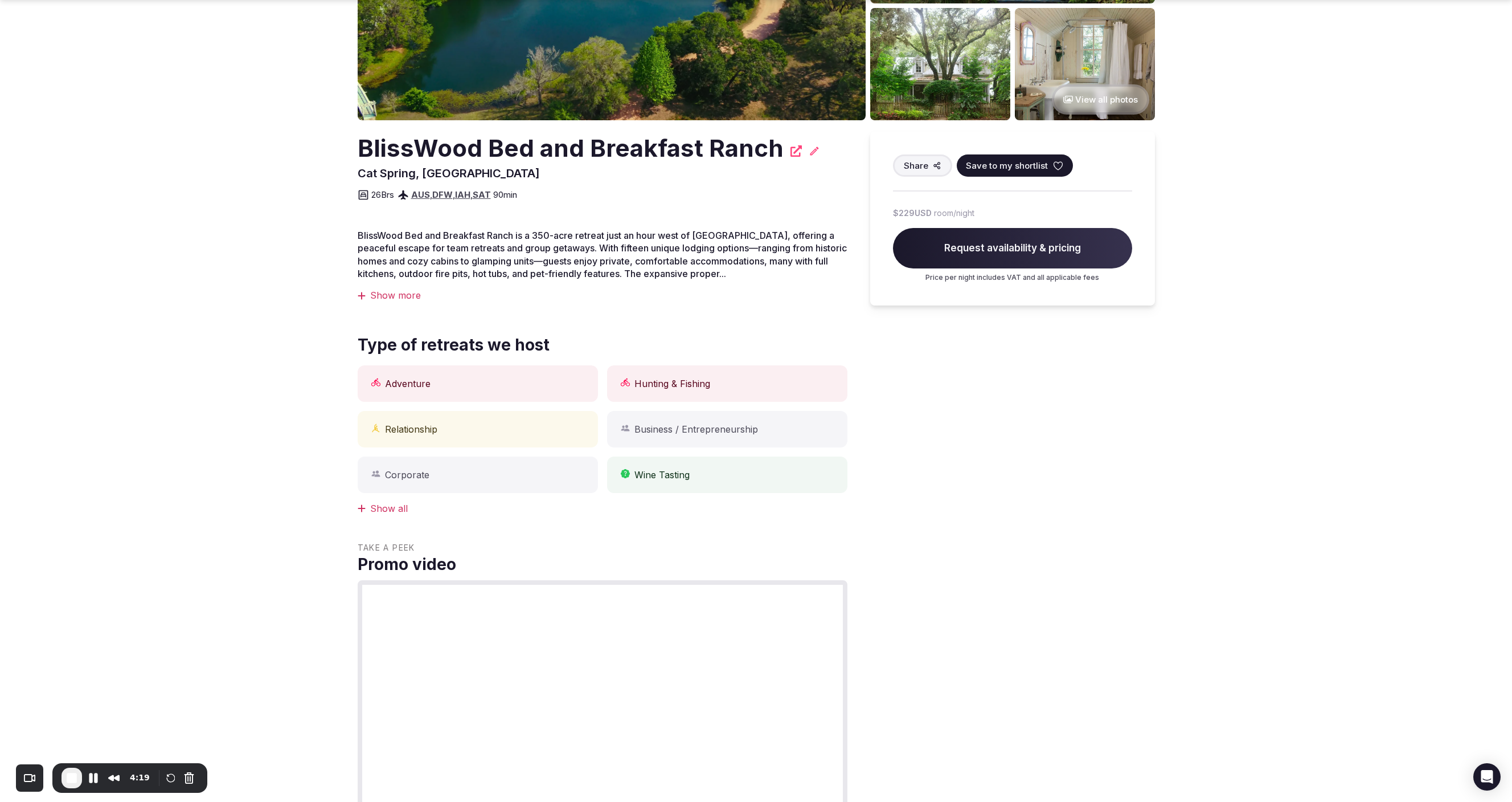
click at [1134, 473] on div "Share Save to my shortlist $229 USD room/night Request availability & pricing P…" at bounding box center [1013, 722] width 284 height 1180
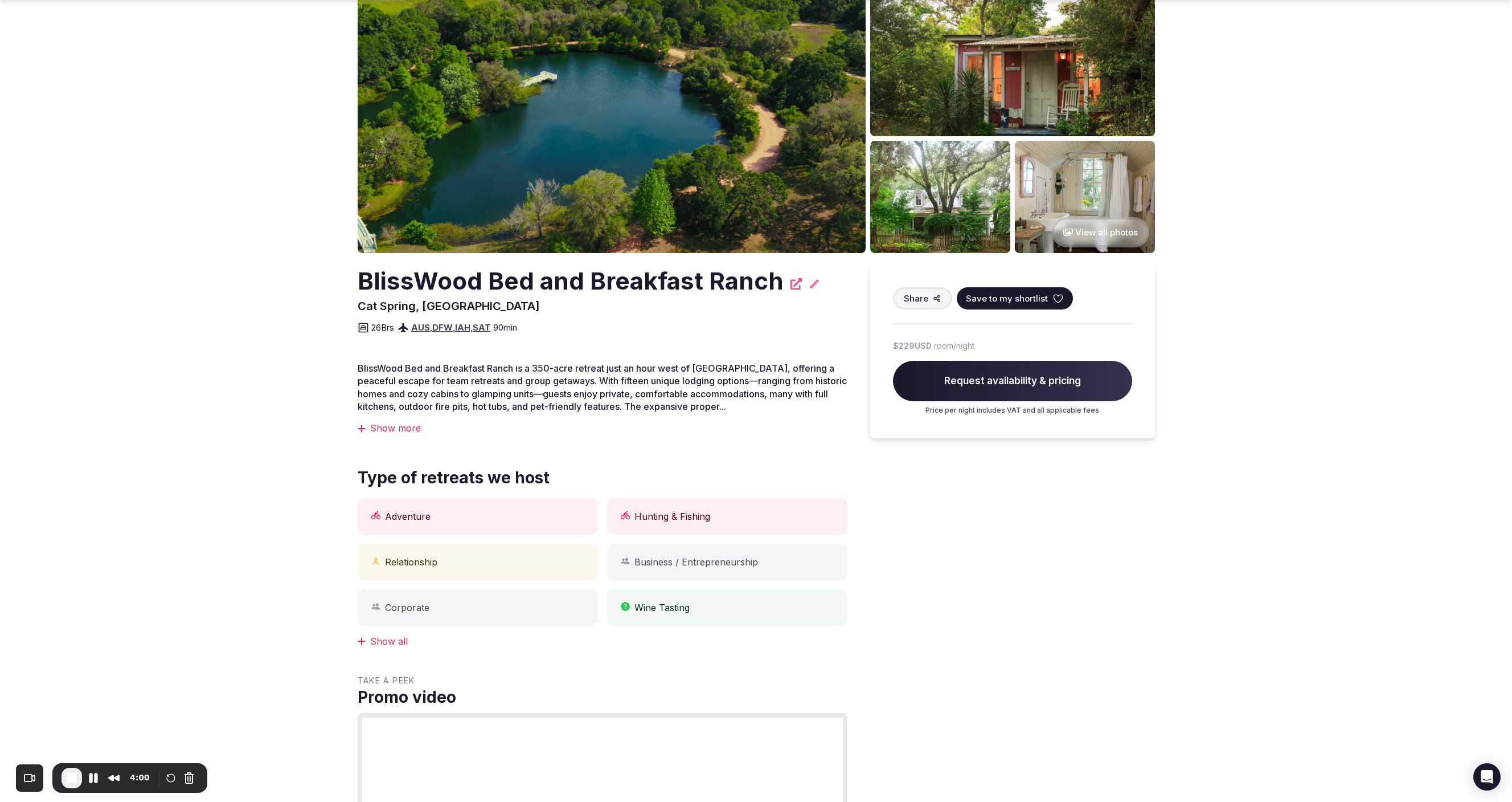
scroll to position [123, 0]
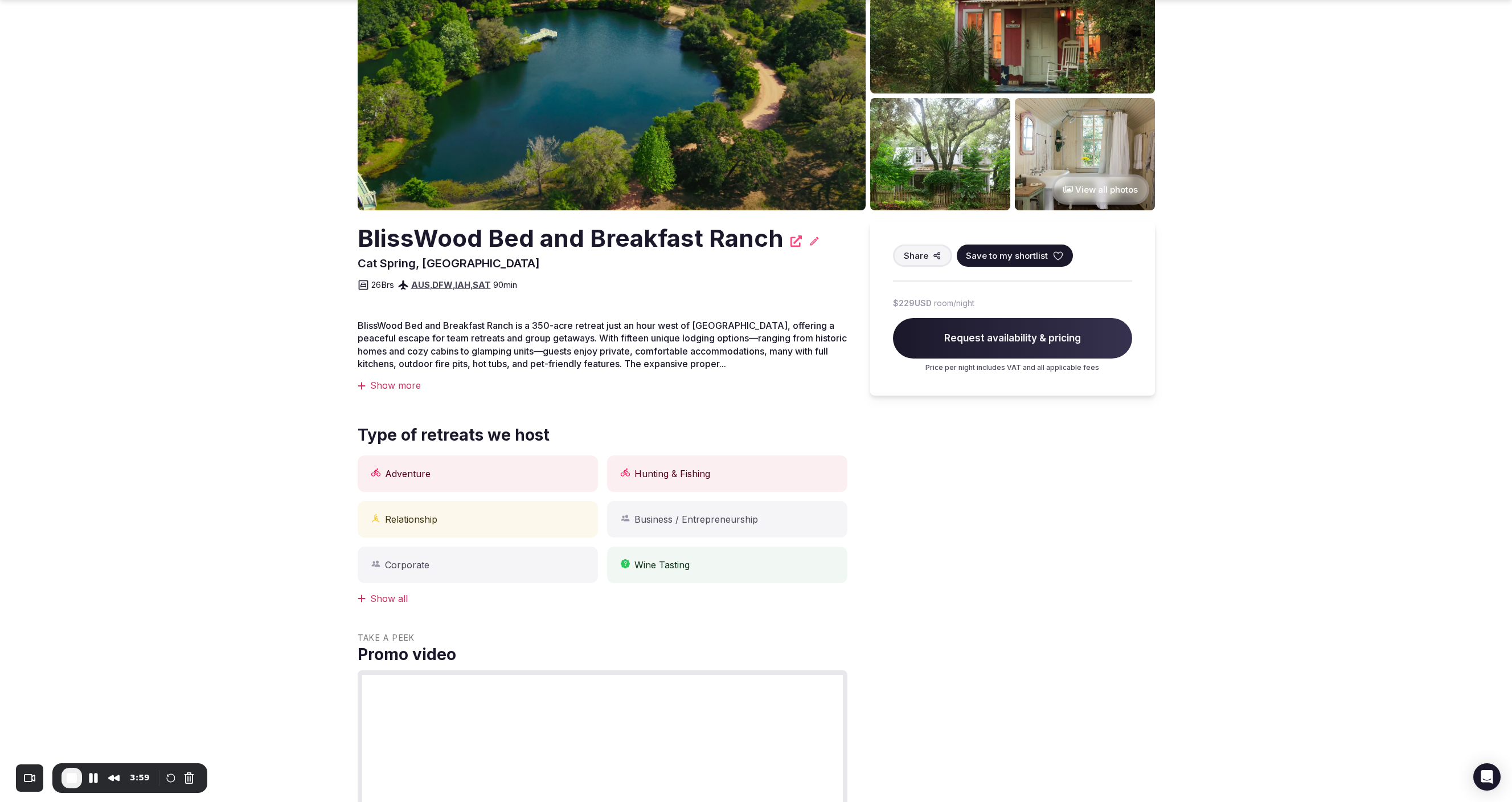
click at [386, 595] on div "Show all" at bounding box center [602, 598] width 490 height 13
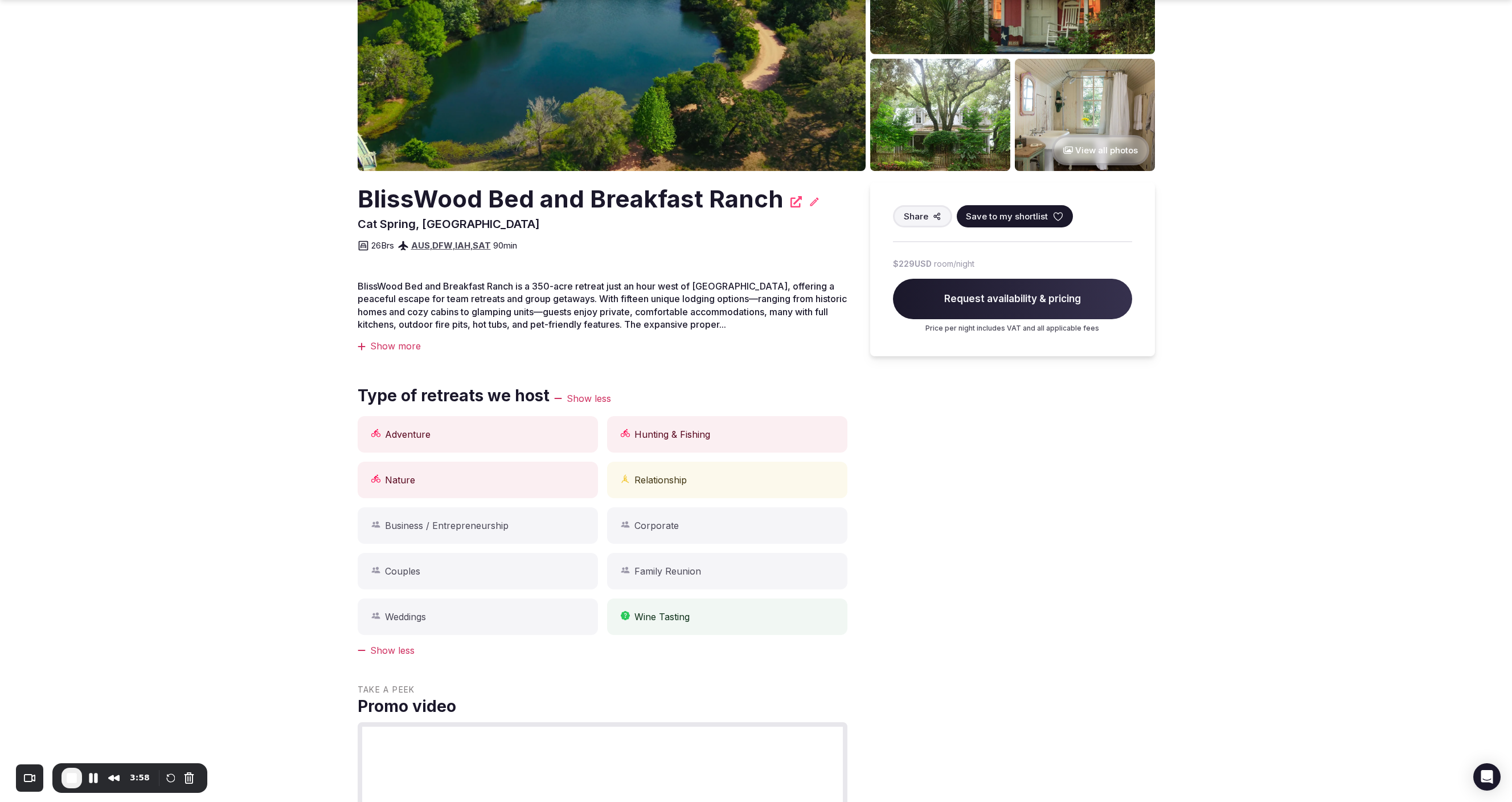
scroll to position [172, 0]
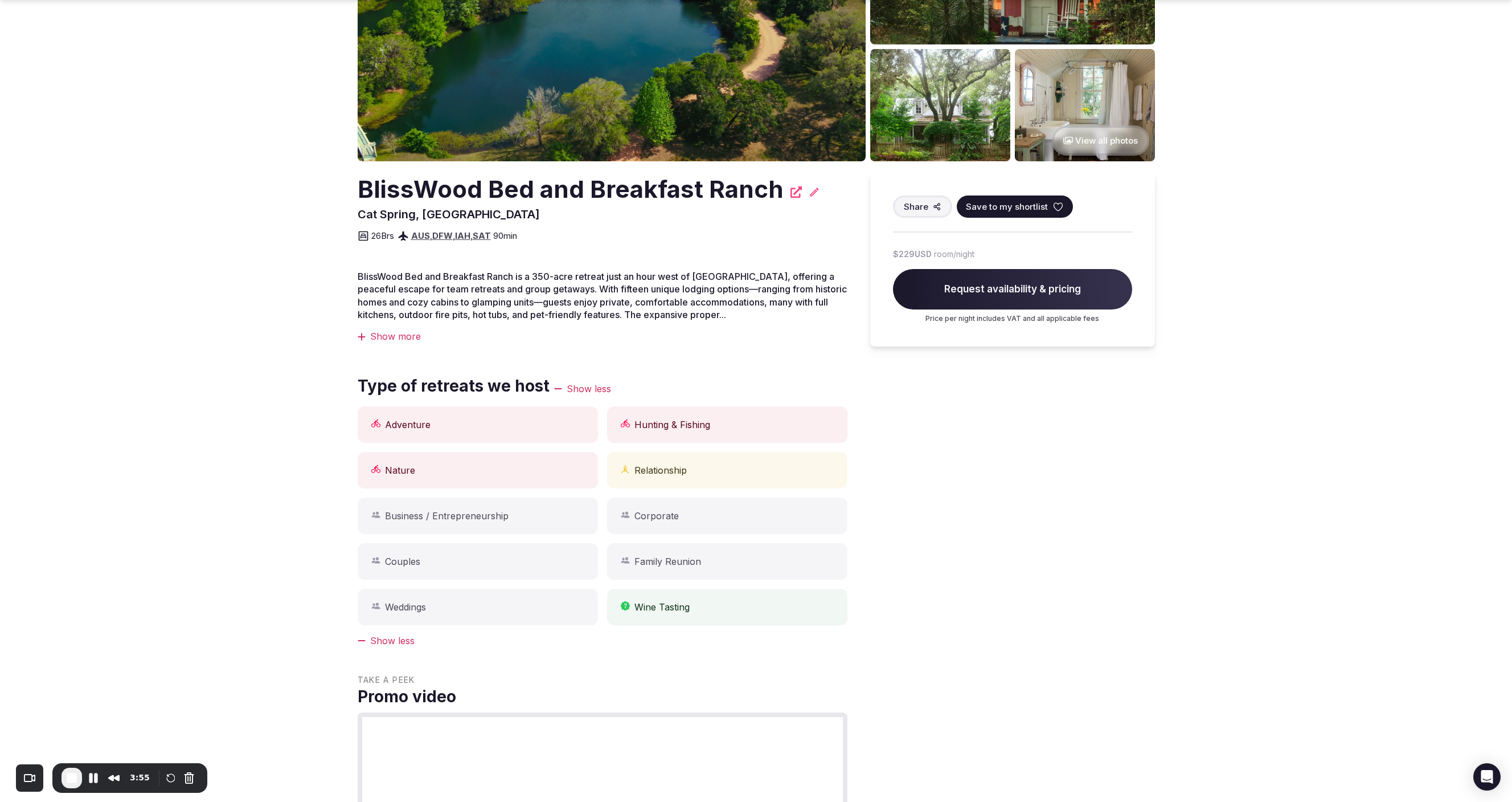
drag, startPoint x: 907, startPoint y: 411, endPoint x: 1215, endPoint y: 555, distance: 340.0
click at [1208, 496] on section "View all photos BlissWood Bed and Breakfast Ranch Cat Spring, United States Sha…" at bounding box center [756, 685] width 1512 height 1646
drag, startPoint x: 256, startPoint y: 83, endPoint x: 217, endPoint y: 16, distance: 77.5
click at [254, 76] on section "View all photos BlissWood Bed and Breakfast Ranch Cat Spring, United States Sha…" at bounding box center [756, 685] width 1512 height 1646
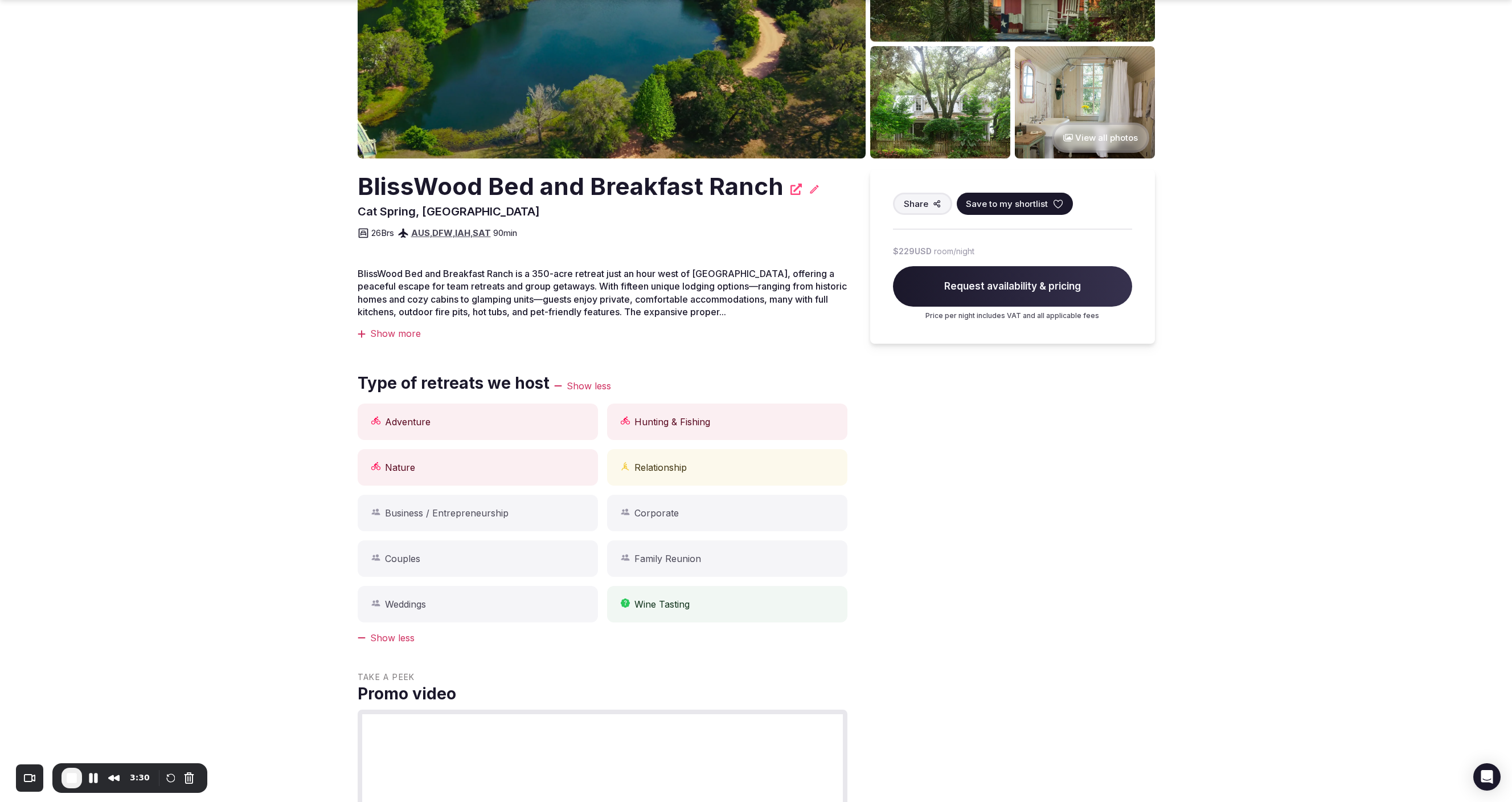
click at [1122, 476] on div "Share Save to my shortlist $229 USD room/night Request availability & pricing P…" at bounding box center [1013, 805] width 284 height 1271
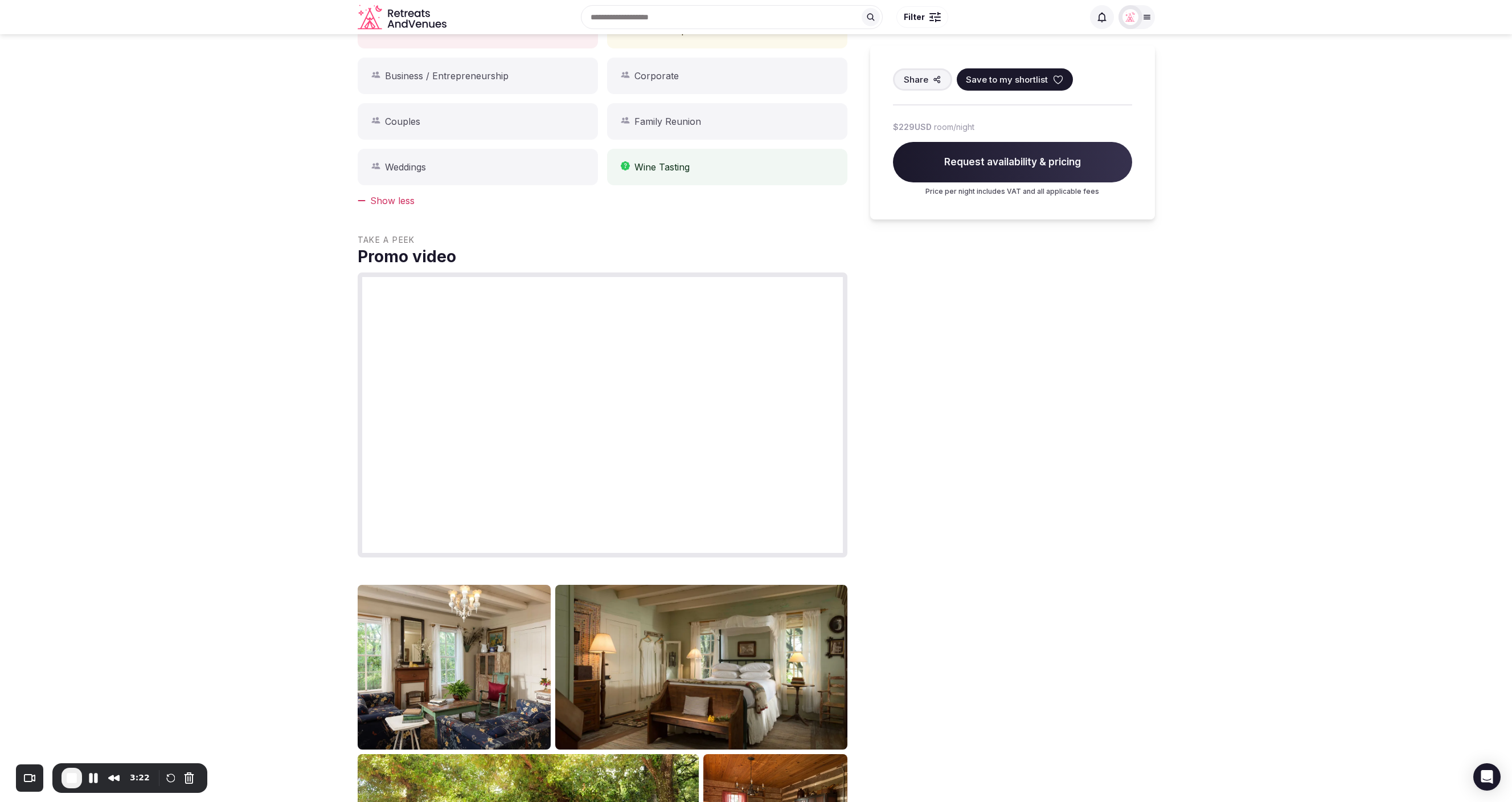
scroll to position [612, 0]
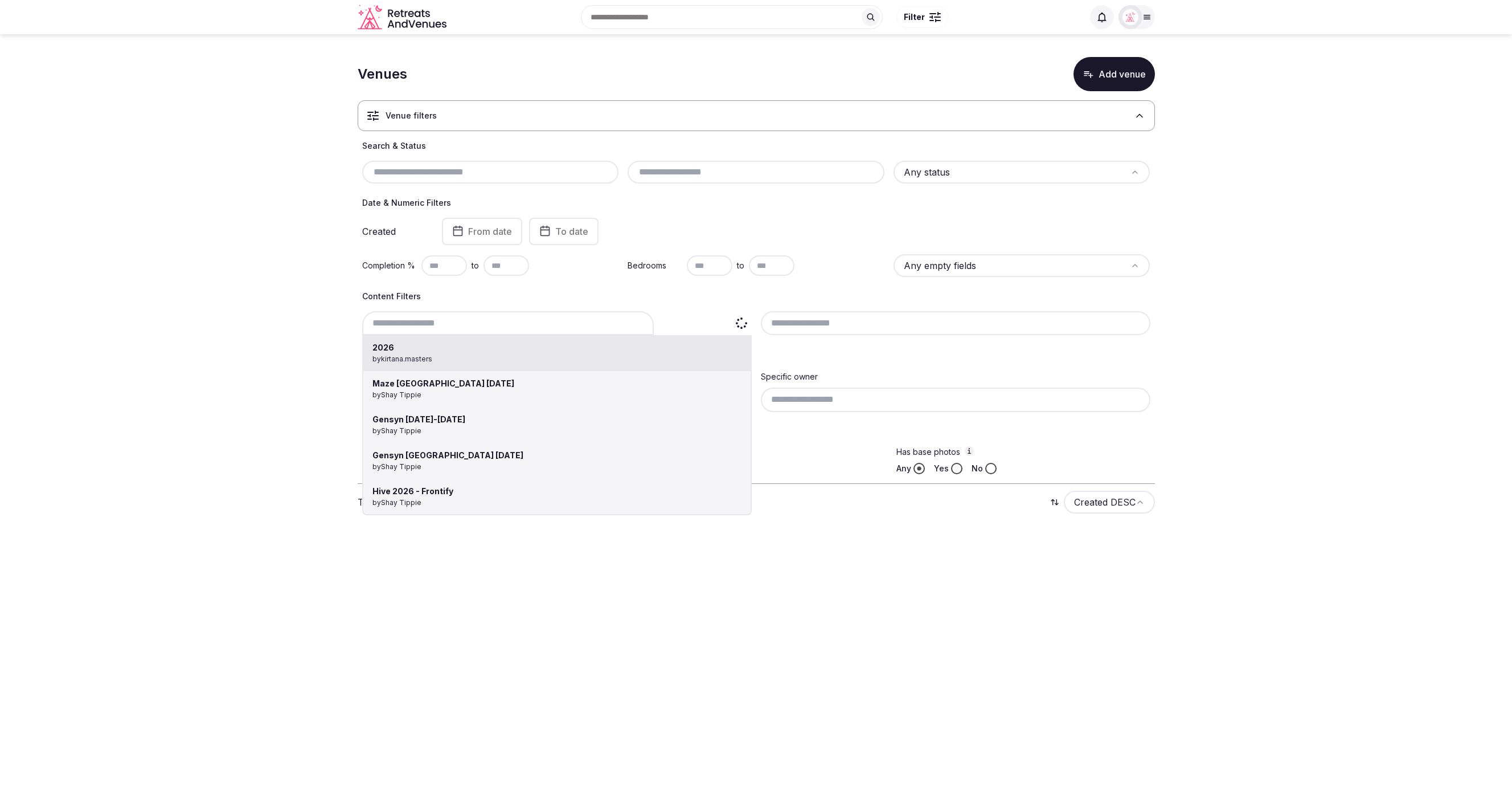
click at [438, 325] on div "2026 by kirtana.masters Maze Lisbon November 2025 by Shay Tippie Gensyn Novembe…" at bounding box center [557, 323] width 390 height 24
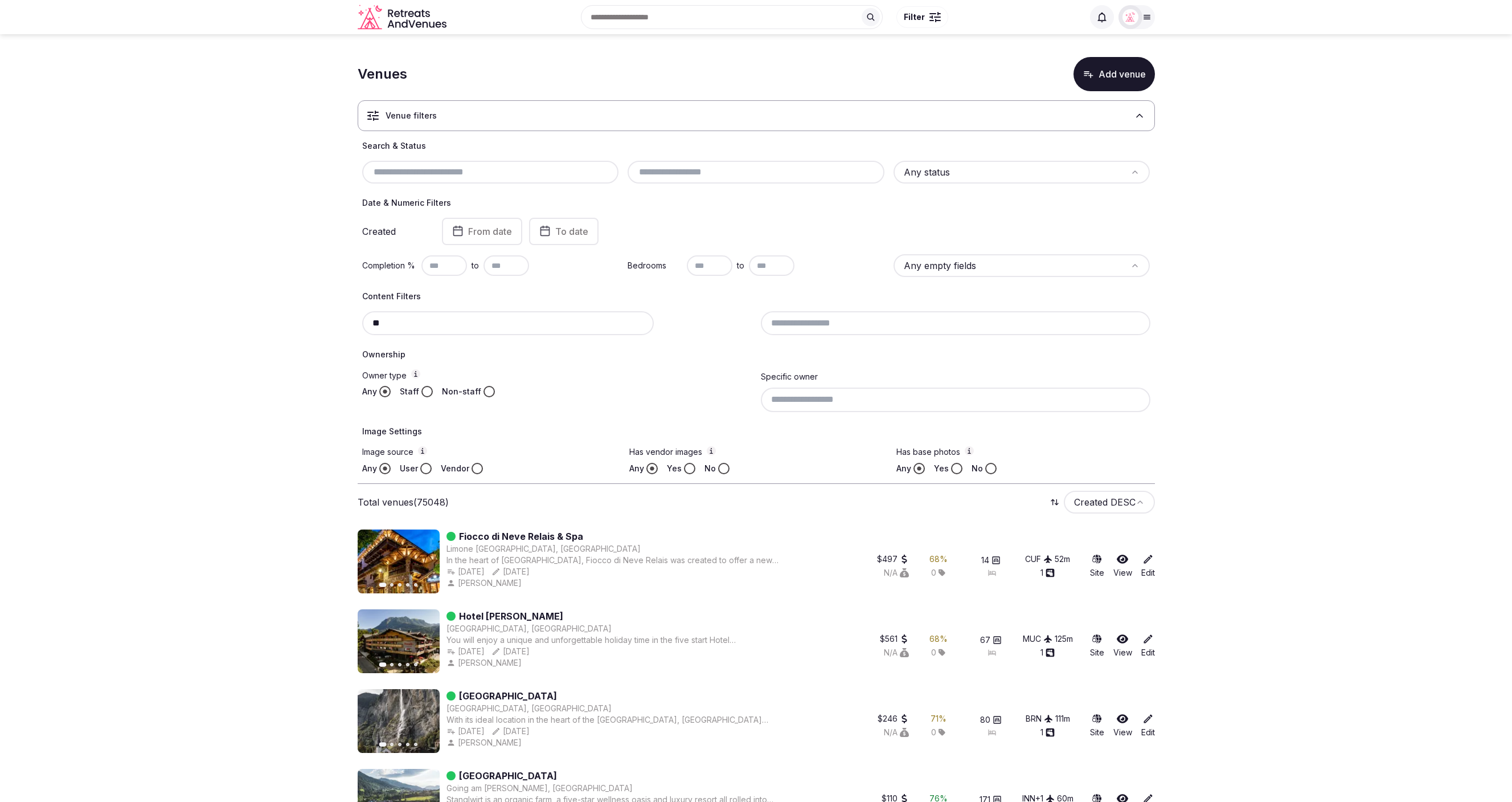
type input "*"
click at [680, 171] on input "text" at bounding box center [756, 172] width 247 height 13
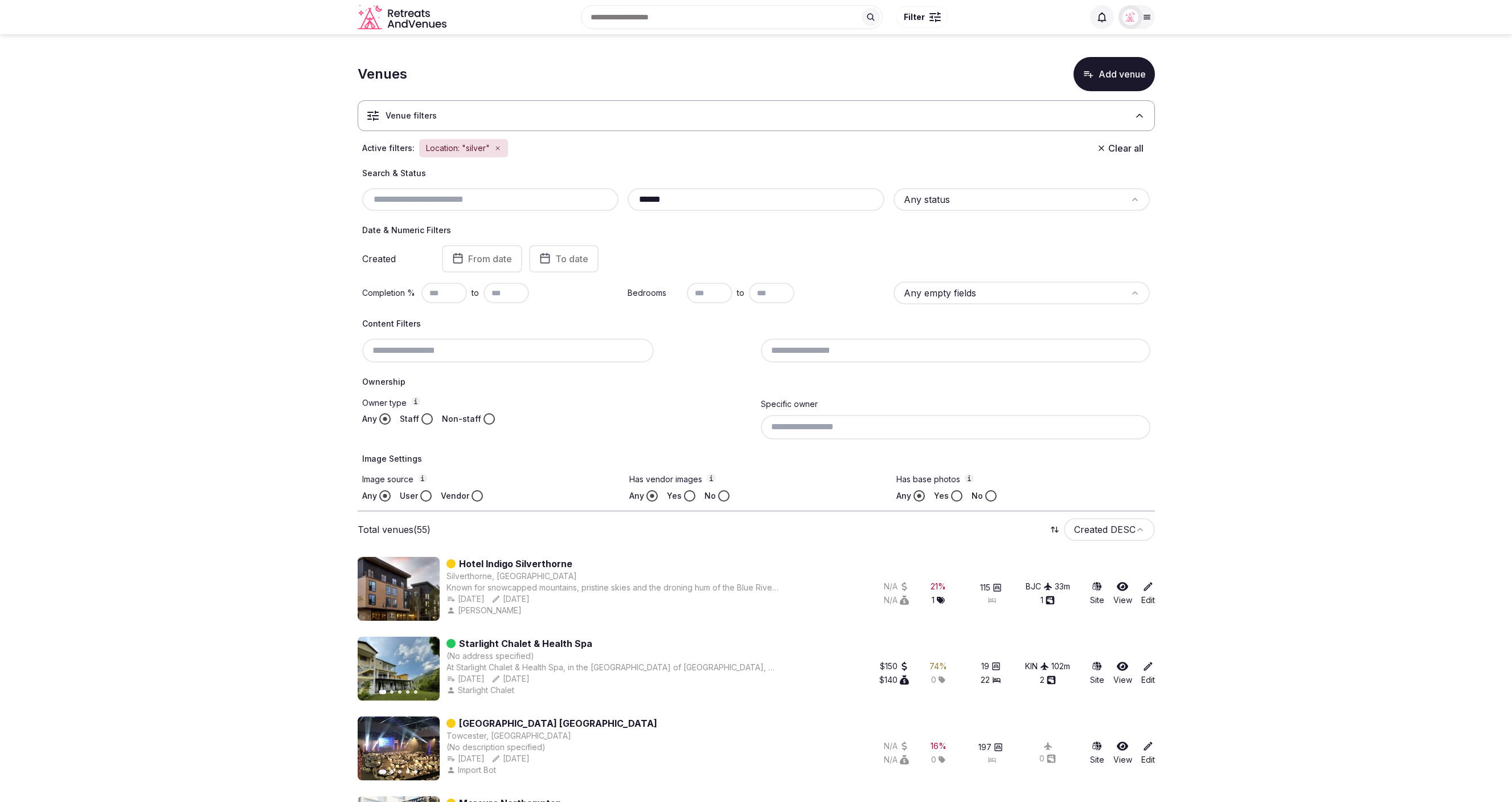
type input "******"
click at [1002, 199] on html "Search Popular Destinations Toscana, Italy Riviera Maya, Mexico Indonesia, Bali…" at bounding box center [756, 401] width 1512 height 802
drag, startPoint x: 950, startPoint y: 251, endPoint x: 830, endPoint y: 239, distance: 120.6
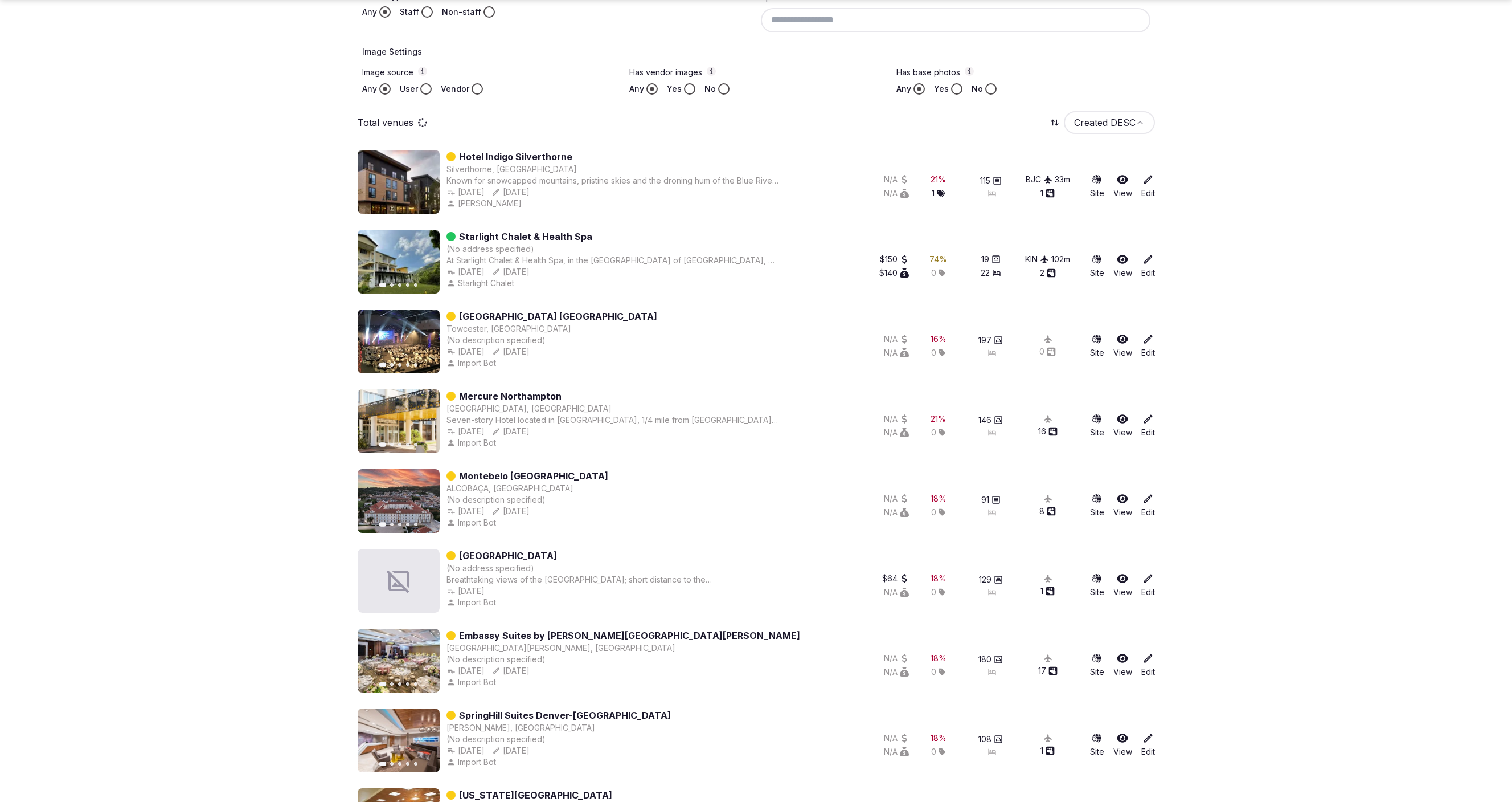
scroll to position [447, 0]
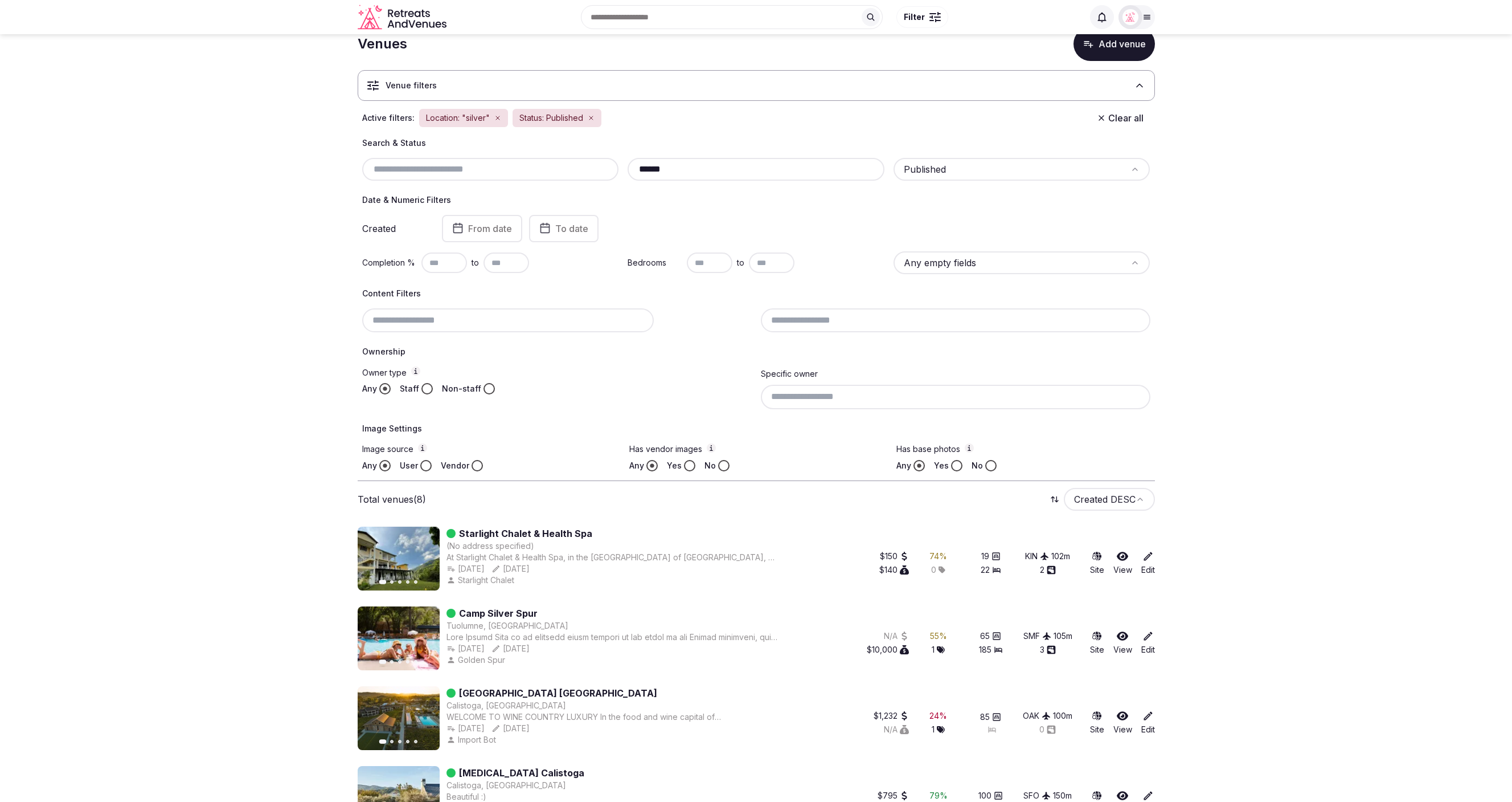
scroll to position [13, 0]
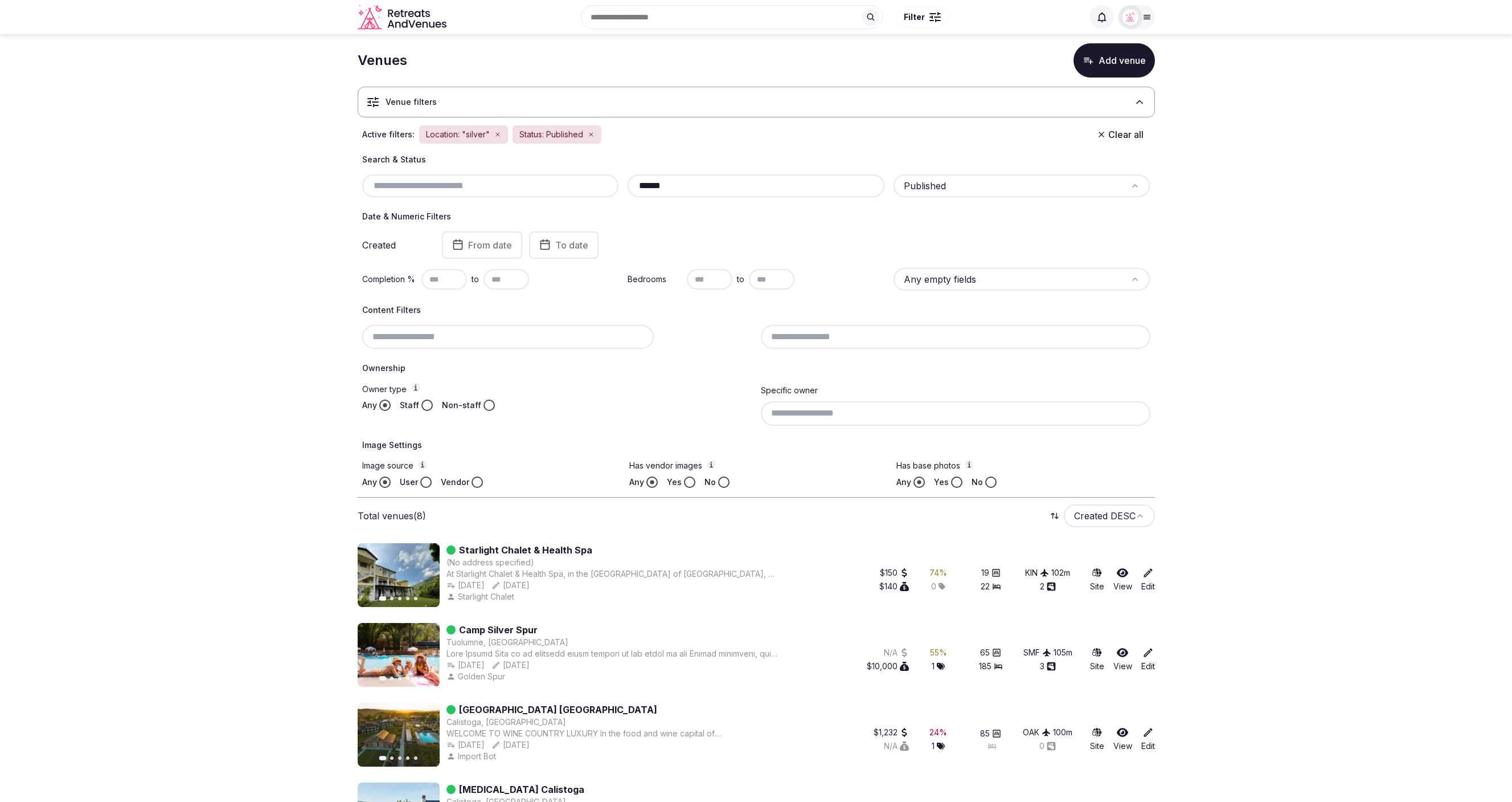
click at [516, 185] on input "text" at bounding box center [490, 185] width 247 height 13
drag, startPoint x: 680, startPoint y: 184, endPoint x: 615, endPoint y: 179, distance: 65.2
click at [616, 182] on div "****** Published" at bounding box center [756, 185] width 788 height 23
click at [516, 181] on input "text" at bounding box center [490, 185] width 247 height 13
paste input "**********"
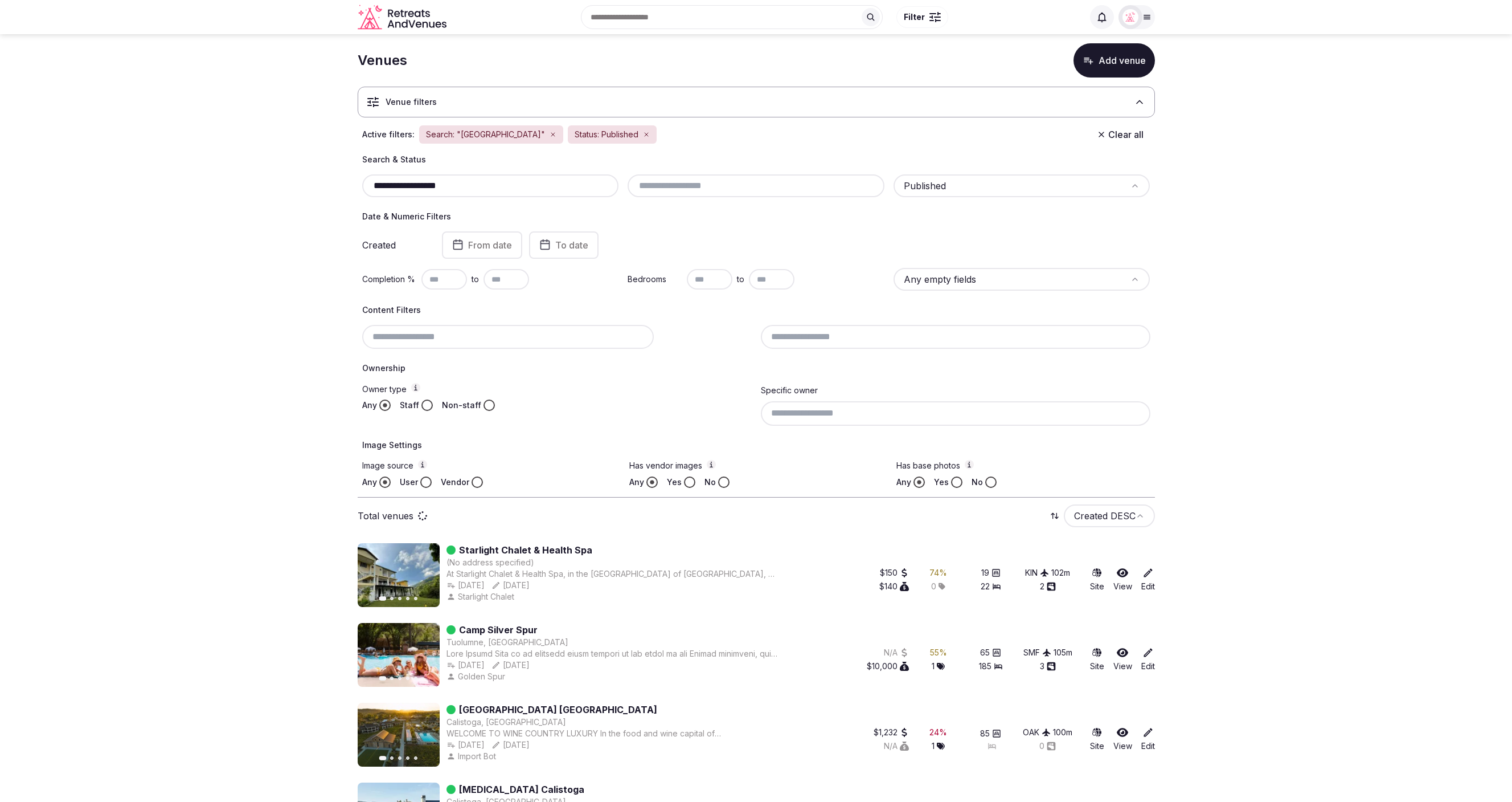
scroll to position [0, 0]
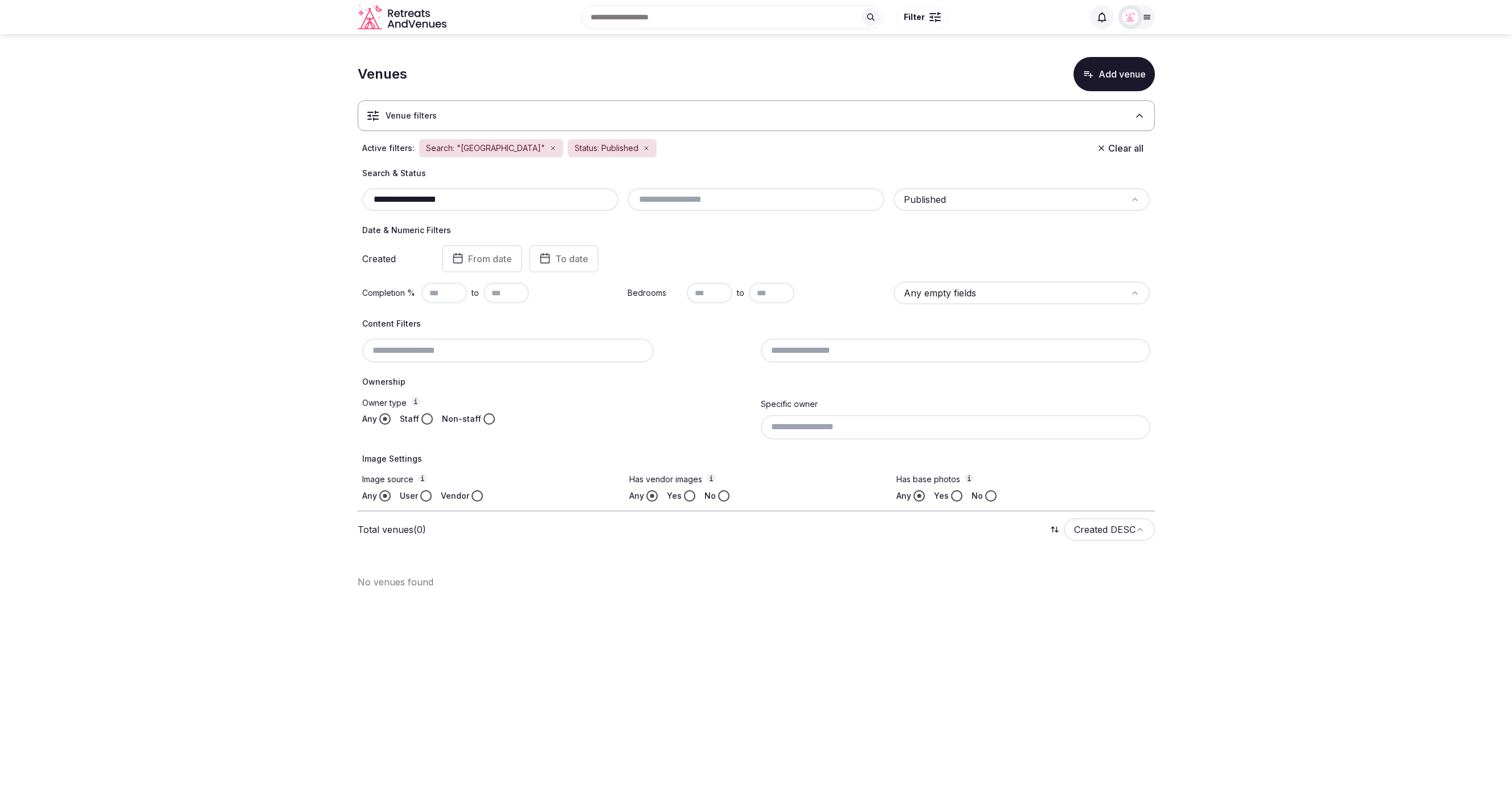
click at [636, 143] on div "Status: Published" at bounding box center [612, 148] width 89 height 19
click at [643, 148] on icon "button" at bounding box center [646, 148] width 7 height 7
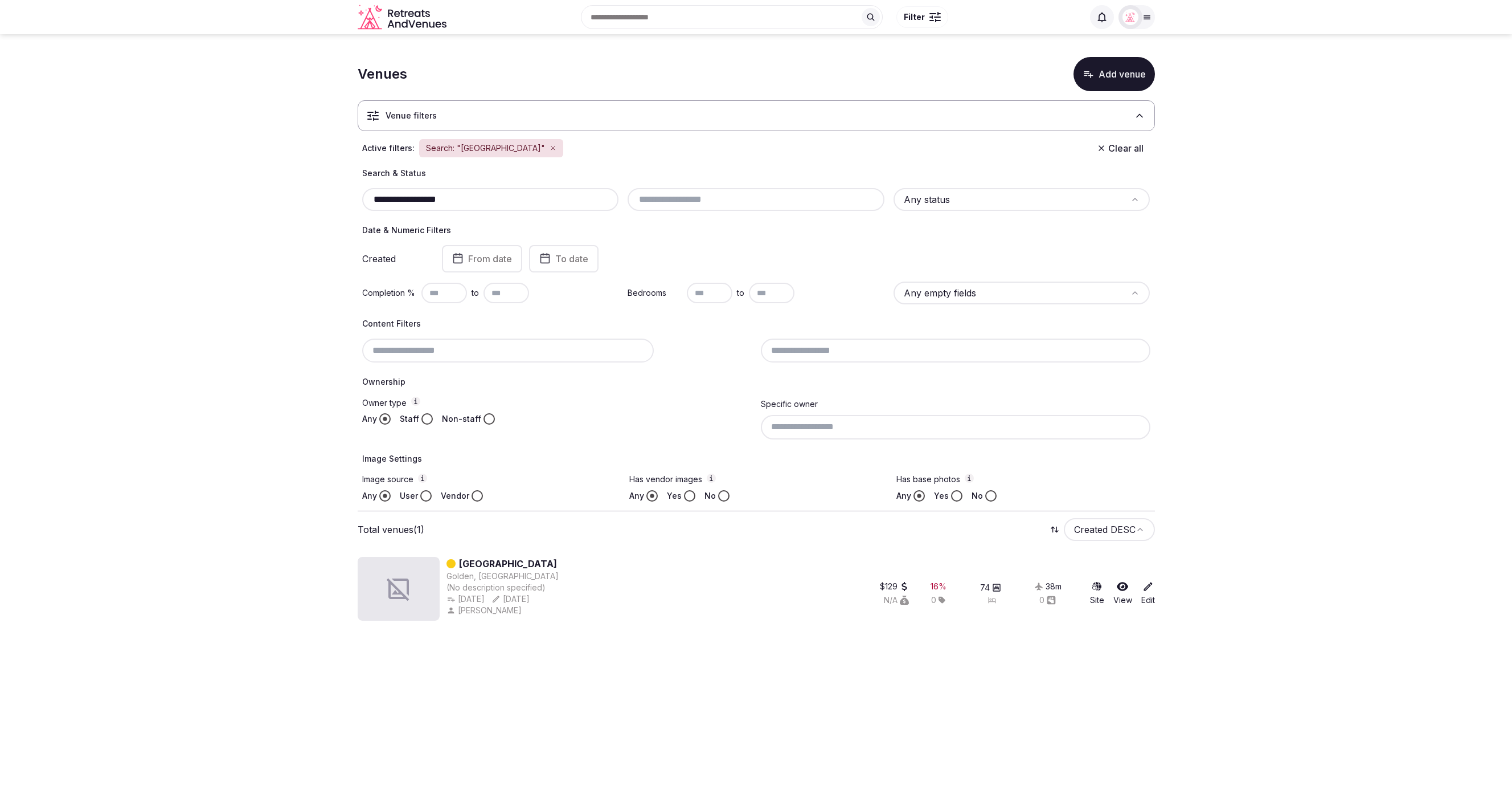
click at [1367, 240] on section "**********" at bounding box center [756, 337] width 1512 height 605
drag, startPoint x: 234, startPoint y: 153, endPoint x: 590, endPoint y: 102, distance: 359.6
click at [234, 153] on section "**********" at bounding box center [756, 337] width 1512 height 605
drag, startPoint x: 567, startPoint y: 563, endPoint x: 451, endPoint y: 563, distance: 116.0
click at [459, 565] on div "Table Mountain Inn" at bounding box center [502, 563] width 112 height 13
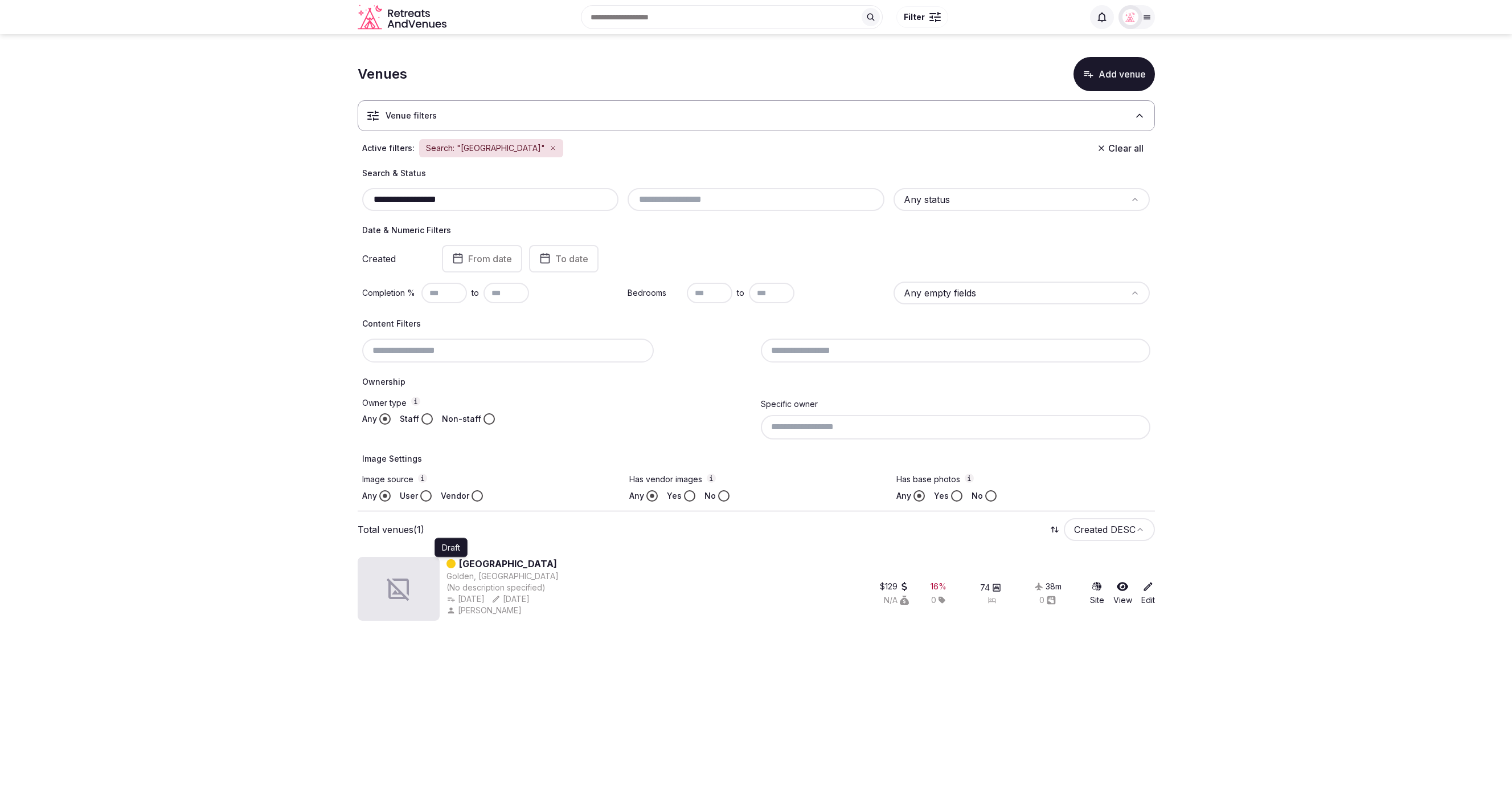
copy link "Table Mountain Inn"
drag, startPoint x: 1293, startPoint y: 147, endPoint x: 1250, endPoint y: 76, distance: 83.0
click at [1293, 147] on section "**********" at bounding box center [756, 337] width 1512 height 605
drag, startPoint x: 462, startPoint y: 201, endPoint x: 320, endPoint y: 193, distance: 142.2
click at [320, 193] on section "**********" at bounding box center [756, 337] width 1512 height 605
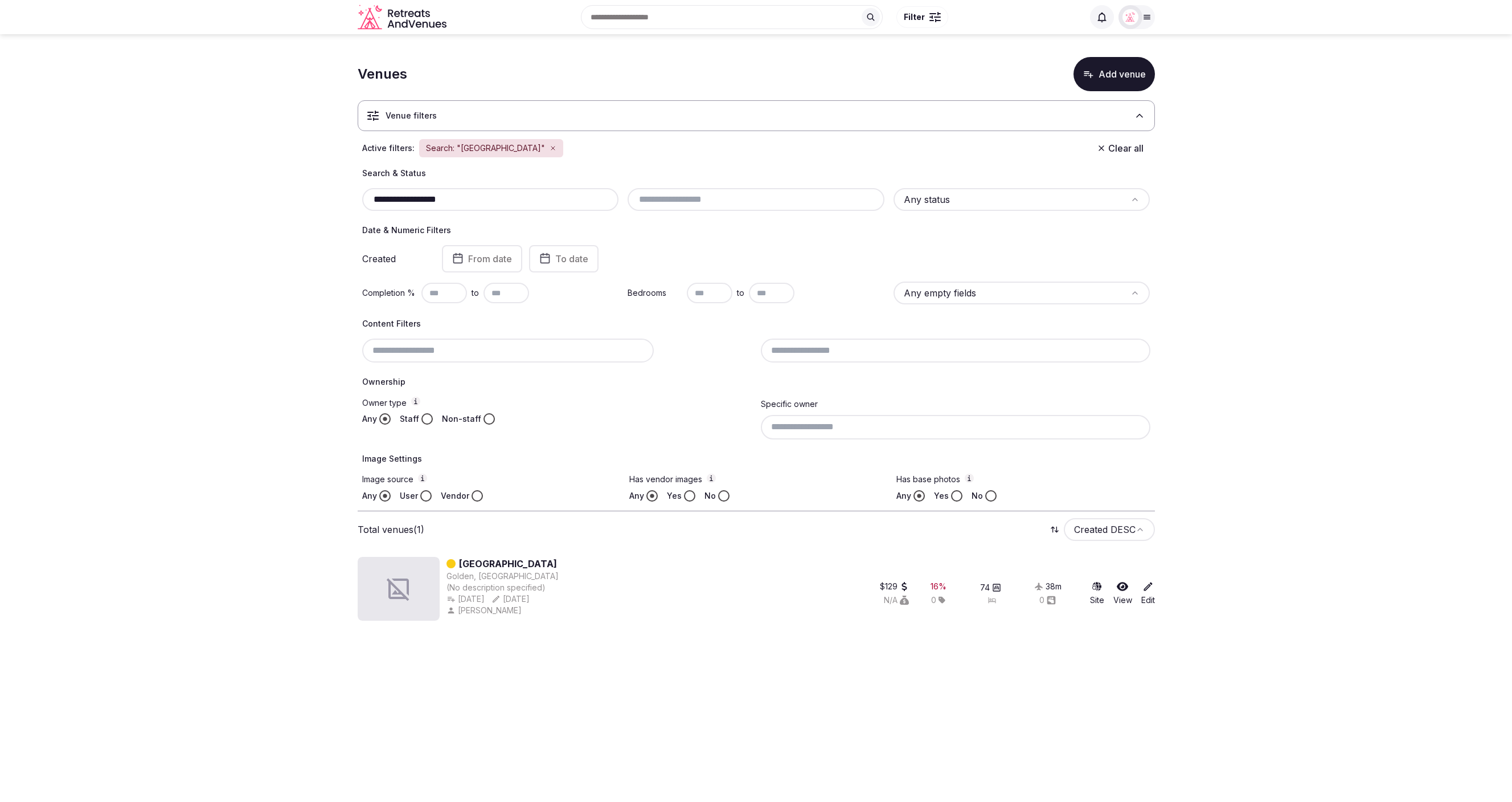
paste input "**********"
type input "**********"
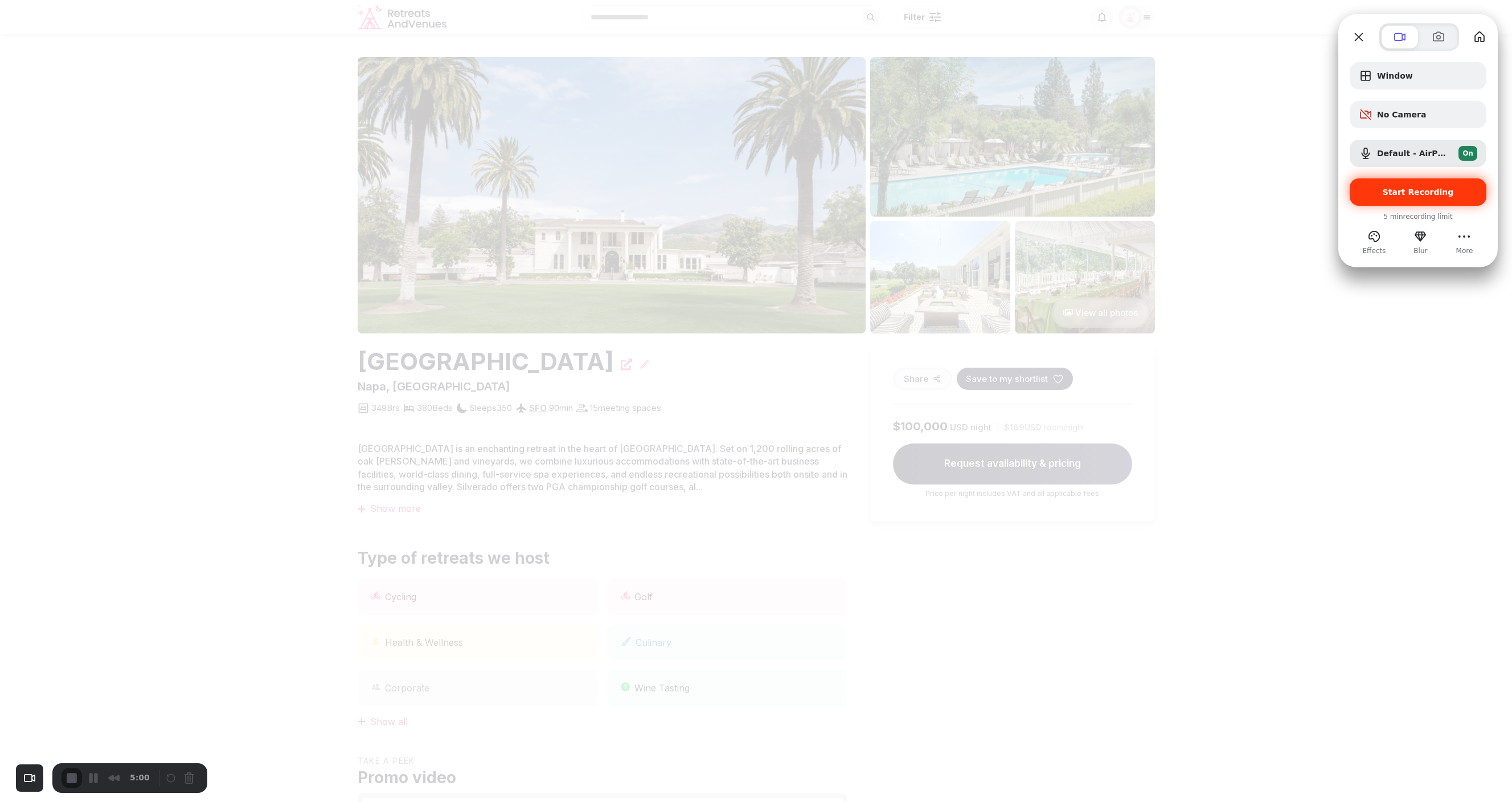
click at [1434, 197] on div "Start Recording" at bounding box center [1418, 192] width 136 height 27
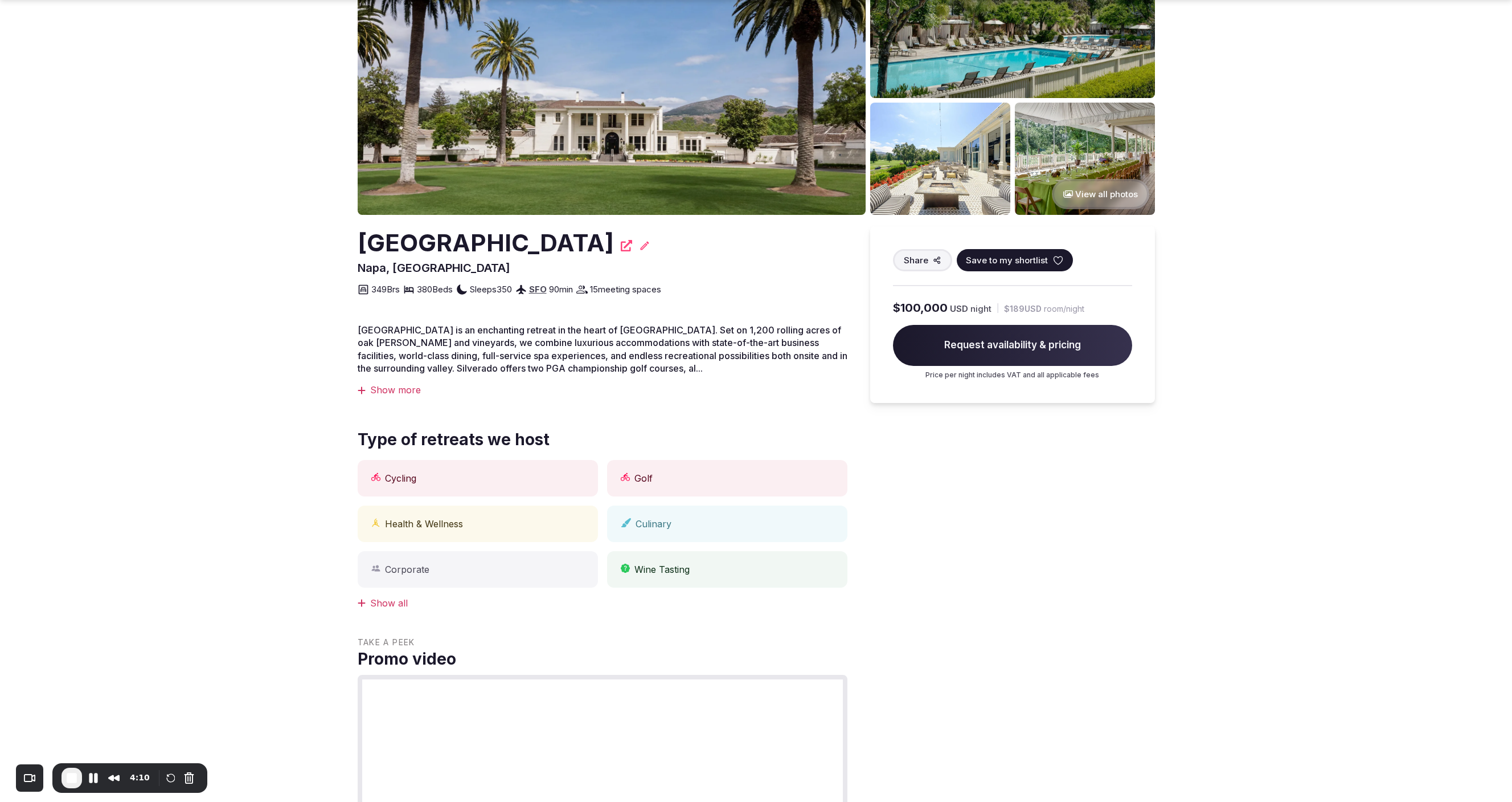
scroll to position [127, 0]
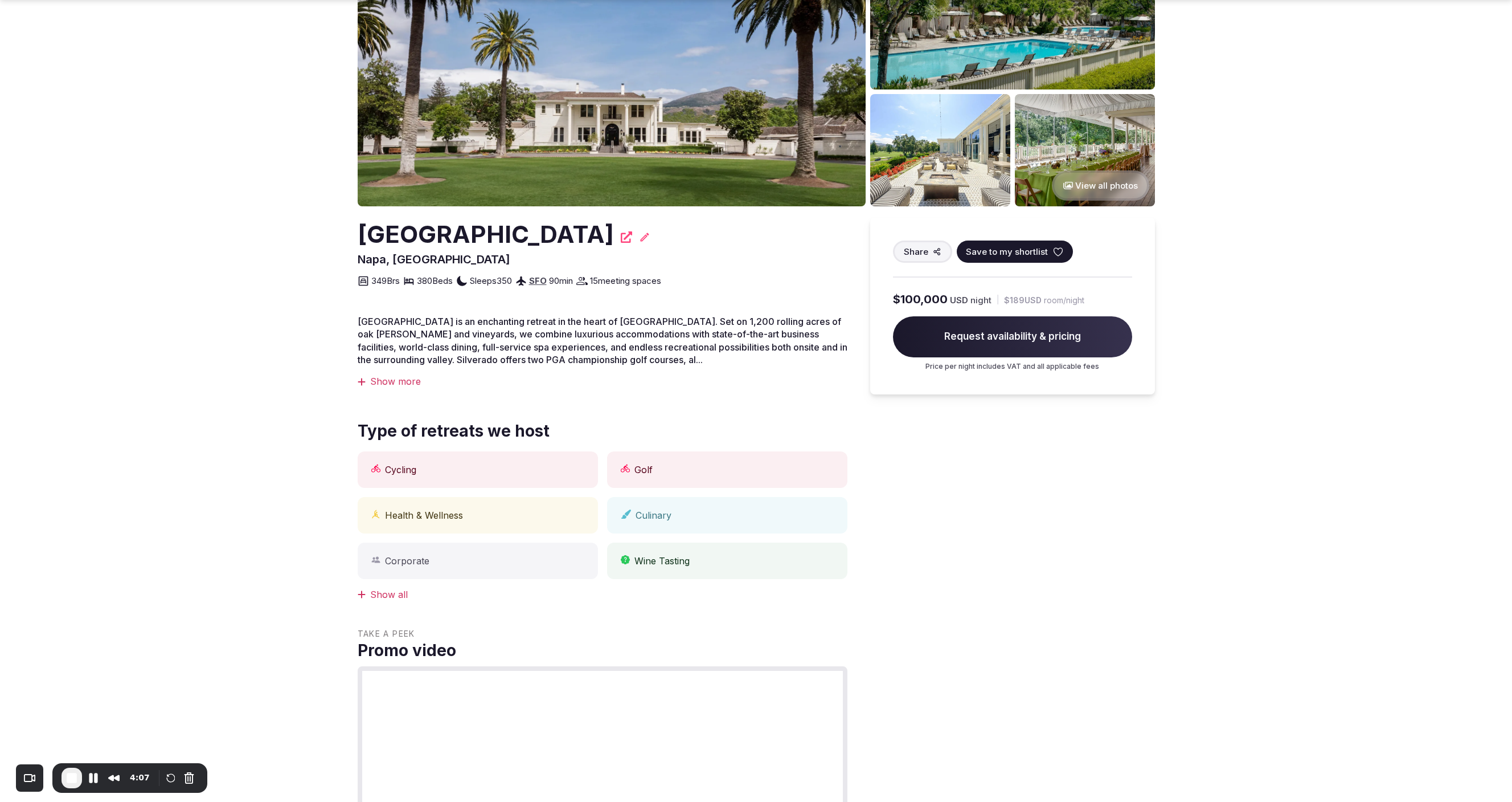
drag, startPoint x: 885, startPoint y: 444, endPoint x: 1220, endPoint y: 483, distance: 337.3
click at [1299, 469] on section "View all photos [GEOGRAPHIC_DATA], [GEOGRAPHIC_DATA] Share Save to my shortlist…" at bounding box center [756, 684] width 1512 height 1554
click at [387, 594] on div "Show all" at bounding box center [602, 594] width 490 height 13
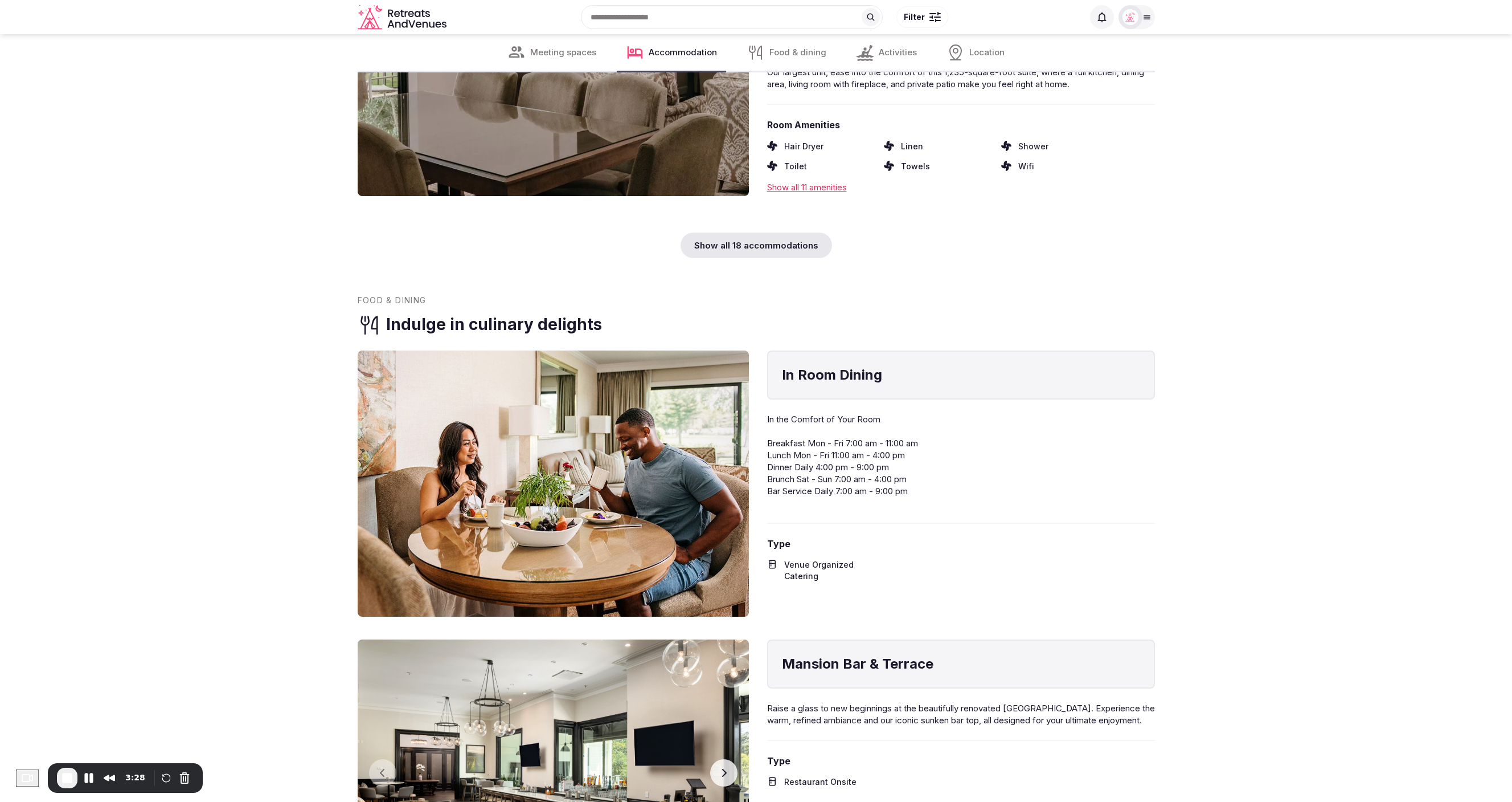
scroll to position [7557, 0]
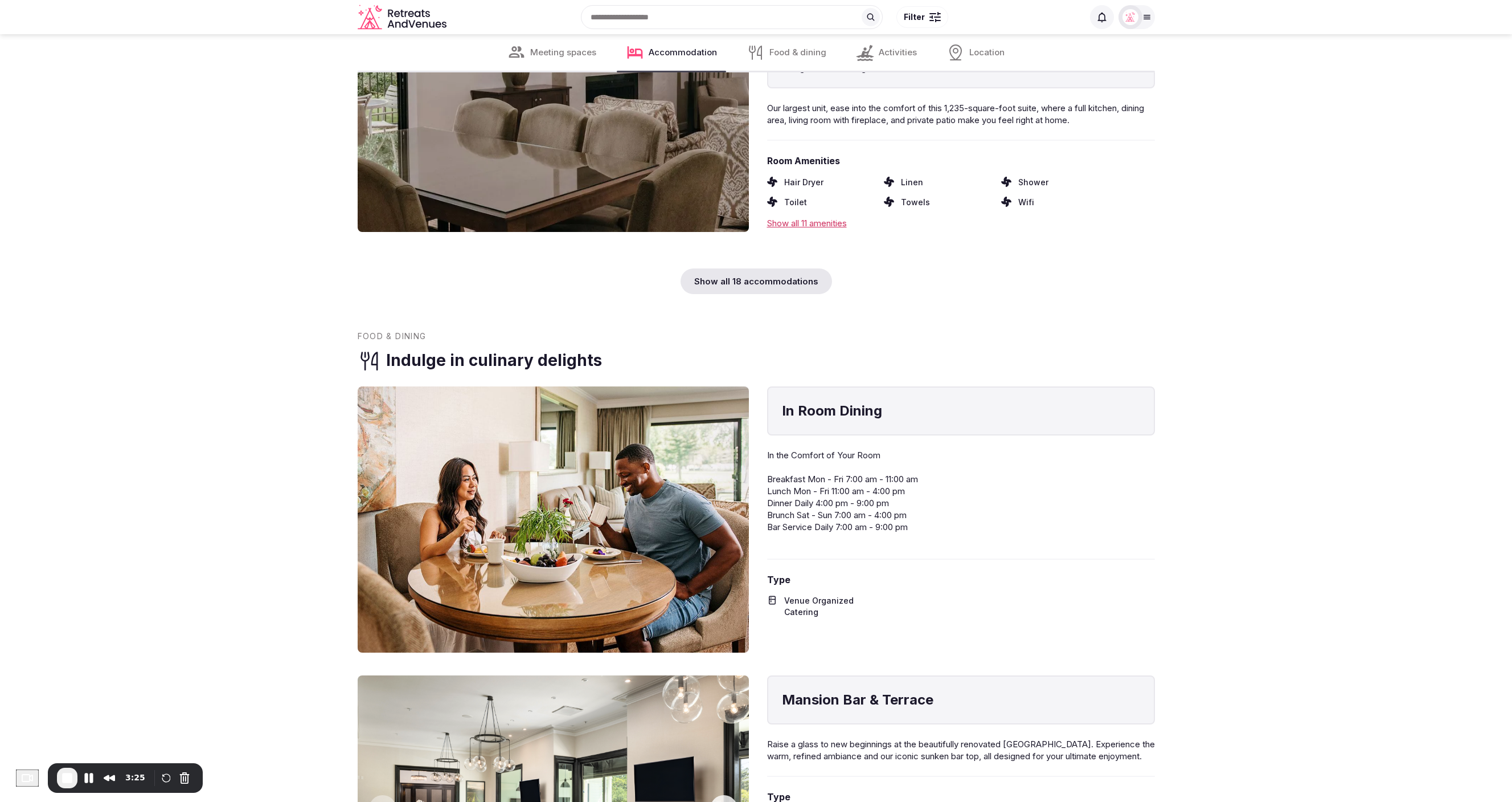
drag, startPoint x: 379, startPoint y: 368, endPoint x: 468, endPoint y: 368, distance: 89.0
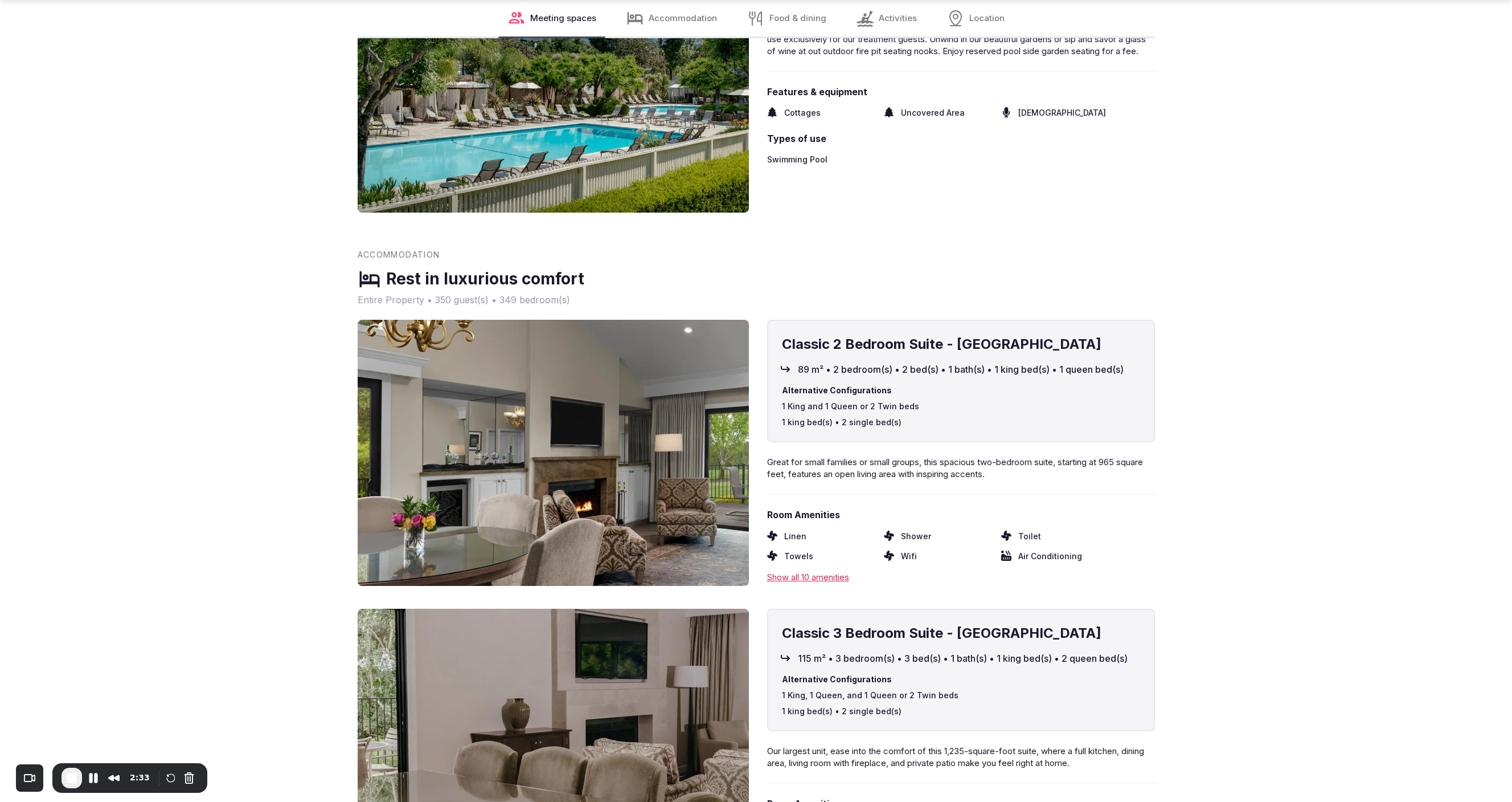
scroll to position [6921, 0]
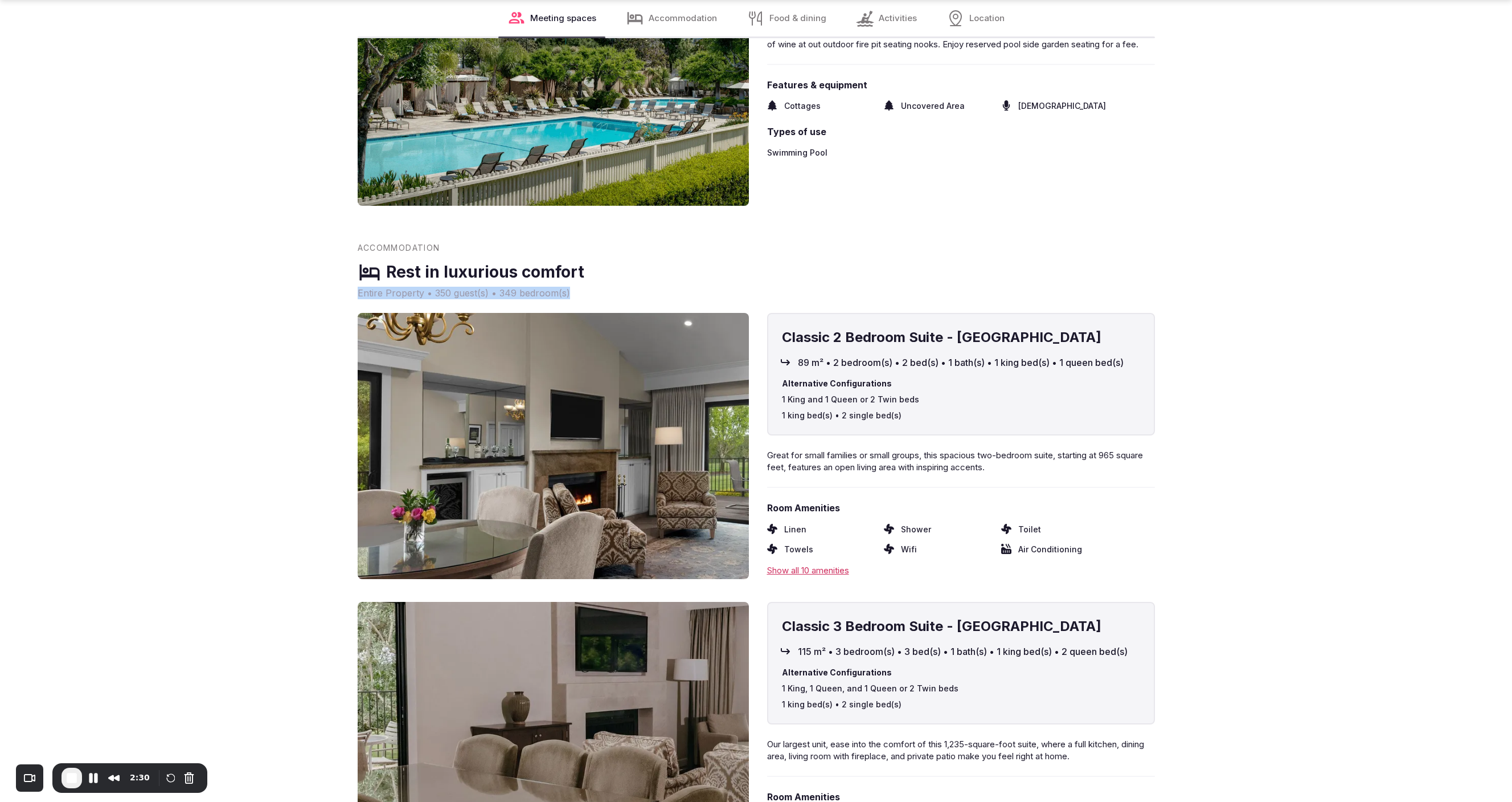
drag, startPoint x: 353, startPoint y: 284, endPoint x: 700, endPoint y: 289, distance: 347.0
drag, startPoint x: 630, startPoint y: 287, endPoint x: 602, endPoint y: 286, distance: 28.0
click at [629, 287] on span "Entire Property • 350 guest(s) • 349 bedroom(s)" at bounding box center [756, 293] width 797 height 13
drag, startPoint x: 590, startPoint y: 285, endPoint x: 894, endPoint y: 285, distance: 304.0
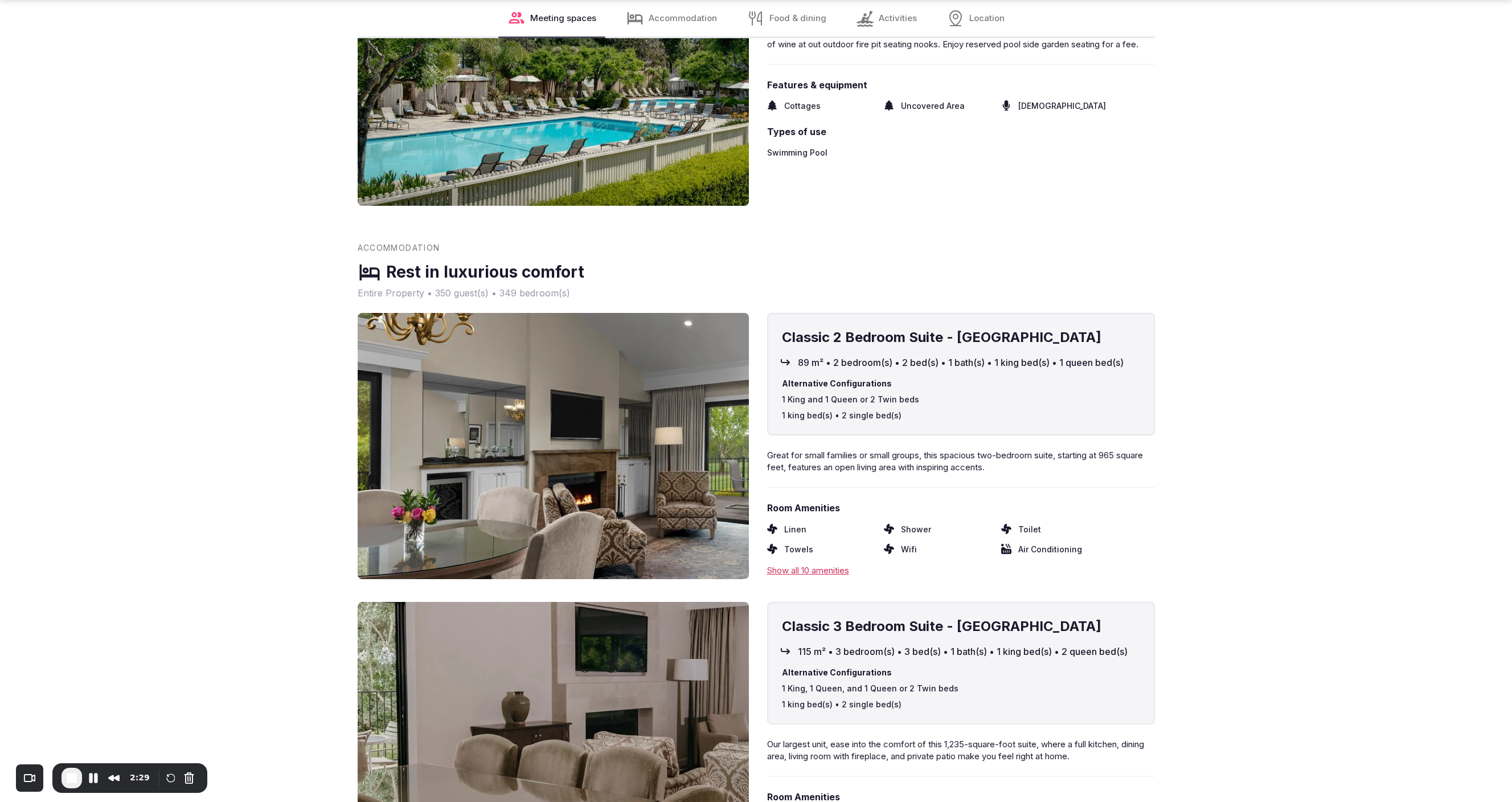
click at [870, 287] on span "Entire Property • 350 guest(s) • 349 bedroom(s)" at bounding box center [756, 293] width 797 height 13
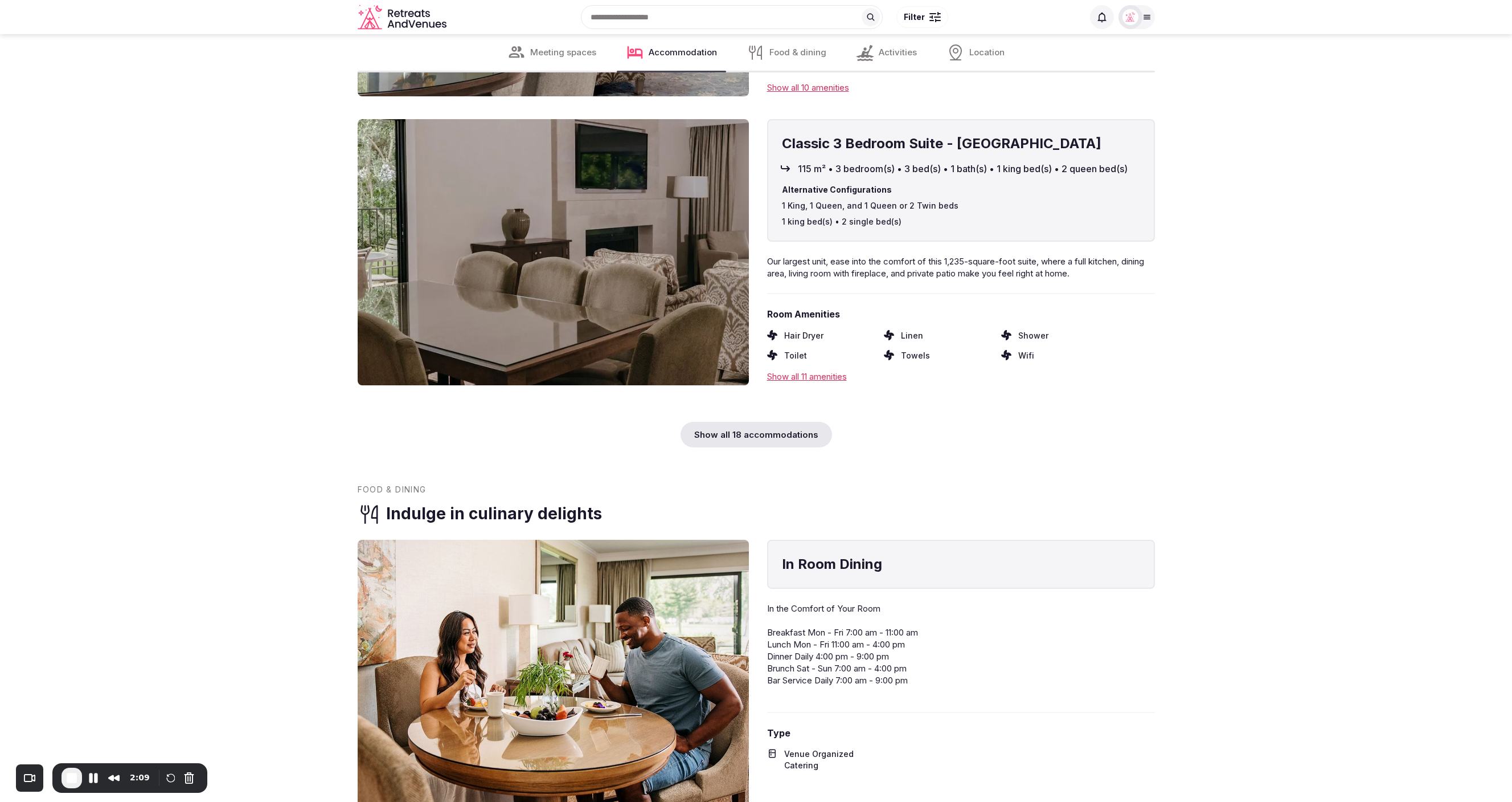
scroll to position [7388, 0]
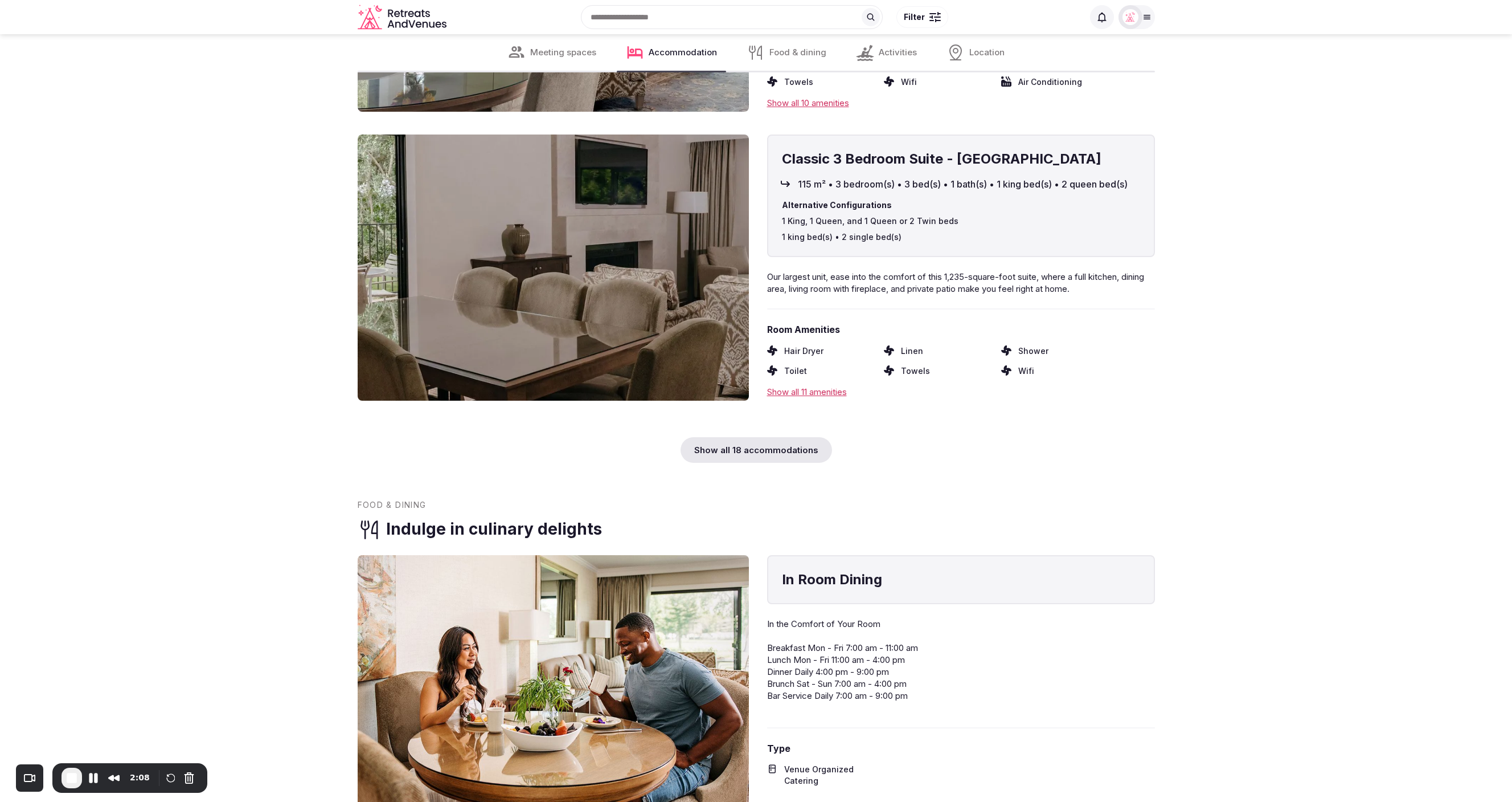
click at [720, 442] on div "Show all 18 accommodations" at bounding box center [756, 450] width 151 height 26
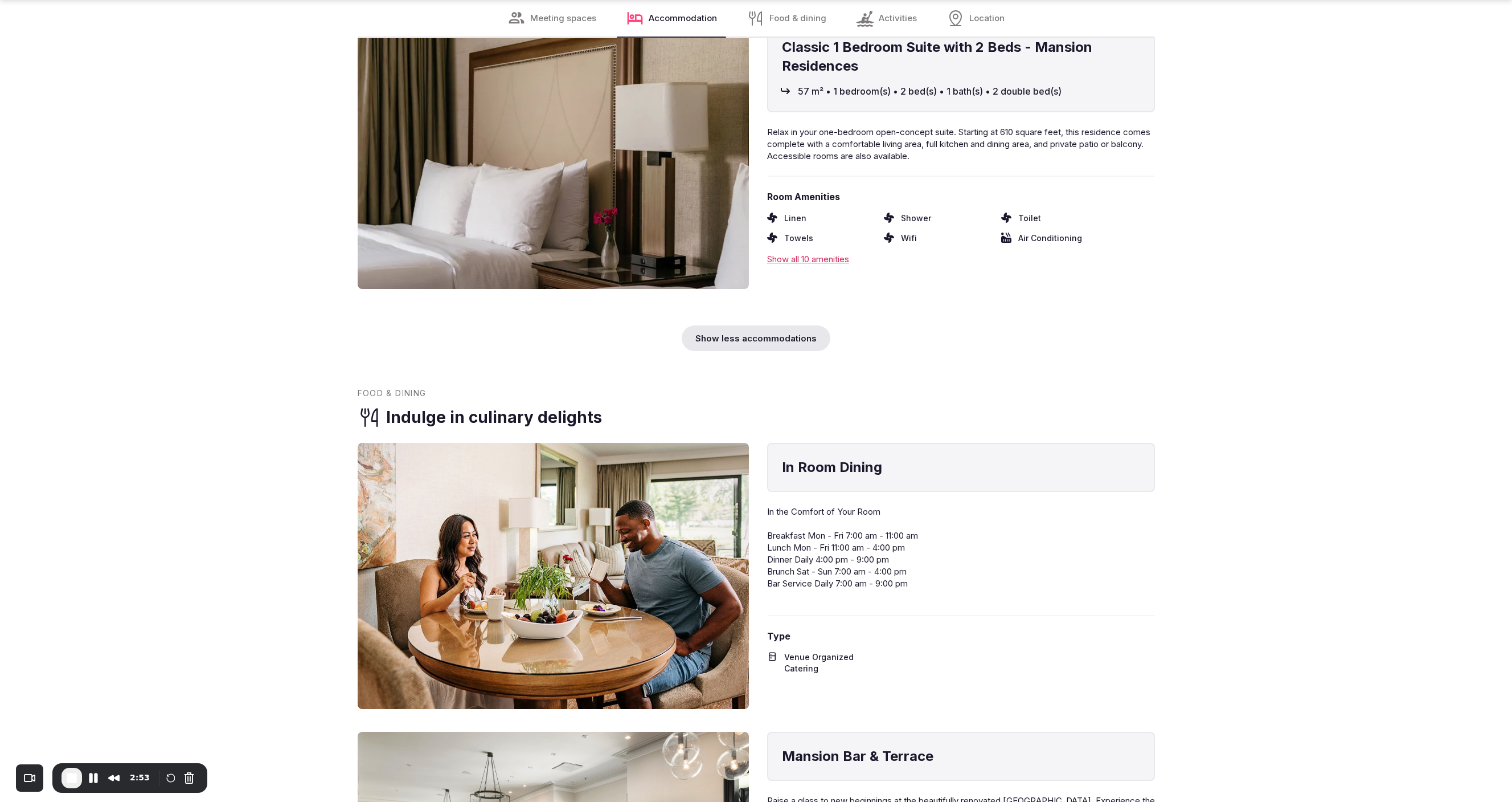
scroll to position [12175, 0]
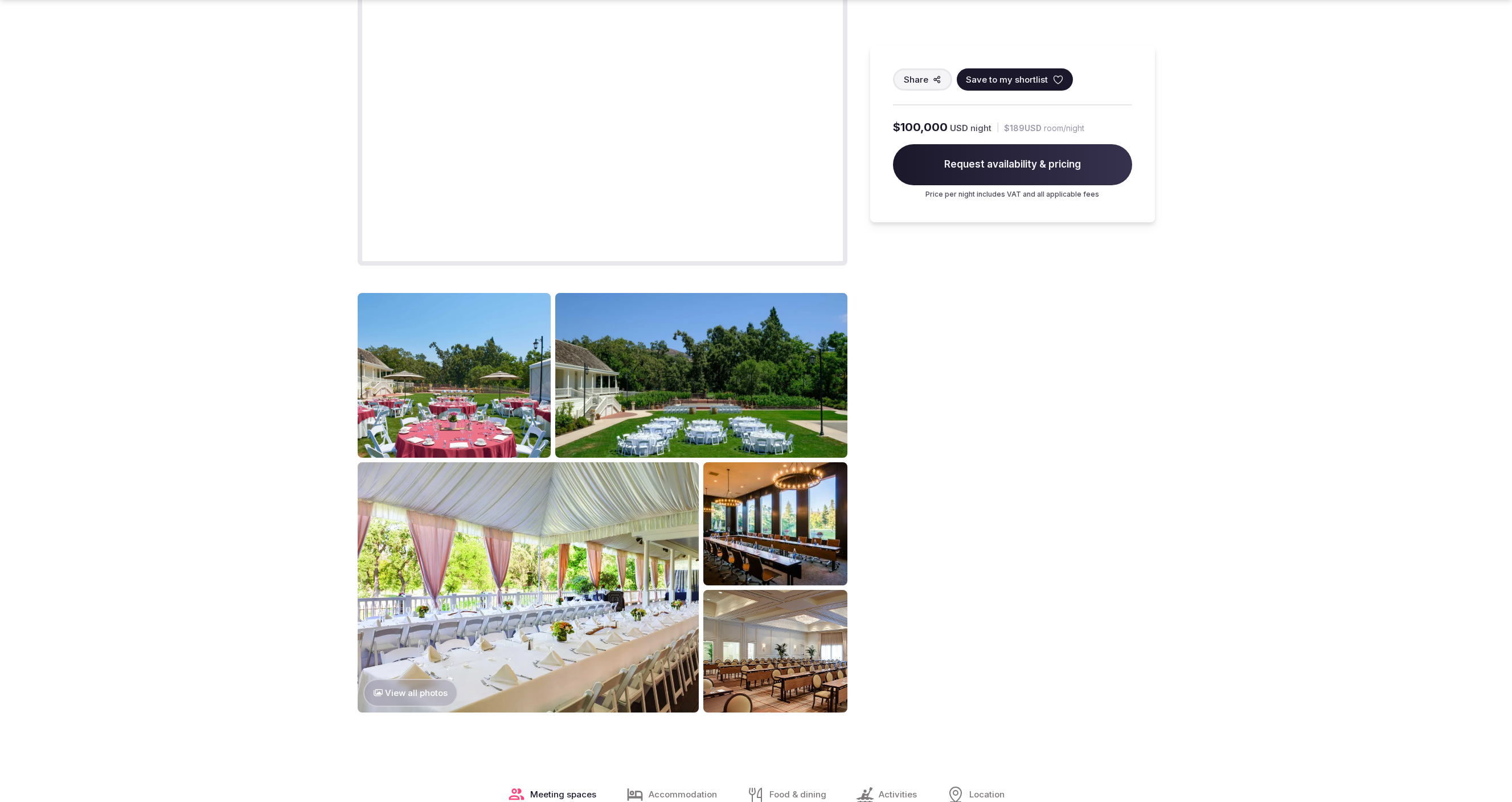
scroll to position [811, 0]
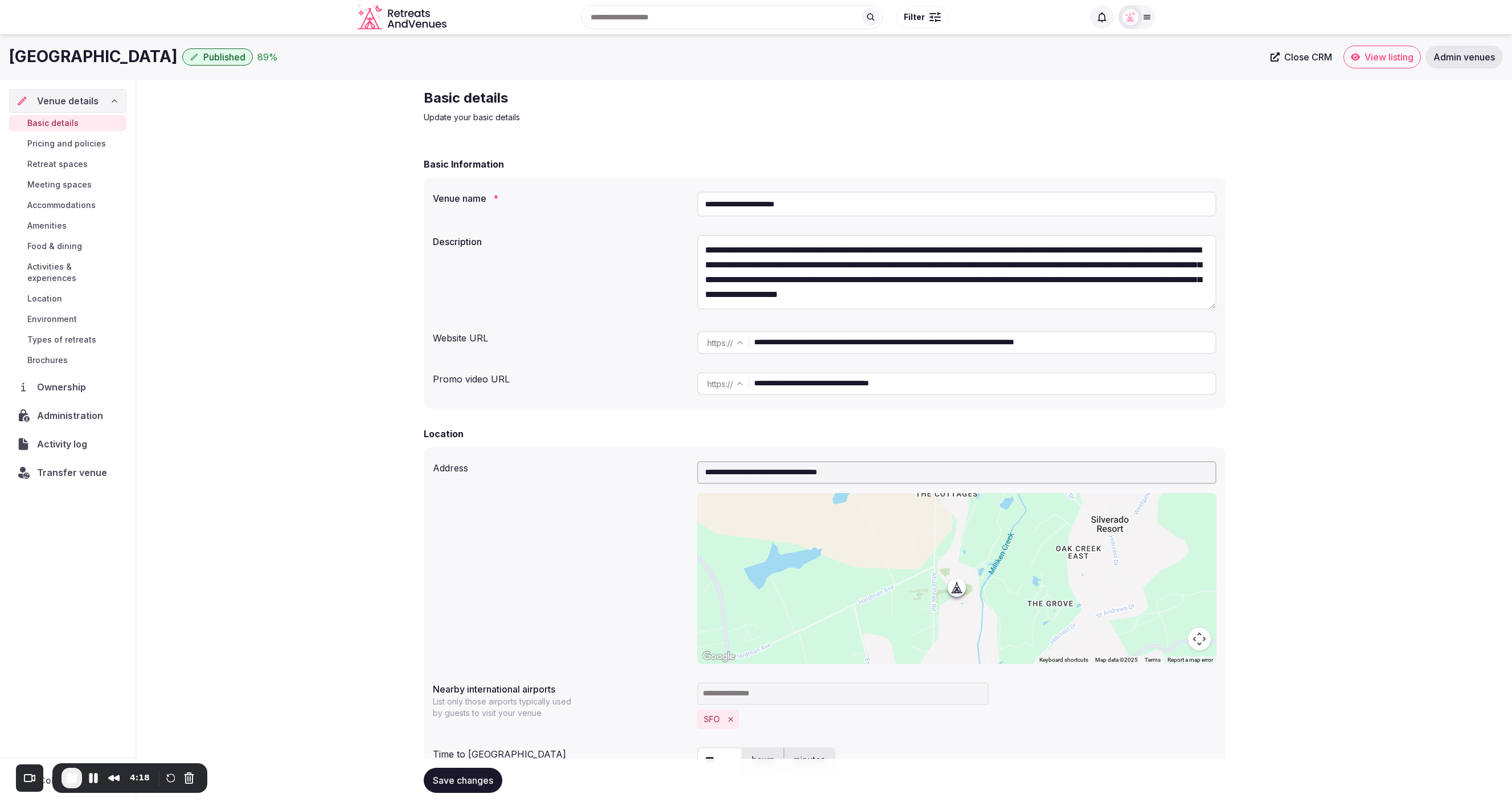
click at [67, 334] on span "Types of retreats" at bounding box center [61, 339] width 69 height 11
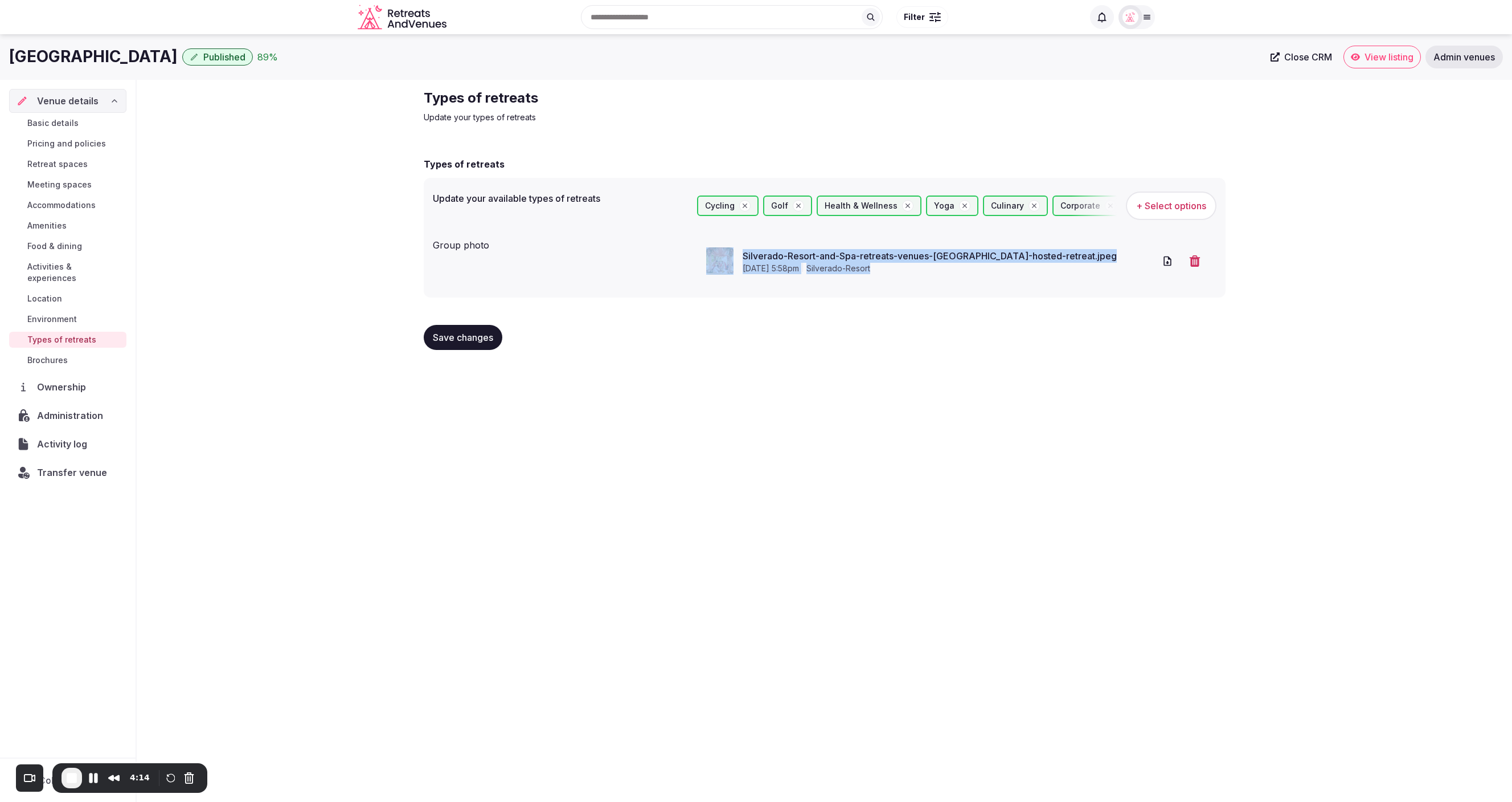
drag, startPoint x: 888, startPoint y: 276, endPoint x: 688, endPoint y: 257, distance: 200.9
click at [688, 257] on div "Group photo Silverado-Resort-and-Spa-retreats-venues-[GEOGRAPHIC_DATA]-hosted-r…" at bounding box center [825, 261] width 784 height 55
click at [610, 125] on div "Types of retreats Update your types of retreats Types of retreats Update your a…" at bounding box center [825, 224] width 820 height 288
click at [43, 245] on span "Food & dining" at bounding box center [55, 245] width 55 height 11
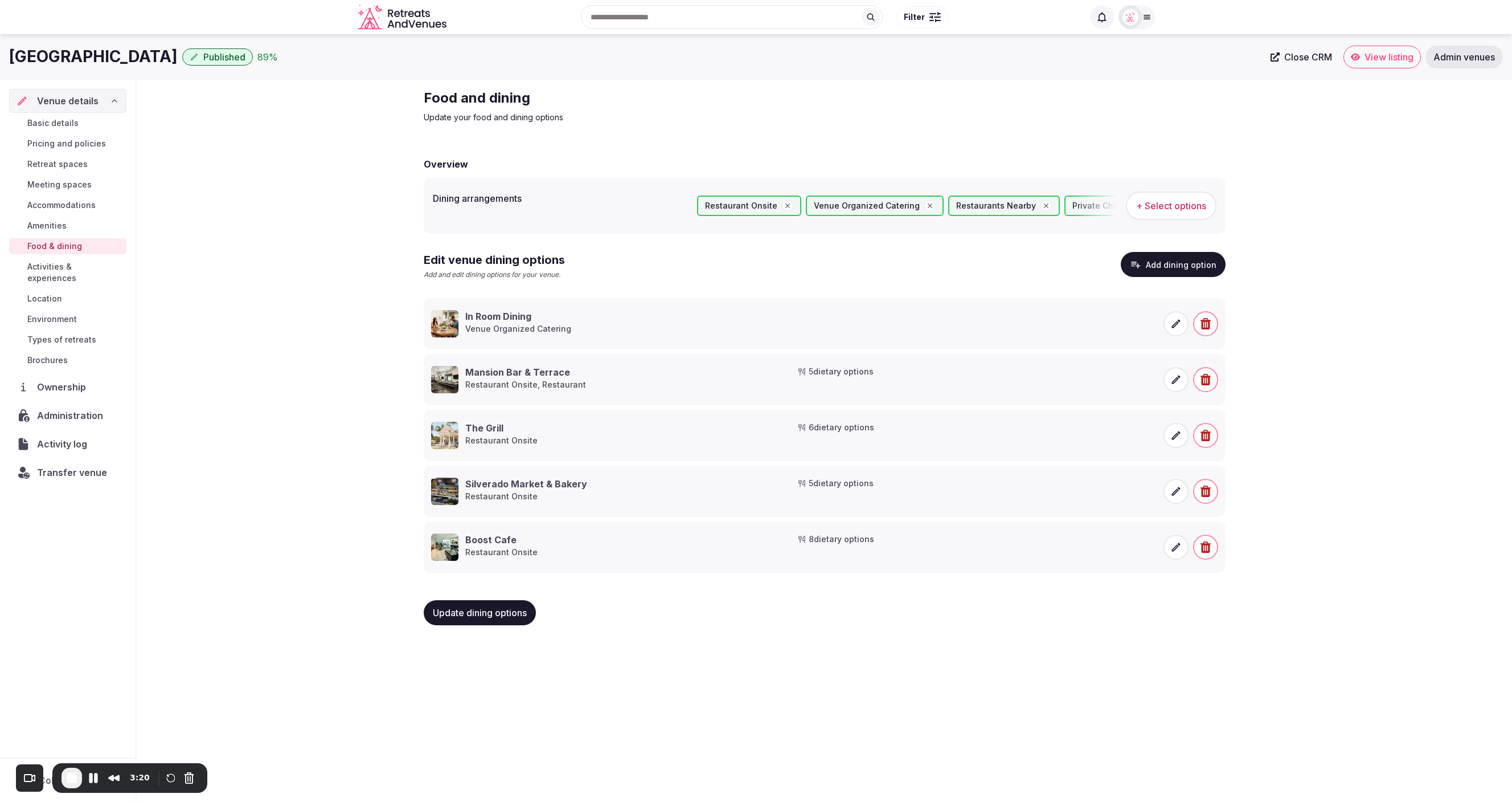
click at [1178, 205] on span "+ Select options" at bounding box center [1171, 205] width 70 height 13
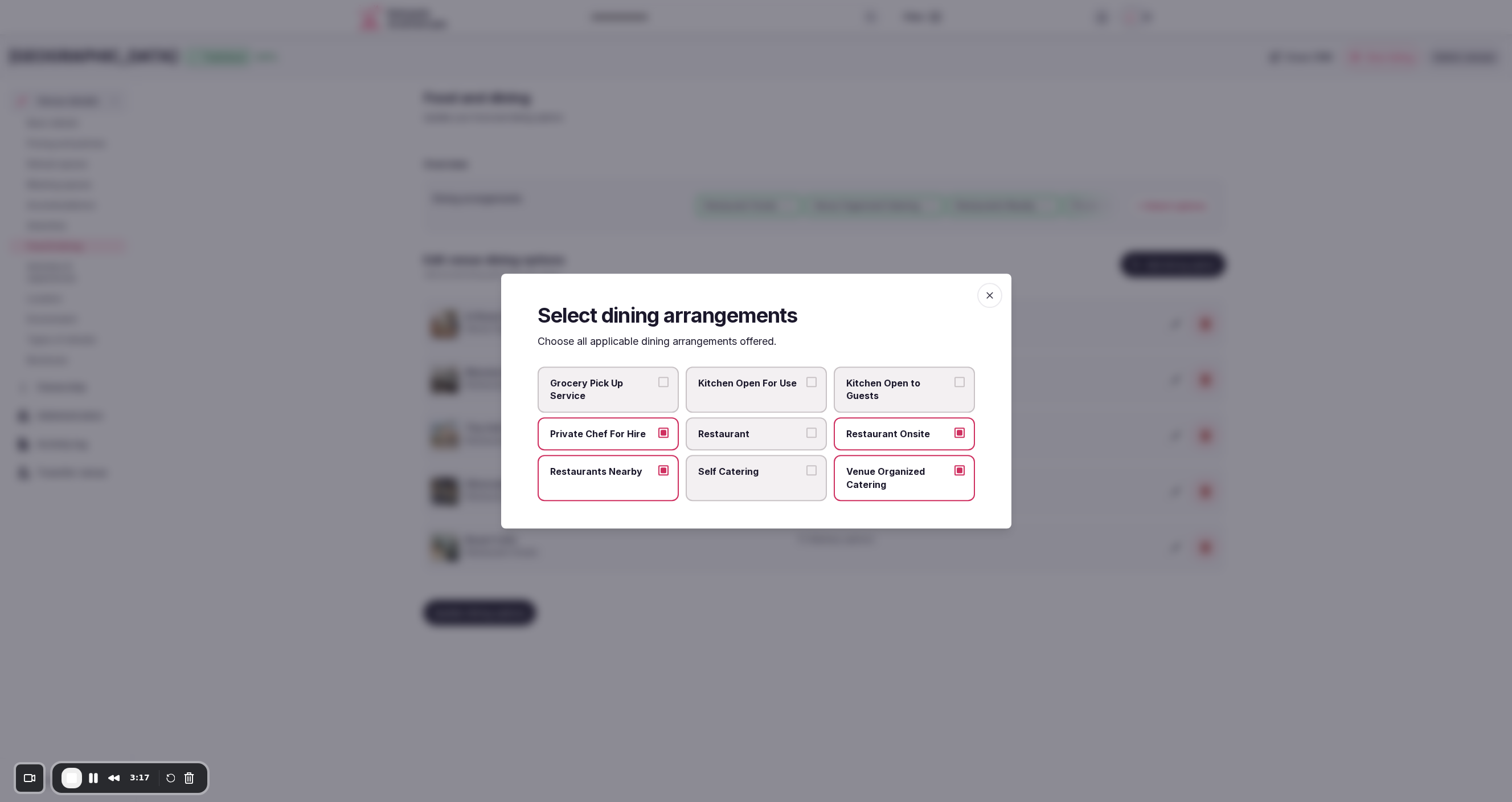
click at [989, 291] on icon "button" at bounding box center [989, 294] width 11 height 11
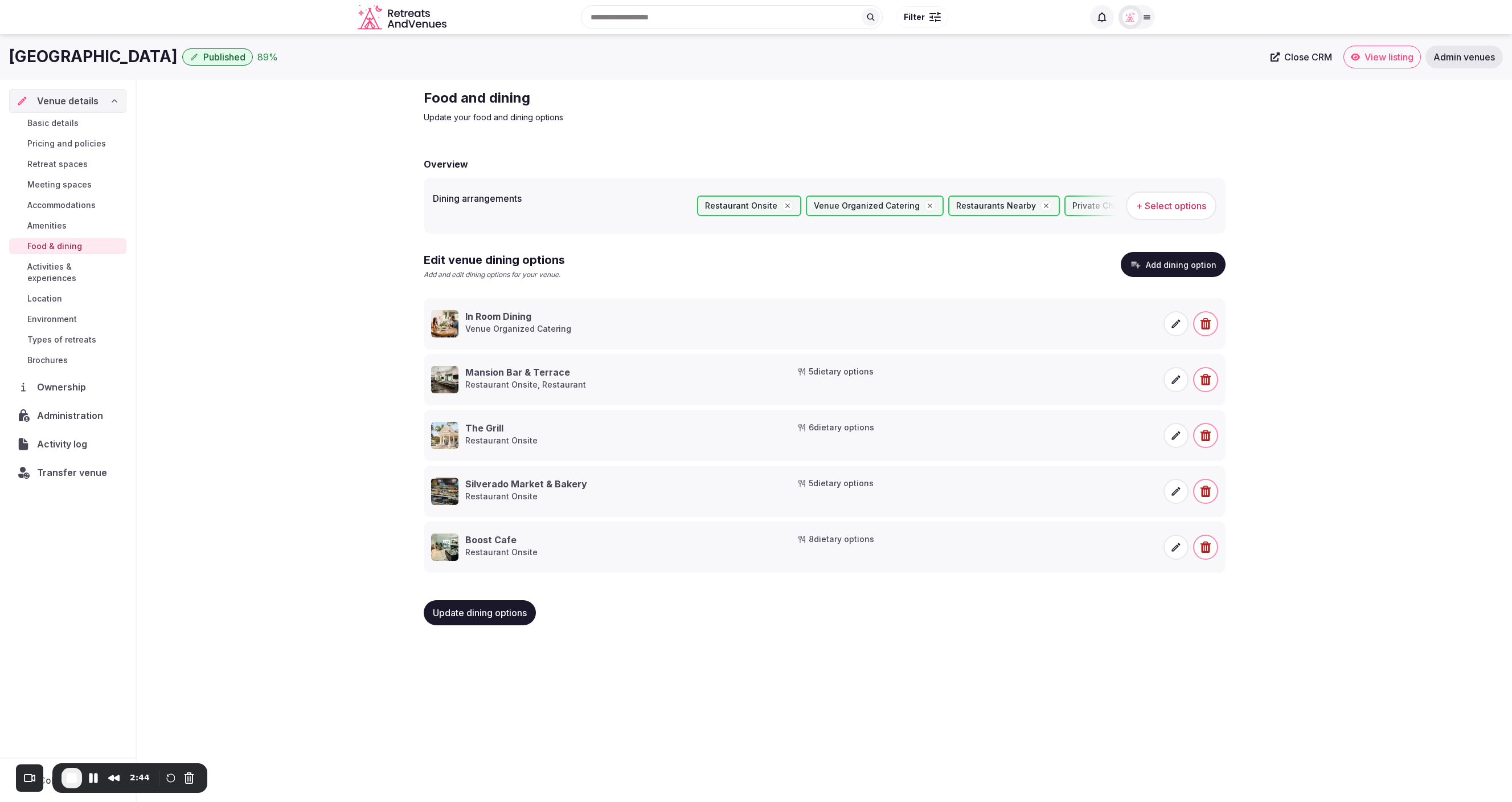
click at [50, 229] on span "Amenities" at bounding box center [47, 225] width 39 height 11
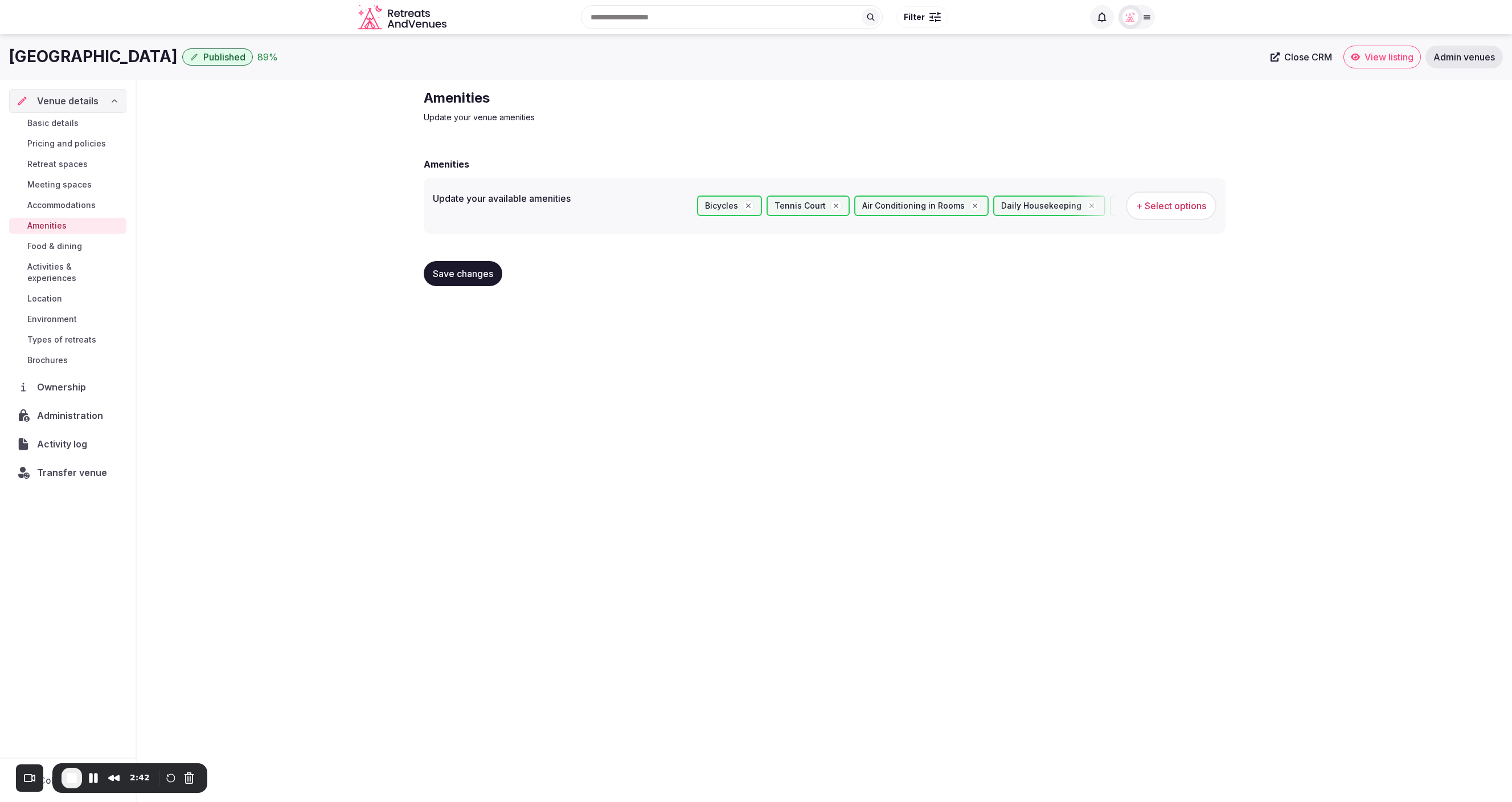
drag, startPoint x: 277, startPoint y: 400, endPoint x: 259, endPoint y: 402, distance: 18.1
click at [277, 401] on div "Silverado Resort and Spa Published 89 % Close CRM View listing Admin venues Ven…" at bounding box center [756, 414] width 1512 height 760
click at [244, 169] on div "Amenities Update your venue amenities Amenities Update your available amenities…" at bounding box center [824, 192] width 1375 height 225
click at [242, 281] on div "Amenities Update your venue amenities Amenities Update your available amenities…" at bounding box center [824, 192] width 1375 height 225
click at [228, 291] on div "Amenities Update your venue amenities Amenities Update your available amenities…" at bounding box center [824, 192] width 1375 height 225
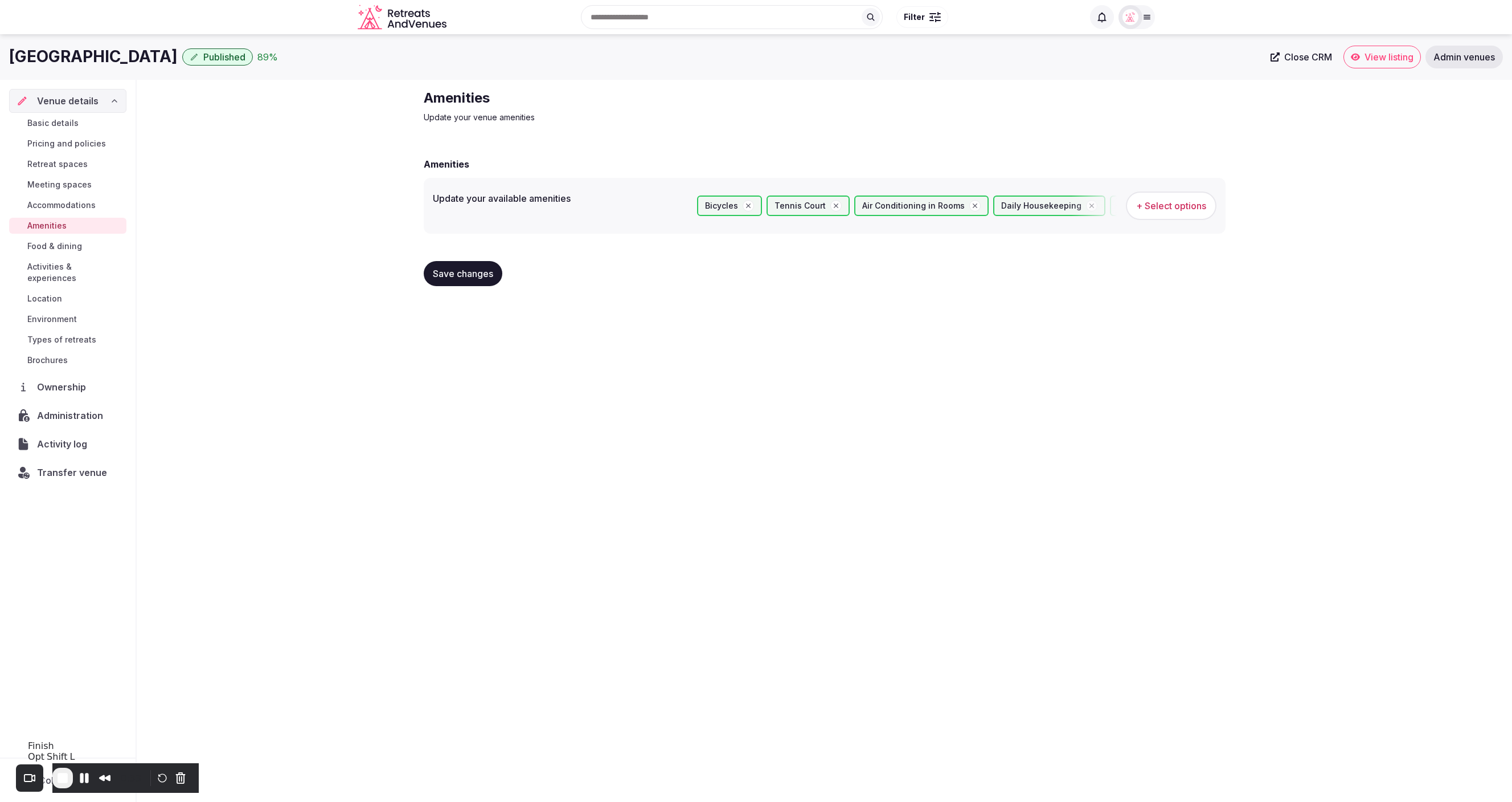
click at [70, 782] on span "End Recording" at bounding box center [62, 778] width 13 height 13
click at [1176, 208] on span "+ Select options" at bounding box center [1171, 205] width 70 height 13
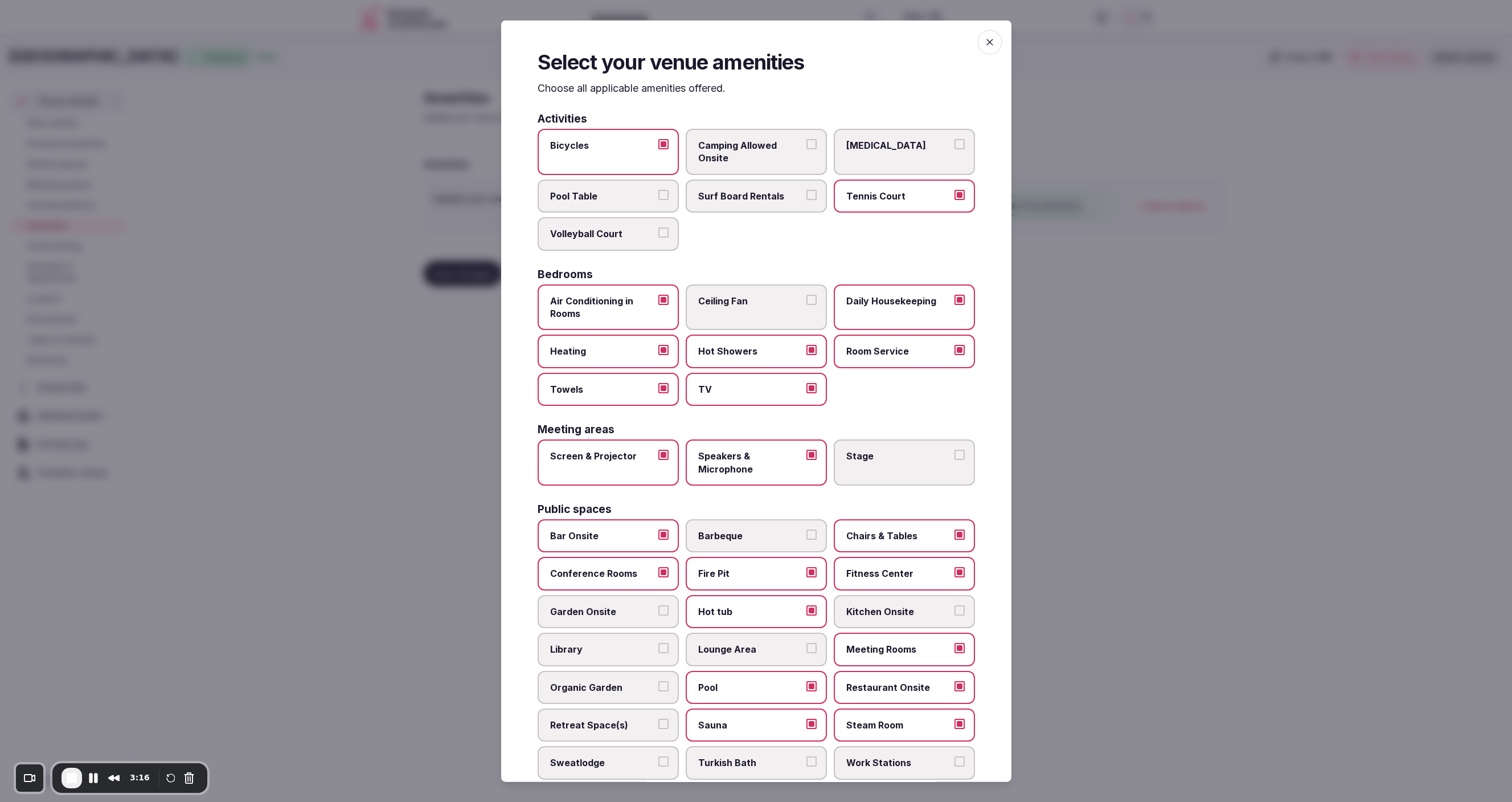
click at [988, 42] on icon "button" at bounding box center [989, 42] width 7 height 7
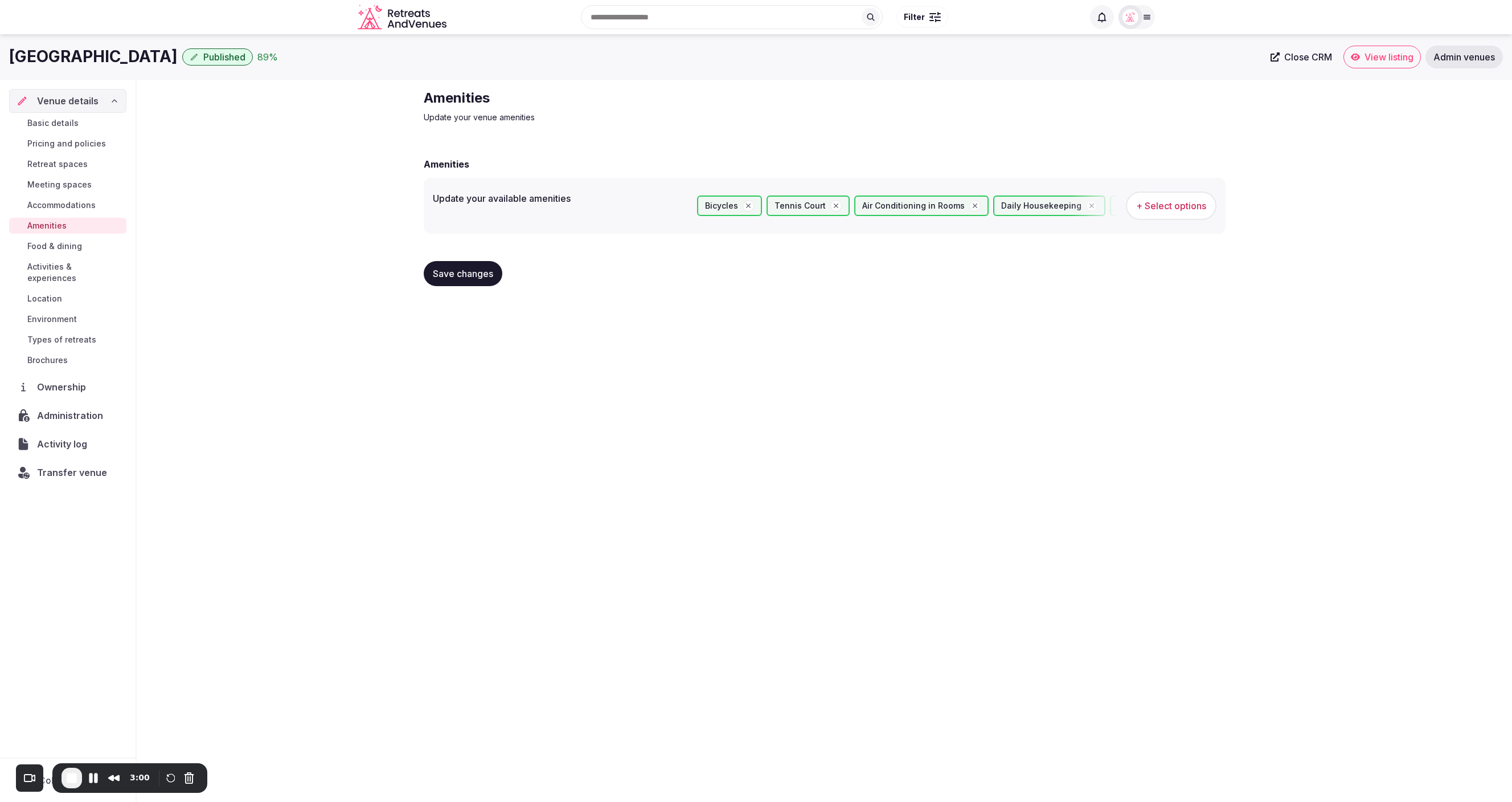
click at [66, 246] on span "Food & dining" at bounding box center [55, 245] width 55 height 11
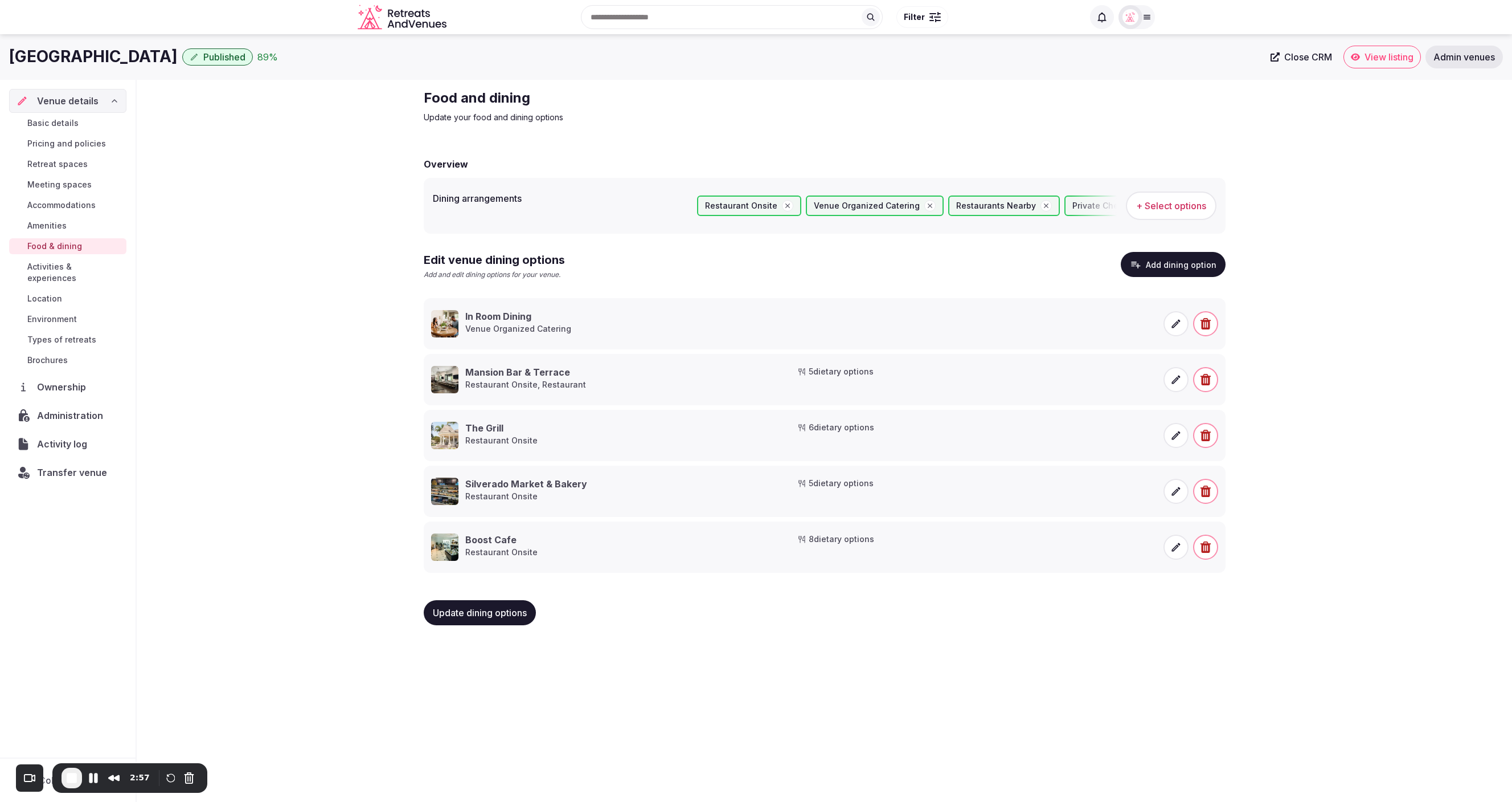
click at [1159, 206] on span "+ Select options" at bounding box center [1171, 205] width 70 height 13
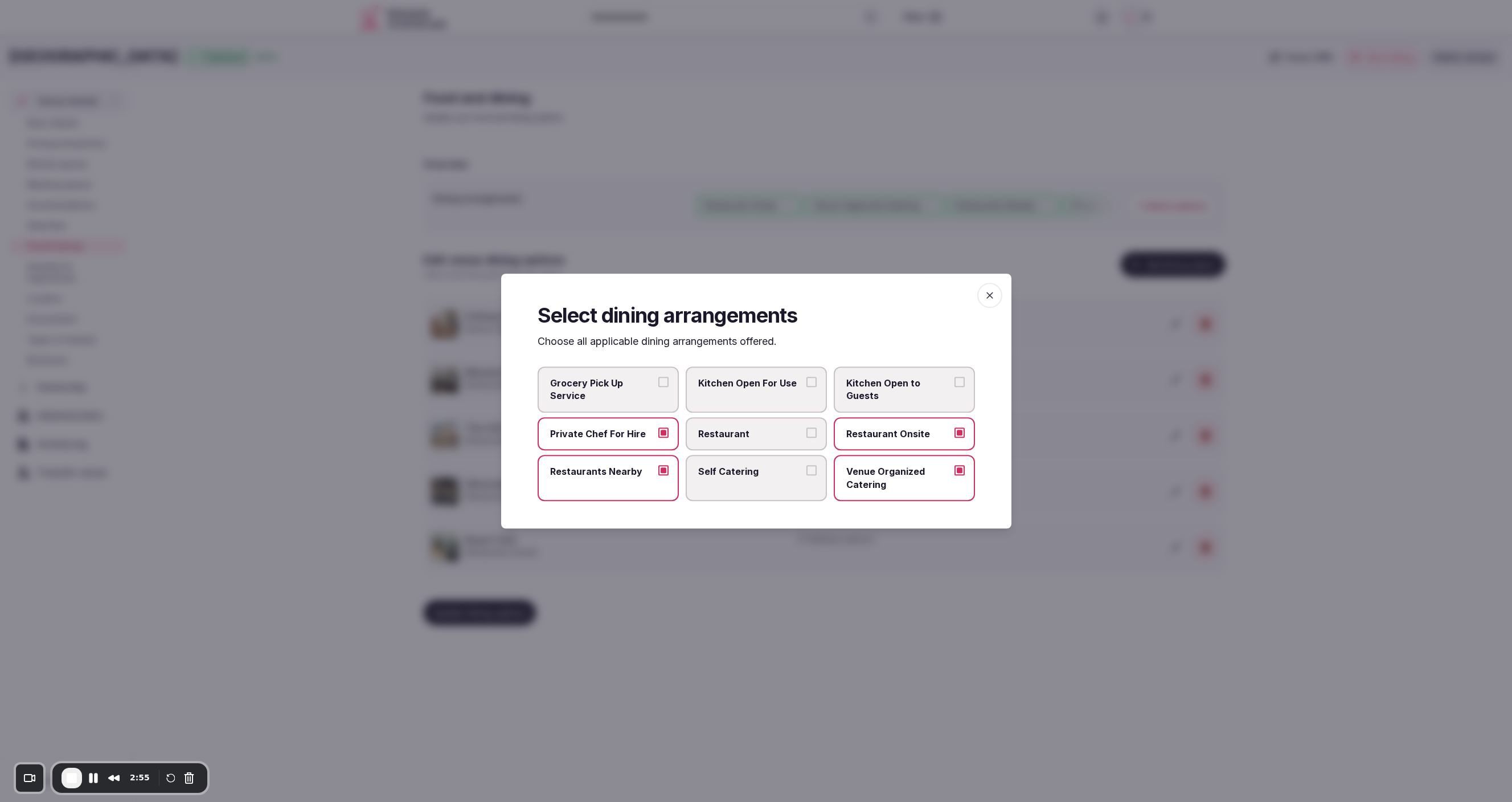
click at [989, 297] on icon "button" at bounding box center [989, 294] width 11 height 11
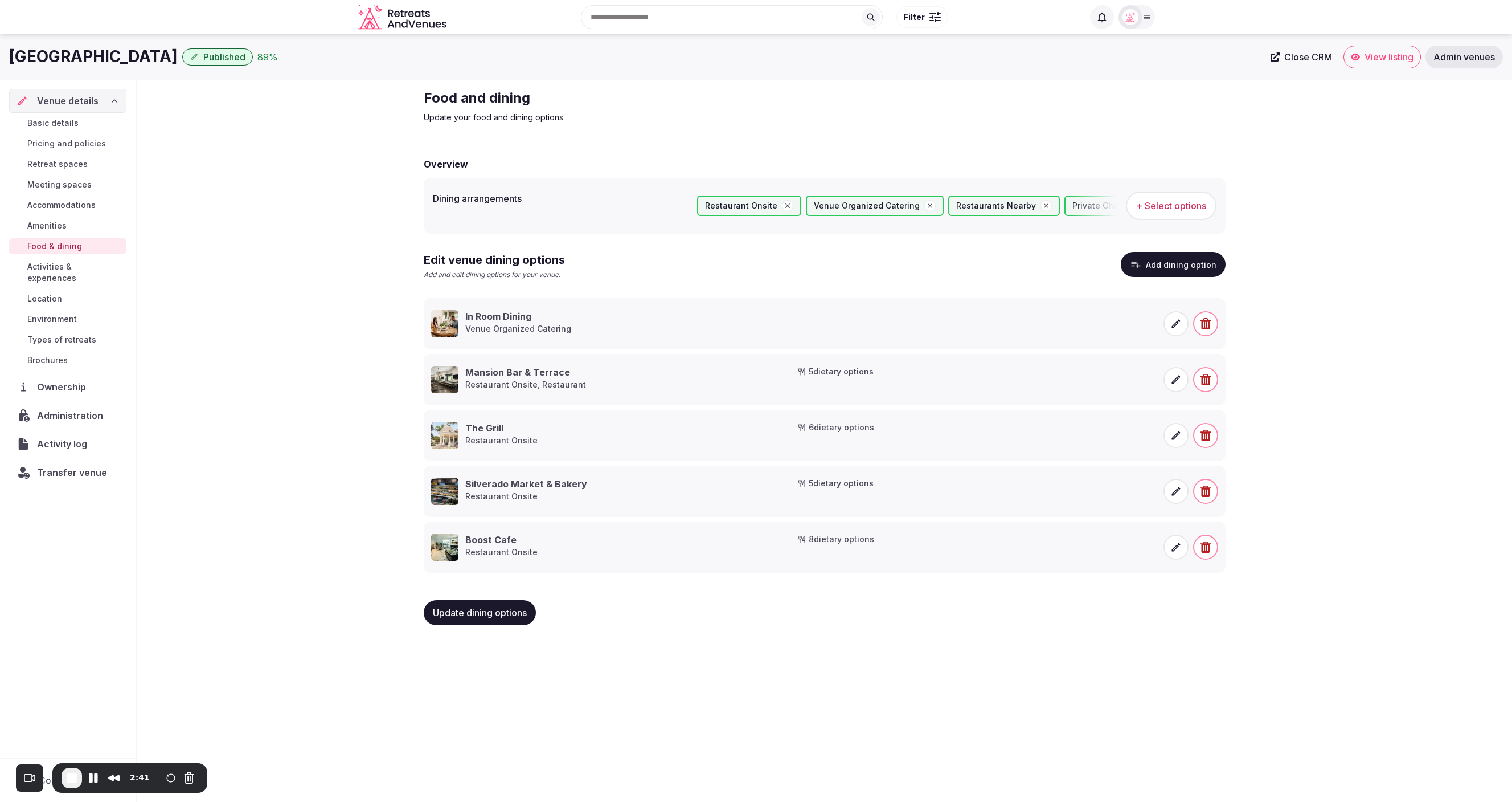
click at [49, 334] on span "Types of retreats" at bounding box center [61, 339] width 69 height 11
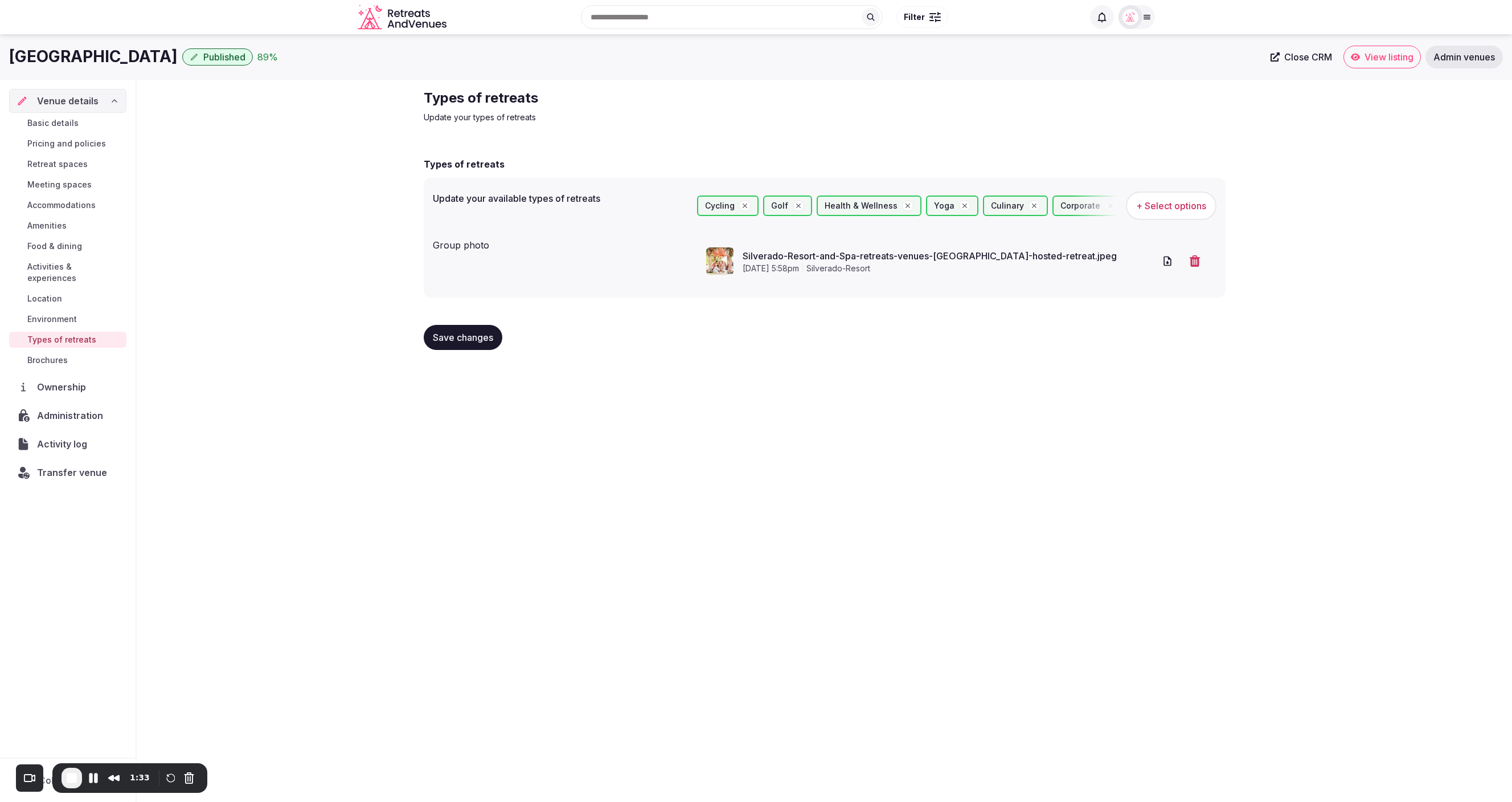
click at [290, 241] on div "Types of retreats Update your types of retreats Types of retreats Update your a…" at bounding box center [824, 224] width 1375 height 288
drag, startPoint x: 254, startPoint y: 327, endPoint x: 203, endPoint y: 326, distance: 51.0
click at [251, 328] on div "Types of retreats Update your types of retreats Types of retreats Update your a…" at bounding box center [824, 224] width 1375 height 288
click at [331, 378] on div "Silverado Resort and Spa Published 89 % Close CRM View listing Admin venues Ven…" at bounding box center [756, 414] width 1512 height 760
click at [49, 354] on span "Brochures" at bounding box center [47, 359] width 41 height 11
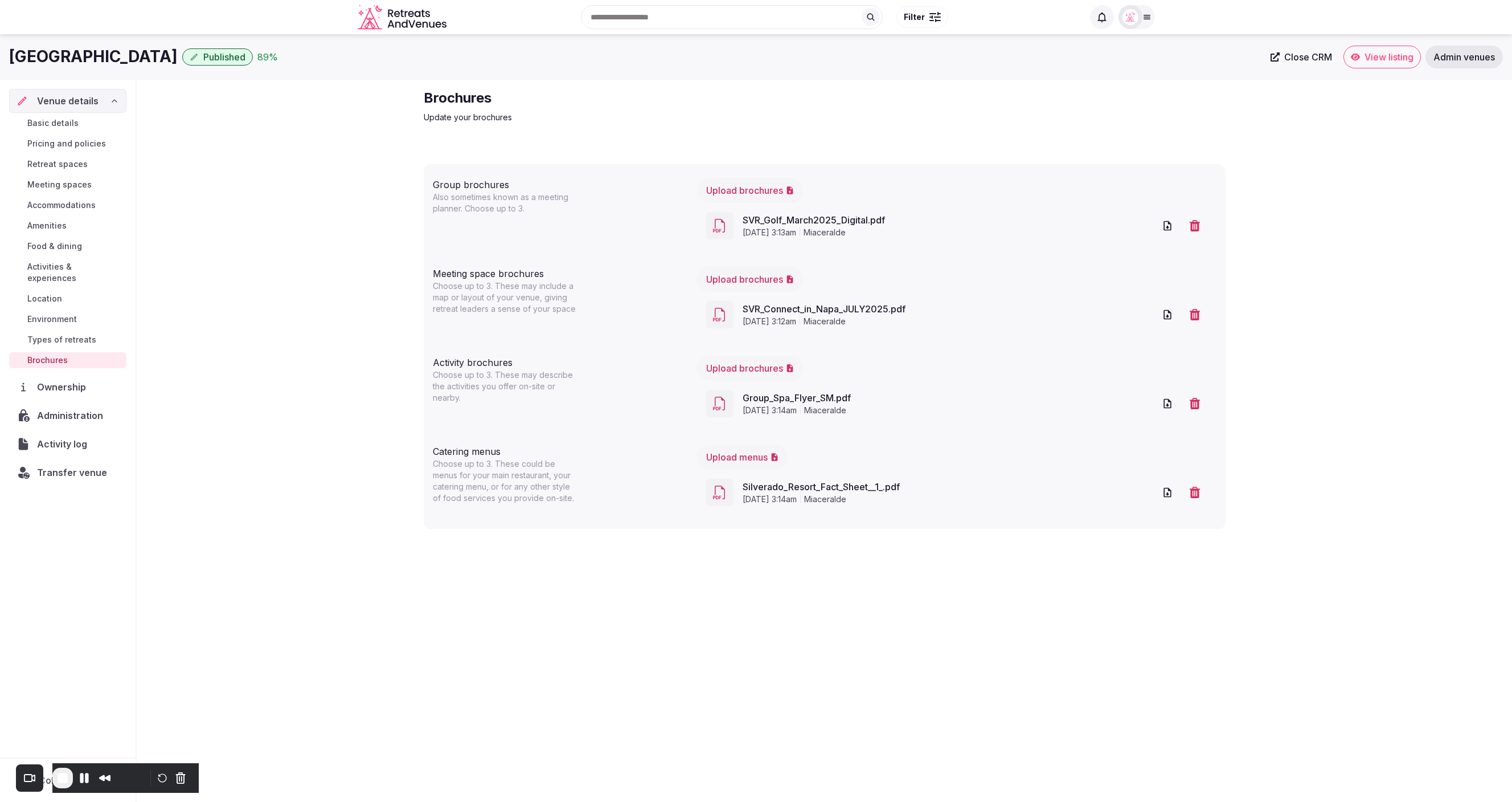
click at [45, 334] on span "Types of retreats" at bounding box center [61, 339] width 69 height 11
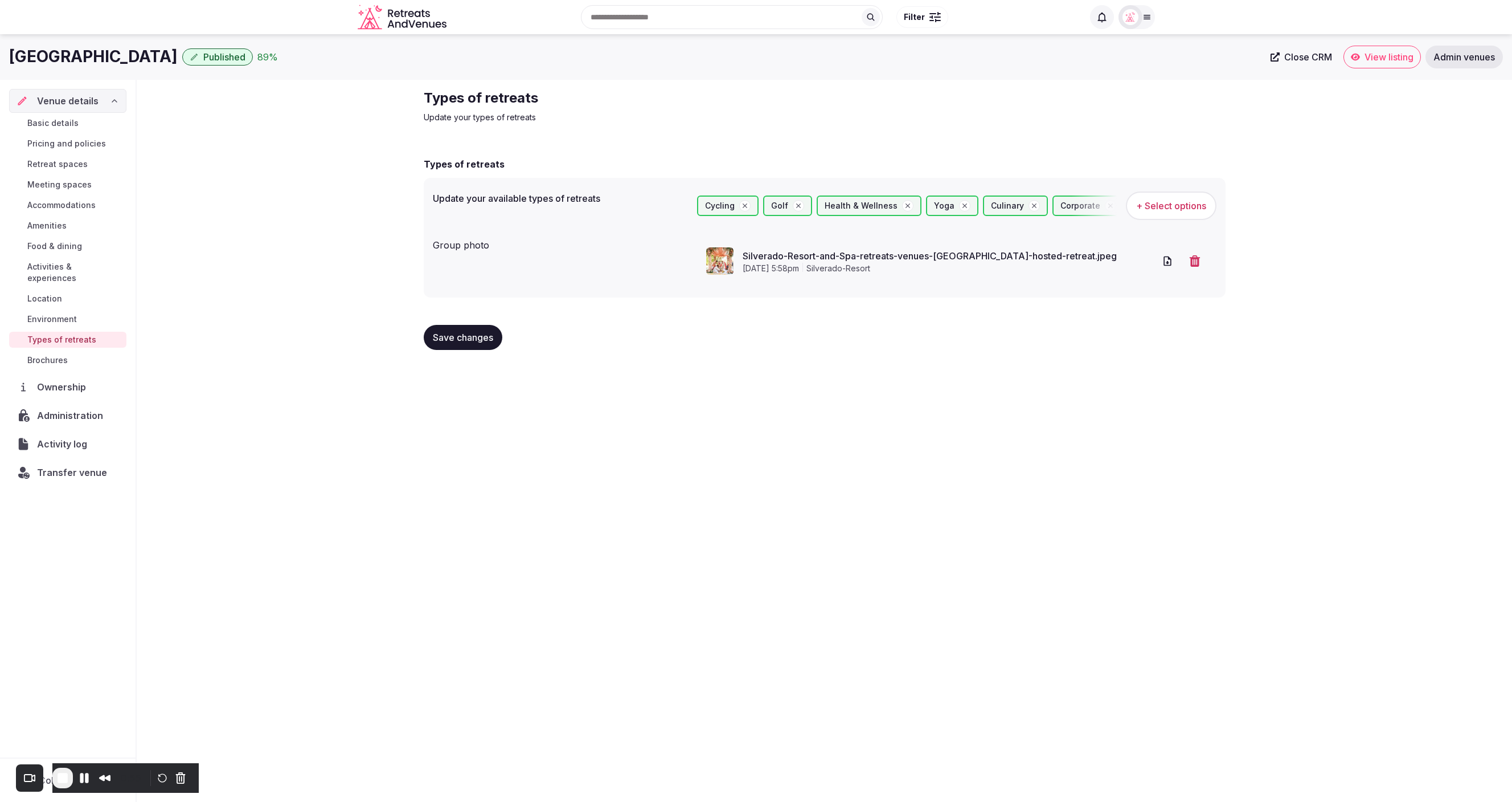
click at [59, 314] on span "Environment" at bounding box center [52, 319] width 50 height 11
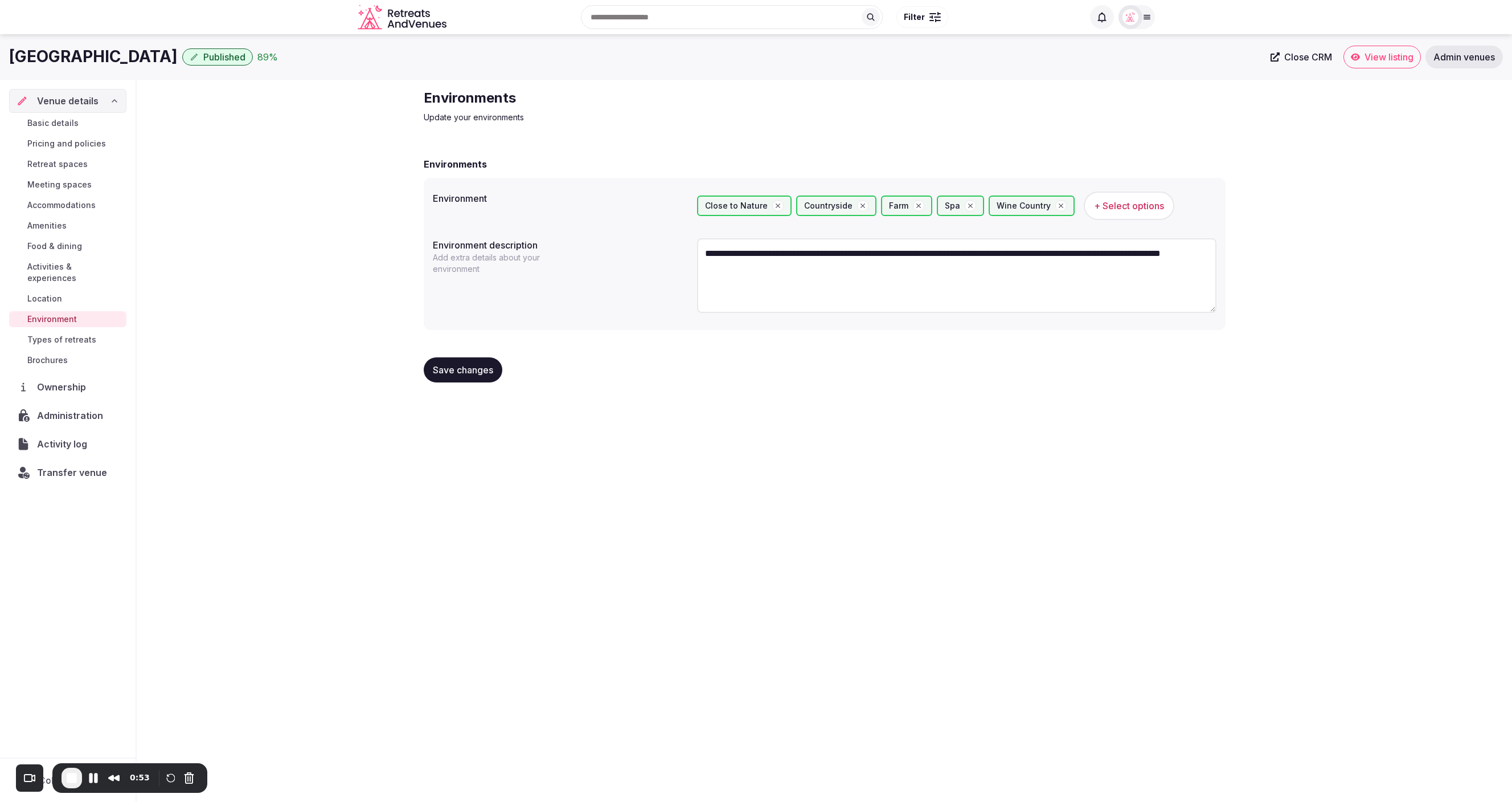
click at [278, 58] on div "89 %" at bounding box center [267, 57] width 21 height 13
drag, startPoint x: 267, startPoint y: 275, endPoint x: 206, endPoint y: 193, distance: 102.2
click at [213, 192] on div "Unfinished fields coverPhoto galleryPhotos Accommodations totalUnits amenities …" at bounding box center [294, 179] width 164 height 220
drag, startPoint x: 219, startPoint y: 388, endPoint x: 200, endPoint y: 388, distance: 19.0
click at [218, 388] on div "**********" at bounding box center [824, 240] width 1375 height 321
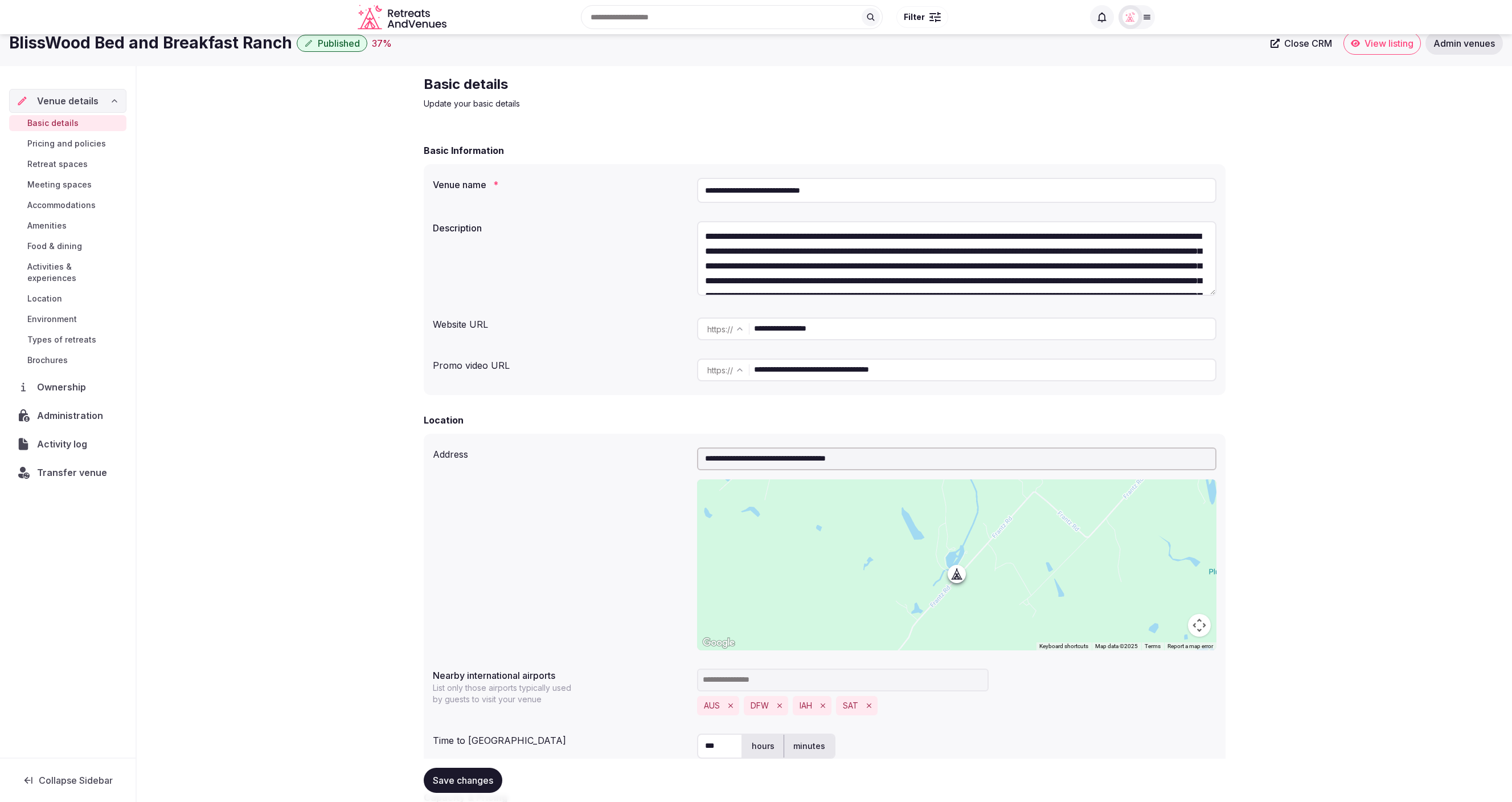
scroll to position [13, 0]
click at [75, 408] on span "Administration" at bounding box center [72, 415] width 70 height 13
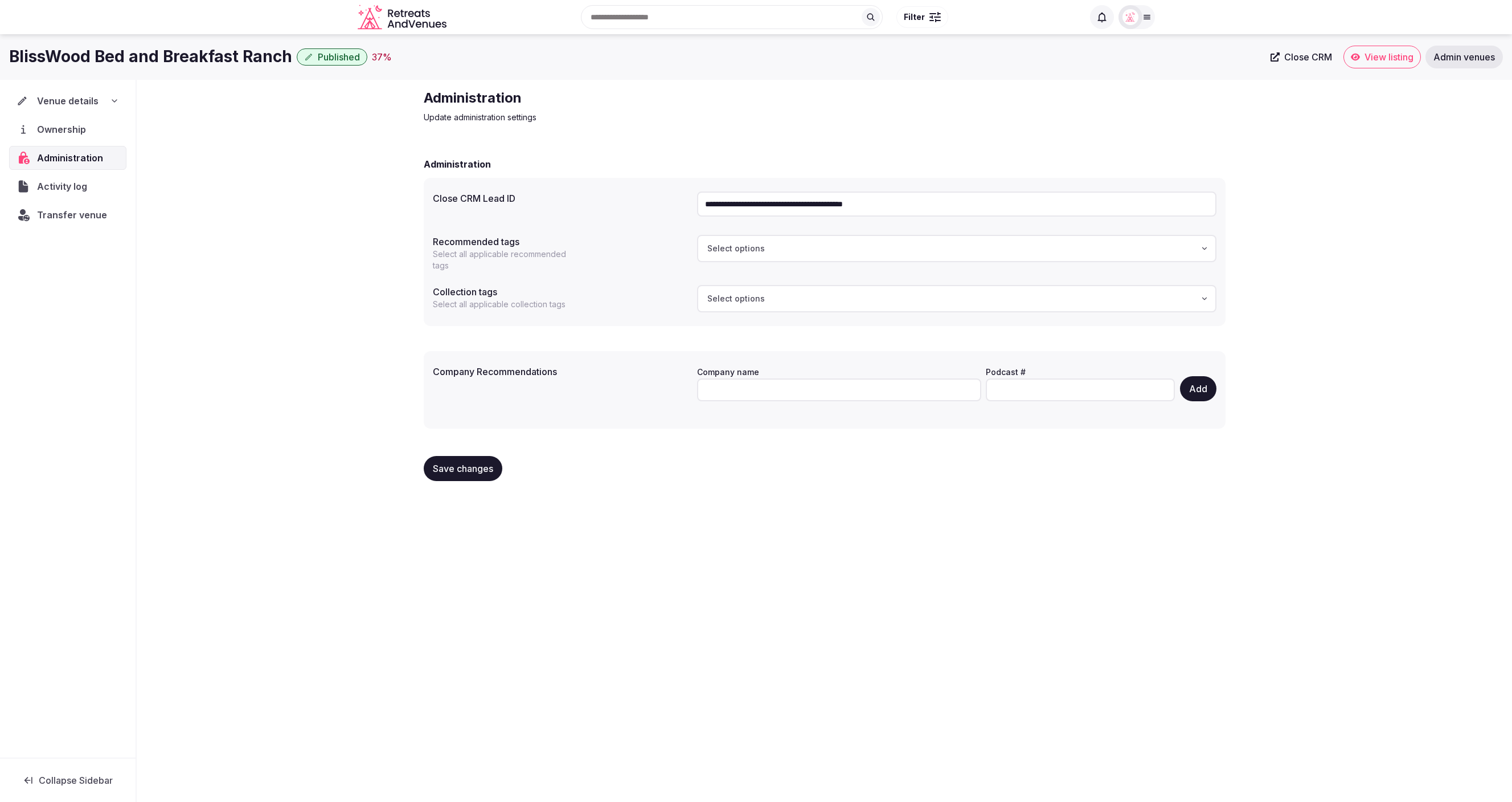
drag, startPoint x: 945, startPoint y: 208, endPoint x: 639, endPoint y: 204, distance: 306.0
click at [639, 204] on div "**********" at bounding box center [825, 204] width 784 height 34
paste input "text"
type input "**********"
click at [634, 179] on div "**********" at bounding box center [825, 252] width 802 height 148
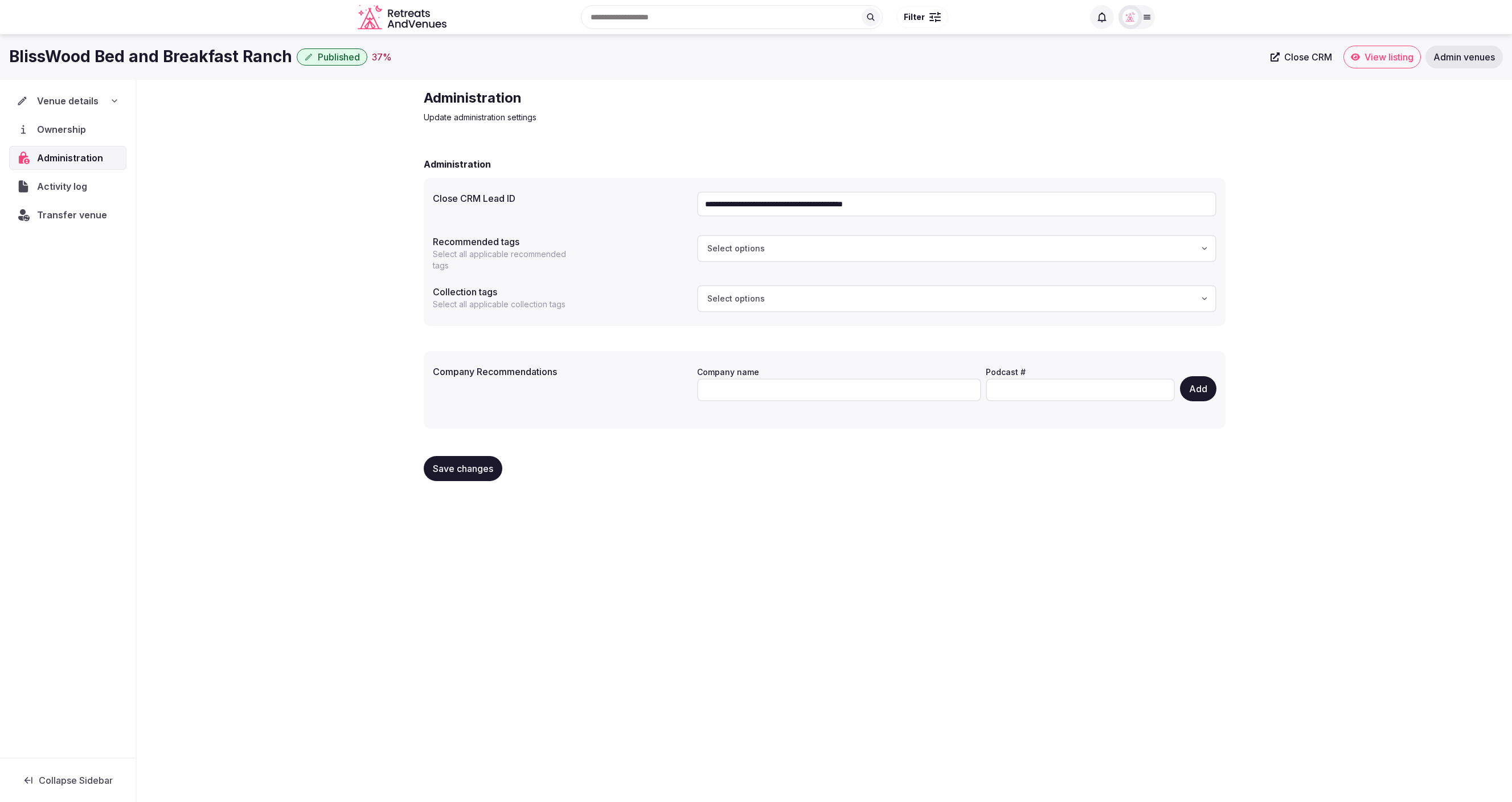
click at [462, 465] on span "Save changes" at bounding box center [462, 468] width 60 height 11
click at [326, 398] on div "**********" at bounding box center [824, 290] width 1375 height 420
drag, startPoint x: 931, startPoint y: 202, endPoint x: 632, endPoint y: 199, distance: 299.0
click at [632, 199] on div "**********" at bounding box center [825, 204] width 784 height 34
